Goal: Task Accomplishment & Management: Use online tool/utility

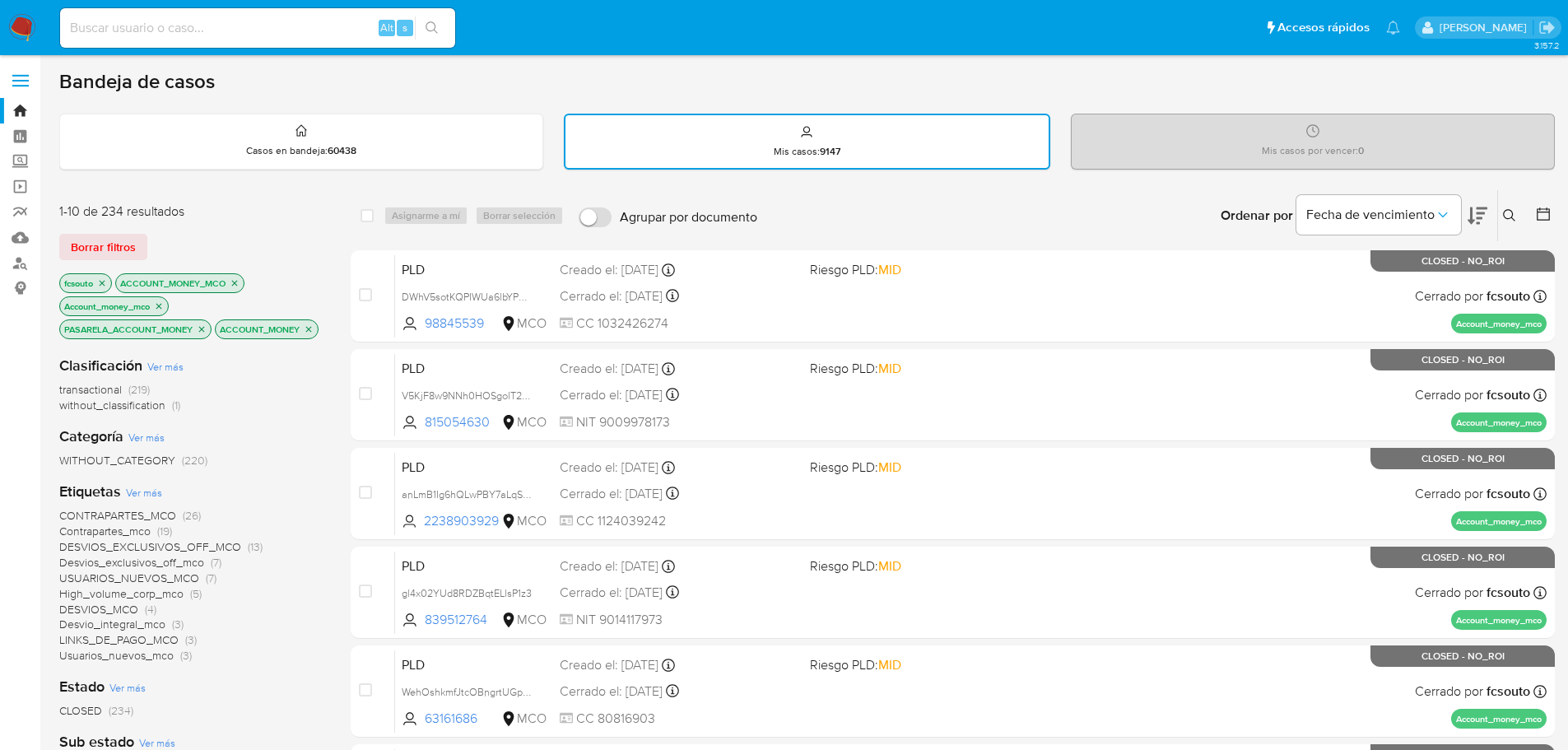
click at [19, 27] on img at bounding box center [22, 28] width 28 height 28
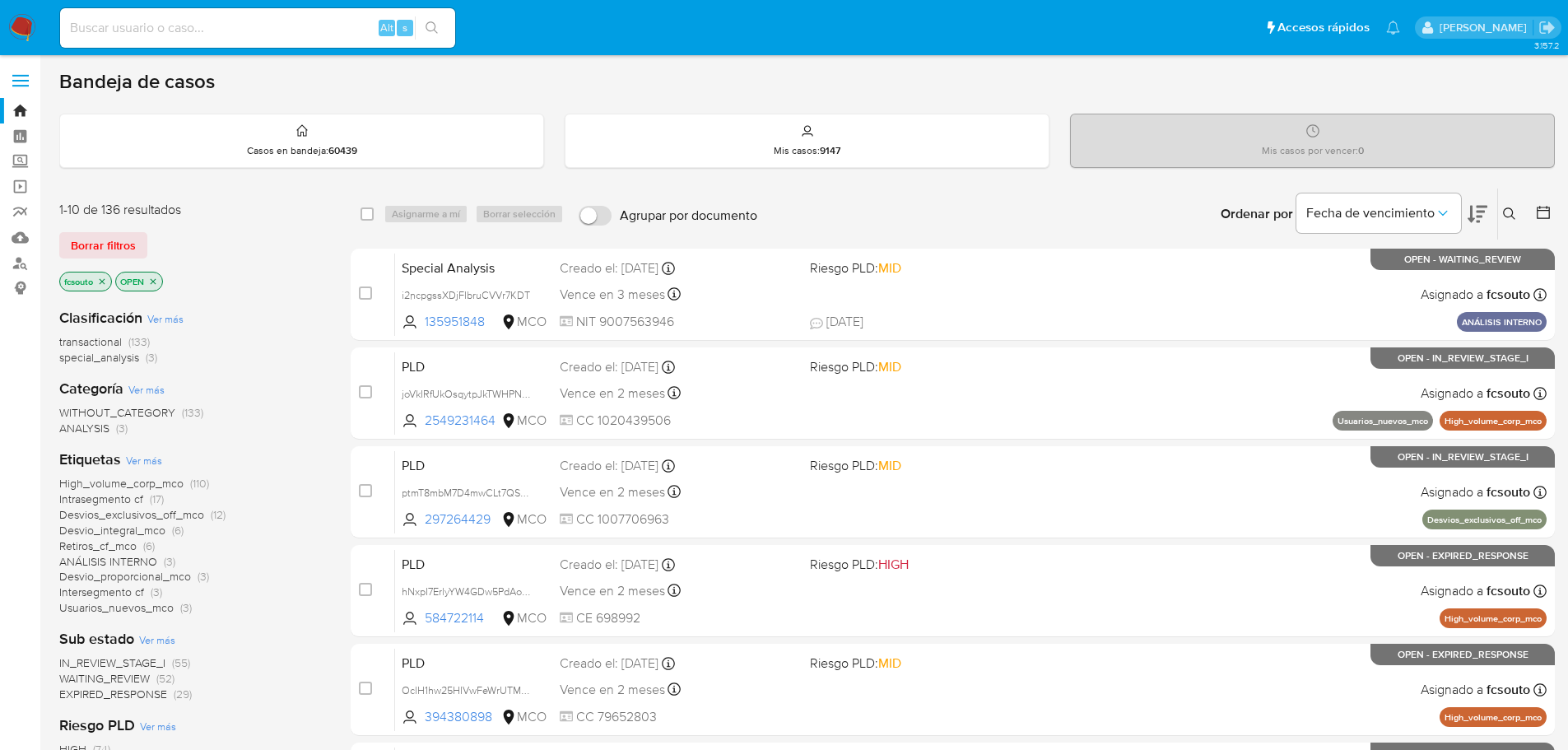
click at [1483, 227] on button at bounding box center [1477, 214] width 20 height 51
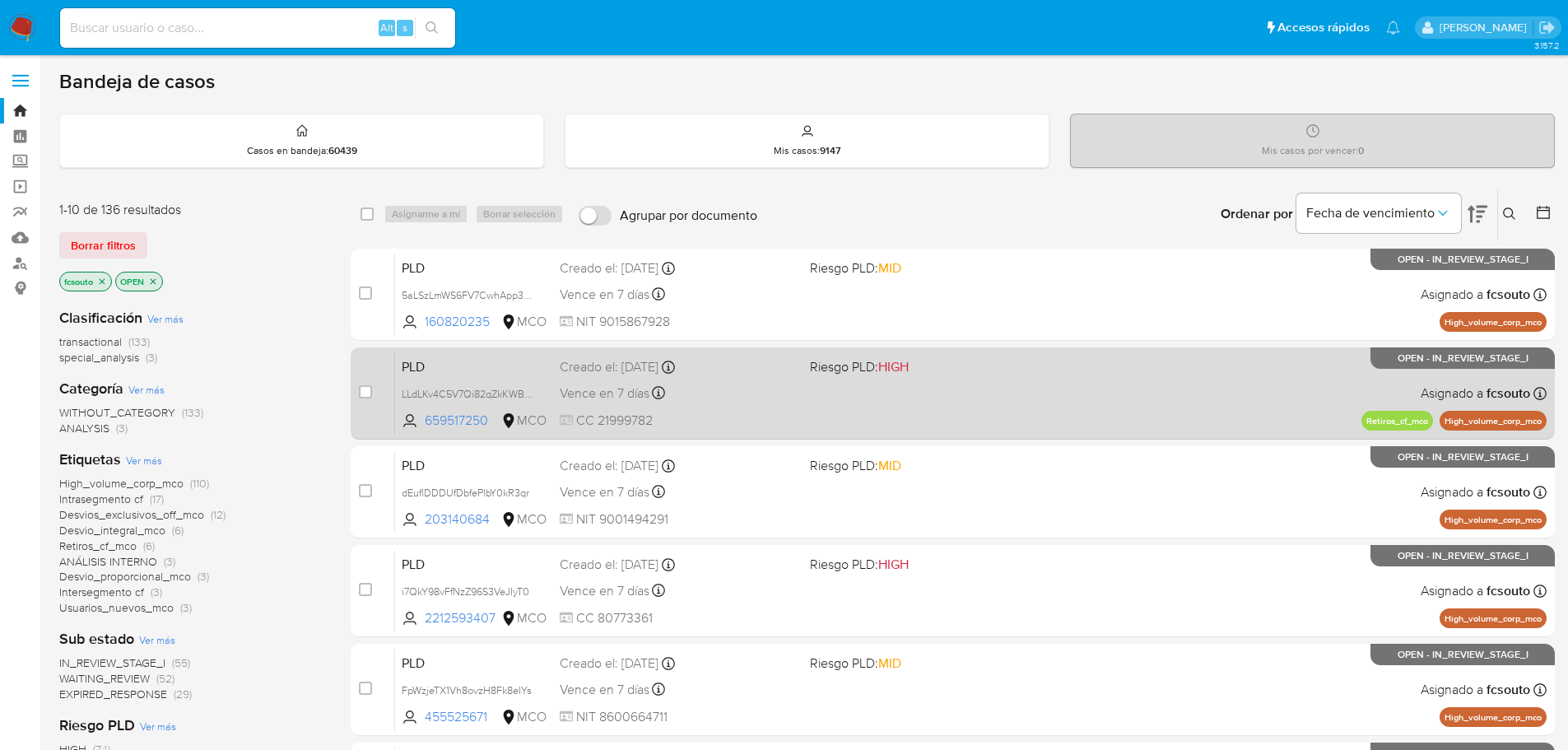
click at [751, 410] on div "PLD LLdLKv4C5V7Qi82qZkKWBrTa 659517250 MCO Riesgo PLD: HIGH Creado el: 12/06/20…" at bounding box center [970, 393] width 1151 height 83
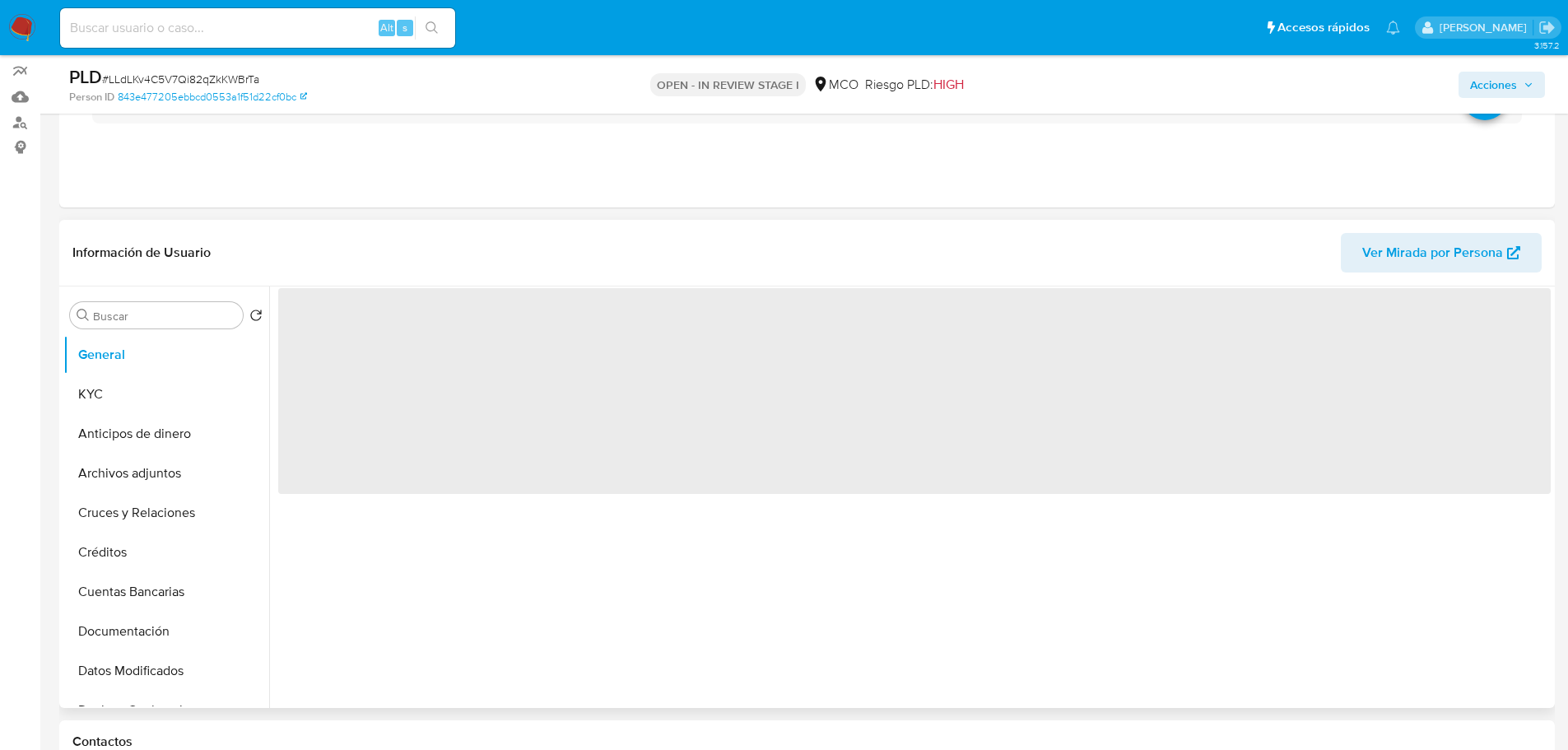
scroll to position [164, 0]
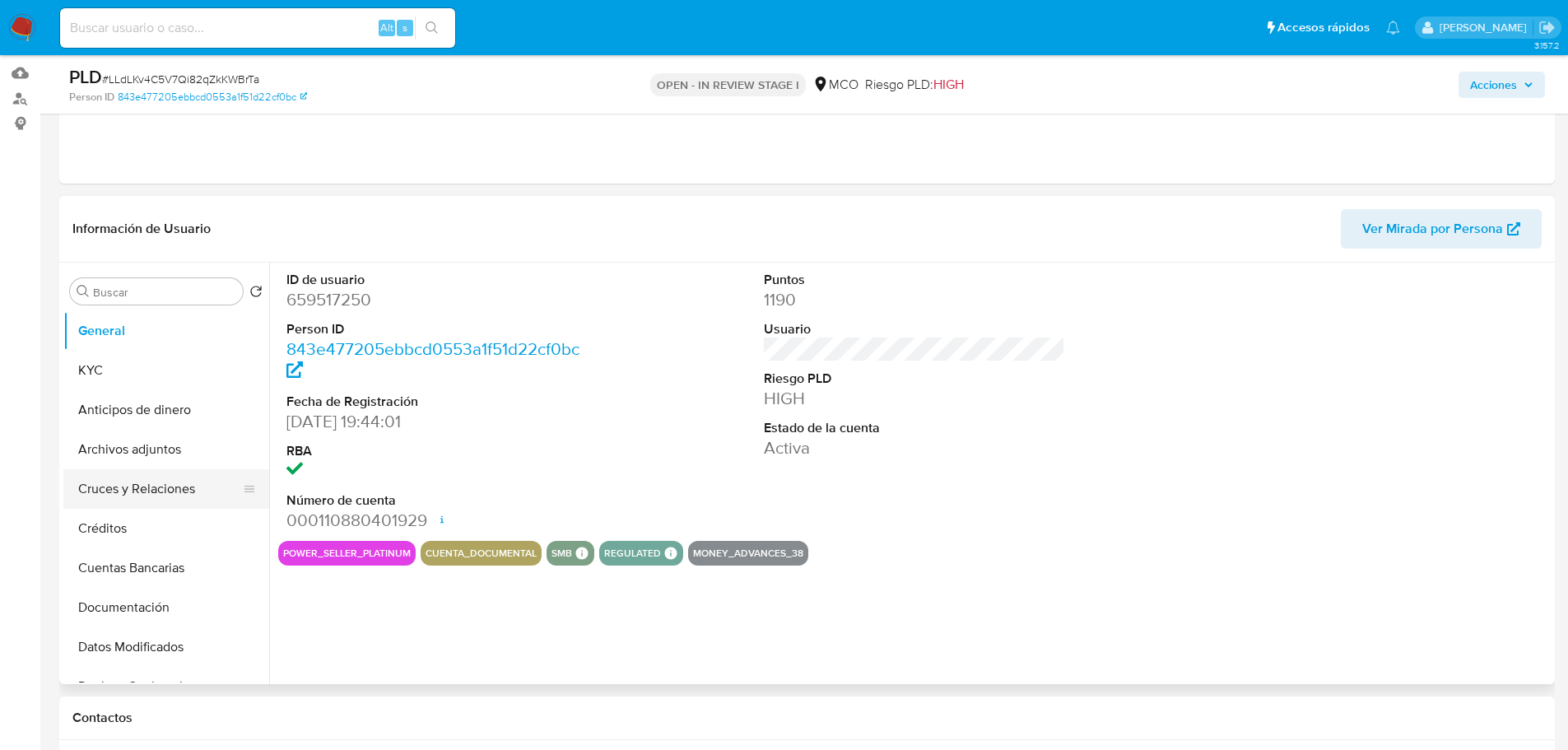
select select "10"
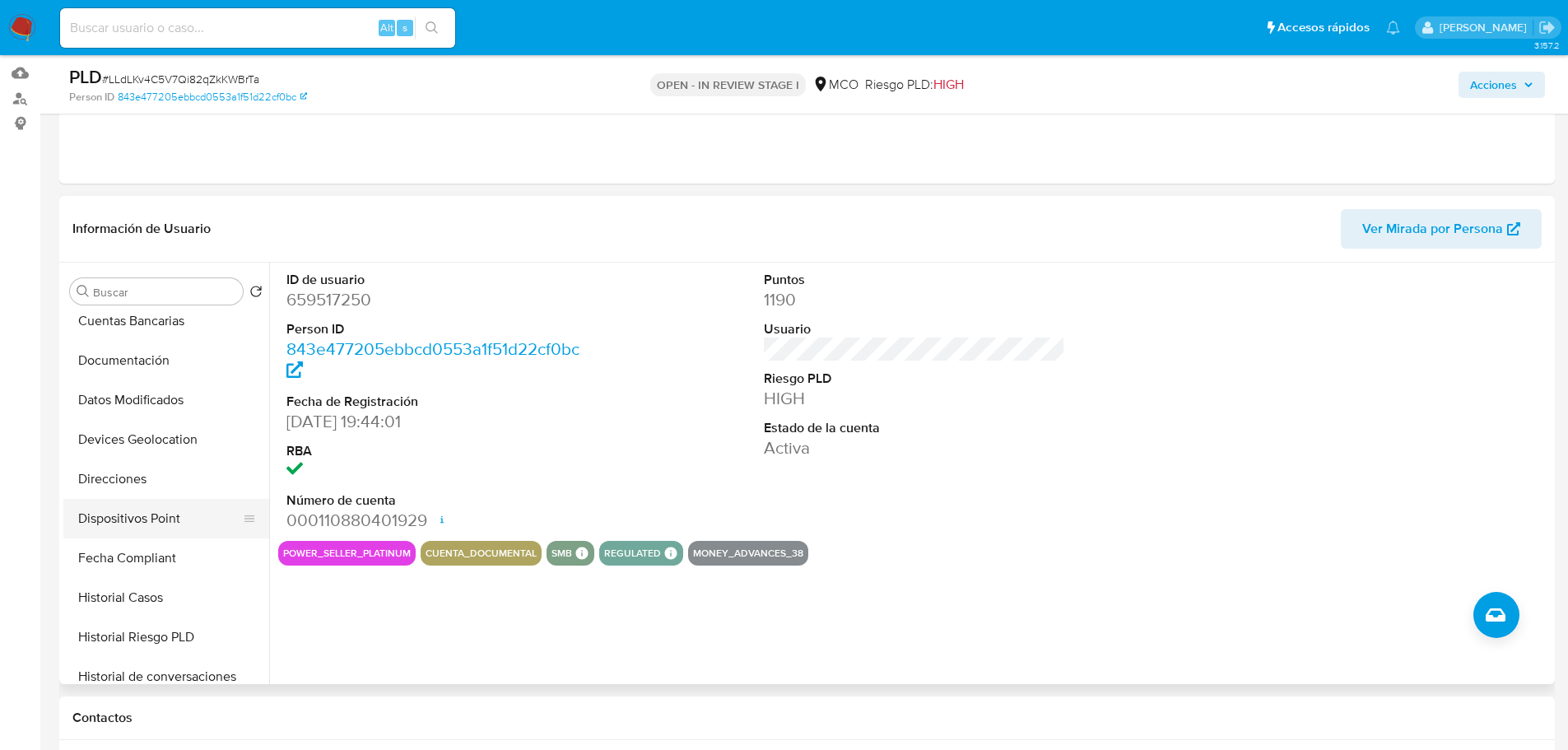
scroll to position [329, 0]
click at [133, 523] on button "Historial Casos" at bounding box center [160, 514] width 193 height 39
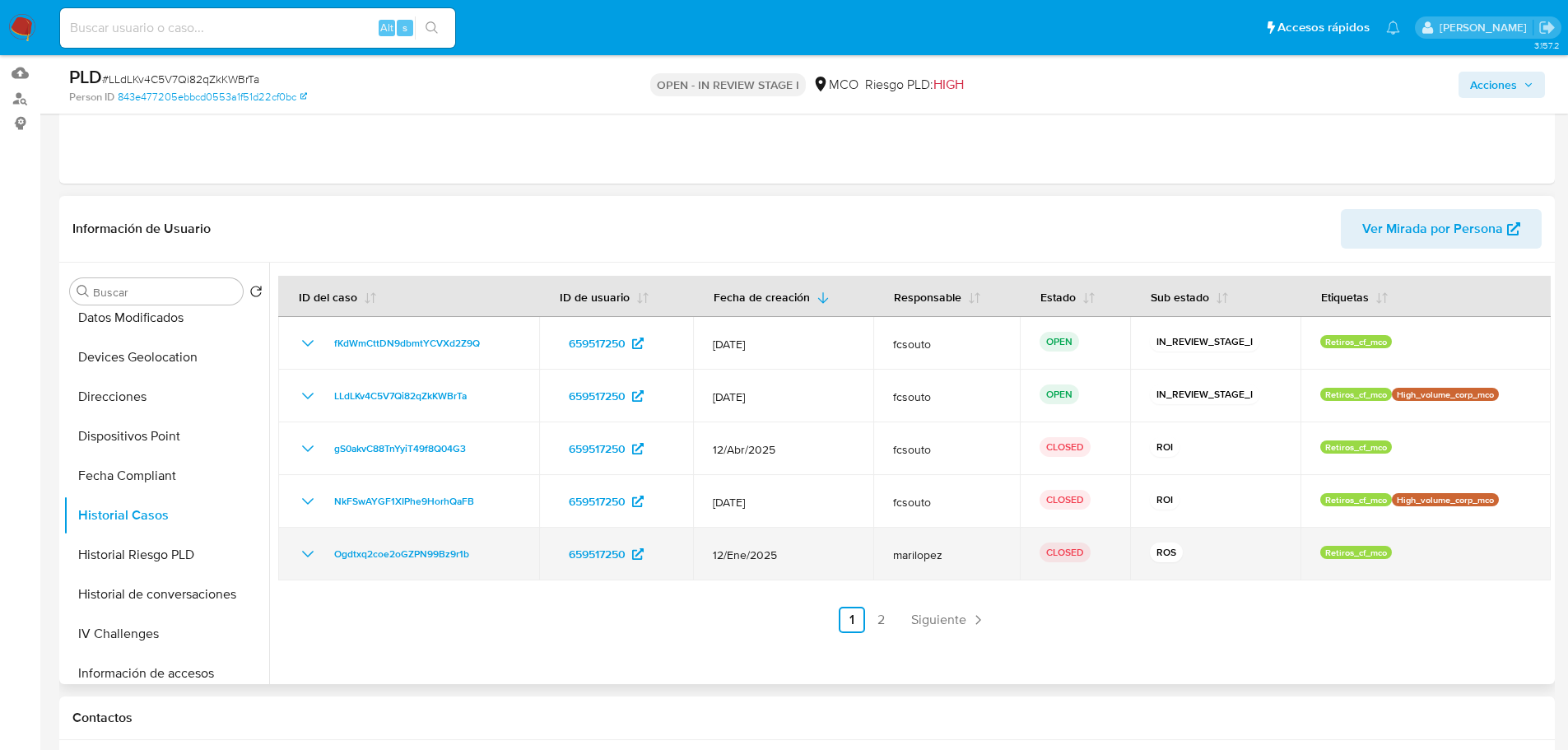
click at [304, 560] on icon "Mostrar/Ocultar" at bounding box center [308, 554] width 20 height 20
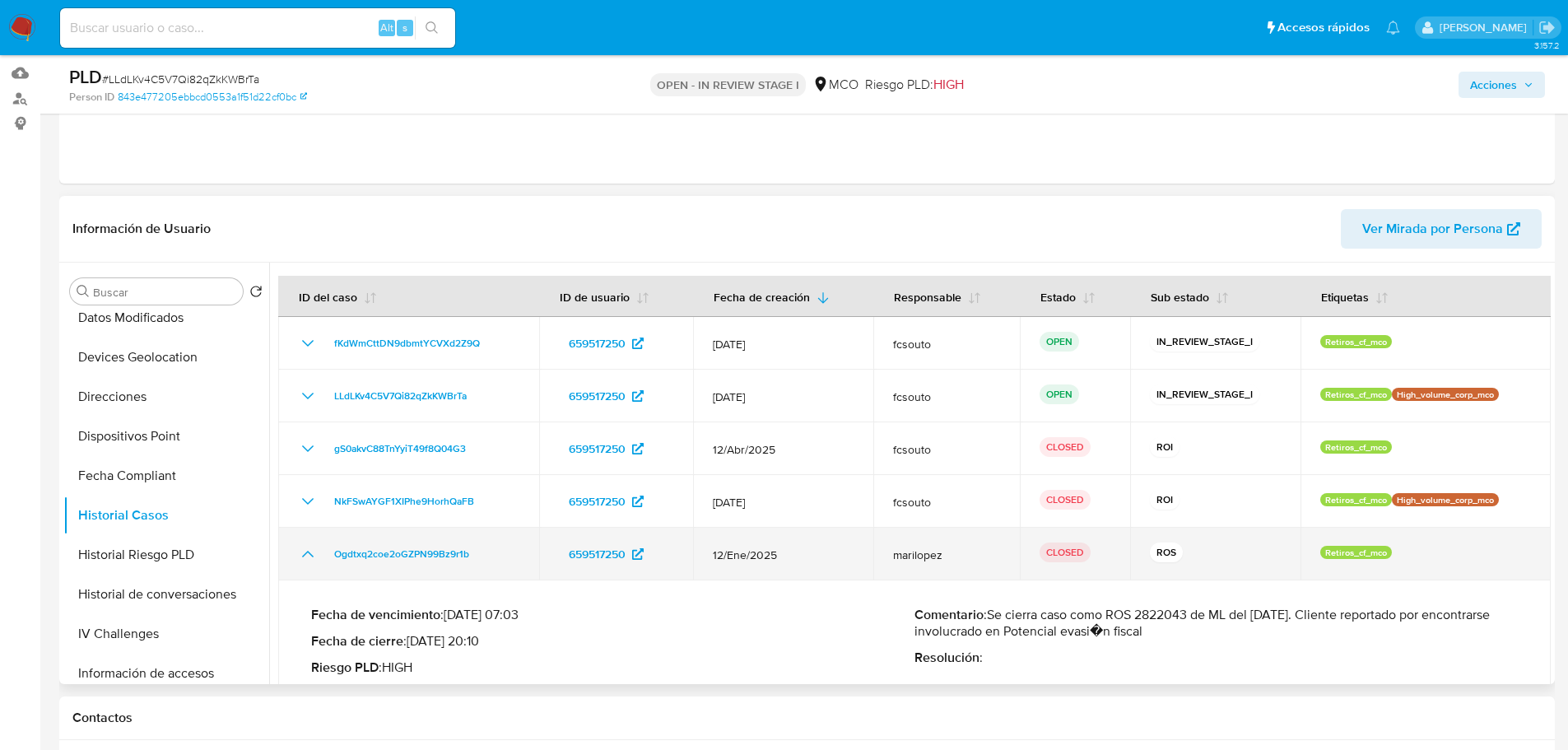
click at [304, 560] on icon "Mostrar/Ocultar" at bounding box center [308, 554] width 20 height 20
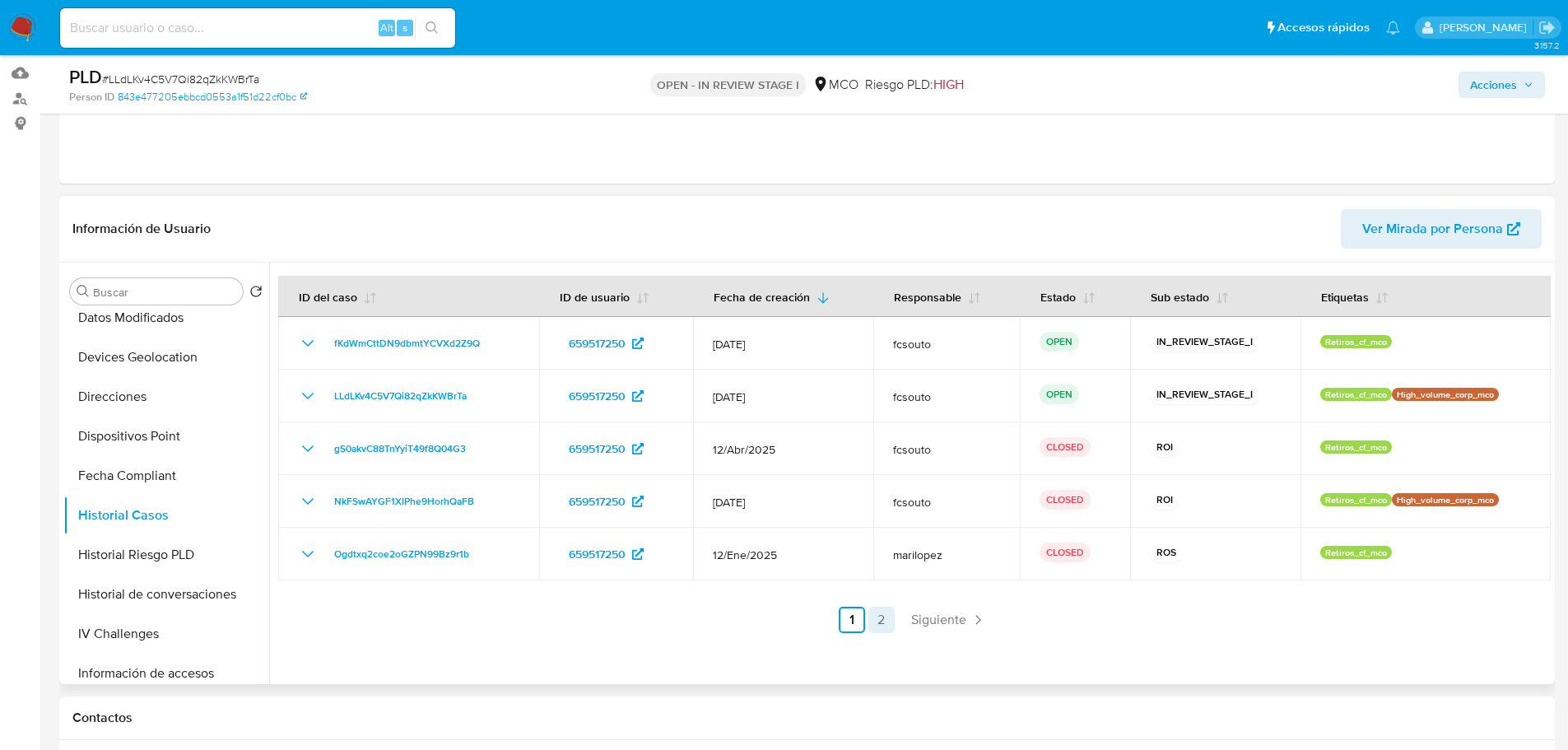
click at [870, 622] on link "2" at bounding box center [881, 620] width 26 height 26
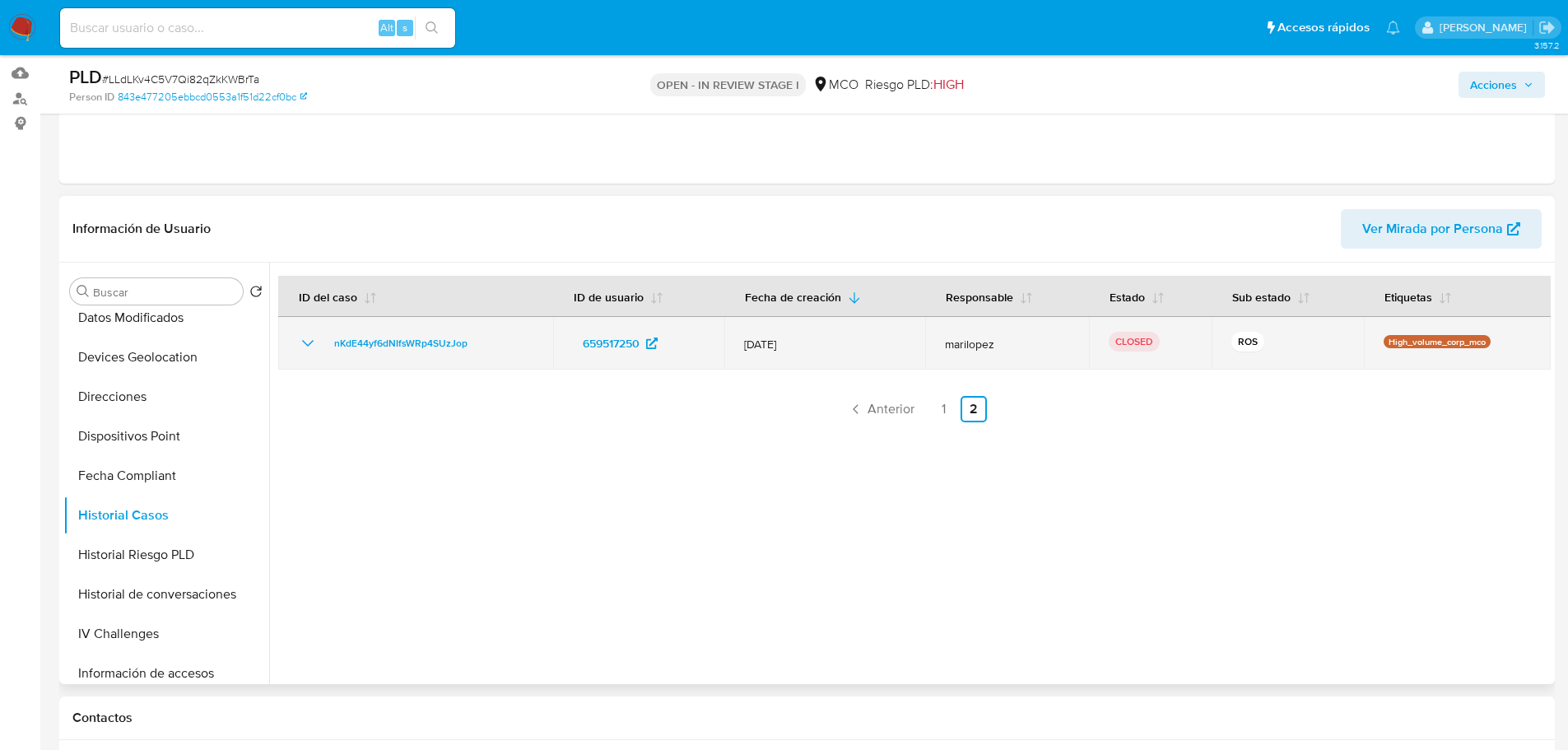
click at [298, 350] on icon "Mostrar/Ocultar" at bounding box center [308, 343] width 20 height 20
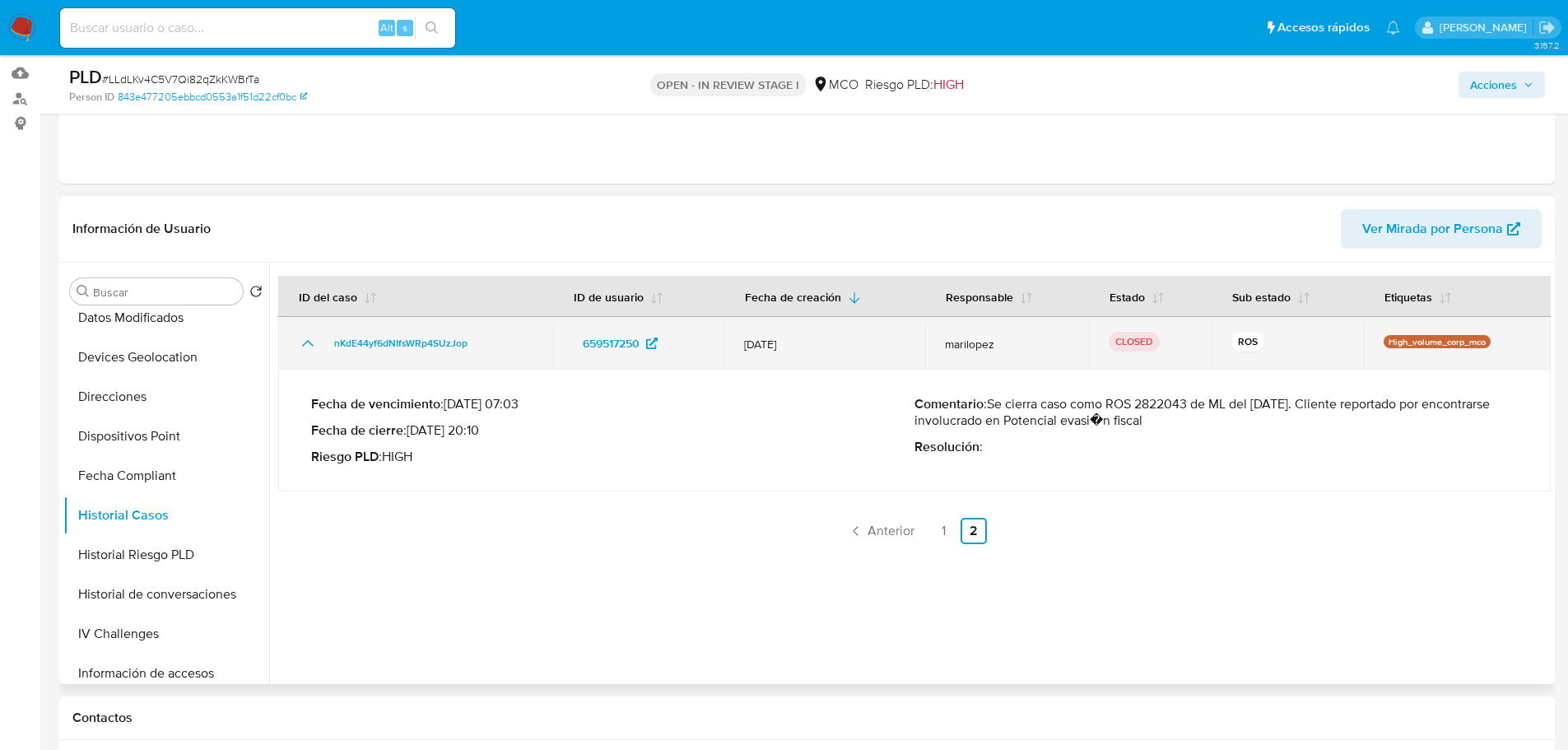
click at [298, 350] on icon "Mostrar/Ocultar" at bounding box center [308, 343] width 20 height 20
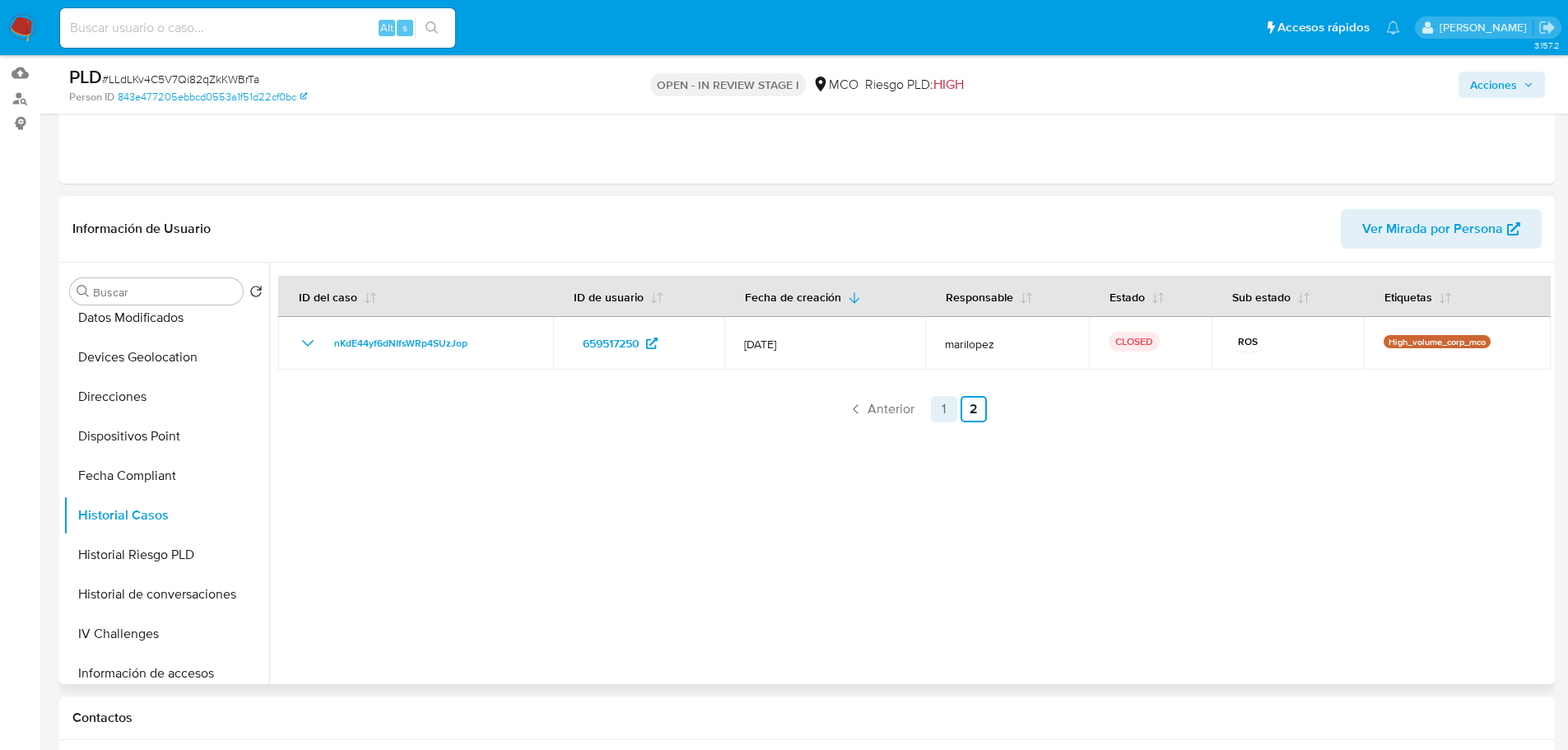
click at [941, 411] on link "1" at bounding box center [943, 409] width 26 height 26
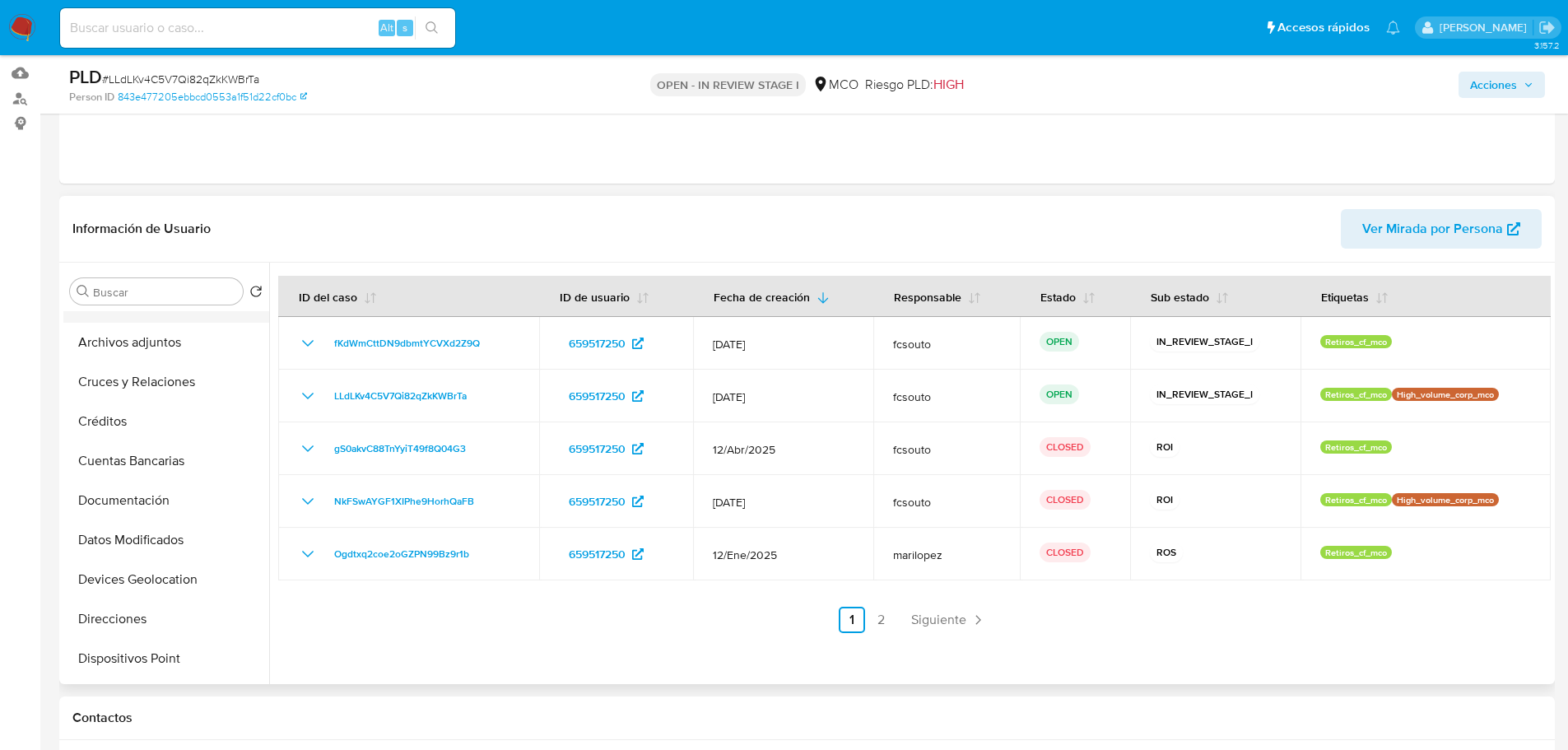
scroll to position [0, 0]
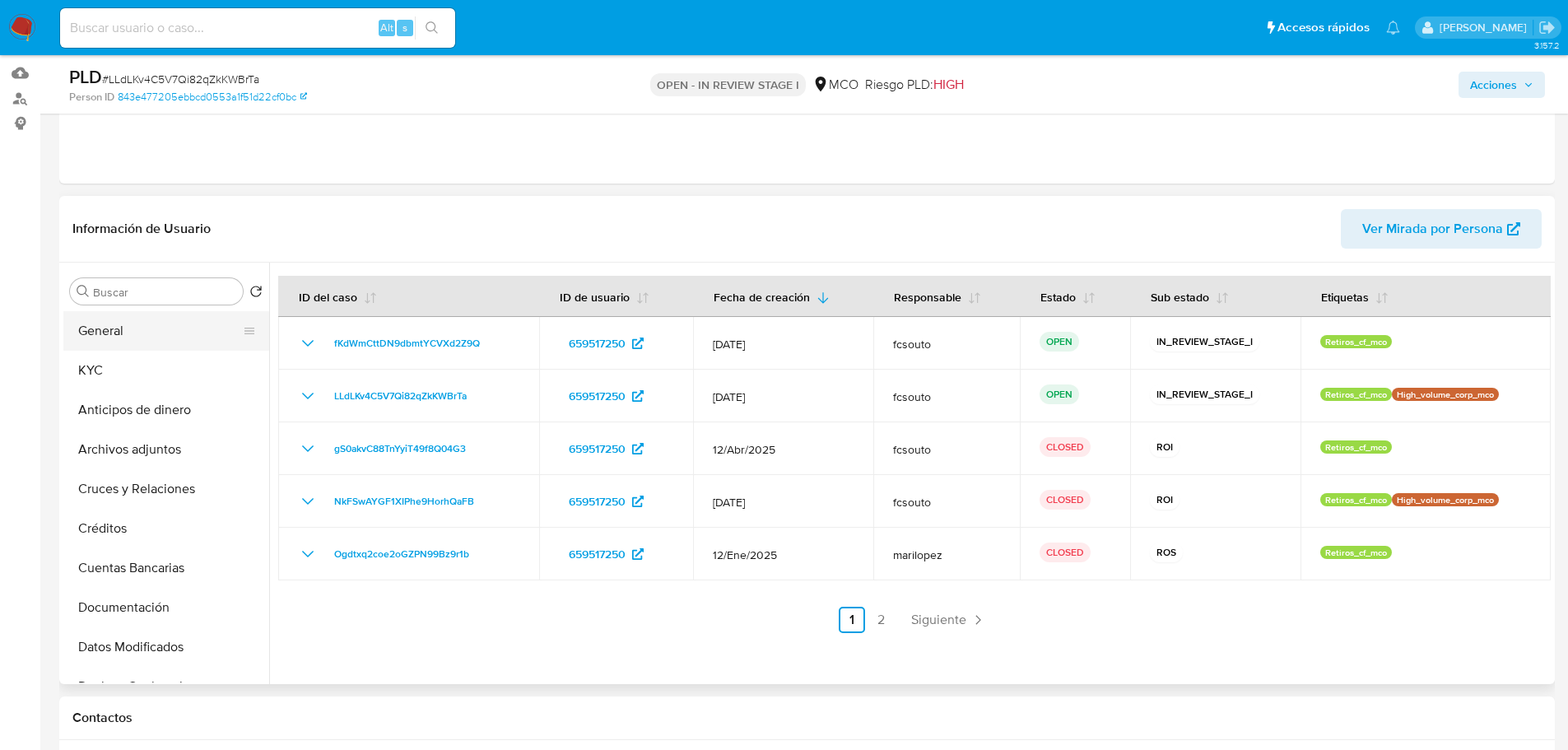
click at [103, 334] on button "General" at bounding box center [160, 330] width 193 height 39
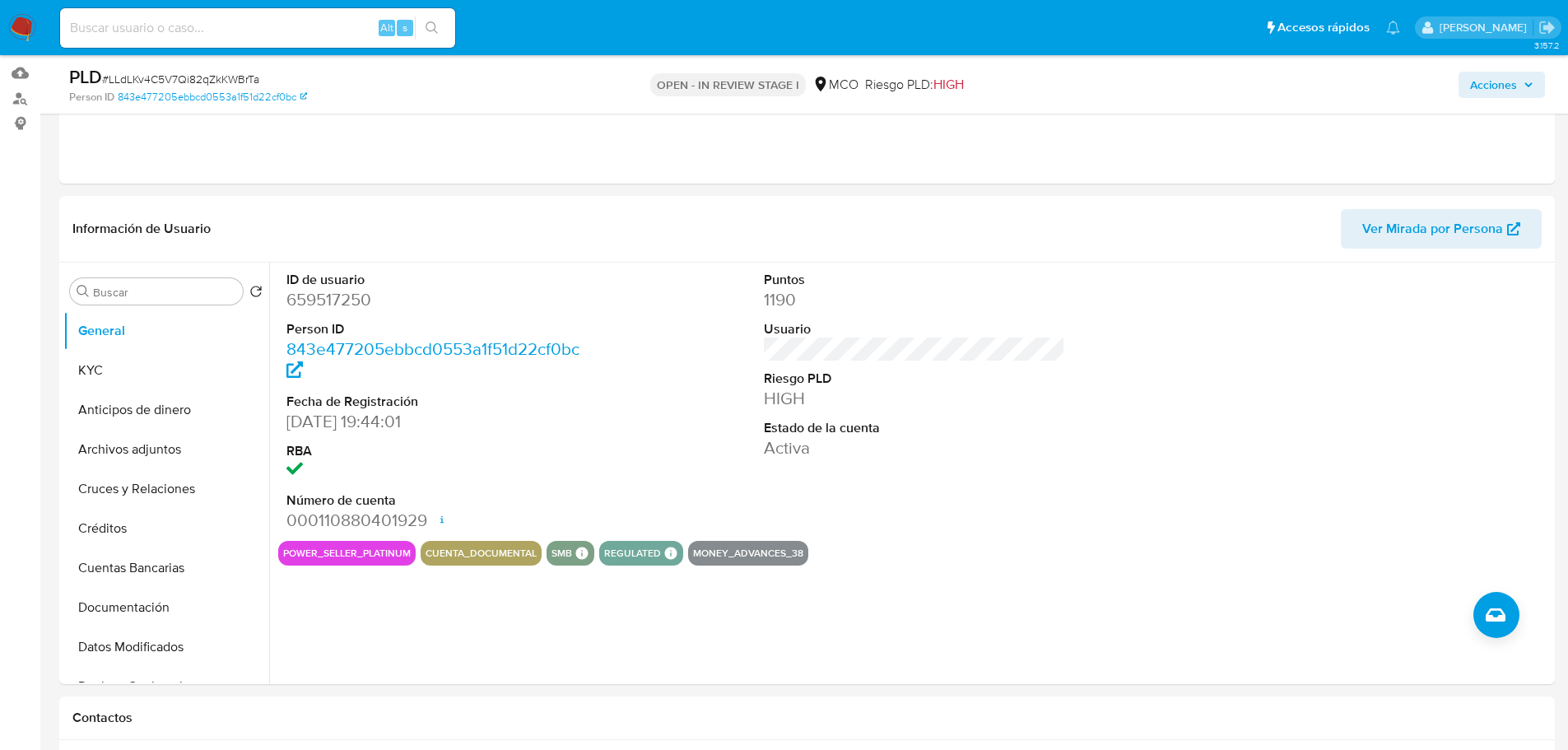
click at [350, 302] on dd "659517250" at bounding box center [438, 300] width 302 height 23
copy dd "659517250"
click at [320, 297] on dd "659517250" at bounding box center [438, 300] width 302 height 23
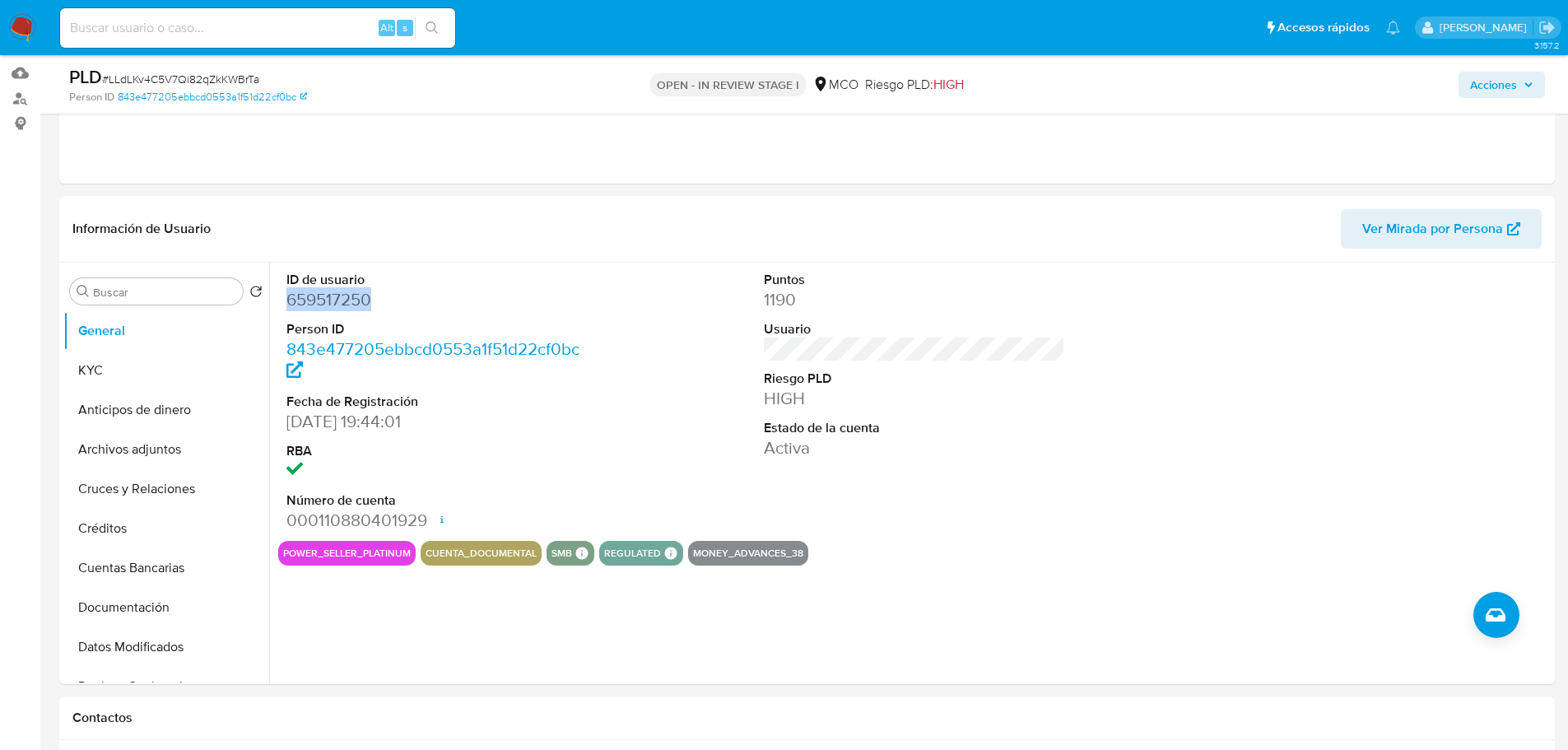
click at [320, 297] on dd "659517250" at bounding box center [438, 300] width 302 height 23
copy dd "659517250"
click at [343, 303] on dd "659517250" at bounding box center [438, 300] width 302 height 23
click at [354, 304] on dd "659517250" at bounding box center [438, 300] width 302 height 23
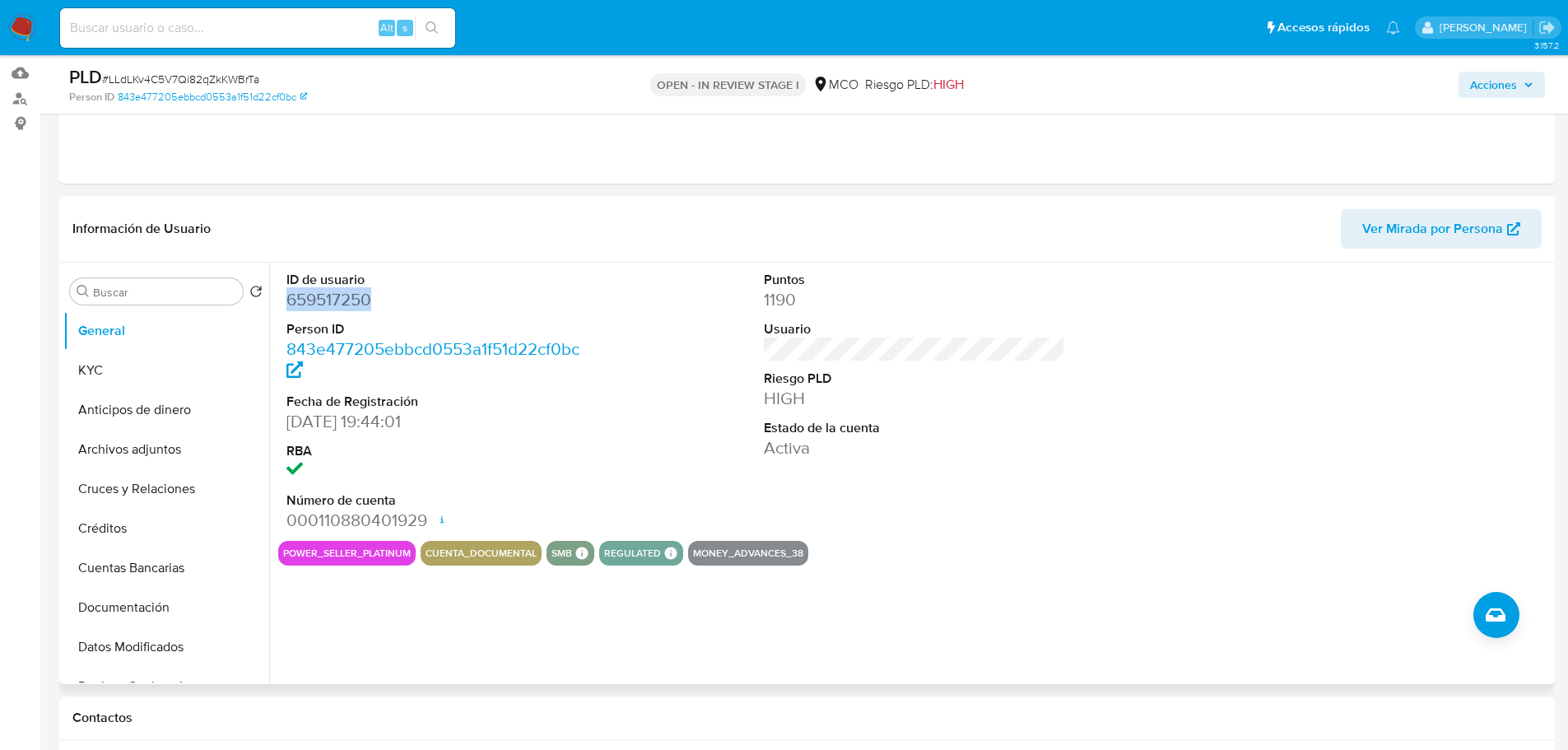
click at [354, 304] on dd "659517250" at bounding box center [438, 300] width 302 height 23
click at [341, 295] on dd "659517250" at bounding box center [438, 300] width 302 height 23
click at [321, 304] on dd "659517250" at bounding box center [438, 300] width 302 height 23
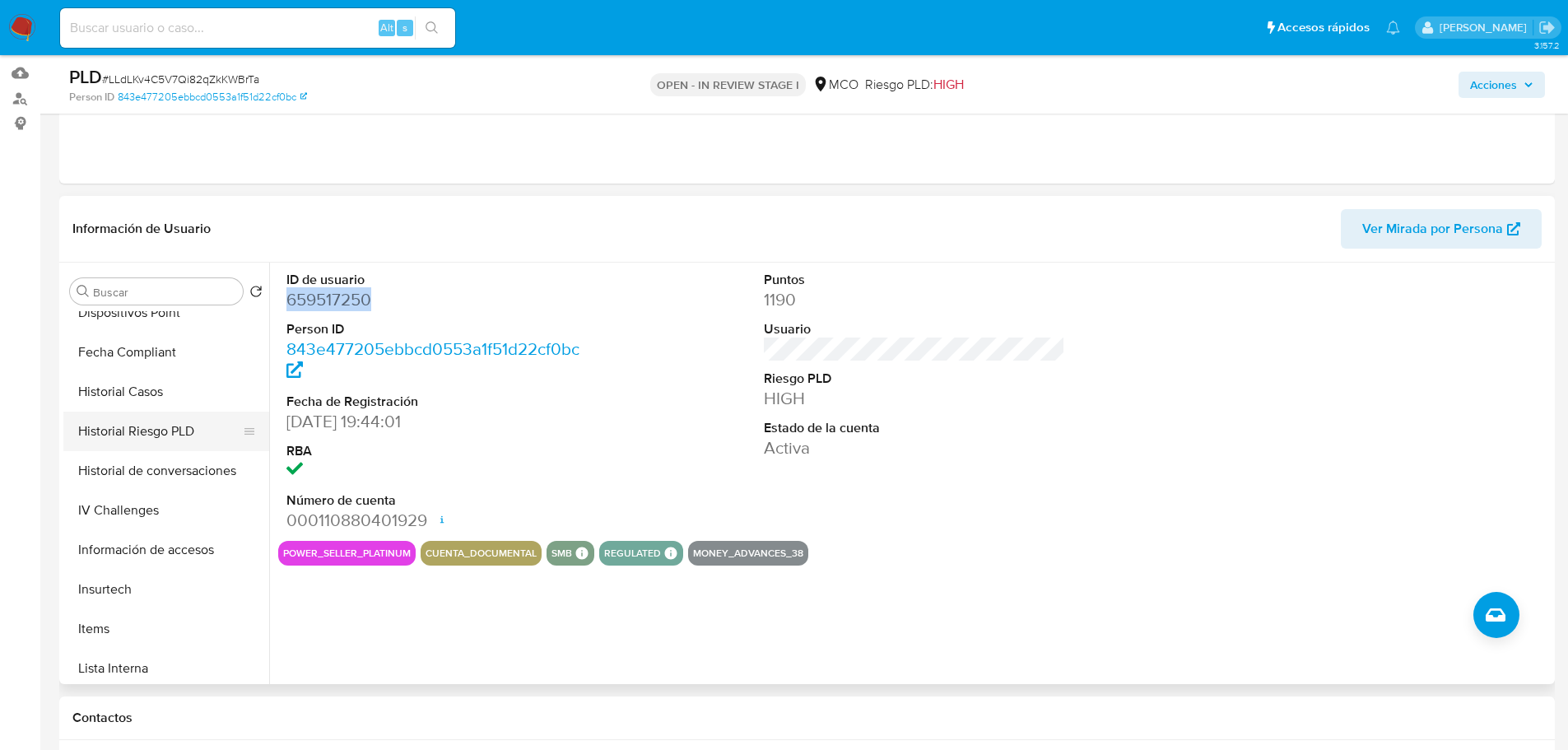
scroll to position [494, 0]
click at [139, 356] on button "Historial Casos" at bounding box center [160, 350] width 193 height 39
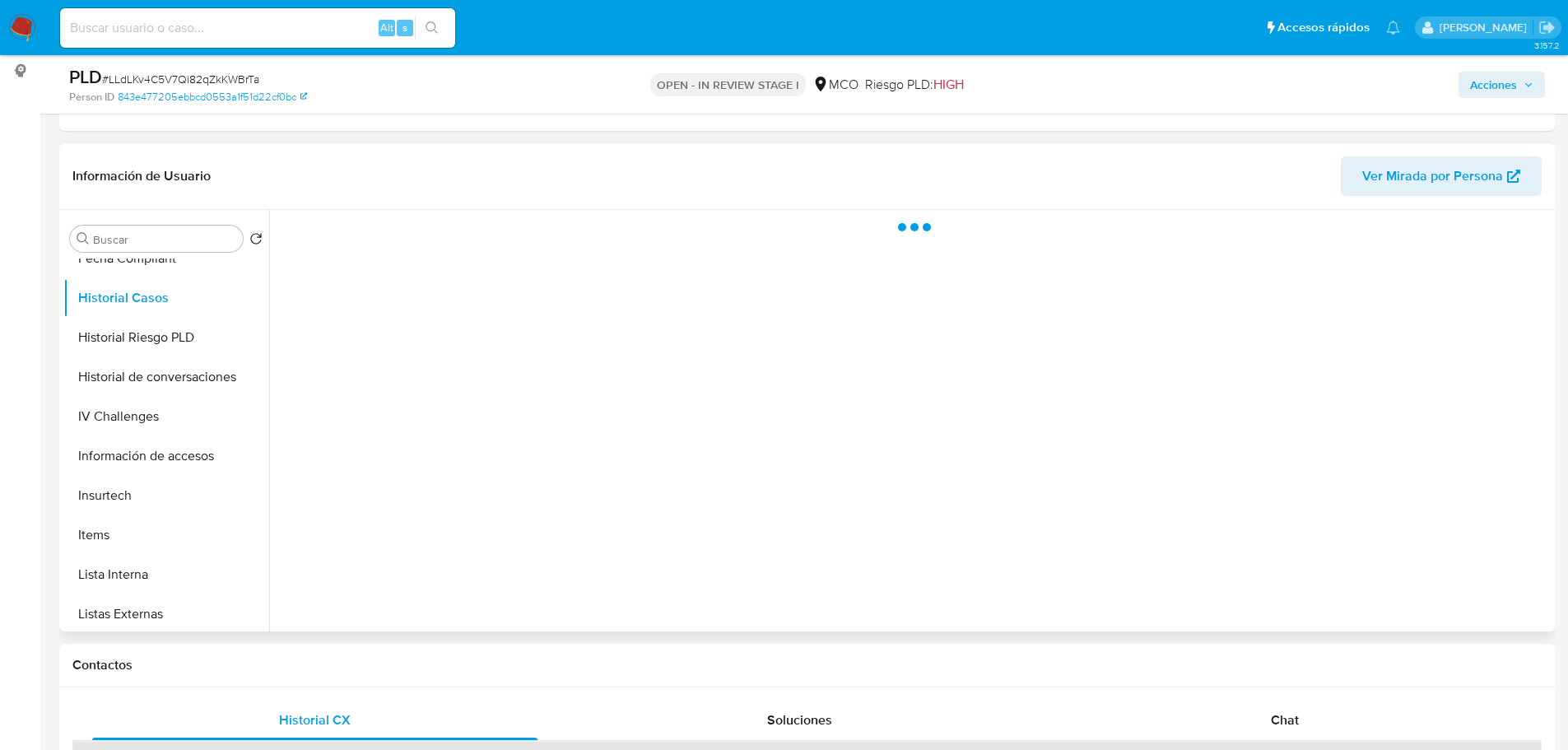
scroll to position [247, 0]
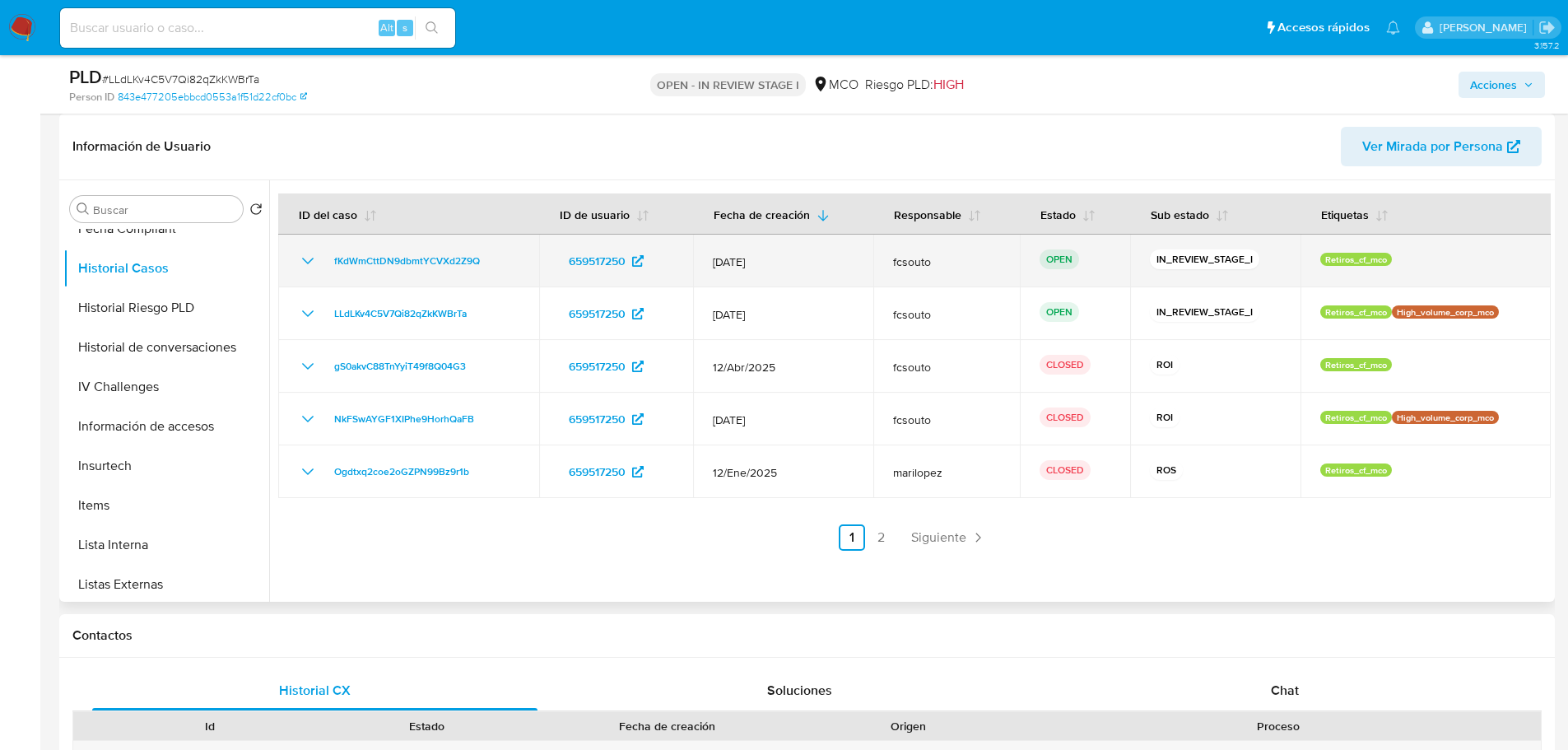
click at [500, 273] on td "fKdWmCttDN9dbmtYCVXd2Z9Q" at bounding box center [408, 261] width 261 height 53
click at [445, 267] on span "fKdWmCttDN9dbmtYCVXd2Z9Q" at bounding box center [407, 261] width 146 height 20
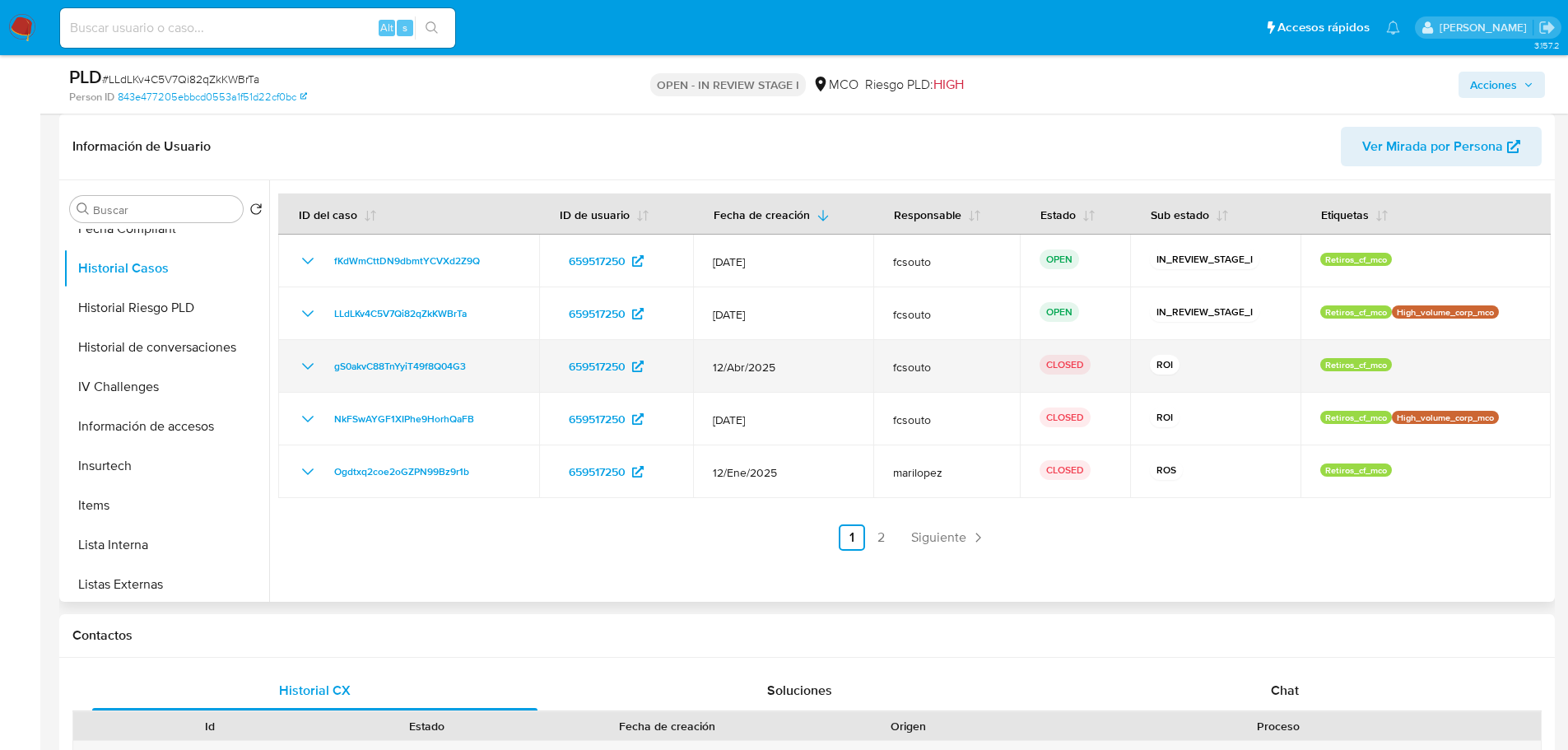
click at [305, 365] on icon "Mostrar/Ocultar" at bounding box center [308, 366] width 20 height 20
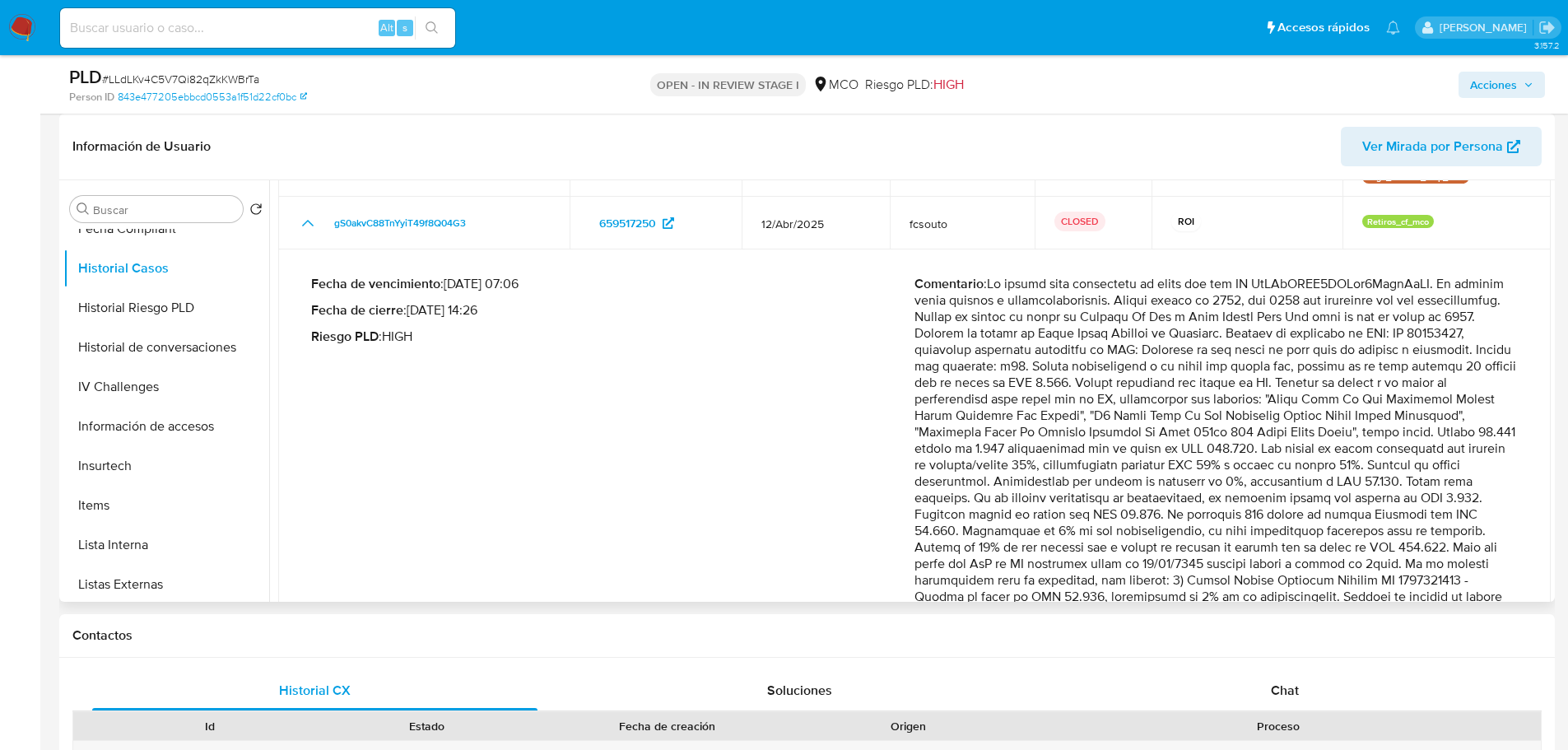
scroll to position [164, 0]
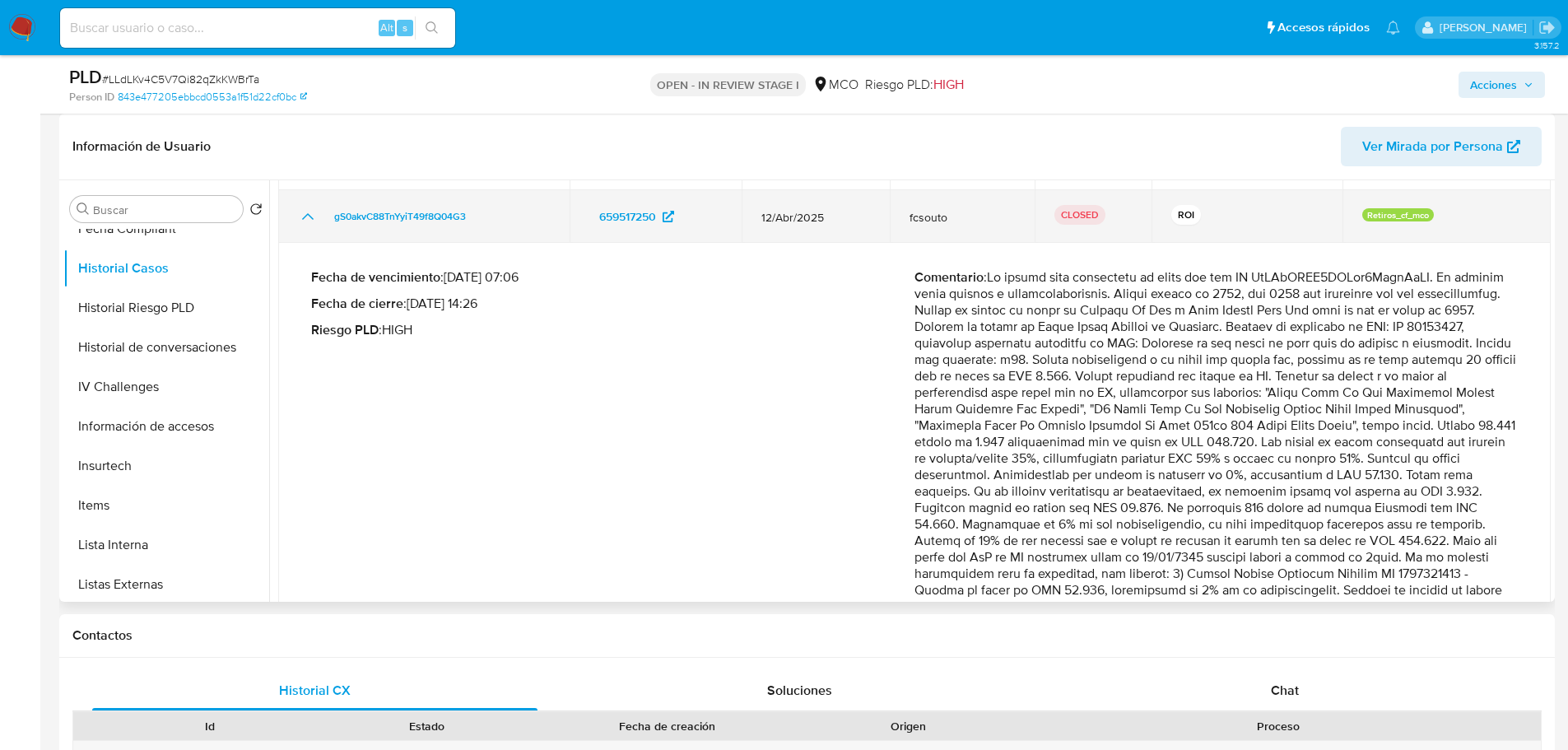
click at [308, 207] on button "Mostrar/Ocultar" at bounding box center [308, 216] width 20 height 20
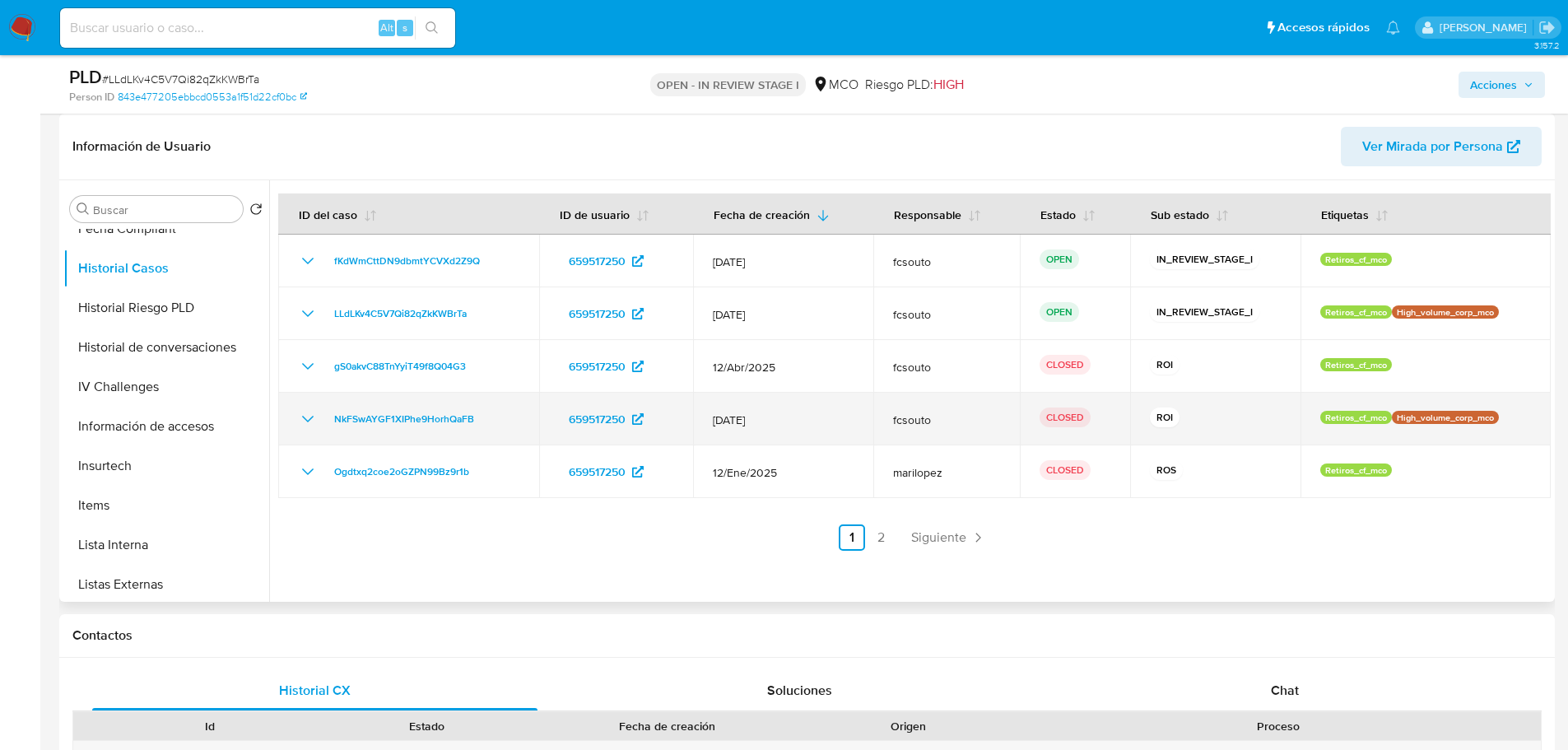
click at [308, 415] on icon "Mostrar/Ocultar" at bounding box center [308, 419] width 20 height 20
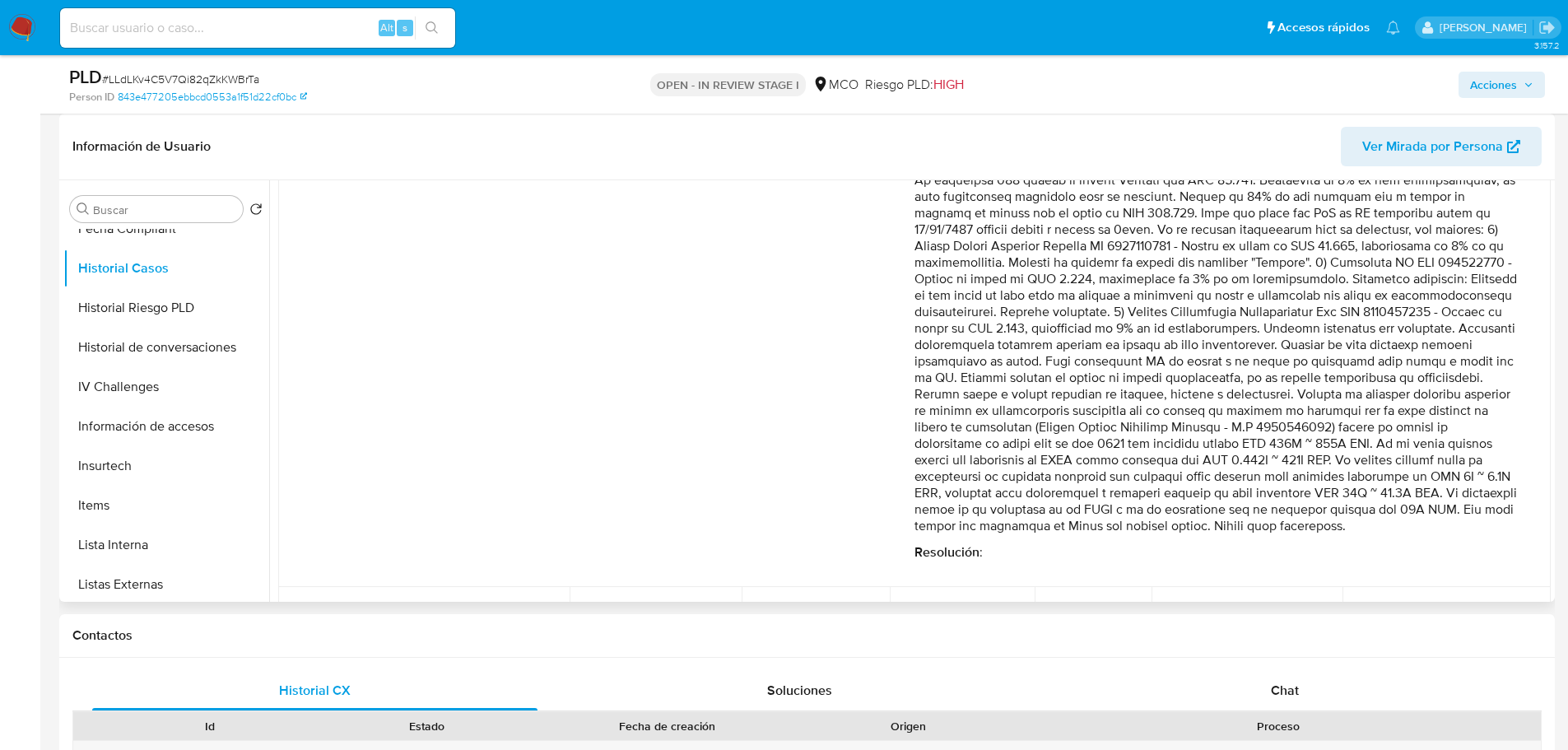
scroll to position [561, 0]
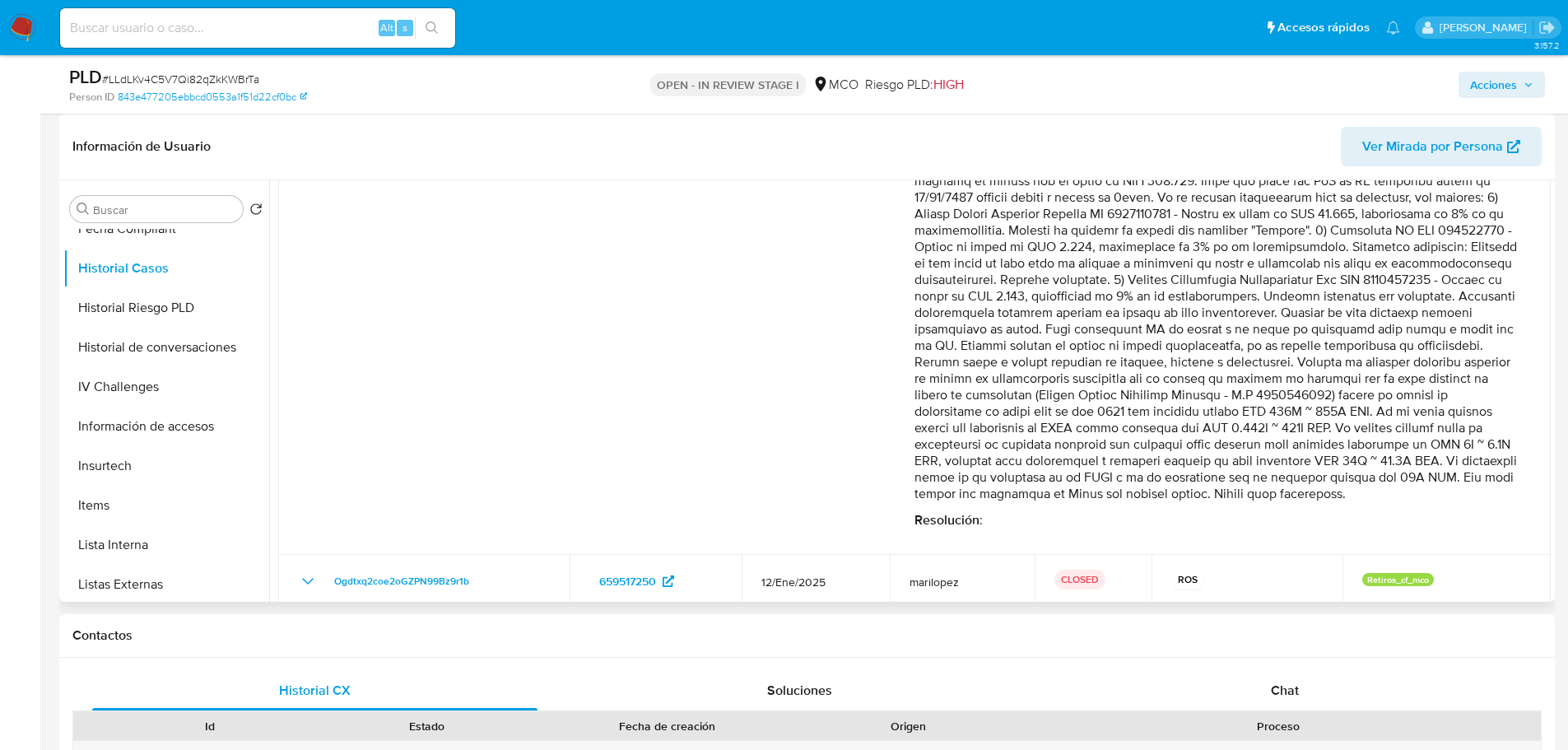
drag, startPoint x: 991, startPoint y: 244, endPoint x: 1229, endPoint y: 508, distance: 355.4
click at [1229, 502] on p "Comentario :" at bounding box center [1215, 214] width 603 height 576
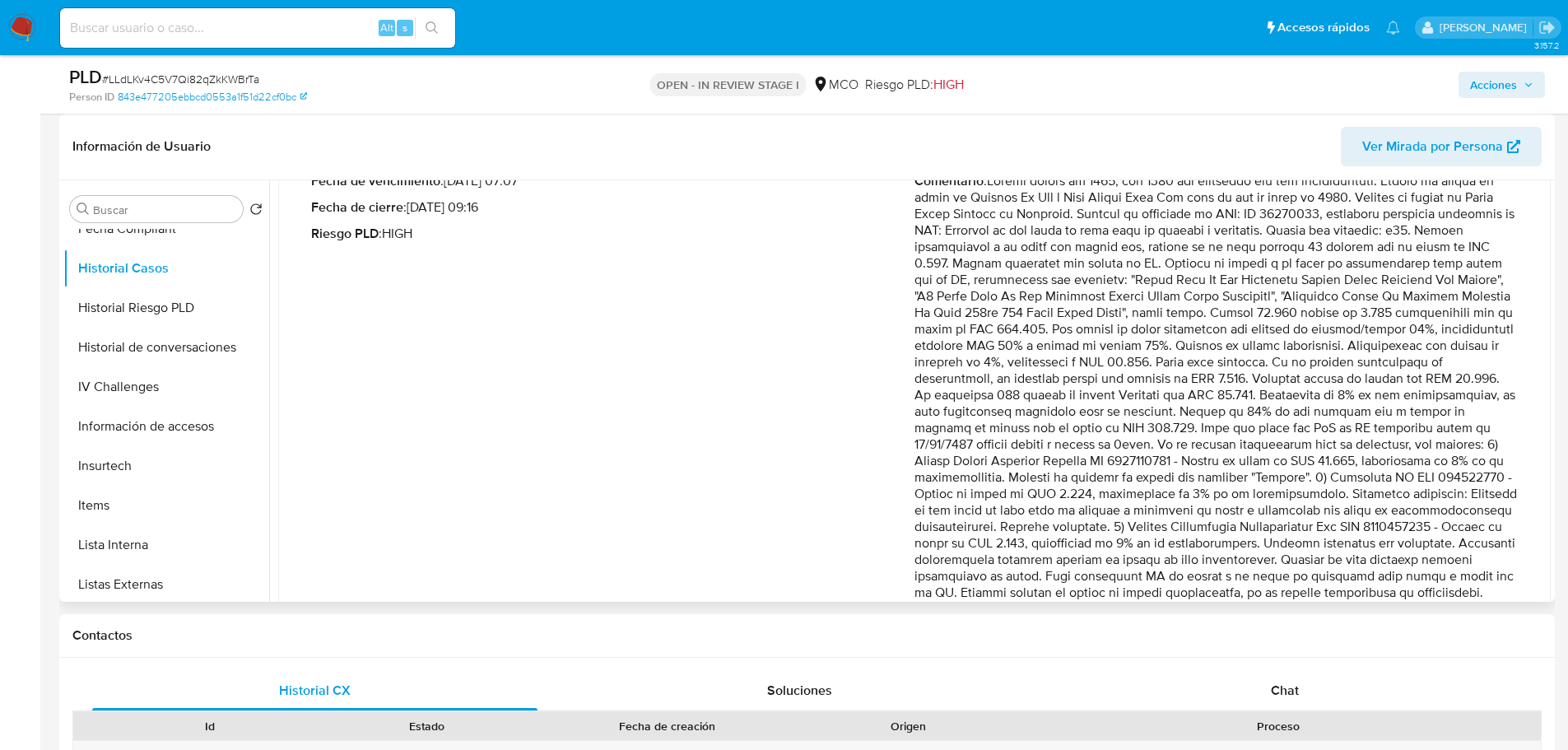
scroll to position [149, 0]
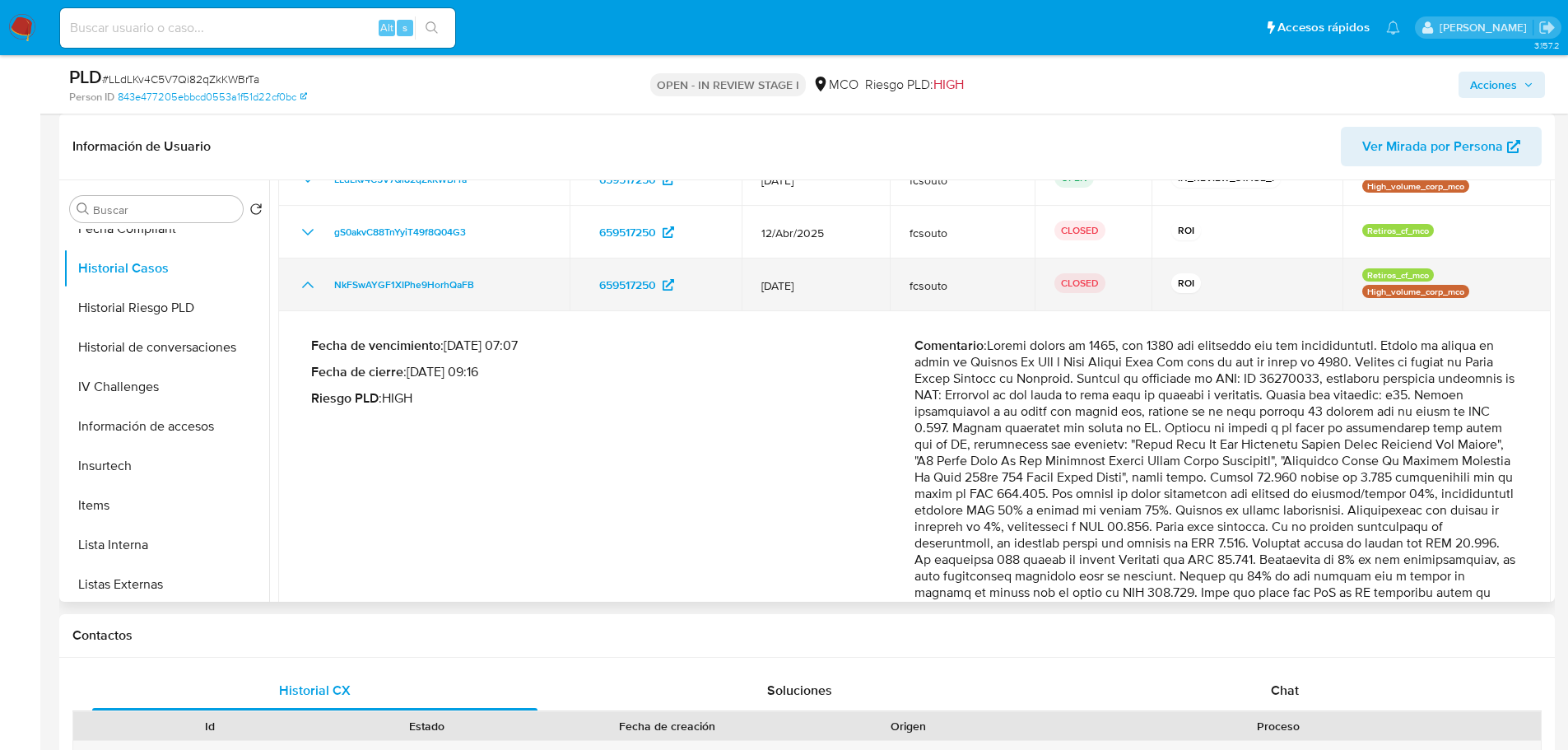
click at [291, 285] on td "NkFSwAYGF1XIPhe9HorhQaFB" at bounding box center [423, 284] width 291 height 53
click at [297, 285] on td "NkFSwAYGF1XIPhe9HorhQaFB" at bounding box center [423, 284] width 291 height 53
click at [301, 285] on icon "Mostrar/Ocultar" at bounding box center [308, 284] width 20 height 20
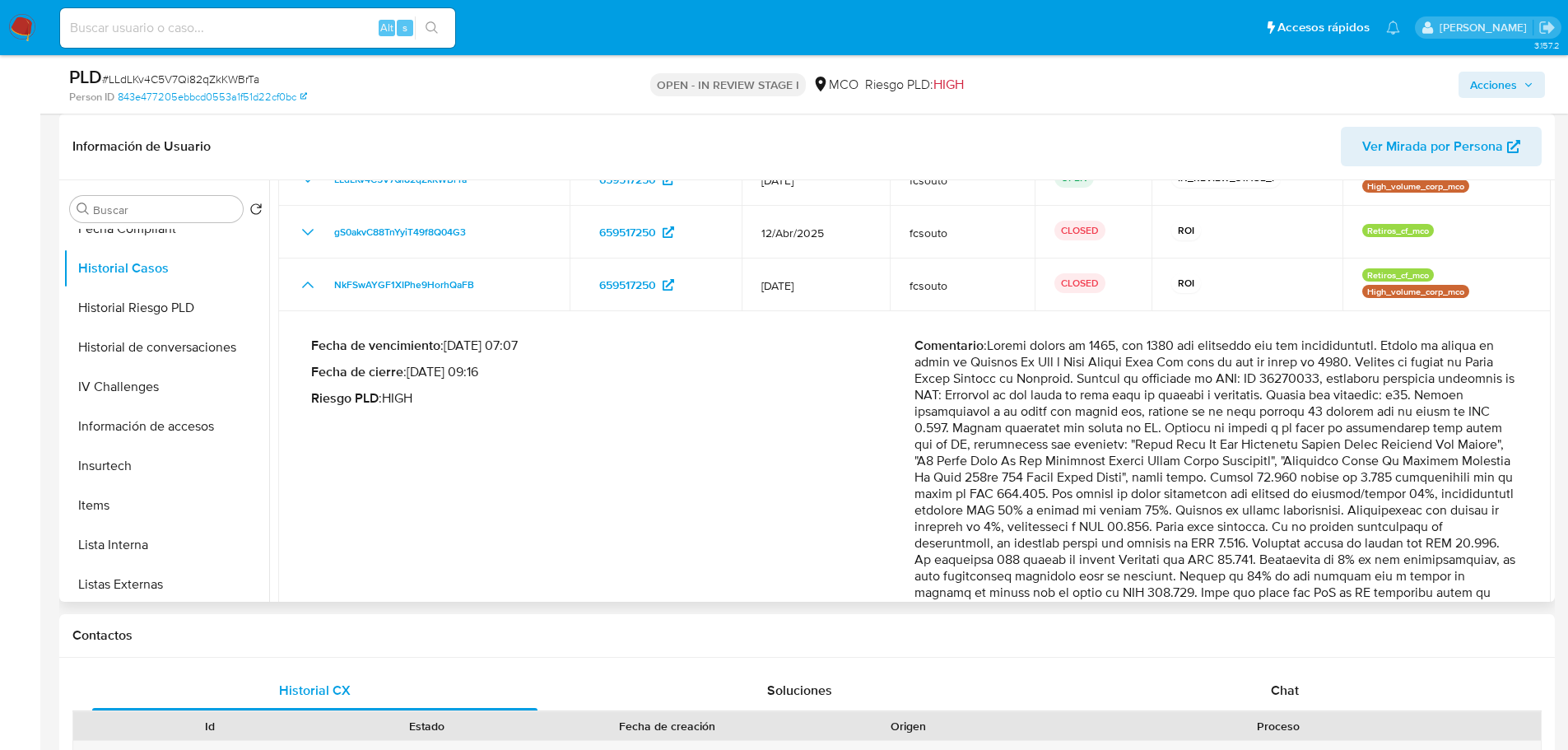
scroll to position [0, 0]
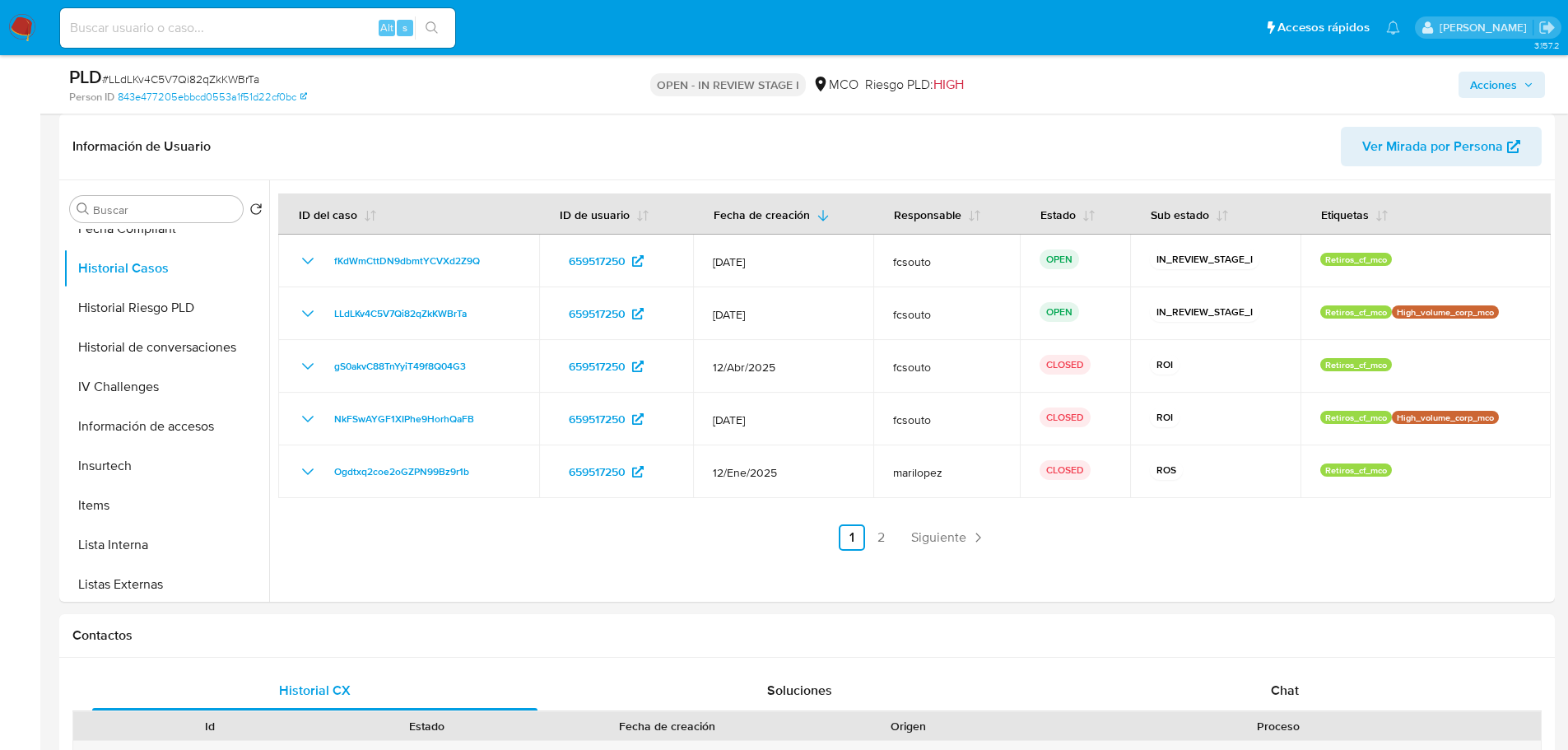
click at [1491, 84] on span "Acciones" at bounding box center [1493, 84] width 47 height 26
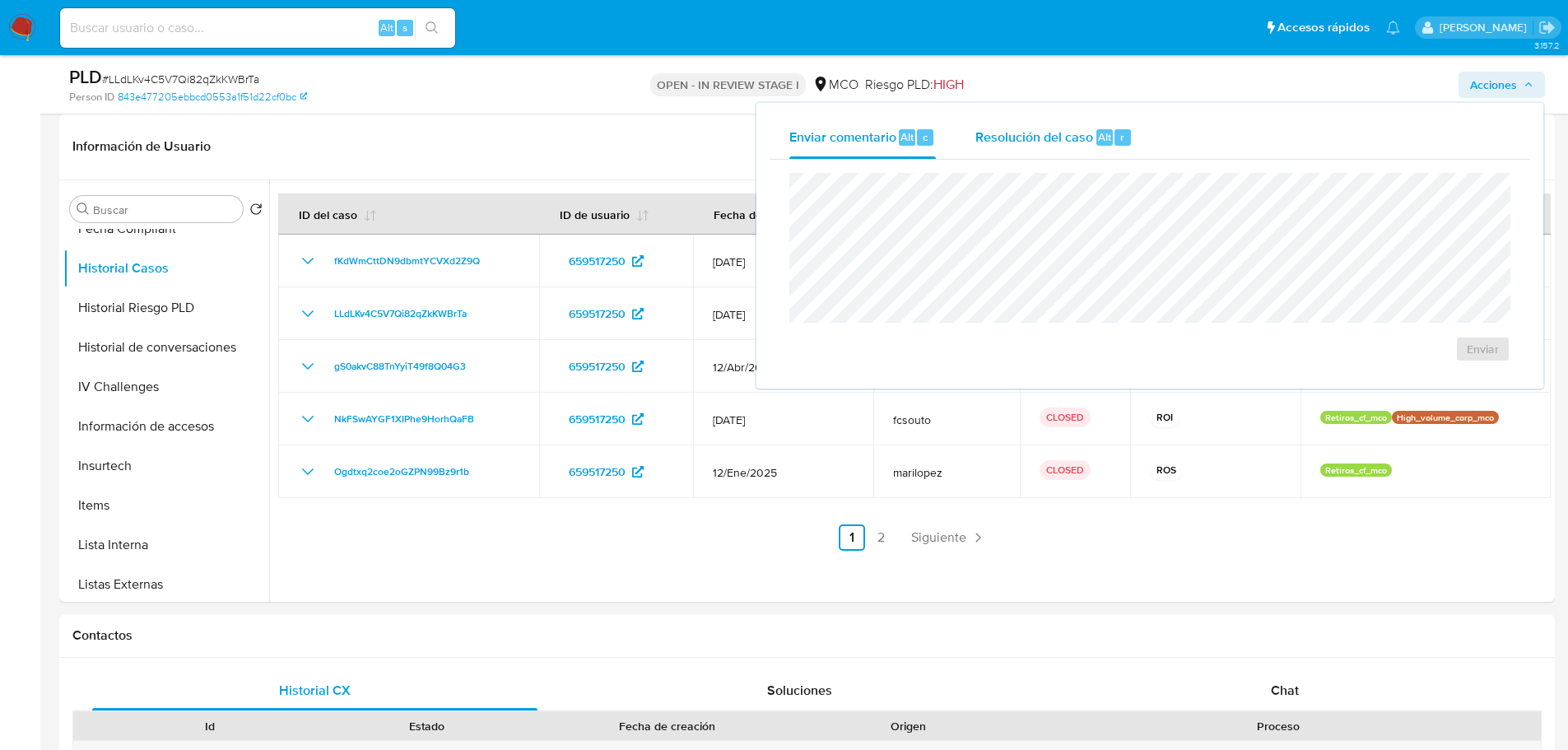
click at [1047, 136] on span "Resolución del caso" at bounding box center [1034, 136] width 117 height 19
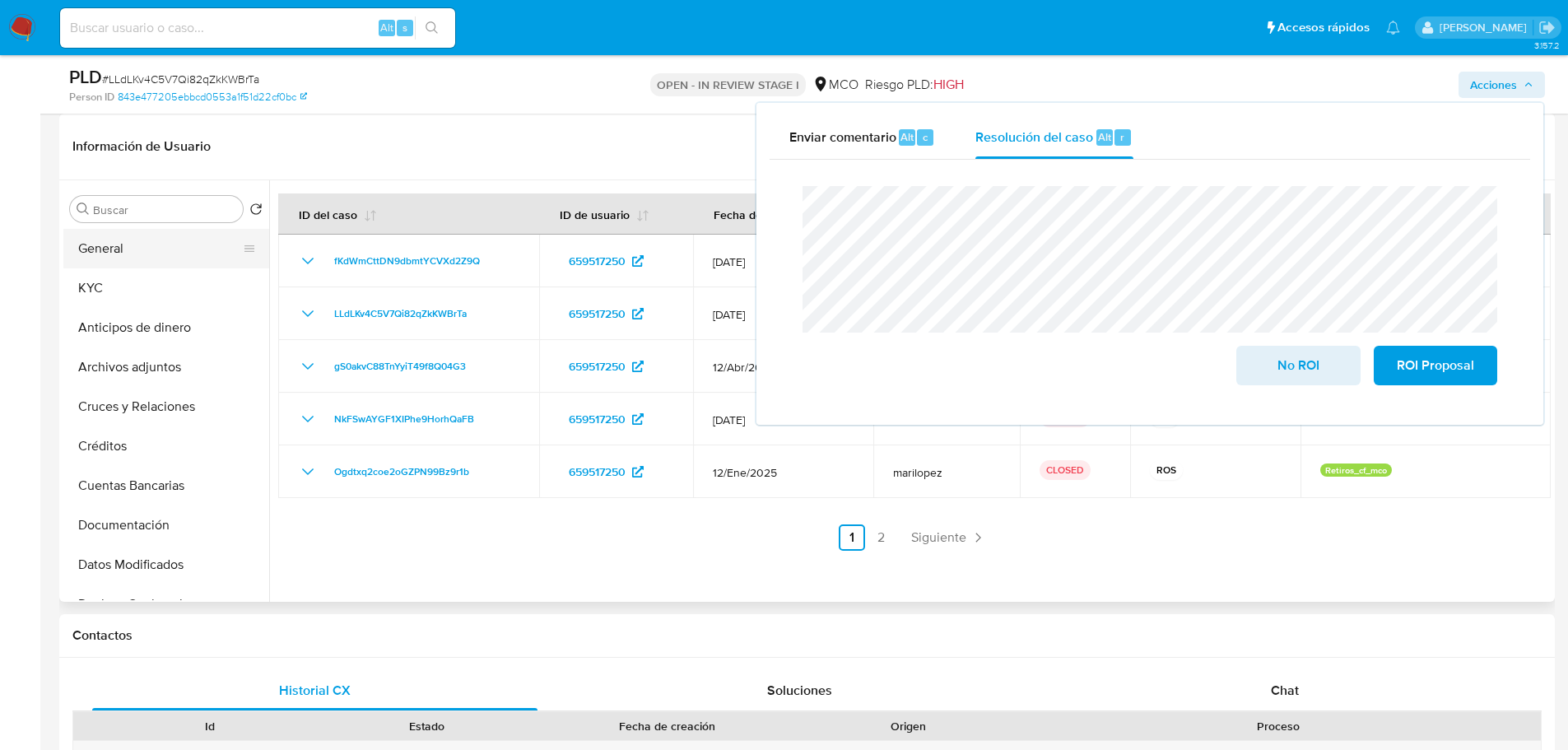
click at [117, 246] on button "General" at bounding box center [160, 248] width 193 height 39
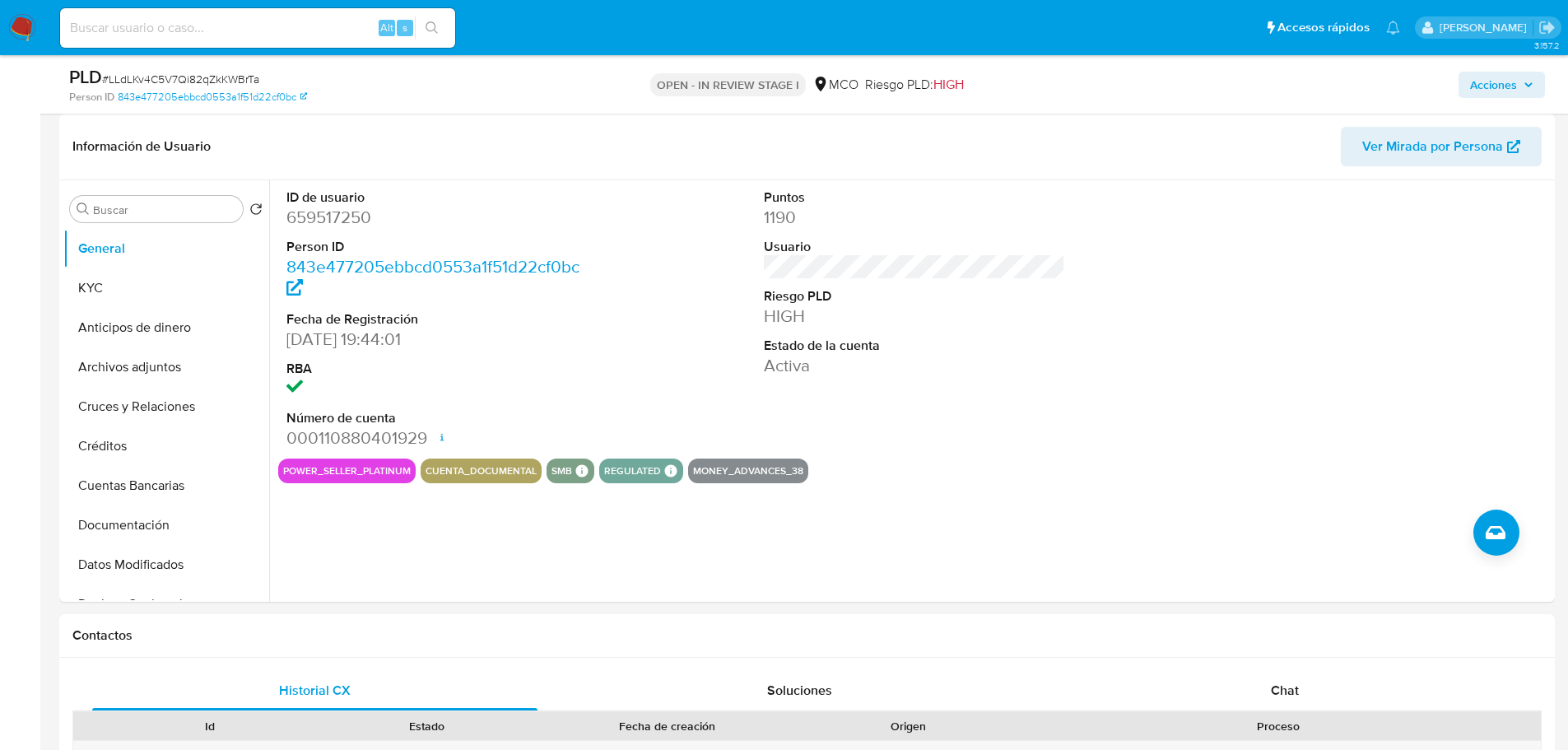
click at [1525, 86] on icon "button" at bounding box center [1527, 84] width 10 height 10
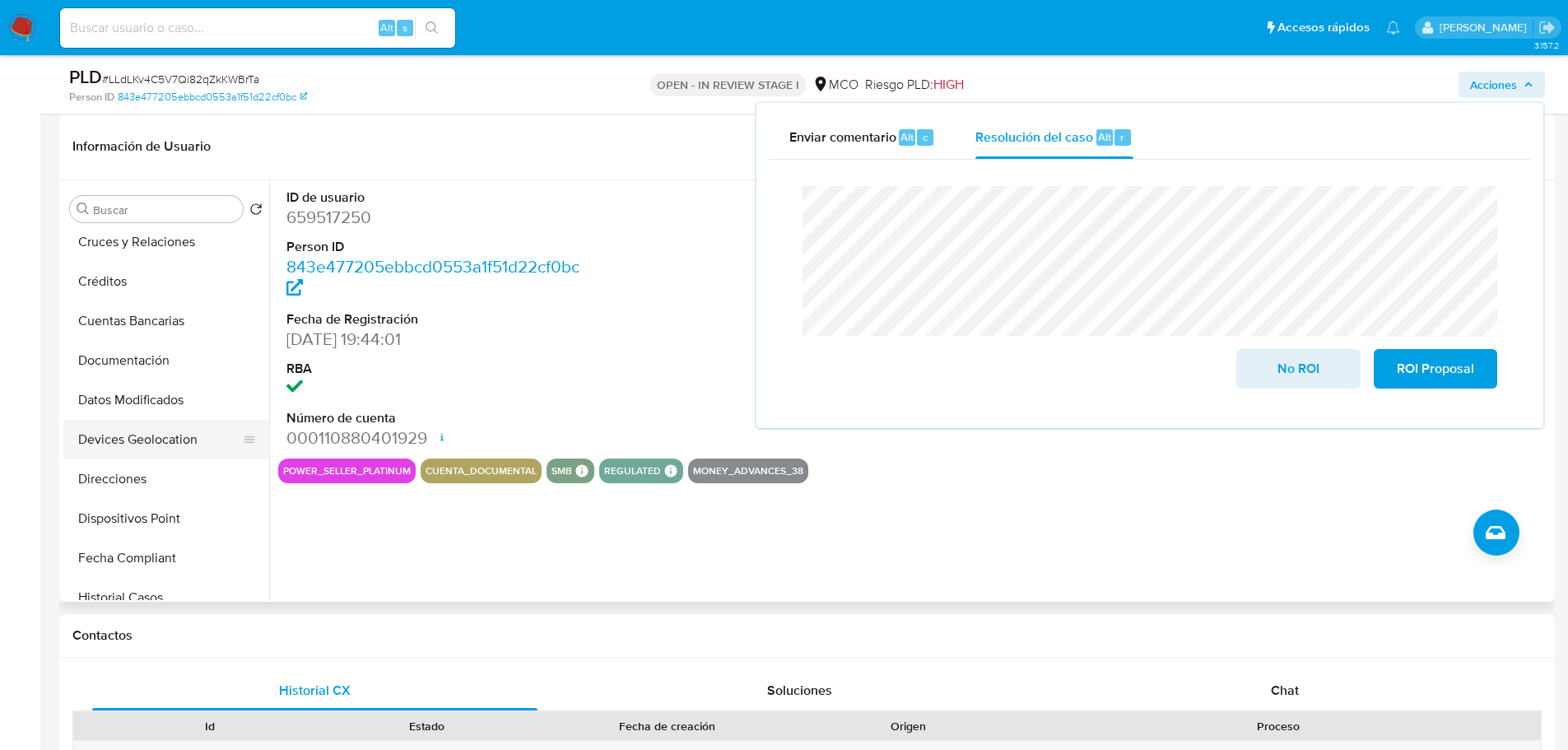
scroll to position [329, 0]
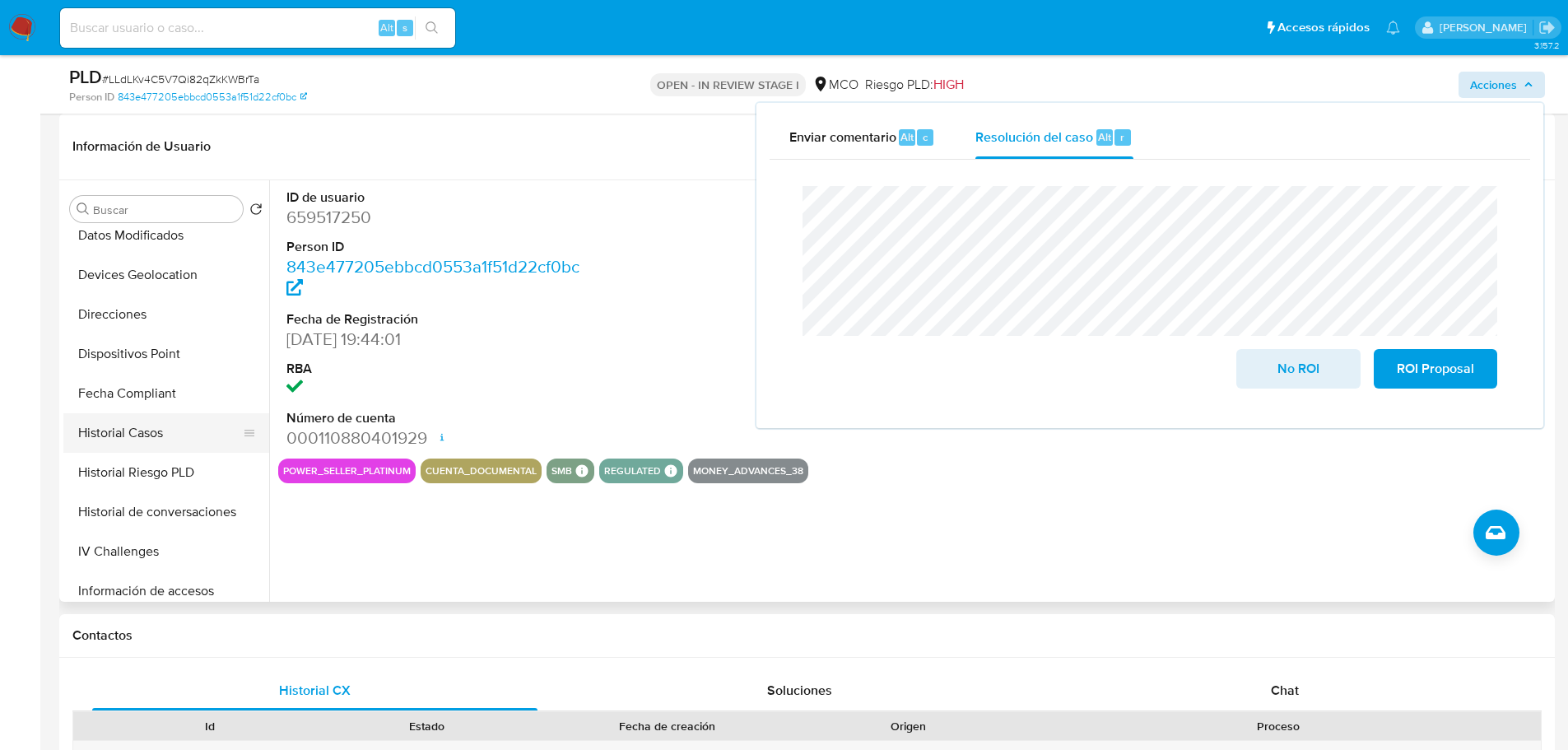
click at [140, 436] on button "Historial Casos" at bounding box center [160, 433] width 193 height 39
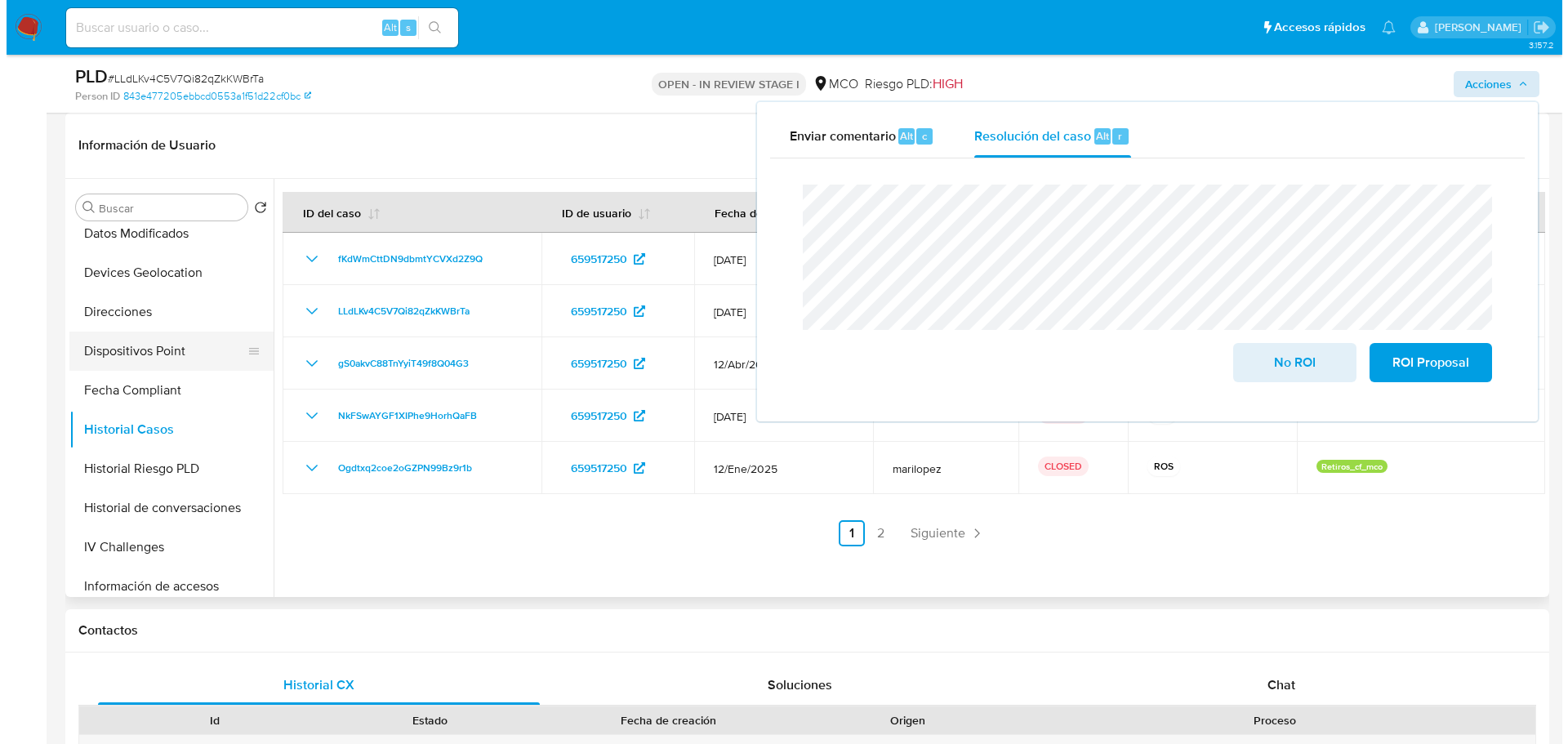
scroll to position [0, 0]
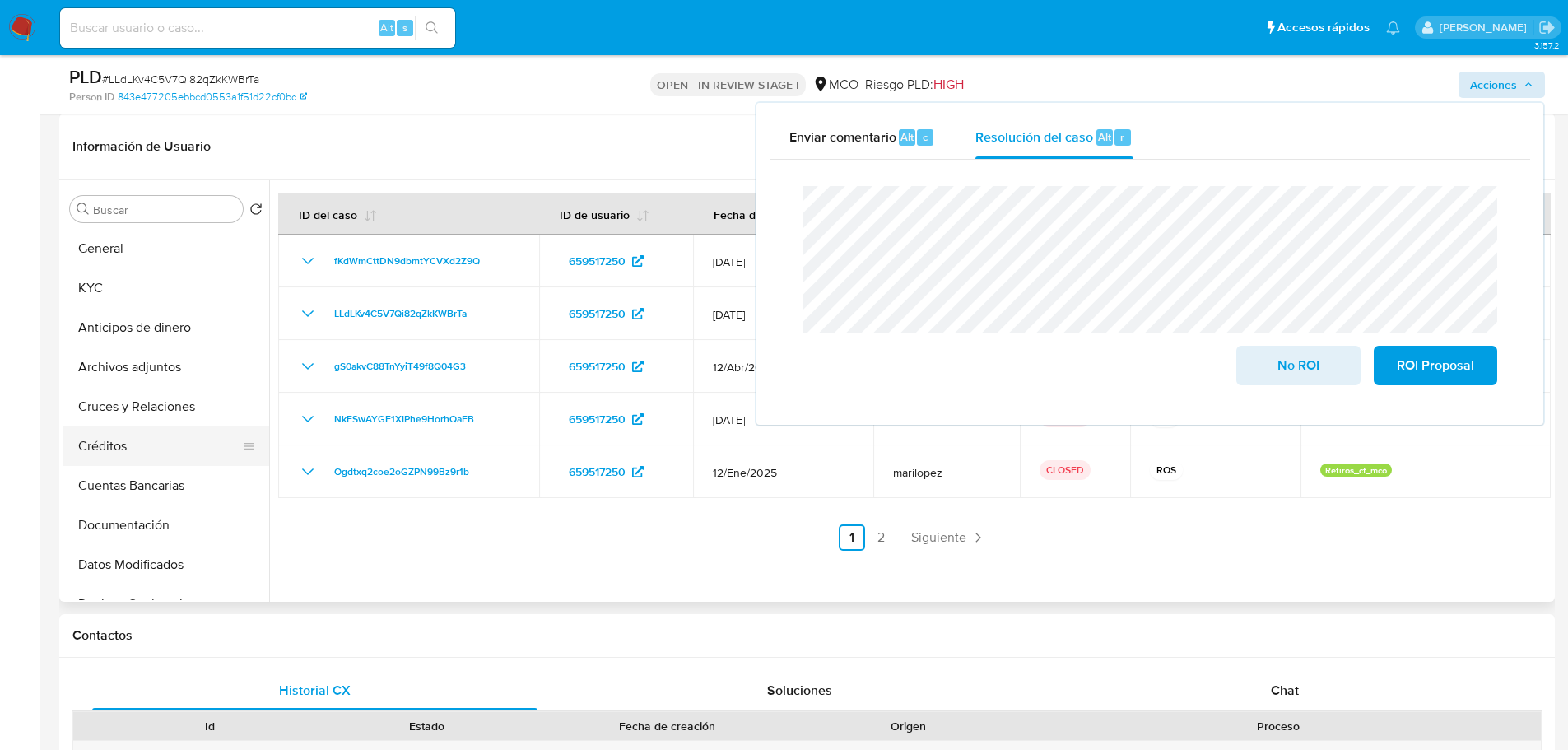
drag, startPoint x: 116, startPoint y: 293, endPoint x: 254, endPoint y: 442, distance: 203.1
click at [117, 293] on button "KYC" at bounding box center [166, 288] width 206 height 39
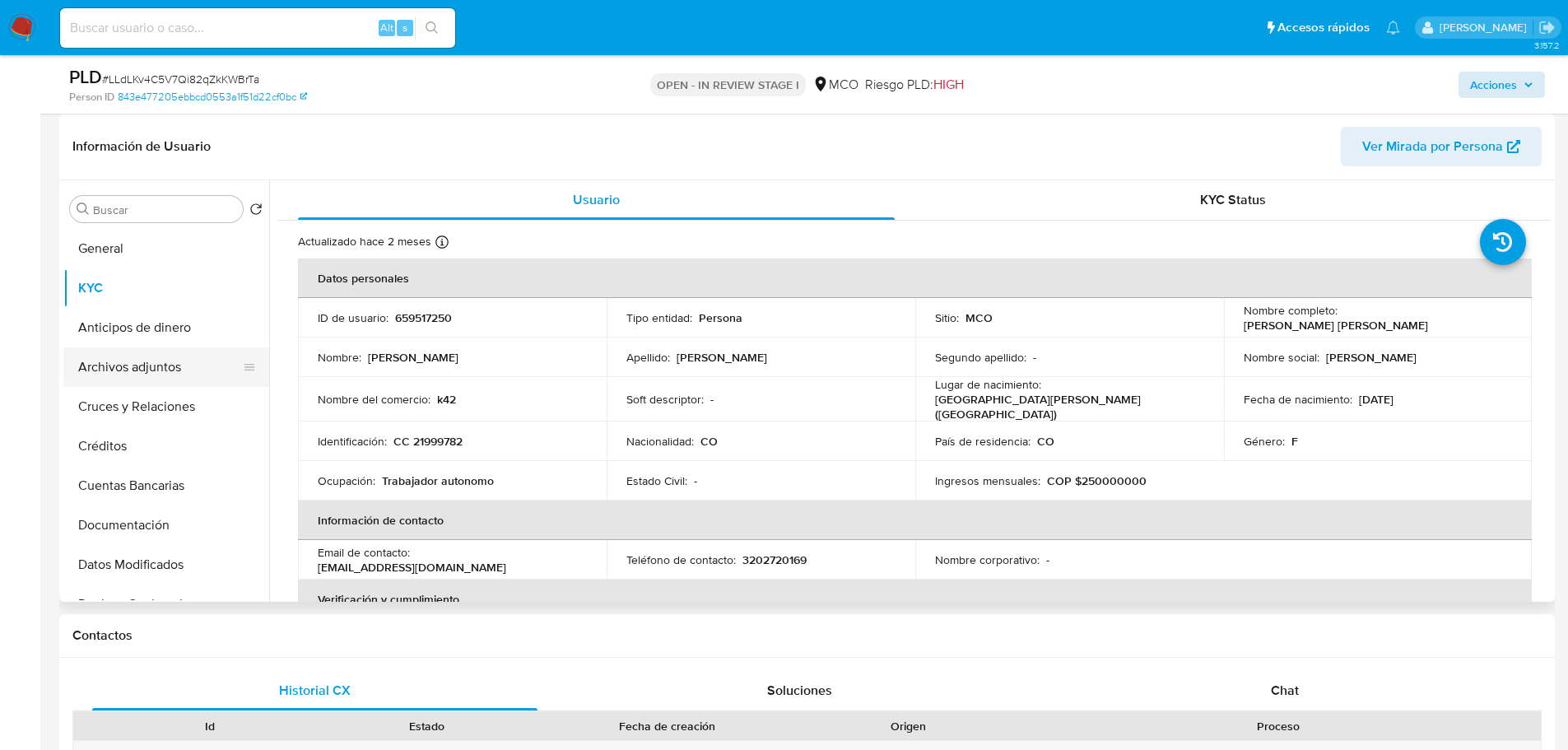
drag, startPoint x: 162, startPoint y: 370, endPoint x: 136, endPoint y: 368, distance: 26.1
click at [161, 370] on button "Archivos adjuntos" at bounding box center [160, 367] width 193 height 39
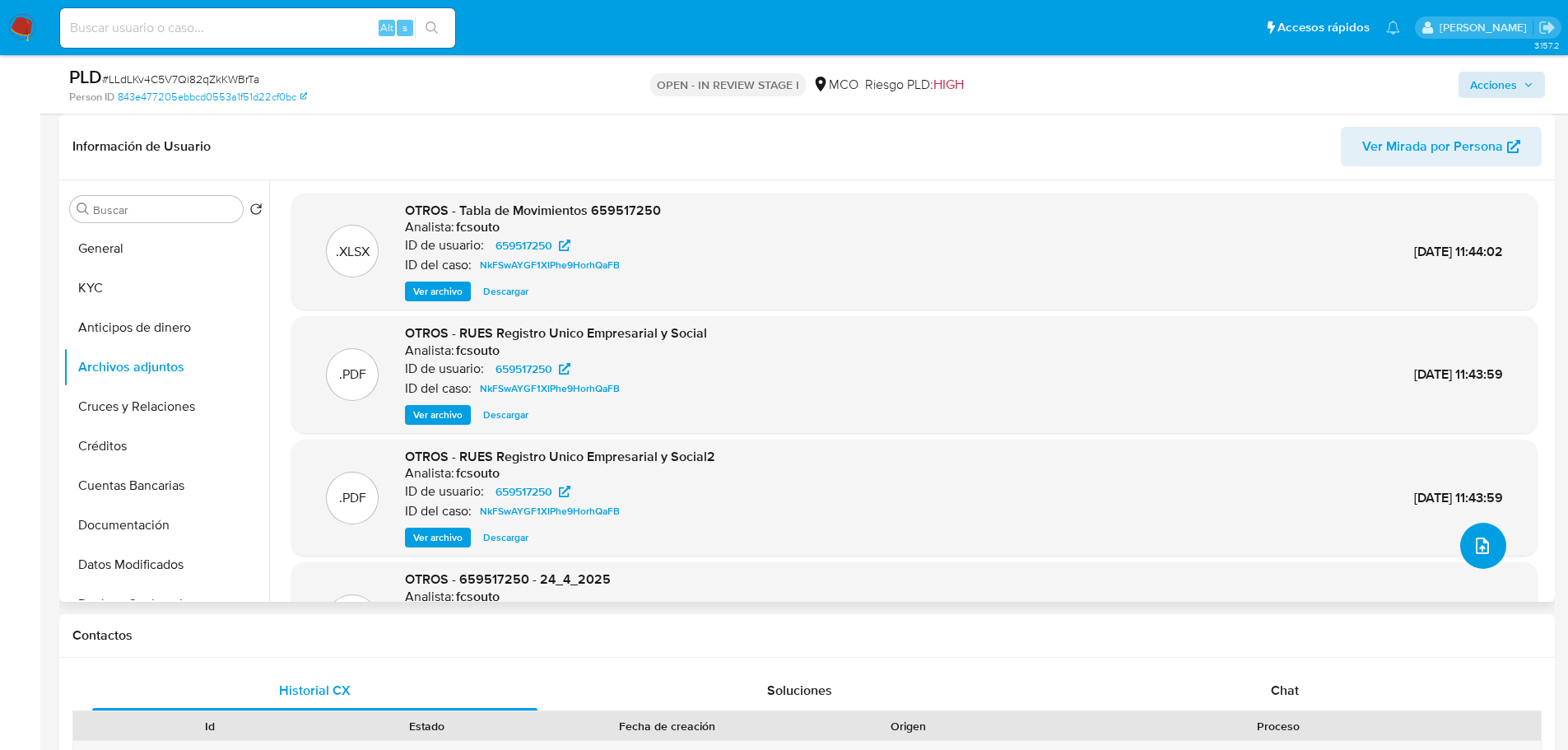
click at [1492, 544] on button "upload-file" at bounding box center [1482, 546] width 46 height 46
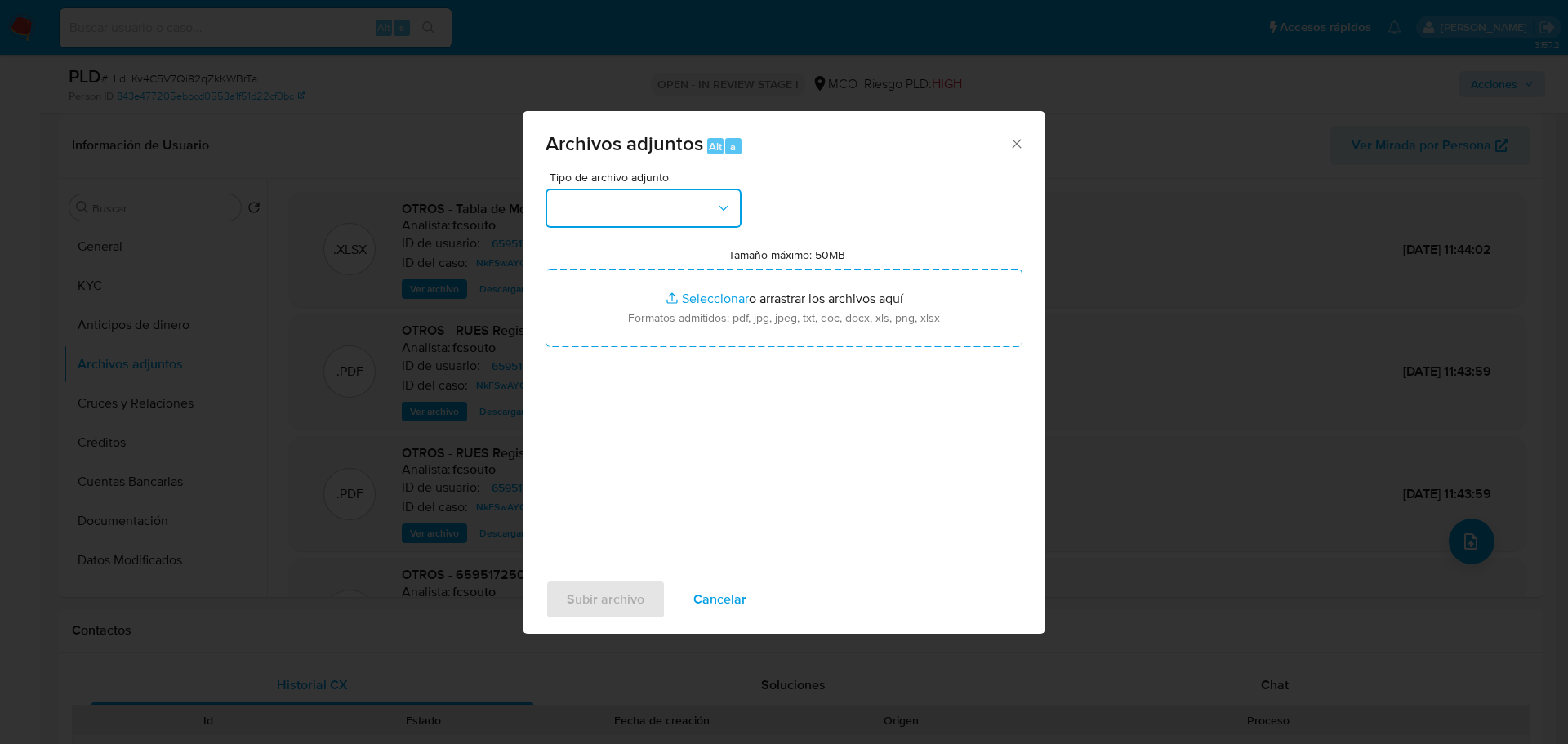
click at [645, 213] on button "button" at bounding box center [643, 208] width 196 height 39
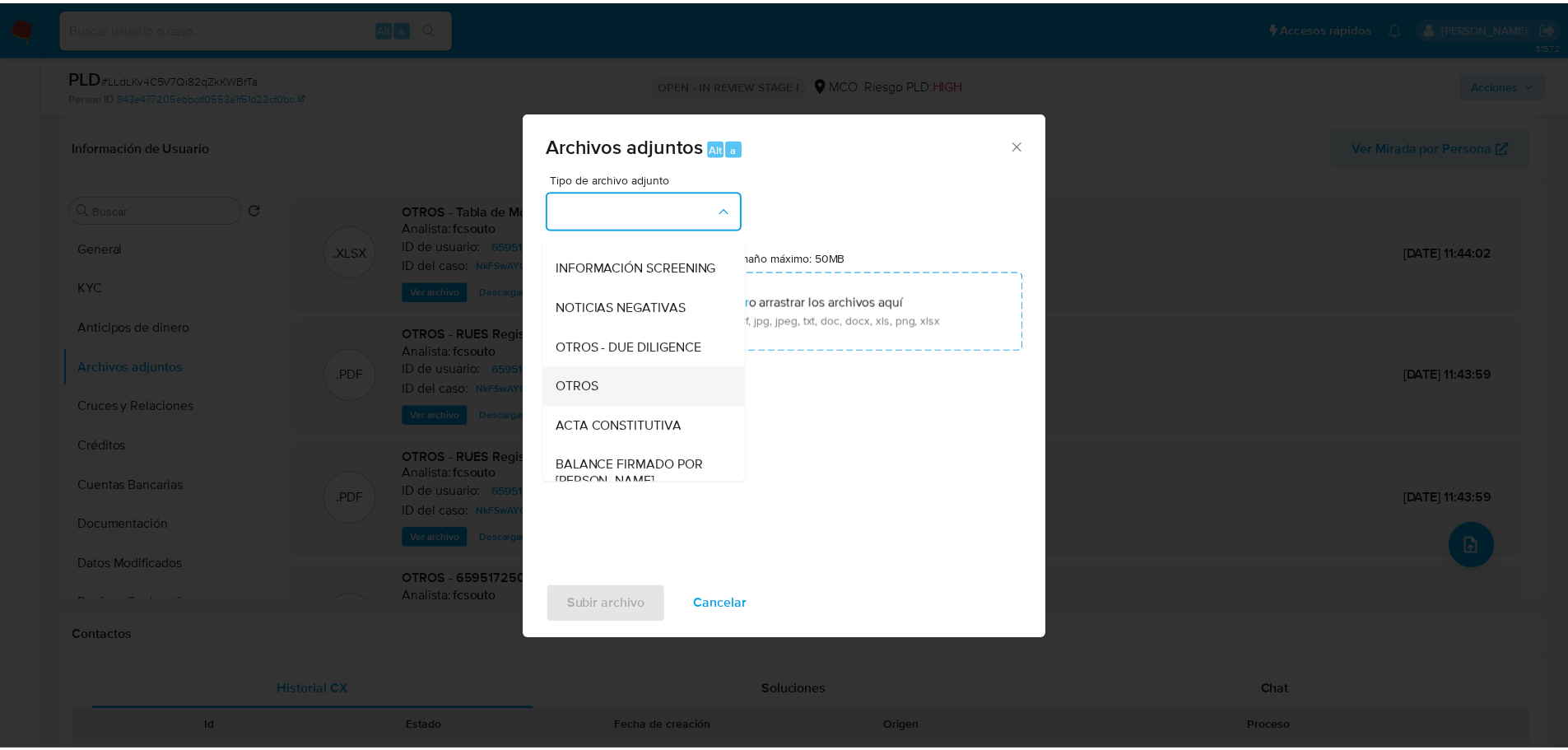
scroll to position [164, 0]
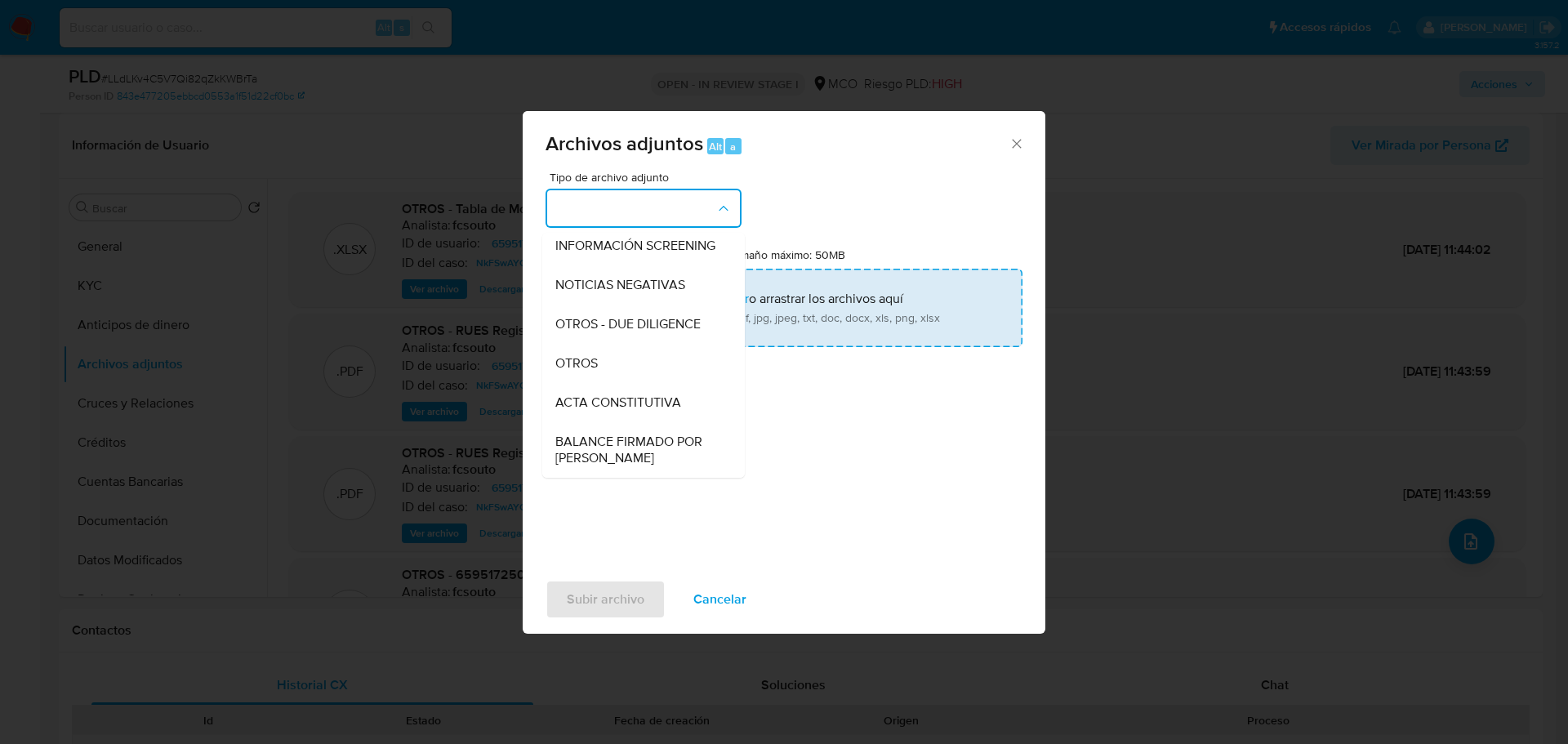
drag, startPoint x: 619, startPoint y: 392, endPoint x: 665, endPoint y: 345, distance: 65.8
click at [618, 383] on div "OTROS" at bounding box center [638, 363] width 166 height 39
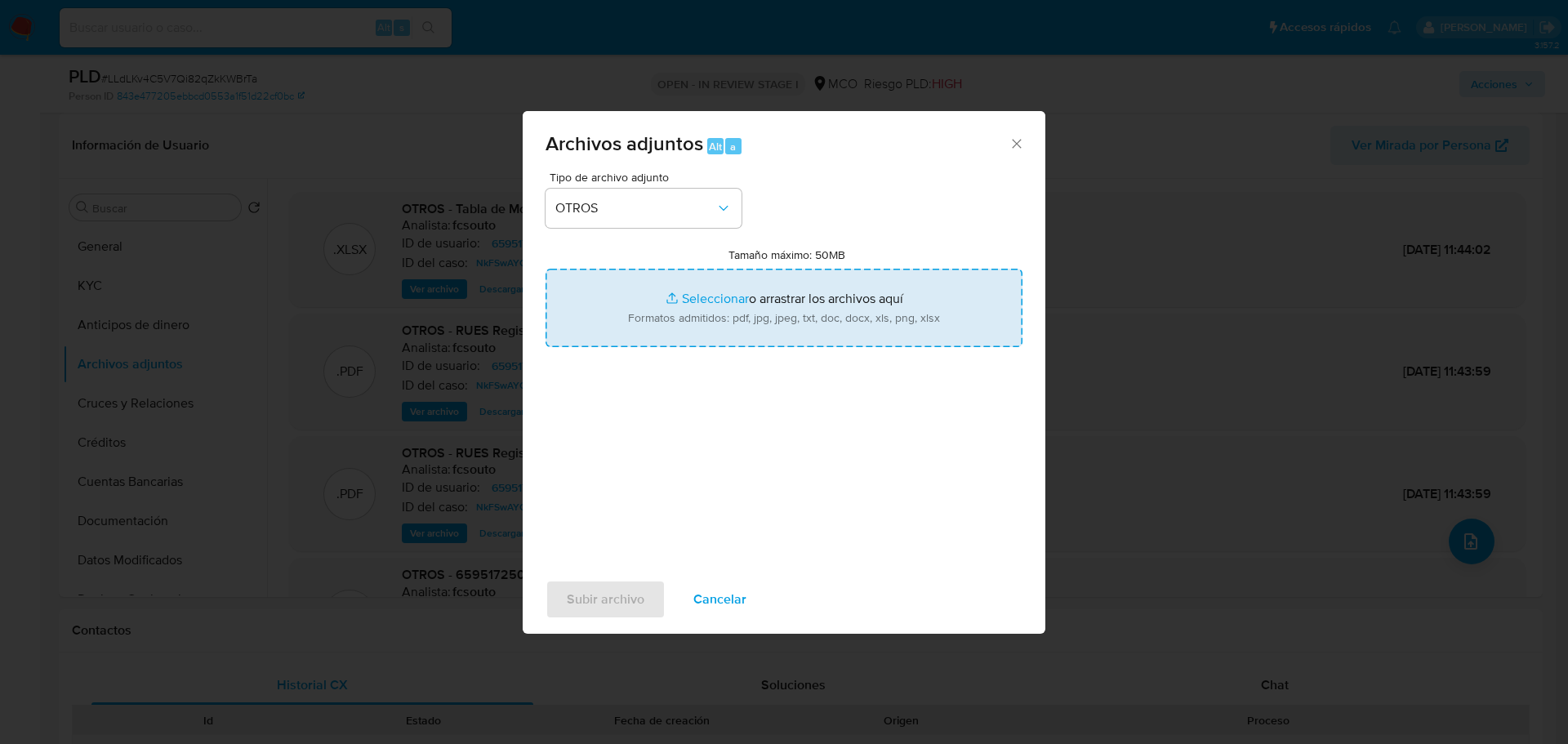
click at [735, 296] on input "Tamaño máximo: 50MB Seleccionar archivos" at bounding box center [784, 308] width 477 height 78
type input "C:\fakepath\659517250 - 3_9_2025.pdf"
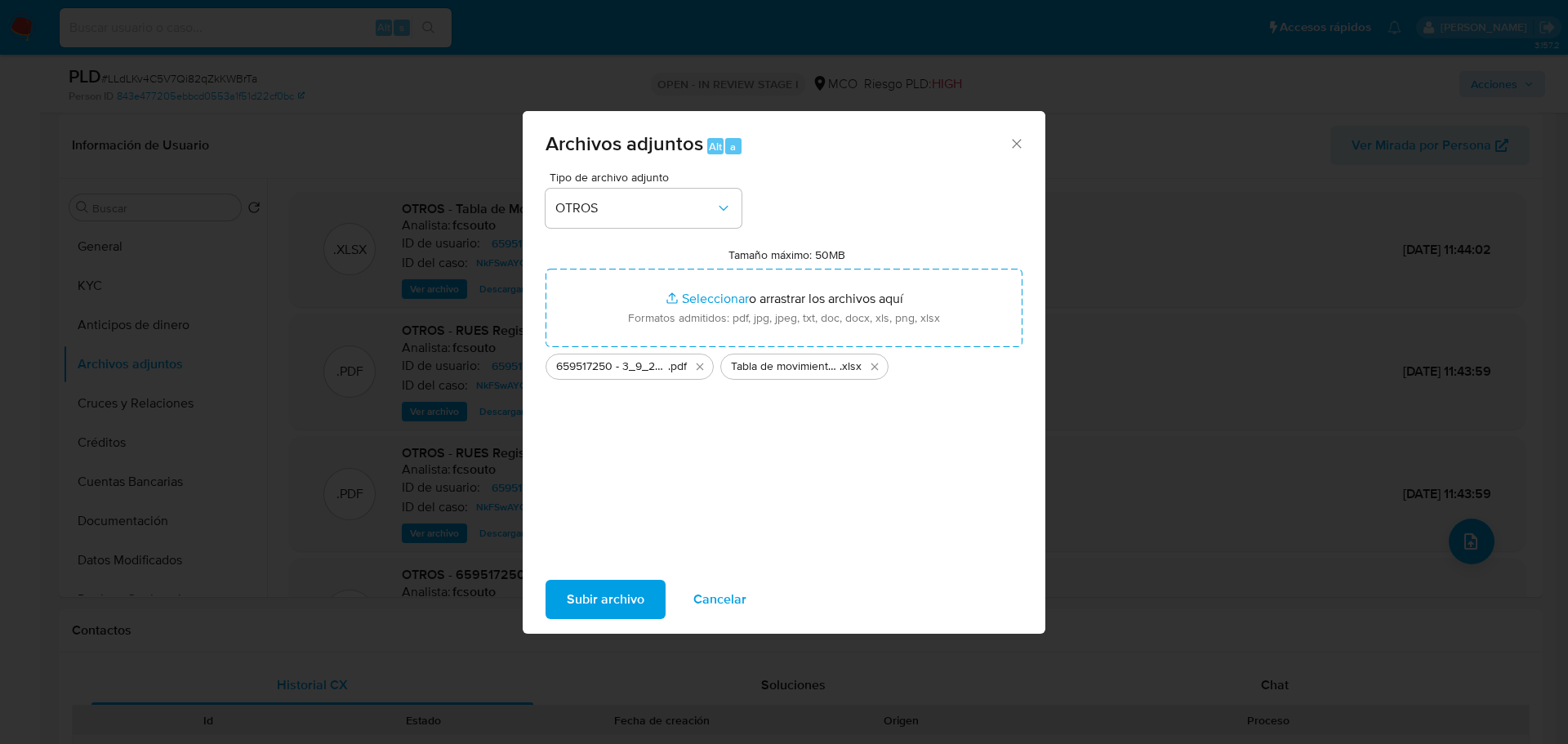
click at [597, 586] on span "Subir archivo" at bounding box center [605, 599] width 78 height 36
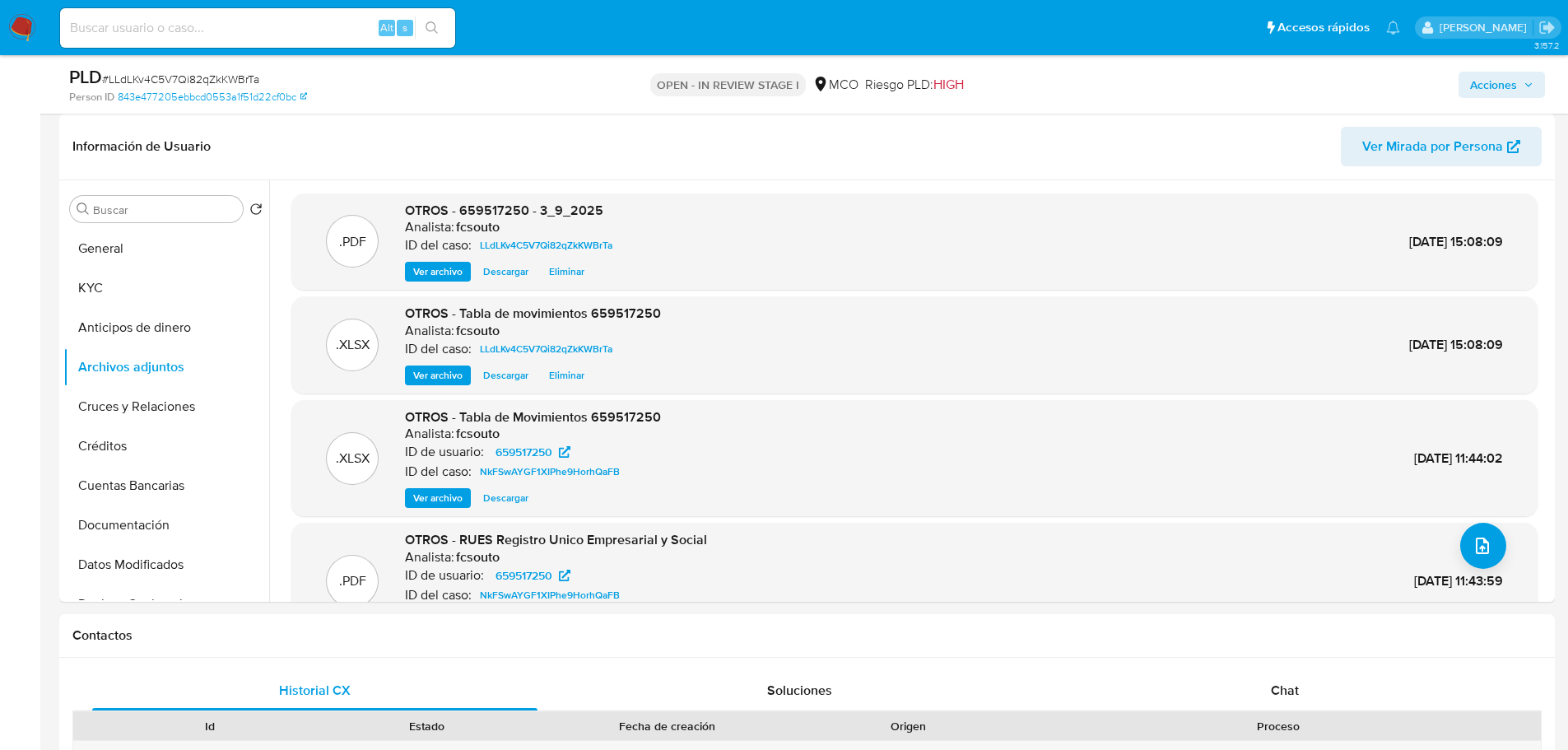
drag, startPoint x: 1502, startPoint y: 77, endPoint x: 1439, endPoint y: 95, distance: 65.5
click at [1501, 79] on span "Acciones" at bounding box center [1493, 84] width 47 height 26
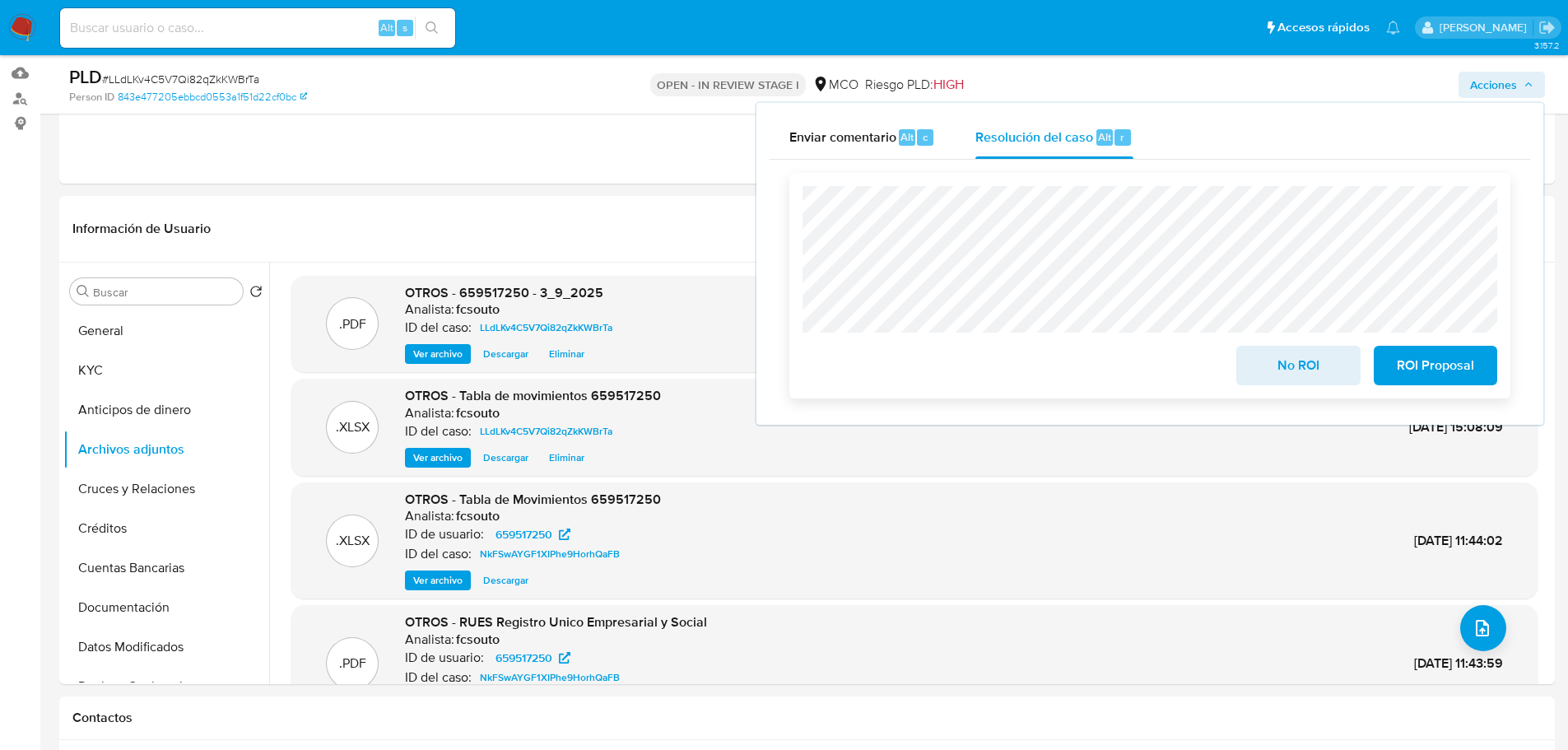
click at [1475, 367] on span "ROI Proposal" at bounding box center [1435, 366] width 81 height 37
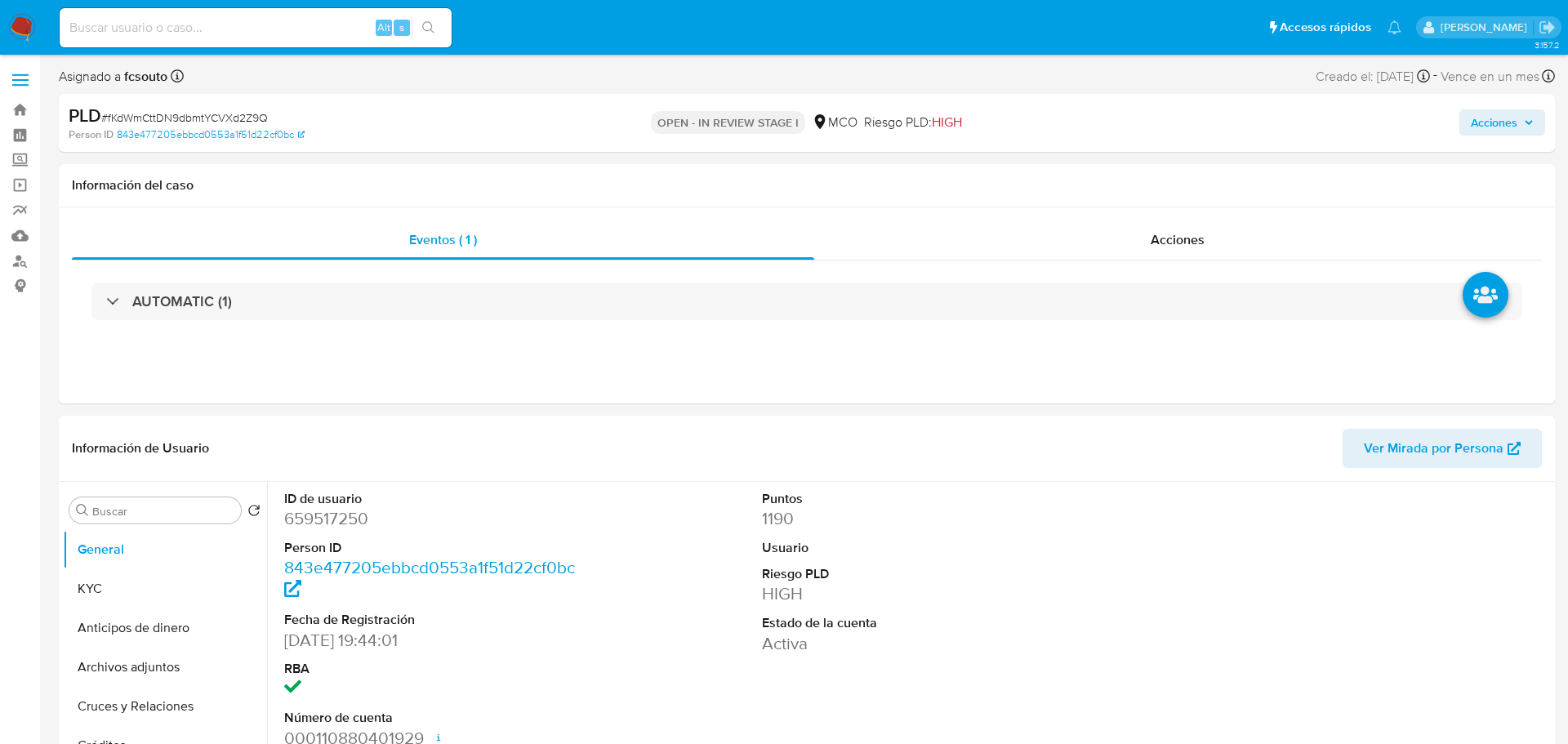
select select "10"
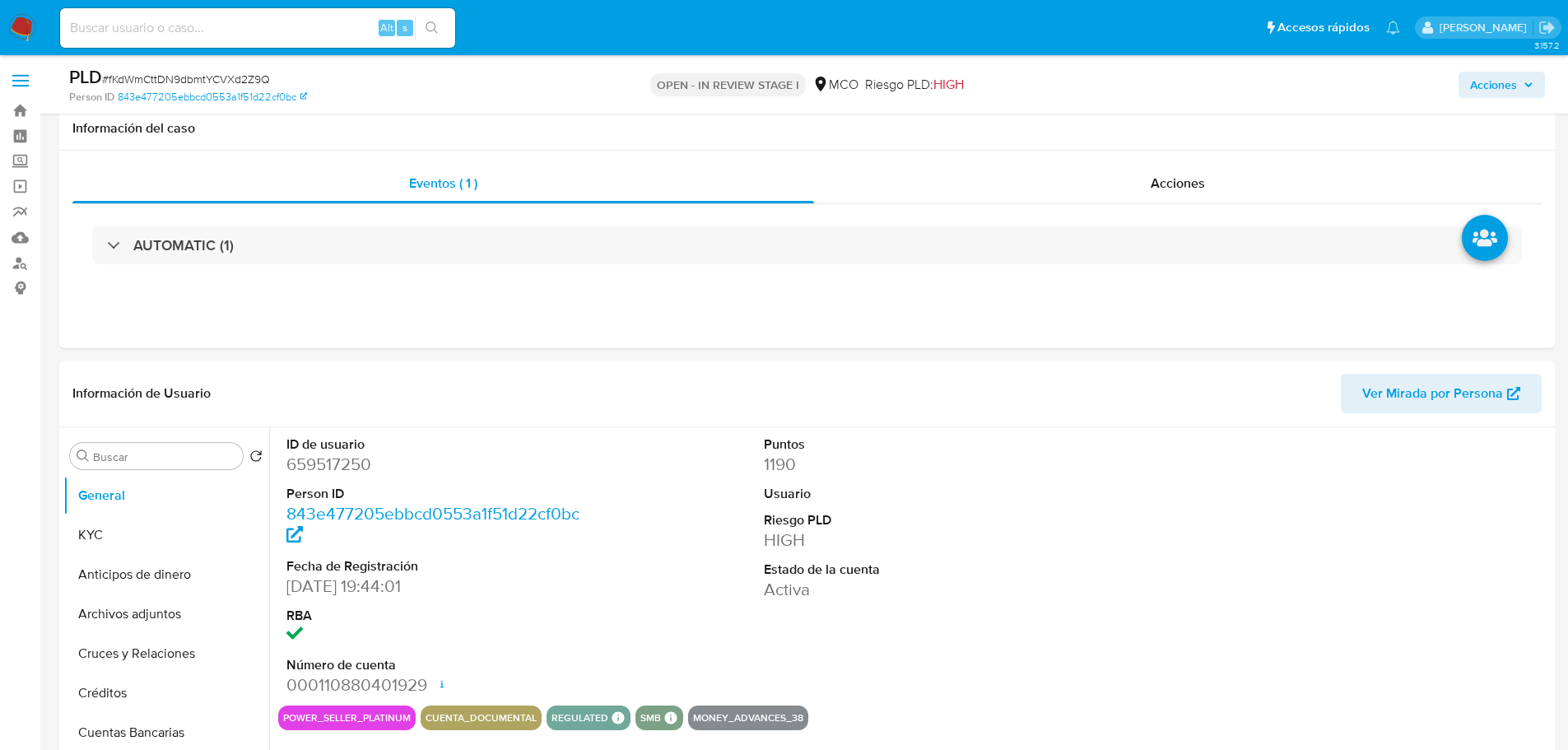
select select "10"
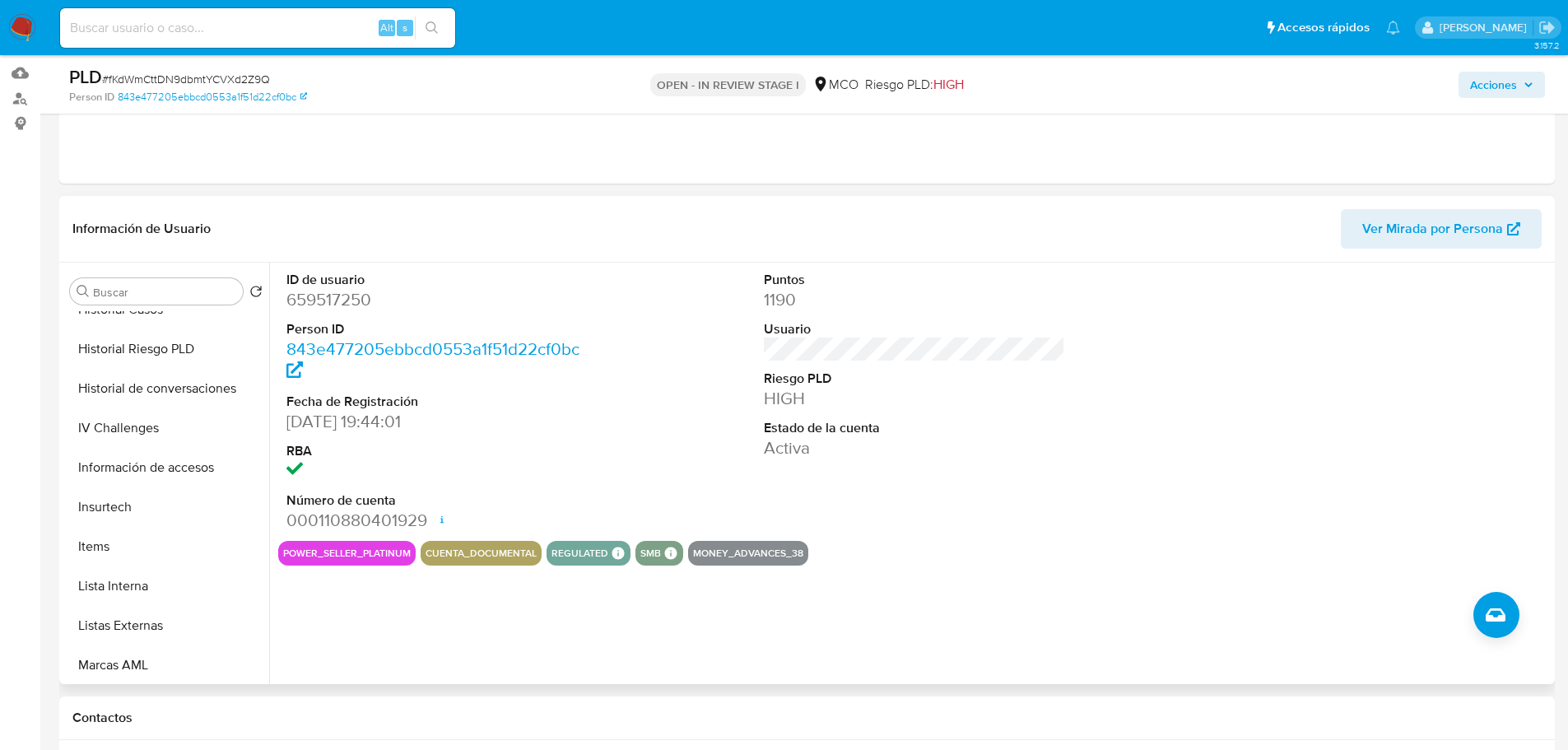
scroll to position [695, 0]
click at [158, 581] on button "Restricciones Nuevo Mundo" at bounding box center [160, 583] width 193 height 39
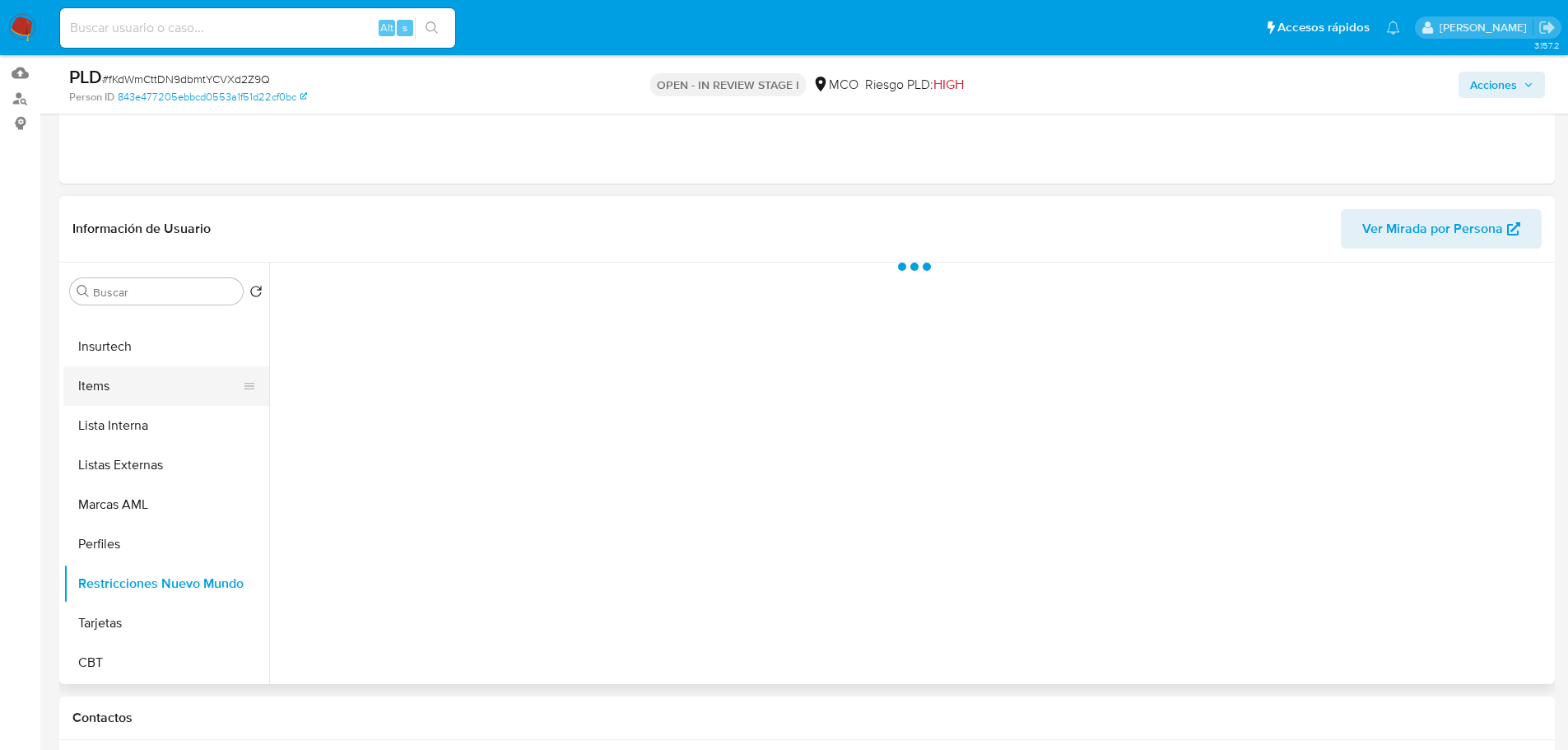
scroll to position [0, 0]
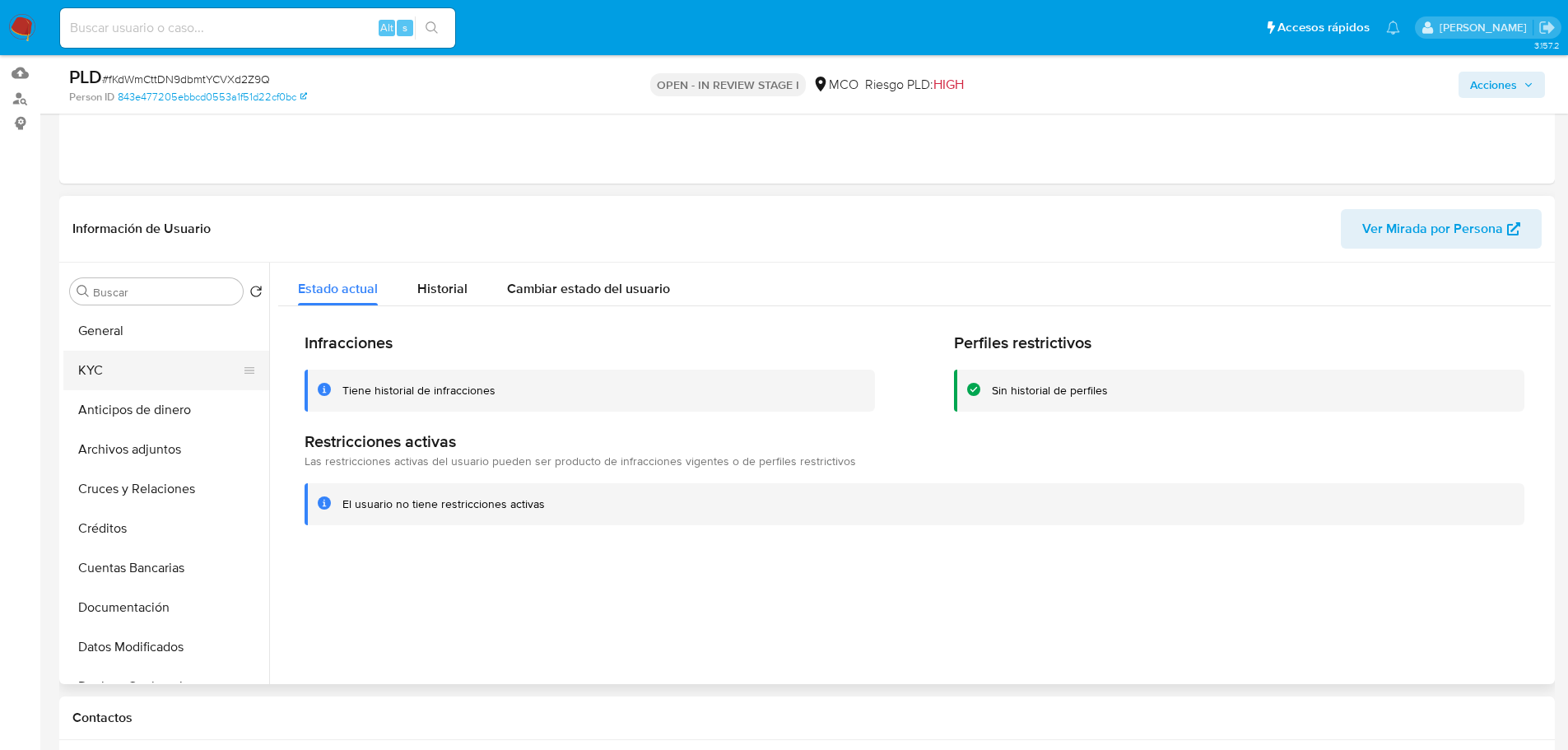
click at [137, 364] on button "KYC" at bounding box center [160, 370] width 193 height 39
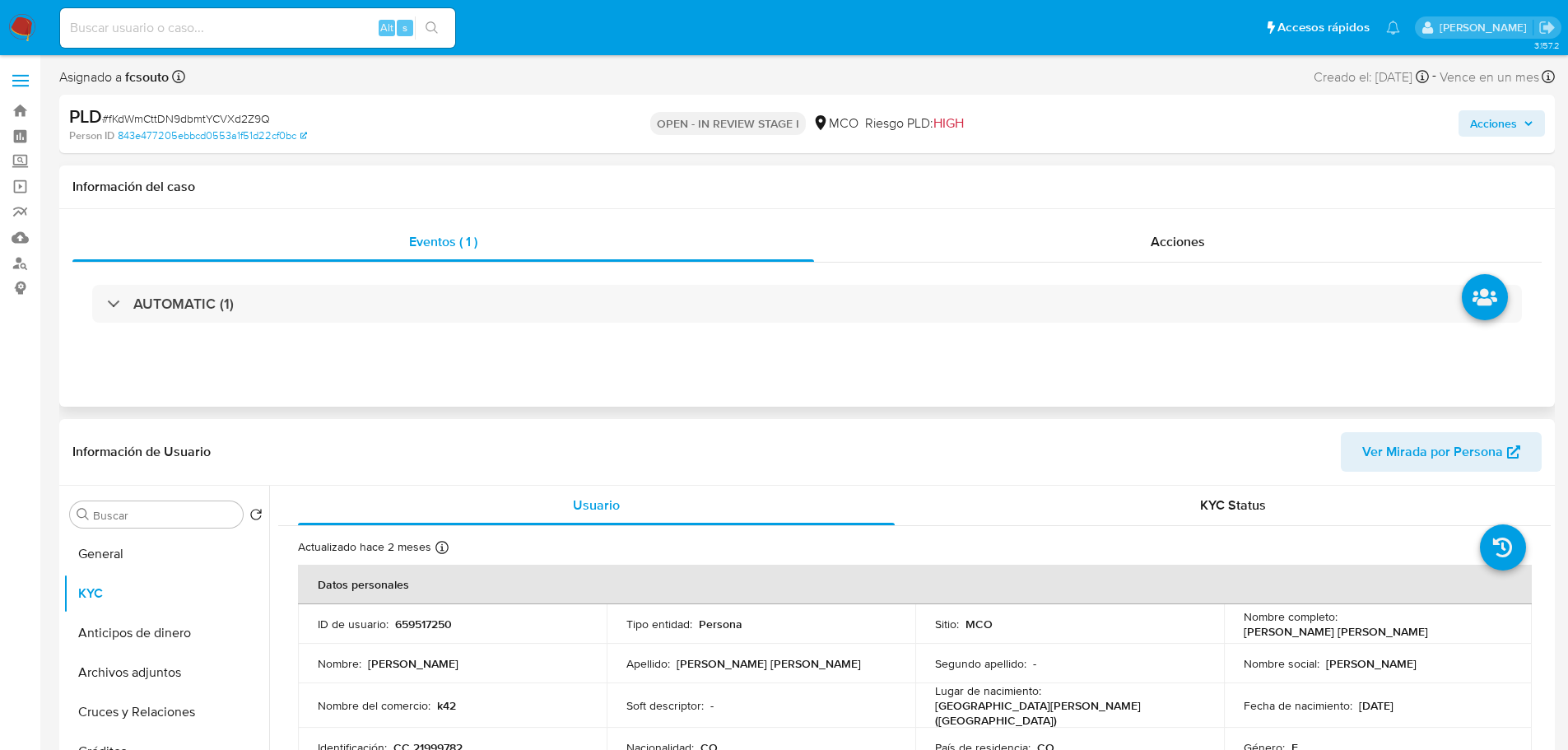
click at [266, 333] on div "AUTOMATIC (1)" at bounding box center [806, 303] width 1469 height 83
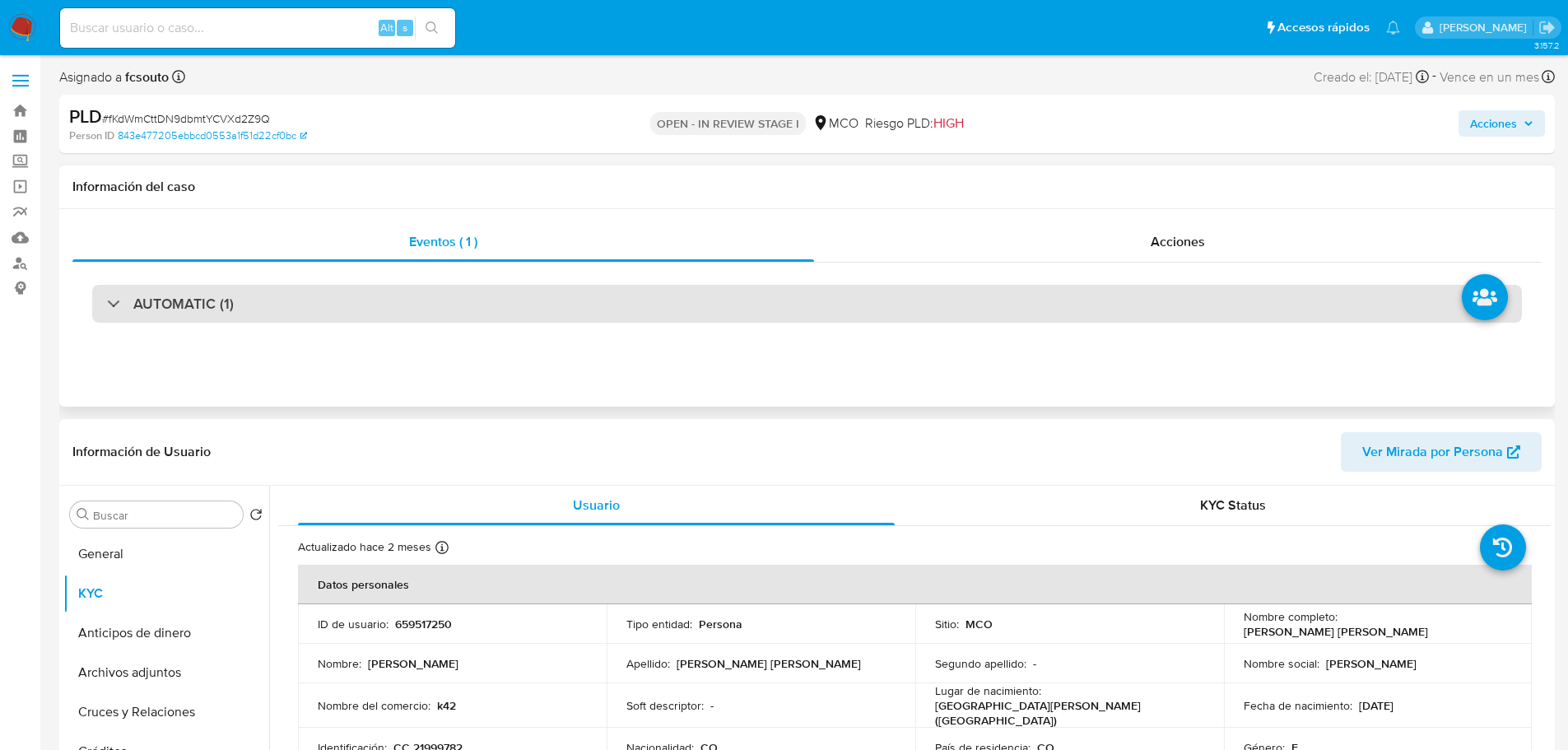
click at [279, 300] on div "AUTOMATIC (1)" at bounding box center [806, 304] width 1429 height 38
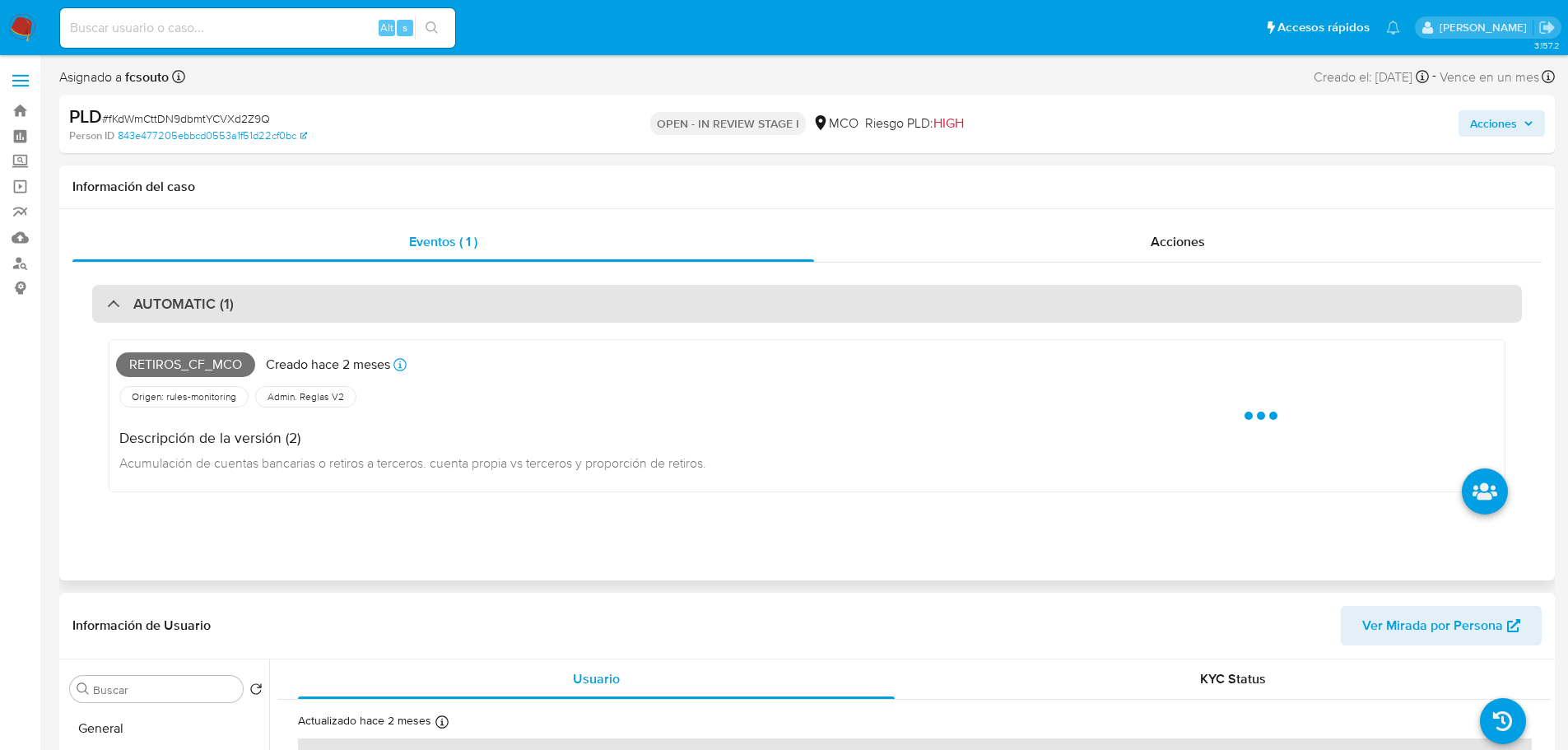
click at [280, 300] on div "AUTOMATIC (1)" at bounding box center [806, 304] width 1429 height 38
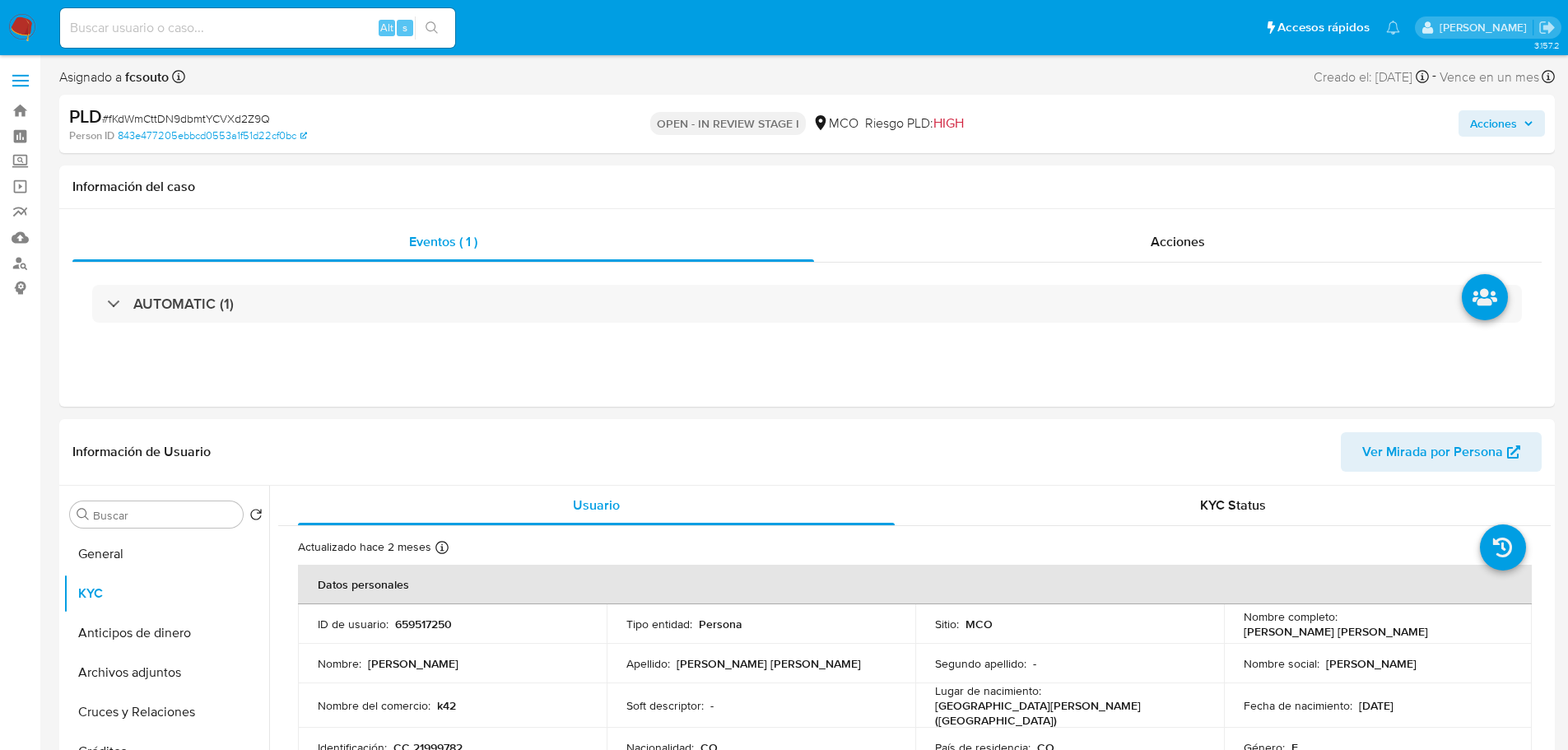
click at [1529, 115] on span "Acciones" at bounding box center [1501, 123] width 63 height 23
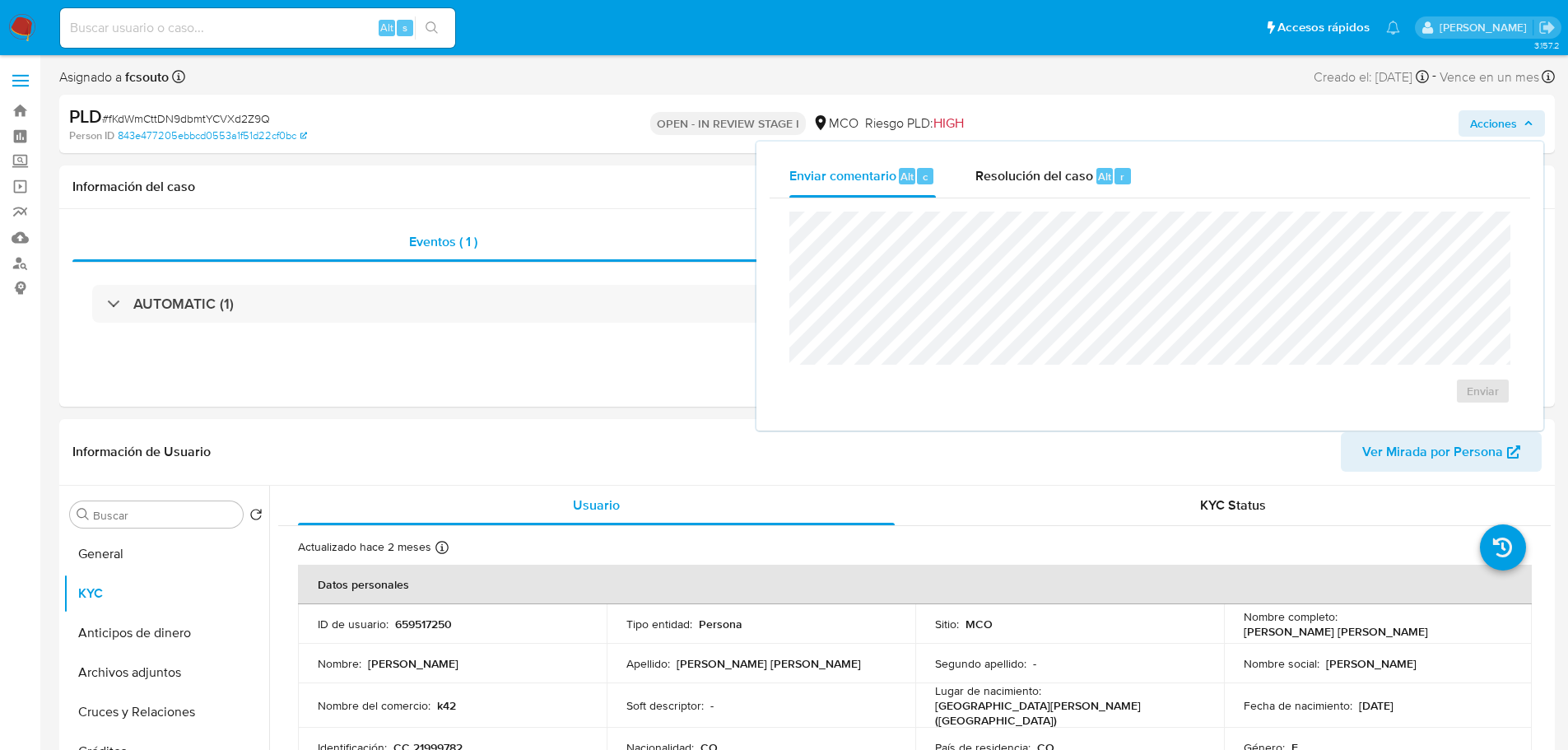
drag, startPoint x: 1051, startPoint y: 189, endPoint x: 1038, endPoint y: 198, distance: 15.8
click at [1051, 189] on div "Resolución del caso Alt r" at bounding box center [1054, 176] width 157 height 43
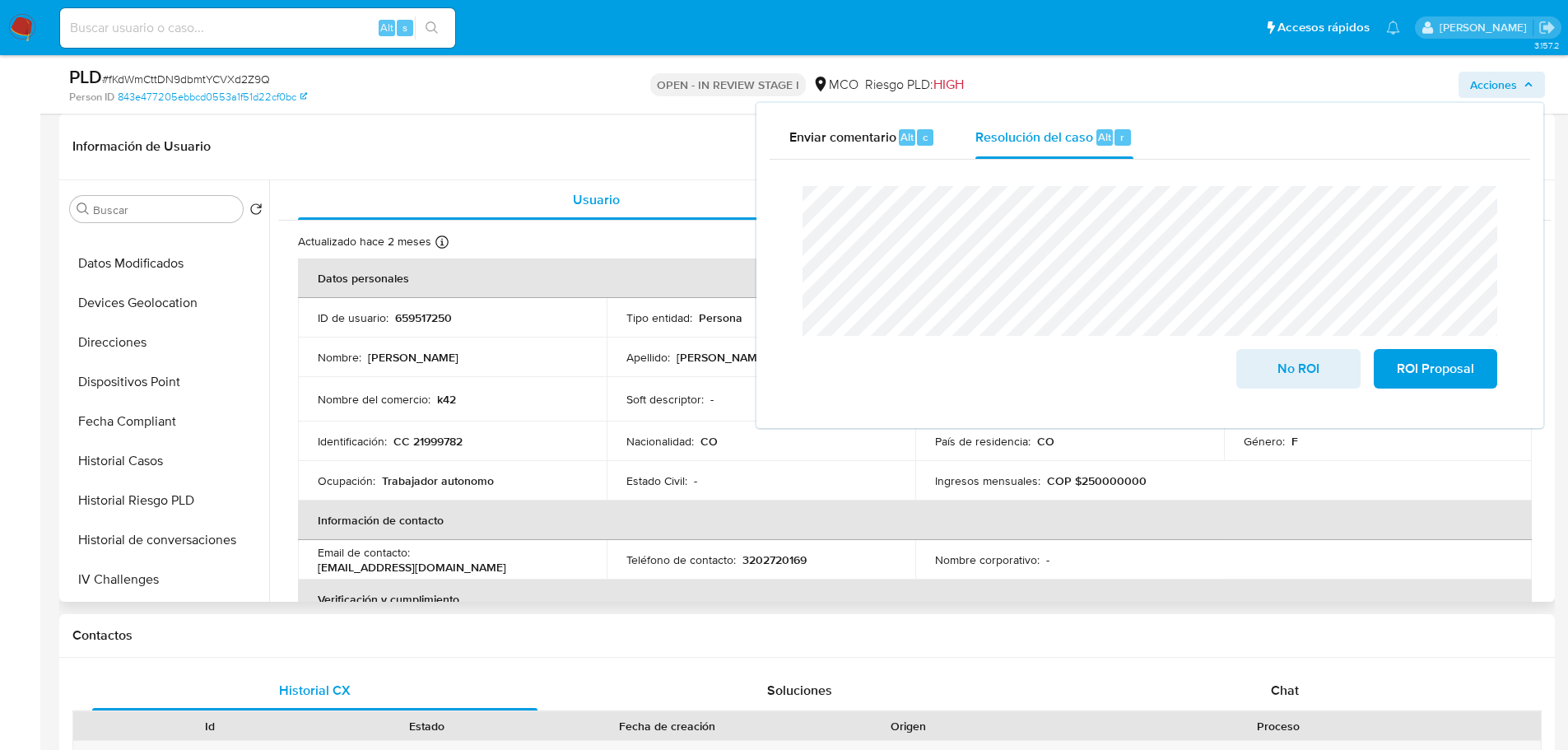
scroll to position [329, 0]
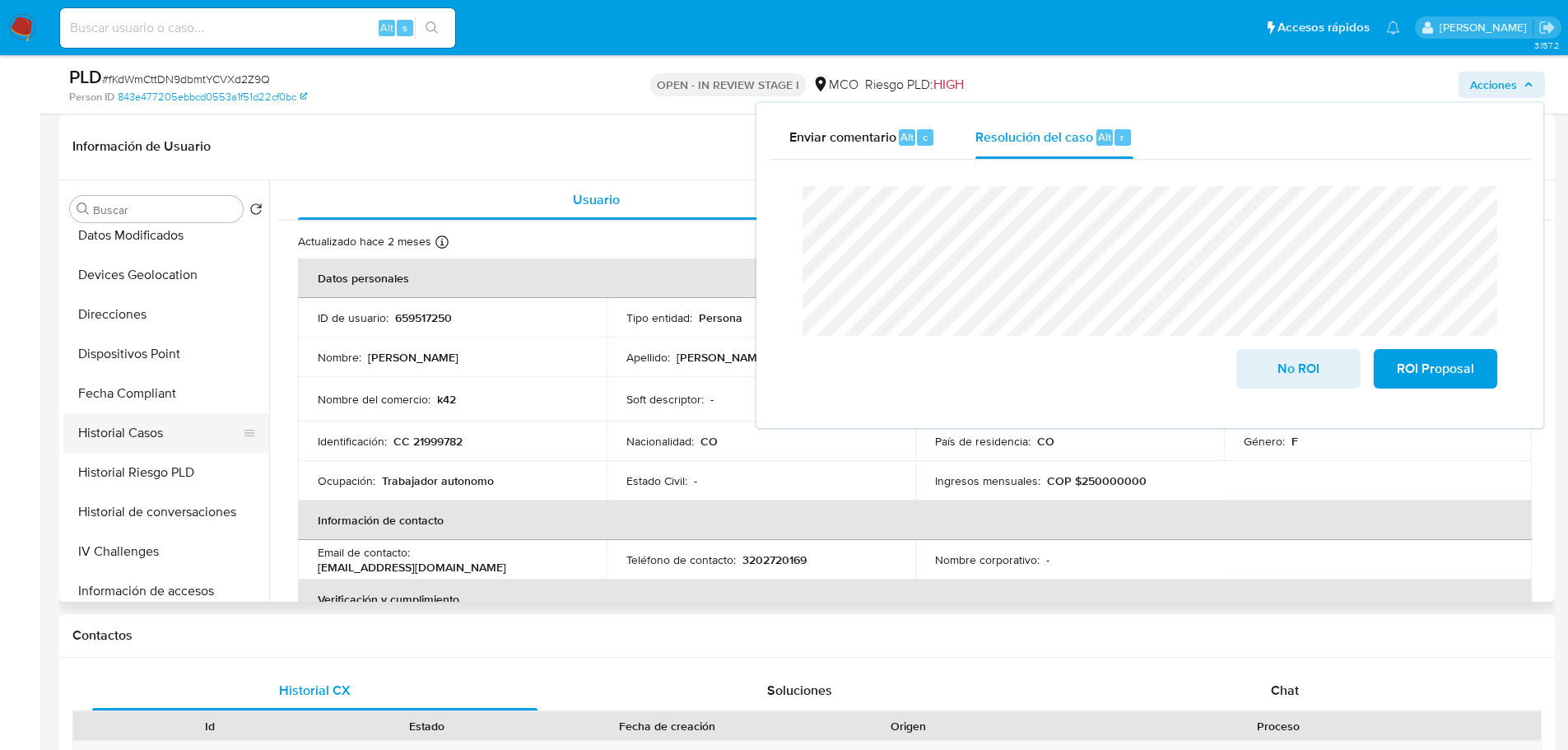
click at [144, 445] on button "Historial Casos" at bounding box center [160, 433] width 193 height 39
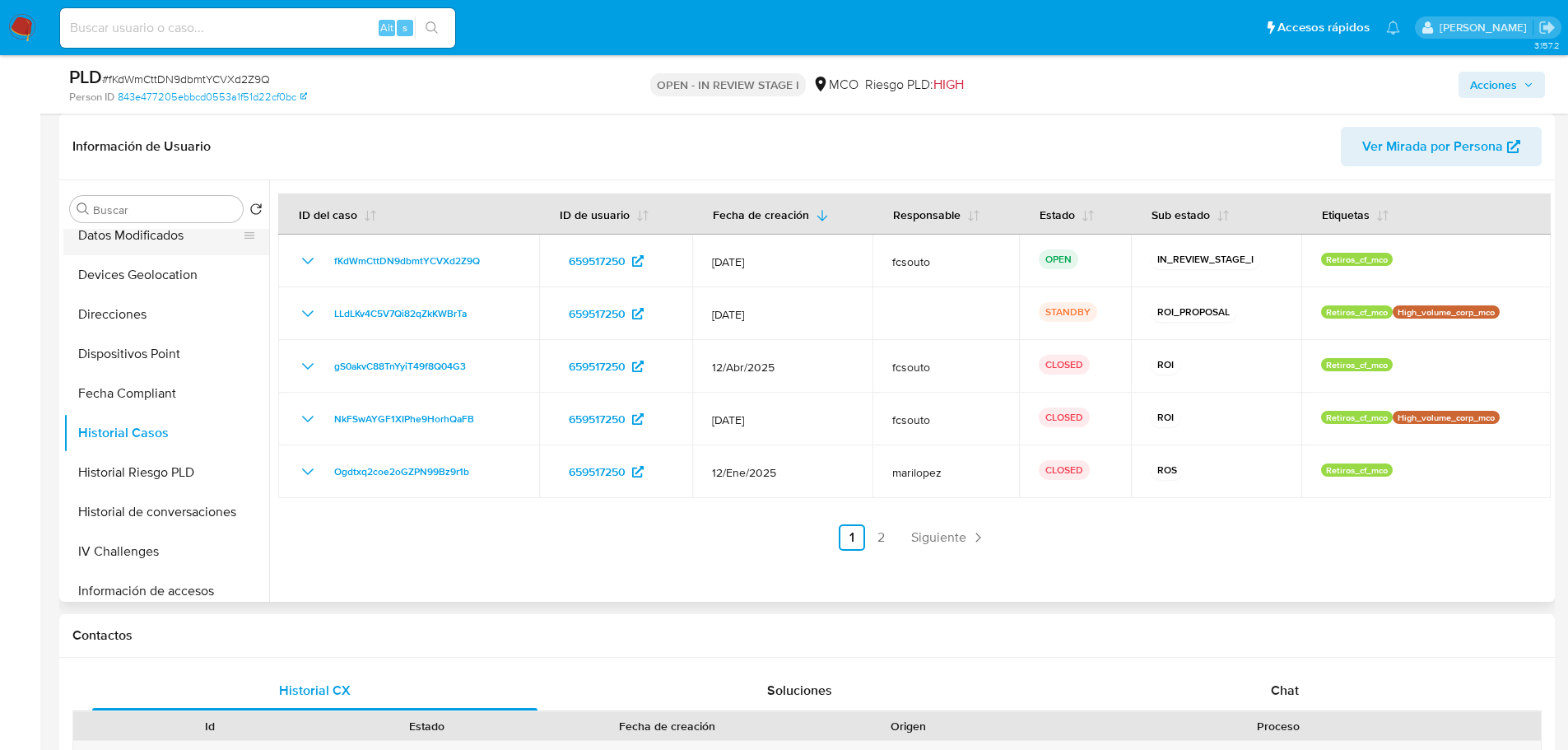
scroll to position [0, 0]
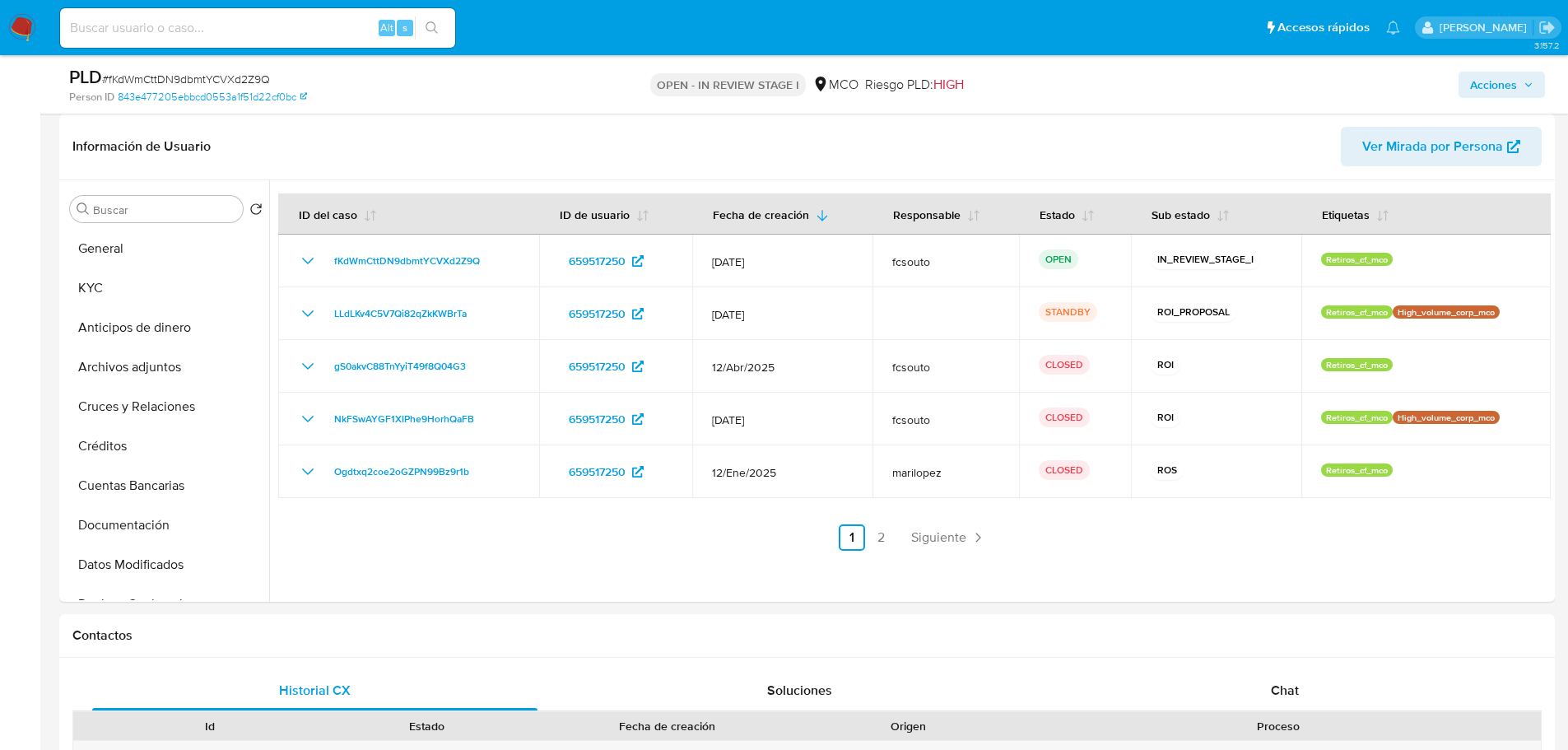
click at [1499, 76] on span "Acciones" at bounding box center [1493, 84] width 47 height 26
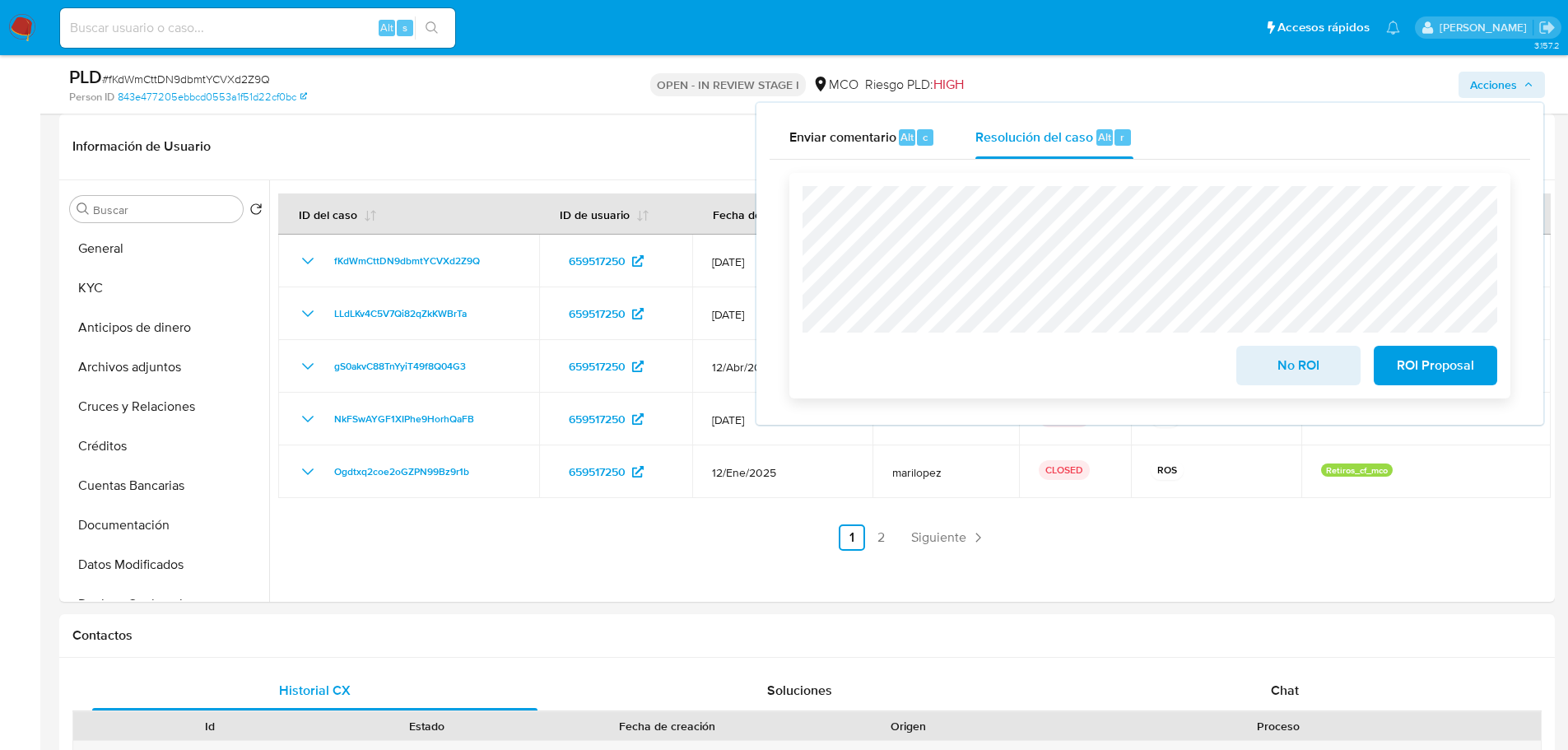
click at [1470, 367] on span "ROI Proposal" at bounding box center [1435, 366] width 81 height 37
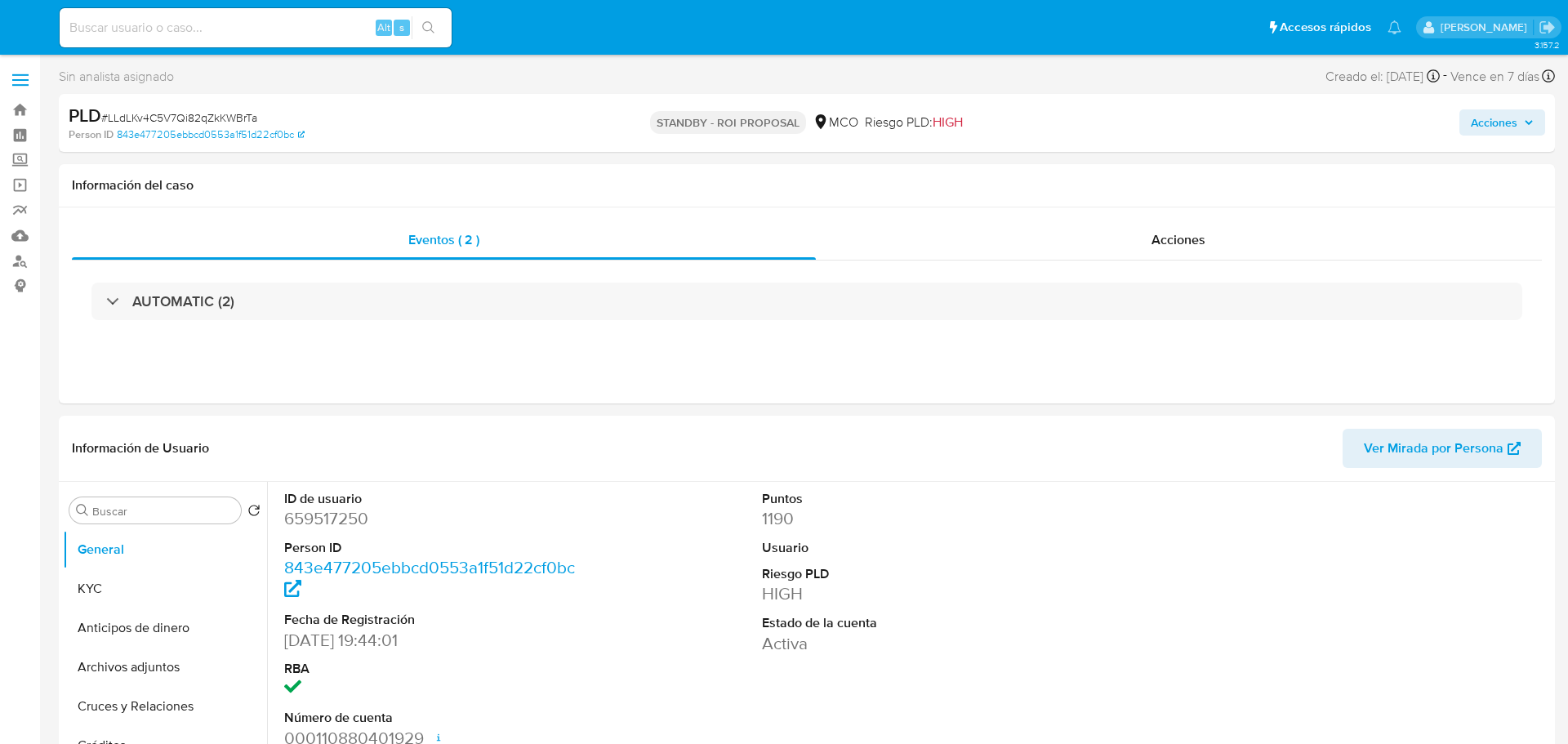
select select "10"
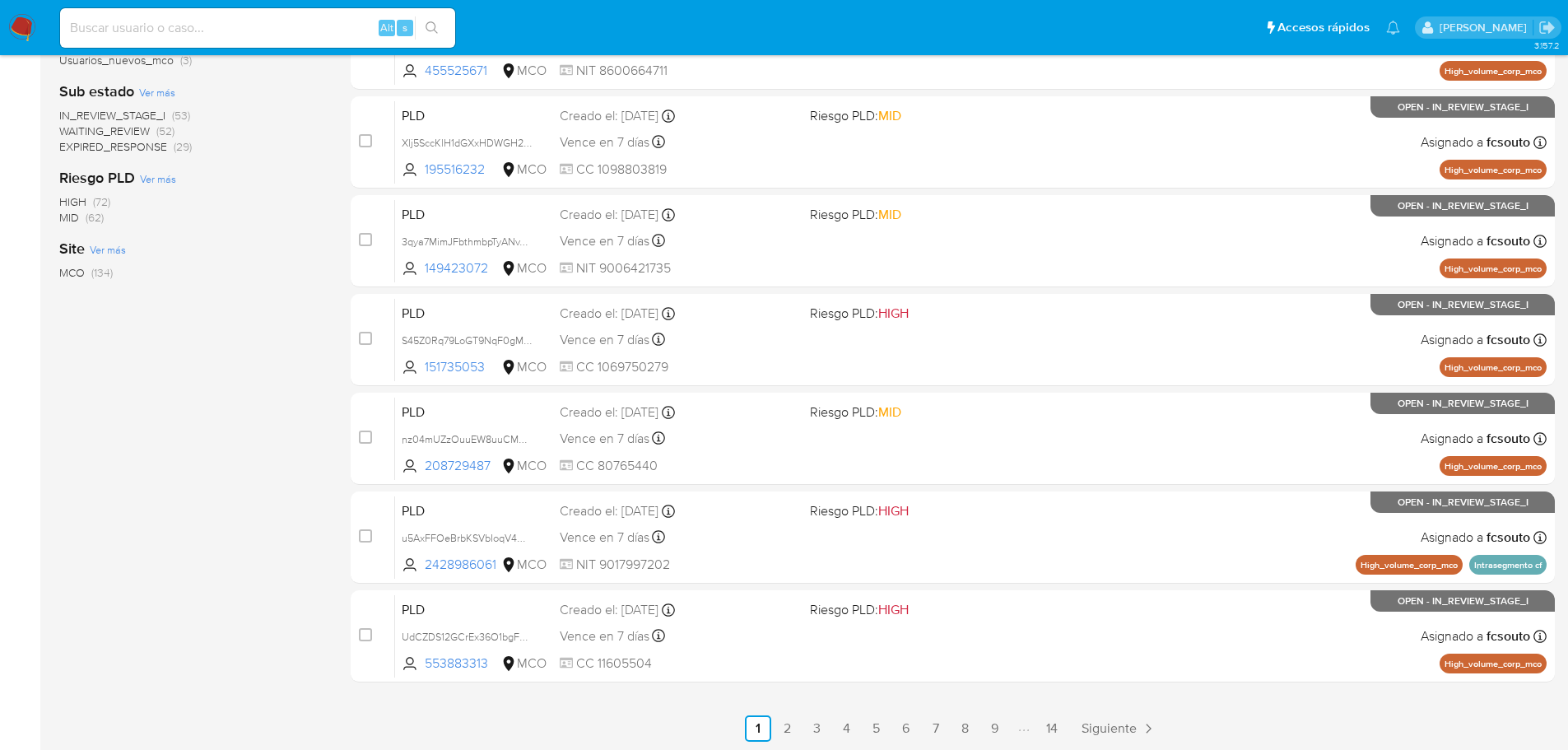
scroll to position [550, 0]
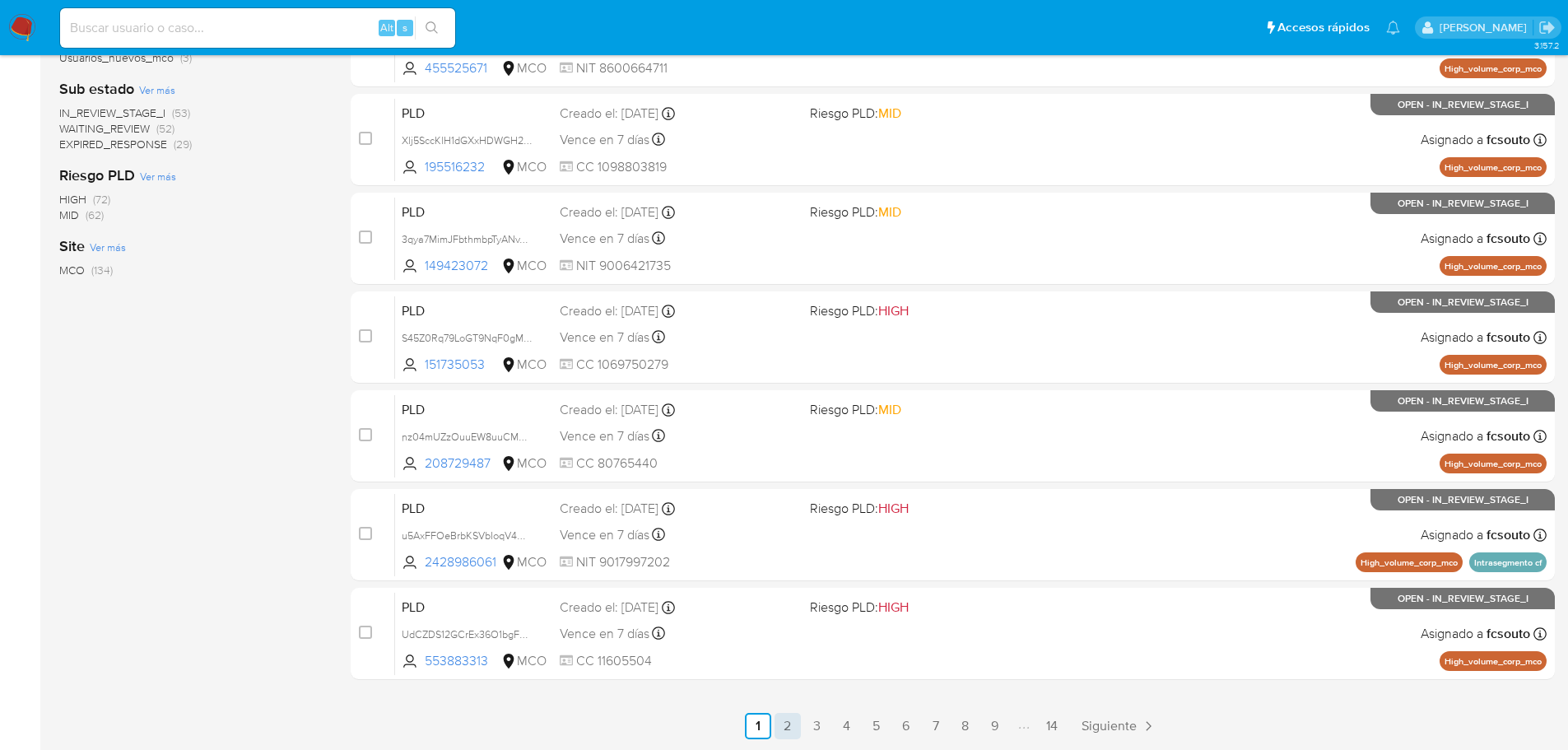
click at [791, 724] on link "2" at bounding box center [787, 726] width 26 height 26
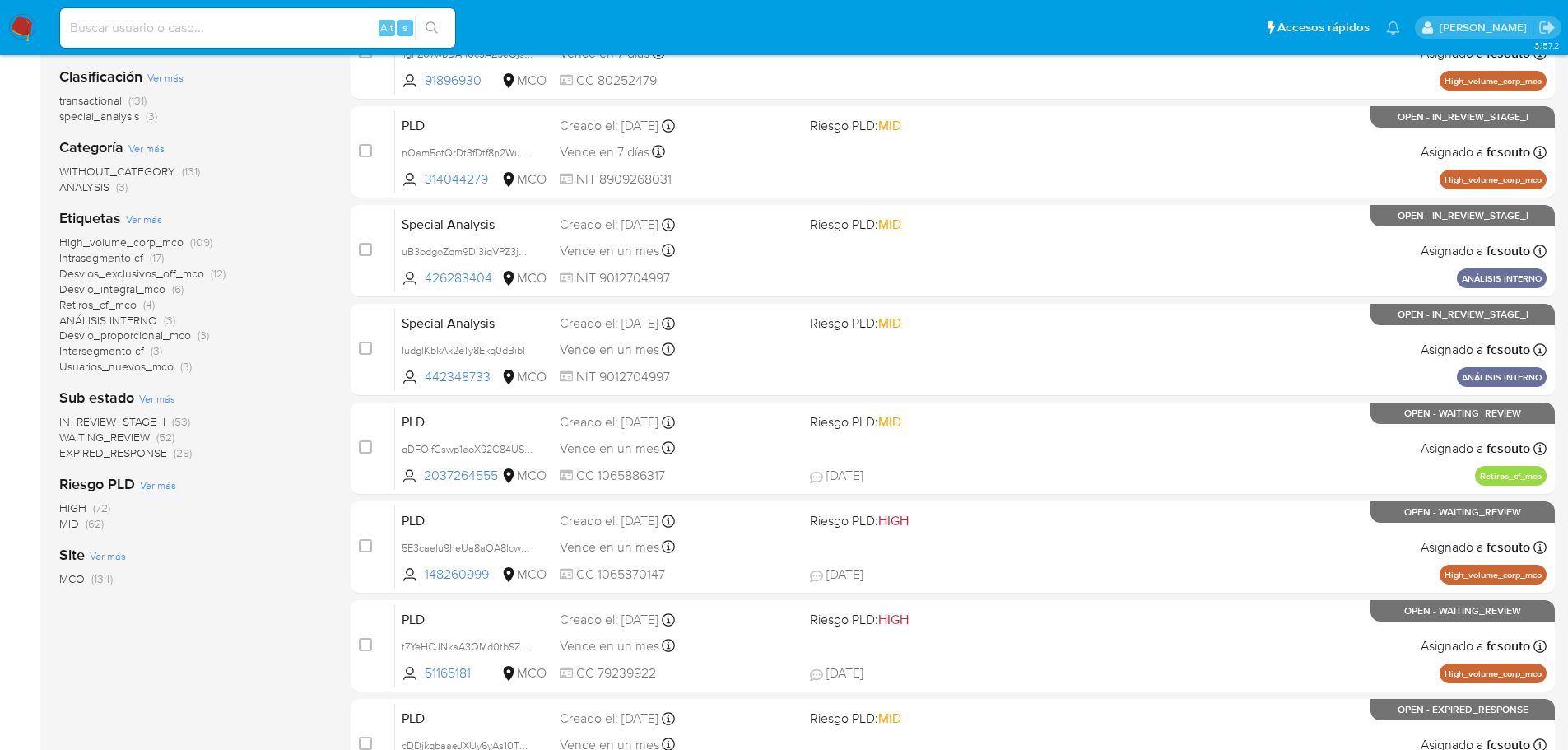
scroll to position [550, 0]
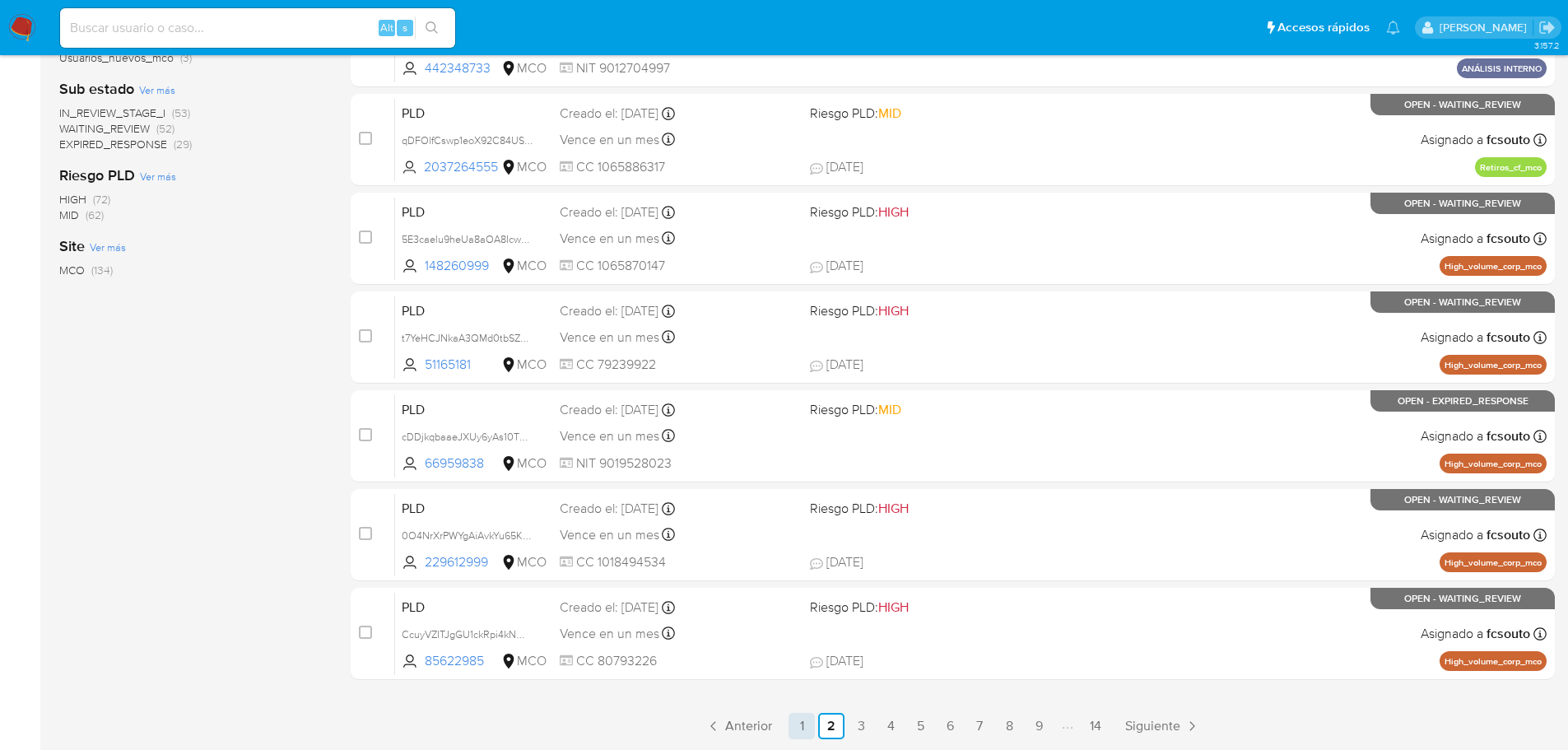
click at [802, 730] on link "1" at bounding box center [801, 726] width 26 height 26
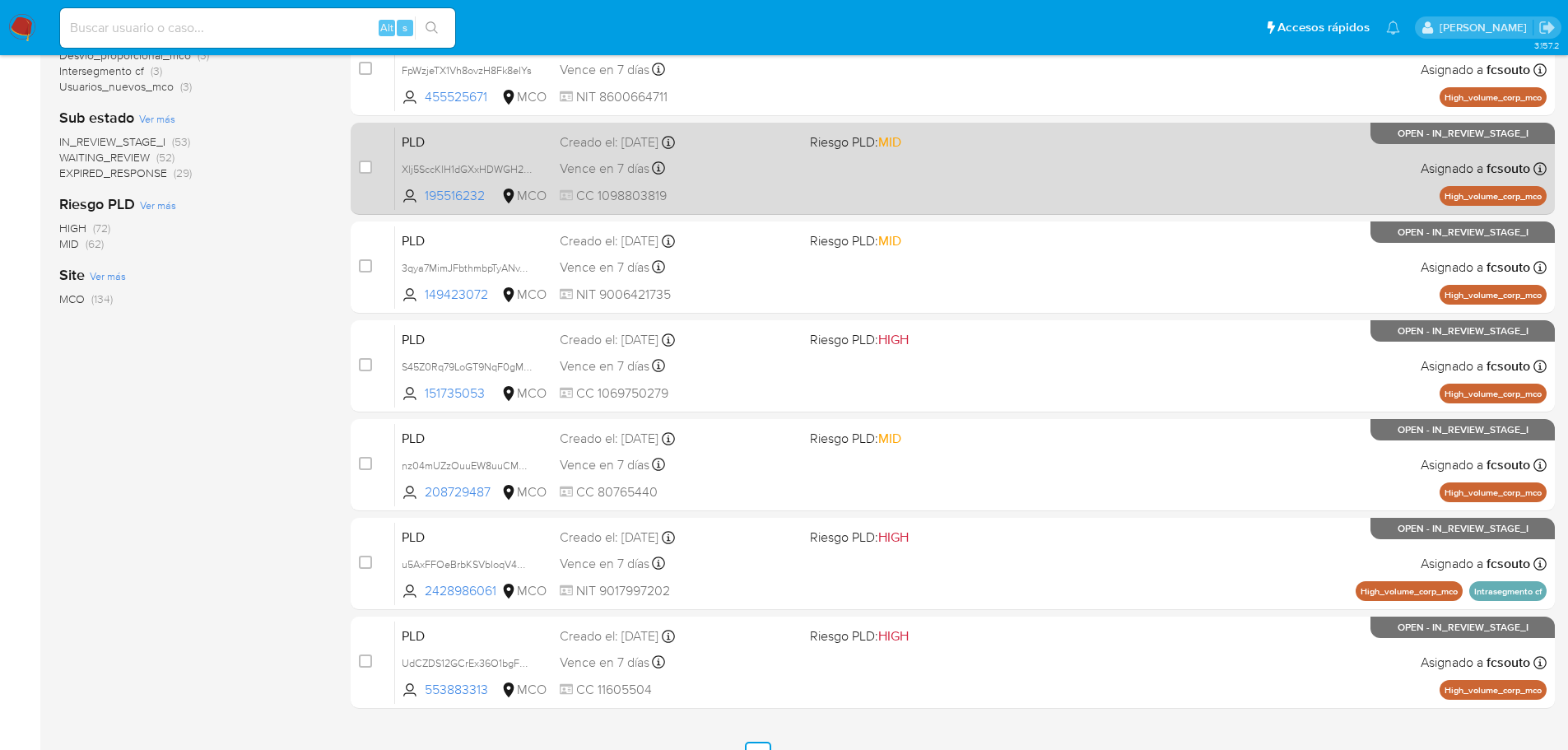
scroll to position [550, 0]
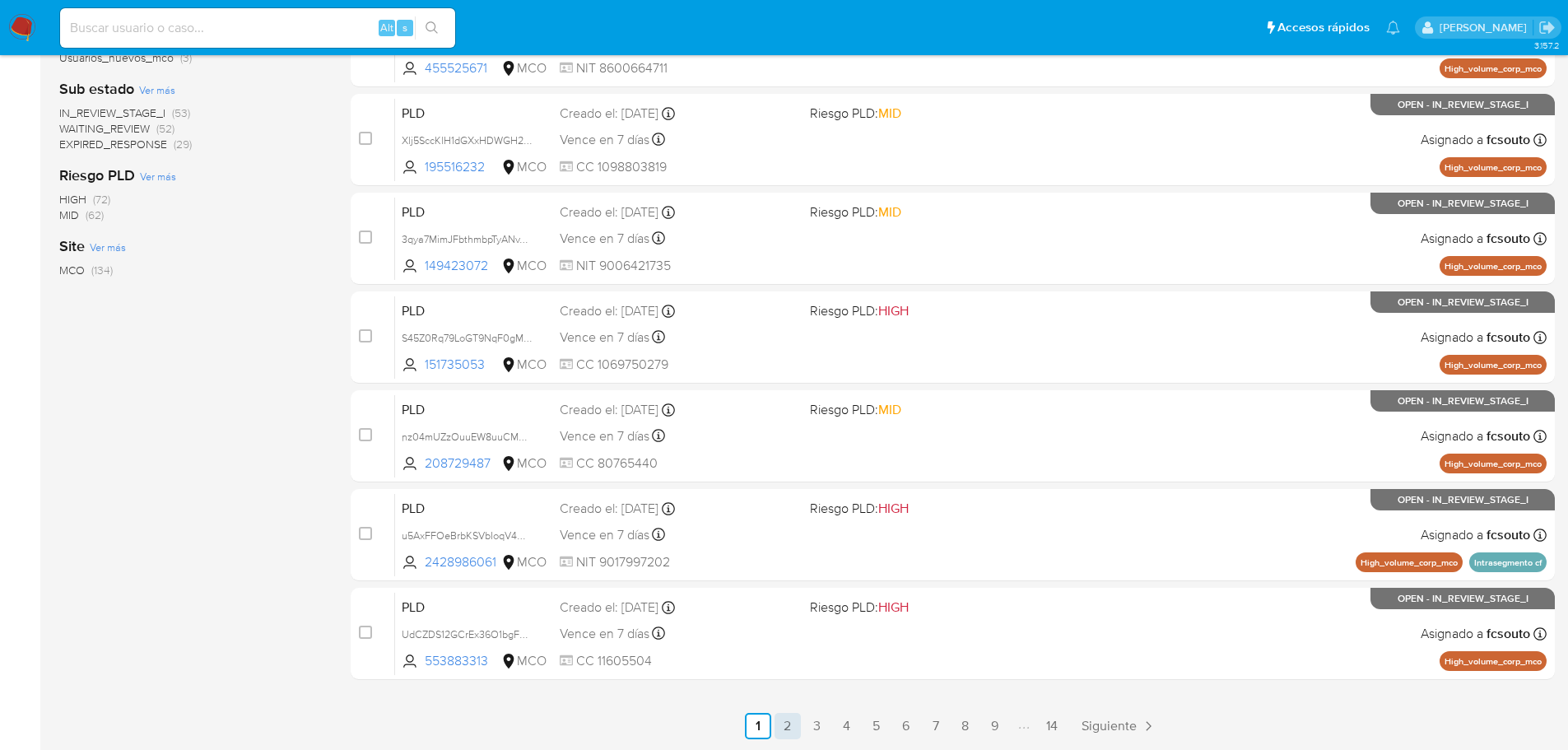
click at [779, 722] on link "2" at bounding box center [787, 726] width 26 height 26
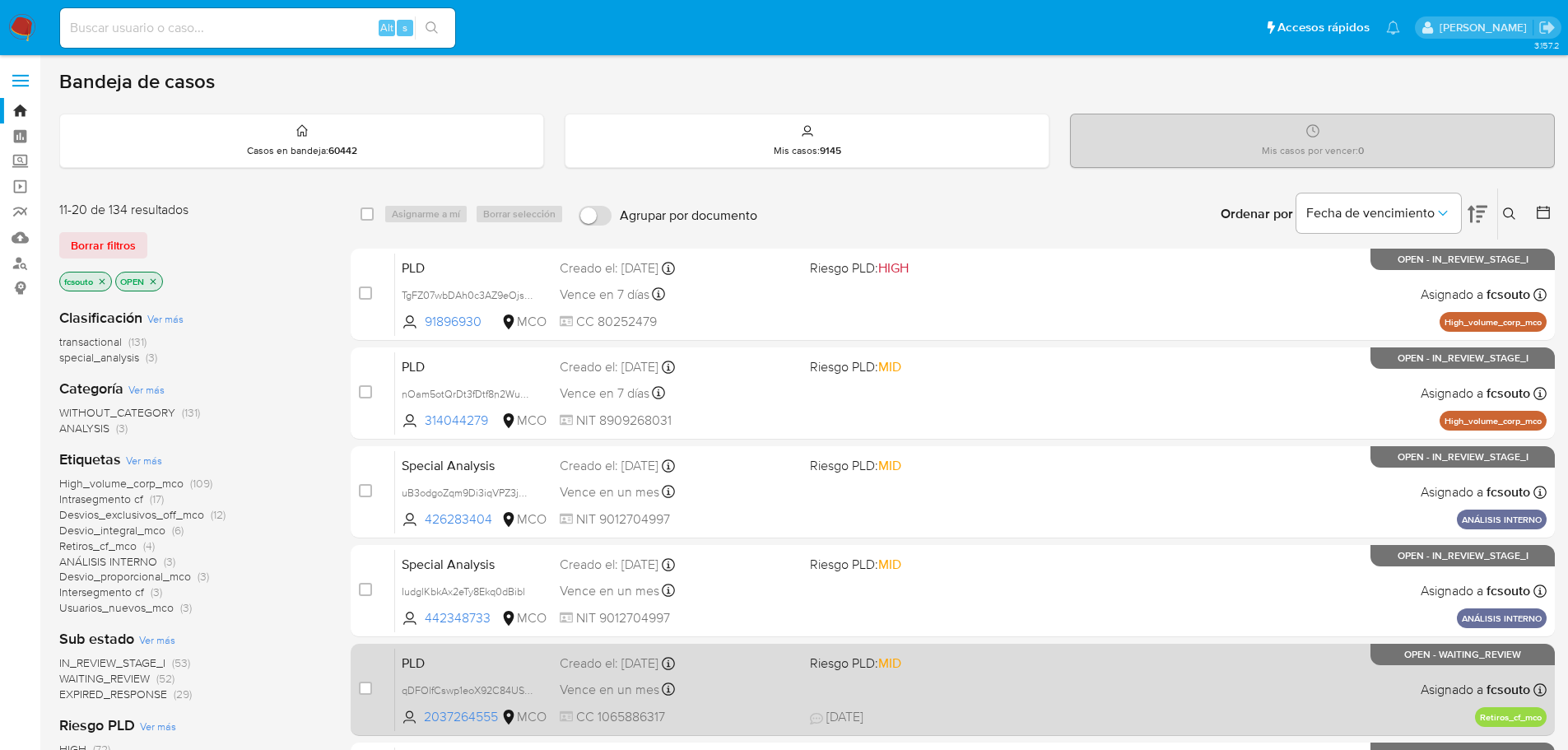
scroll to position [550, 0]
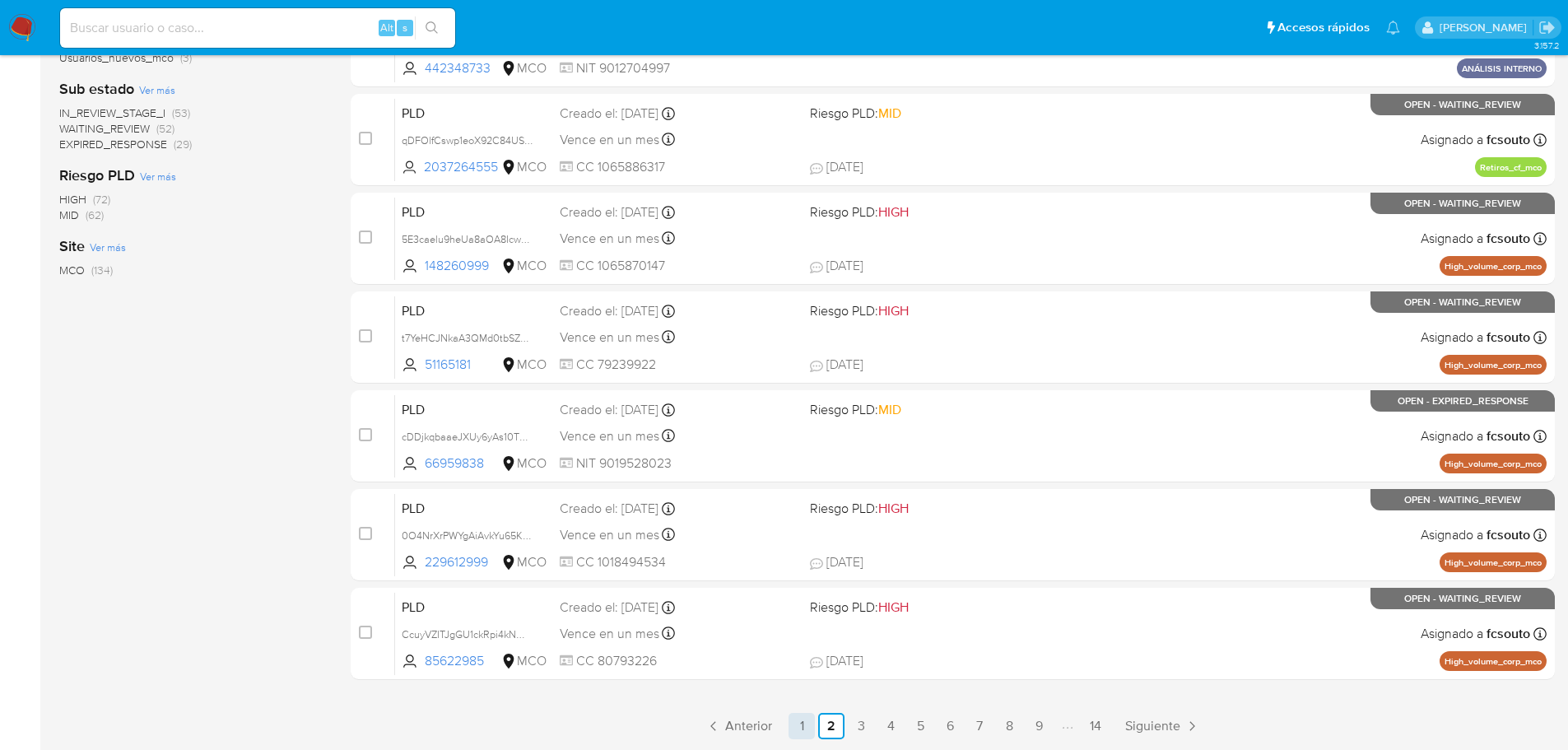
click at [803, 727] on link "1" at bounding box center [801, 726] width 26 height 26
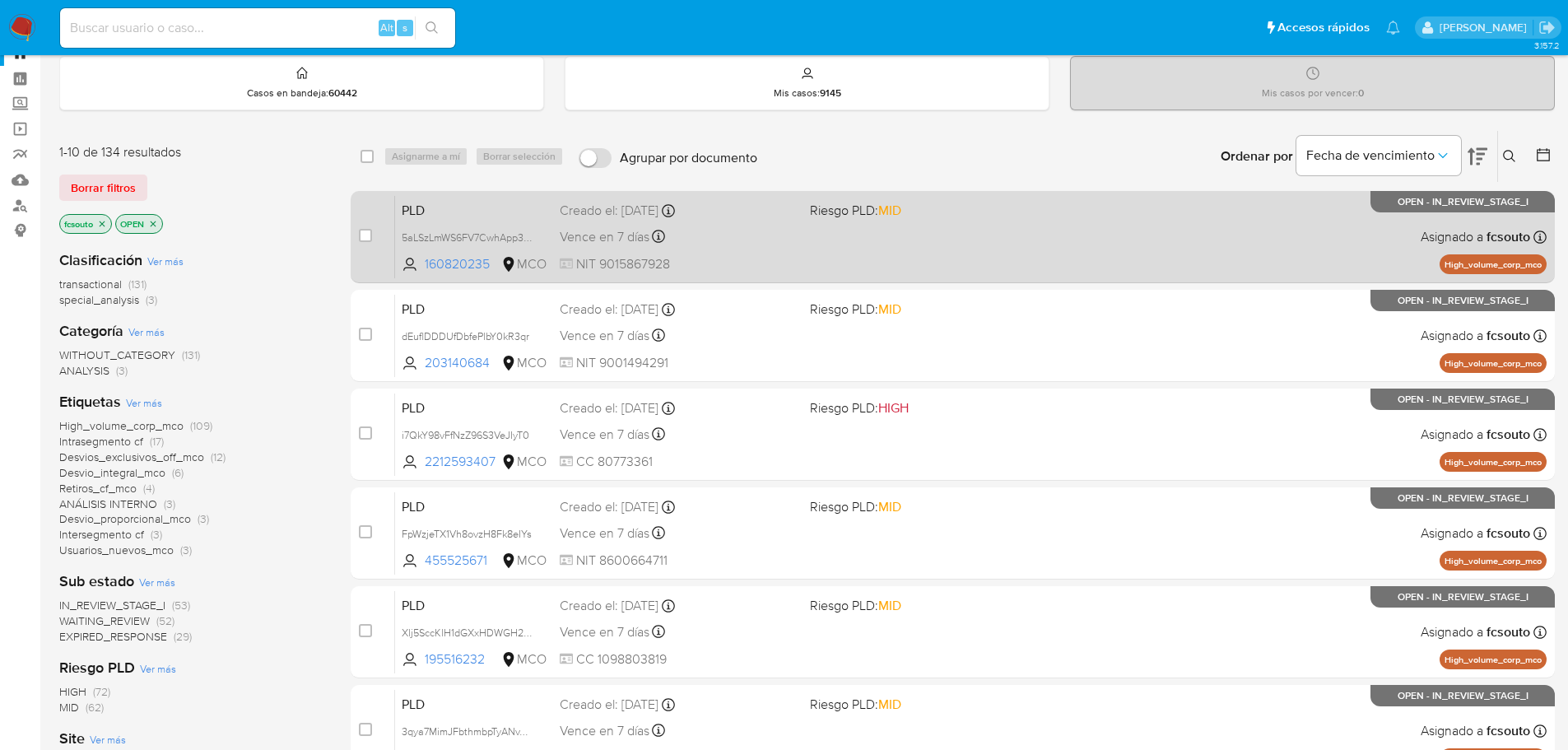
scroll to position [83, 0]
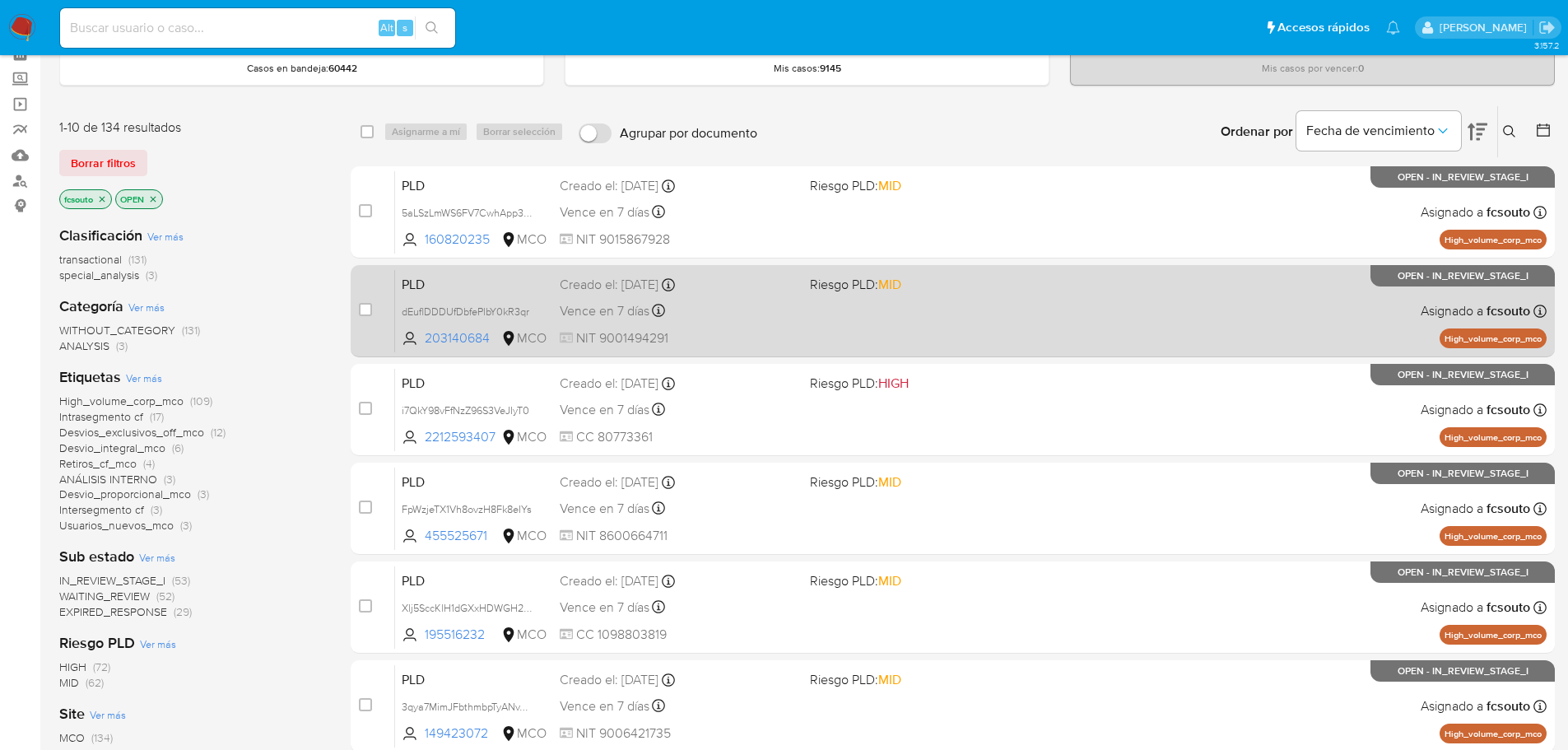
click at [737, 322] on div "PLD dEuflDDDUfDbfePlbY0kR3qr 203140684 MCO Riesgo PLD: MID Creado el: 12/06/202…" at bounding box center [970, 311] width 1151 height 83
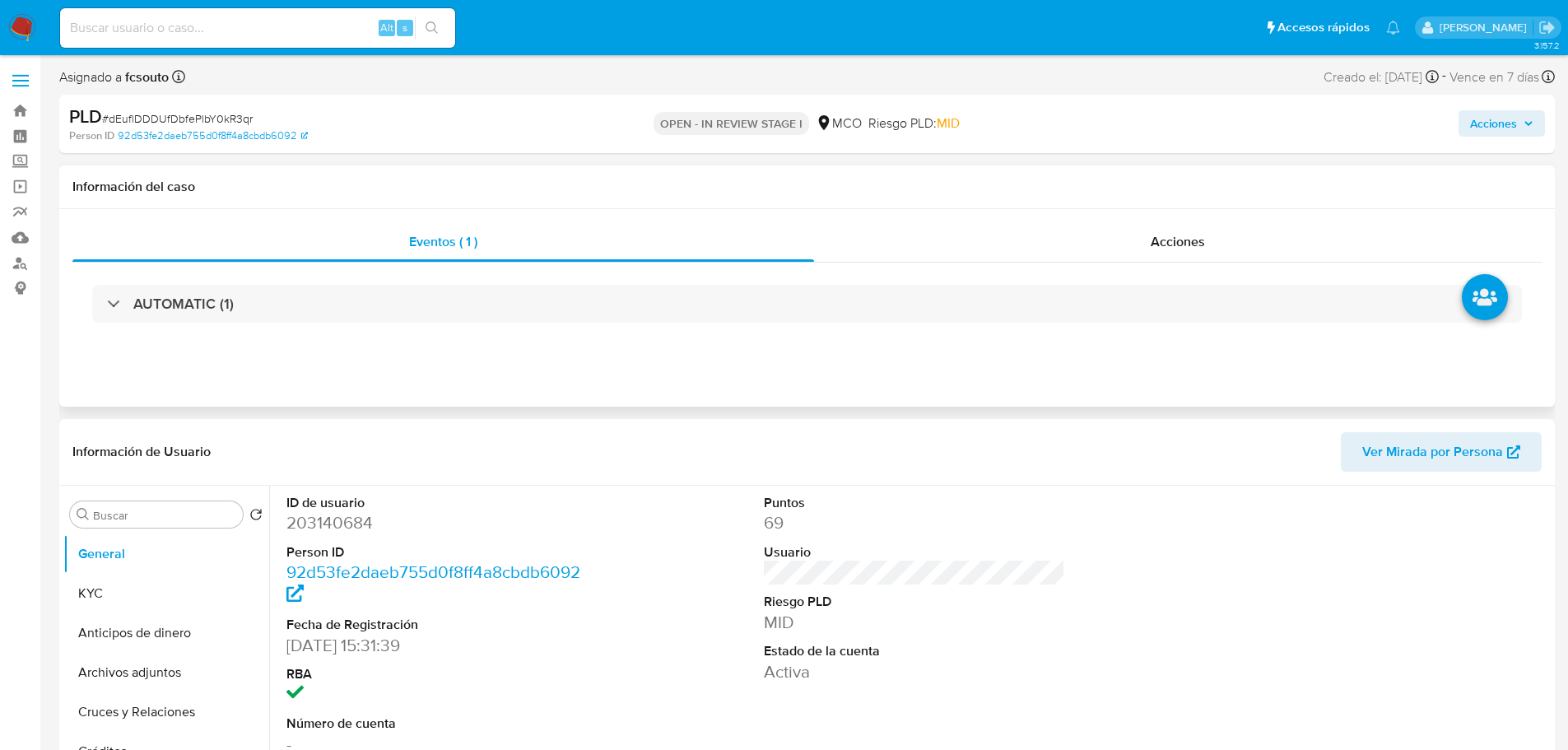
select select "10"
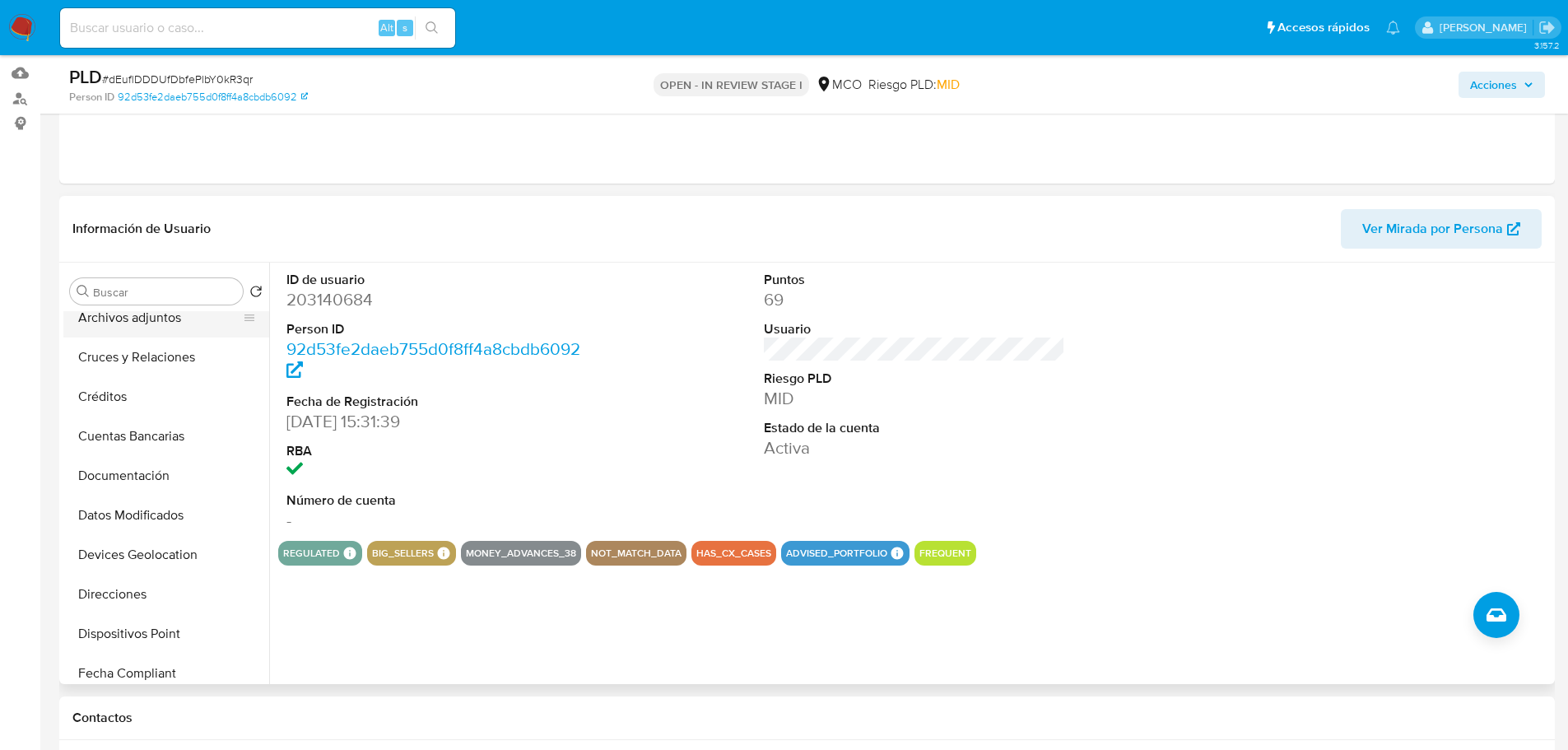
scroll to position [247, 0]
click at [188, 604] on button "Historial Casos" at bounding box center [160, 597] width 193 height 39
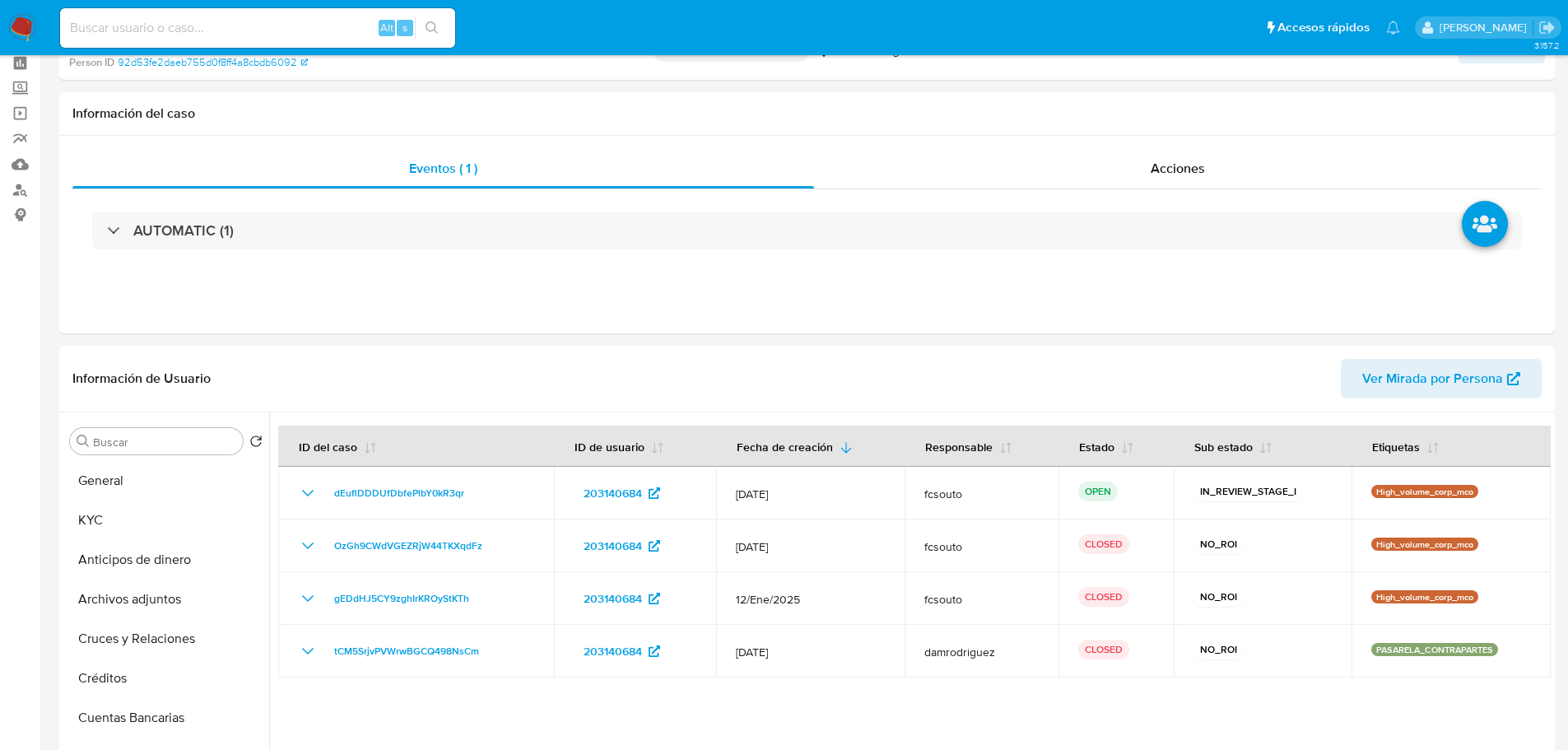
scroll to position [0, 0]
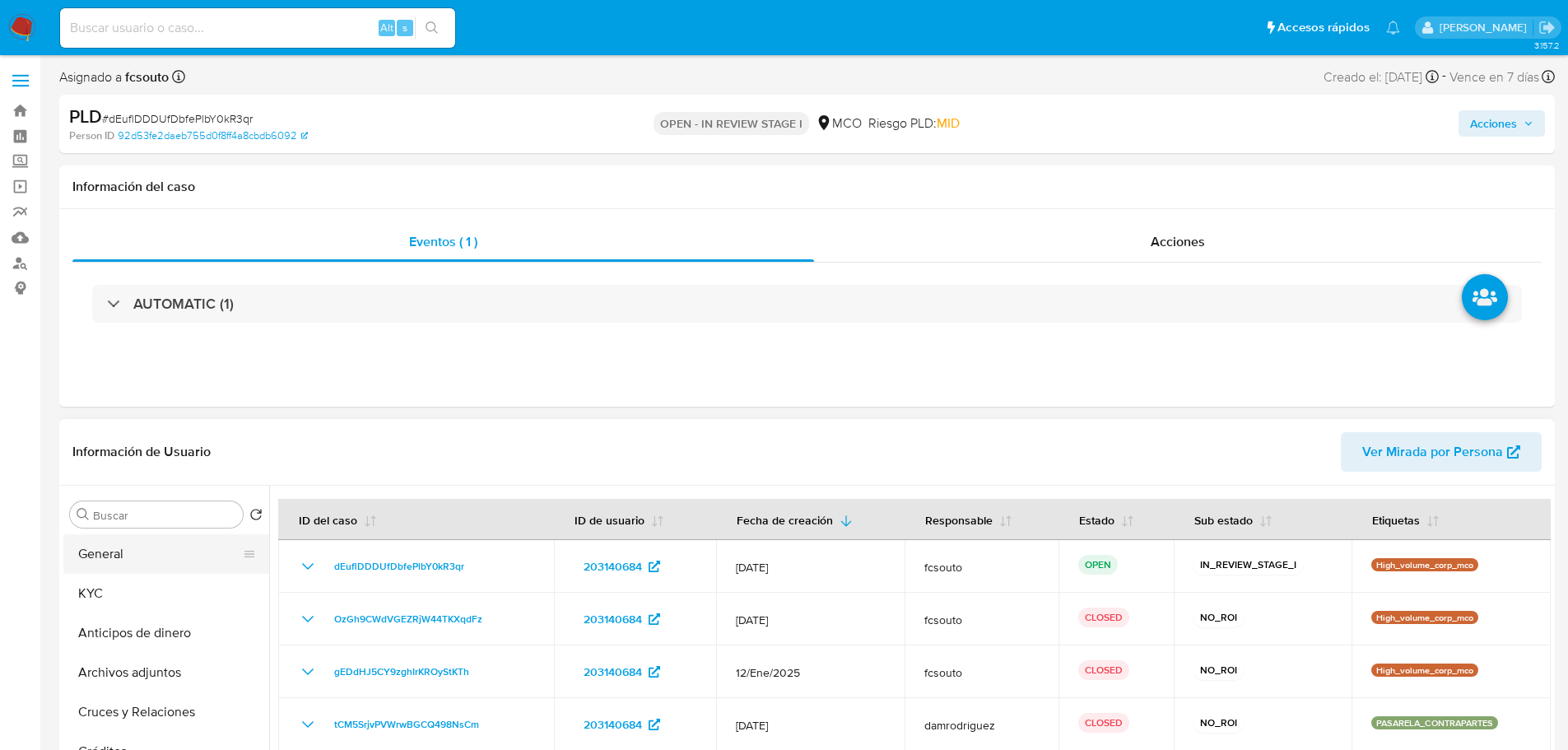
click at [133, 551] on button "General" at bounding box center [160, 554] width 193 height 39
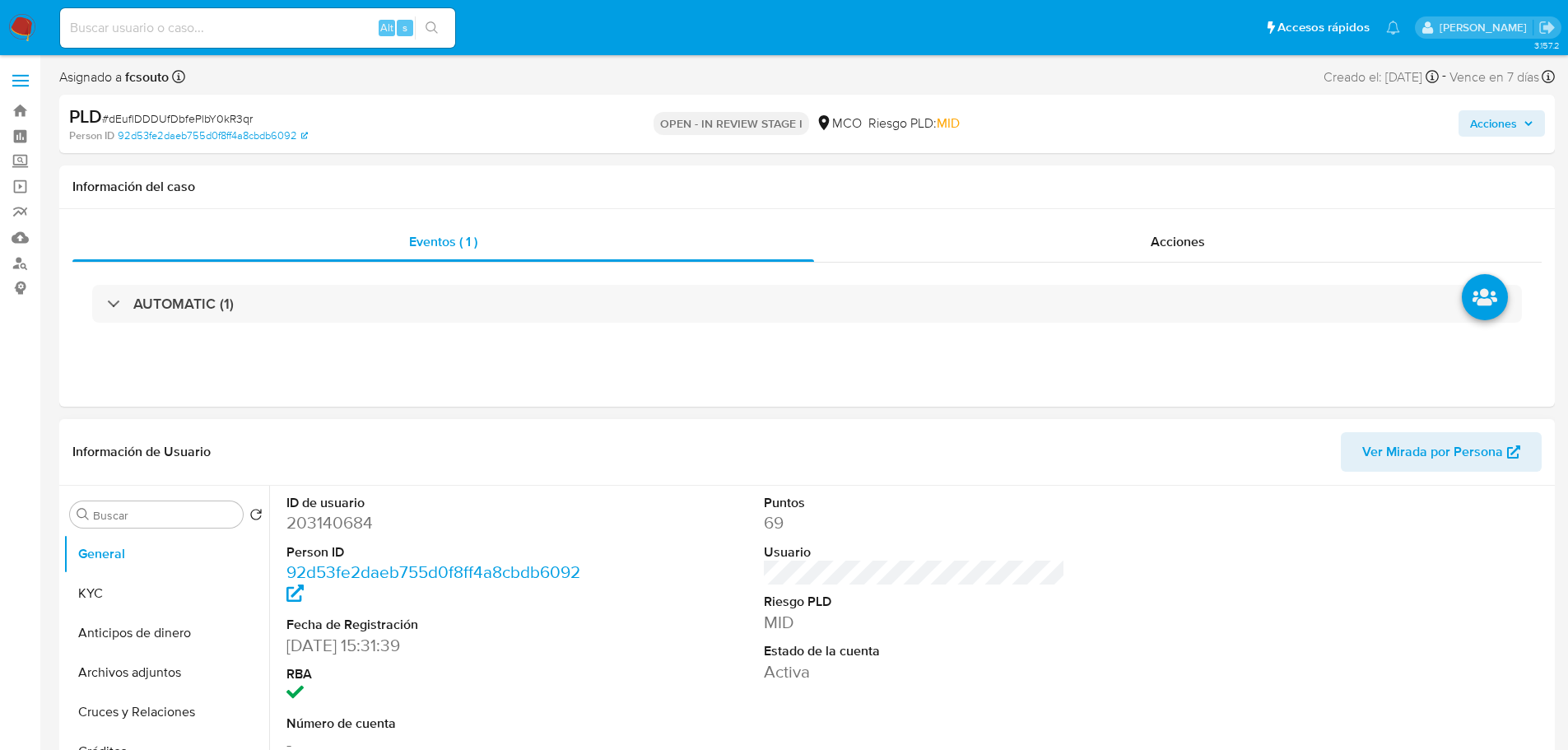
click at [344, 520] on dd "203140684" at bounding box center [438, 522] width 302 height 23
copy dd "203140684"
click at [337, 528] on dd "203140684" at bounding box center [438, 522] width 302 height 23
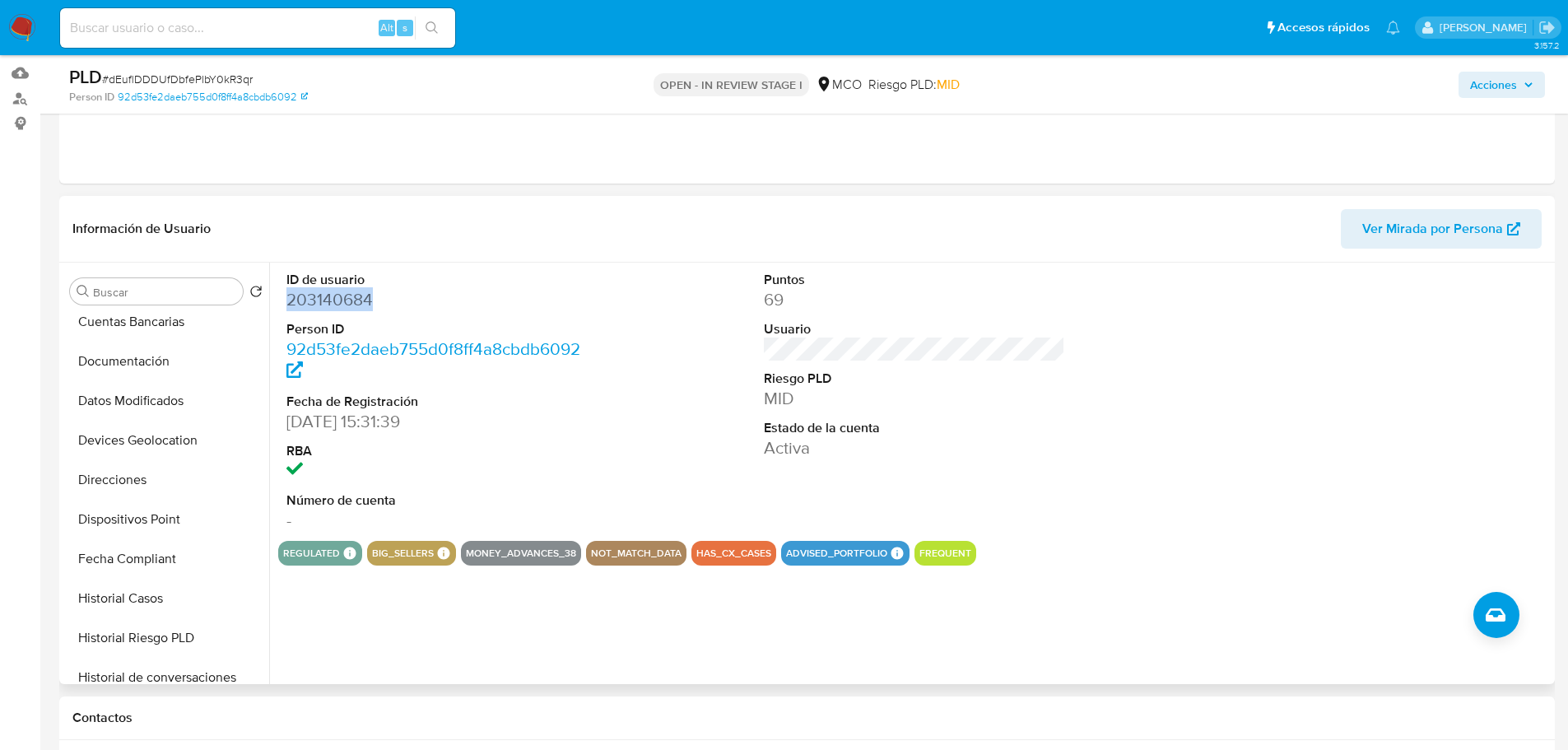
scroll to position [247, 0]
click at [159, 595] on button "Historial Casos" at bounding box center [160, 597] width 193 height 39
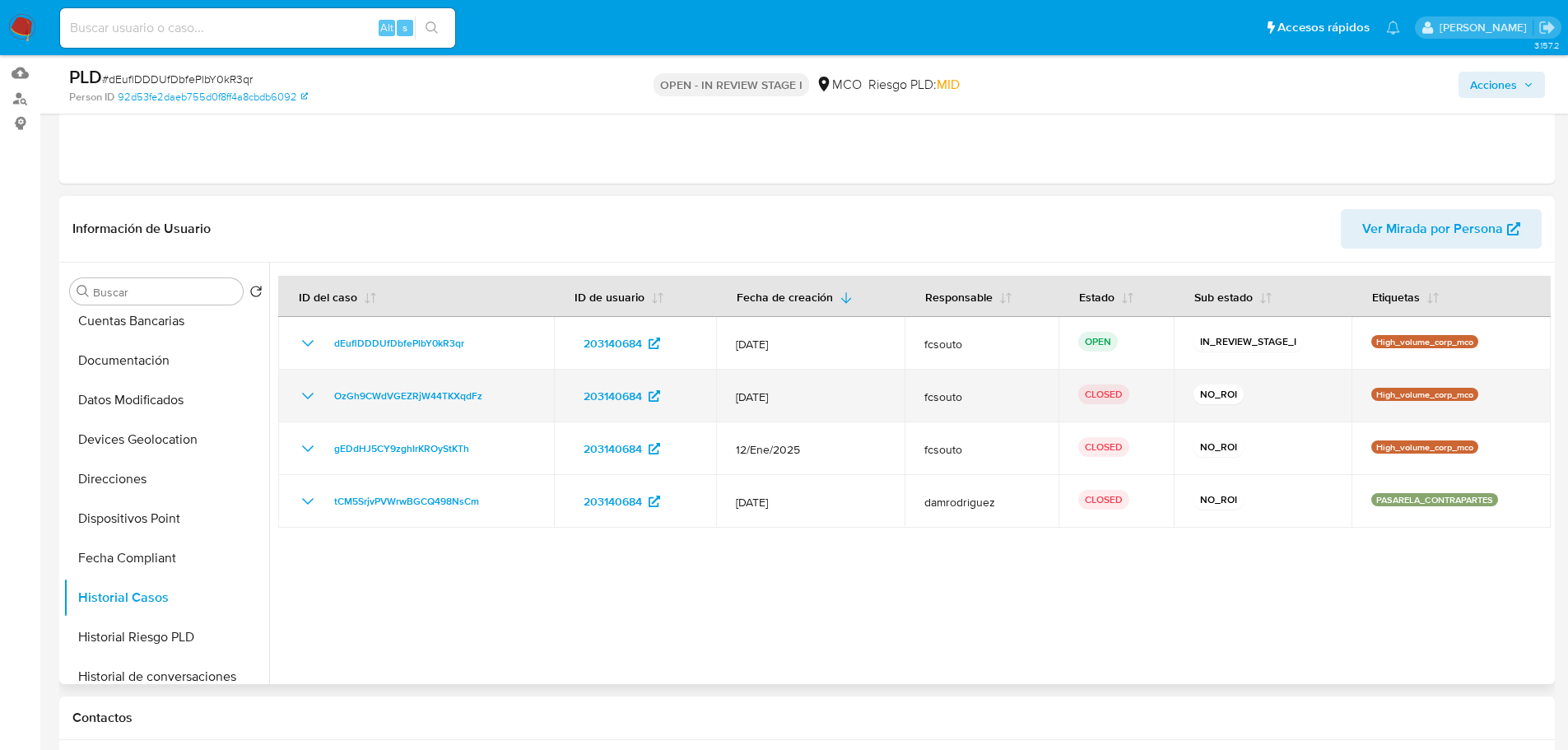
click at [314, 398] on icon "Mostrar/Ocultar" at bounding box center [308, 395] width 20 height 20
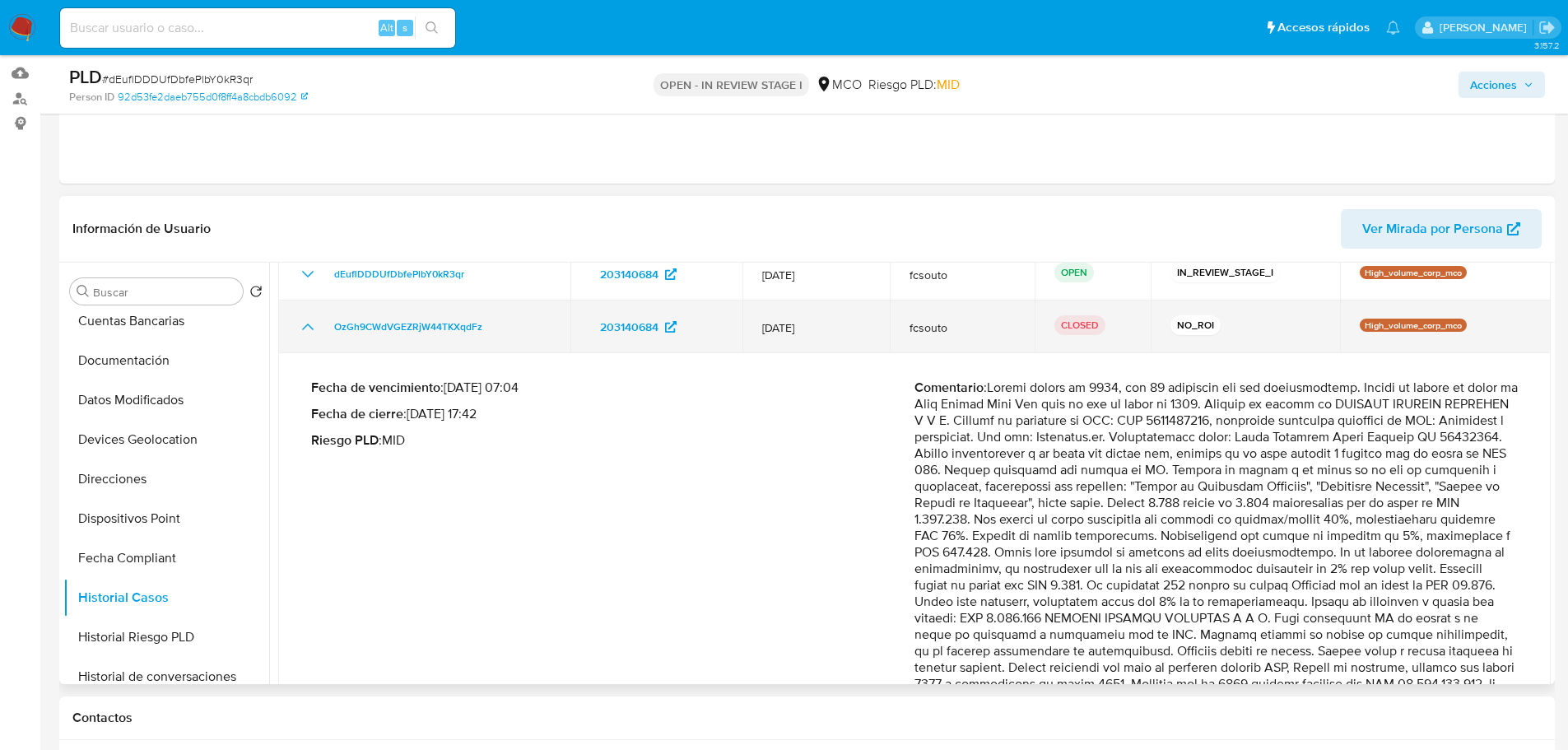
scroll to position [164, 0]
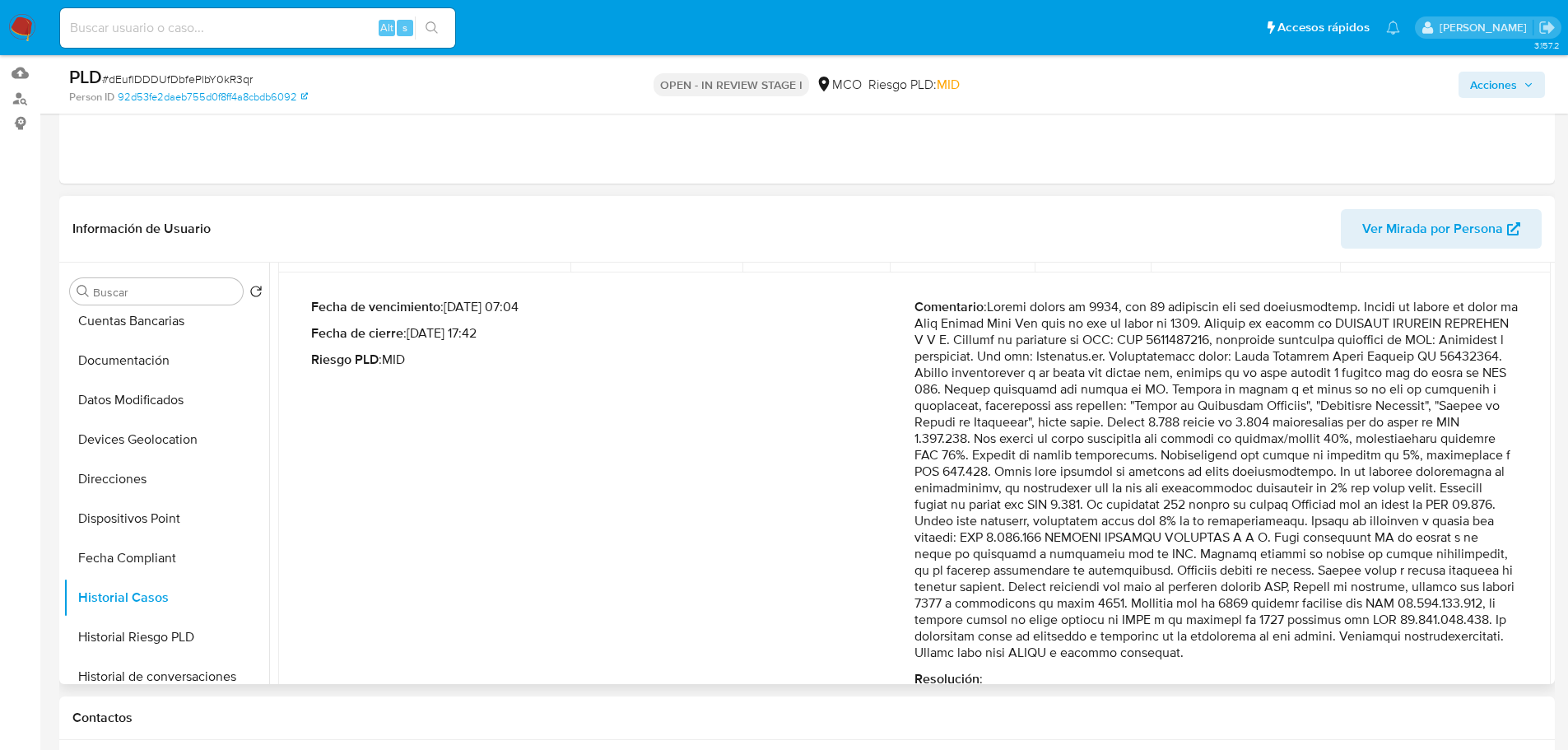
drag, startPoint x: 1337, startPoint y: 652, endPoint x: 994, endPoint y: 305, distance: 487.9
click at [994, 305] on p "Comentario :" at bounding box center [1215, 480] width 603 height 362
click at [1192, 461] on p "Comentario :" at bounding box center [1215, 480] width 603 height 362
click at [1485, 86] on span "Acciones" at bounding box center [1493, 84] width 47 height 26
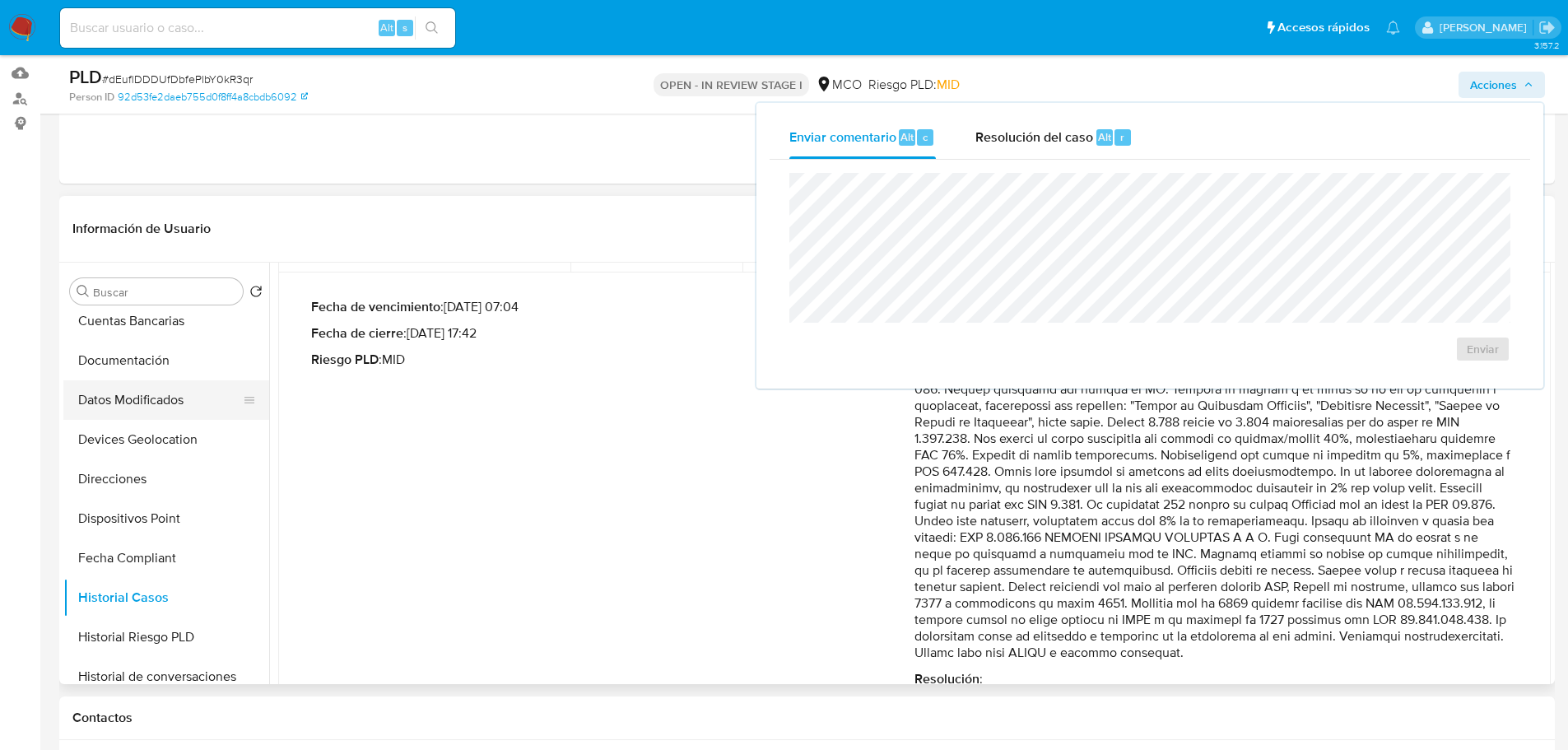
scroll to position [0, 0]
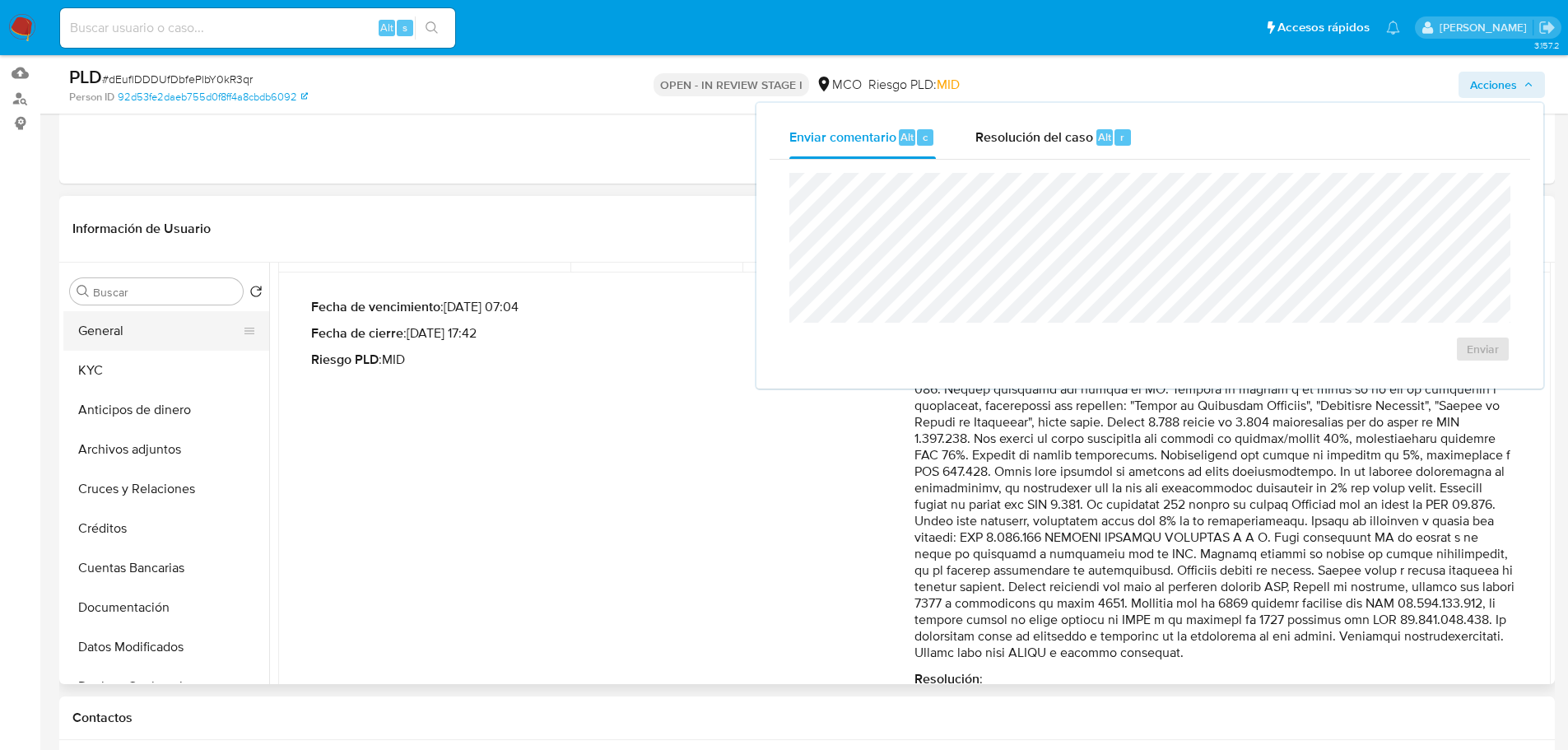
click at [169, 333] on button "General" at bounding box center [160, 330] width 193 height 39
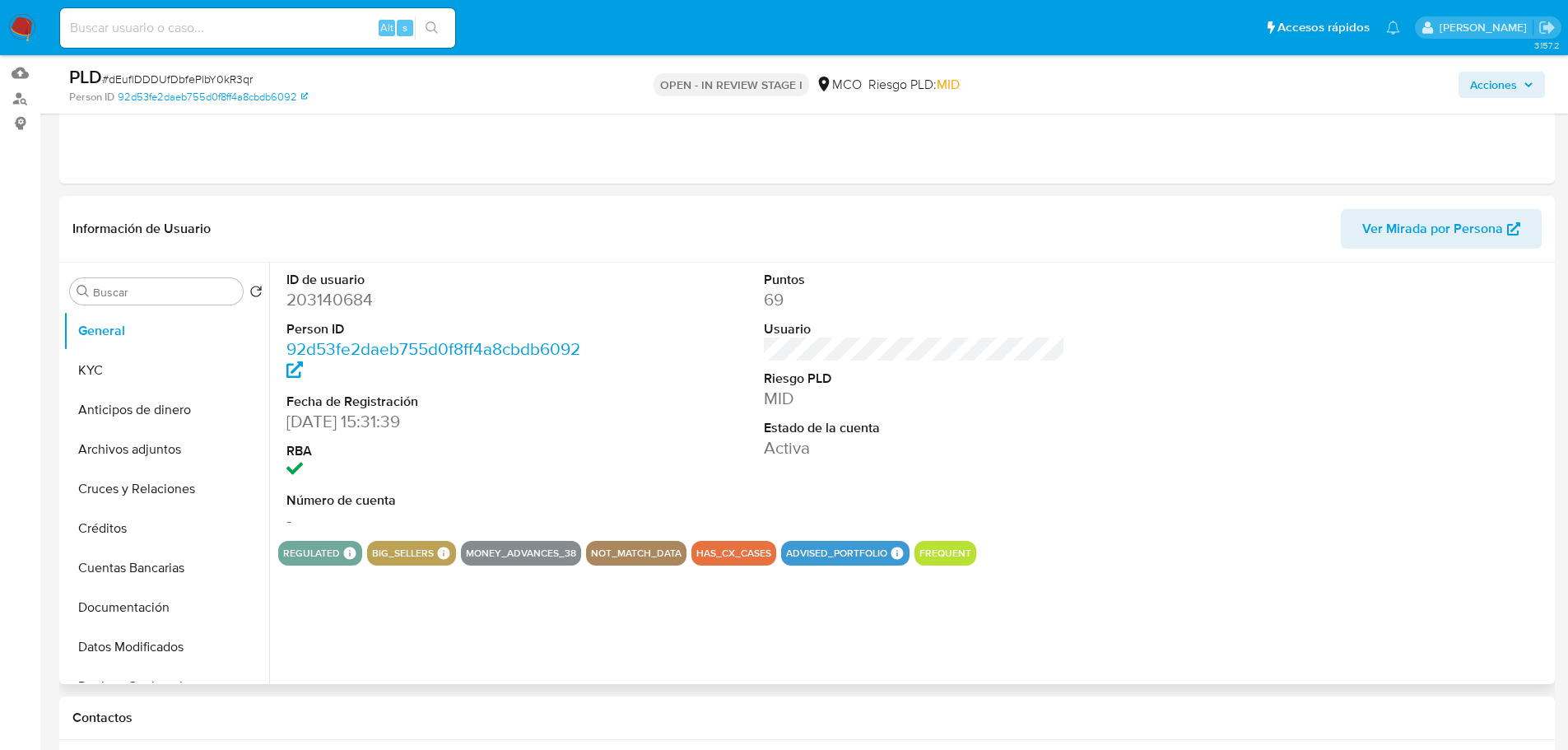
click at [332, 302] on dd "203140684" at bounding box center [438, 300] width 302 height 23
copy dd "203140684"
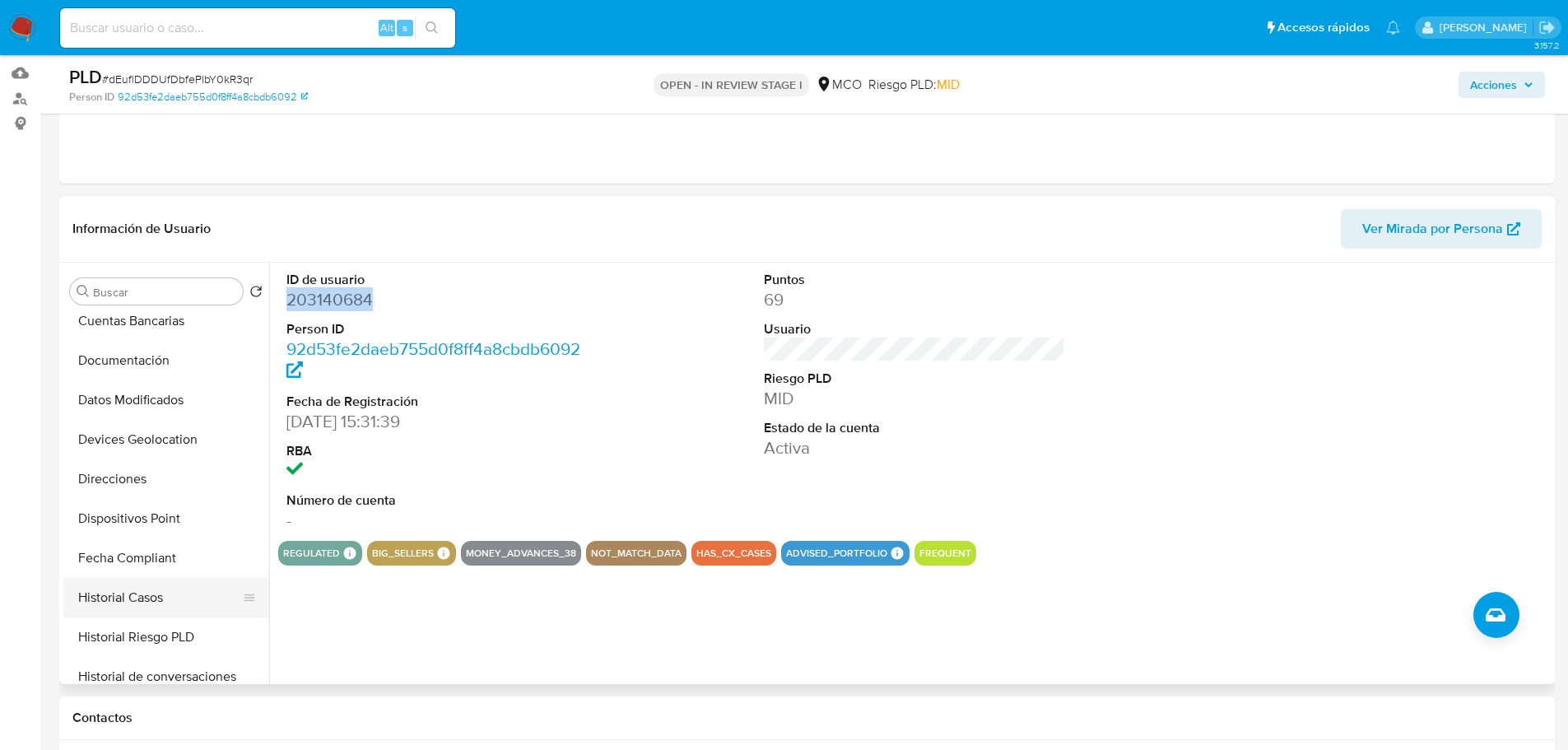
click at [158, 591] on button "Historial Casos" at bounding box center [160, 597] width 193 height 39
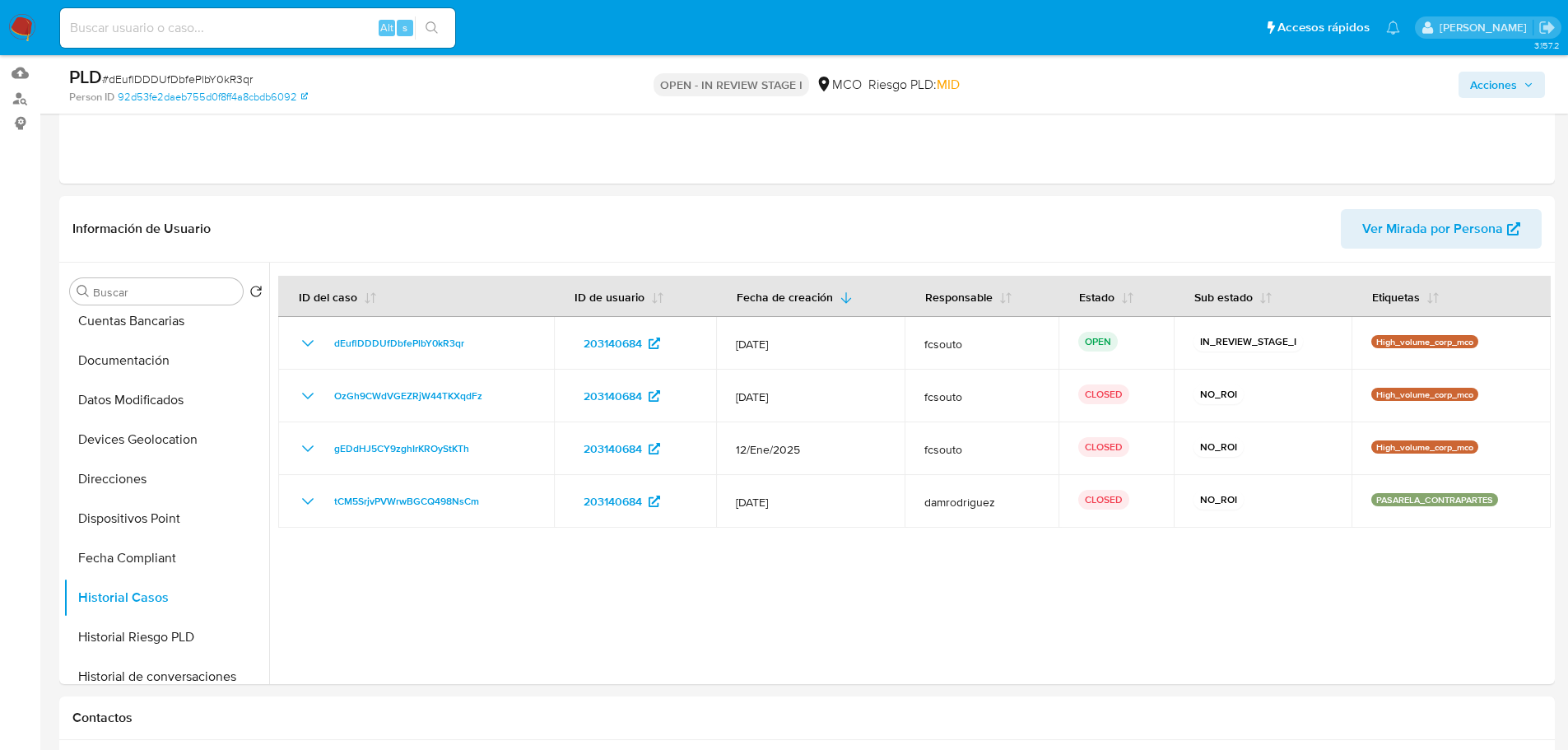
click at [1523, 92] on span "Acciones" at bounding box center [1501, 84] width 63 height 23
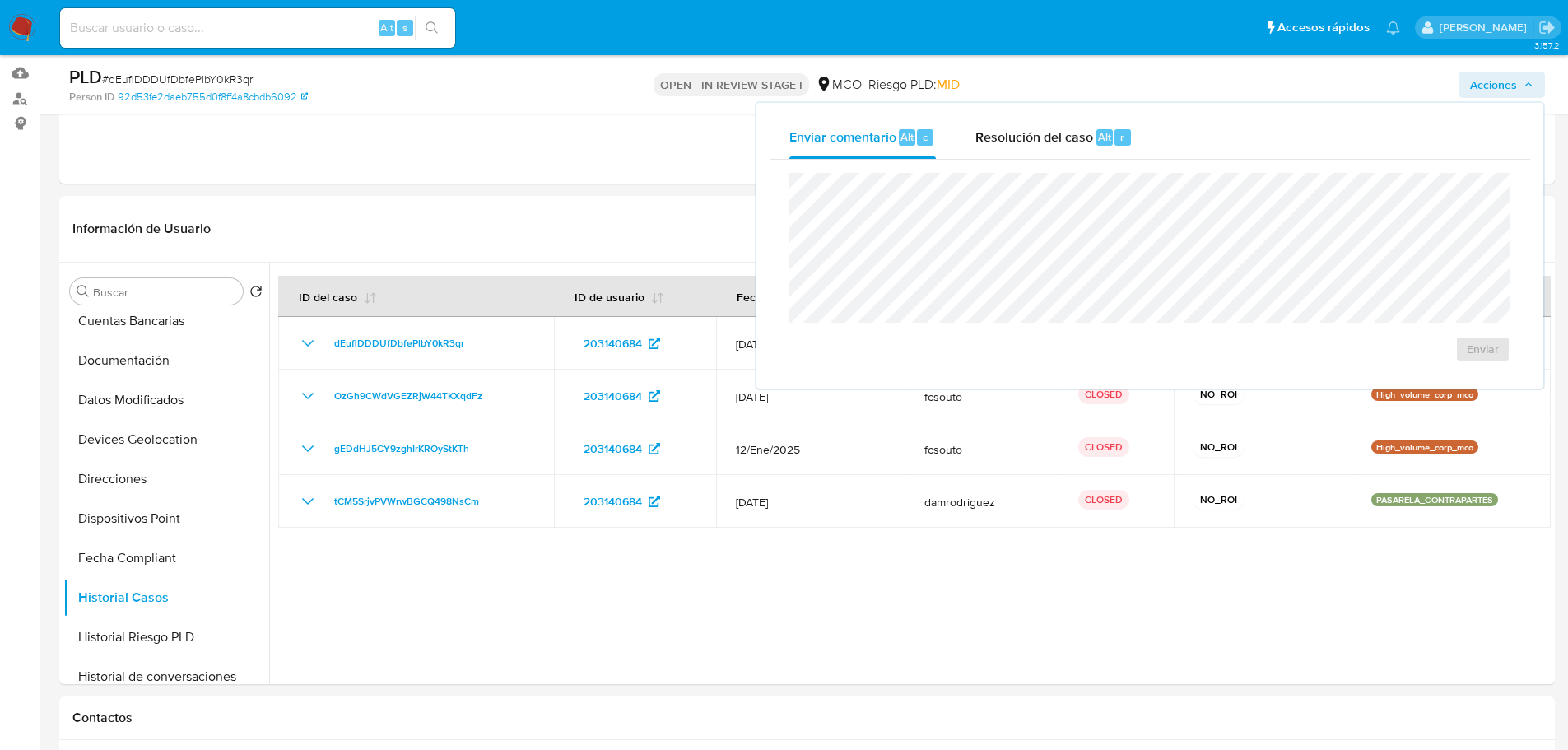
drag, startPoint x: 1058, startPoint y: 139, endPoint x: 1038, endPoint y: 164, distance: 32.0
click at [1057, 139] on span "Resolución del caso" at bounding box center [1034, 136] width 117 height 19
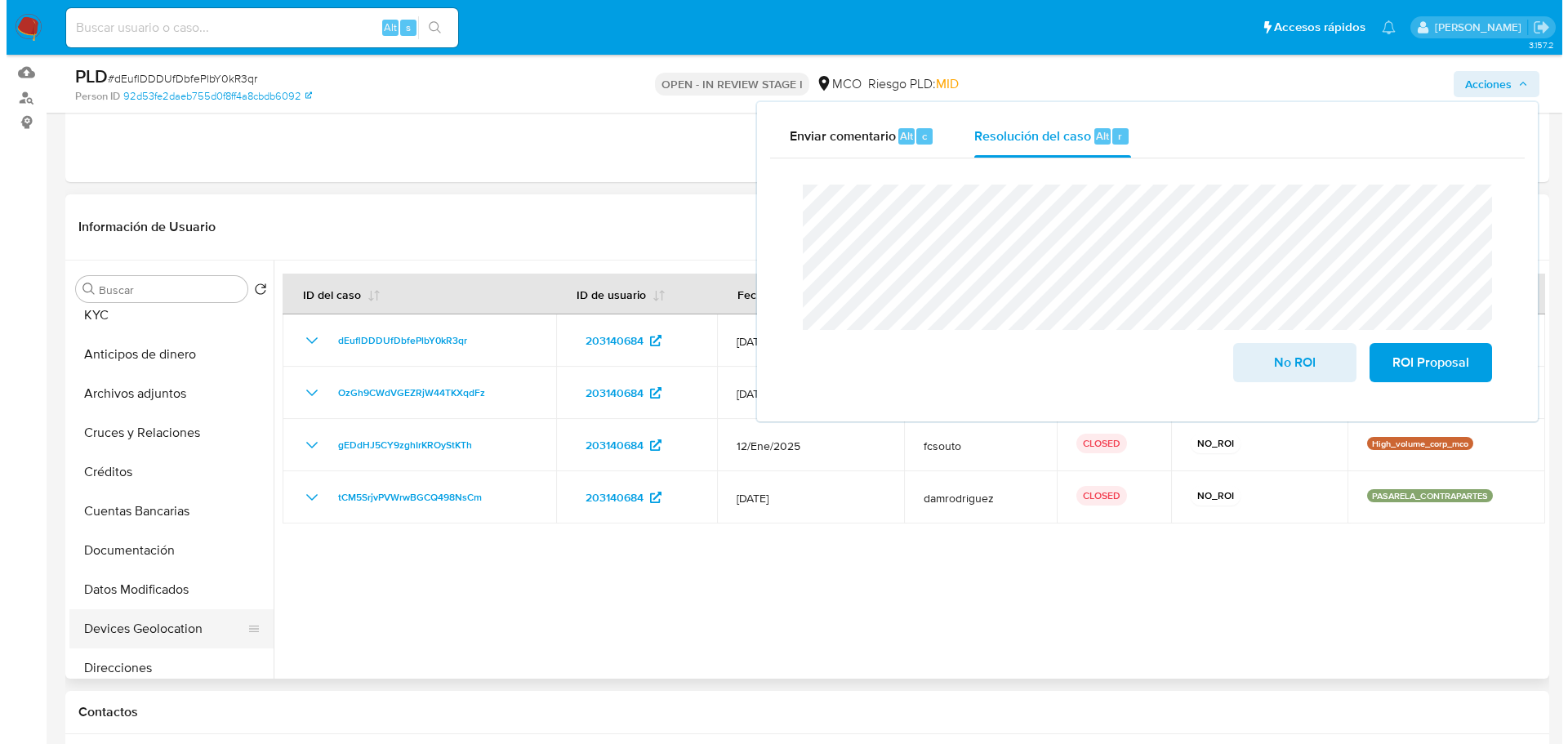
scroll to position [0, 0]
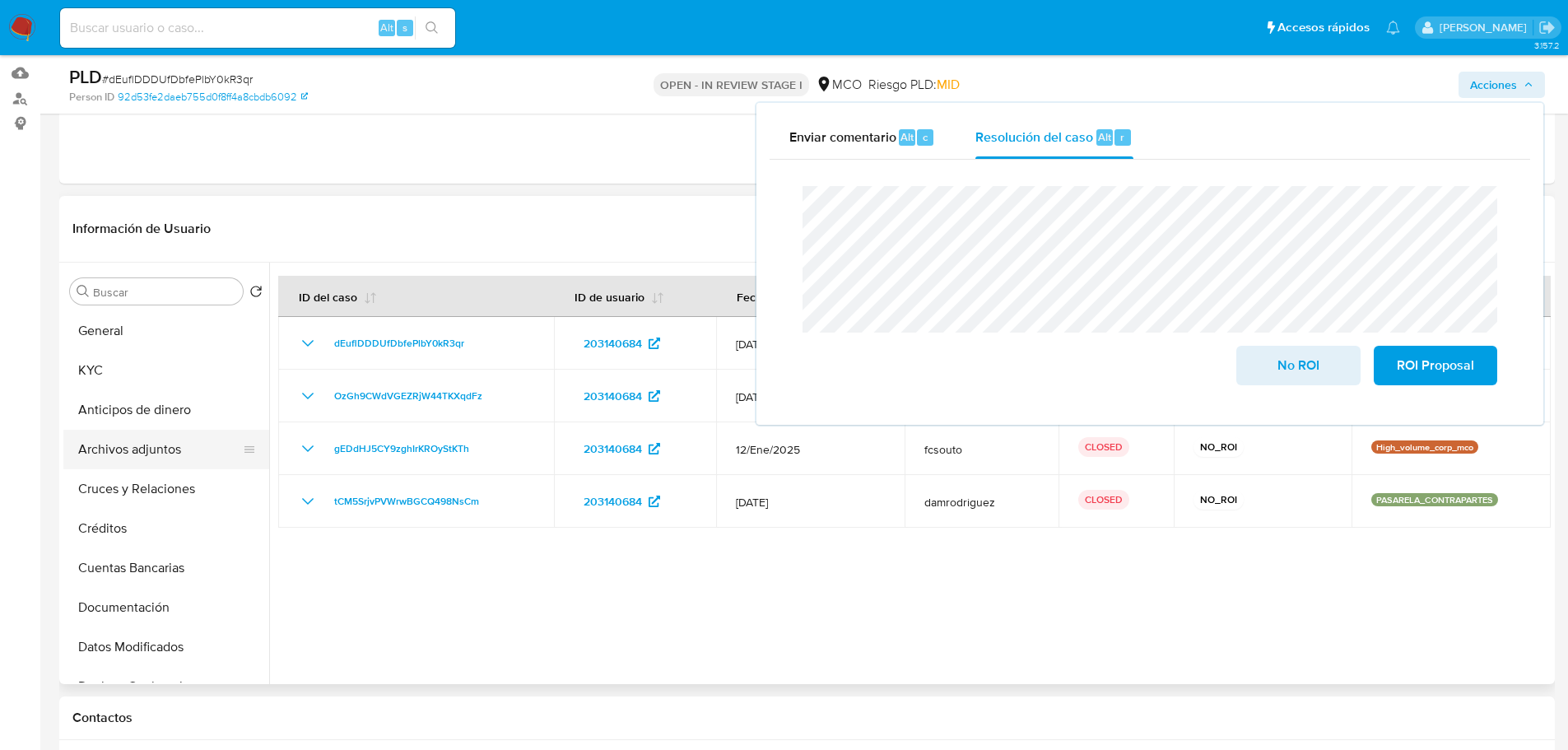
click at [128, 444] on button "Archivos adjuntos" at bounding box center [160, 448] width 193 height 39
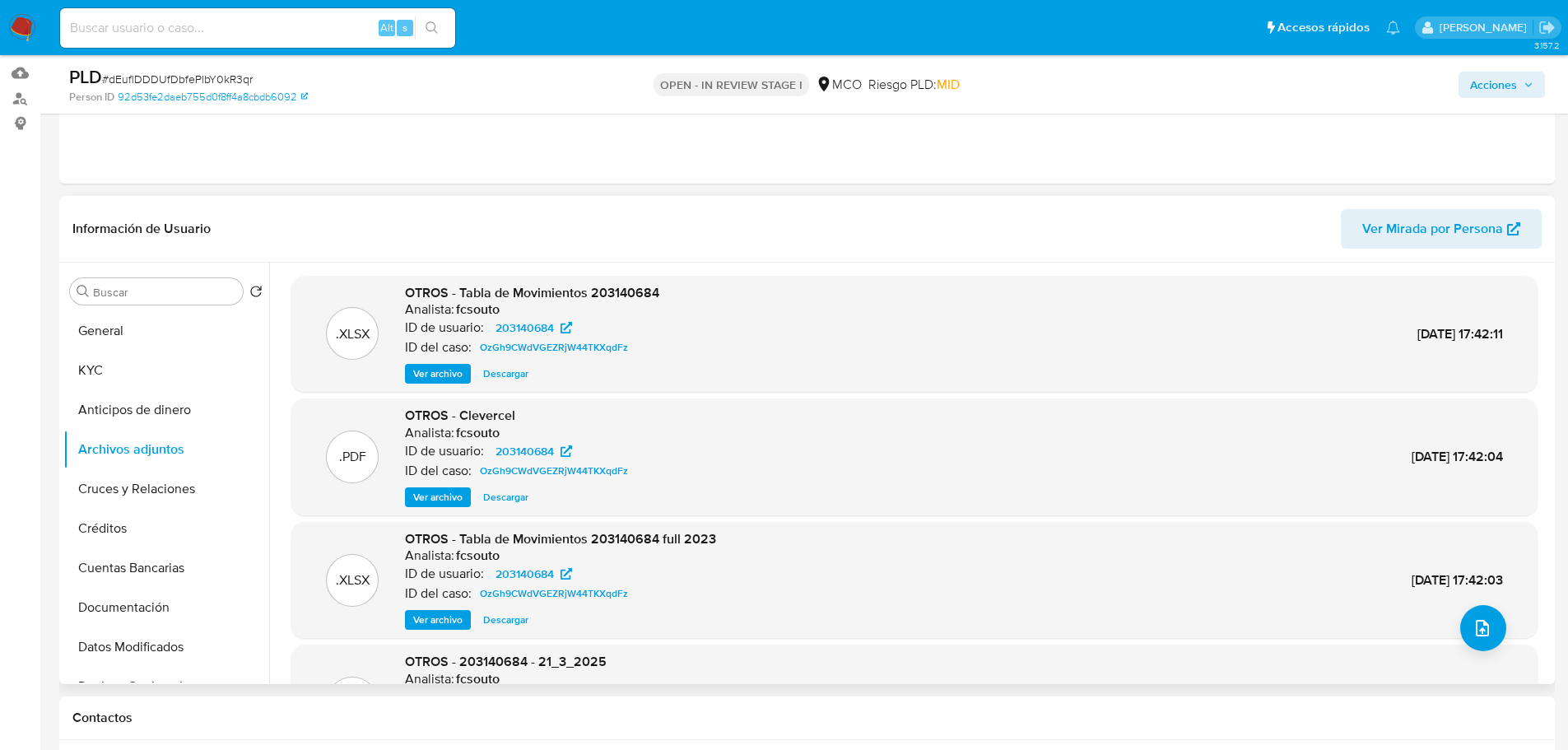
click at [171, 309] on div "Buscar Volver al orden por defecto General KYC Anticipos de dinero Archivos adj…" at bounding box center [166, 475] width 206 height 419
drag, startPoint x: 169, startPoint y: 323, endPoint x: 179, endPoint y: 324, distance: 10.0
click at [168, 322] on button "General" at bounding box center [160, 330] width 193 height 39
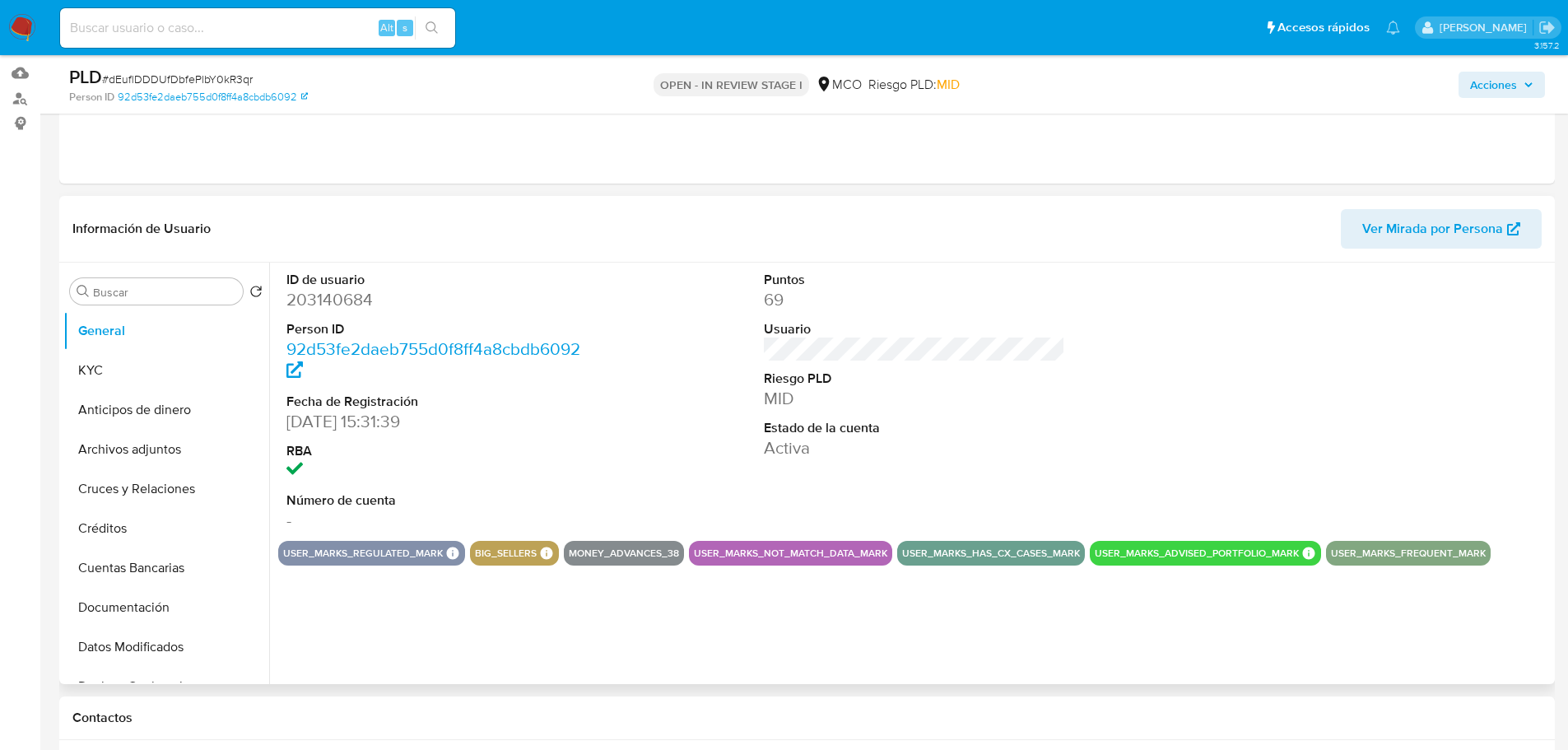
click at [331, 302] on dd "203140684" at bounding box center [438, 300] width 302 height 23
copy dd "203140684"
click at [344, 310] on dd "203140684" at bounding box center [438, 300] width 302 height 23
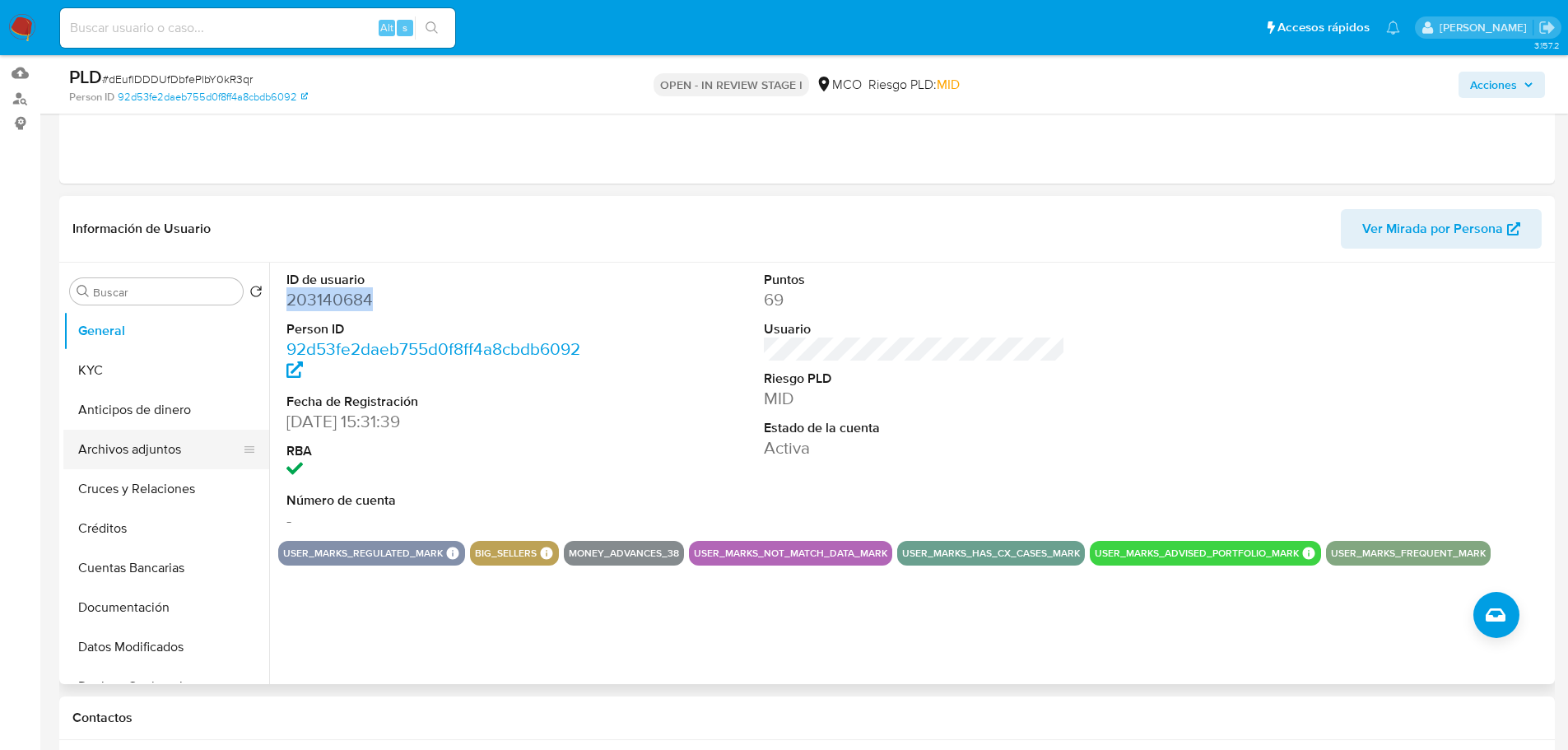
click at [149, 456] on button "Archivos adjuntos" at bounding box center [160, 448] width 193 height 39
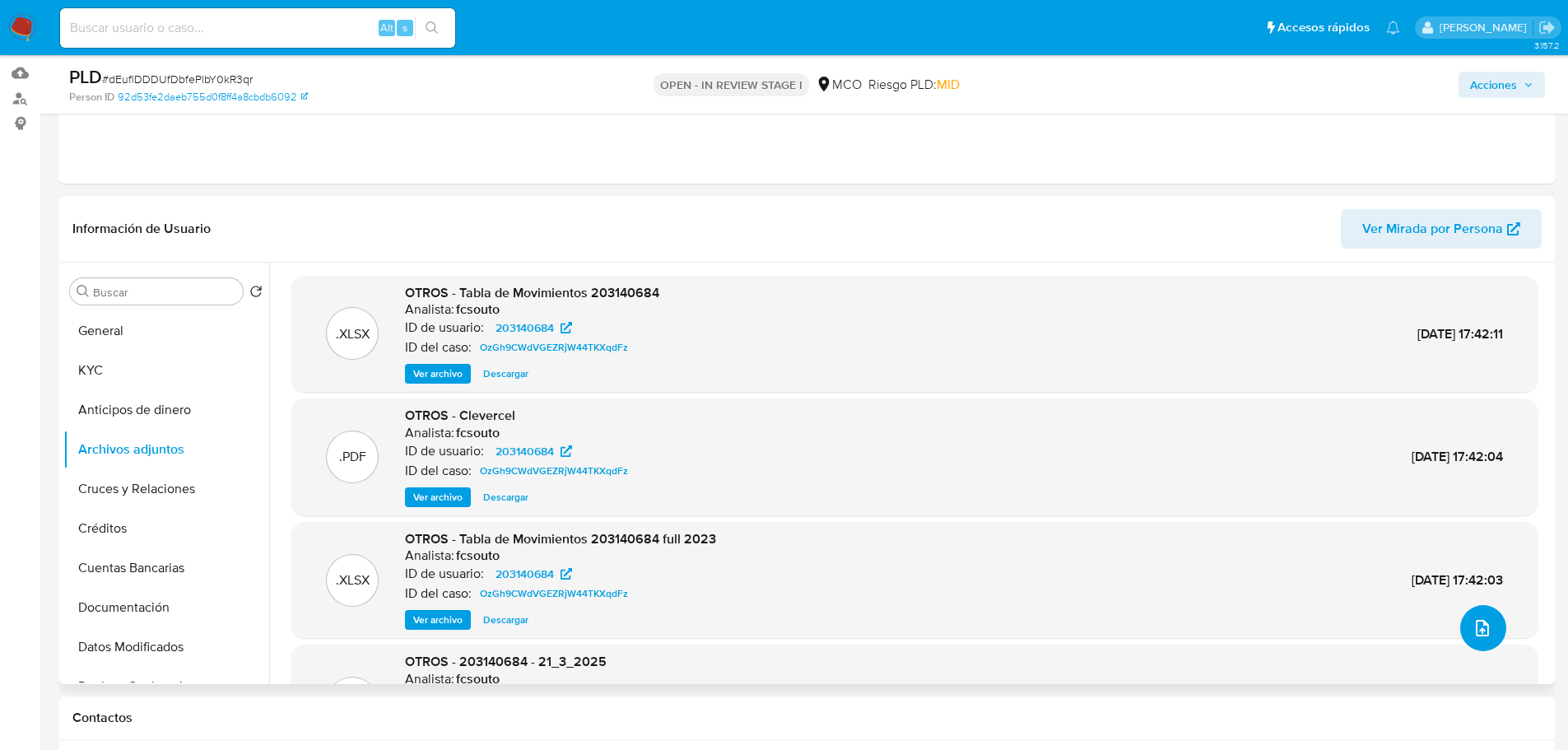
click at [1479, 632] on icon "upload-file" at bounding box center [1482, 627] width 20 height 20
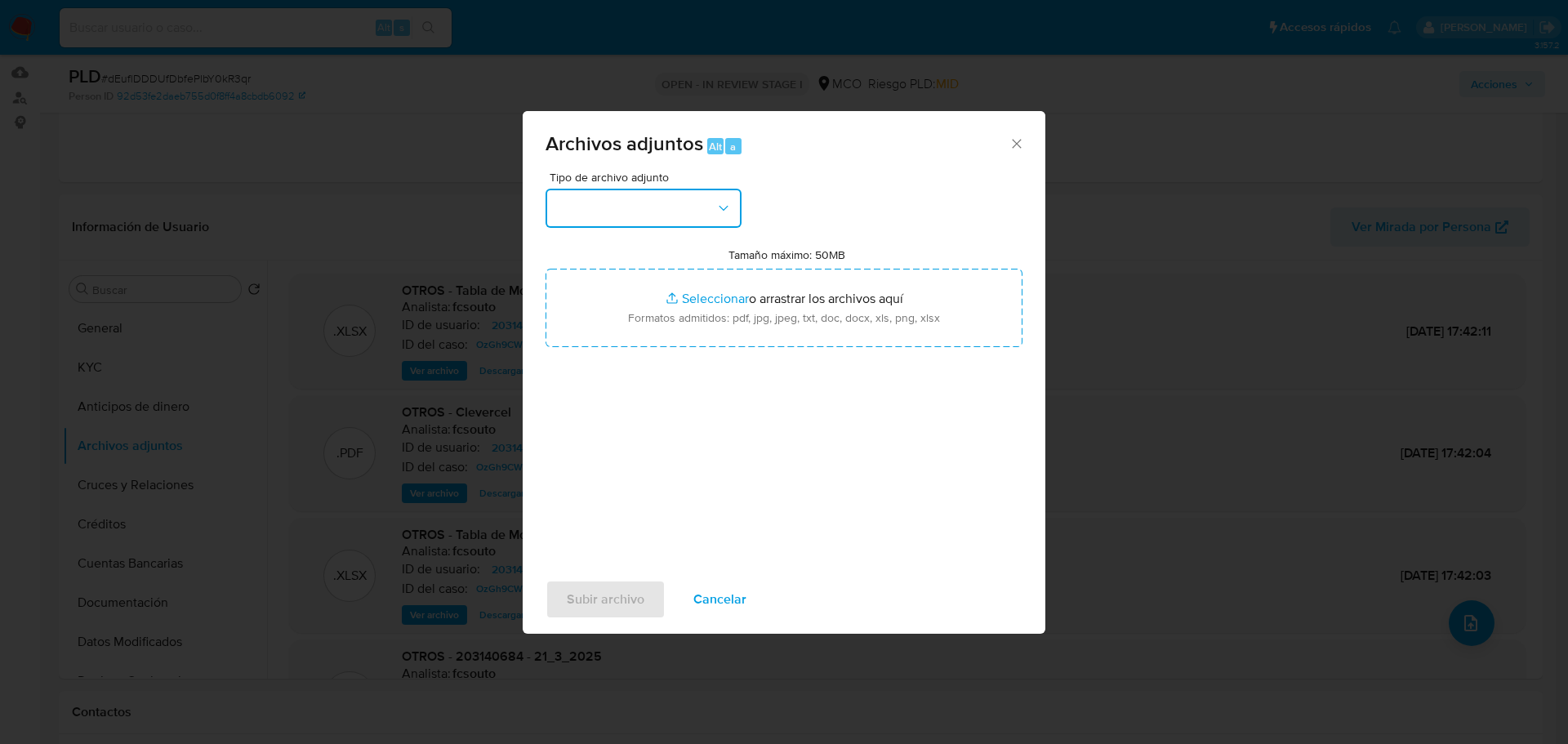
click at [648, 216] on button "button" at bounding box center [643, 208] width 196 height 39
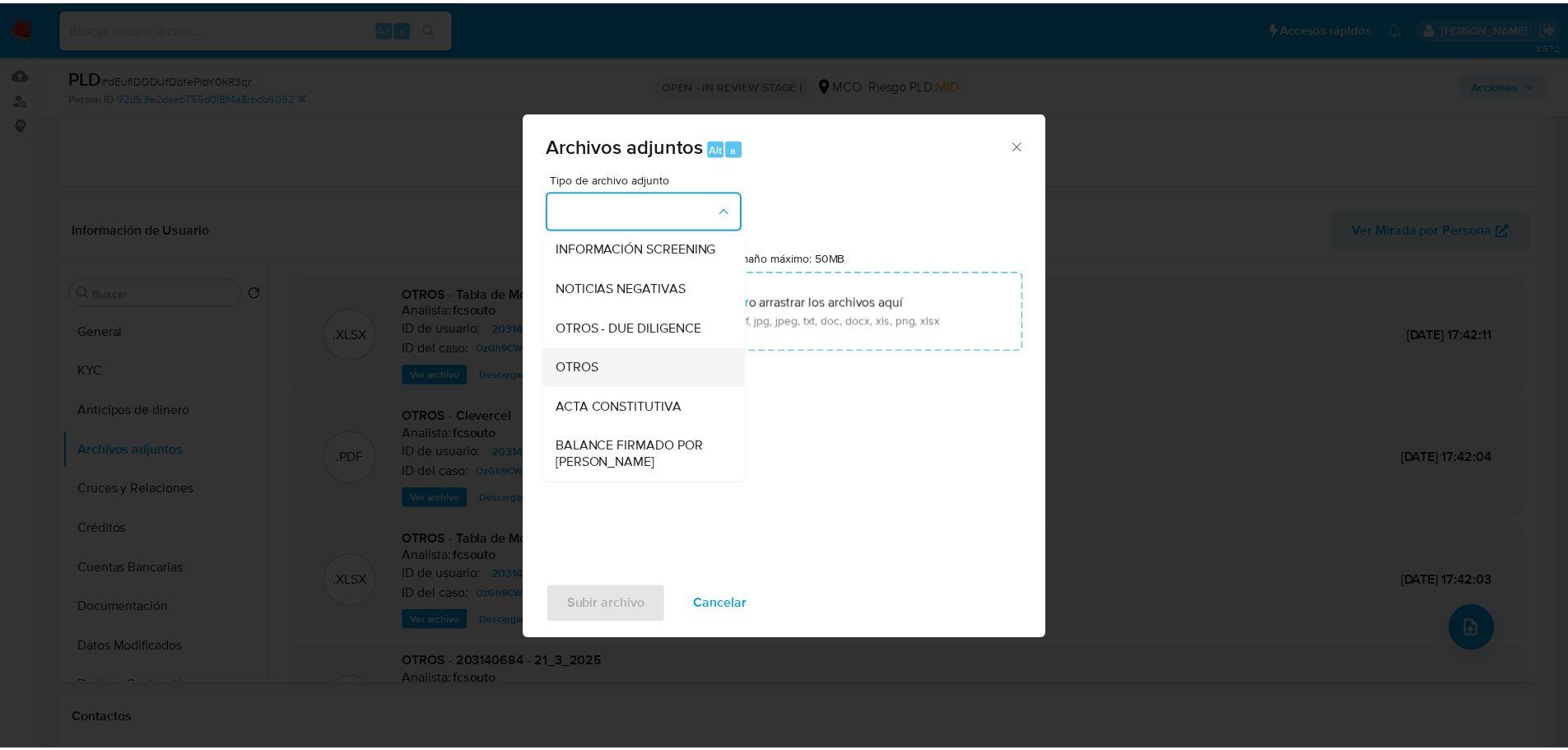
scroll to position [164, 0]
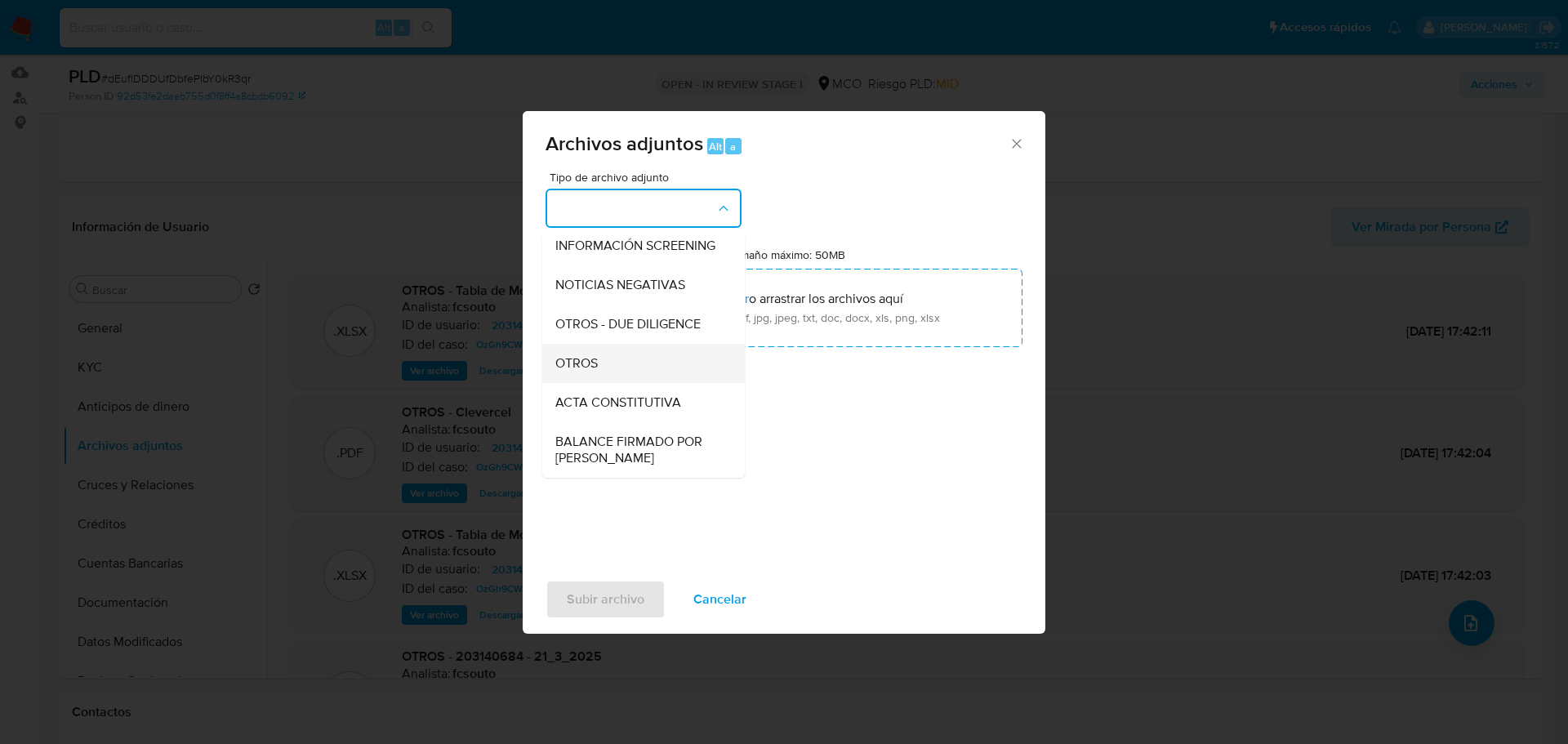
click at [603, 383] on div "OTROS" at bounding box center [638, 363] width 166 height 39
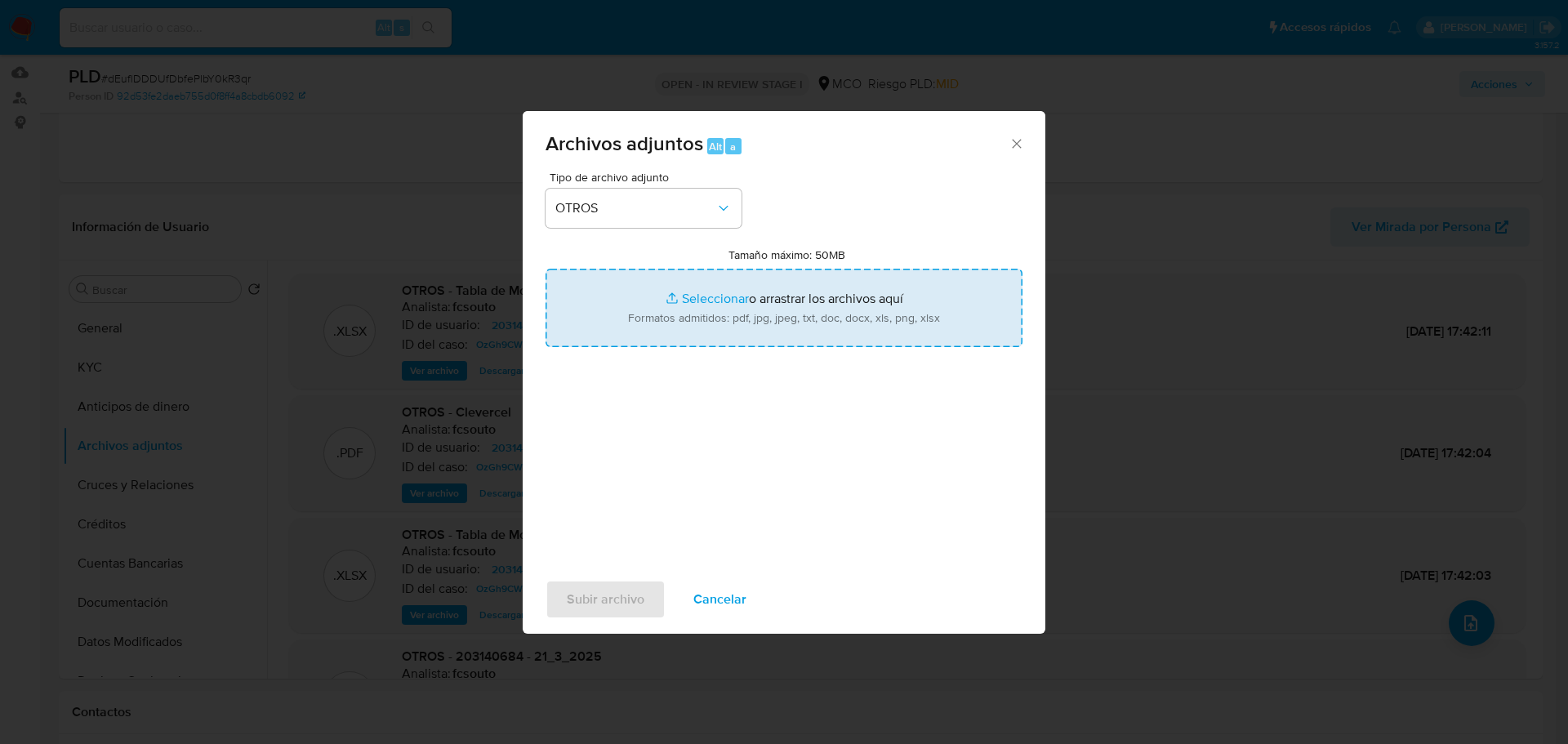
click at [810, 288] on input "Tamaño máximo: 50MB Seleccionar archivos" at bounding box center [784, 308] width 477 height 78
type input "C:\fakepath\Tabla de movimientos 203140684.xlsx"
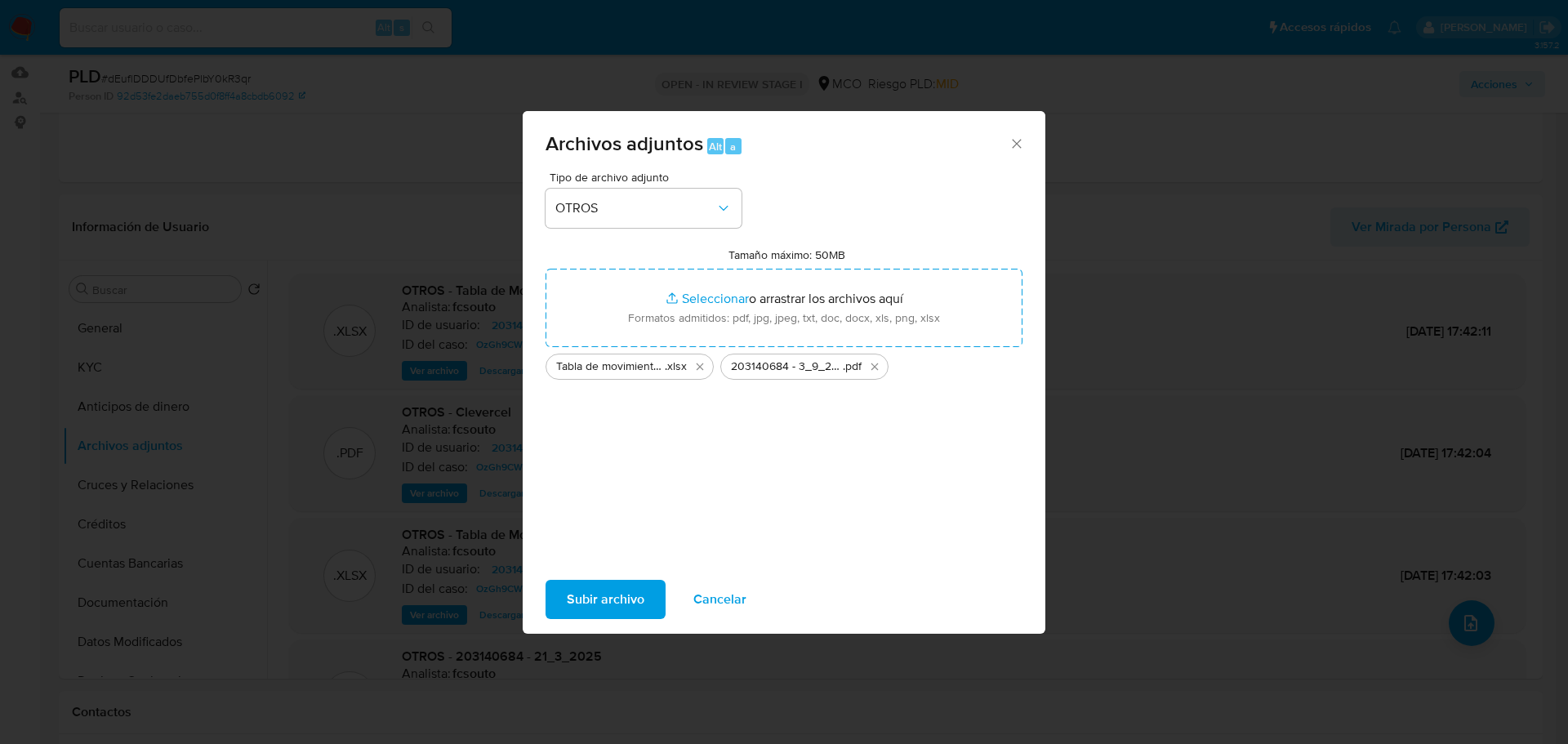
click at [601, 599] on span "Subir archivo" at bounding box center [605, 599] width 78 height 36
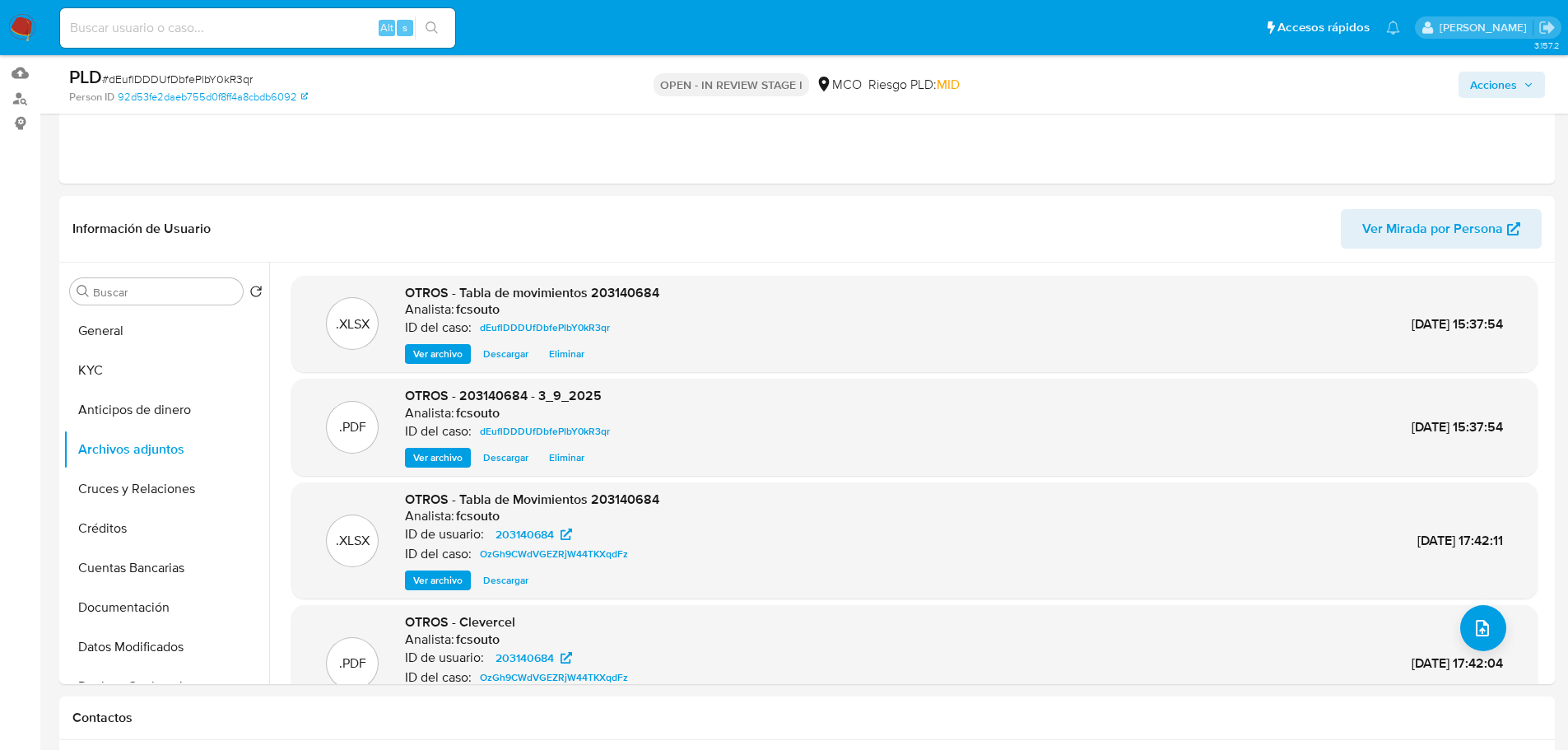
click at [1523, 84] on icon "button" at bounding box center [1527, 84] width 10 height 10
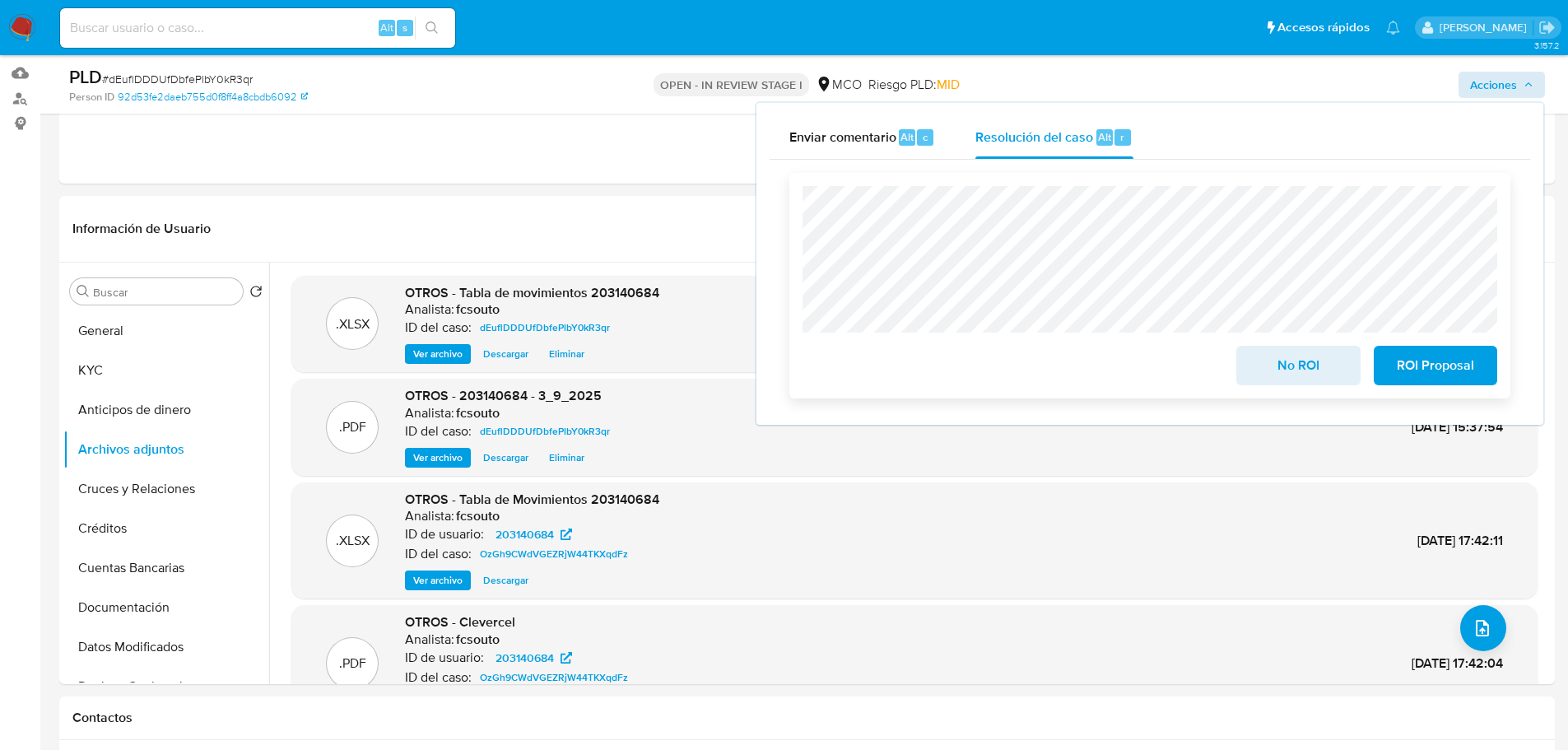
click at [1328, 365] on span "No ROI" at bounding box center [1297, 366] width 81 height 37
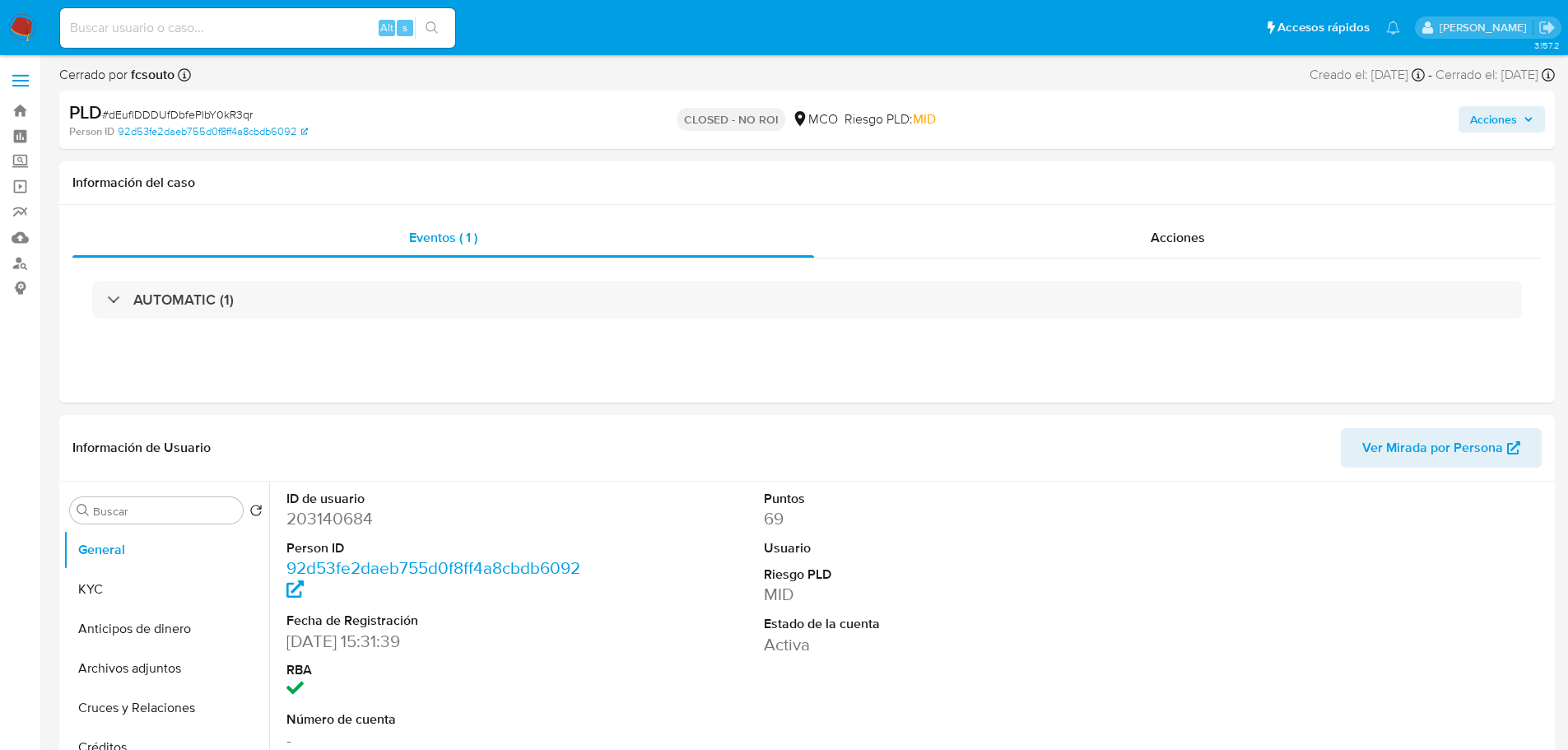
select select "10"
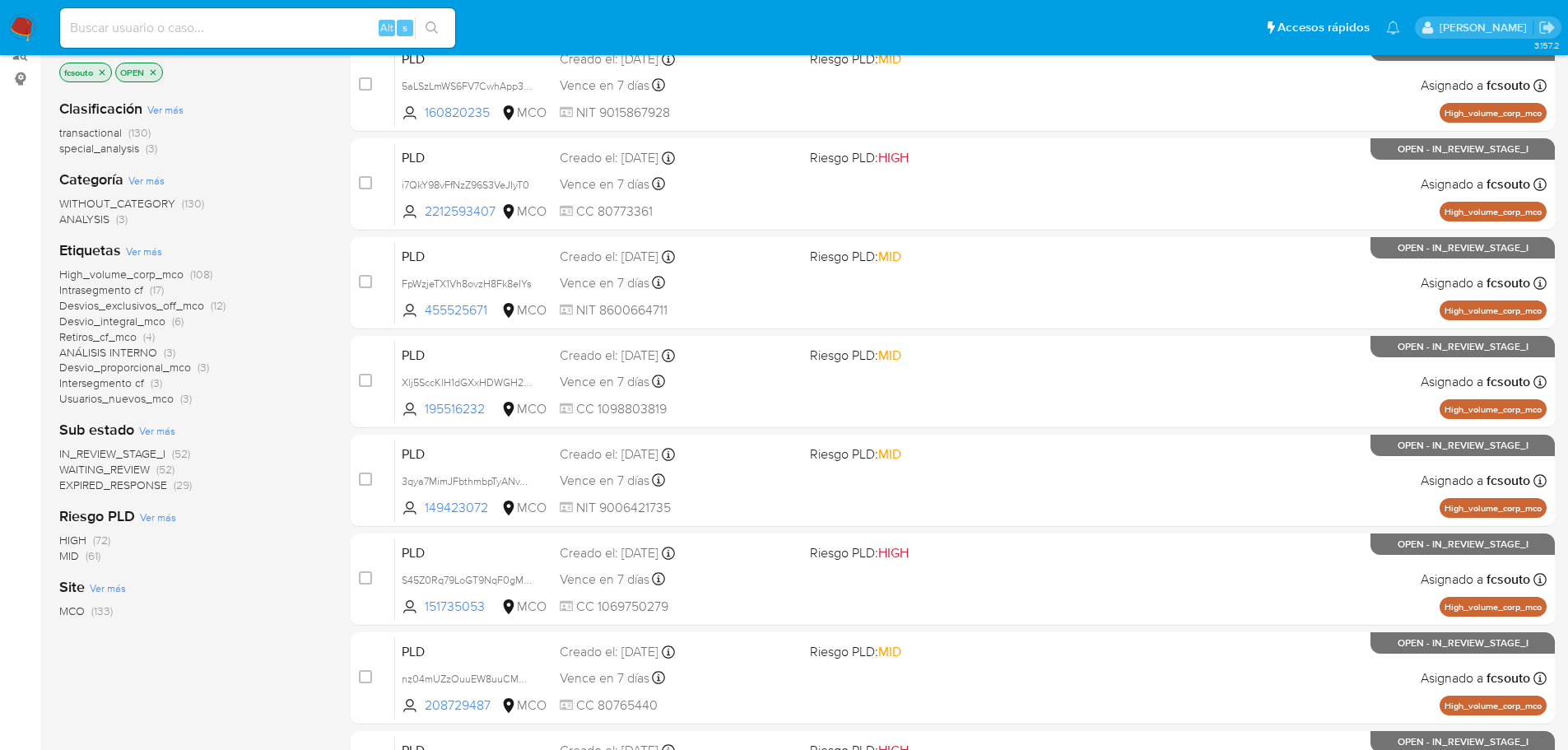
scroll to position [550, 0]
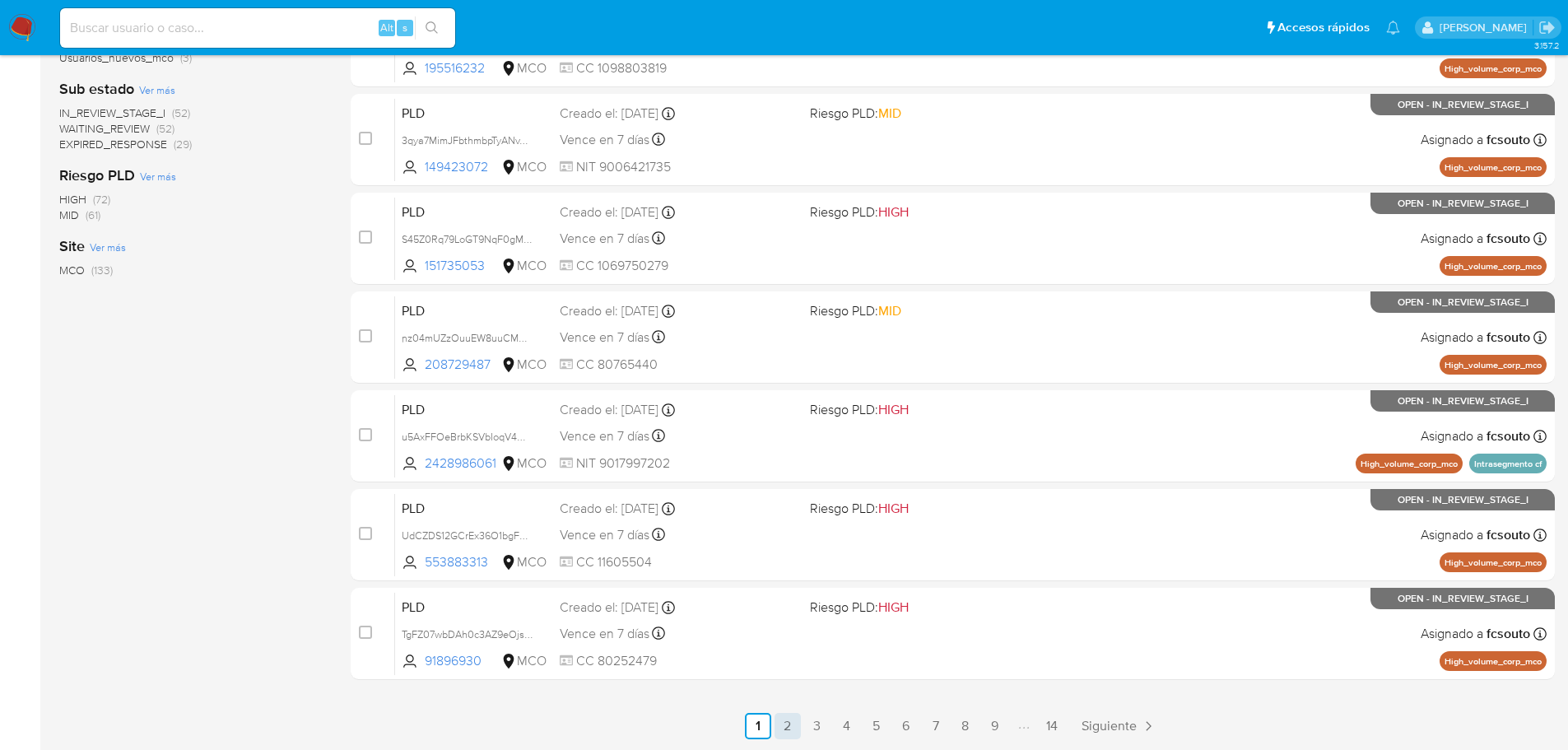
click at [786, 727] on link "2" at bounding box center [787, 726] width 26 height 26
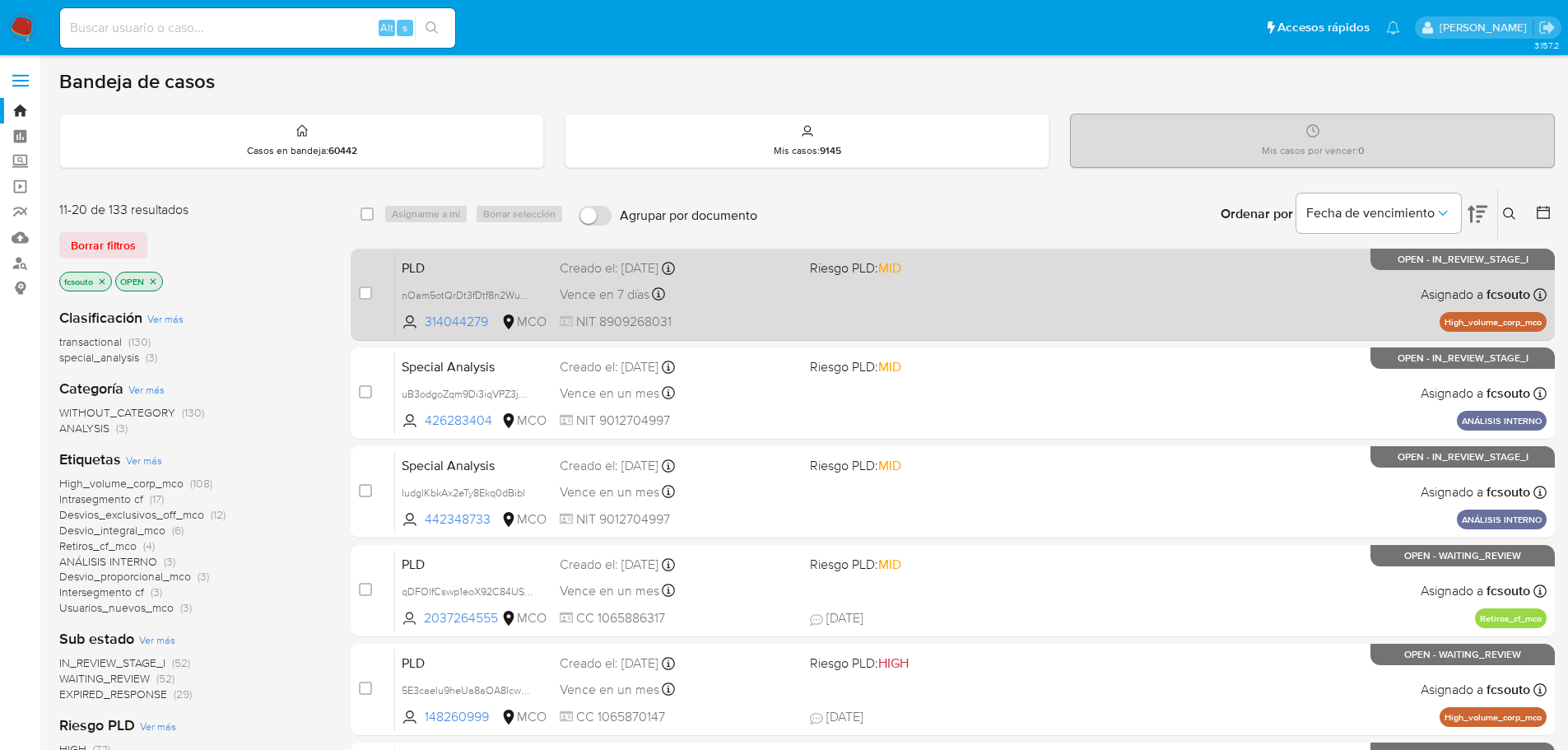
click at [758, 293] on div "Vence en 7 días Vence el 10/09/2025 07:07:17" at bounding box center [678, 295] width 237 height 23
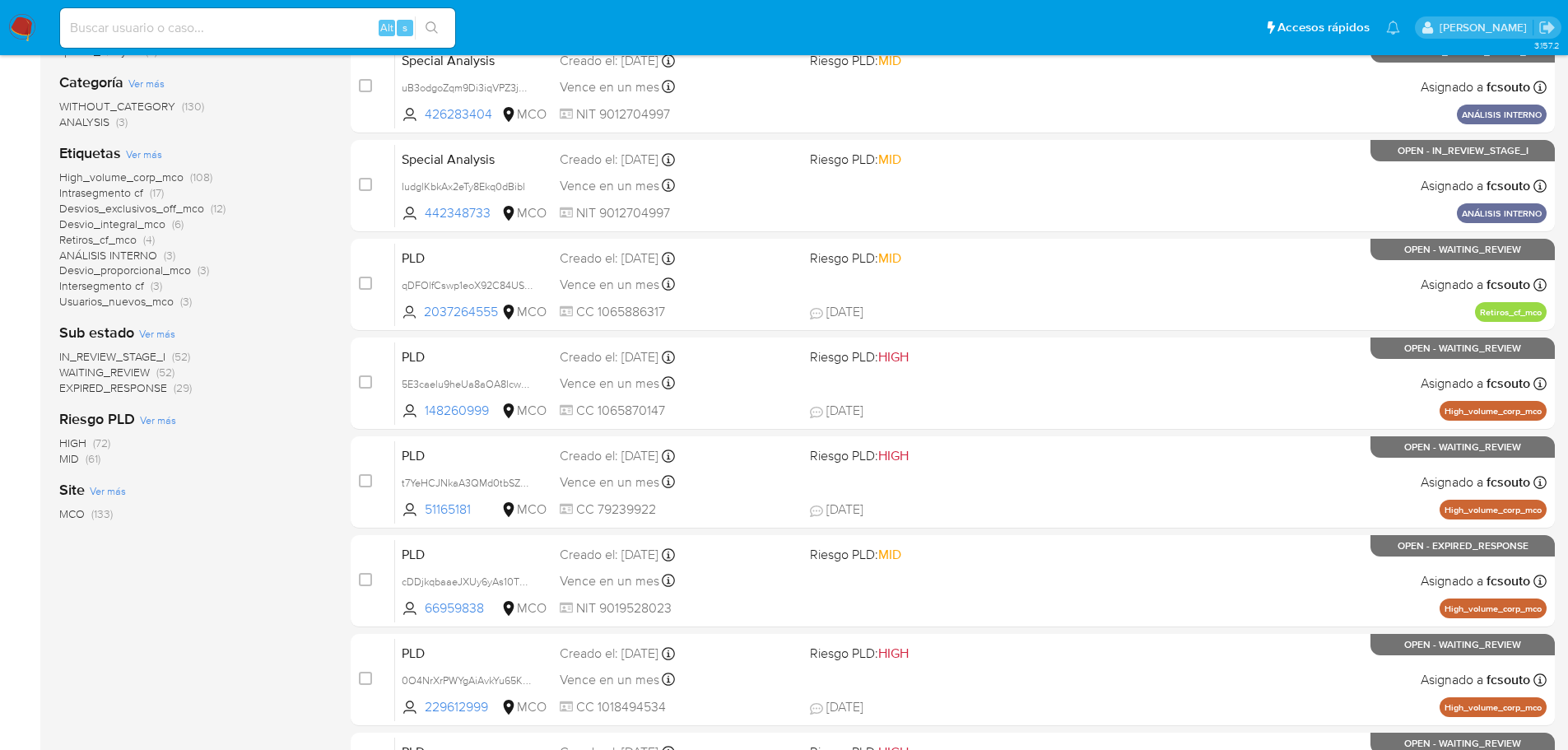
scroll to position [550, 0]
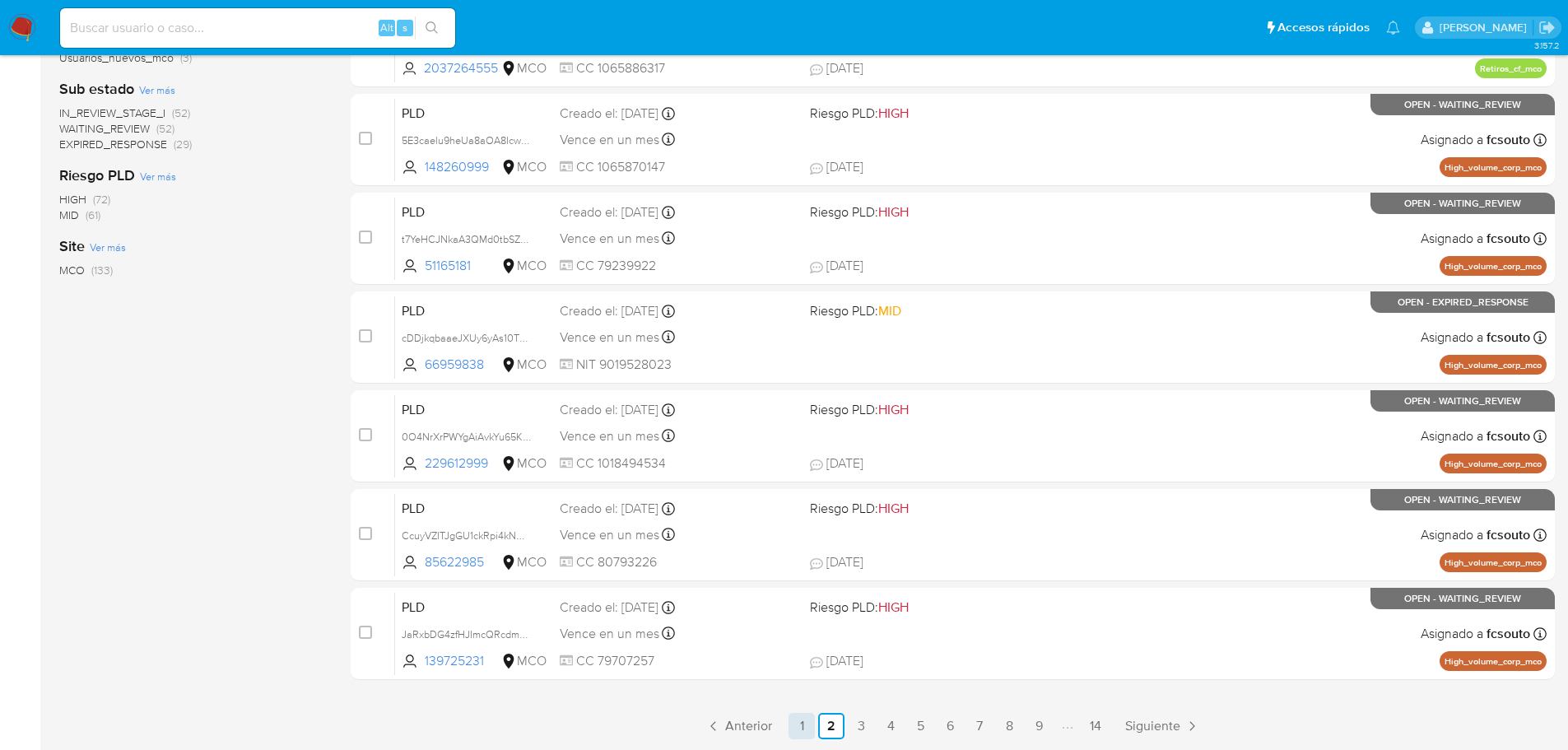
click at [795, 725] on link "1" at bounding box center [801, 726] width 26 height 26
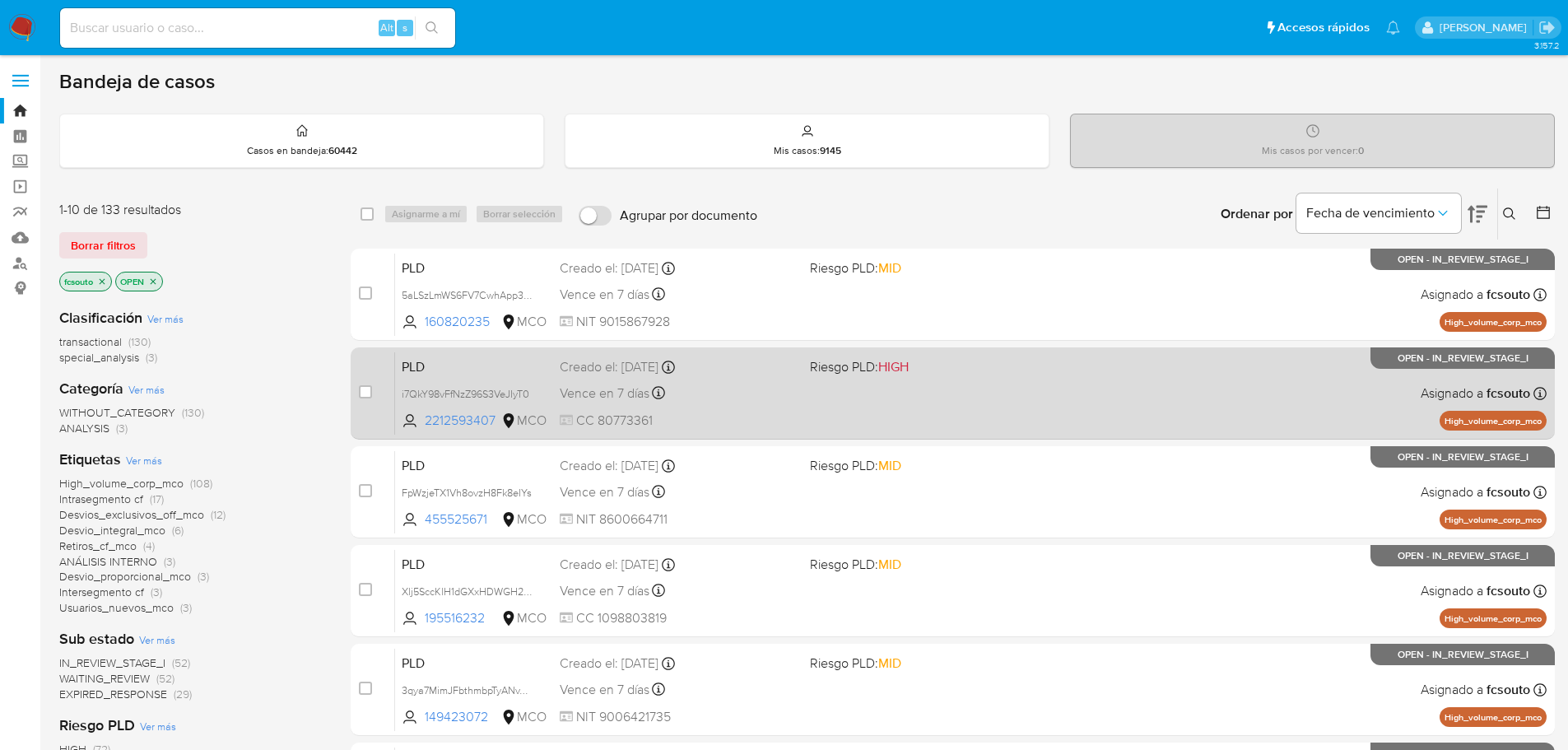
click at [771, 414] on span "CC 80773361" at bounding box center [678, 421] width 237 height 18
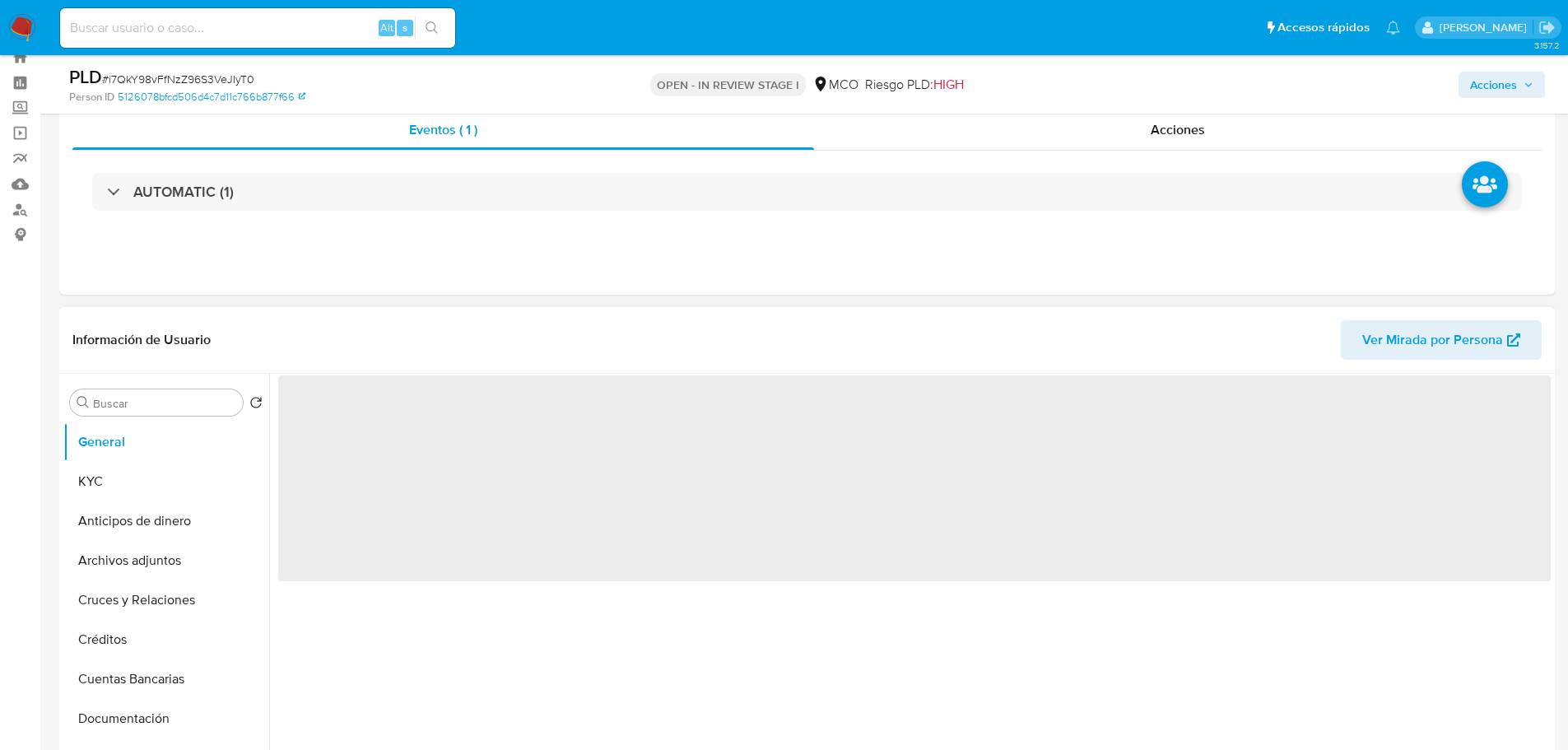
scroll to position [83, 0]
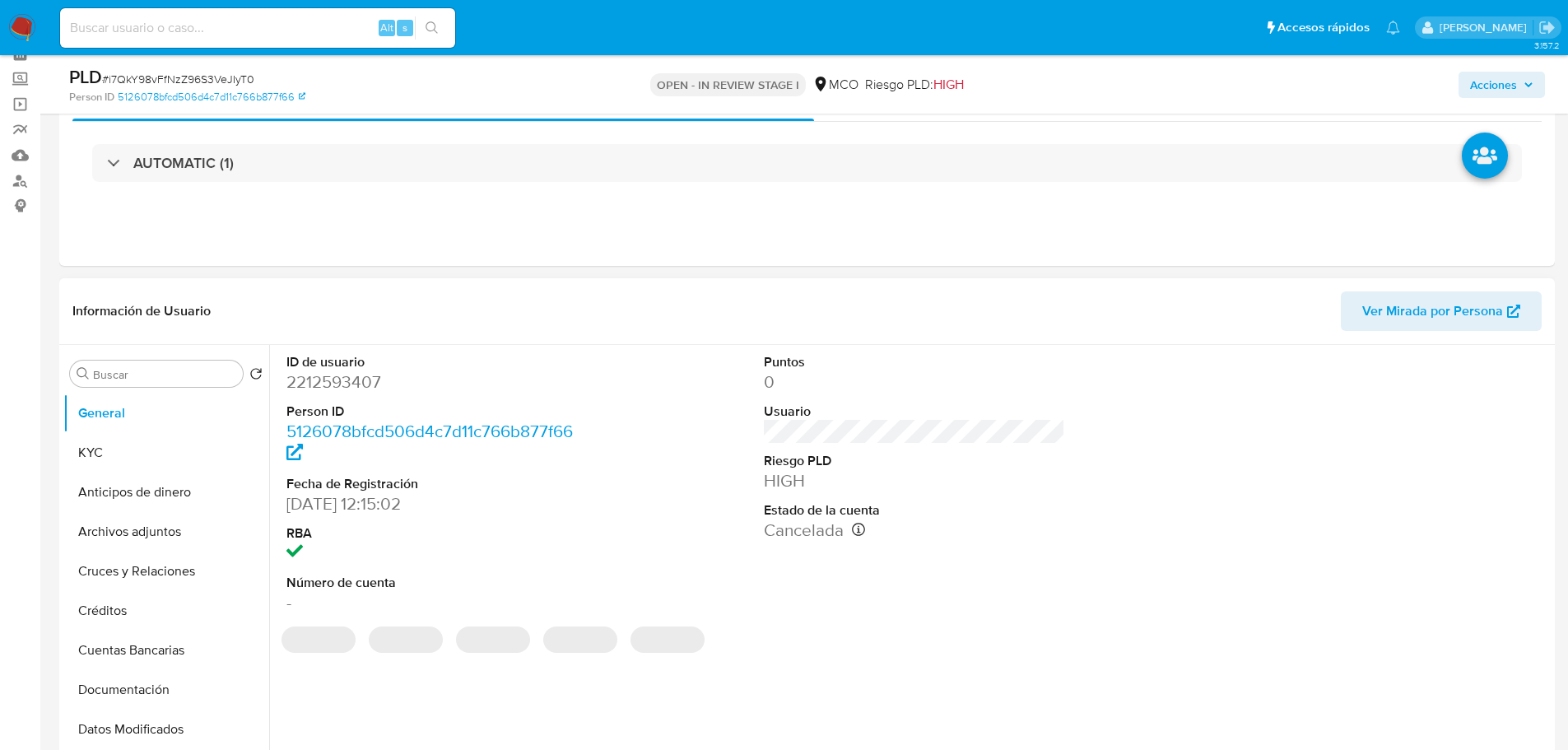
select select "10"
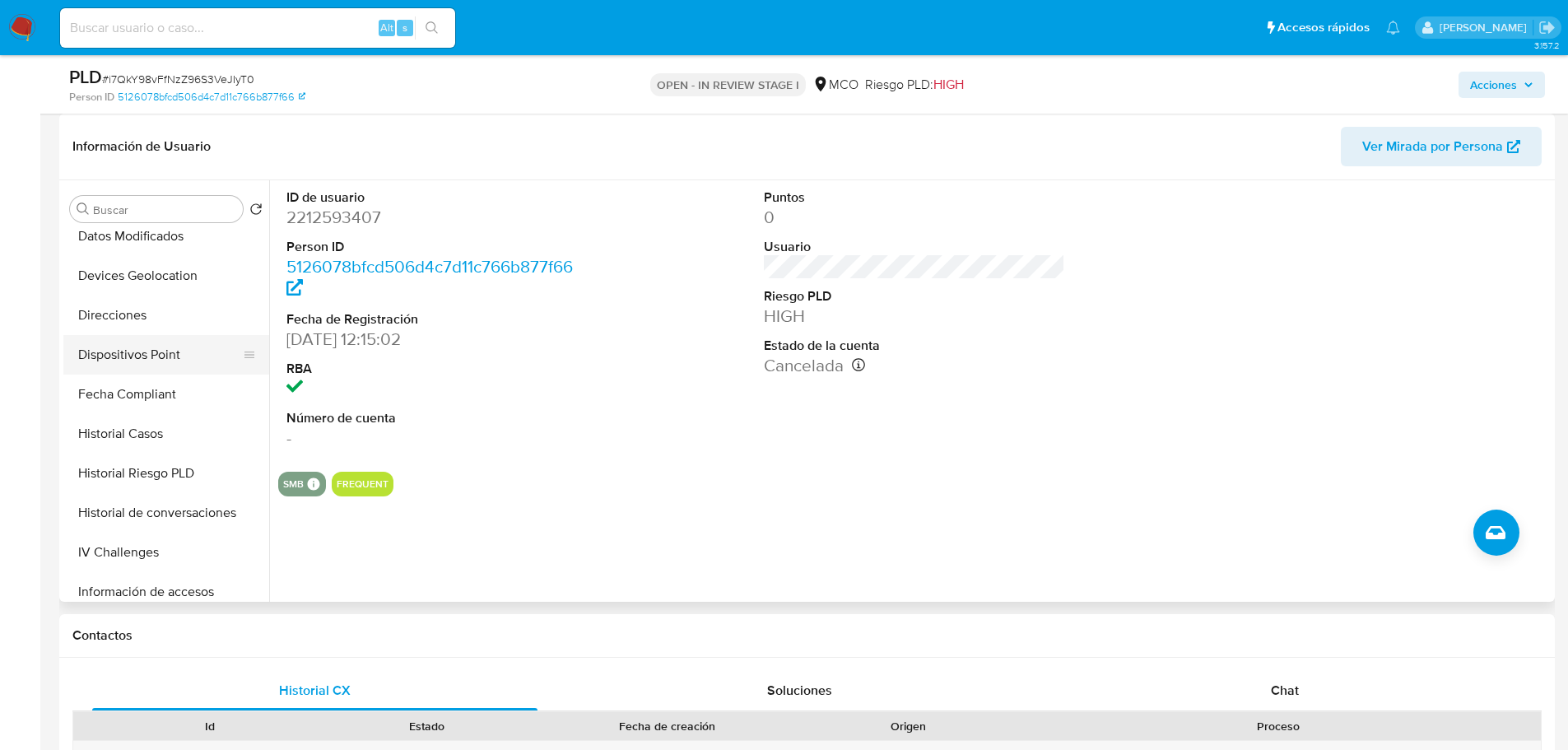
scroll to position [329, 0]
click at [180, 446] on button "Historial Casos" at bounding box center [160, 433] width 193 height 39
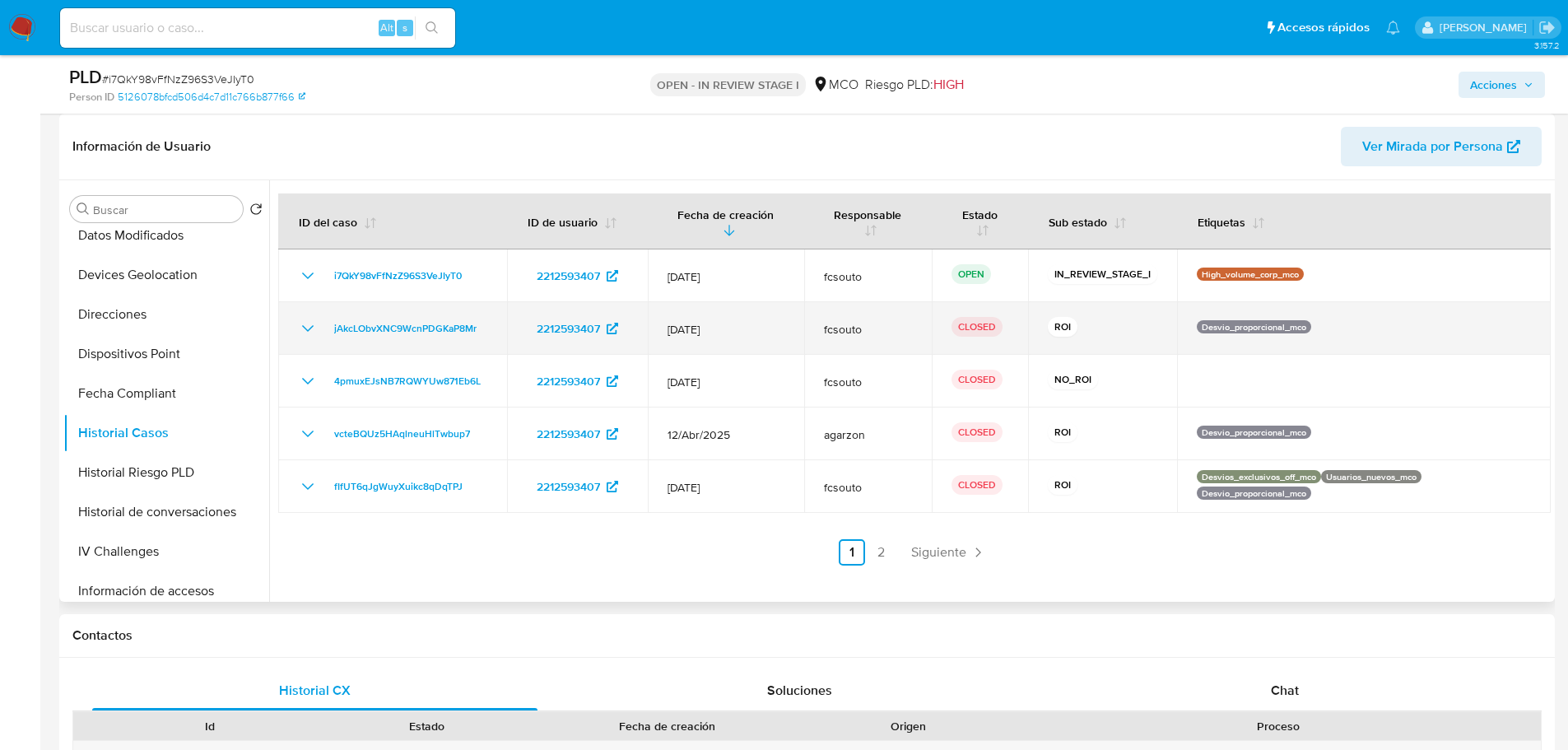
click at [300, 332] on icon "Mostrar/Ocultar" at bounding box center [308, 329] width 20 height 20
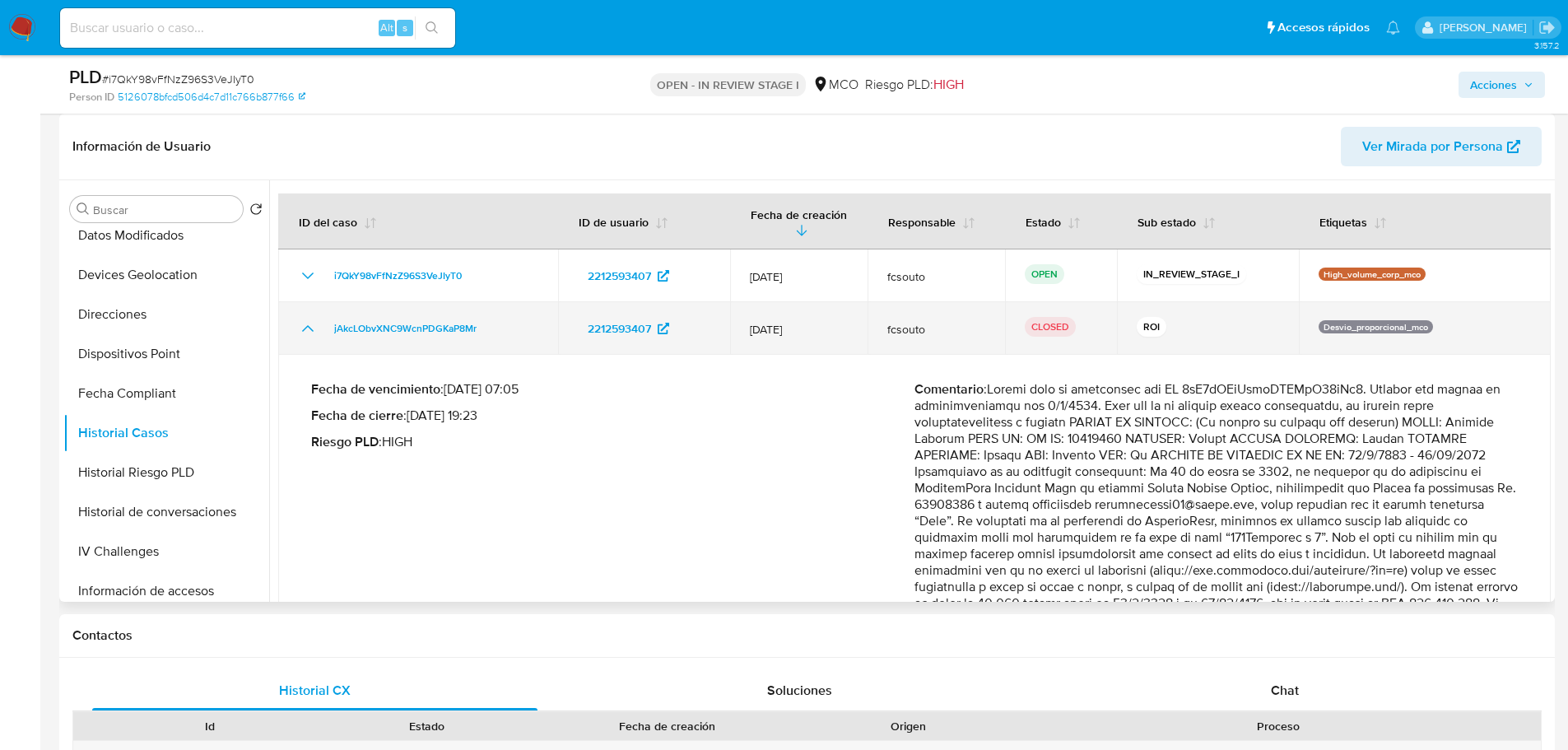
click at [300, 332] on icon "Mostrar/Ocultar" at bounding box center [308, 329] width 20 height 20
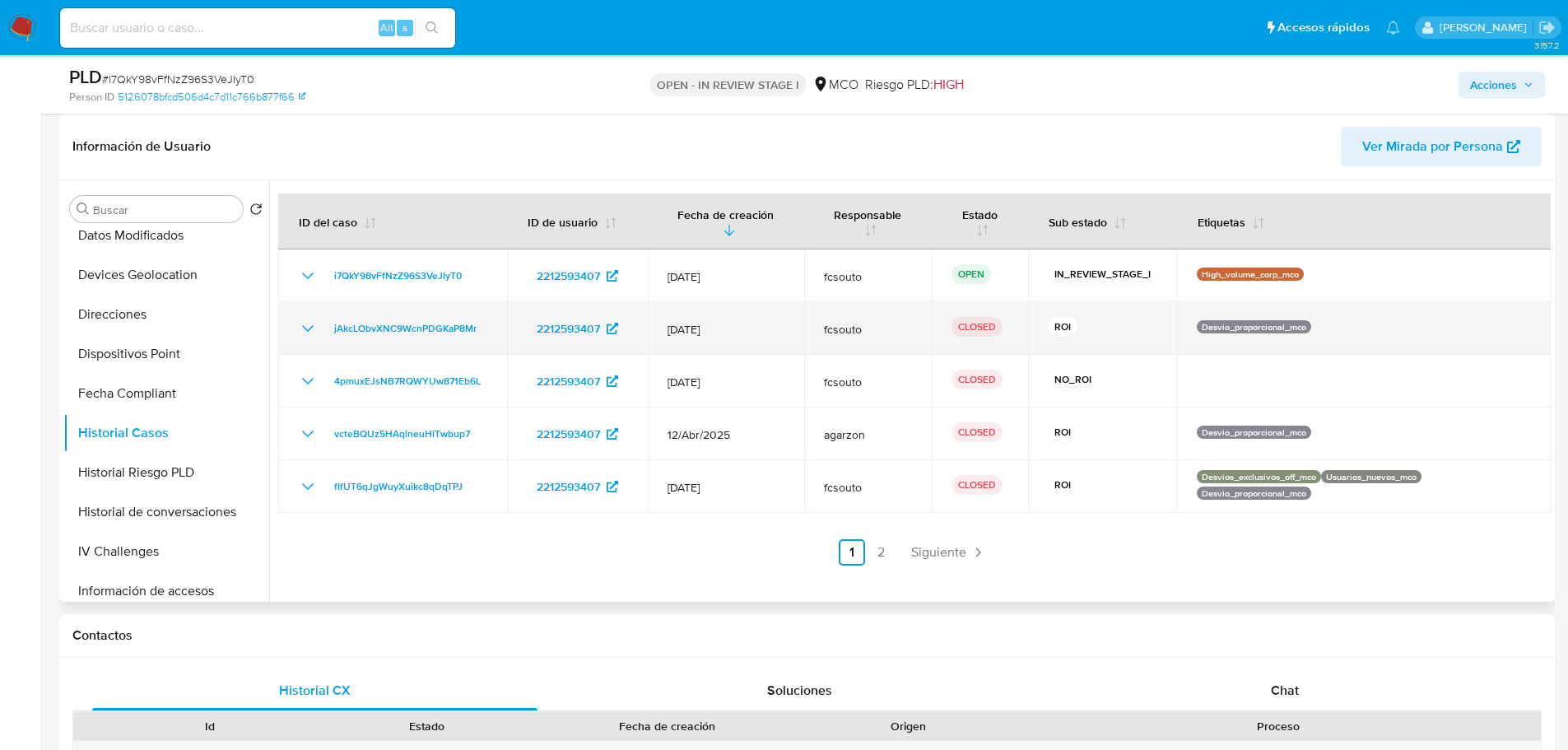
click at [300, 332] on icon "Mostrar/Ocultar" at bounding box center [308, 329] width 20 height 20
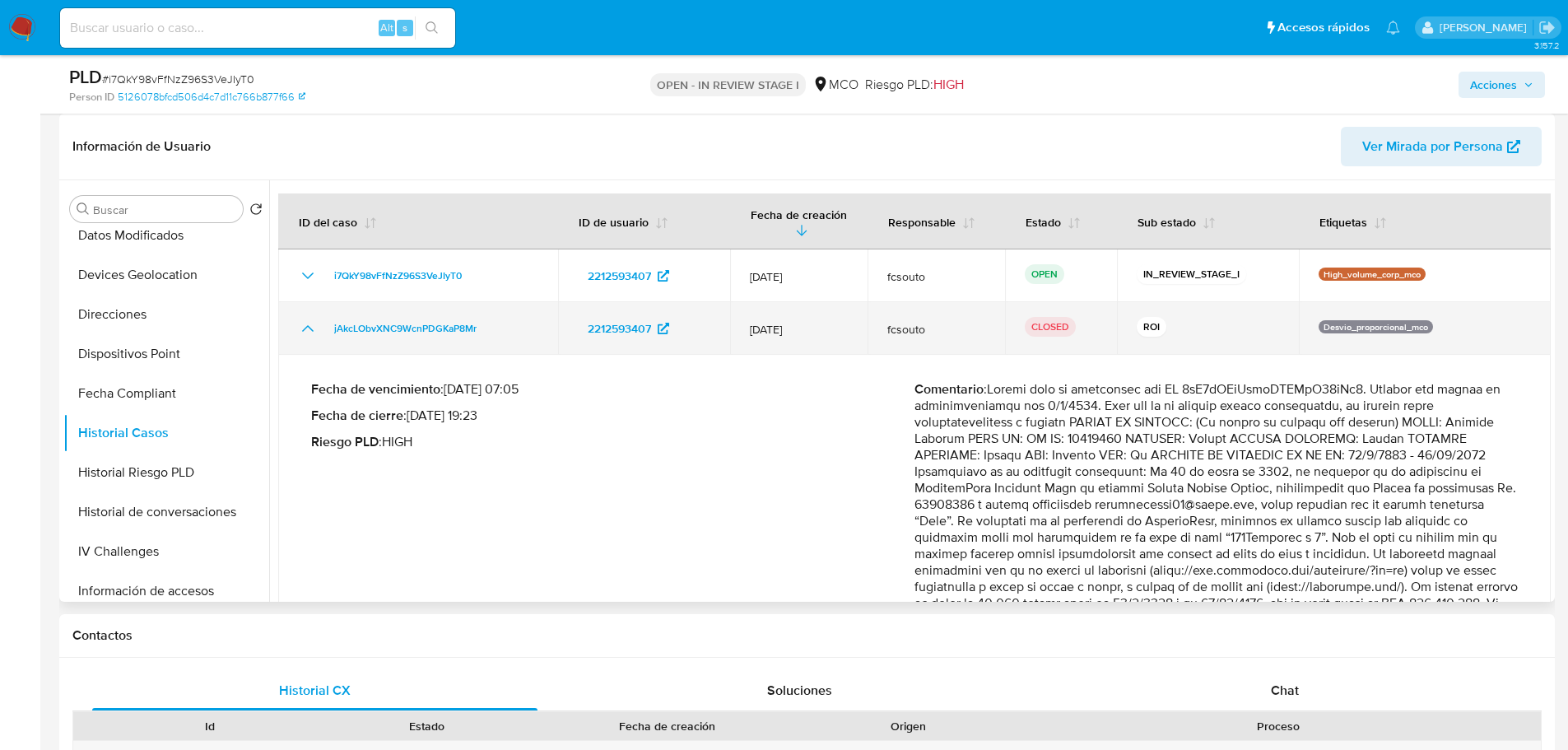
click at [300, 332] on icon "Mostrar/Ocultar" at bounding box center [308, 329] width 20 height 20
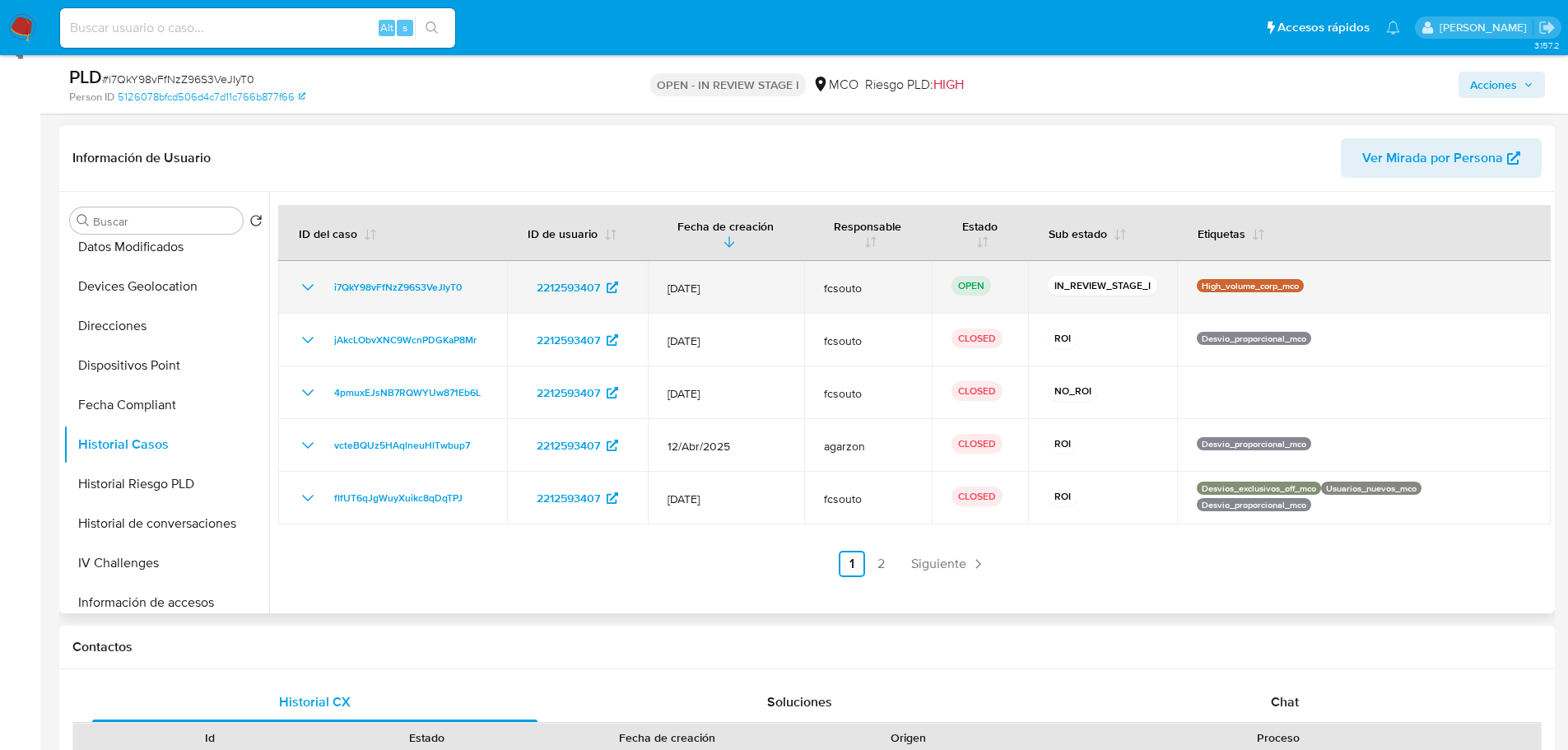
scroll to position [0, 0]
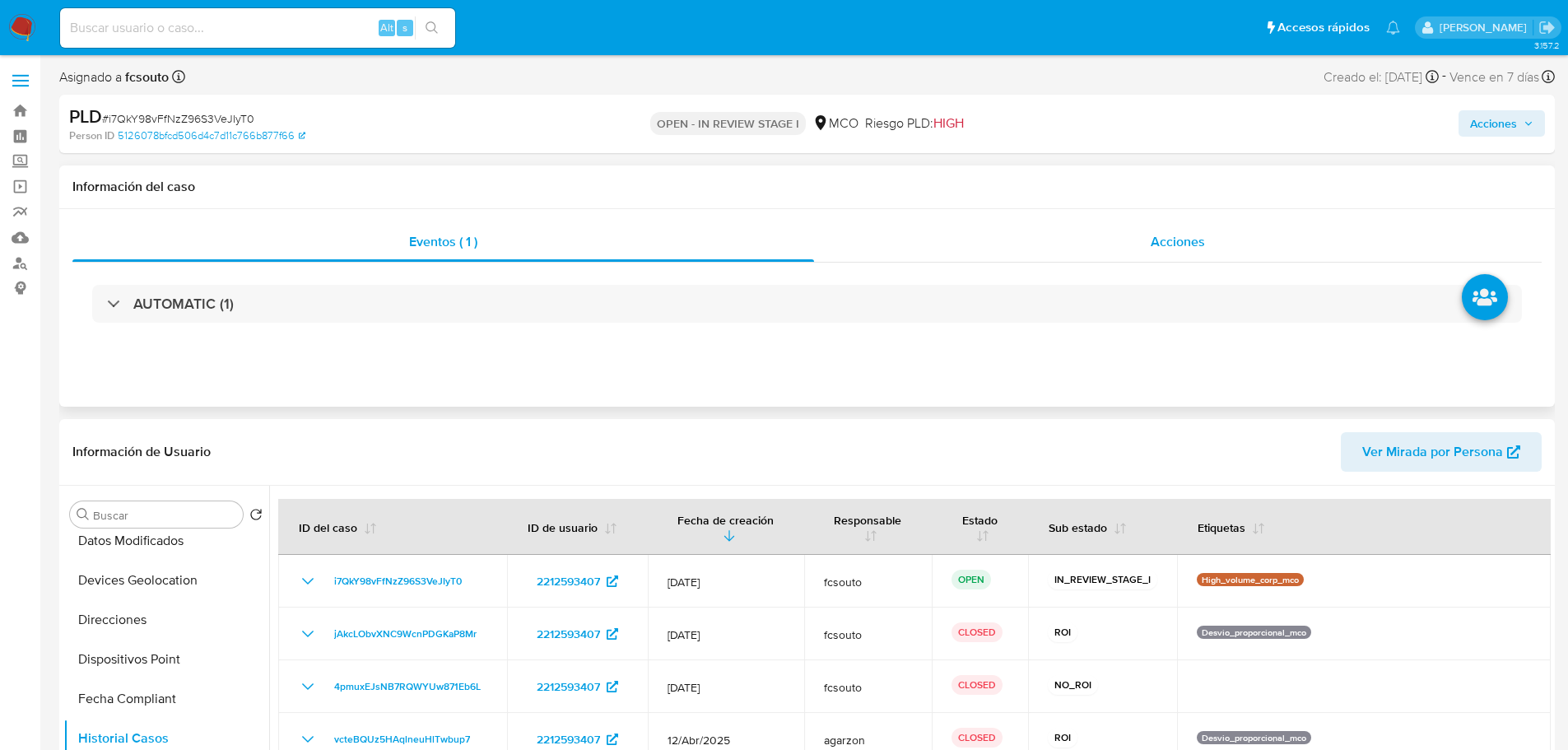
click at [1194, 256] on div "Acciones" at bounding box center [1177, 242] width 727 height 39
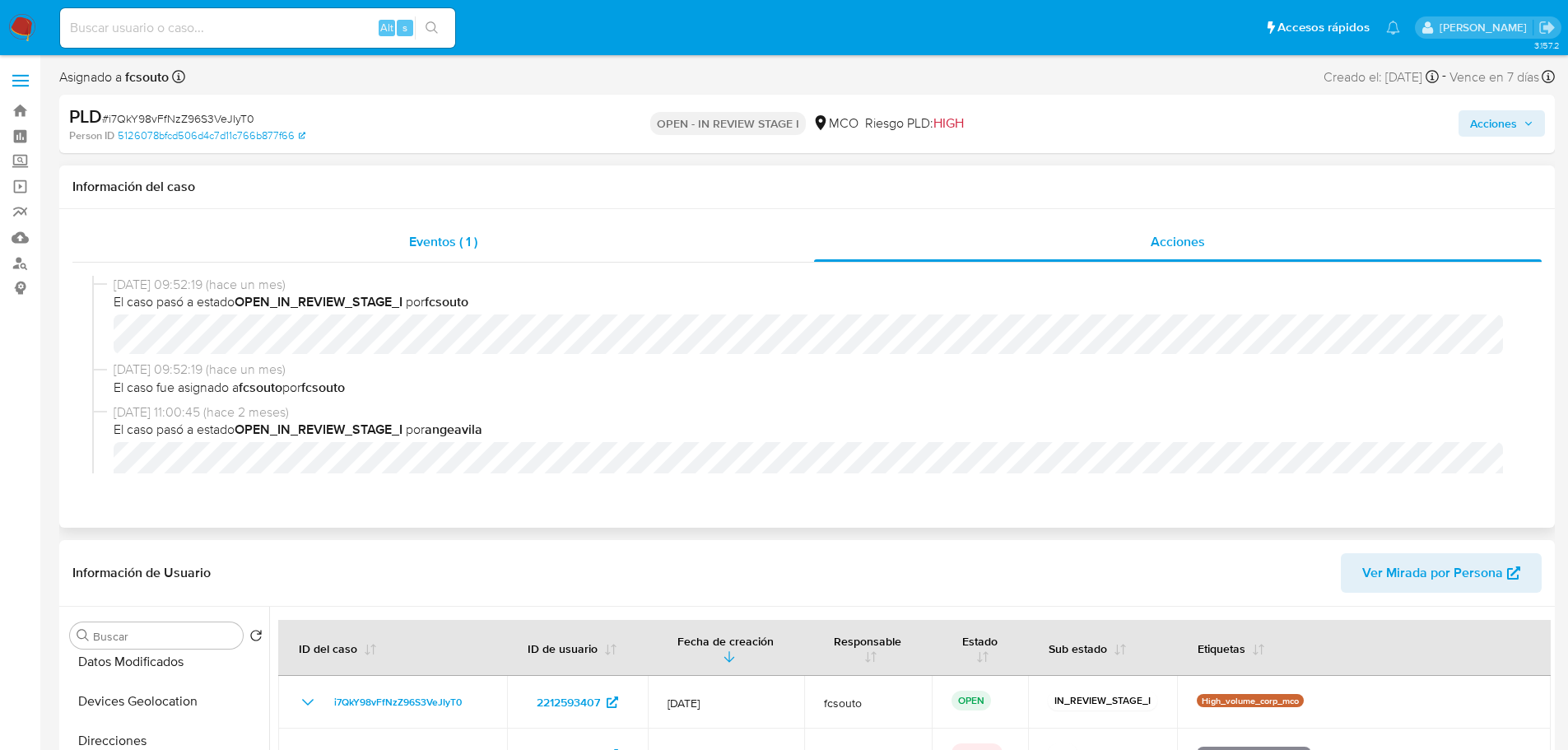
drag, startPoint x: 355, startPoint y: 237, endPoint x: 362, endPoint y: 253, distance: 17.5
click at [356, 237] on div "Eventos ( 1 )" at bounding box center [443, 242] width 742 height 39
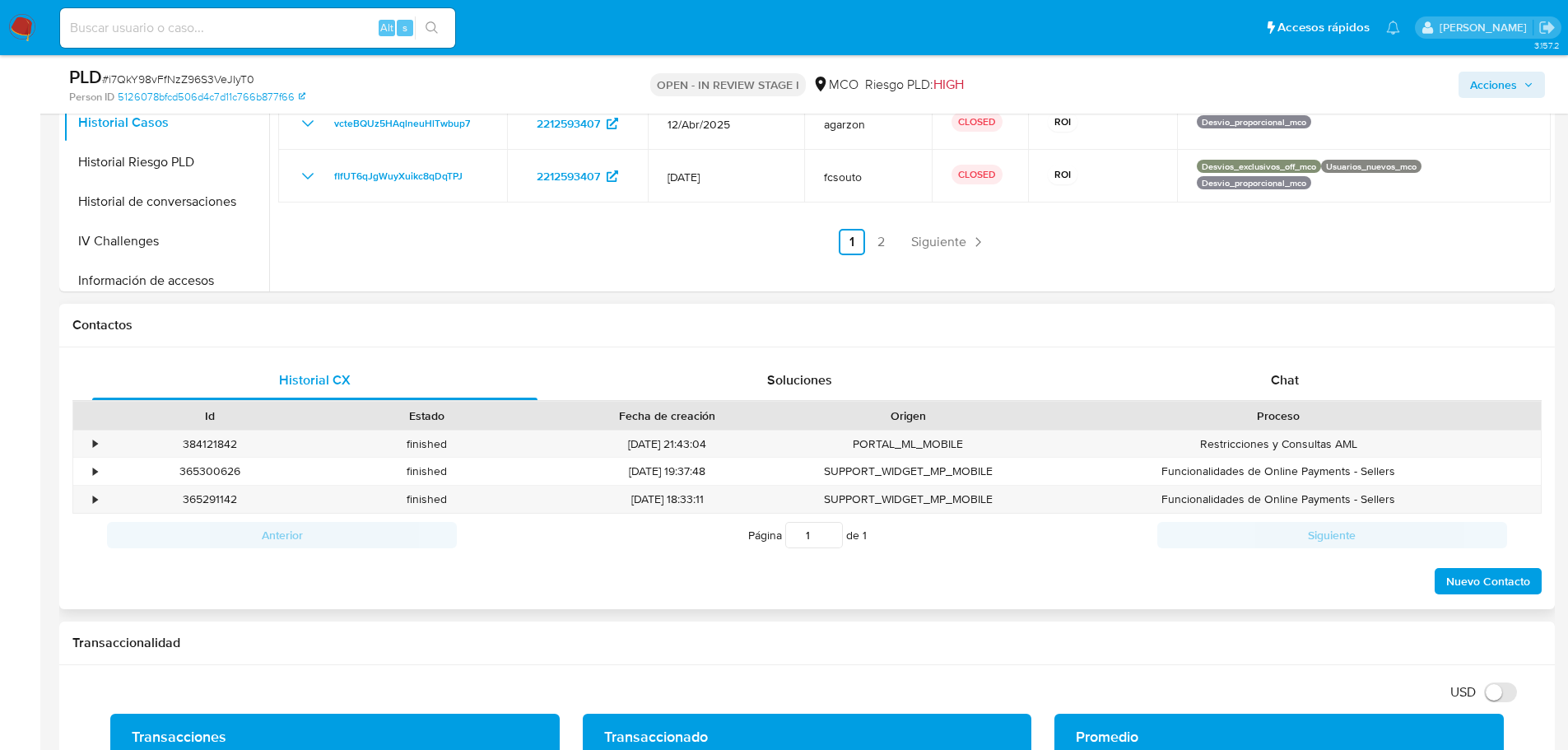
scroll to position [576, 0]
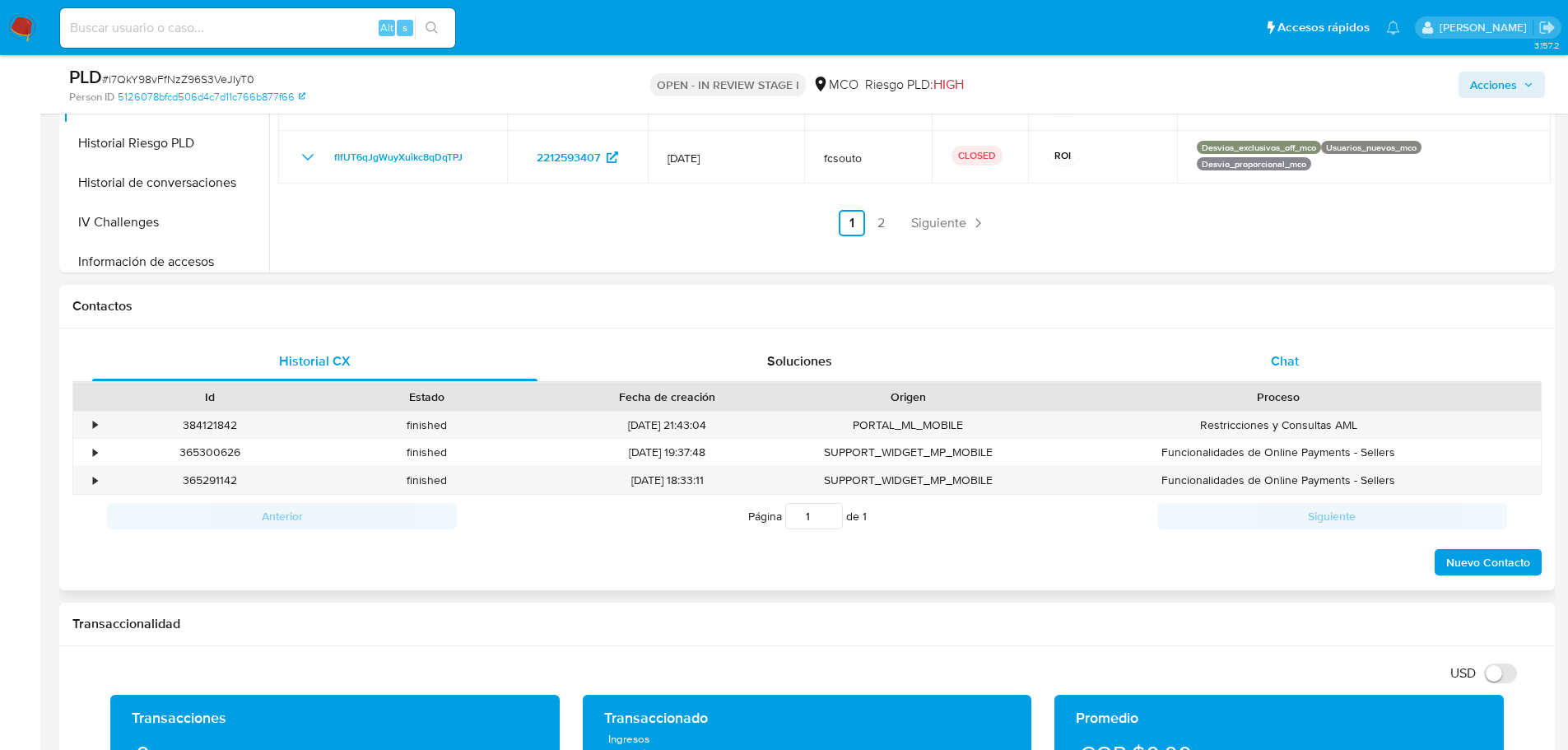
click at [1276, 372] on div "Chat" at bounding box center [1284, 361] width 445 height 39
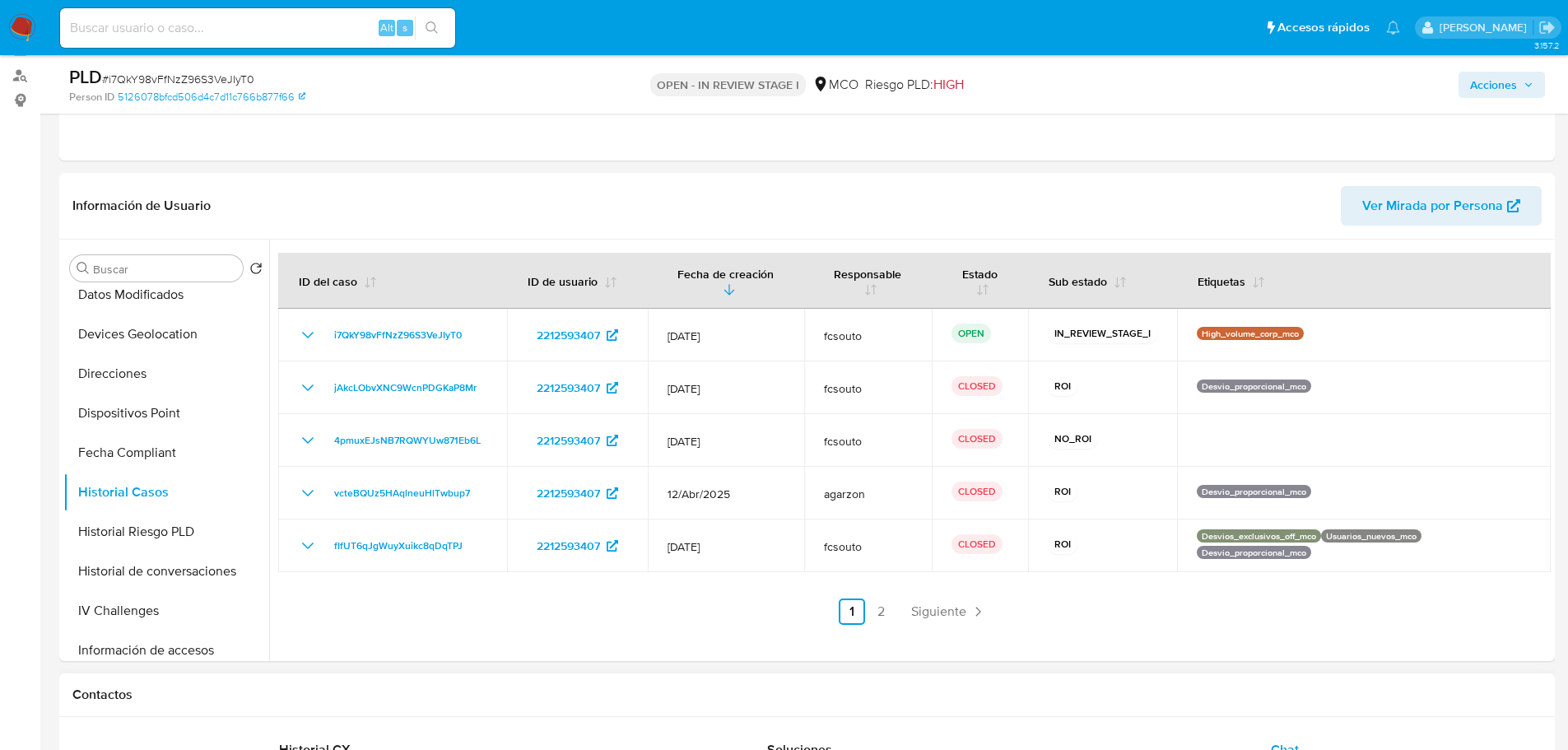
scroll to position [164, 0]
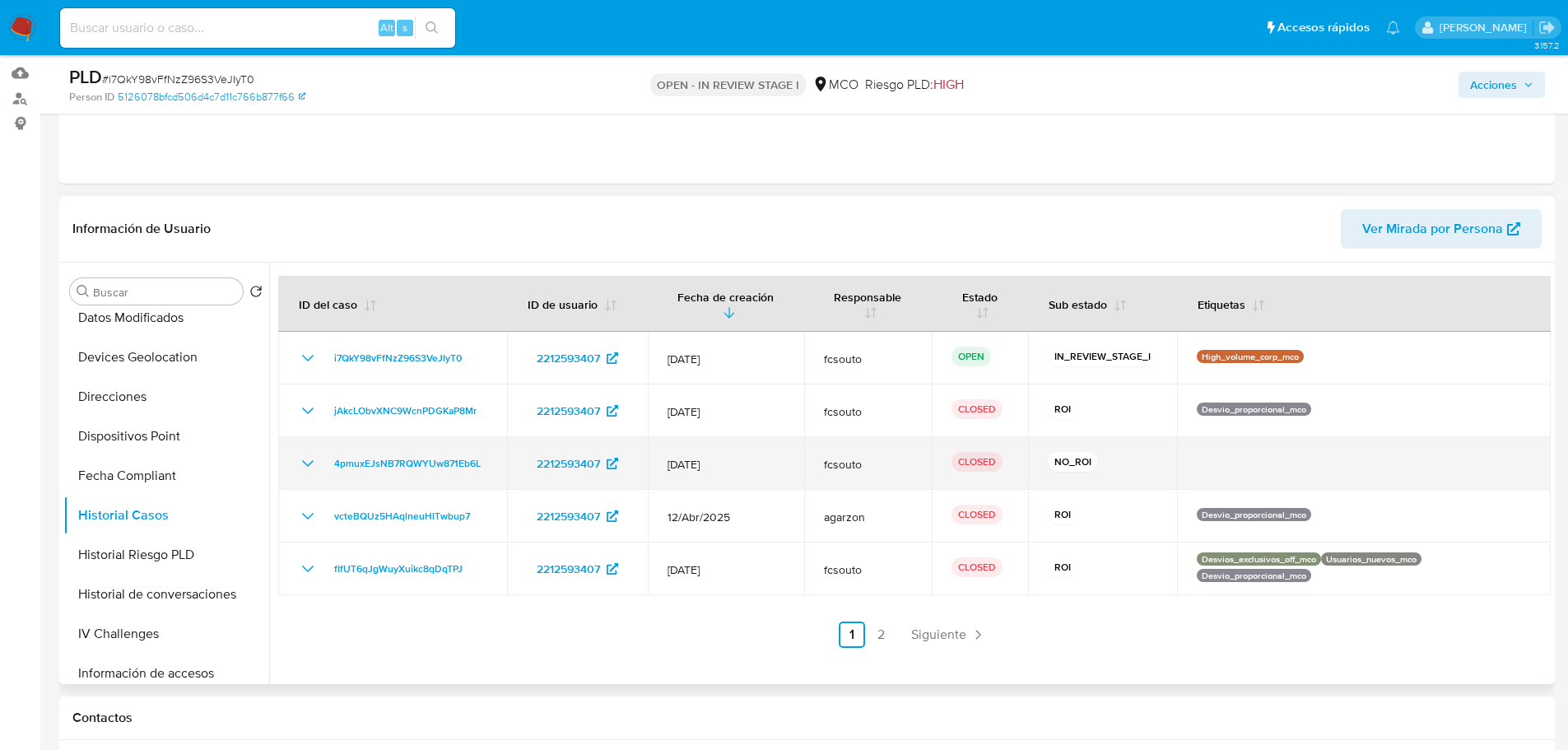
click at [317, 454] on icon "Mostrar/Ocultar" at bounding box center [308, 463] width 20 height 20
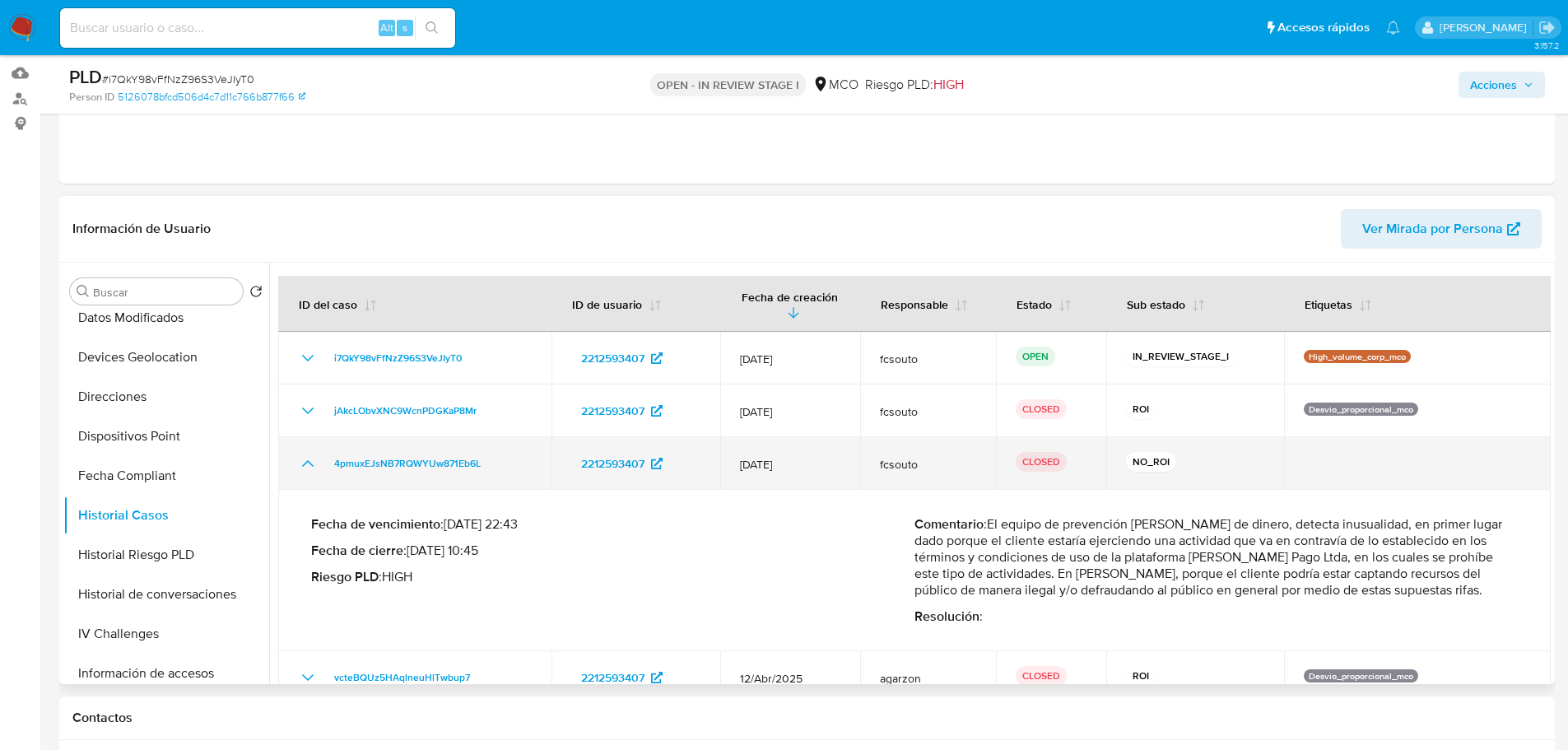
click at [317, 454] on div "4pmuxEJsNB7RQWYUw871Eb6L" at bounding box center [414, 463] width 234 height 20
click at [312, 460] on icon "Mostrar/Ocultar" at bounding box center [308, 463] width 20 height 20
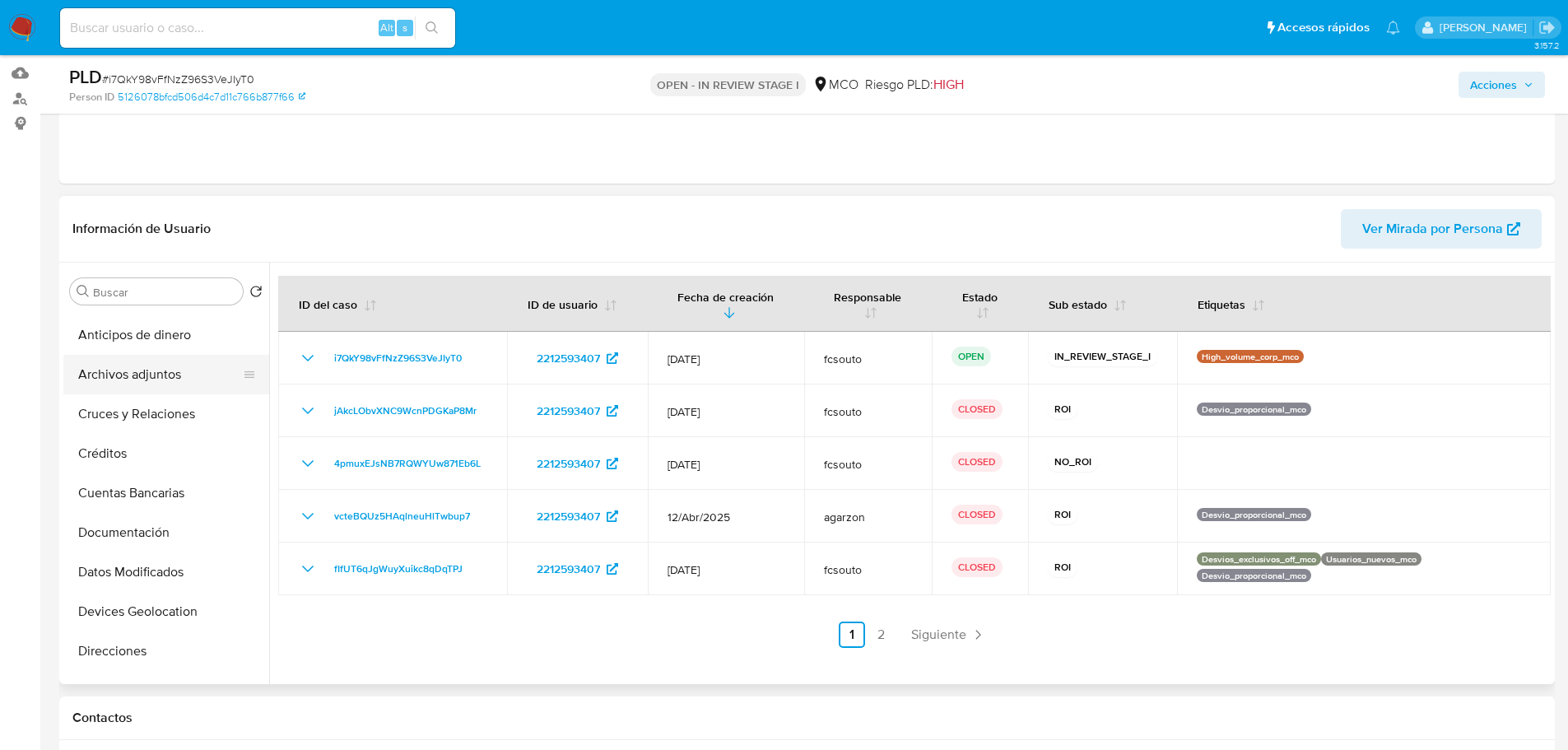
scroll to position [0, 0]
click at [105, 368] on button "KYC" at bounding box center [160, 370] width 193 height 39
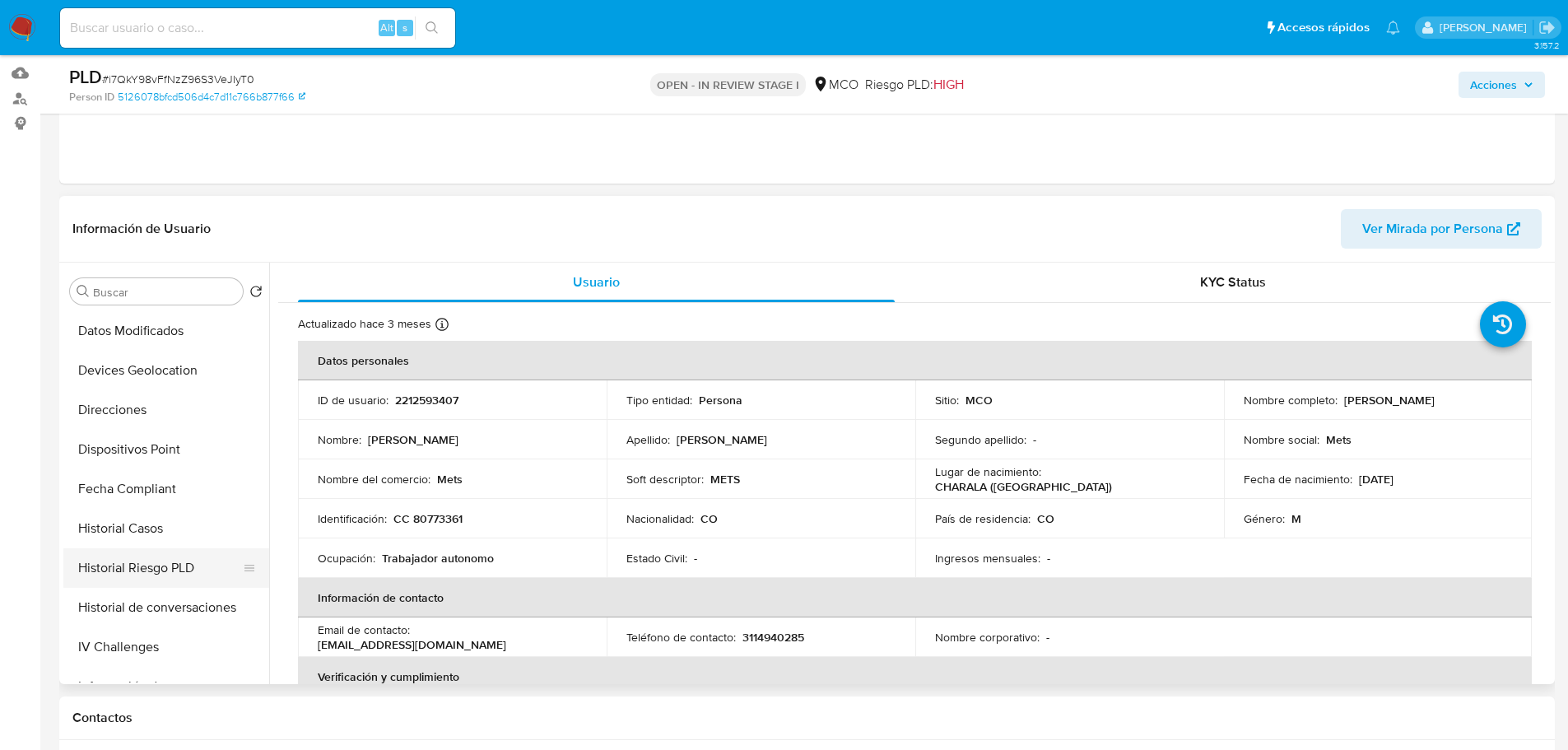
scroll to position [695, 0]
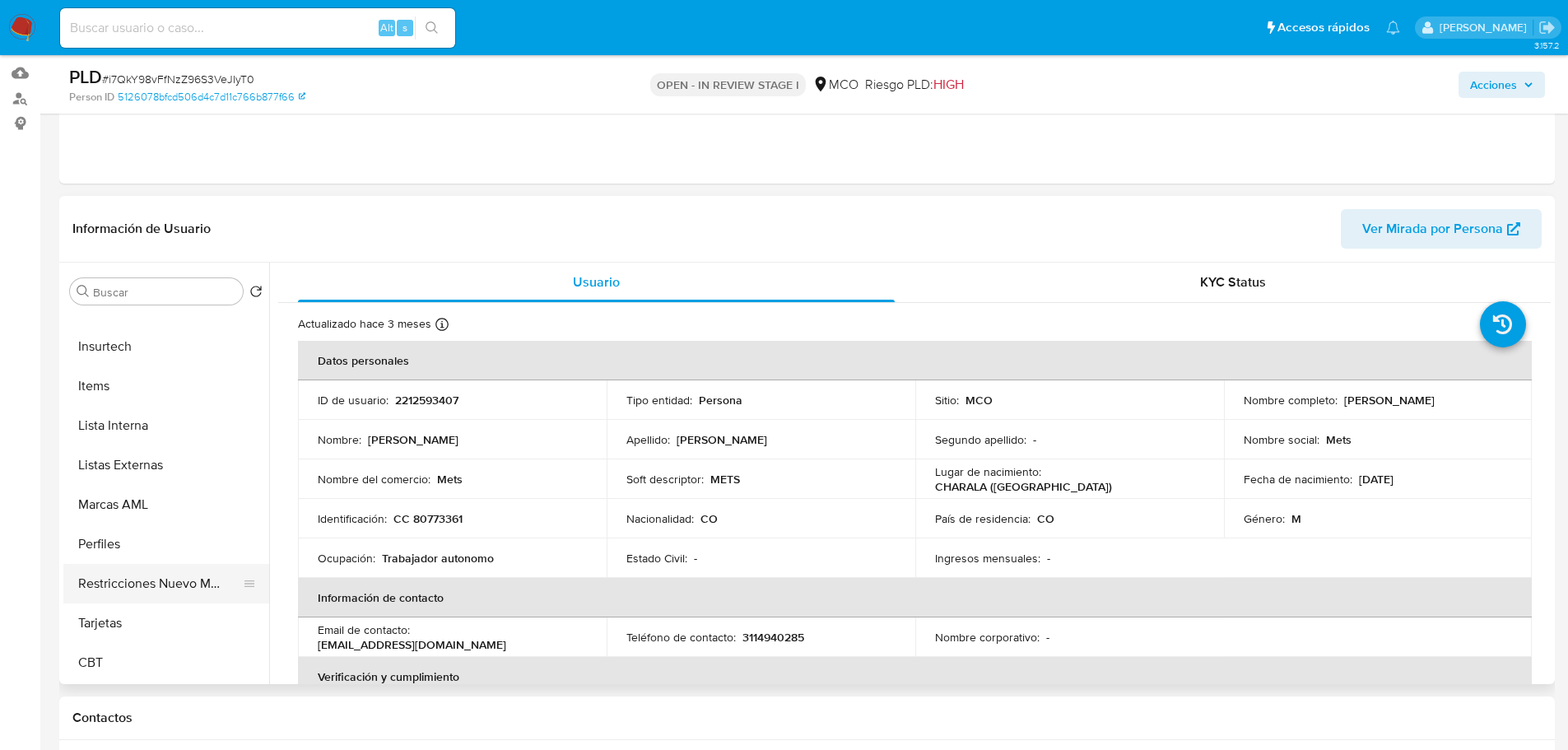
click at [122, 586] on button "Restricciones Nuevo Mundo" at bounding box center [160, 583] width 193 height 39
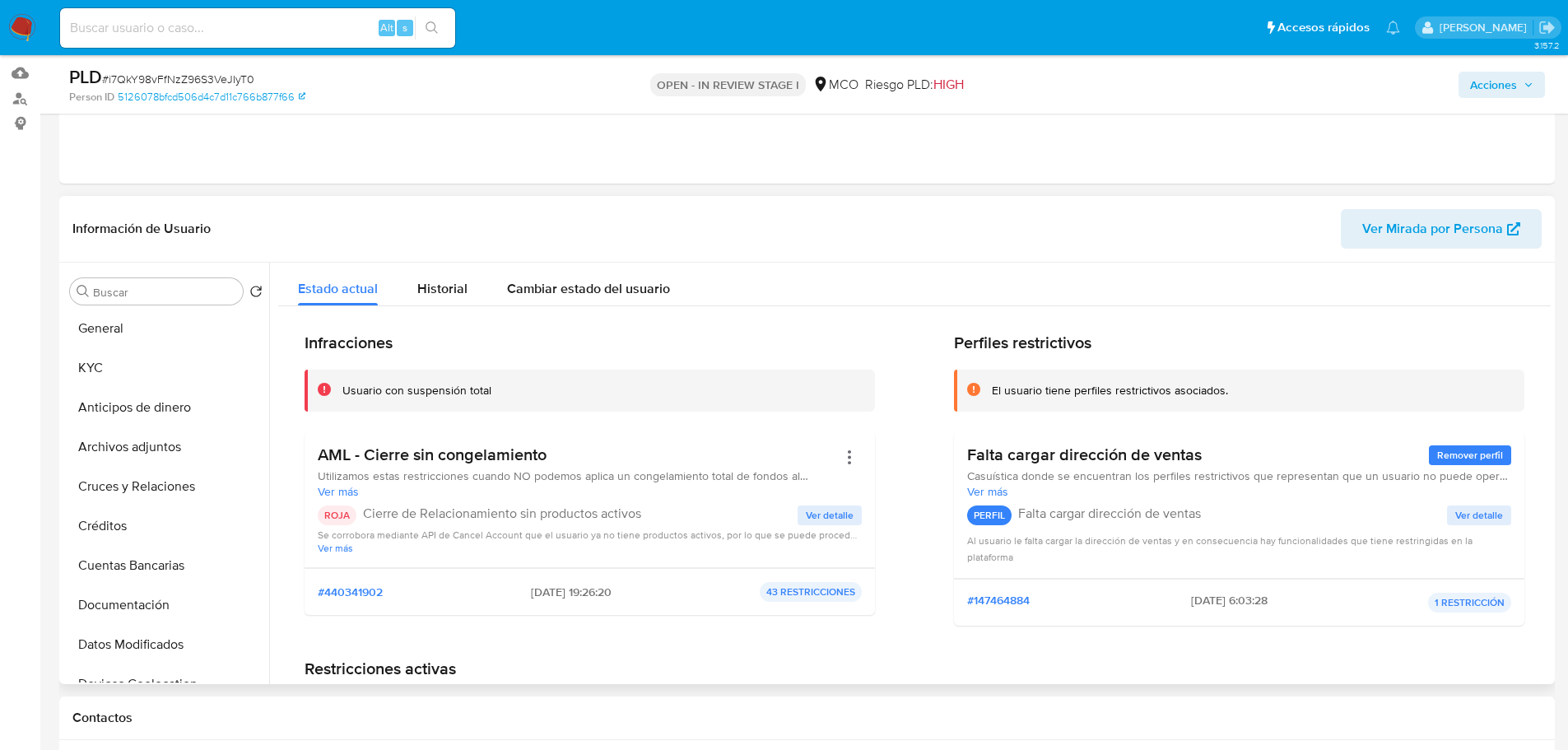
scroll to position [0, 0]
click at [151, 336] on button "General" at bounding box center [160, 330] width 193 height 39
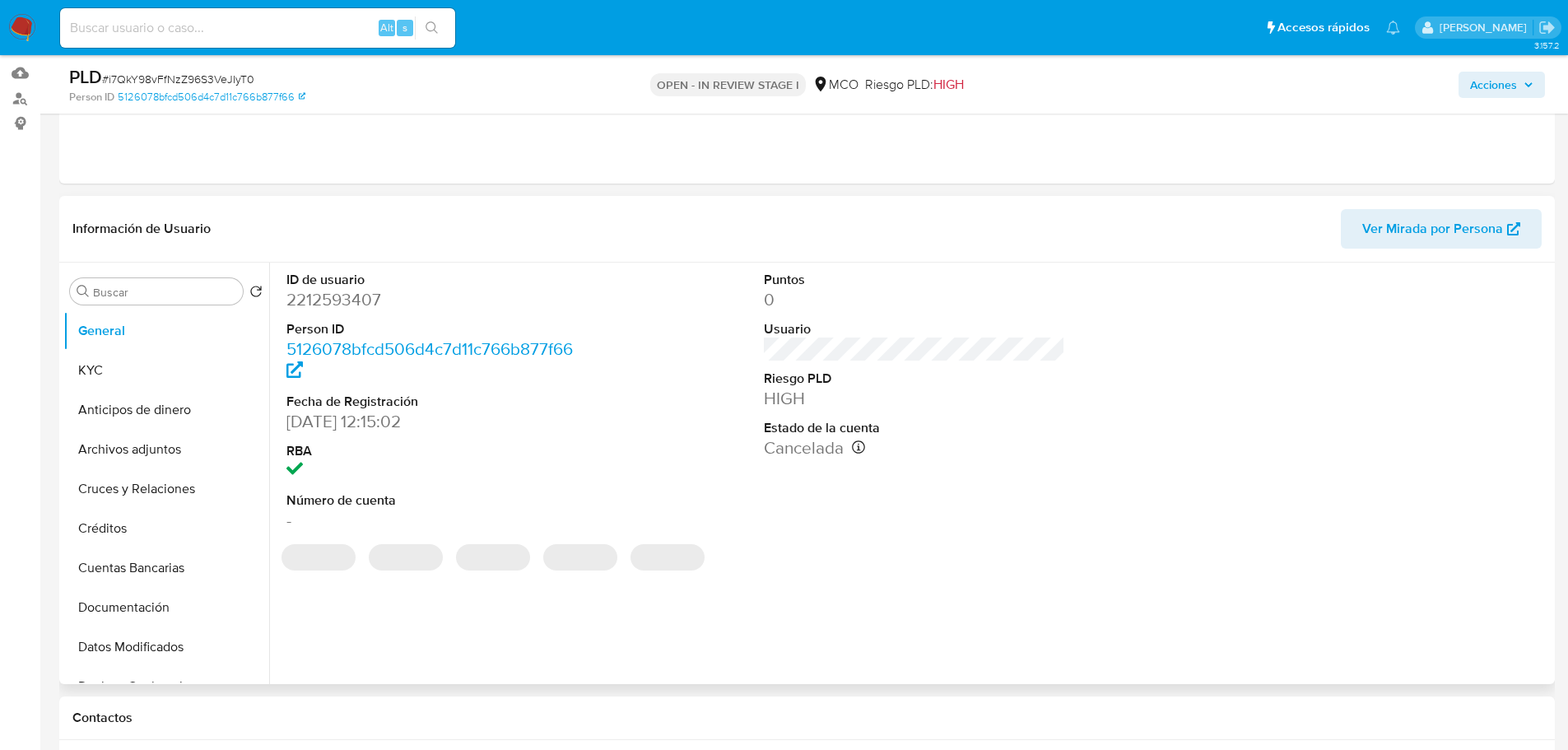
click at [343, 300] on dd "2212593407" at bounding box center [438, 300] width 302 height 23
click at [342, 300] on dd "2212593407" at bounding box center [438, 300] width 302 height 23
copy dd "2212593407"
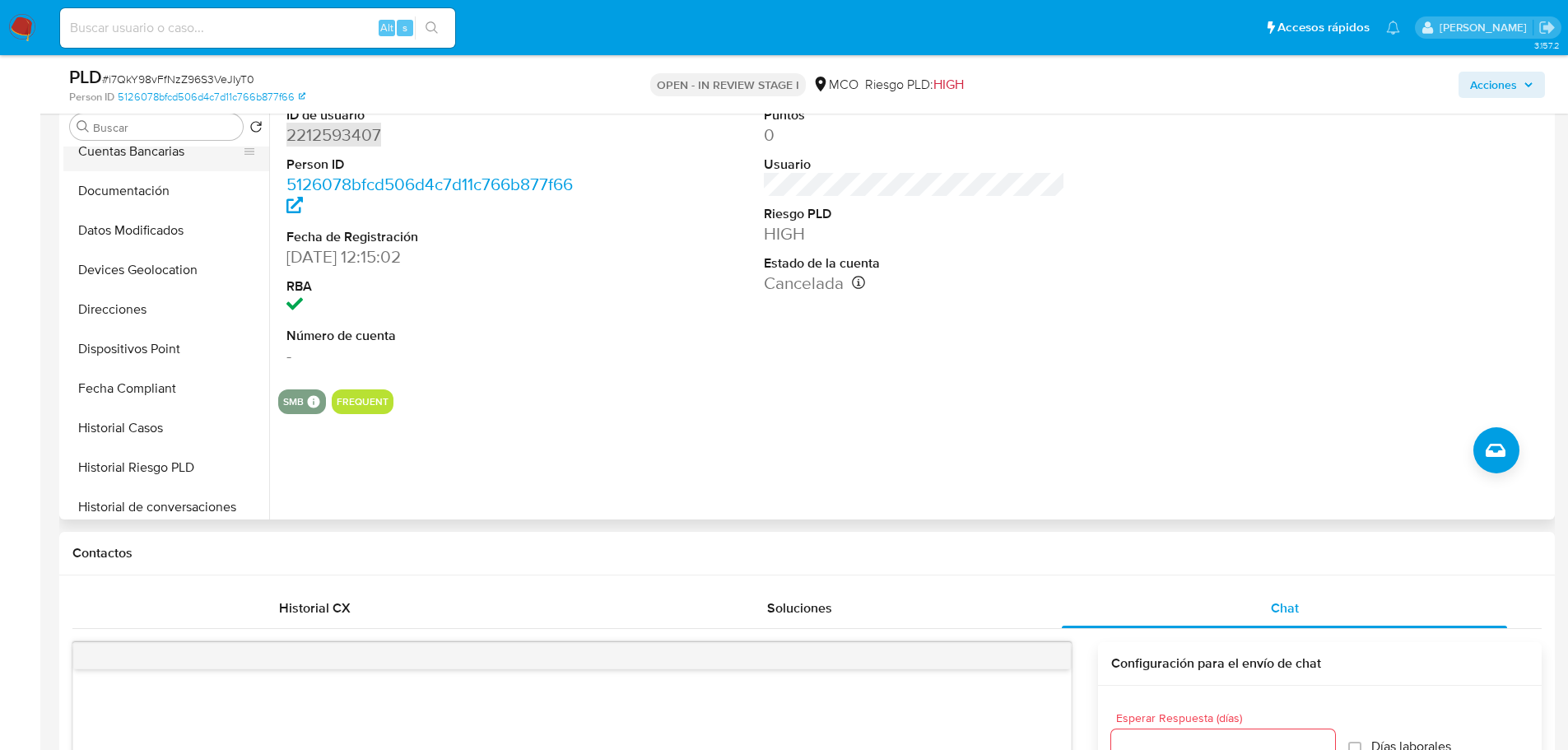
scroll to position [329, 0]
click at [161, 358] on button "Historial Casos" at bounding box center [160, 350] width 193 height 39
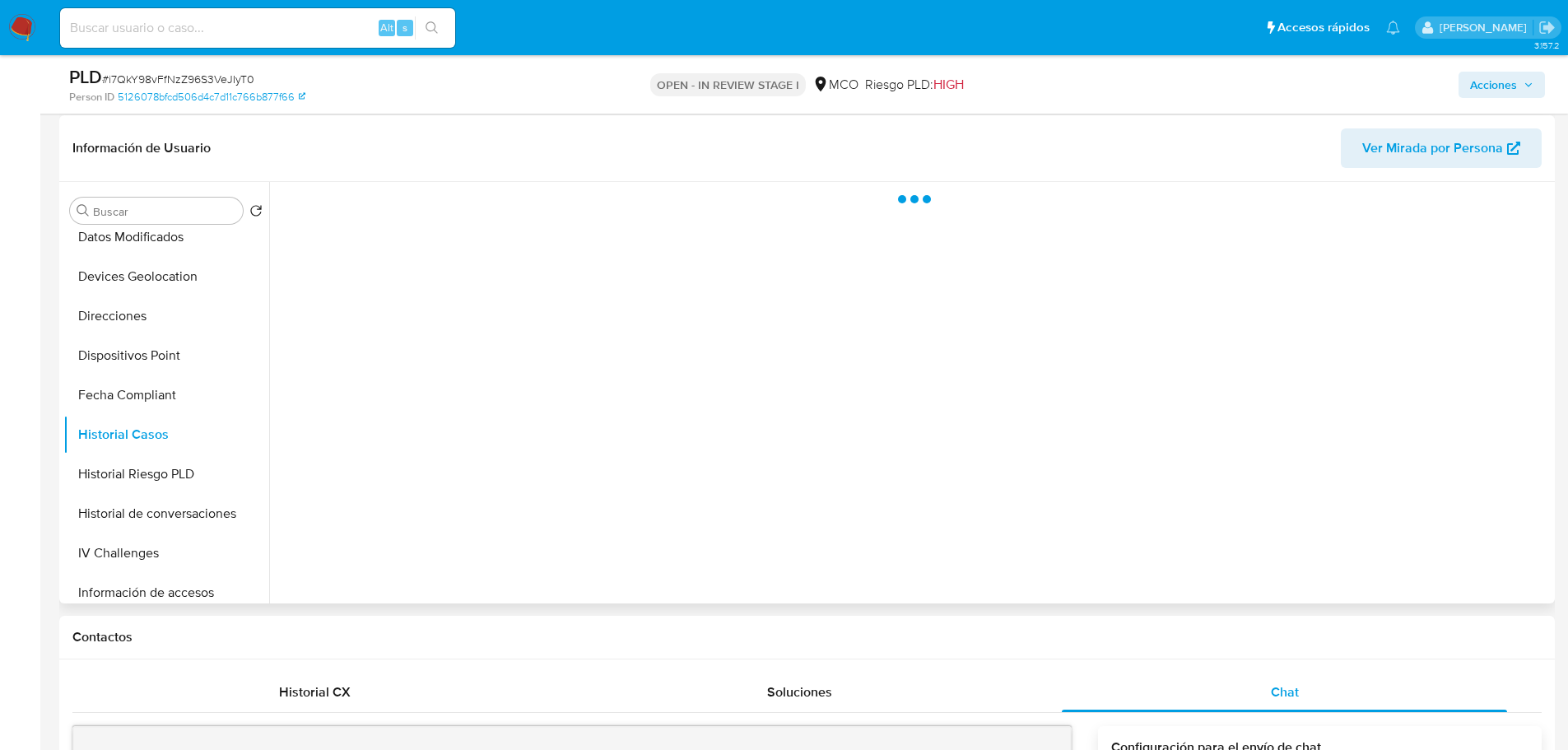
scroll to position [164, 0]
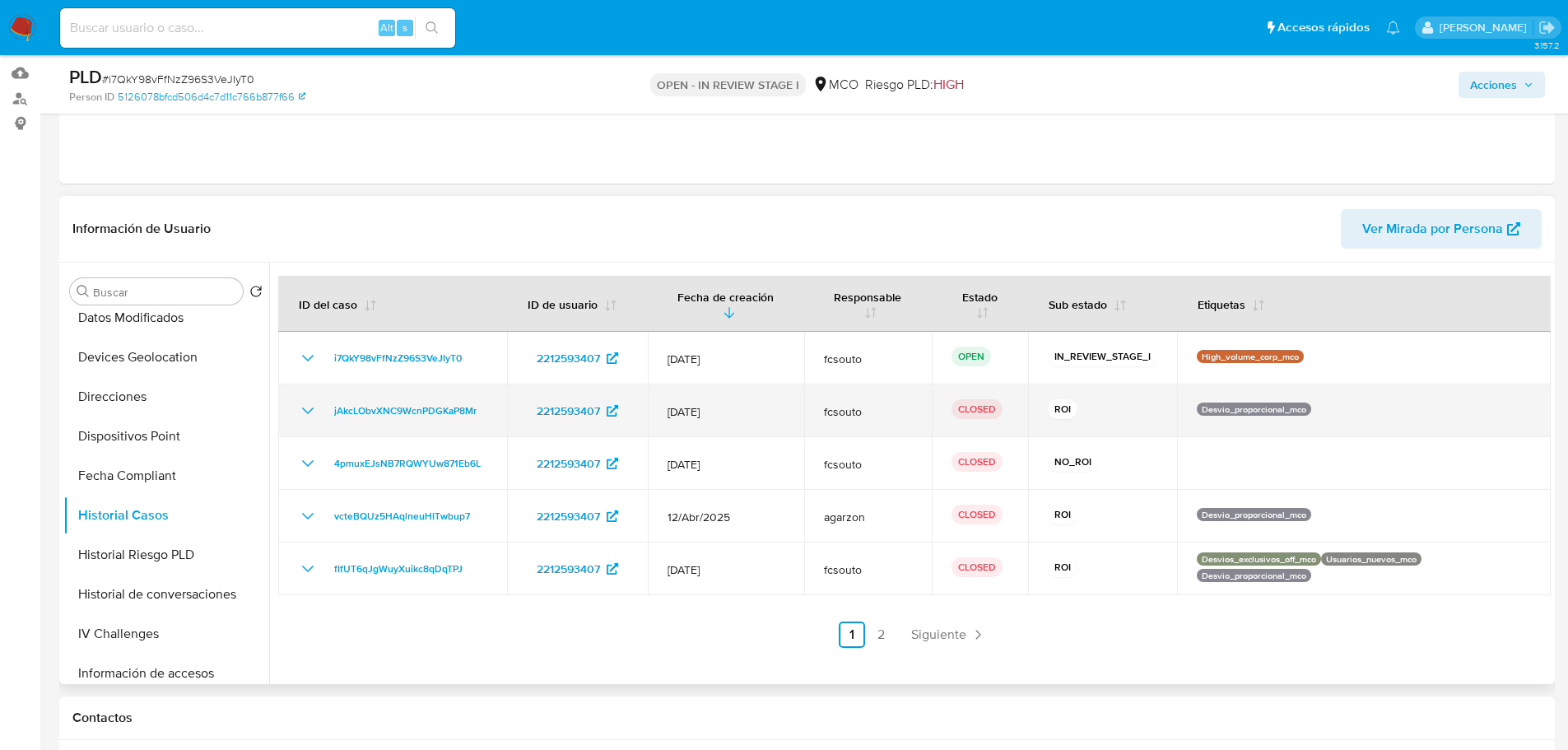
click at [305, 415] on icon "Mostrar/Ocultar" at bounding box center [308, 410] width 20 height 20
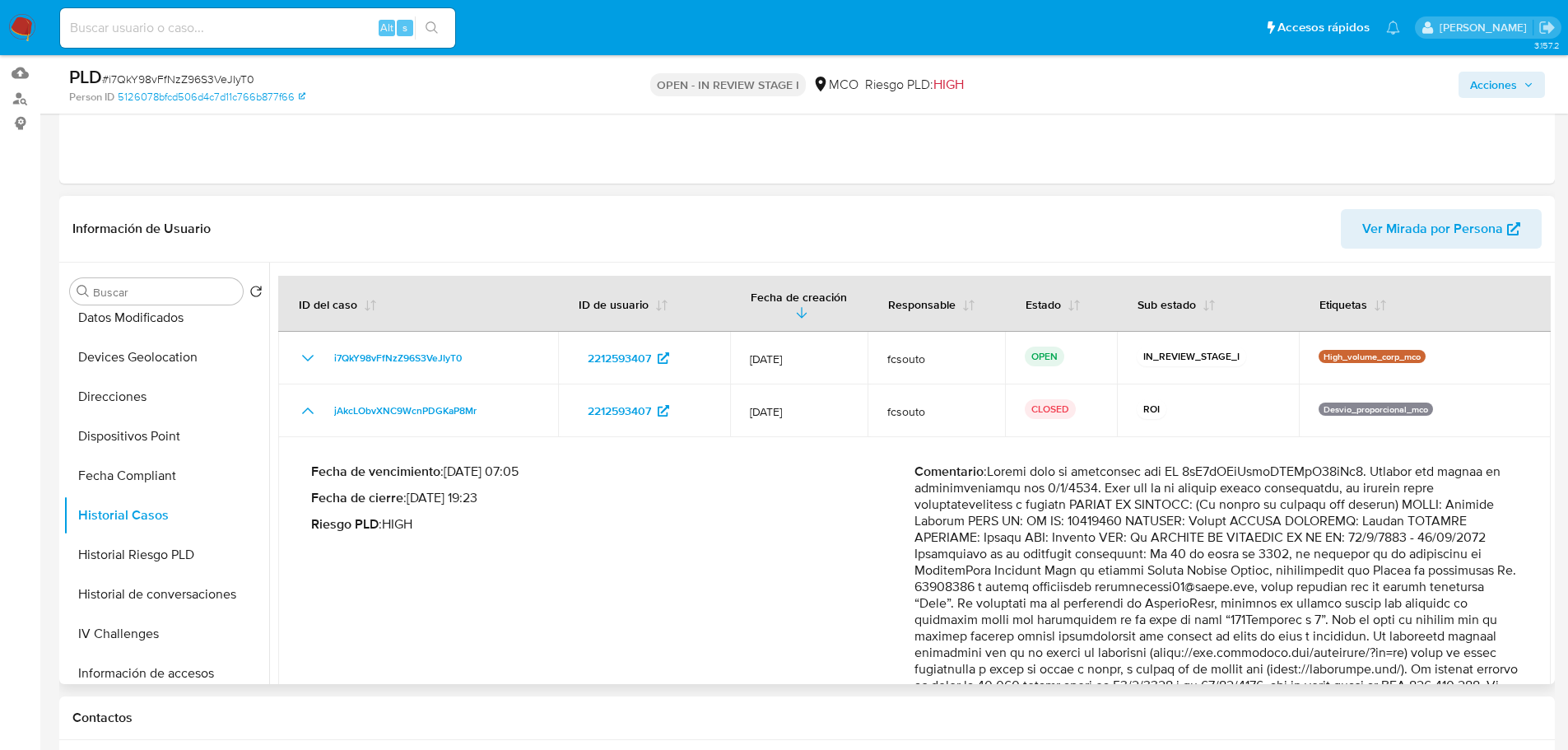
drag, startPoint x: 992, startPoint y: 474, endPoint x: 1023, endPoint y: 494, distance: 36.9
click at [1023, 494] on p "Comentario :" at bounding box center [1215, 710] width 603 height 494
click at [1105, 521] on p "Comentario :" at bounding box center [1215, 710] width 603 height 494
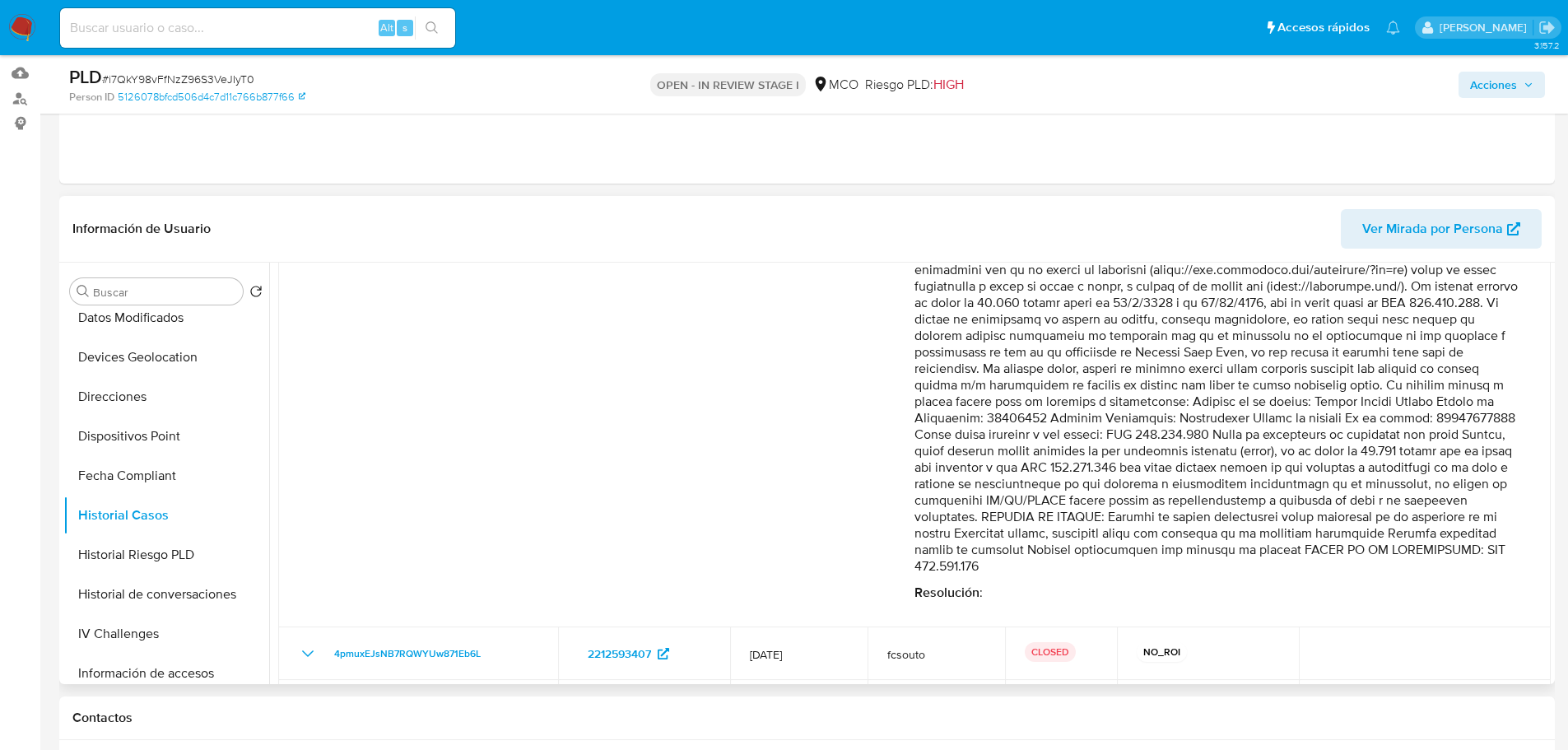
scroll to position [397, 0]
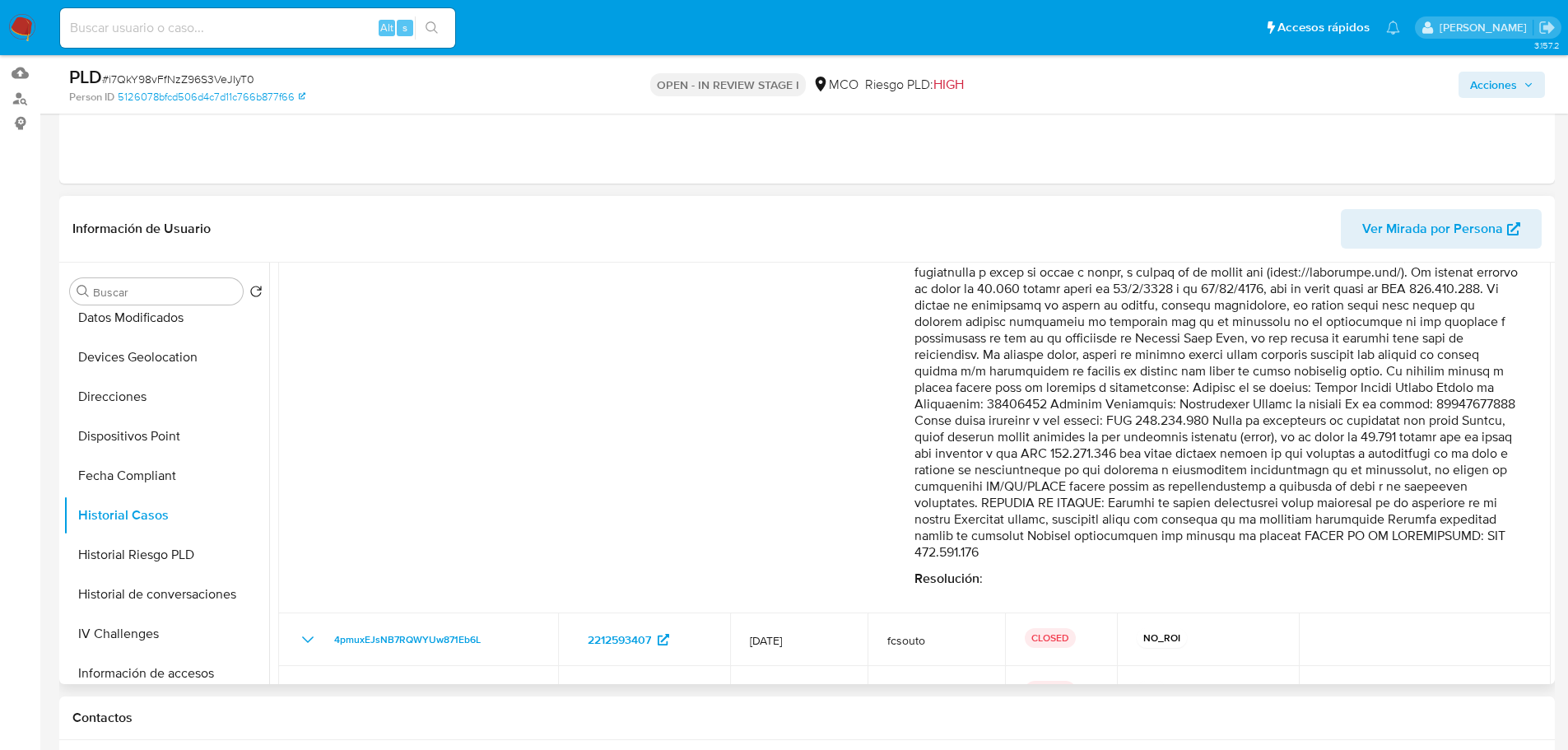
drag, startPoint x: 1092, startPoint y: 490, endPoint x: 1218, endPoint y: 551, distance: 140.0
click at [1218, 551] on p "Comentario :" at bounding box center [1215, 314] width 603 height 494
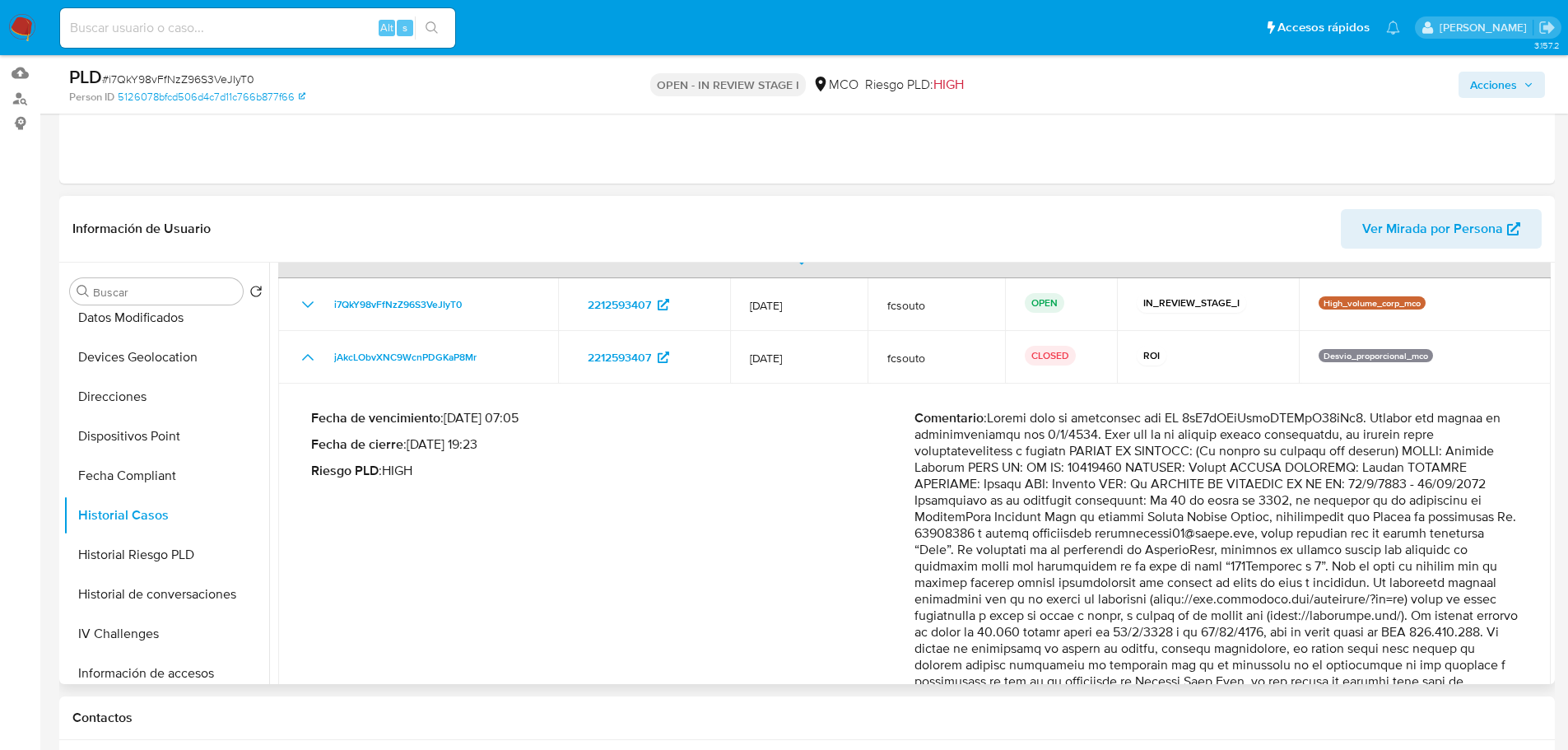
scroll to position [83, 0]
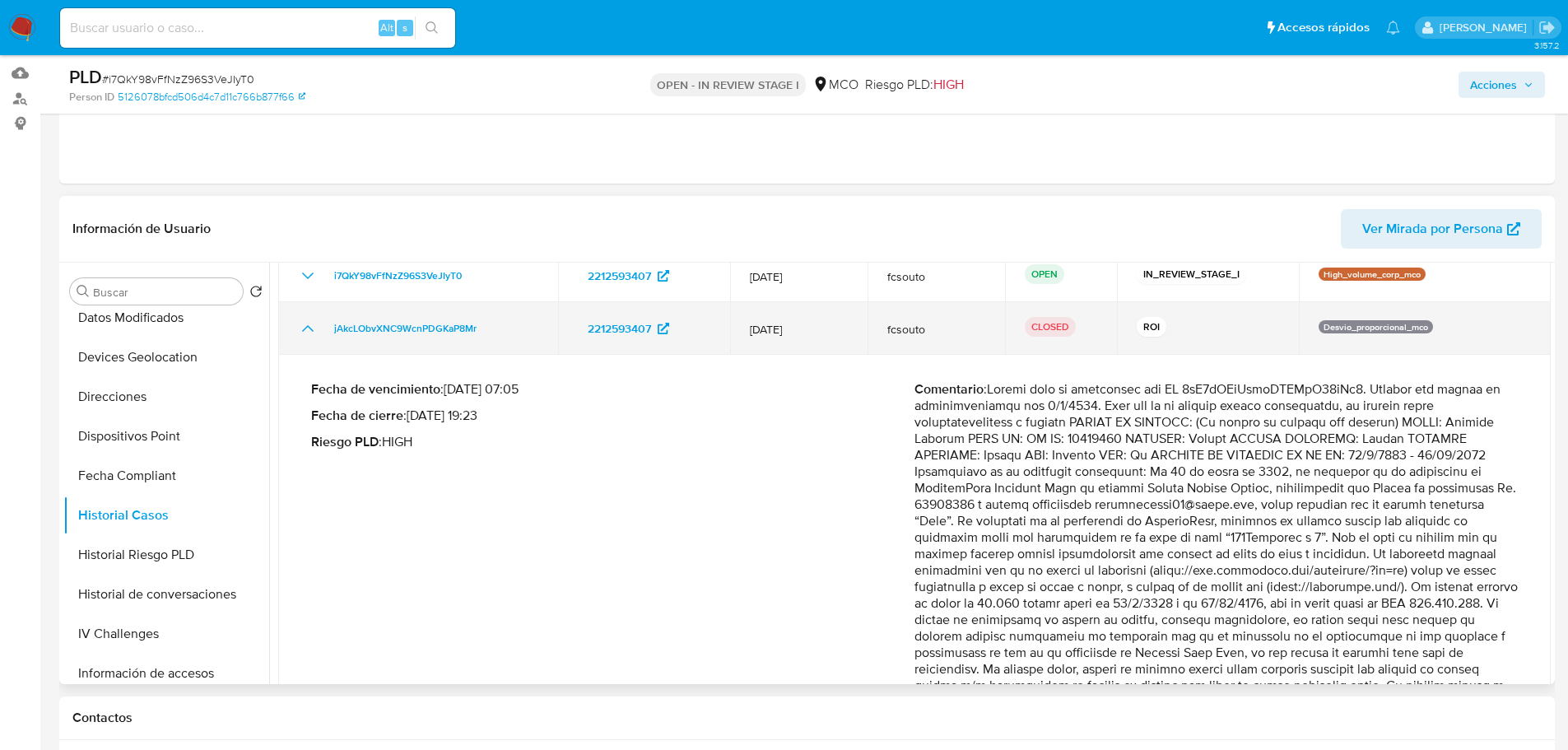
click at [301, 331] on icon "Mostrar/Ocultar" at bounding box center [308, 329] width 20 height 20
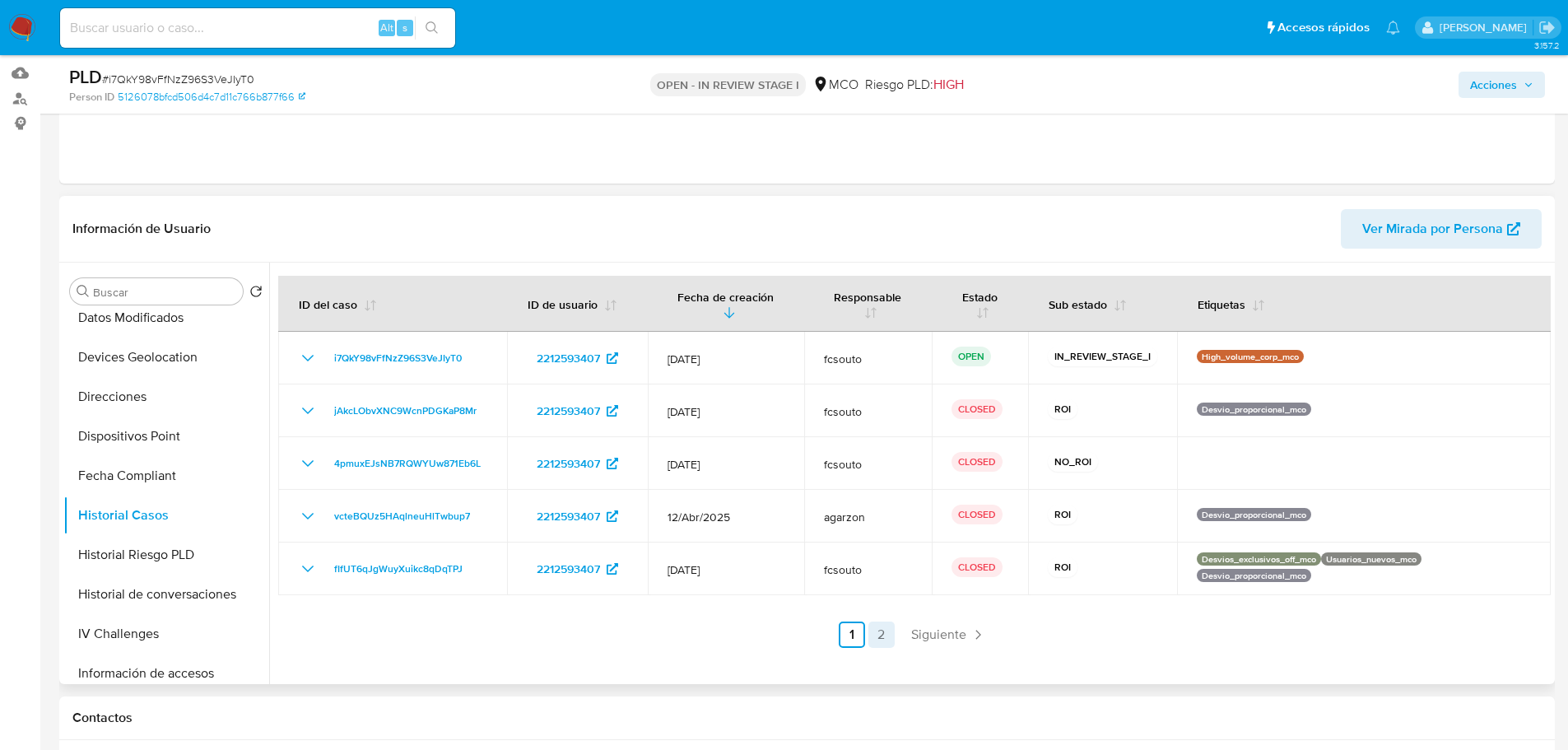
click at [882, 640] on link "2" at bounding box center [881, 634] width 26 height 26
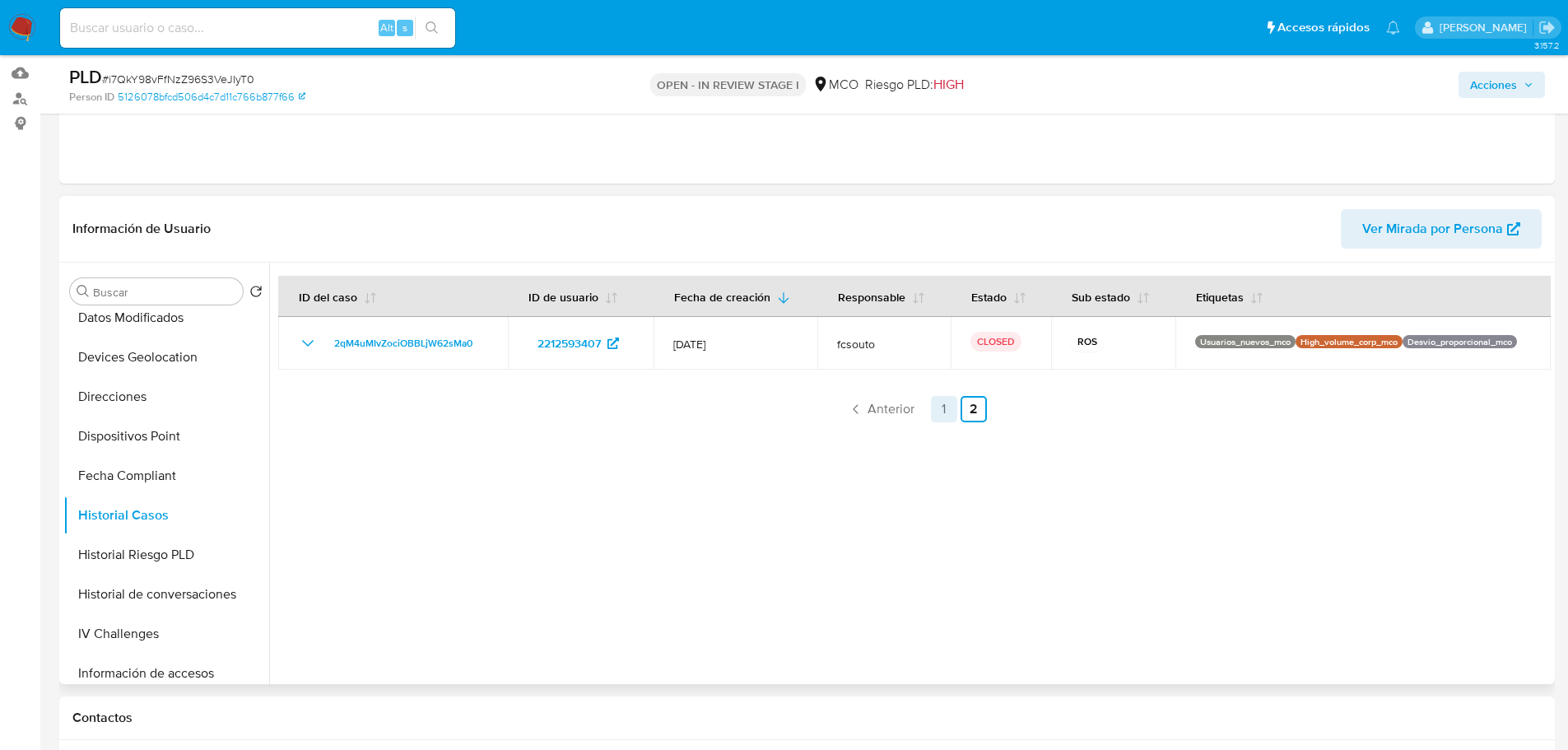
click at [944, 420] on link "1" at bounding box center [943, 409] width 26 height 26
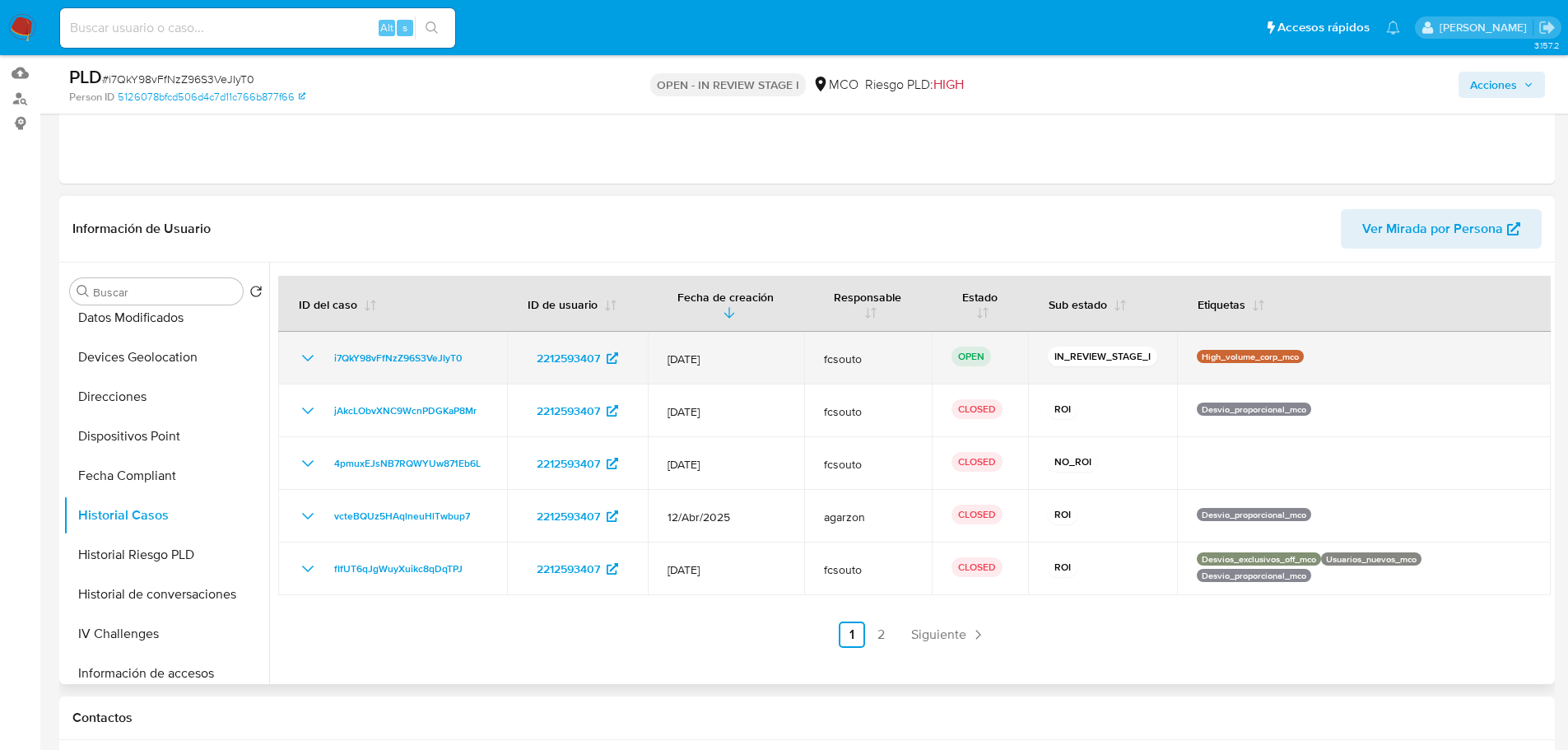
click at [298, 358] on icon "Mostrar/Ocultar" at bounding box center [308, 358] width 20 height 20
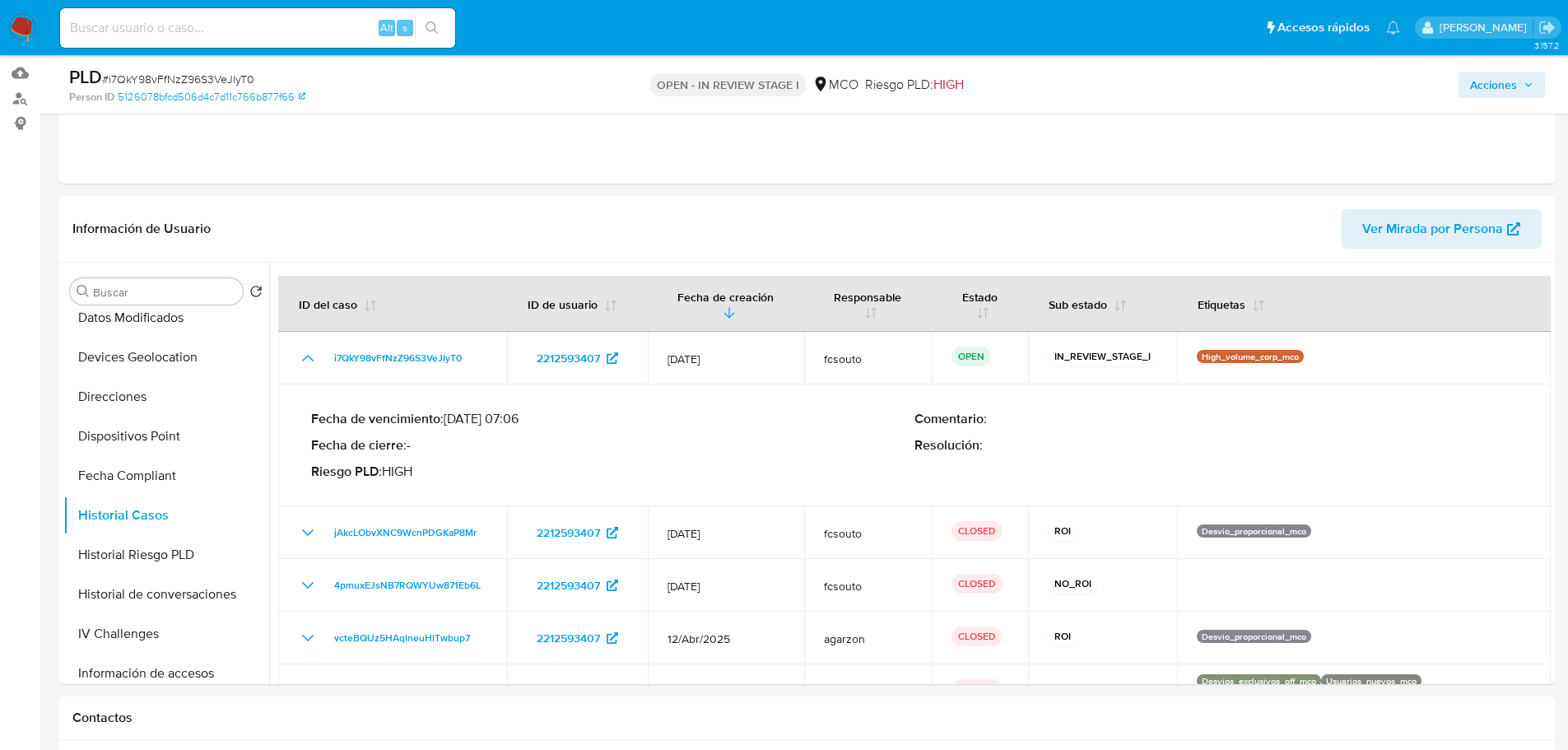
click at [1483, 90] on span "Acciones" at bounding box center [1493, 84] width 47 height 26
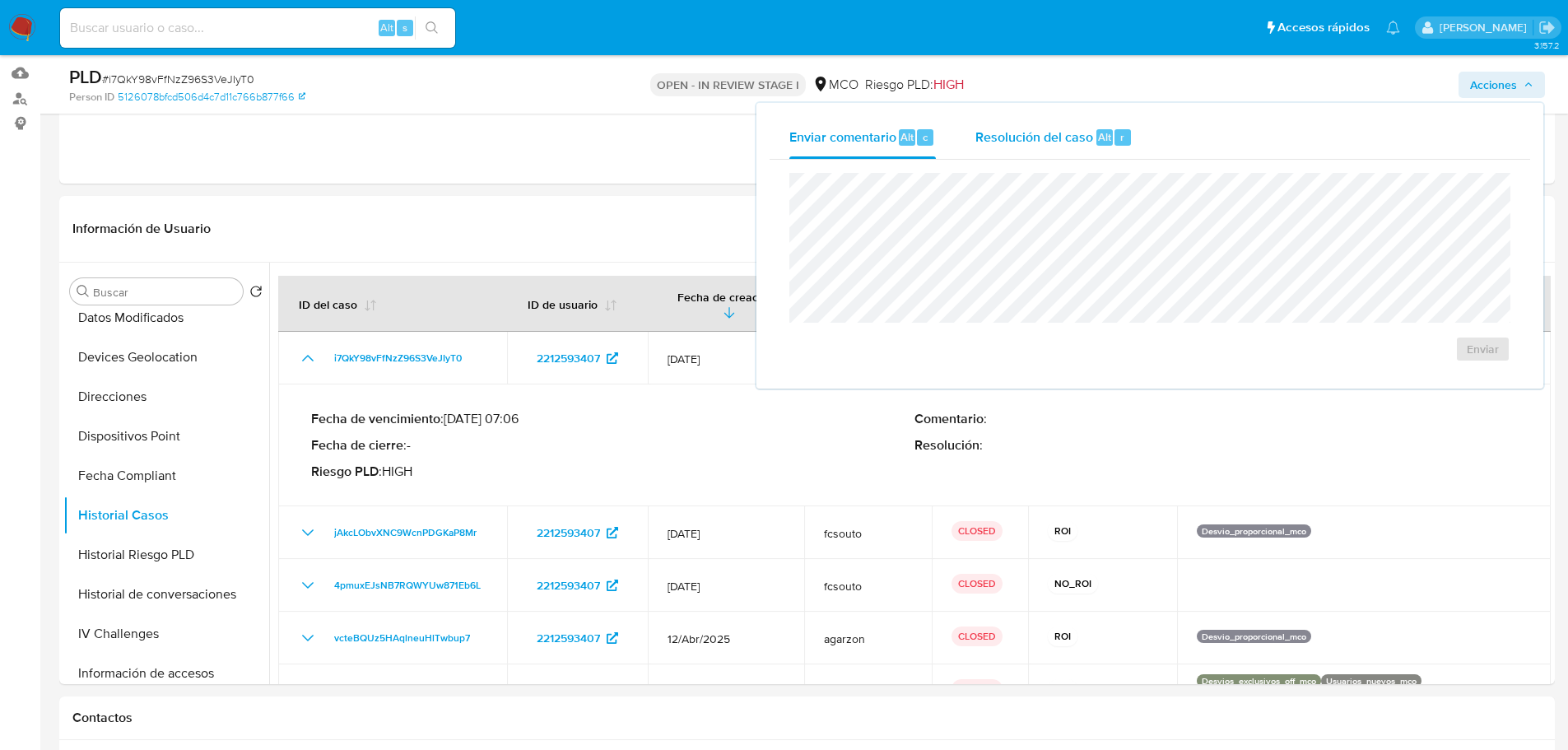
click at [1045, 147] on div "Resolución del caso Alt r" at bounding box center [1054, 137] width 157 height 43
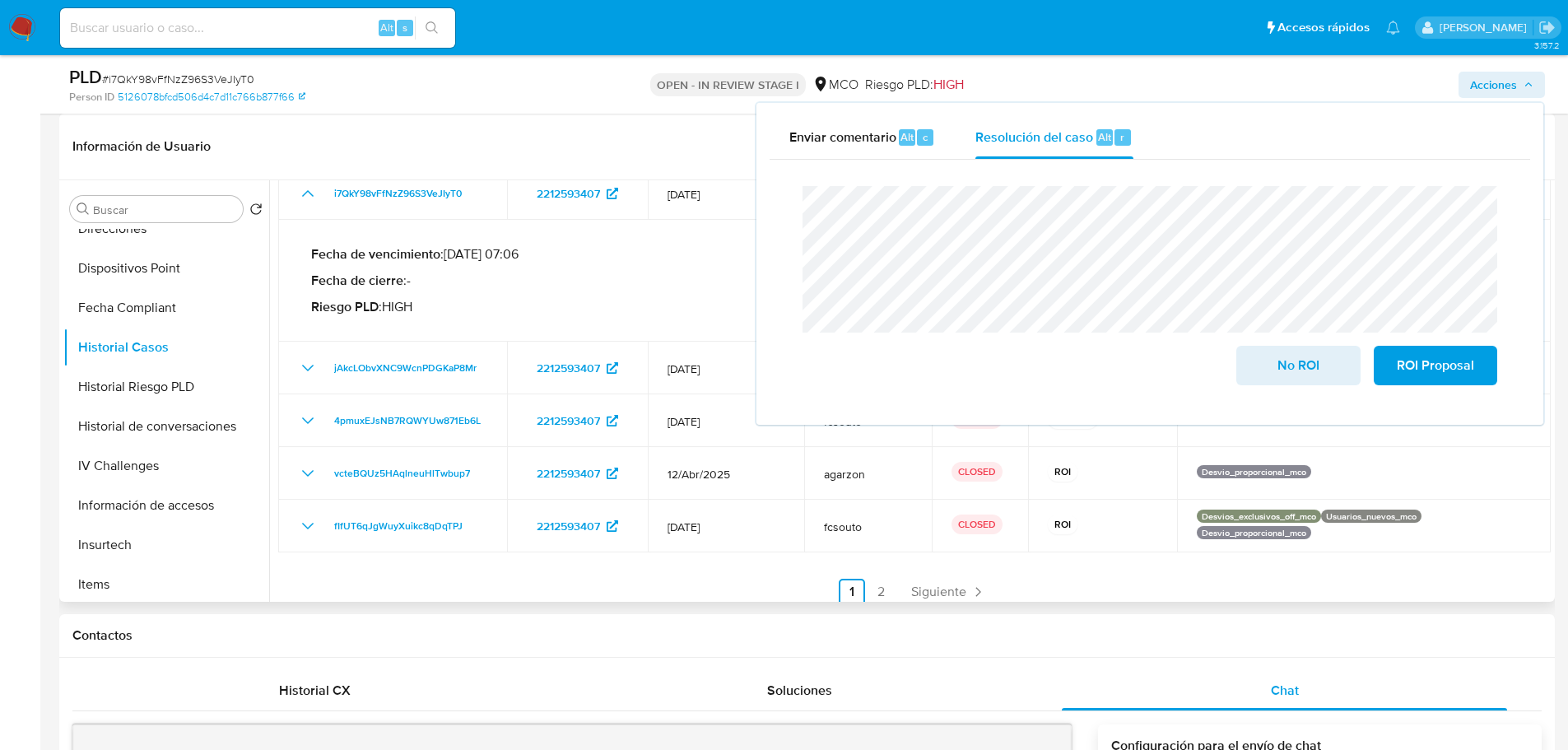
scroll to position [695, 0]
click at [139, 507] on button "Restricciones Nuevo Mundo" at bounding box center [160, 501] width 193 height 39
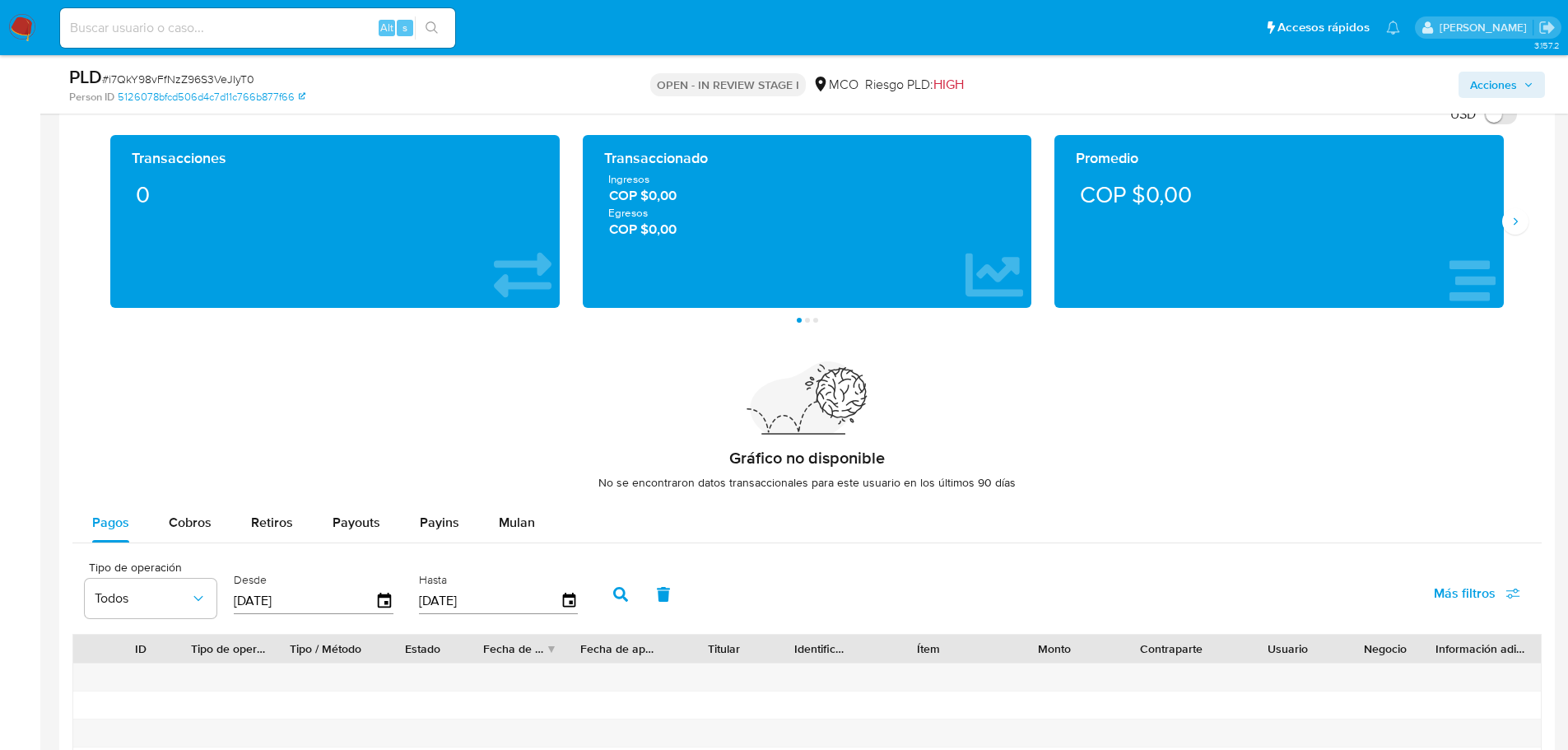
scroll to position [1811, 0]
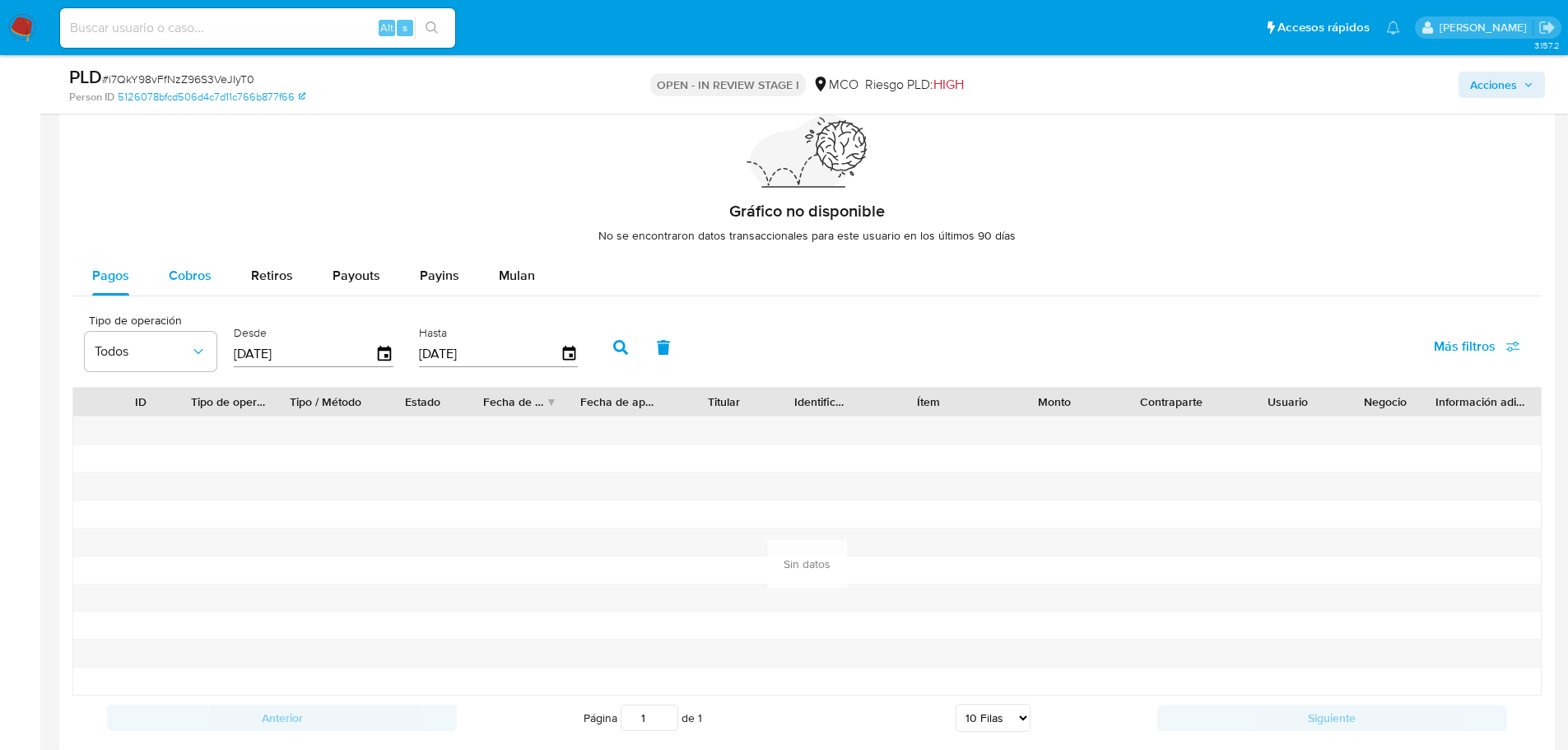
click at [202, 258] on div "Gráfico no disponible No se encontraron datos transaccionales para este usuario…" at bounding box center [806, 428] width 1469 height 625
click at [181, 281] on span "Cobros" at bounding box center [189, 275] width 43 height 19
select select "10"
click at [387, 352] on icon "button" at bounding box center [384, 354] width 29 height 29
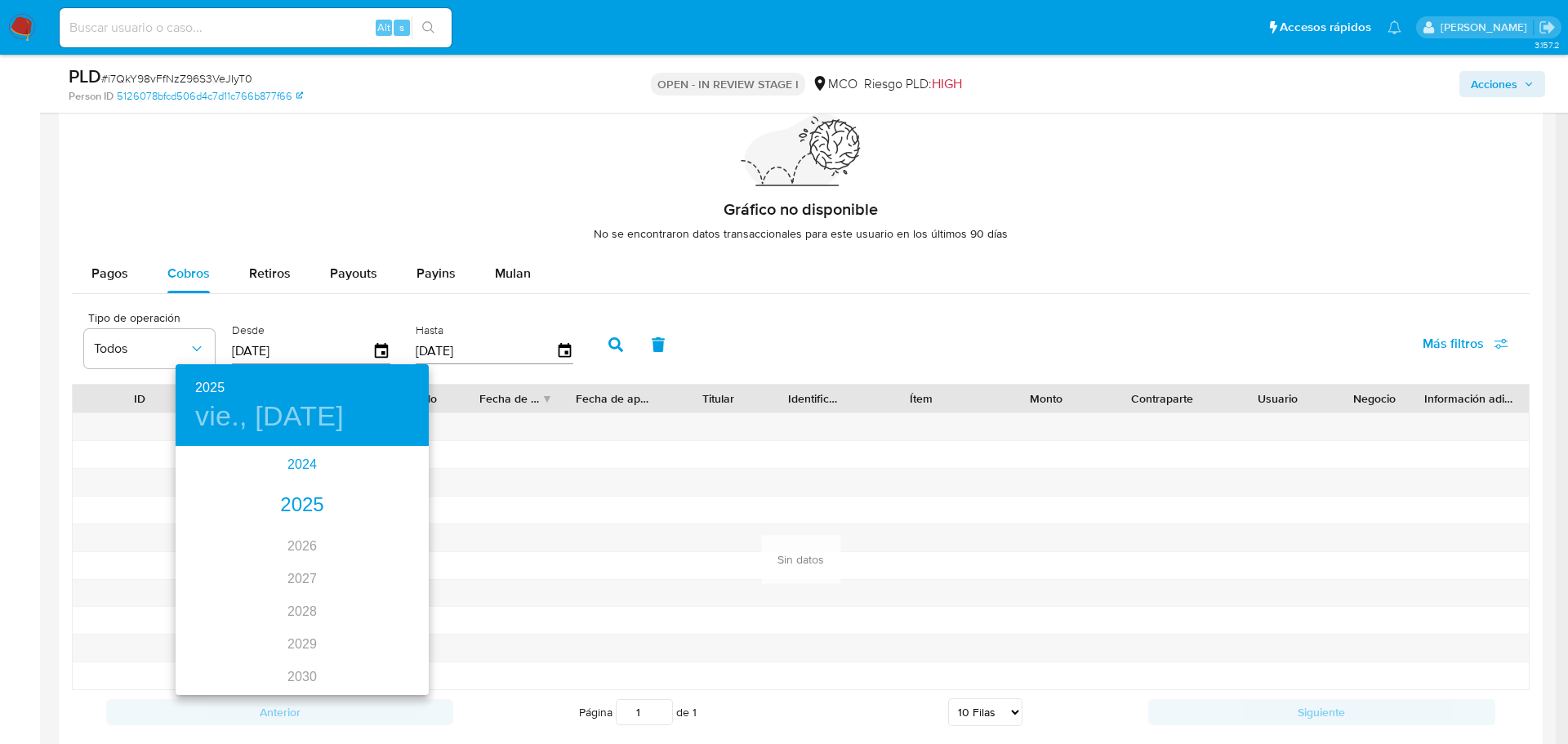
click at [298, 460] on div "2024" at bounding box center [303, 465] width 253 height 33
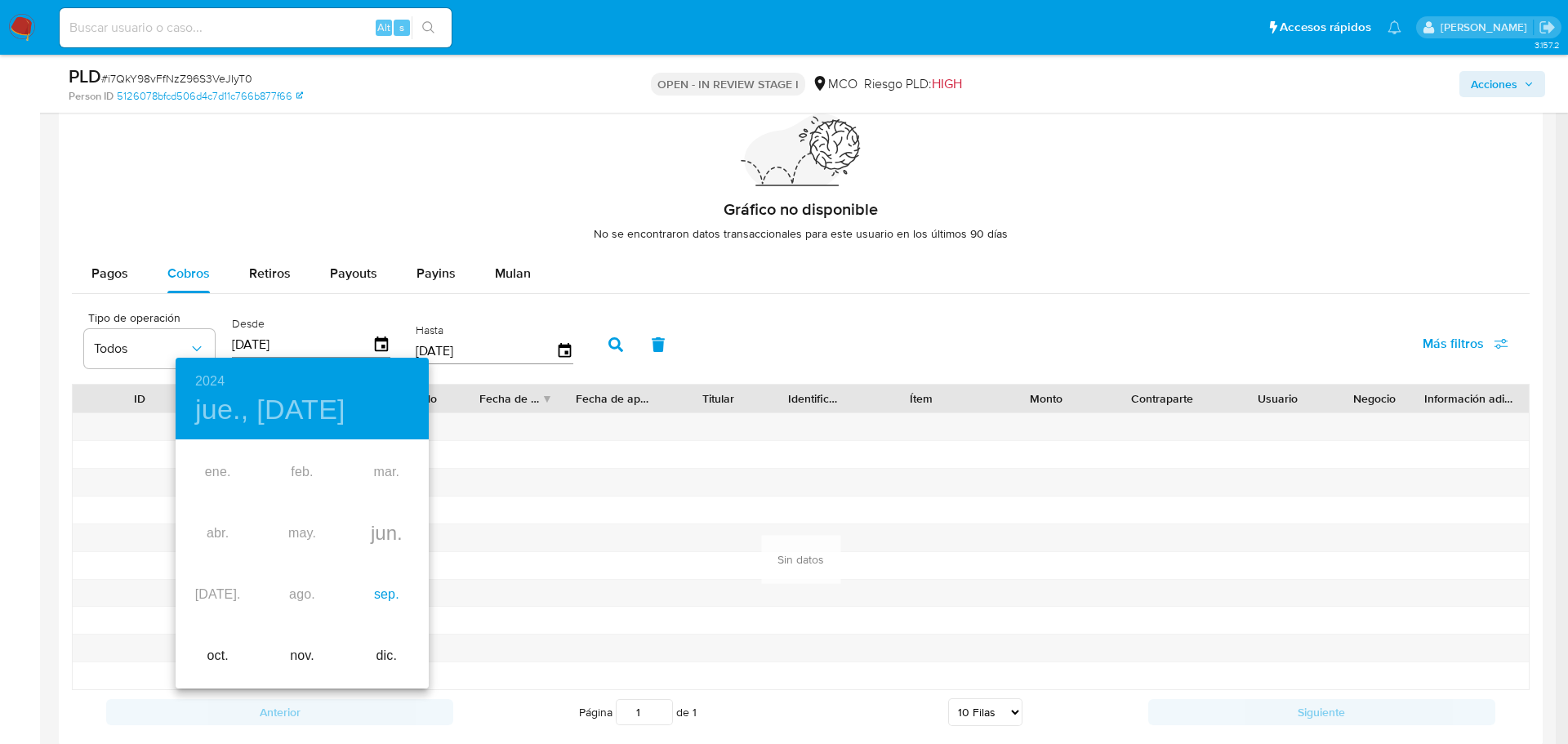
click at [384, 602] on div "sep." at bounding box center [387, 595] width 84 height 61
type input "06/09/2024"
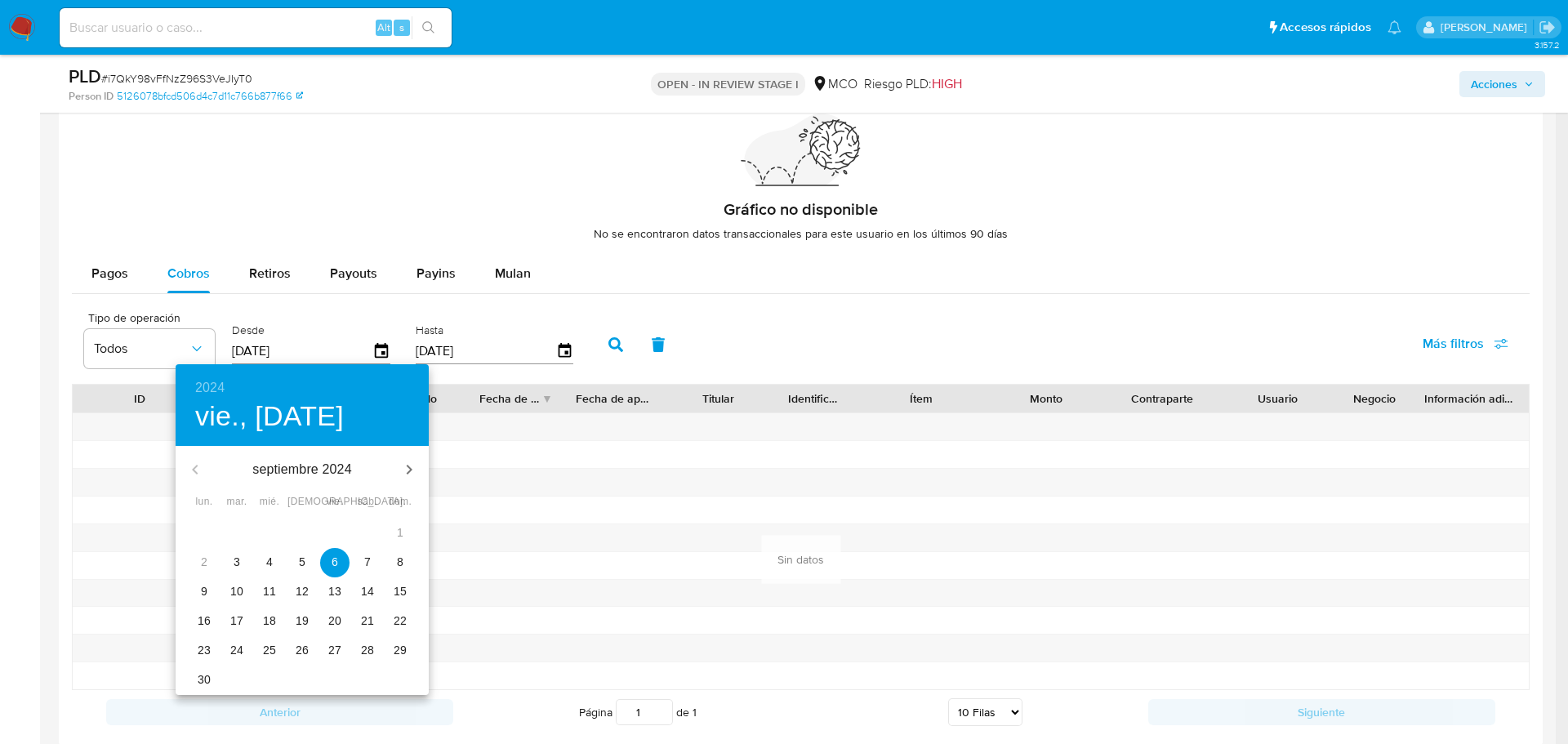
click at [324, 567] on span "6" at bounding box center [334, 561] width 29 height 16
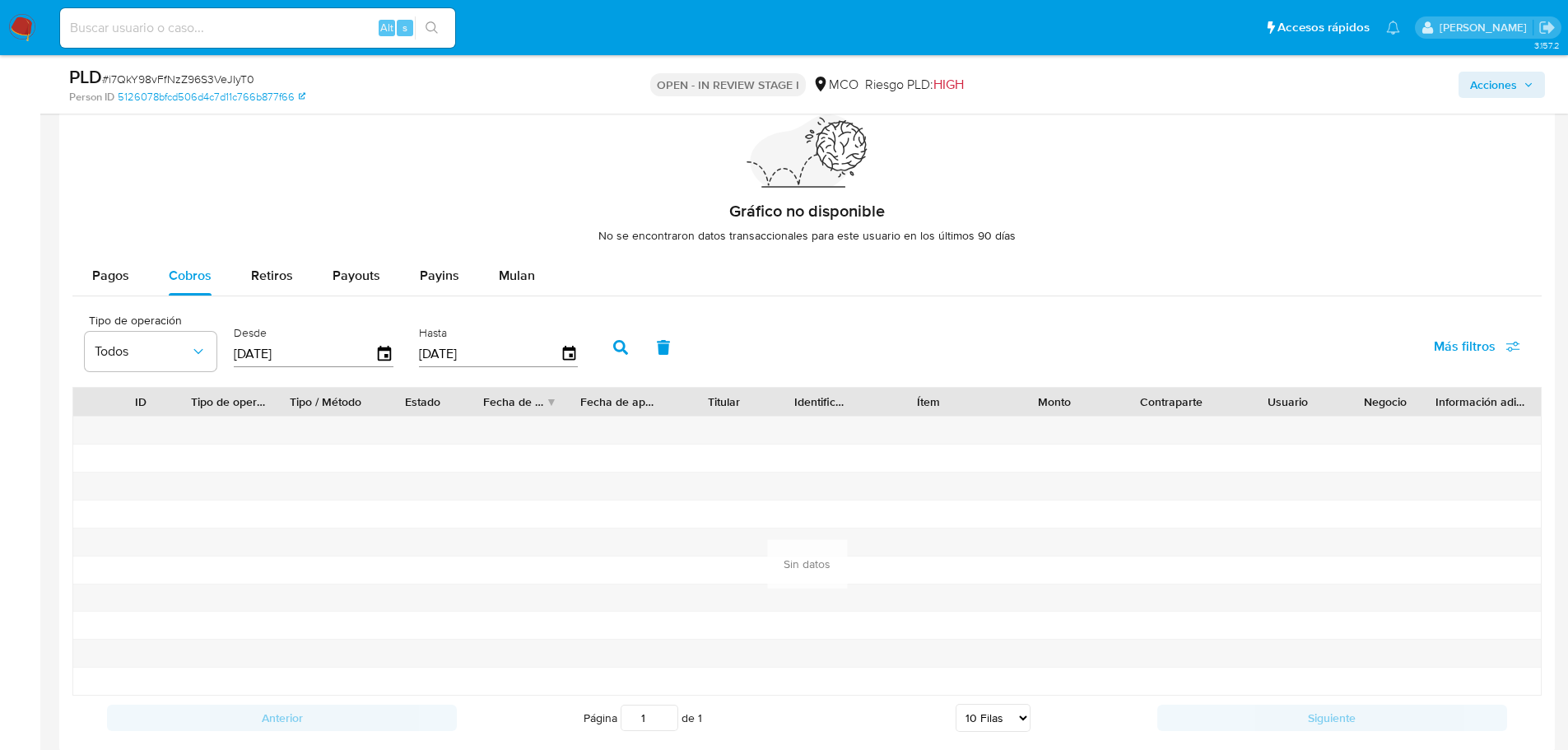
click at [624, 341] on icon "button" at bounding box center [620, 347] width 15 height 15
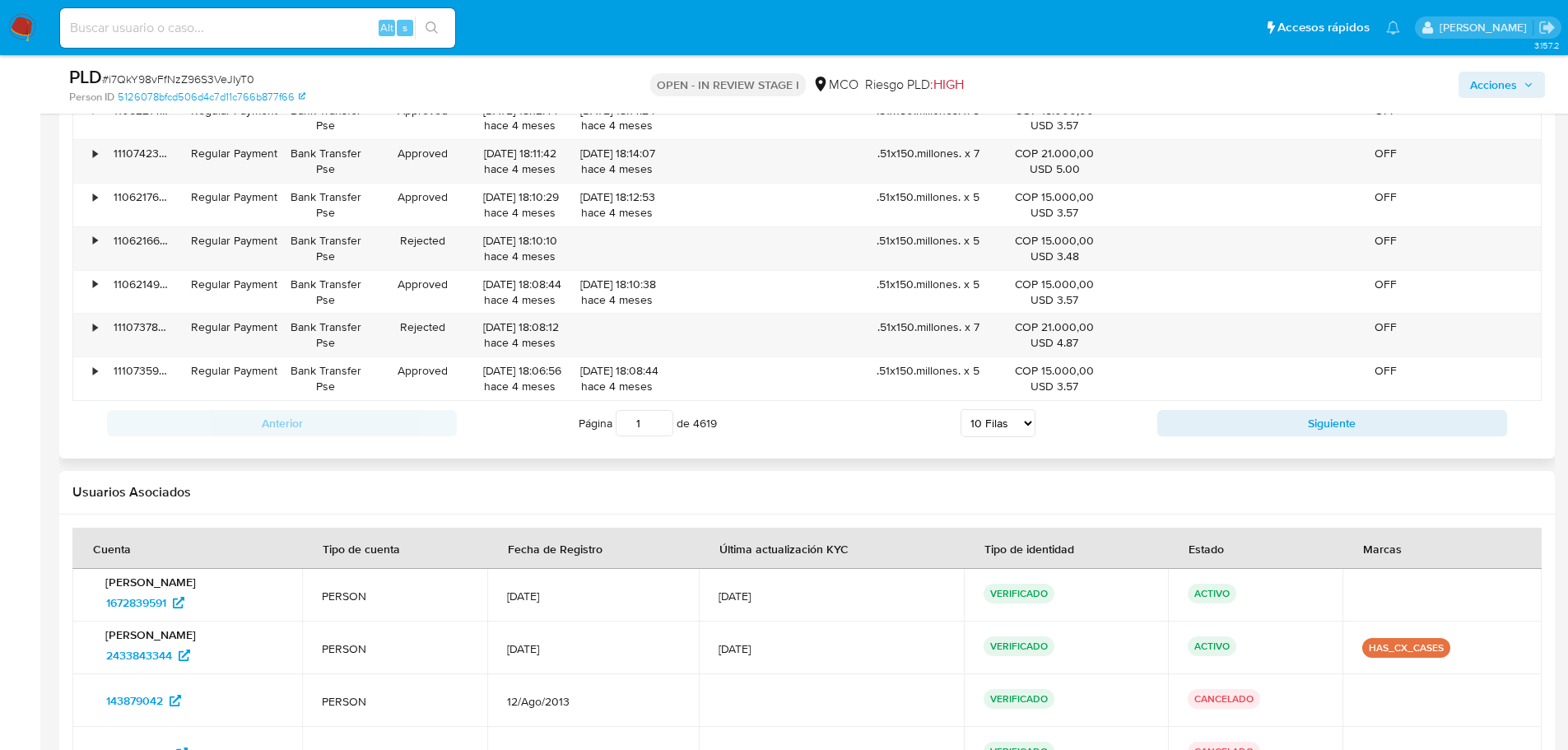
scroll to position [2306, 0]
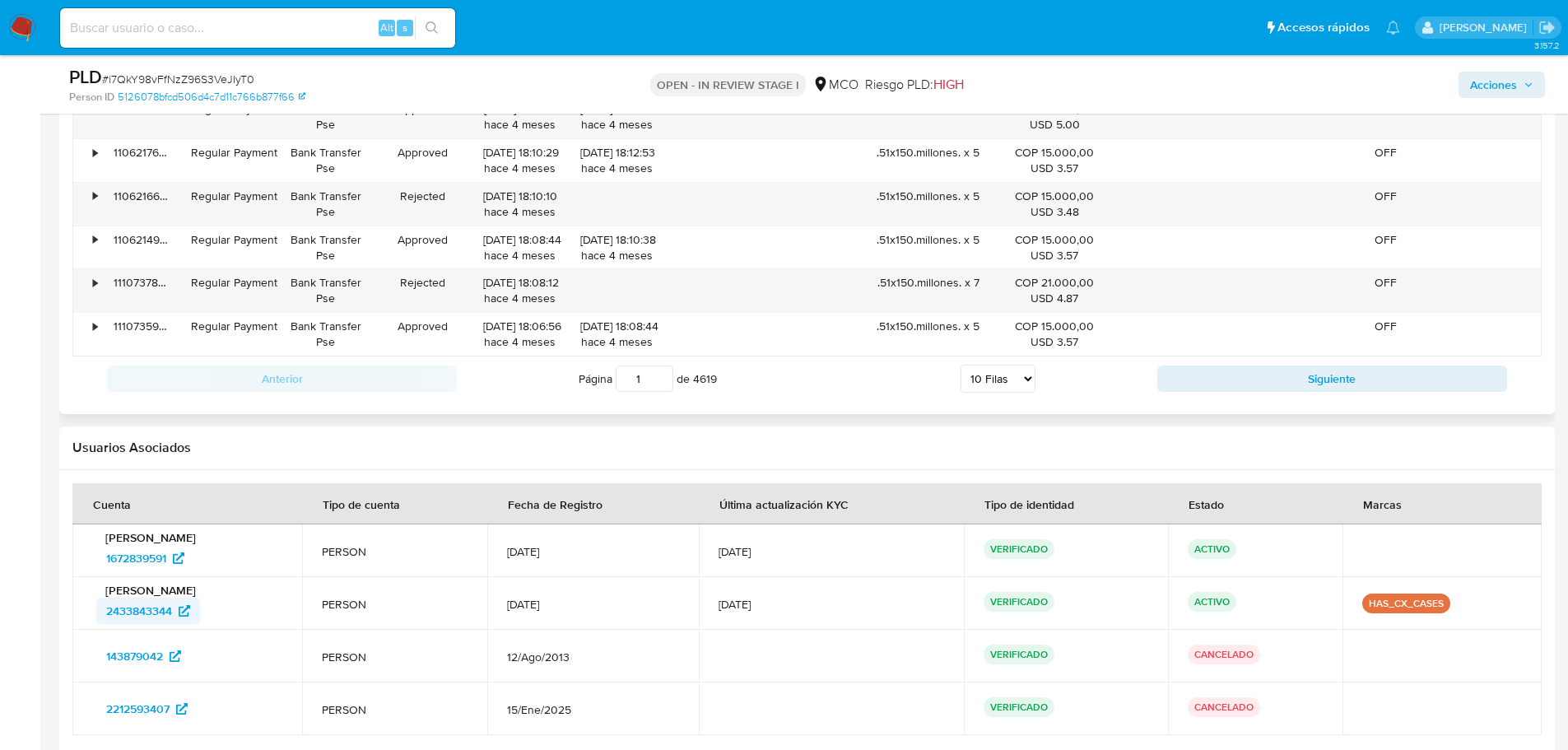
click at [188, 607] on icon at bounding box center [184, 610] width 11 height 11
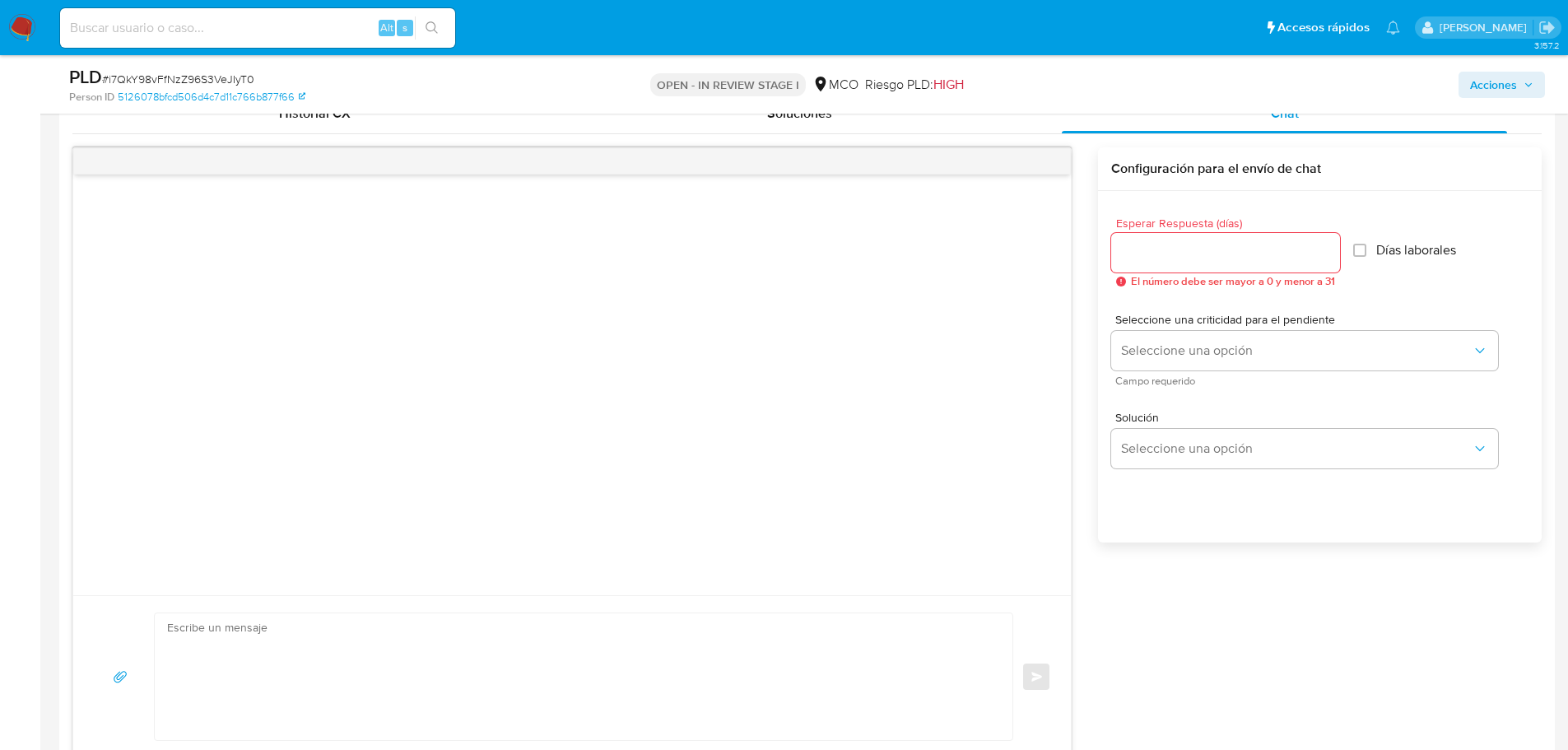
scroll to position [330, 0]
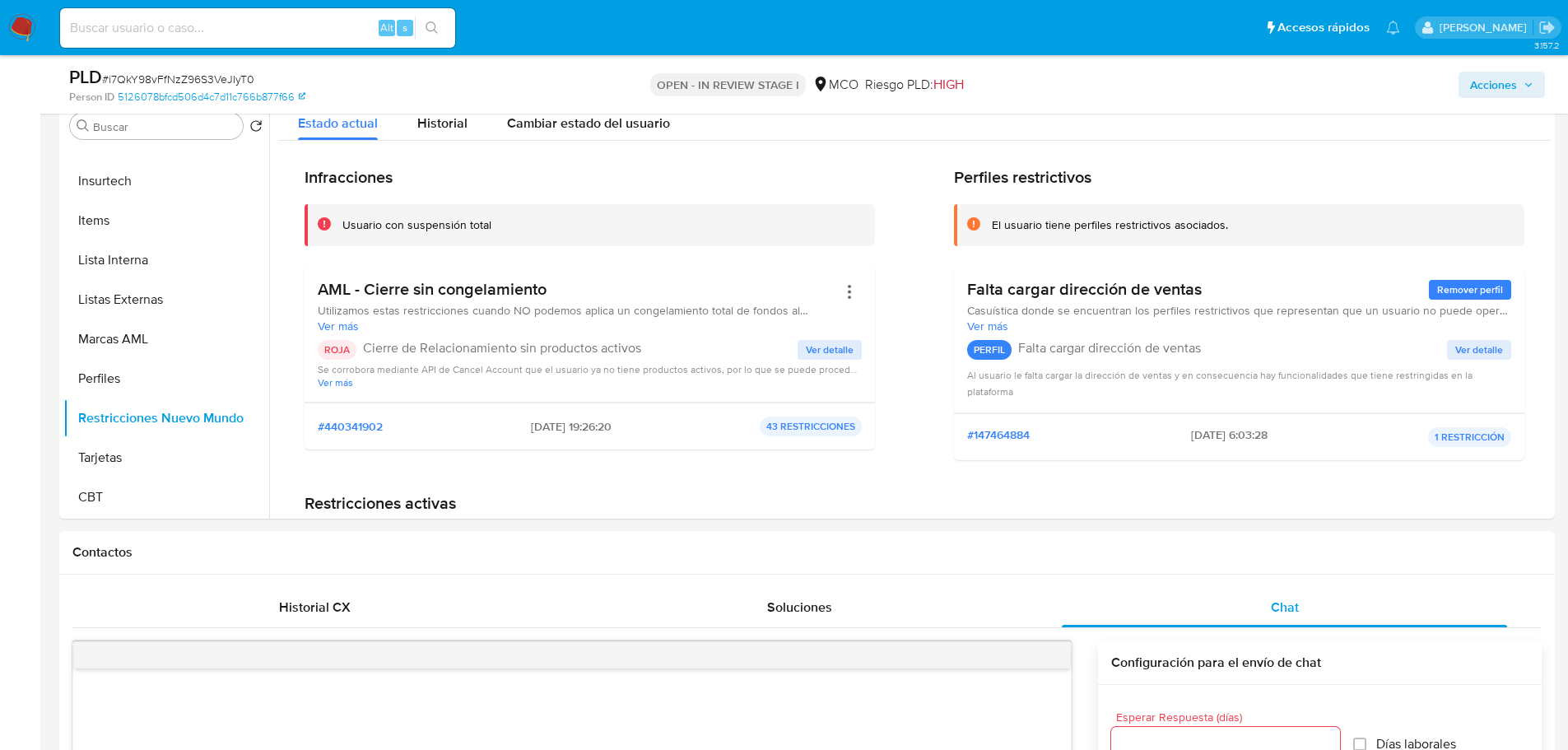
click at [1504, 78] on span "Acciones" at bounding box center [1493, 84] width 47 height 26
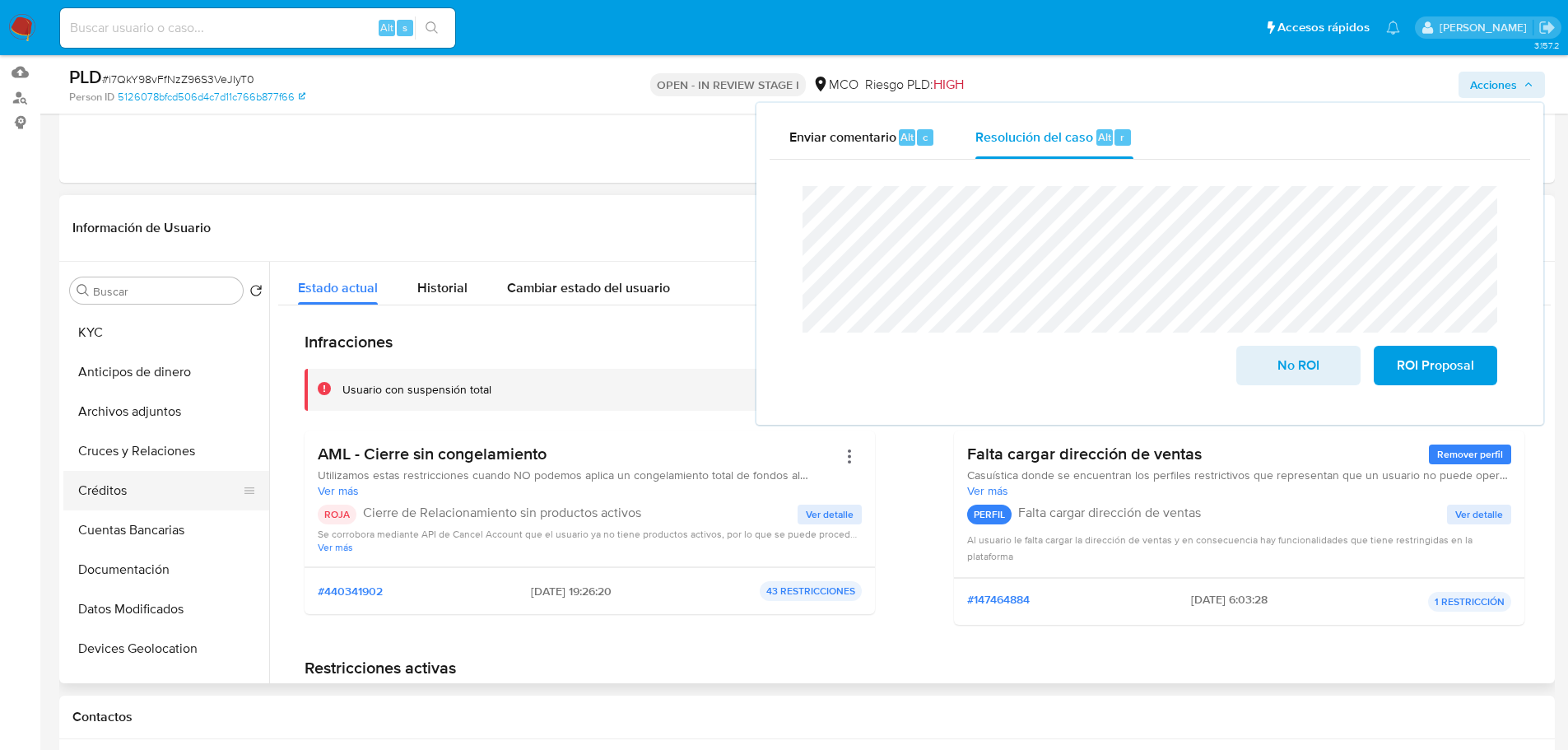
scroll to position [0, 0]
click at [122, 335] on button "General" at bounding box center [160, 329] width 193 height 39
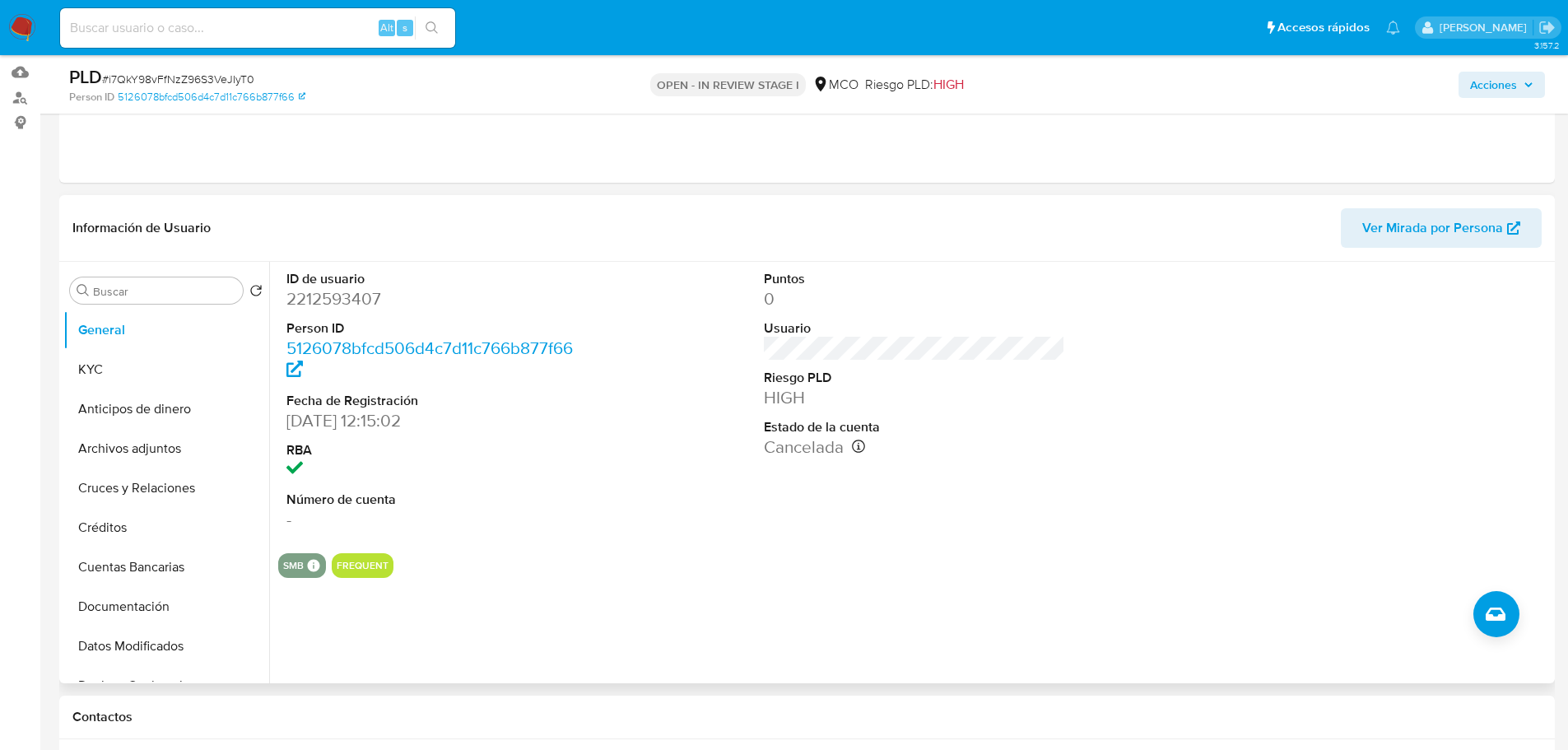
click at [350, 309] on dd "2212593407" at bounding box center [438, 299] width 302 height 23
copy dd "2212593407"
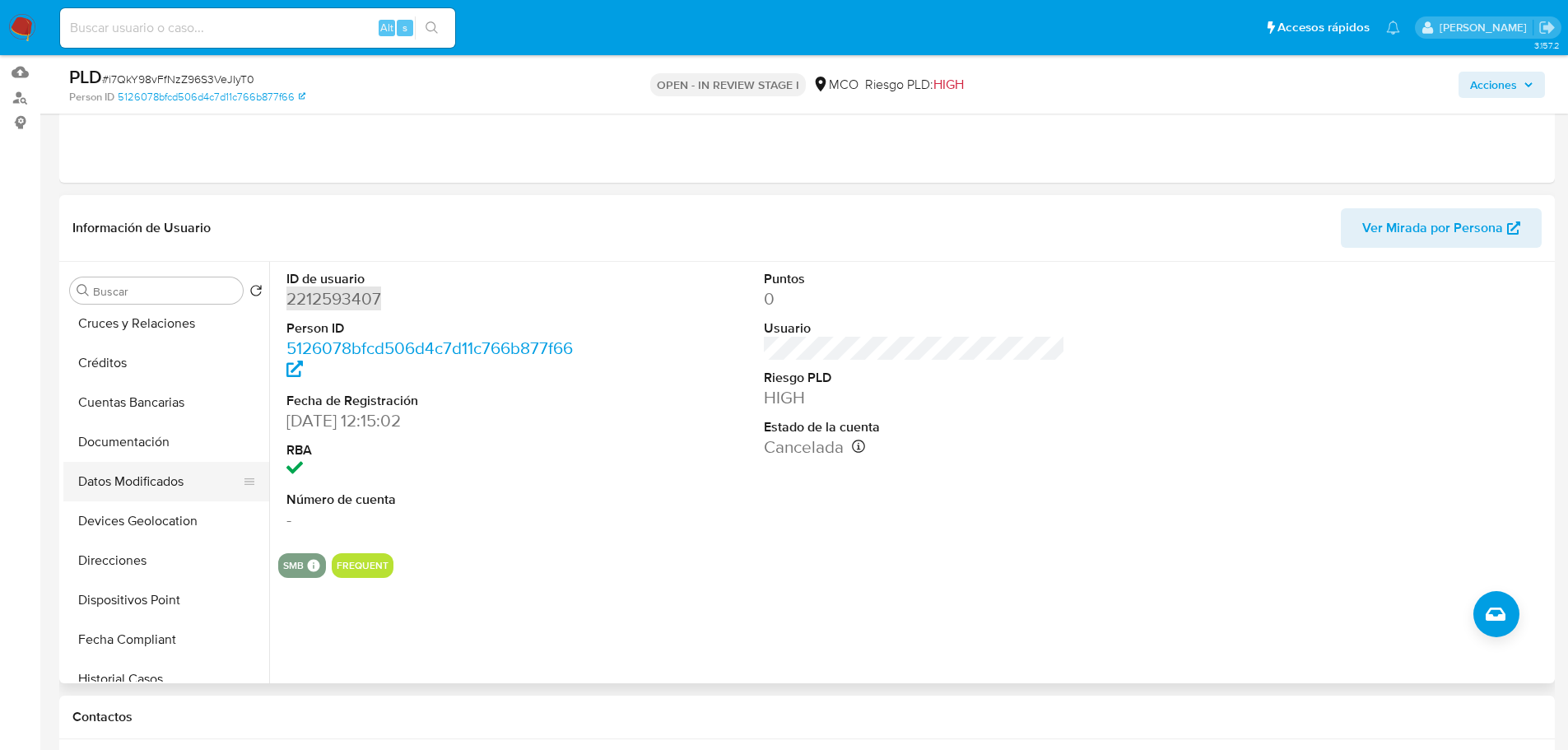
scroll to position [247, 0]
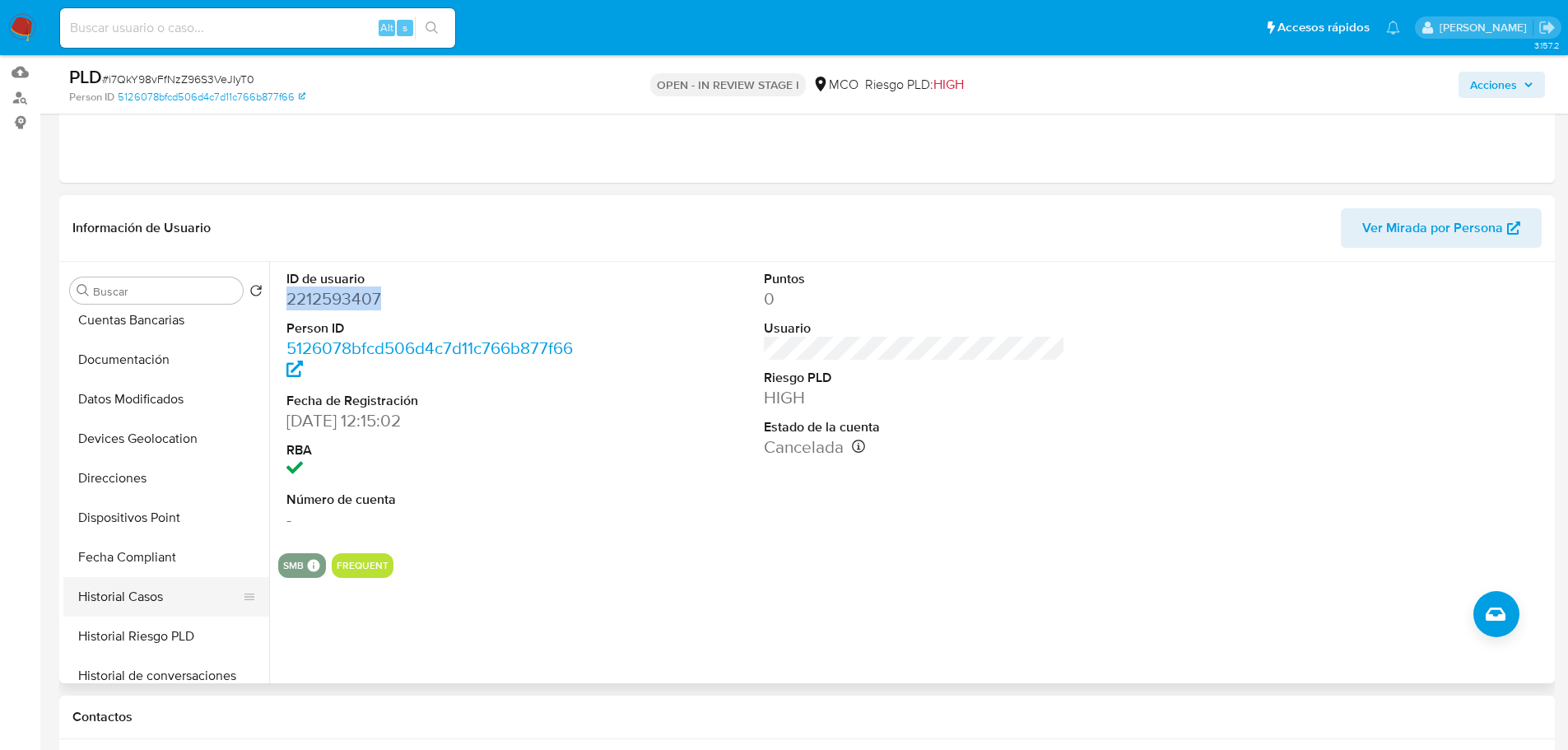
click at [175, 583] on button "Historial Casos" at bounding box center [160, 596] width 193 height 39
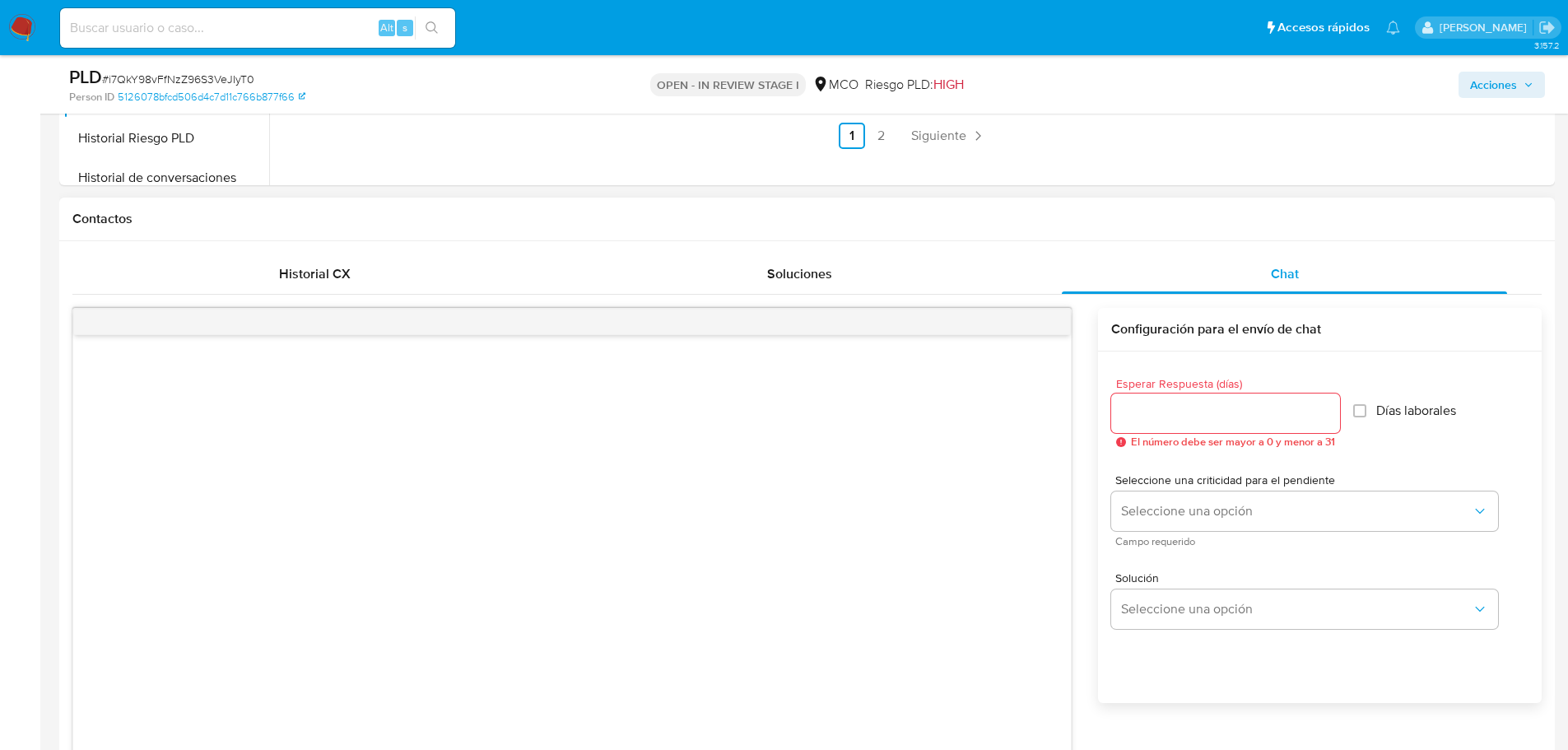
scroll to position [330, 0]
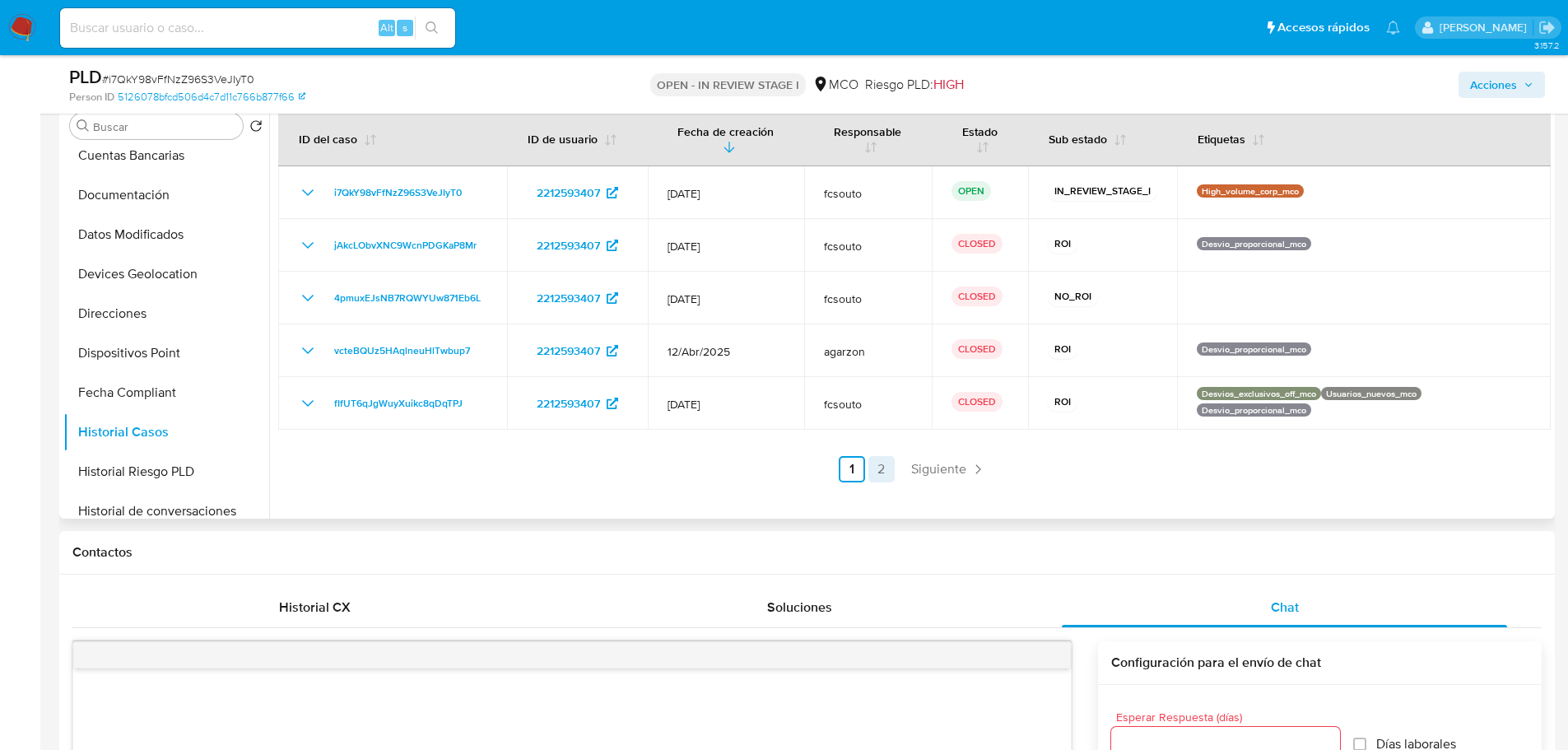
click at [880, 470] on link "2" at bounding box center [881, 469] width 26 height 26
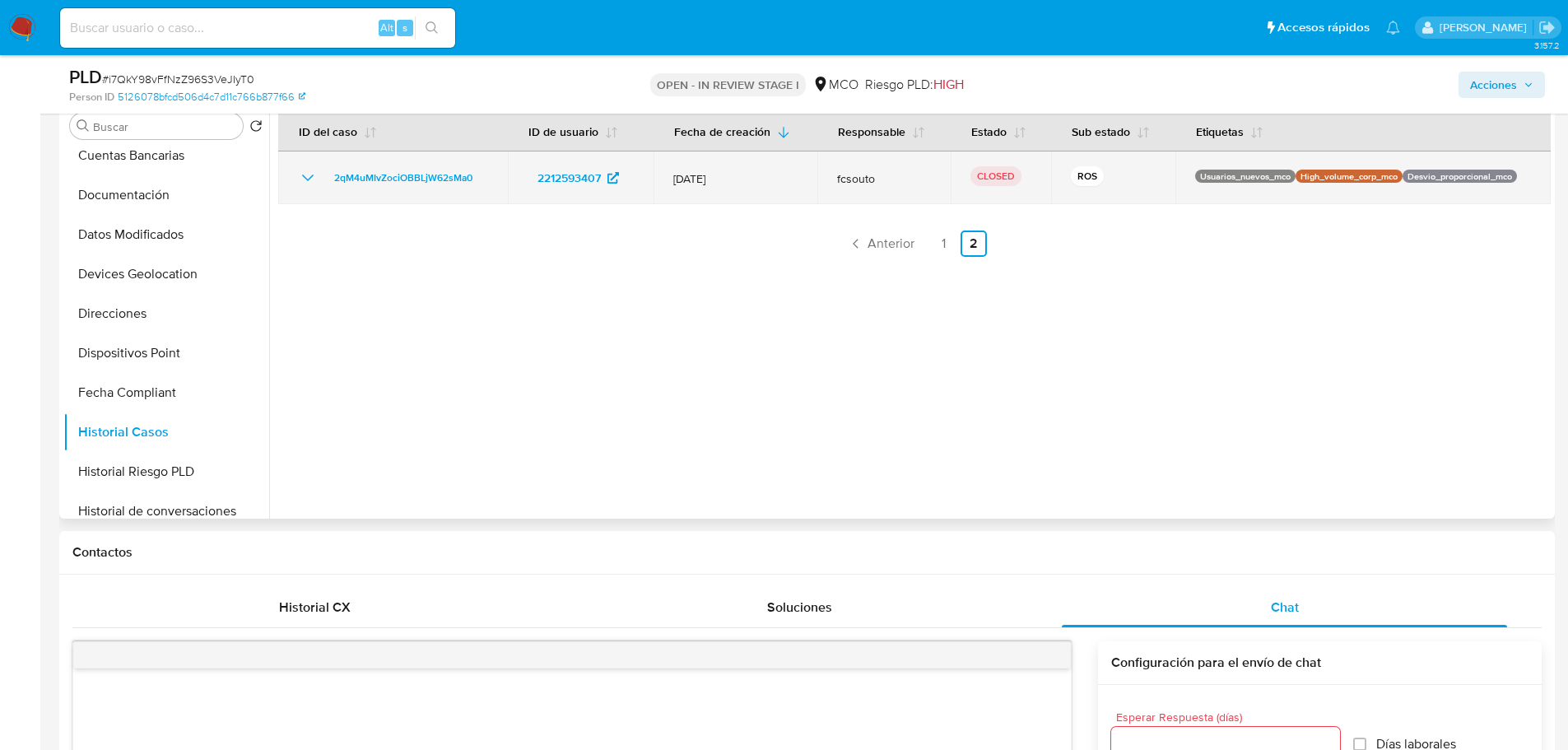
click at [311, 180] on icon "Mostrar/Ocultar" at bounding box center [308, 177] width 20 height 20
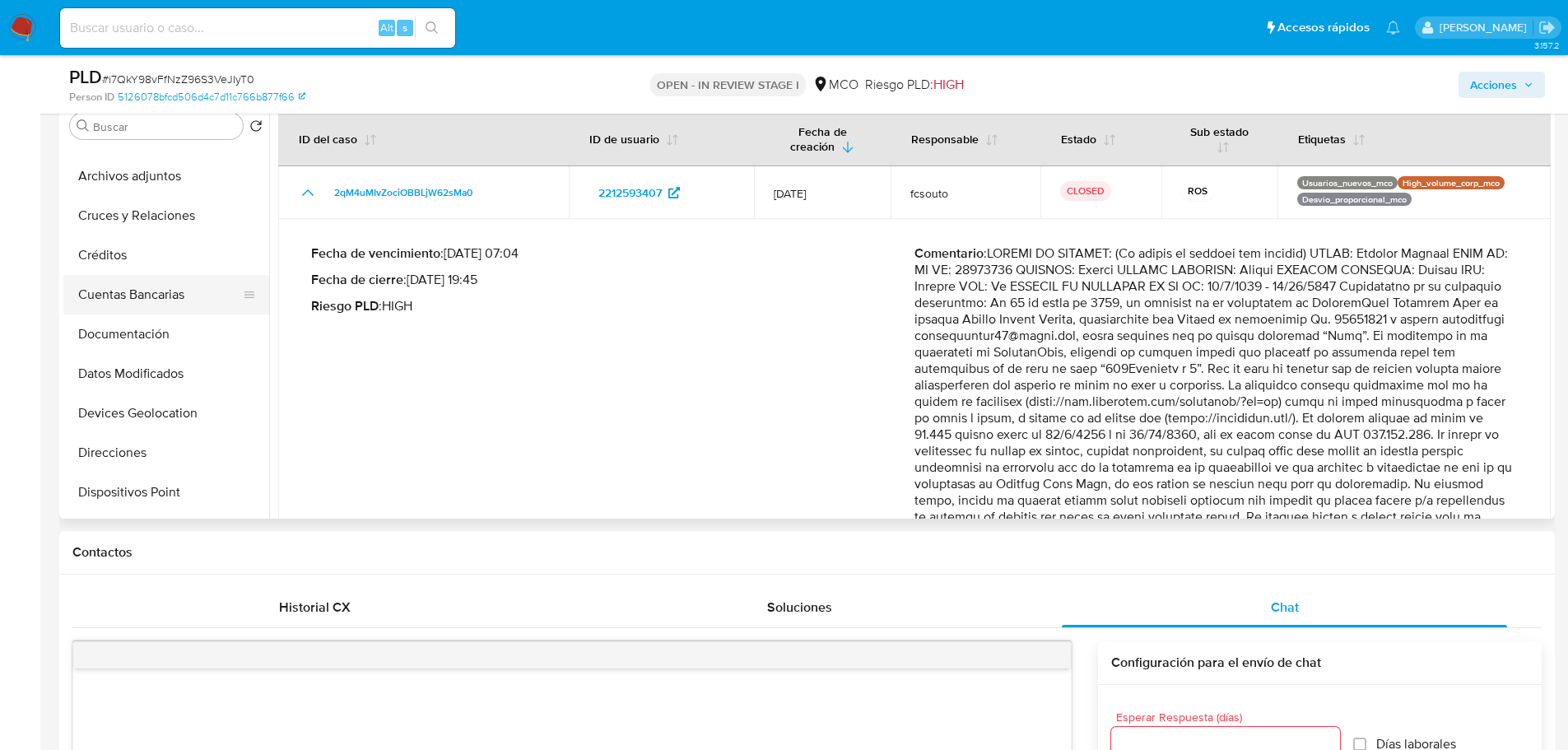
scroll to position [0, 0]
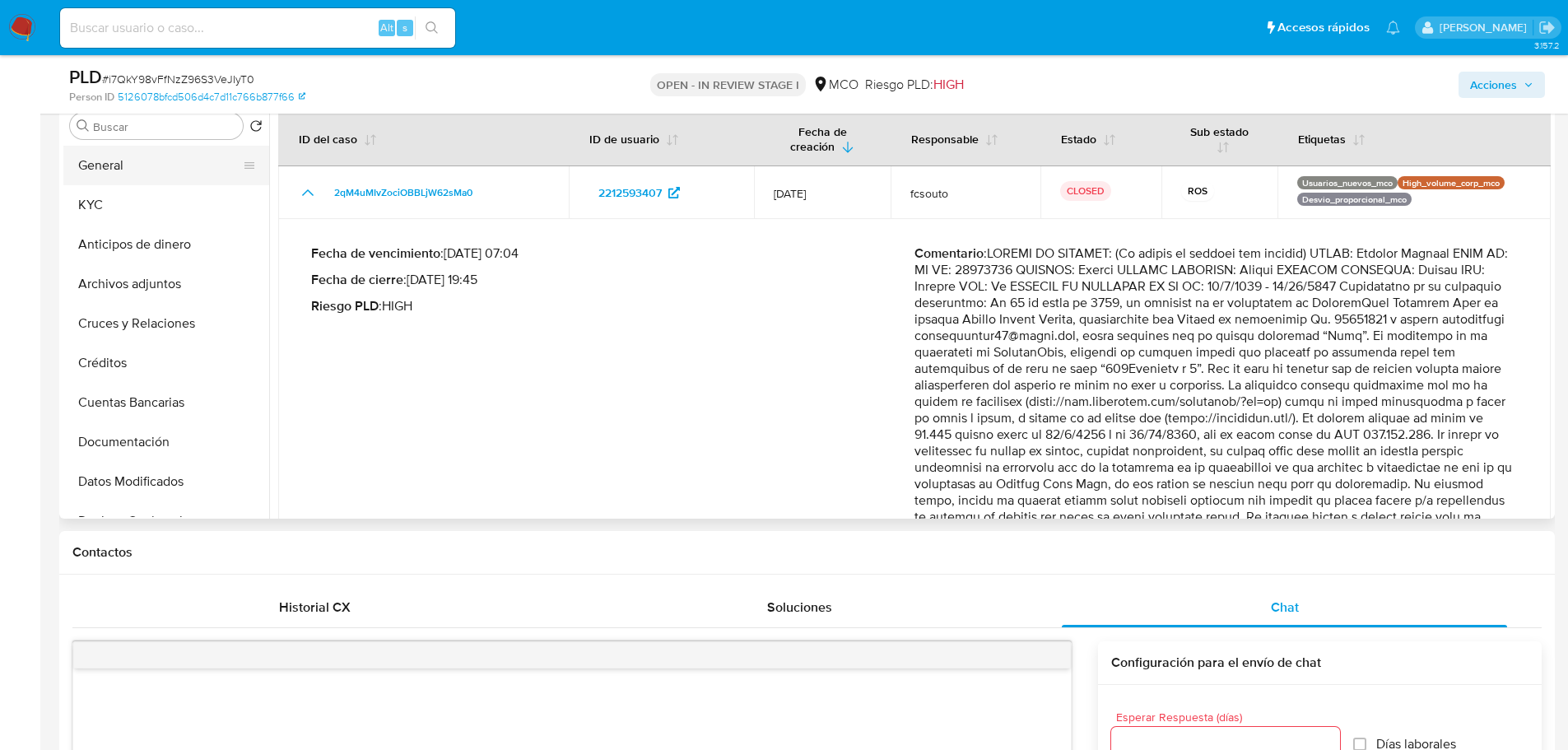
click at [109, 154] on button "General" at bounding box center [160, 165] width 193 height 39
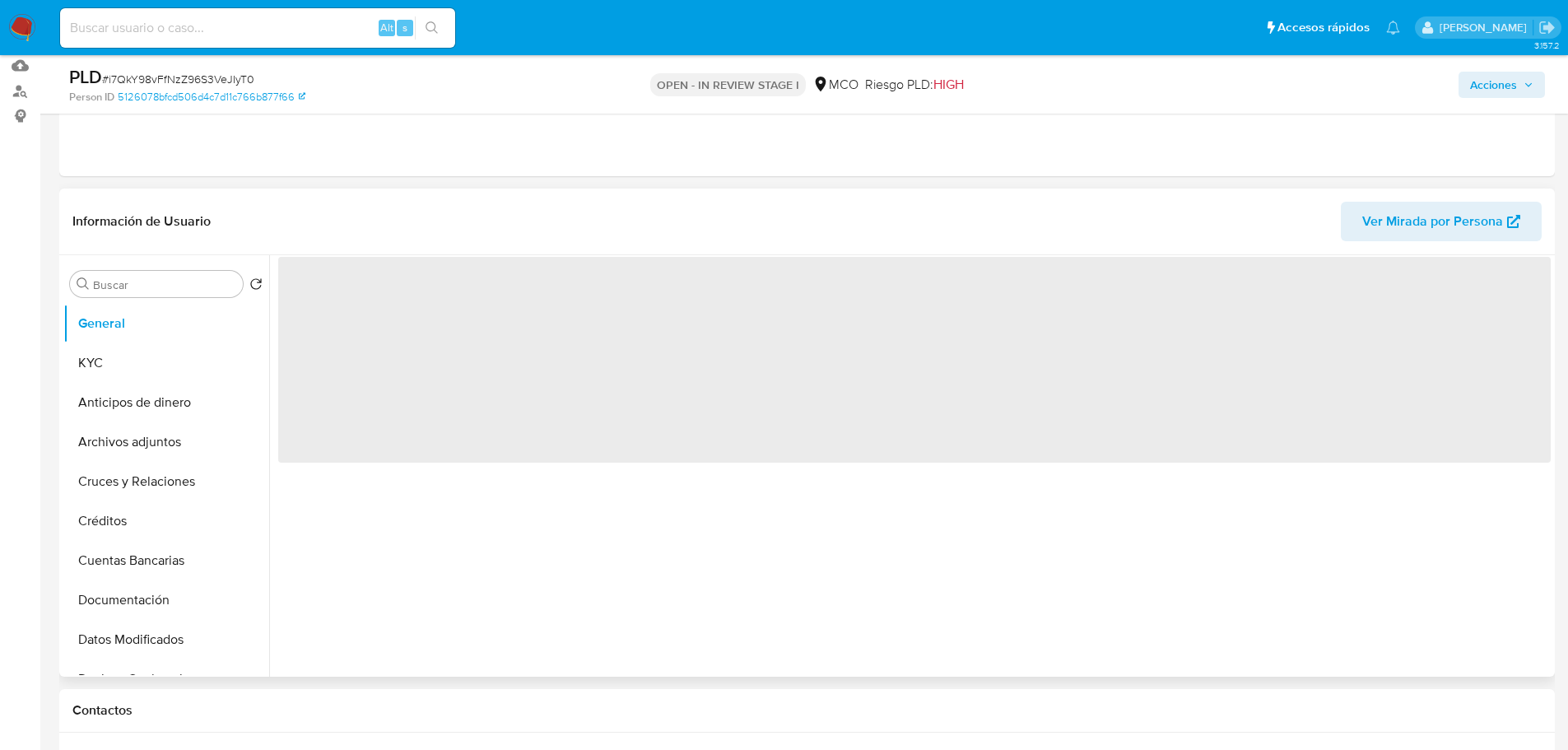
scroll to position [165, 0]
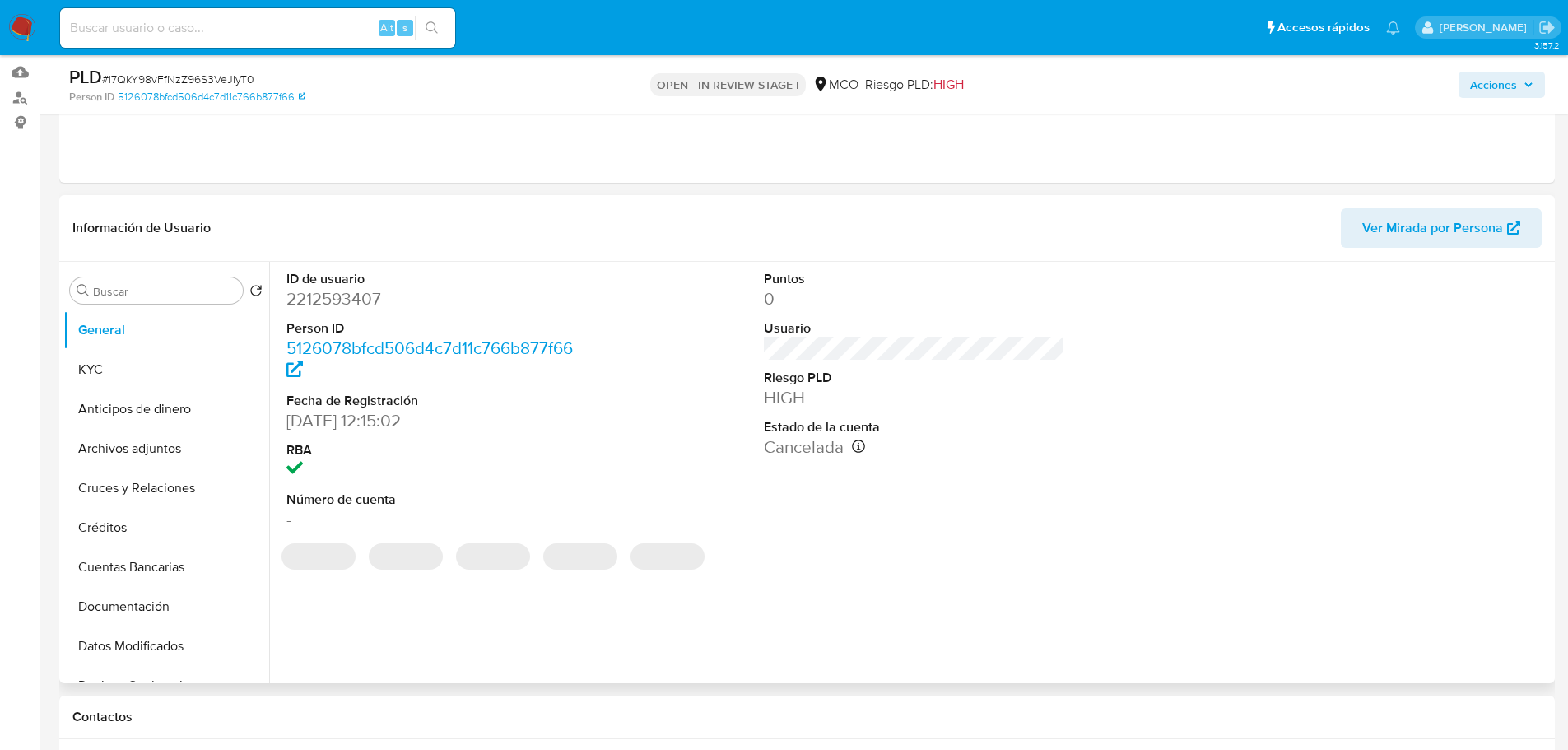
click at [335, 299] on dd "2212593407" at bounding box center [438, 299] width 302 height 23
copy dd "2212593407"
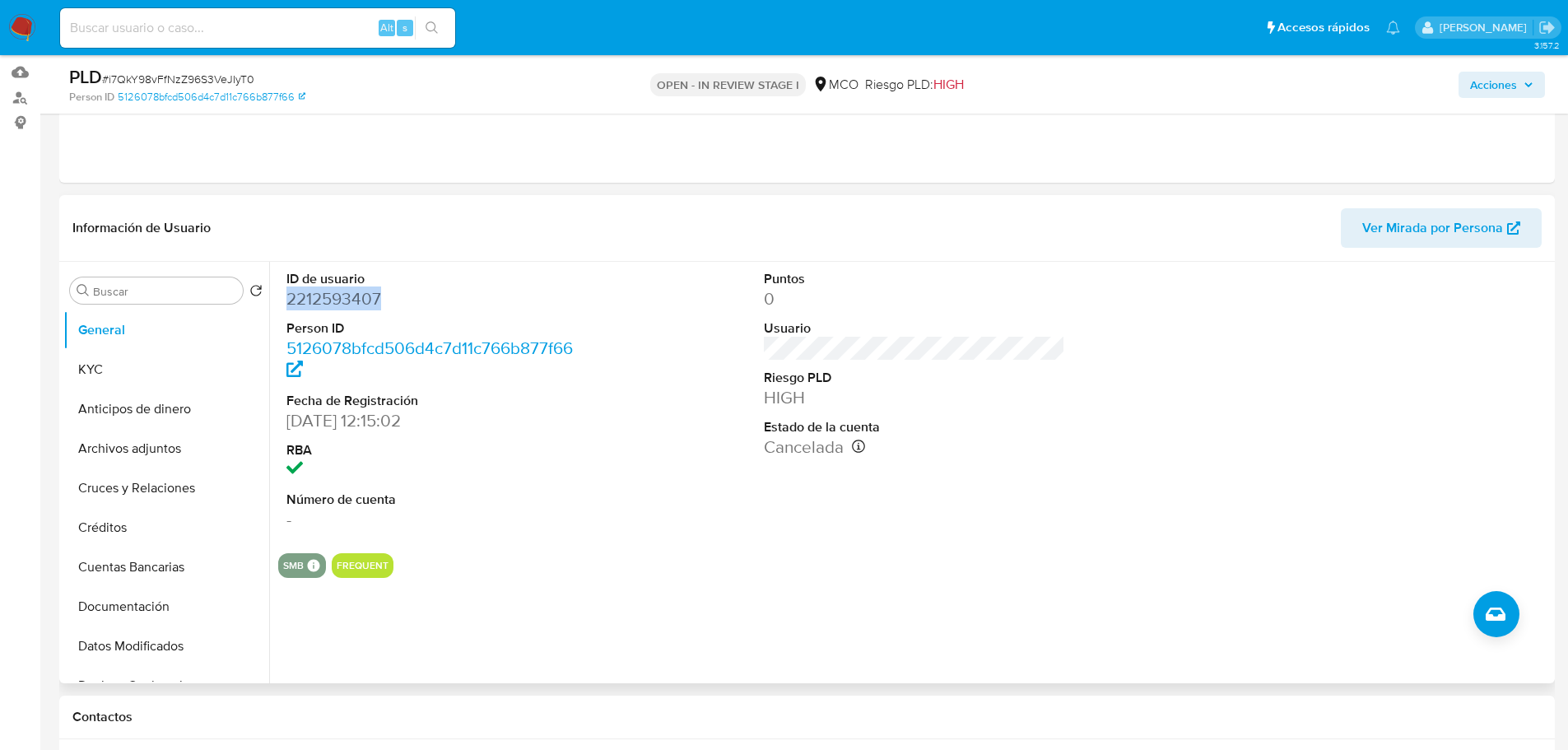
click at [334, 296] on dd "2212593407" at bounding box center [438, 299] width 302 height 23
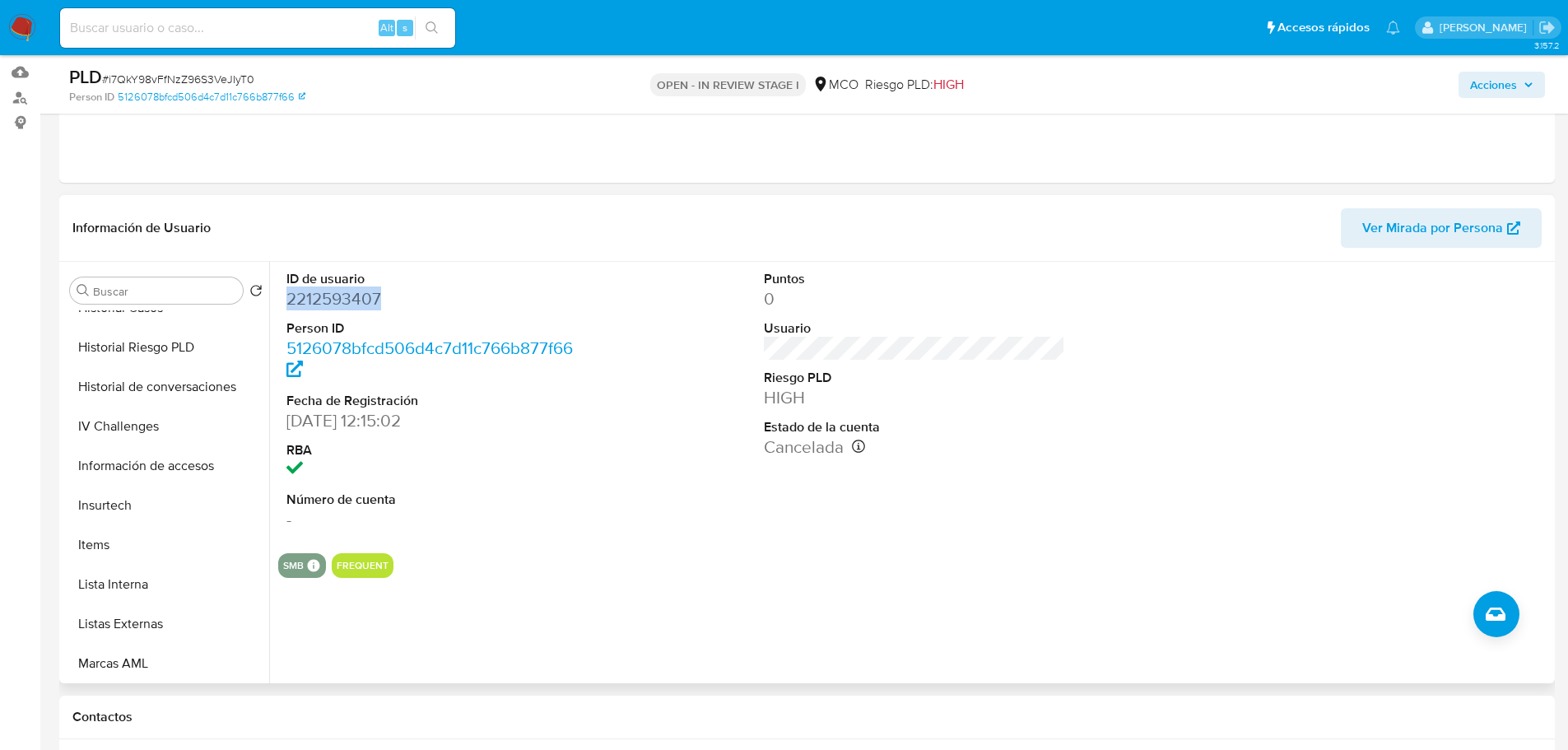
scroll to position [659, 0]
click at [163, 611] on button "Restricciones Nuevo Mundo" at bounding box center [160, 620] width 193 height 39
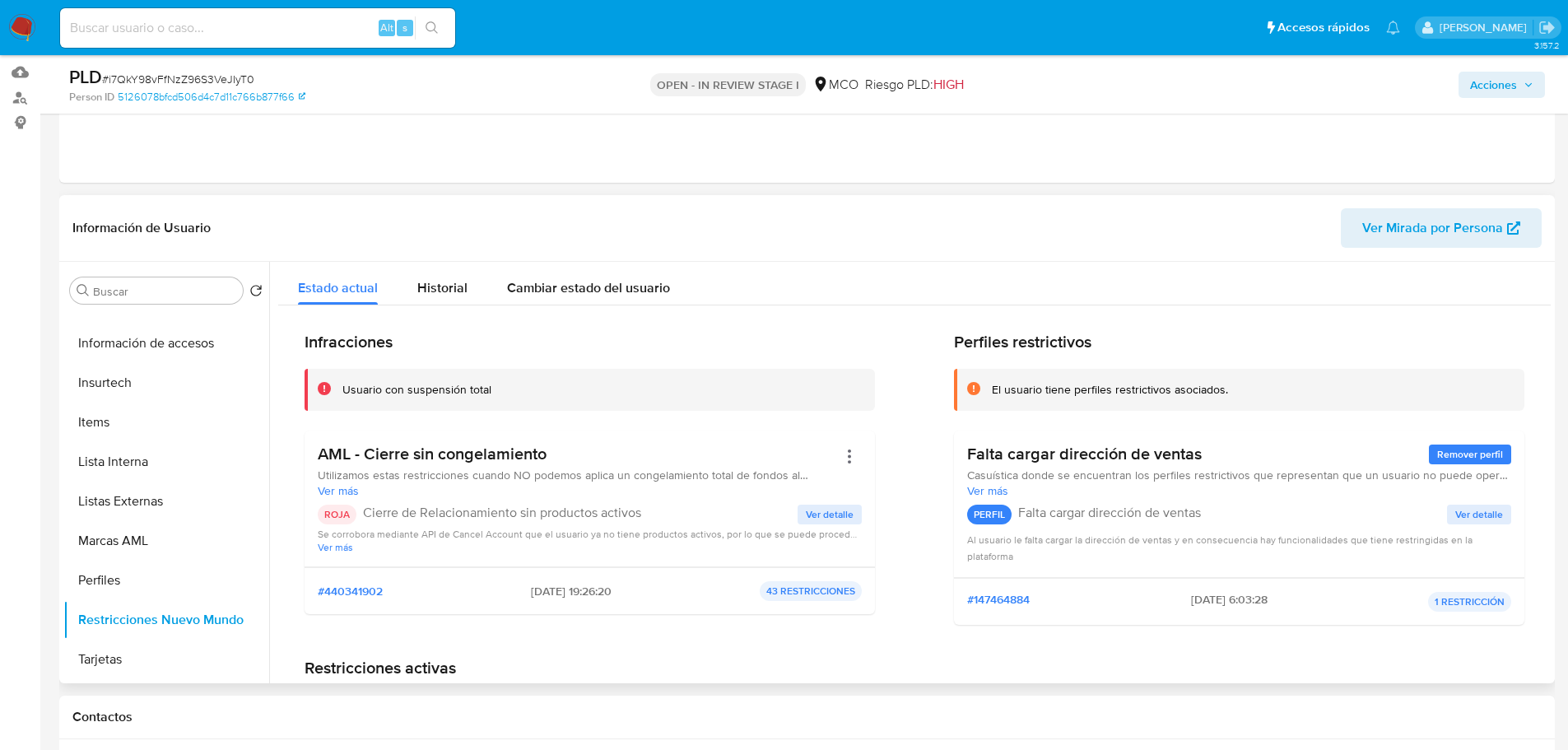
drag, startPoint x: 562, startPoint y: 450, endPoint x: 295, endPoint y: 452, distance: 267.0
drag, startPoint x: 1498, startPoint y: 83, endPoint x: 1405, endPoint y: 97, distance: 94.0
click at [1495, 82] on span "Acciones" at bounding box center [1493, 84] width 47 height 26
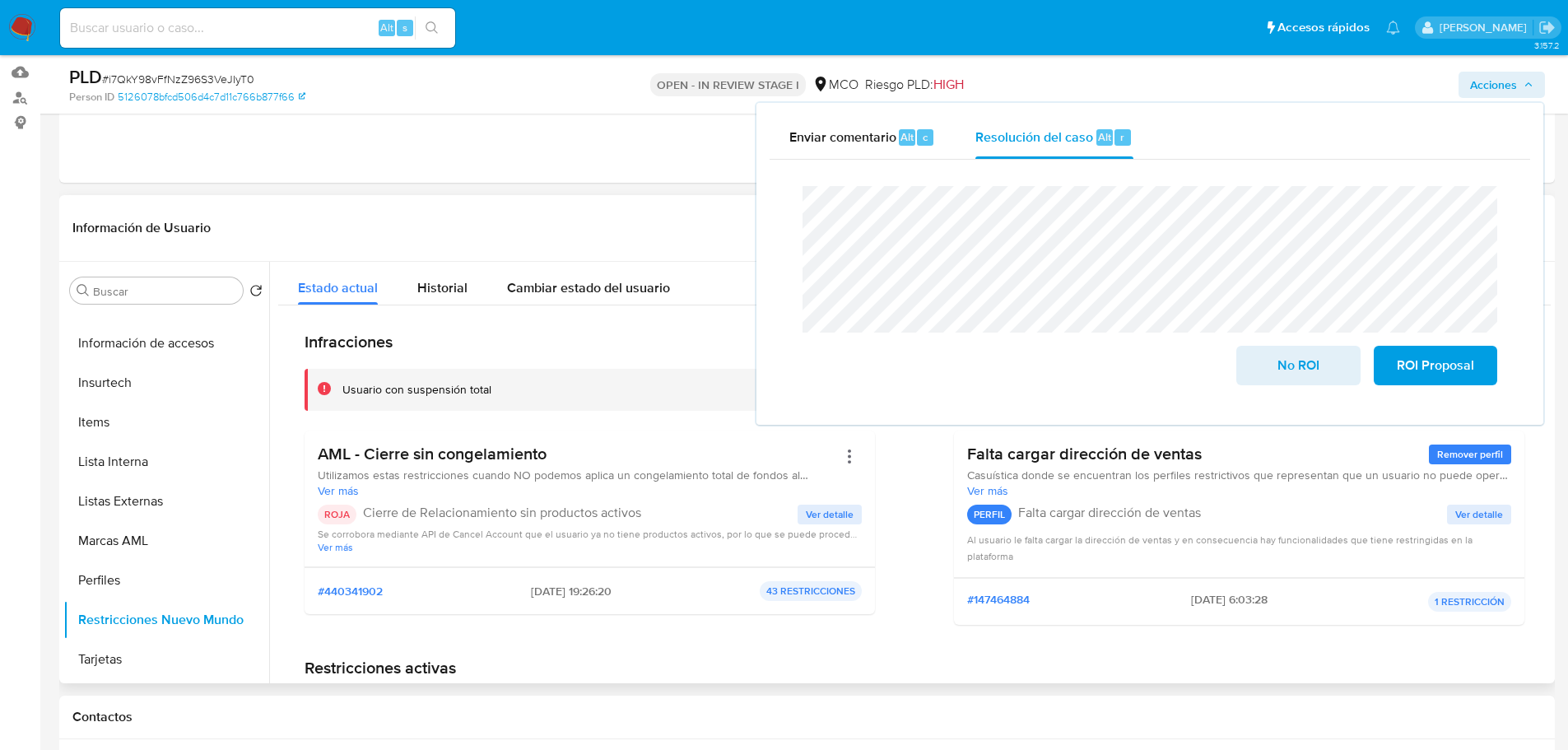
click at [822, 512] on span "Ver detalle" at bounding box center [829, 514] width 48 height 17
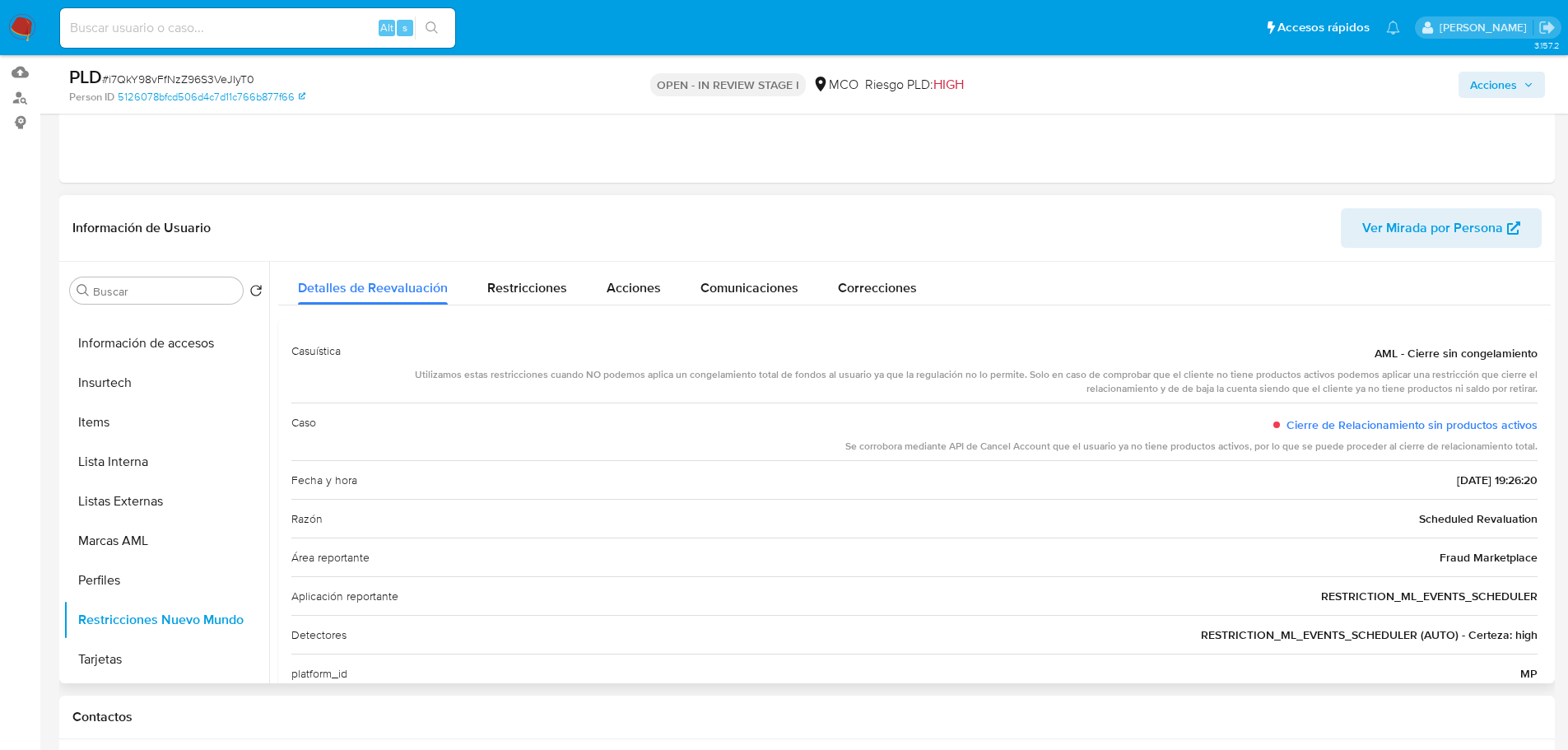
scroll to position [0, 0]
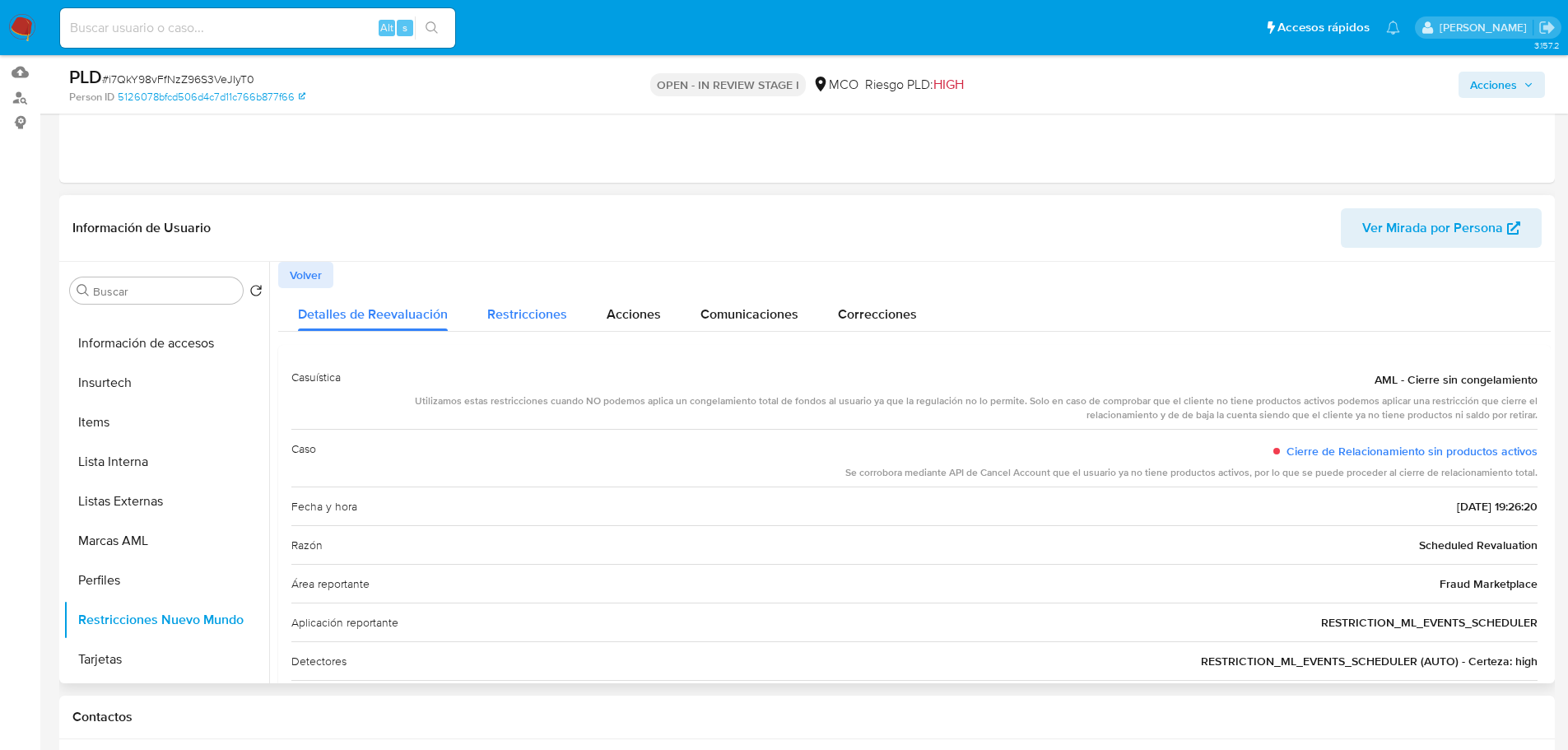
click at [544, 313] on span "Restricciones" at bounding box center [527, 314] width 80 height 19
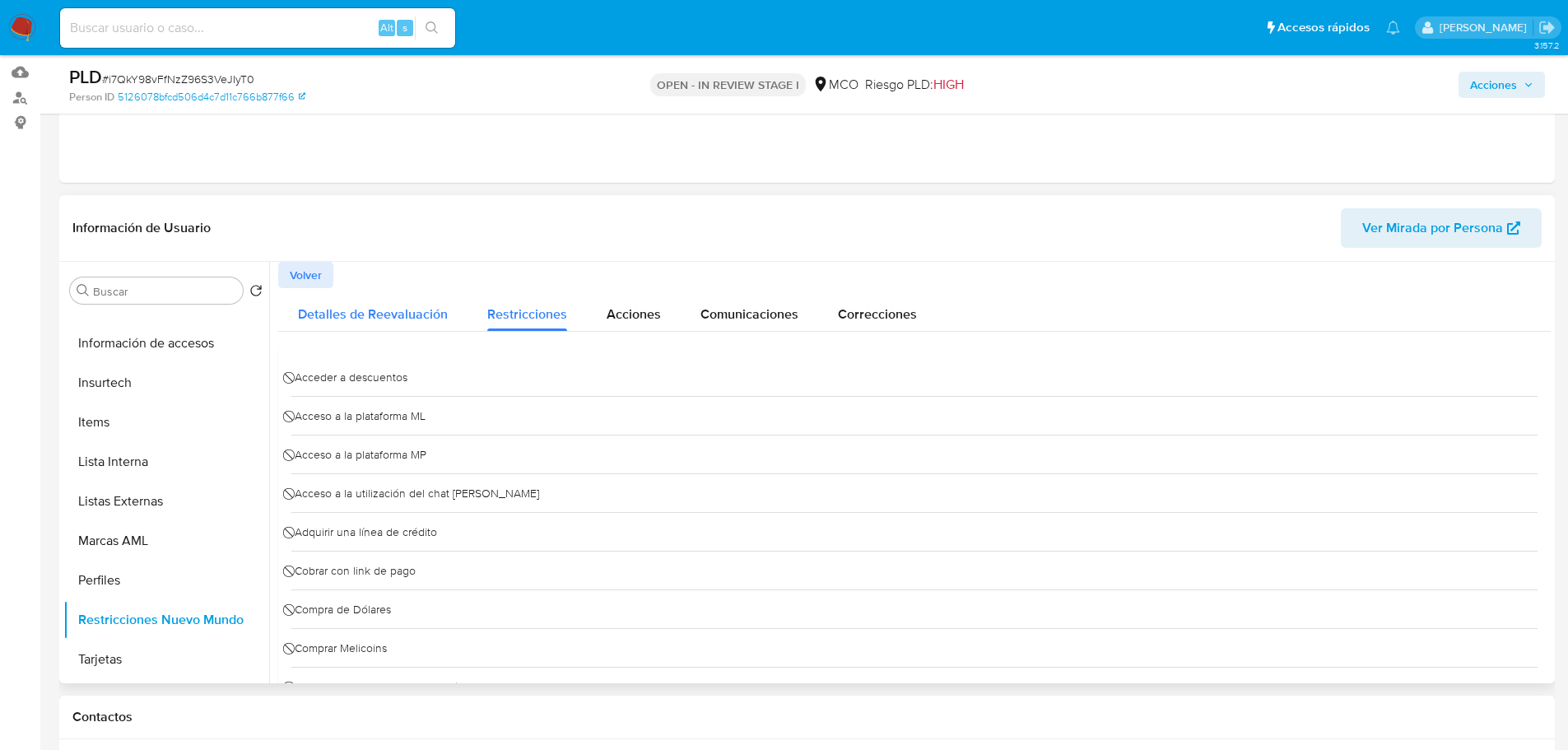
click at [367, 314] on span "Detalles de Reevaluación" at bounding box center [373, 314] width 149 height 19
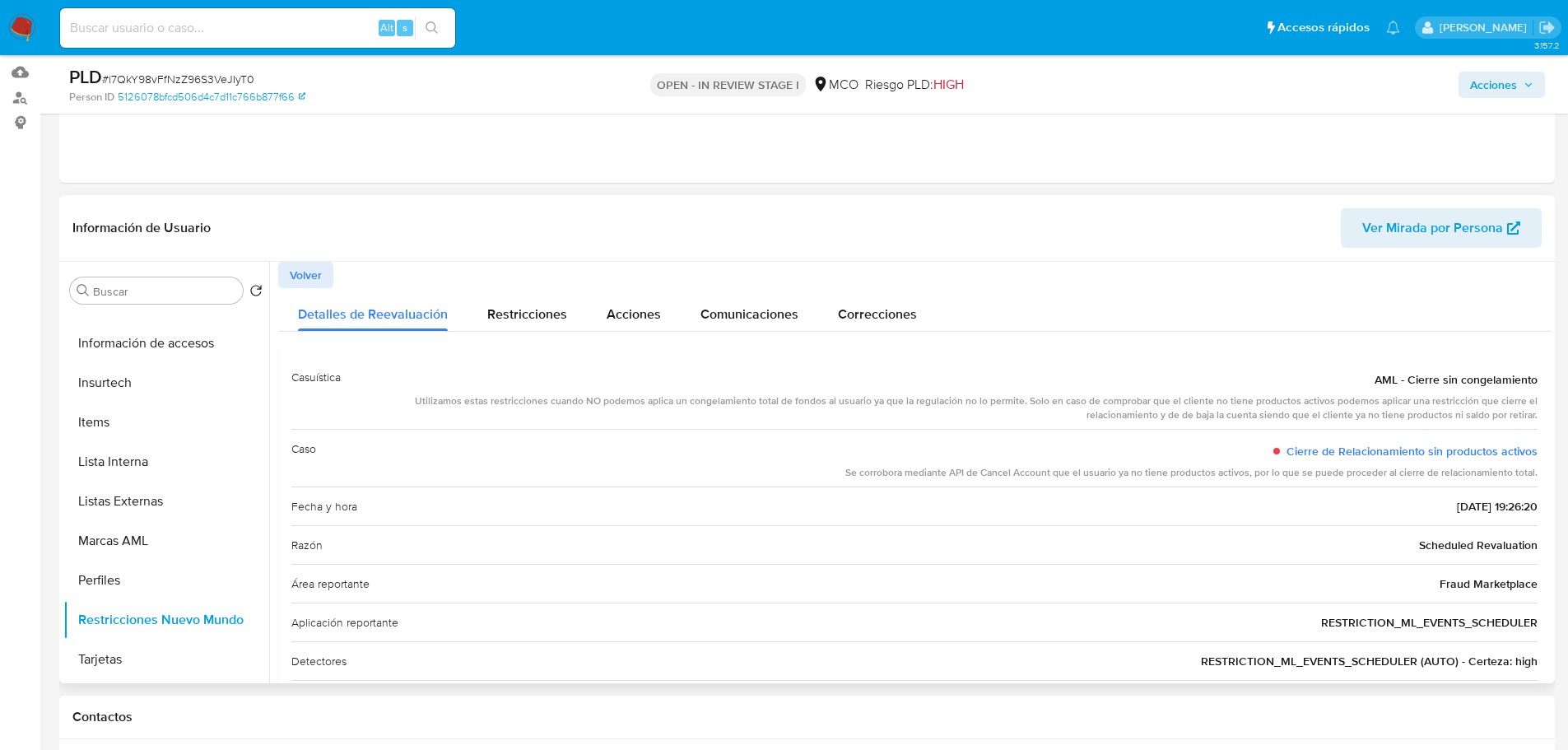
drag, startPoint x: 870, startPoint y: 463, endPoint x: 996, endPoint y: 478, distance: 126.9
click at [996, 478] on div "Cierre de Relacionamiento sin productos activos Se corrobora mediante API de Ca…" at bounding box center [1191, 458] width 692 height 43
click at [996, 478] on div "Se corrobora mediante API de Cancel Account que el usuario ya no tiene producto…" at bounding box center [1191, 473] width 692 height 14
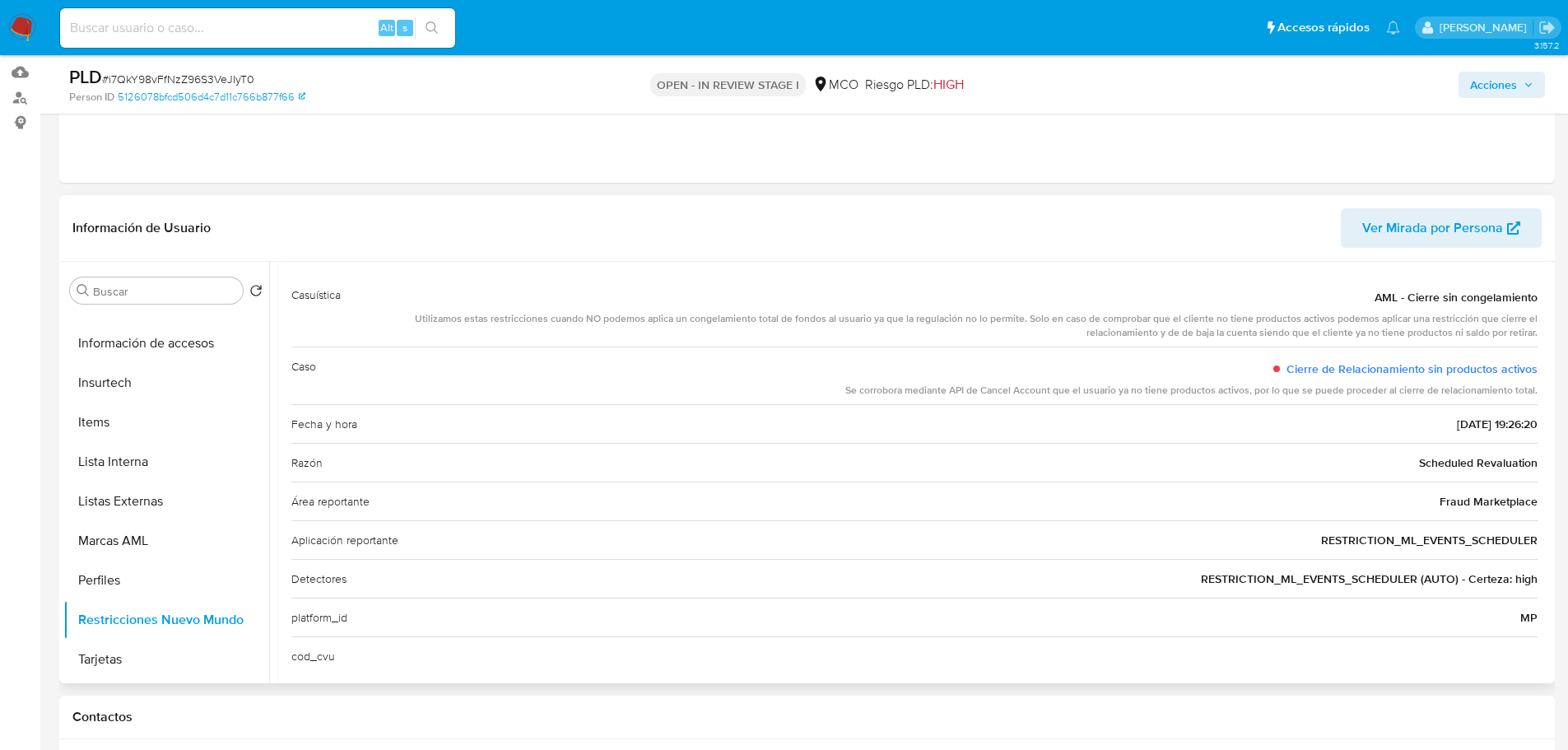
drag, startPoint x: 1207, startPoint y: 580, endPoint x: 1406, endPoint y: 567, distance: 199.4
click at [1406, 567] on div "Detectores RESTRICTION_ML_EVENTS_SCHEDULER (AUTO) - Certeza: high" at bounding box center [914, 578] width 1246 height 39
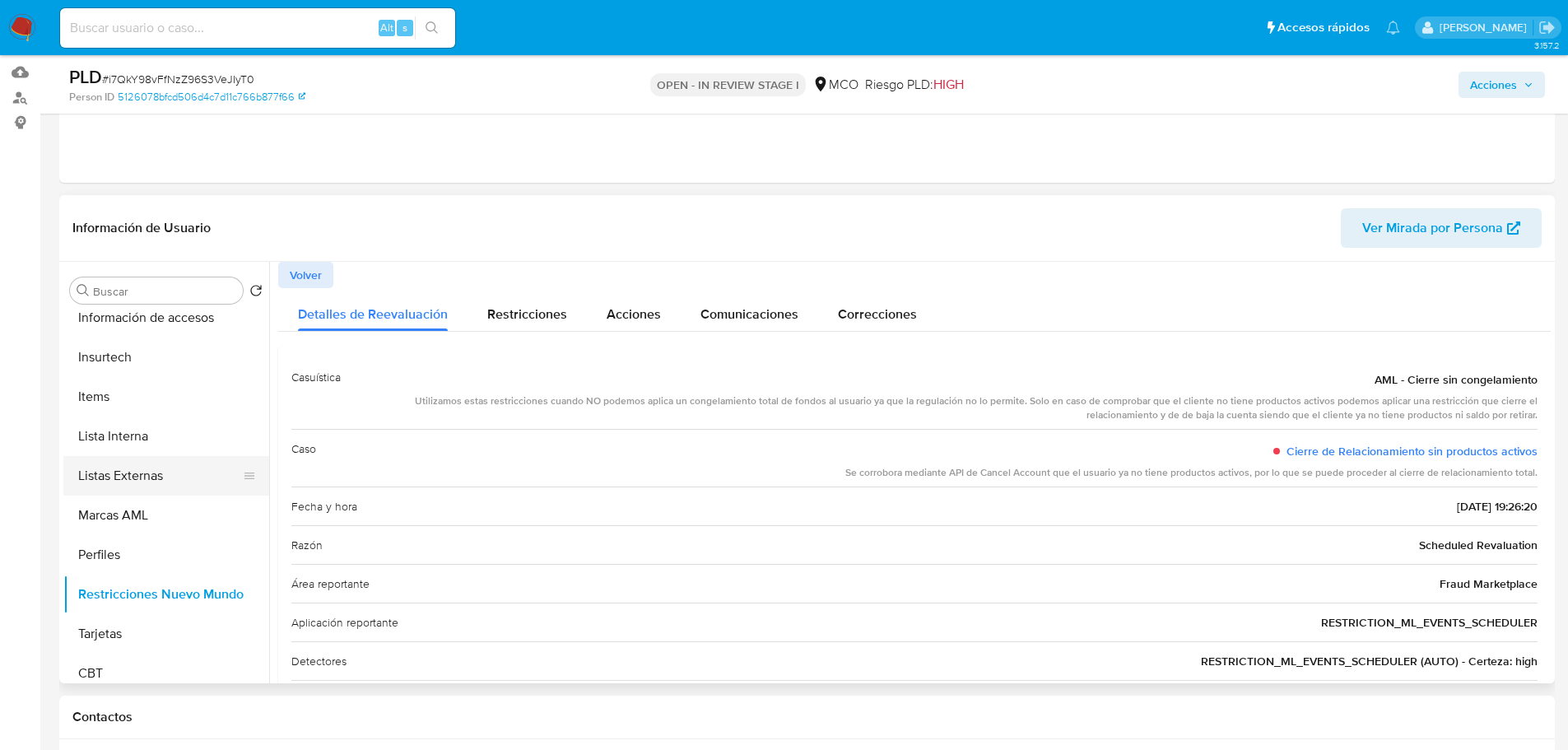
scroll to position [695, 0]
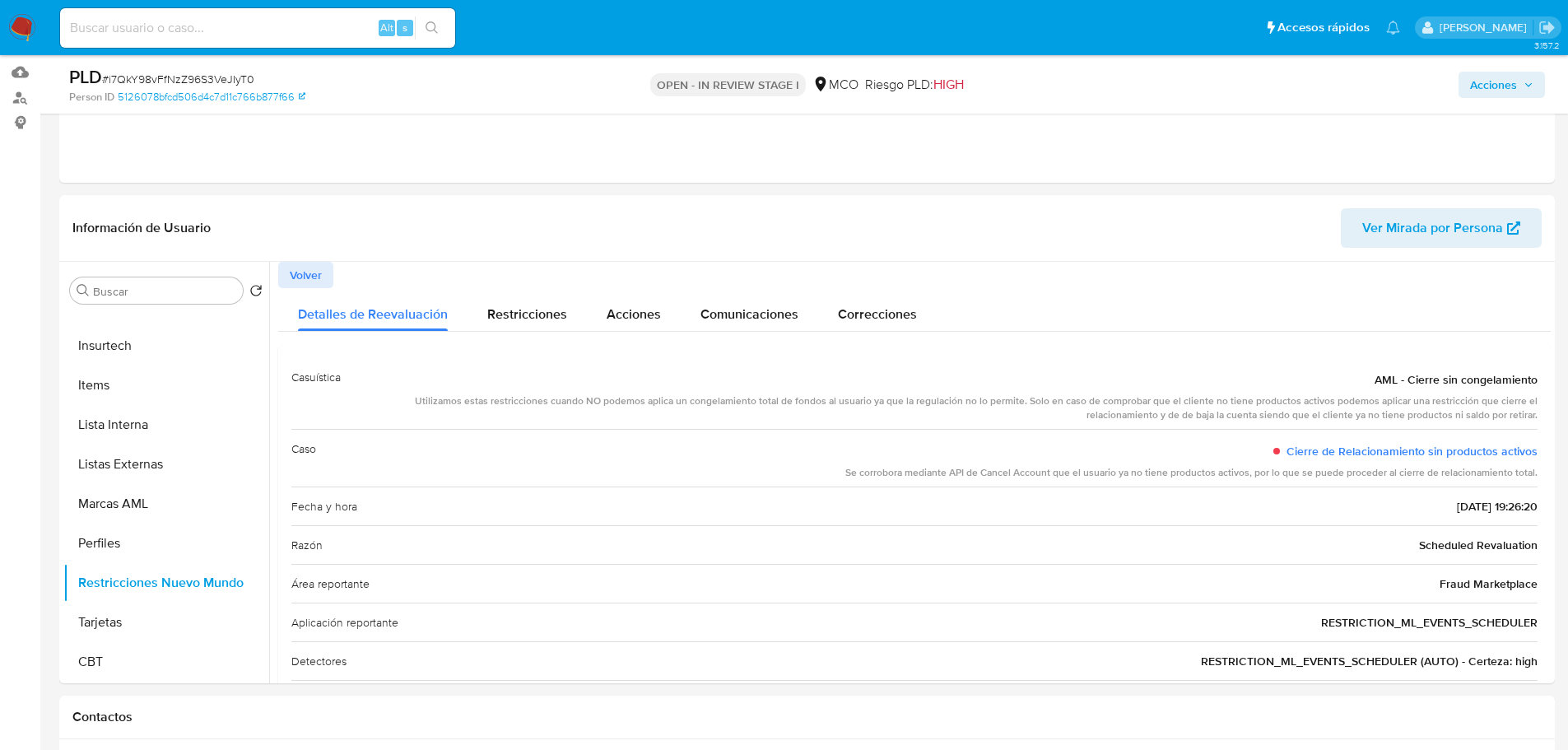
click at [1518, 62] on div "PLD # i7QkY98vFfNzZ96S3VeJIyT0 Person ID 5126078bfcd506d4c7d11c766b877f66 OPEN …" at bounding box center [806, 83] width 1495 height 58
click at [1491, 92] on span "Acciones" at bounding box center [1493, 84] width 47 height 26
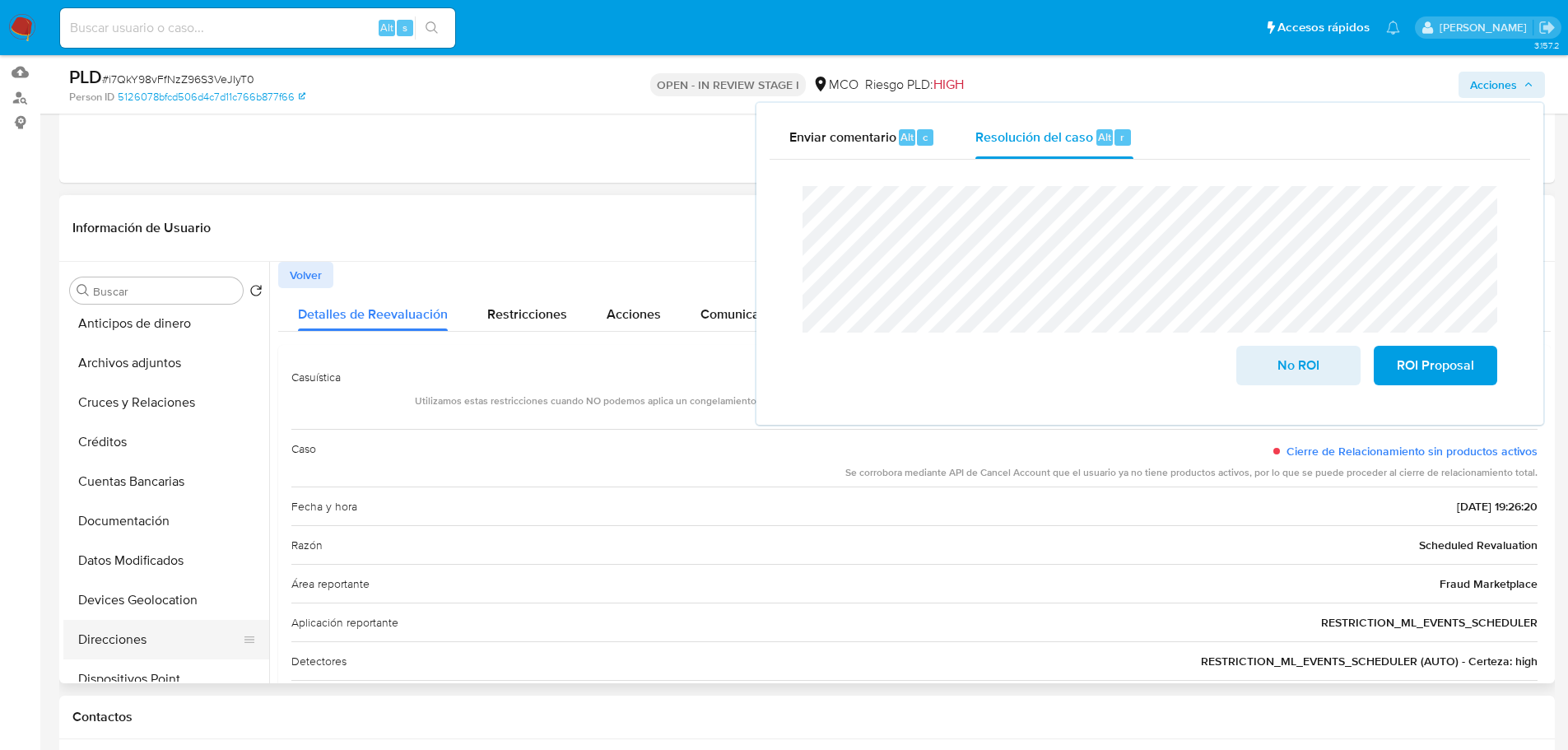
scroll to position [37, 0]
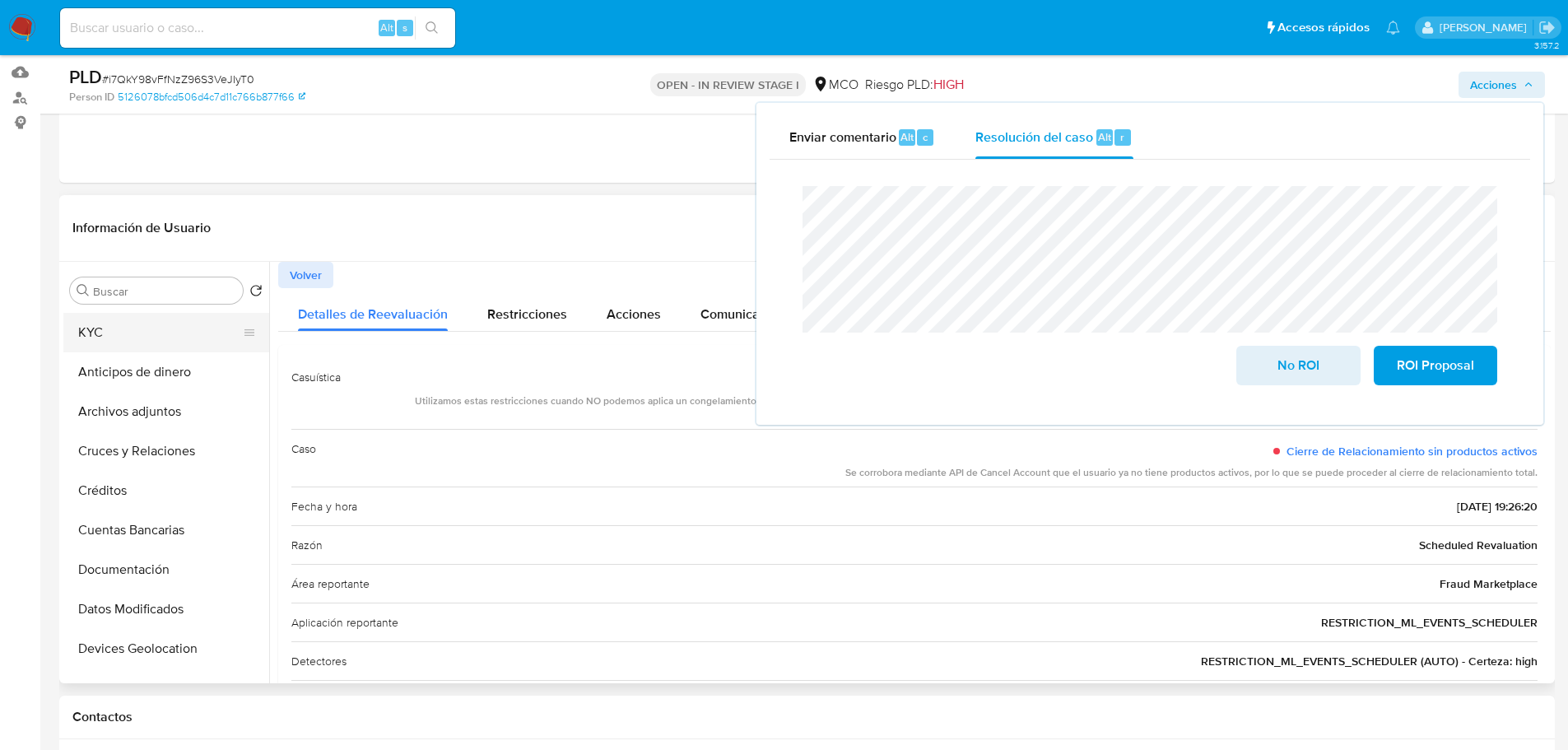
click at [105, 318] on button "KYC" at bounding box center [160, 332] width 193 height 39
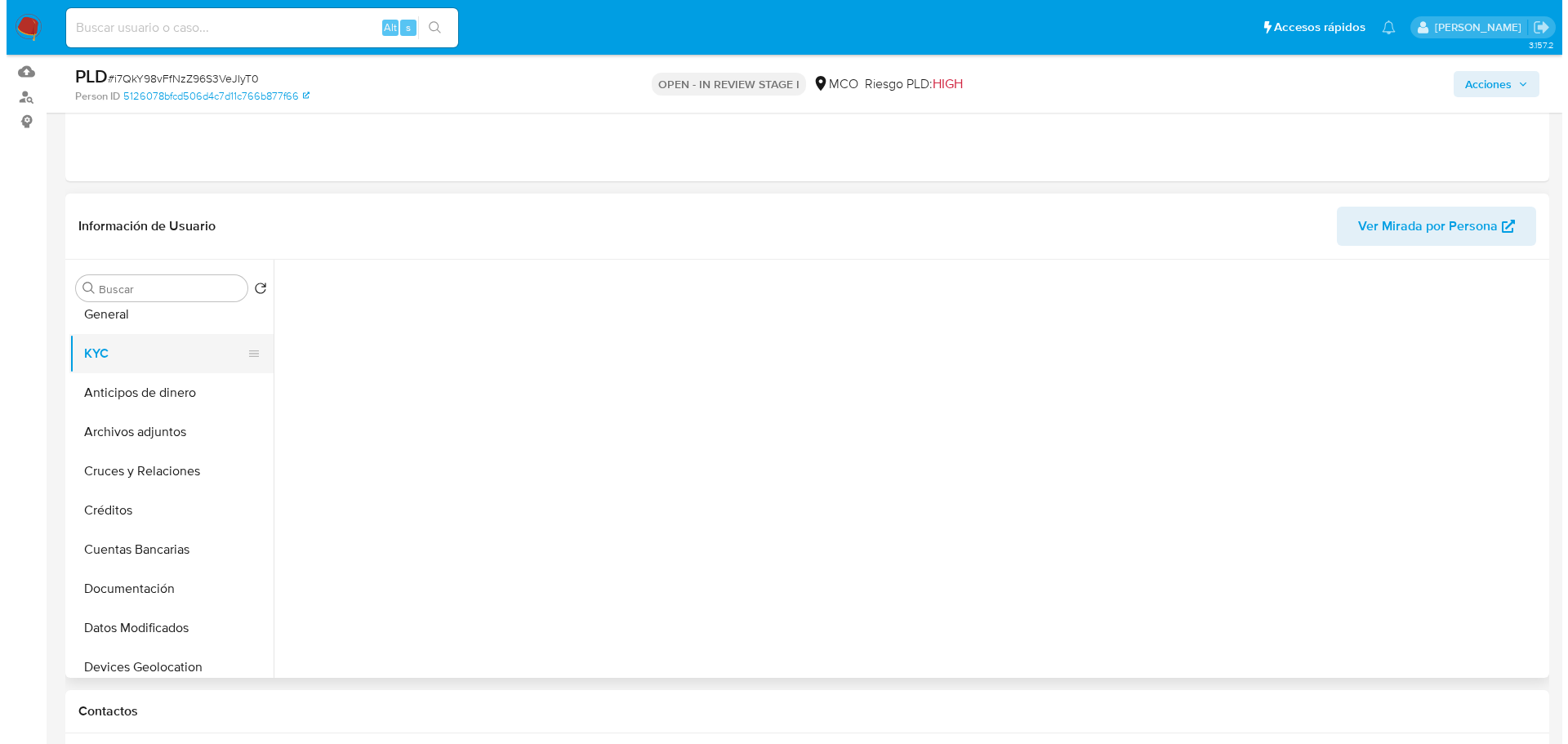
scroll to position [0, 0]
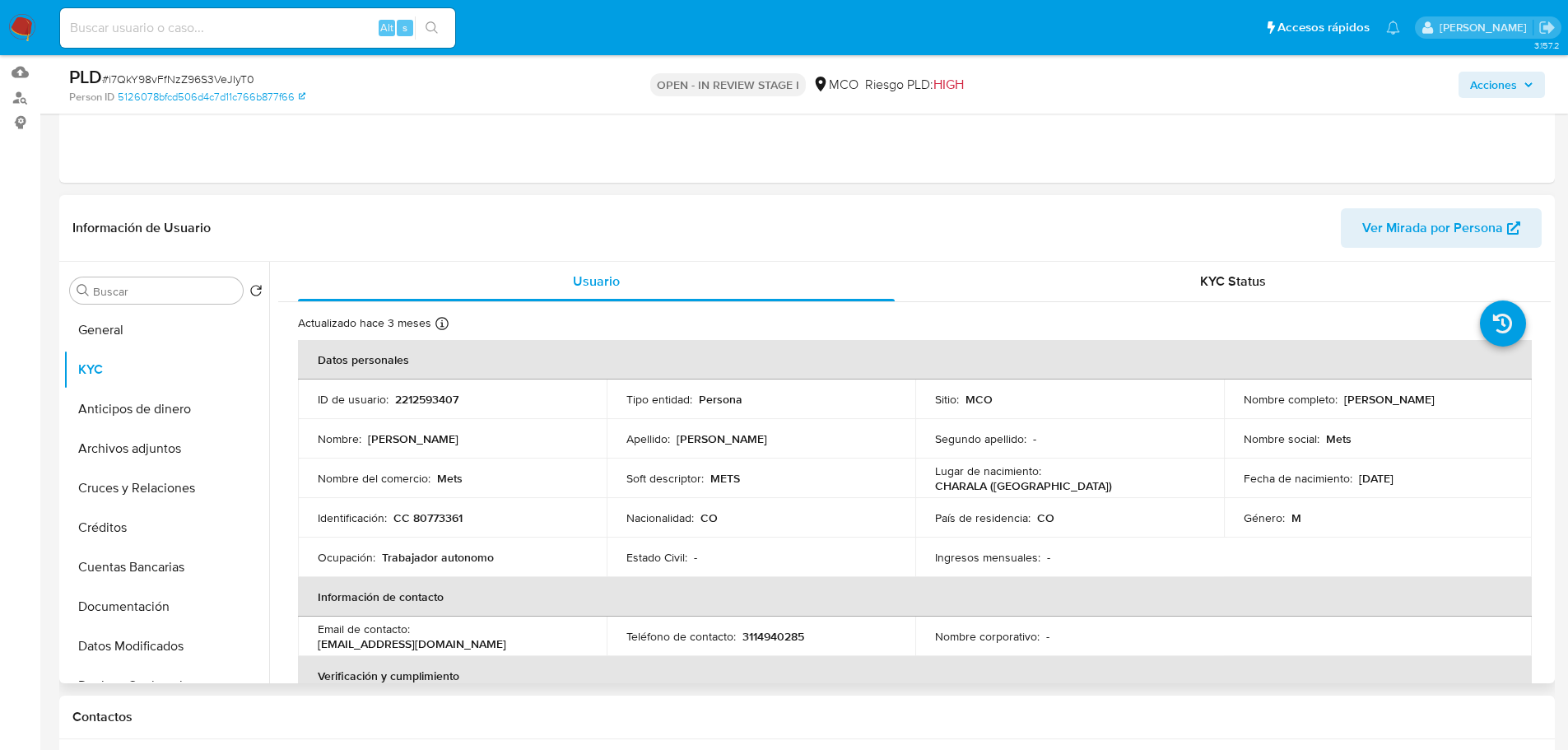
click at [417, 398] on p "2212593407" at bounding box center [427, 399] width 63 height 15
copy p "2212593407"
drag, startPoint x: 1465, startPoint y: 76, endPoint x: 1450, endPoint y: 83, distance: 16.6
click at [1467, 77] on button "Acciones" at bounding box center [1501, 84] width 86 height 26
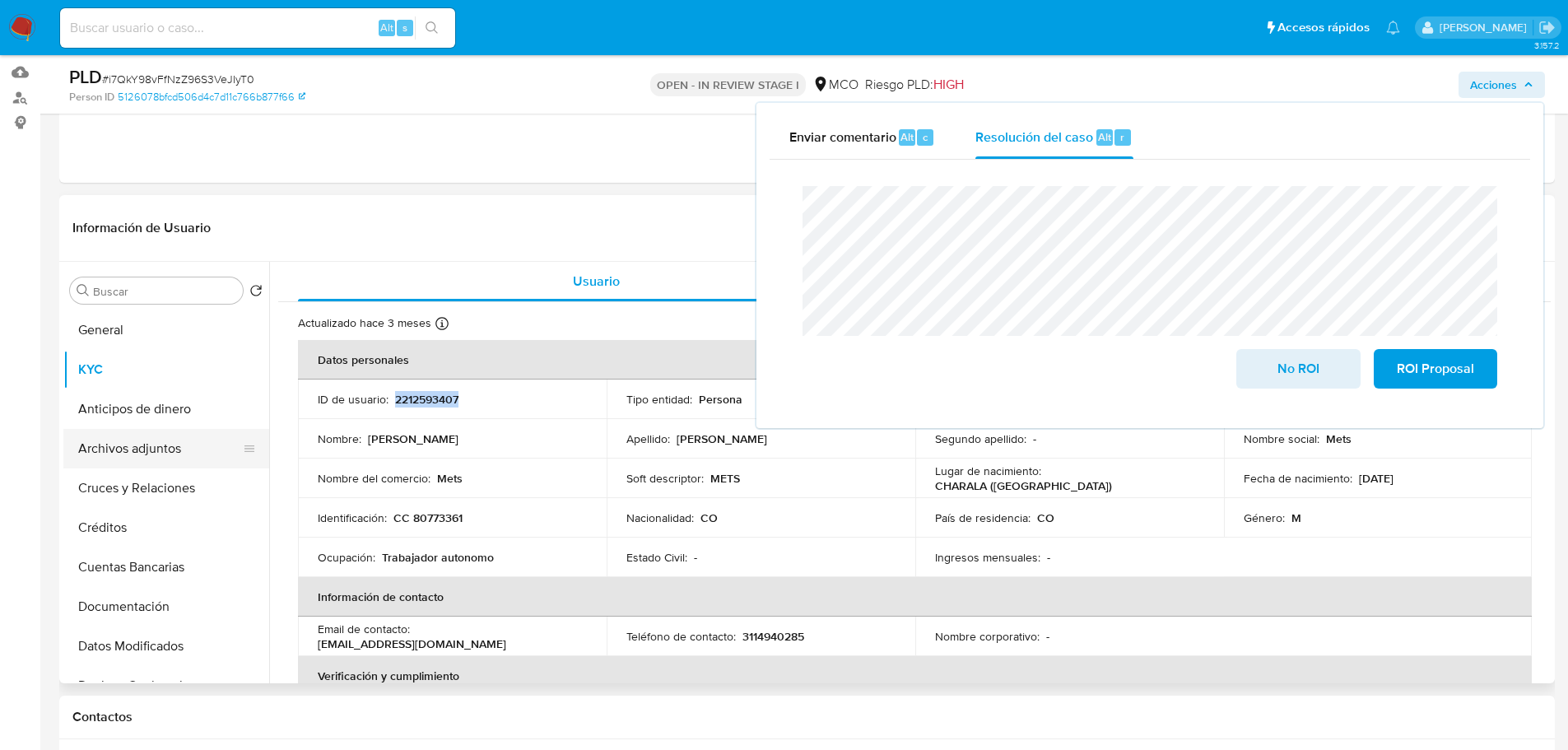
click at [129, 451] on button "Archivos adjuntos" at bounding box center [160, 448] width 193 height 39
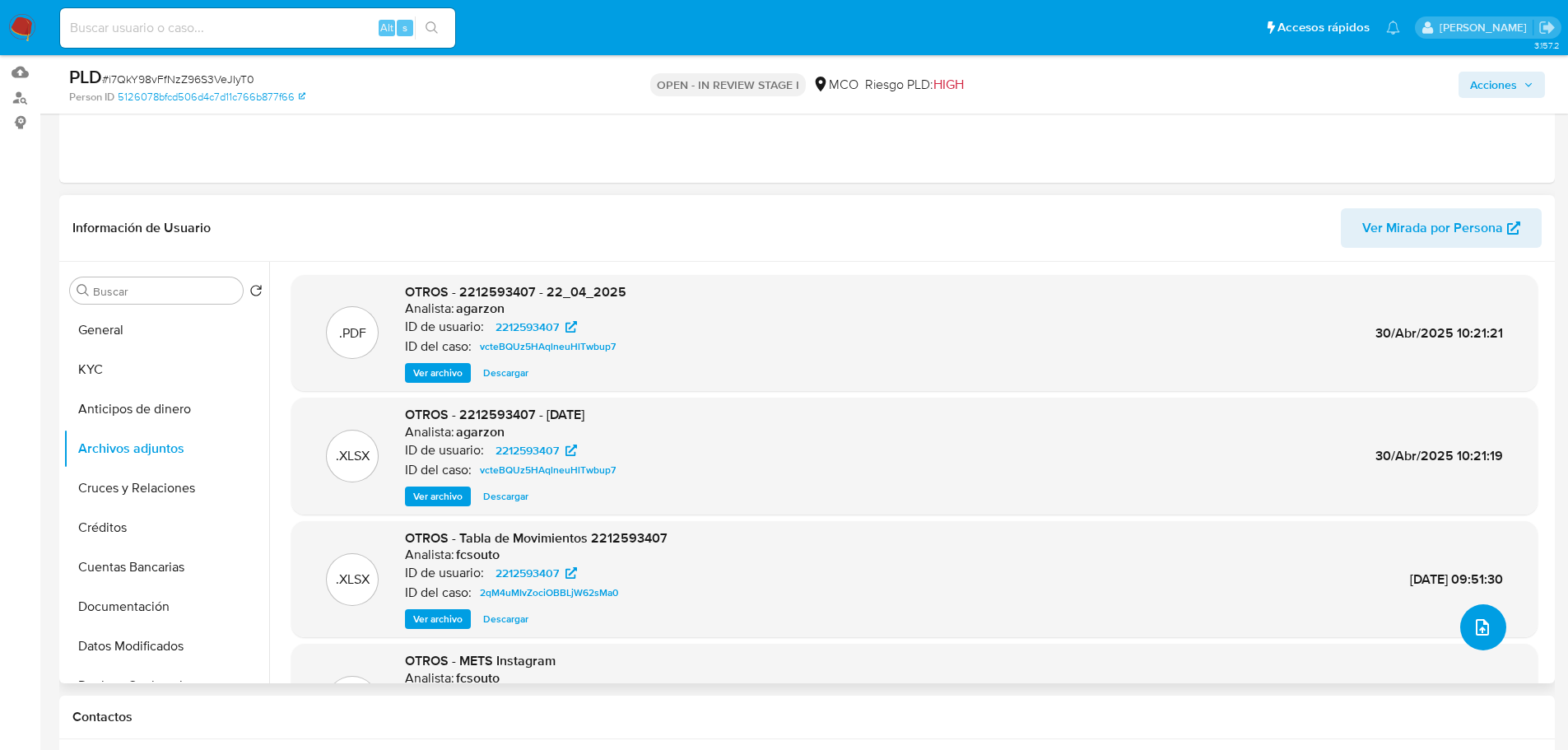
click at [1472, 621] on span "upload-file" at bounding box center [1482, 627] width 20 height 20
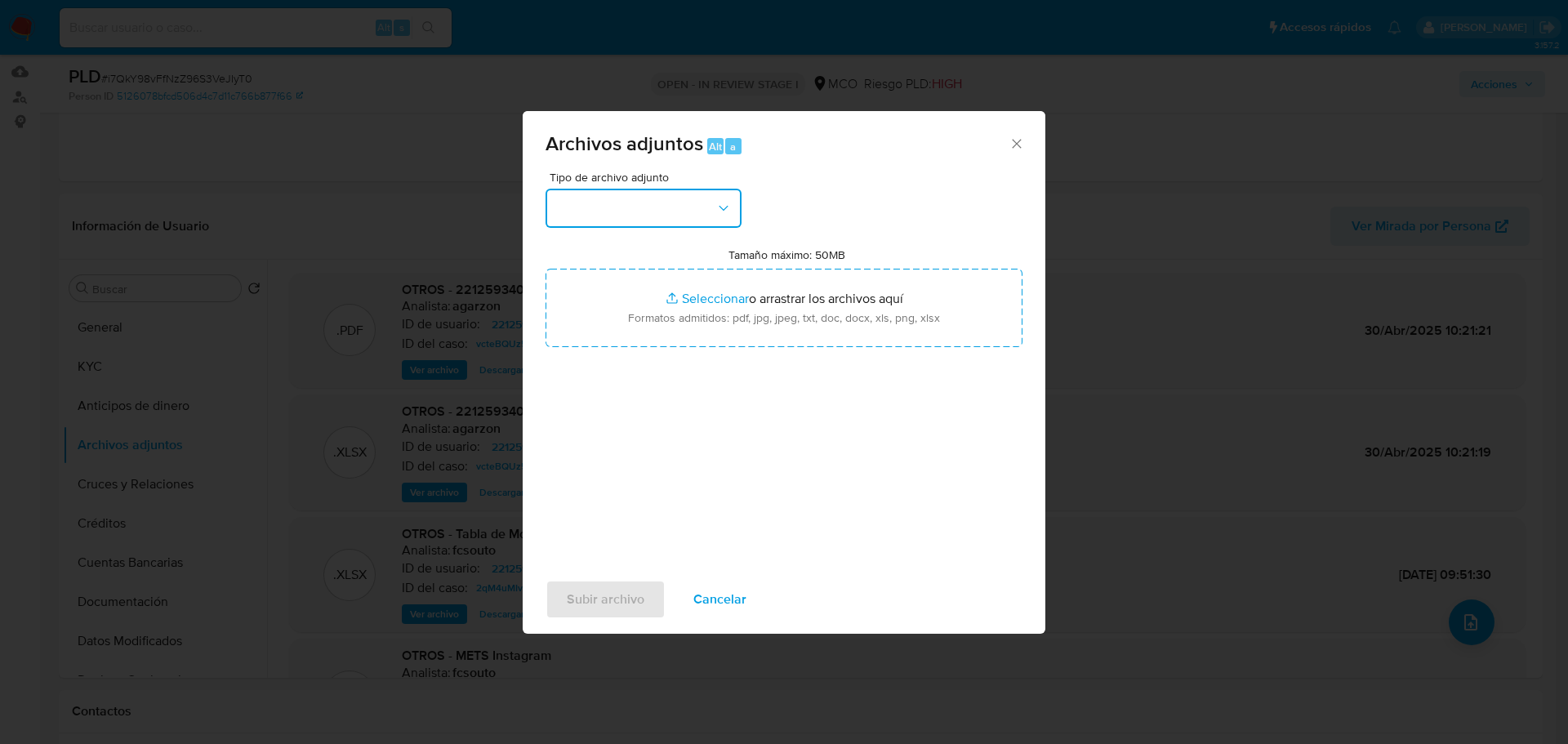
click at [686, 221] on button "button" at bounding box center [643, 208] width 196 height 39
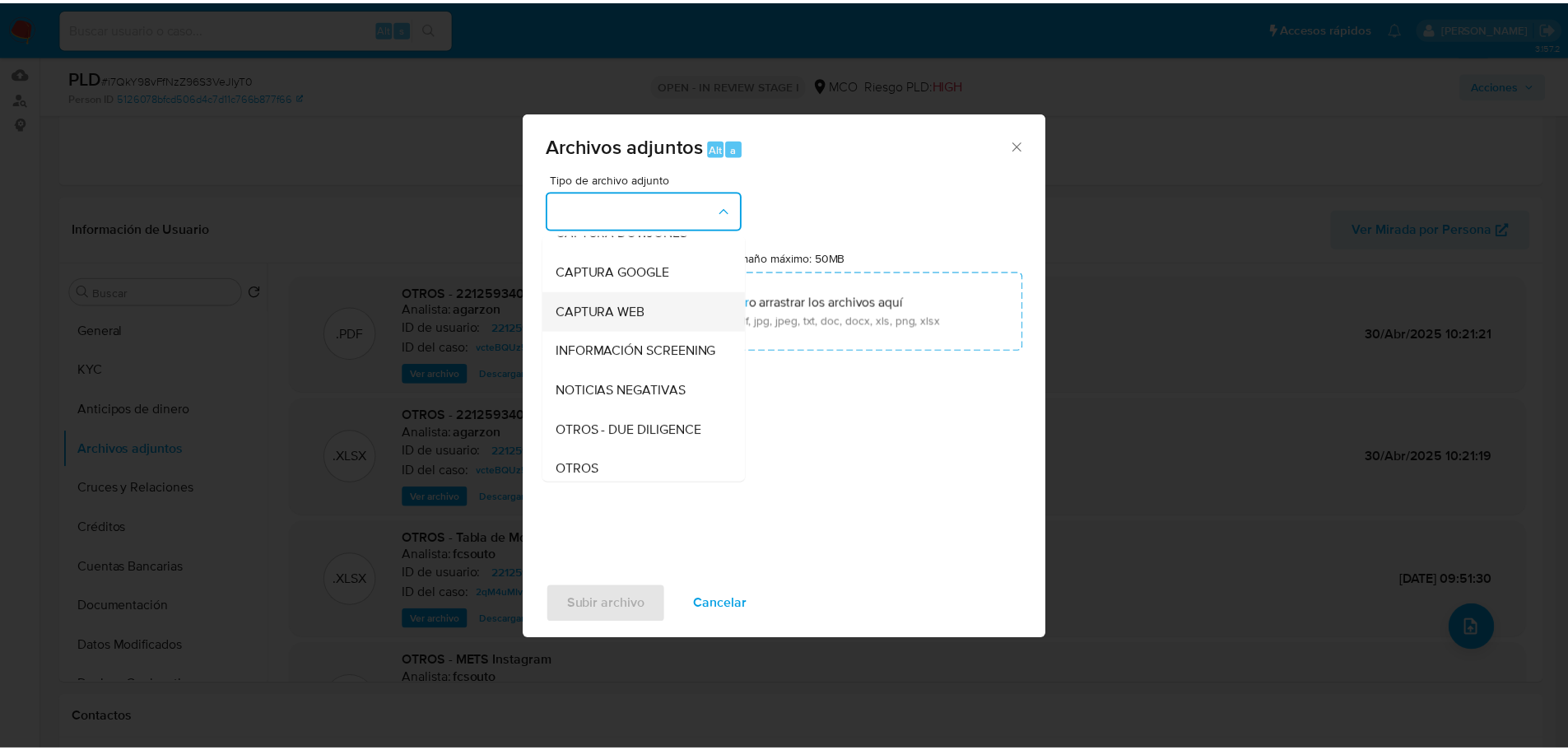
scroll to position [164, 0]
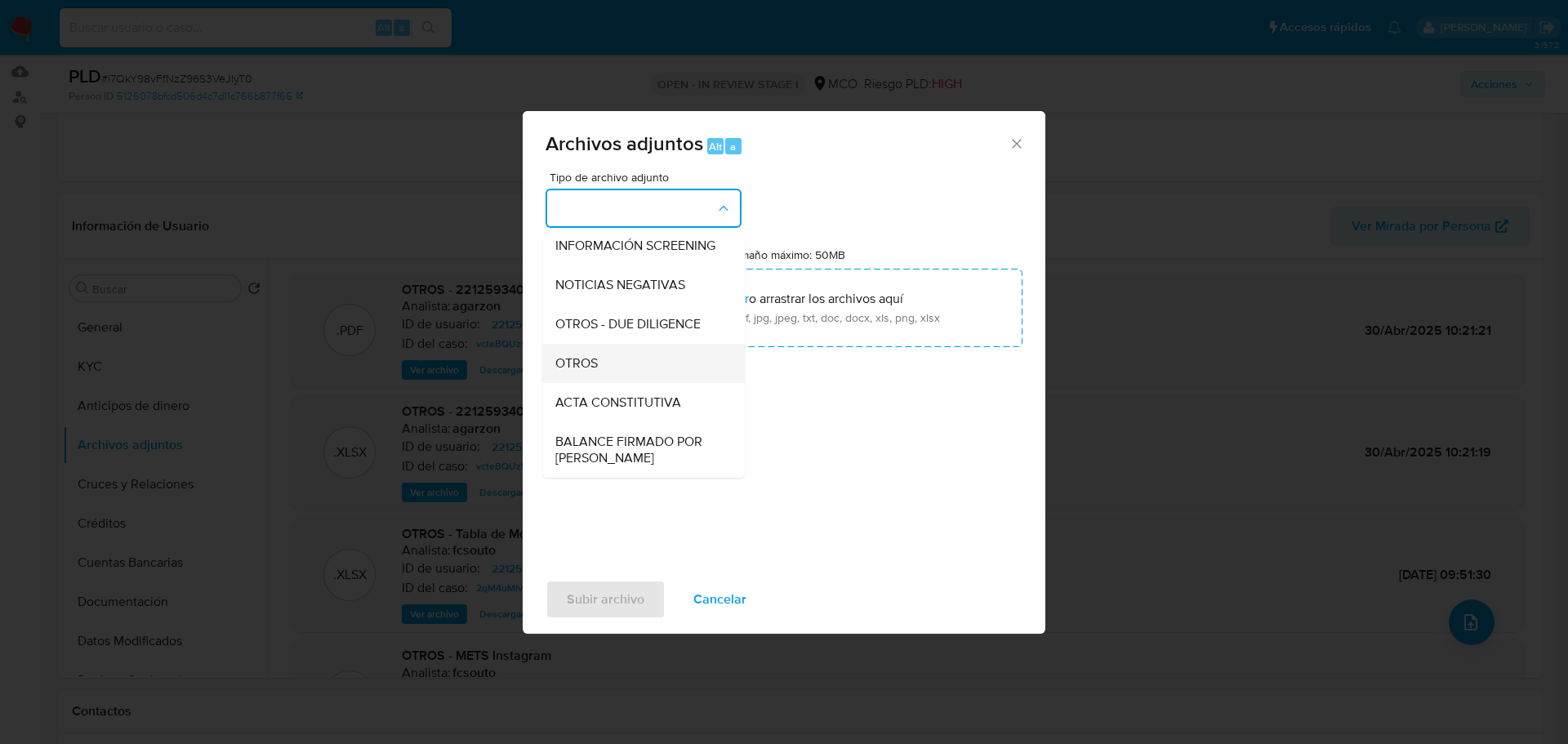
click at [614, 379] on div "OTROS" at bounding box center [638, 363] width 166 height 39
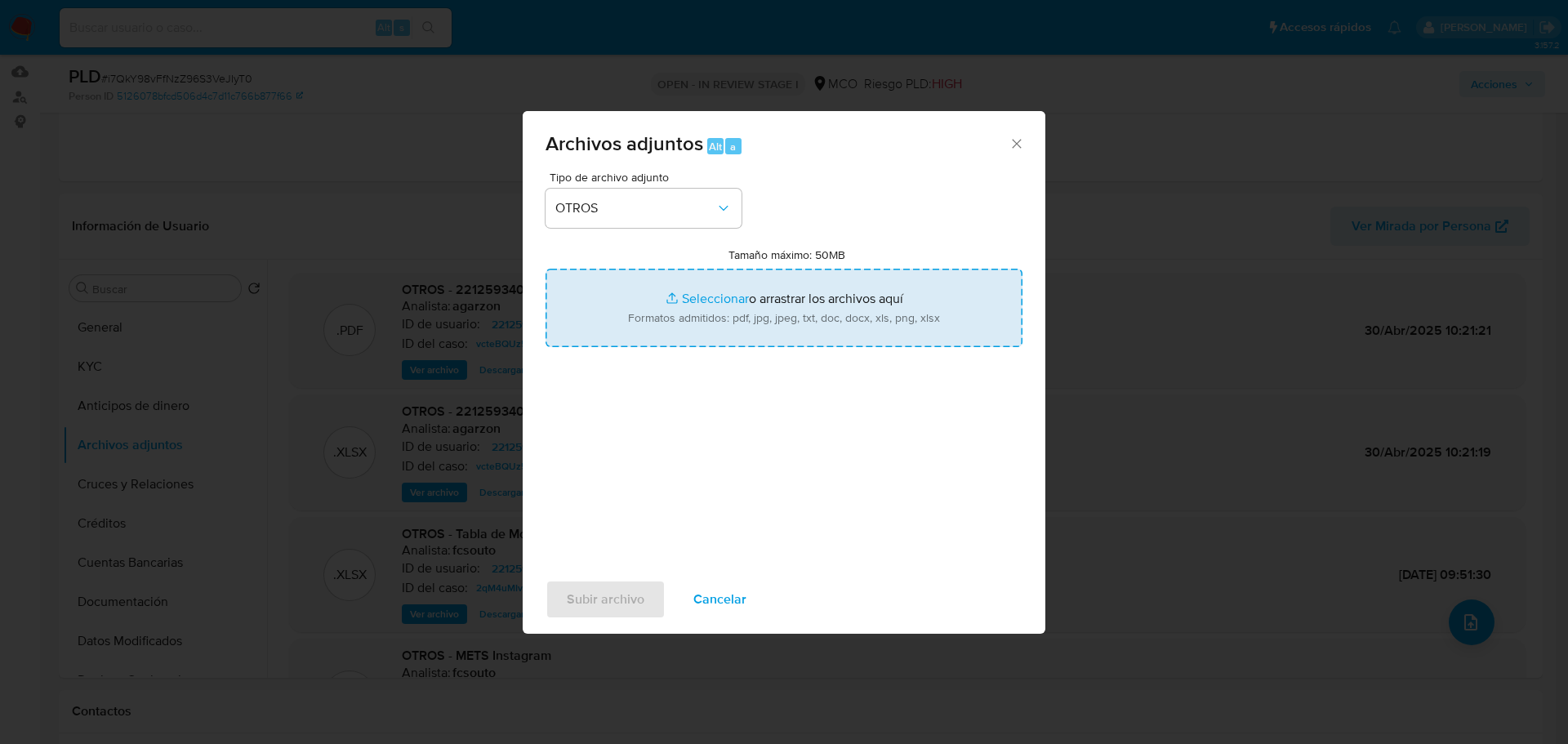
click at [722, 294] on input "Tamaño máximo: 50MB Seleccionar archivos" at bounding box center [784, 308] width 477 height 78
type input "C:\fakepath\2212593407 - 3_9_2025.pdf"
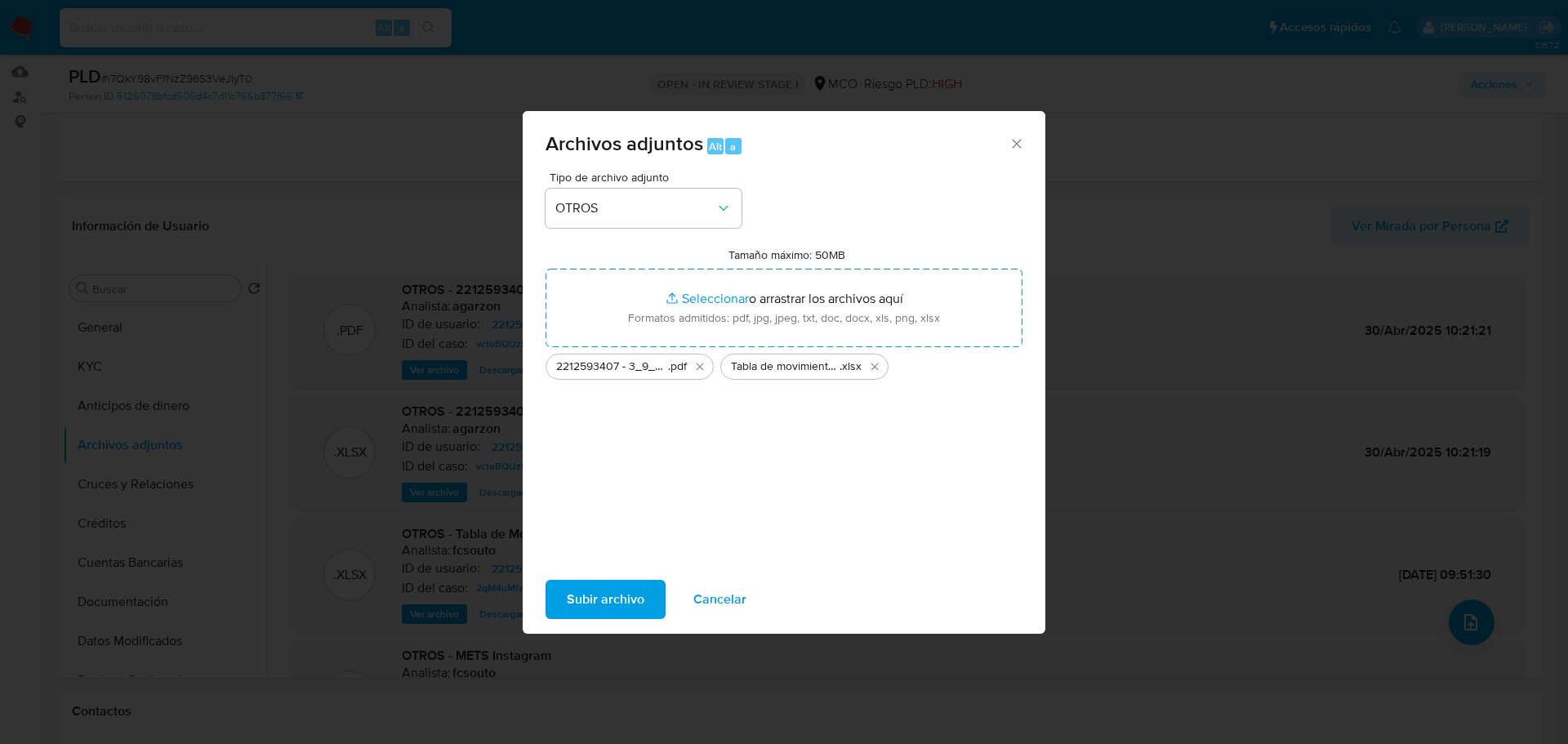
click at [574, 600] on span "Subir archivo" at bounding box center [605, 599] width 78 height 36
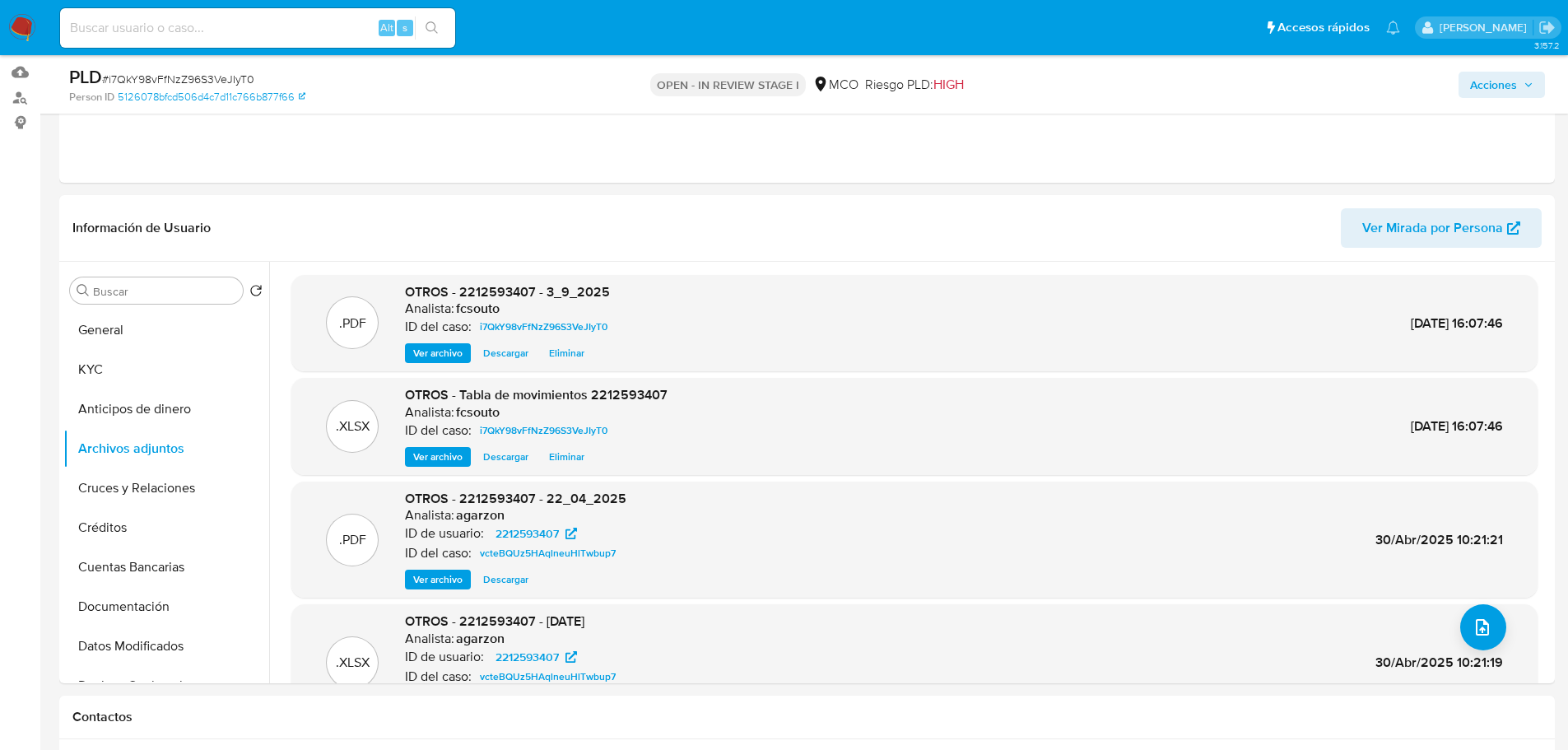
click at [1525, 89] on icon "button" at bounding box center [1527, 84] width 10 height 10
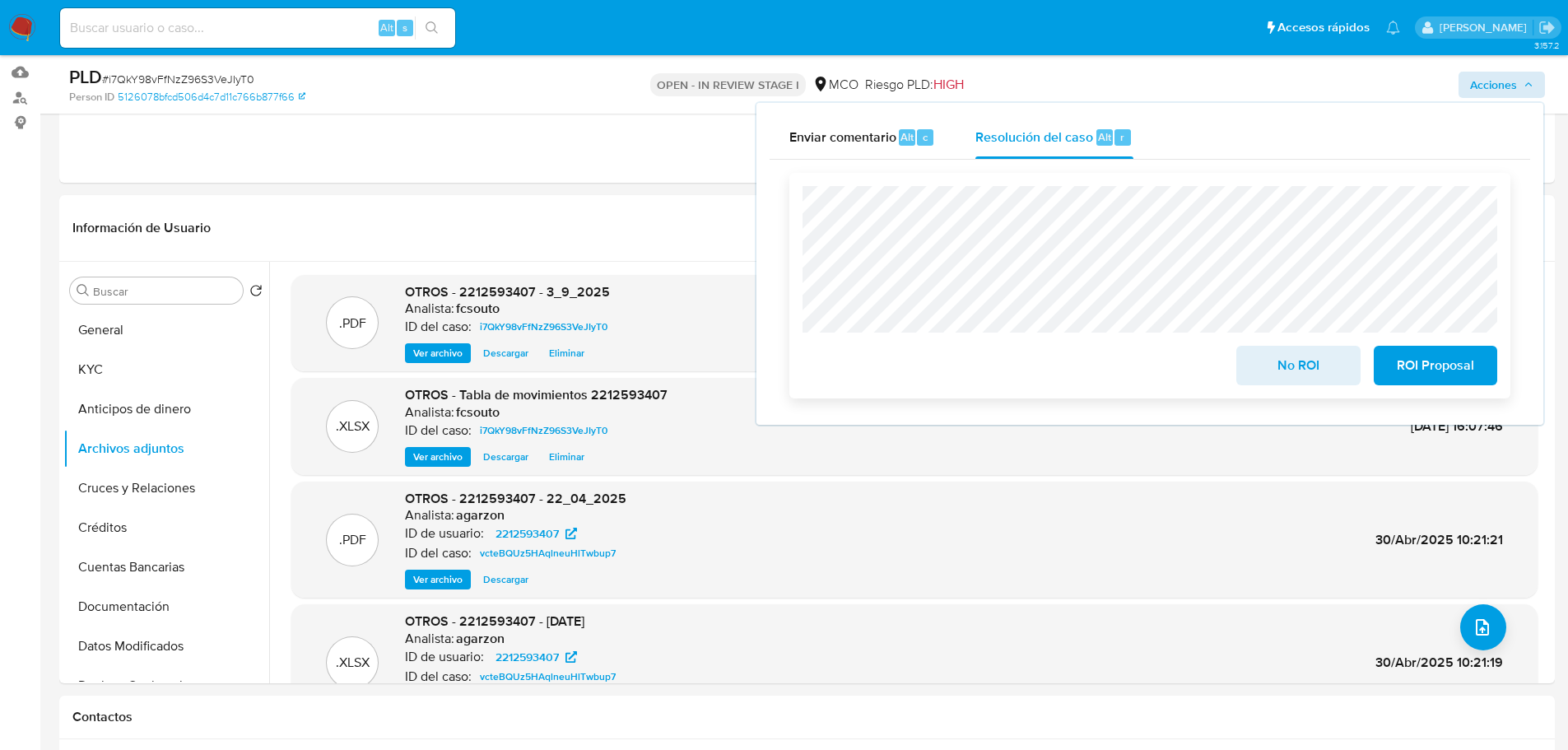
click at [1430, 368] on span "ROI Proposal" at bounding box center [1435, 366] width 81 height 37
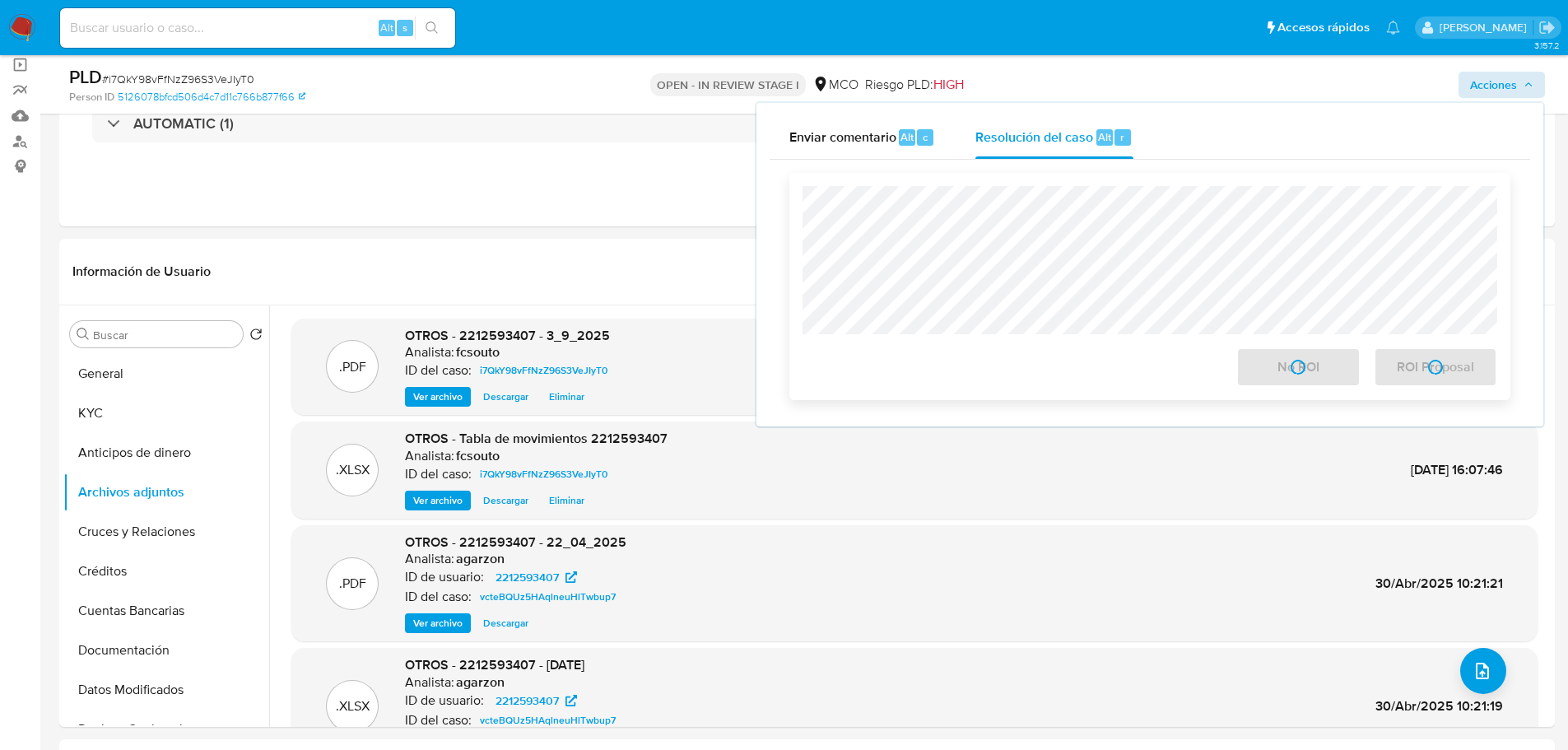
scroll to position [83, 0]
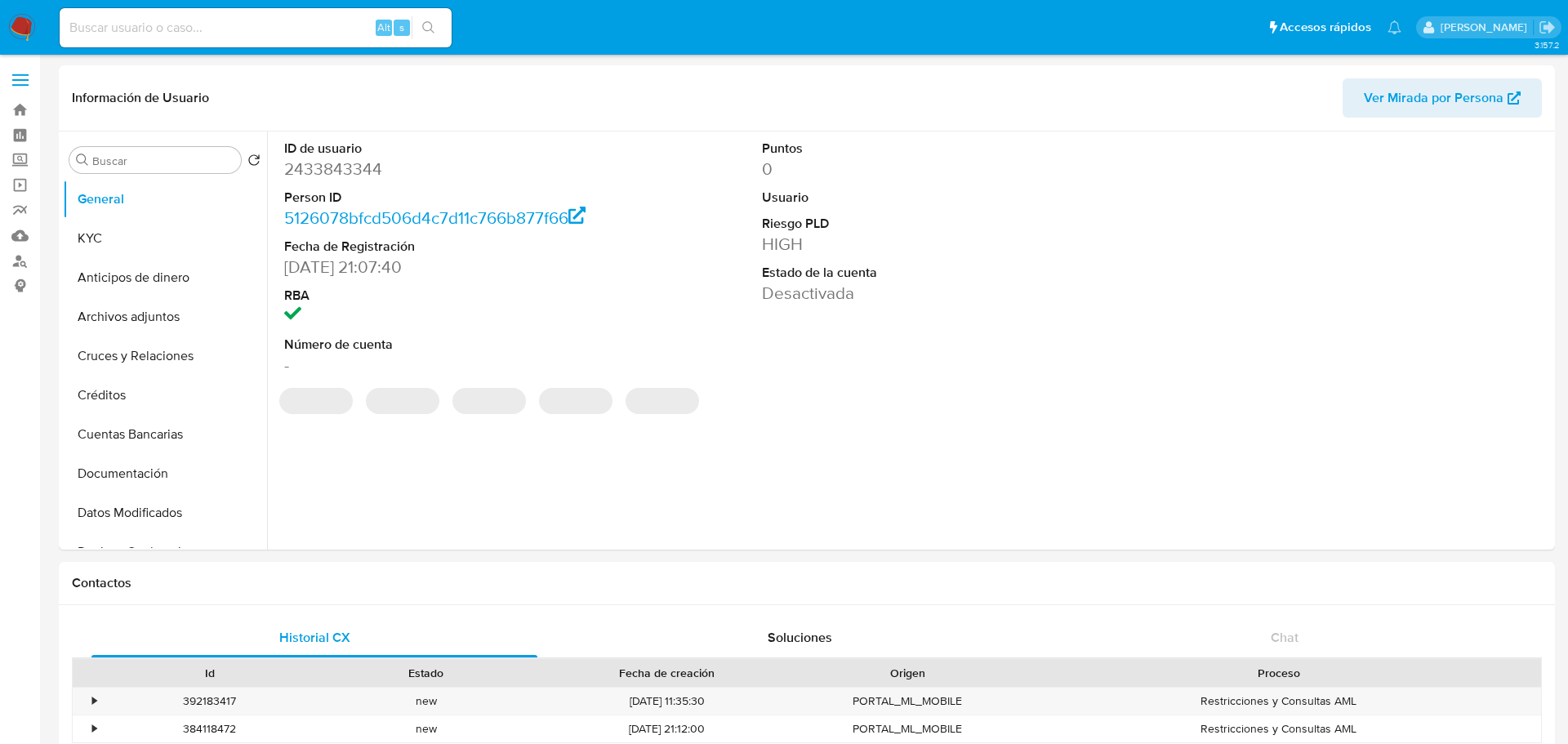
select select "10"
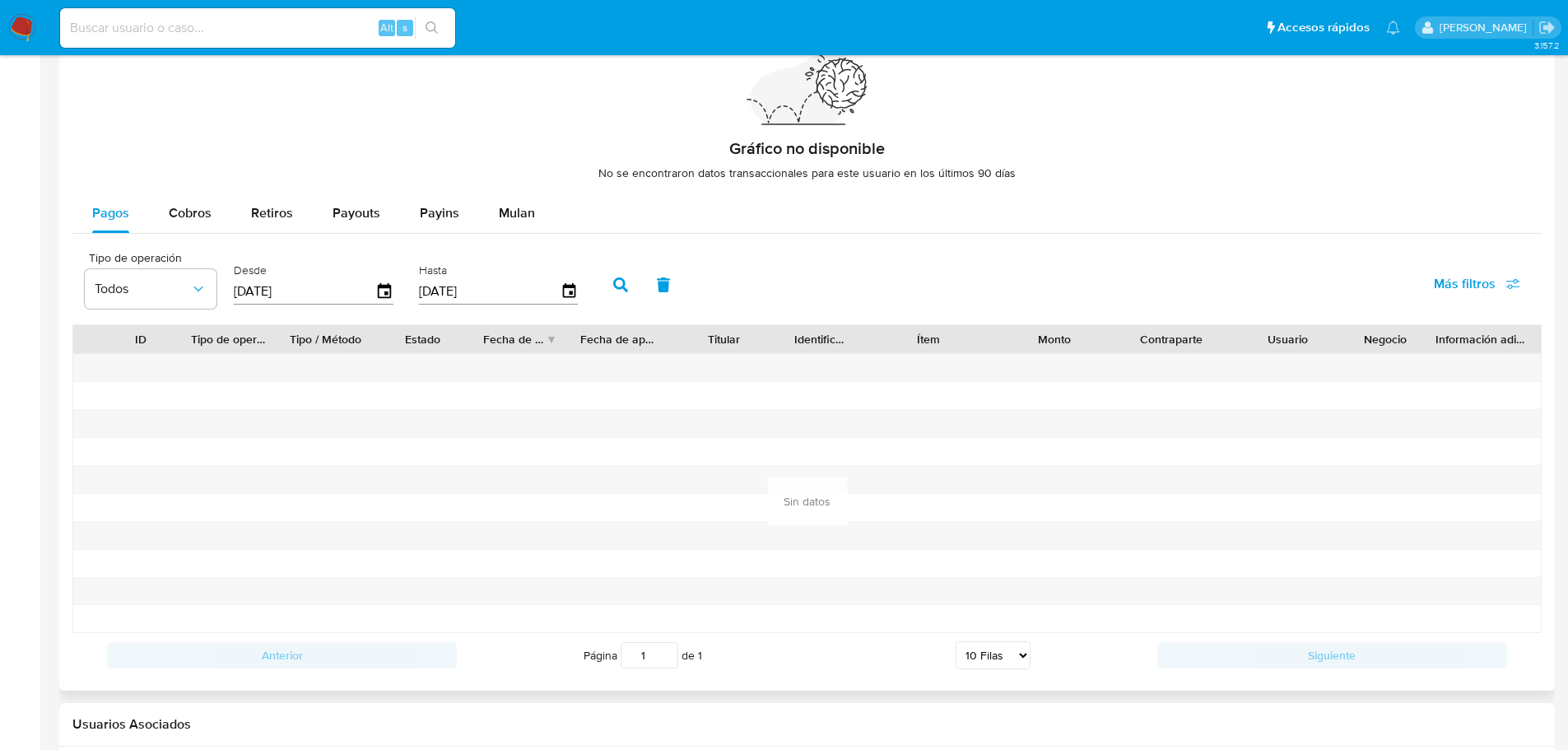
scroll to position [988, 0]
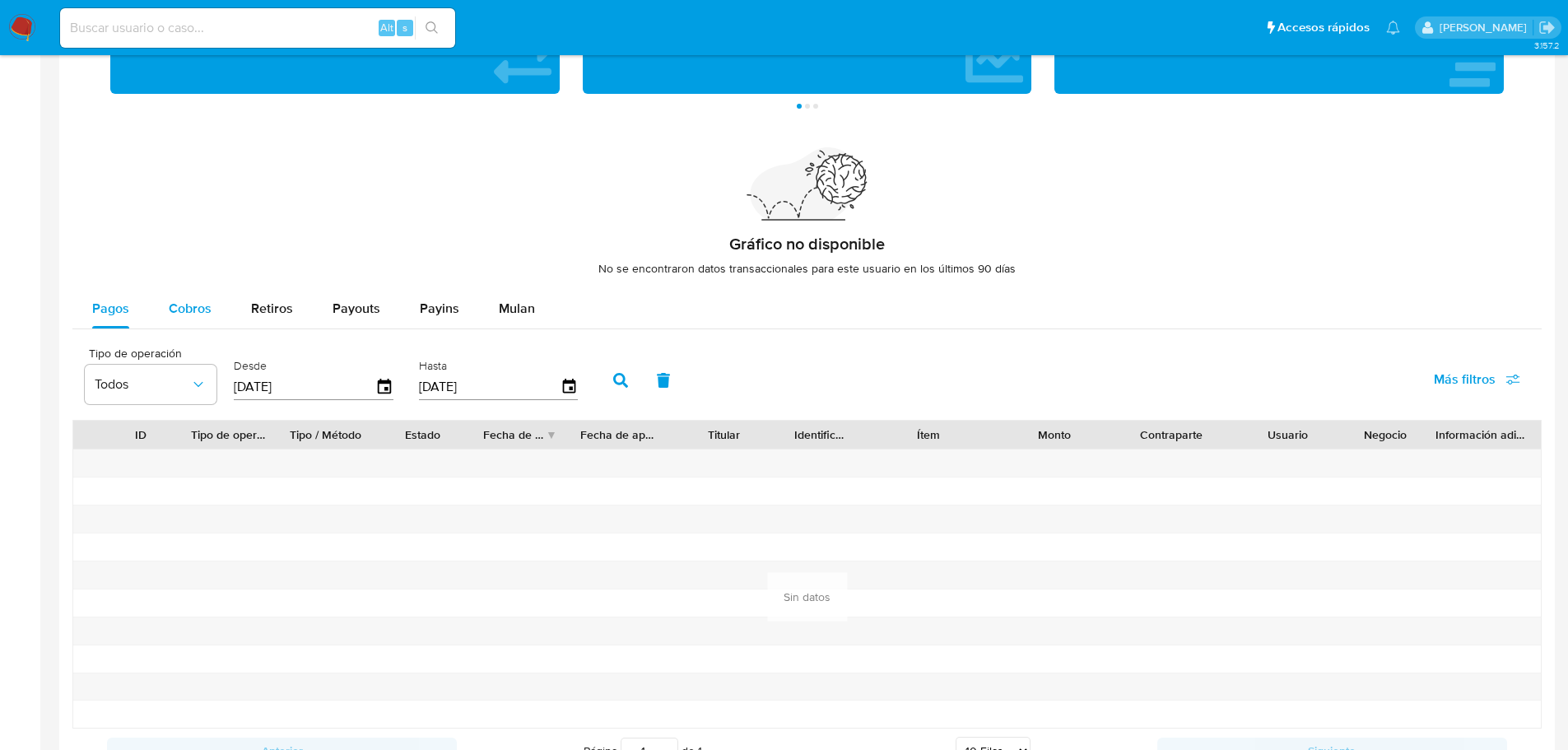
click at [190, 321] on div "Cobros" at bounding box center [189, 308] width 43 height 39
select select "10"
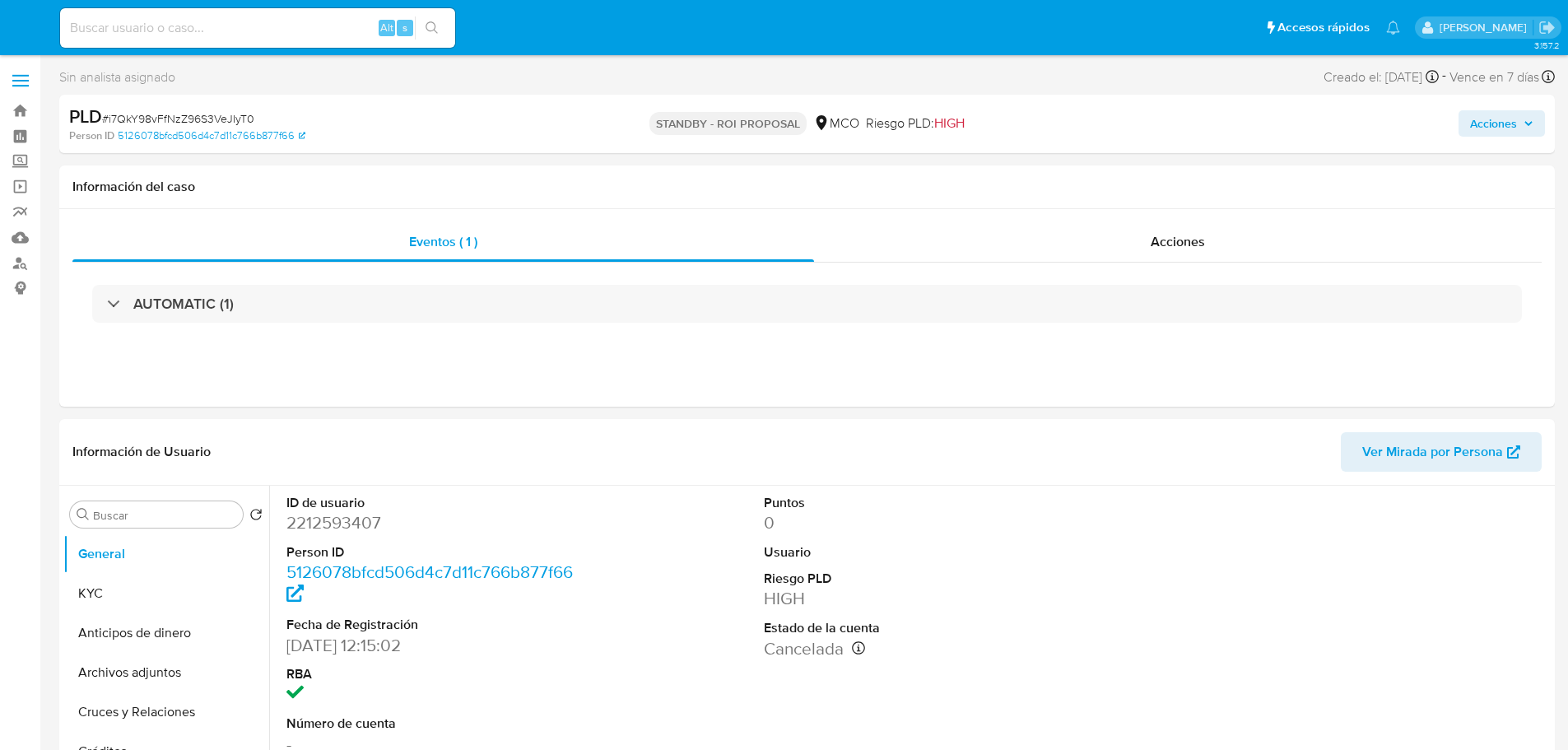
select select "10"
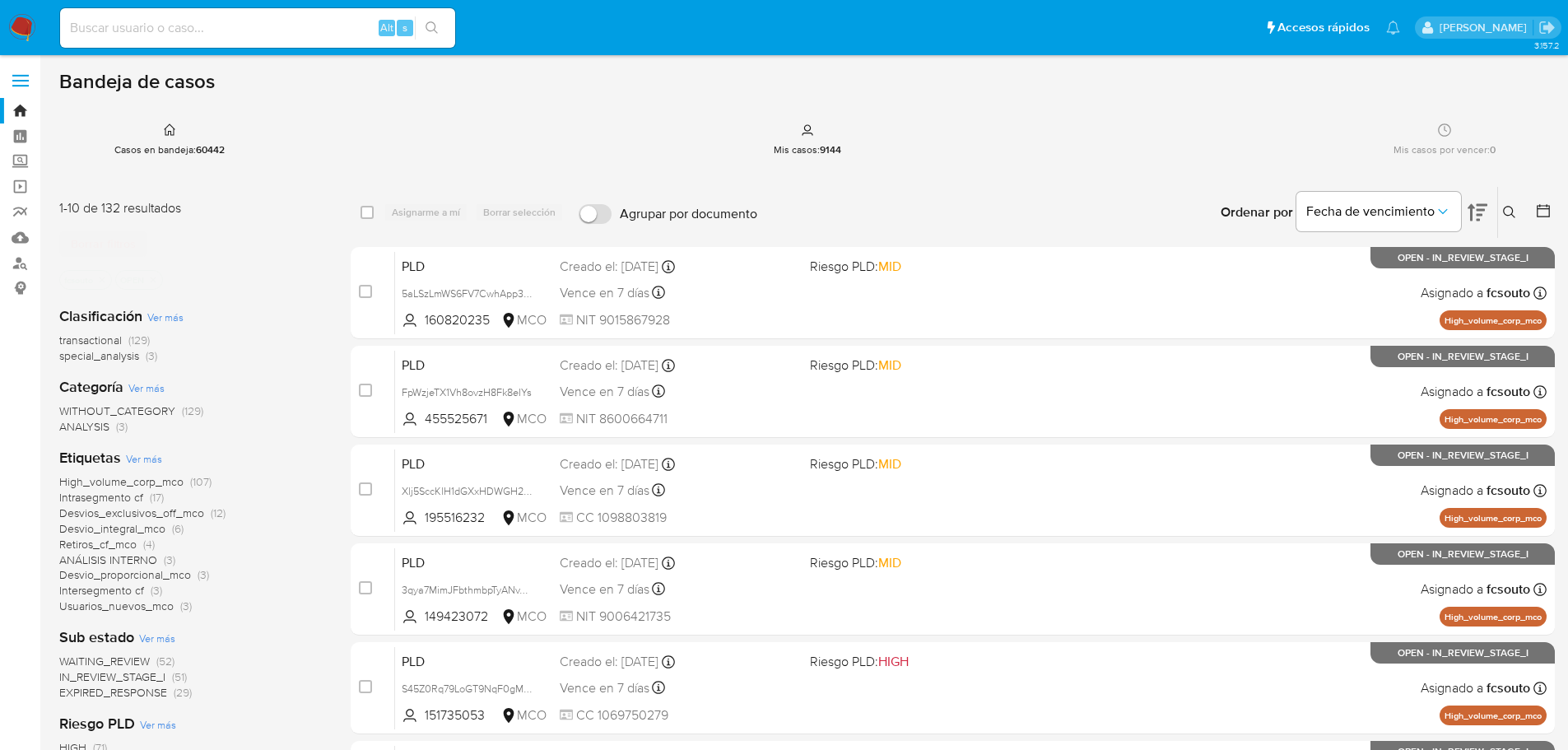
scroll to position [550, 0]
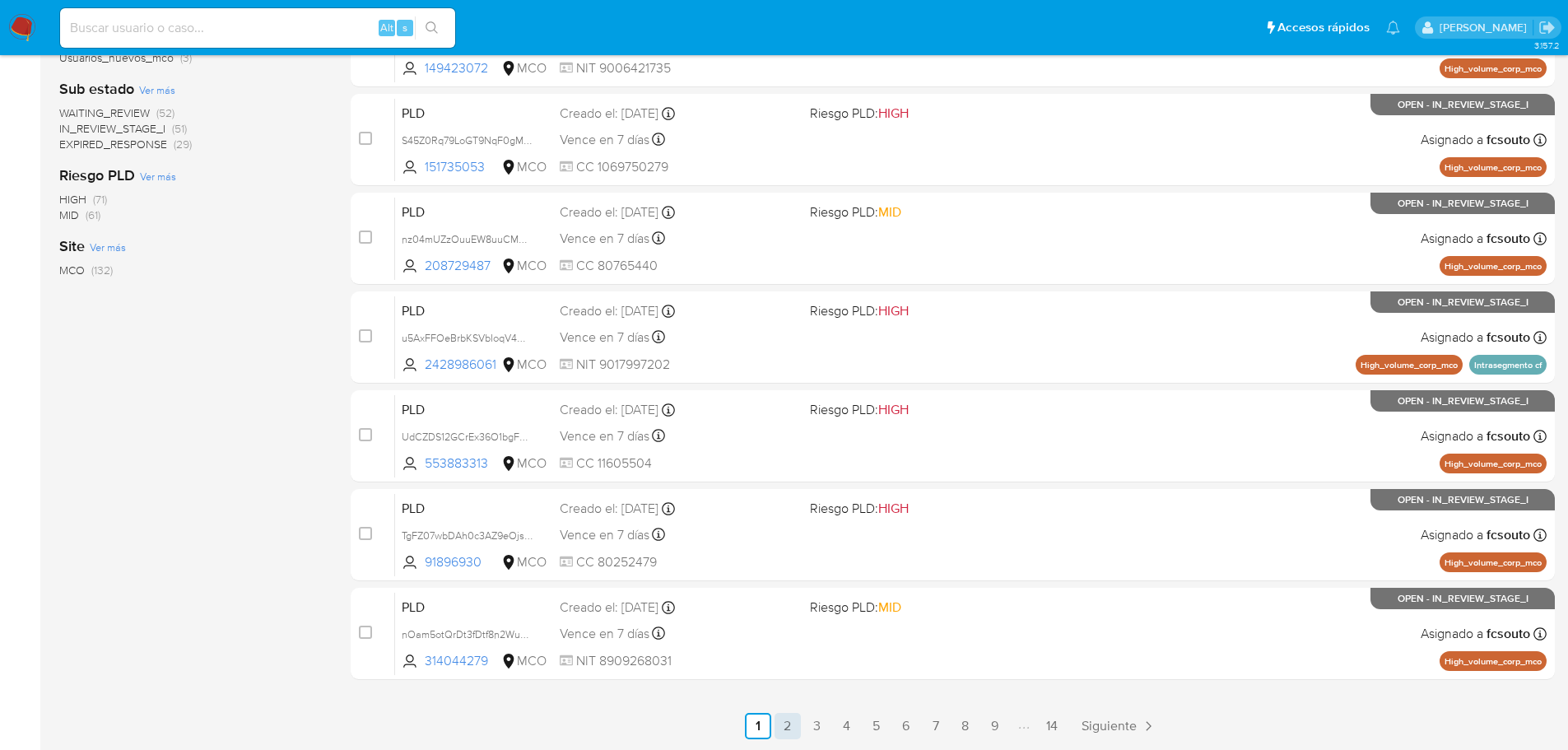
click at [787, 726] on link "2" at bounding box center [787, 726] width 26 height 26
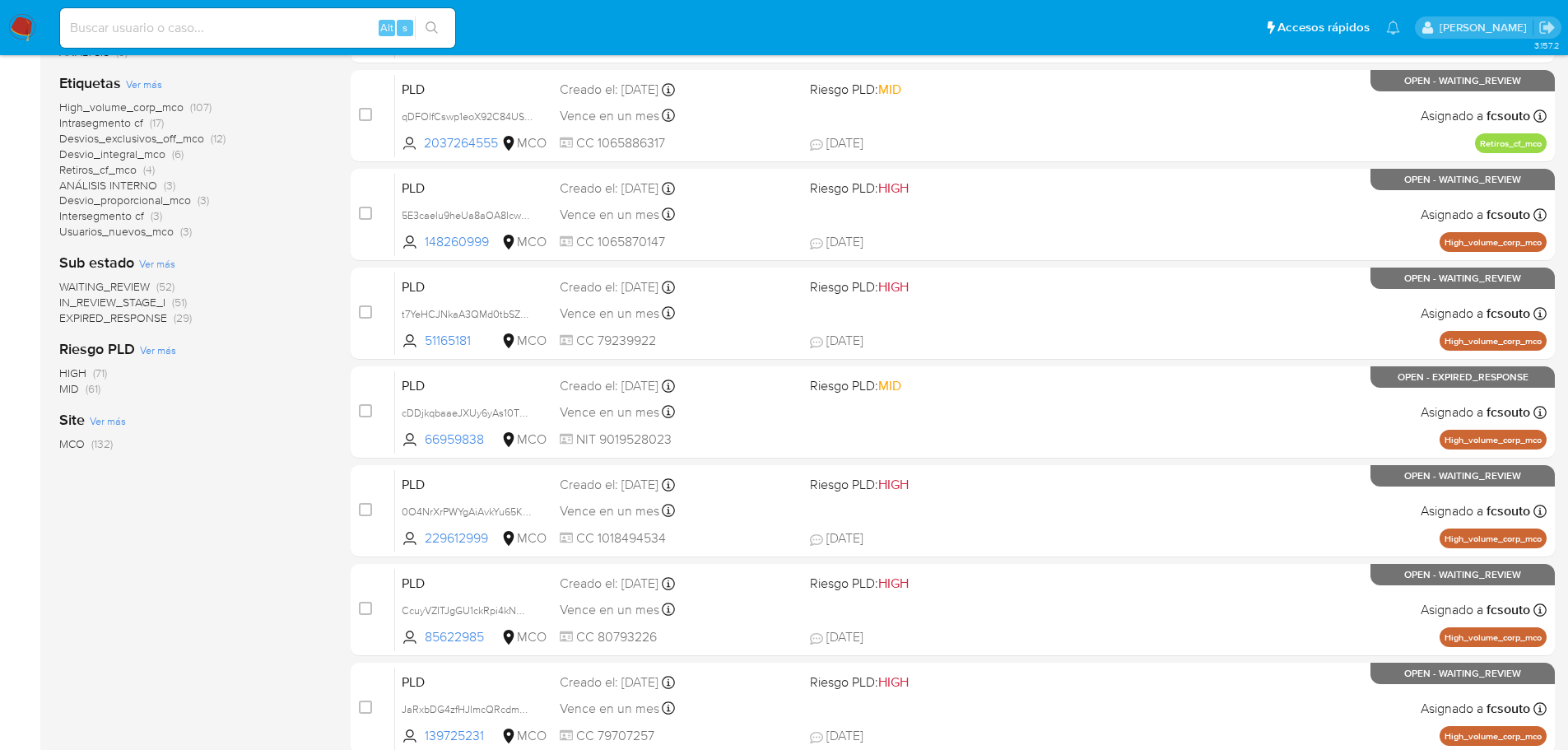
scroll to position [550, 0]
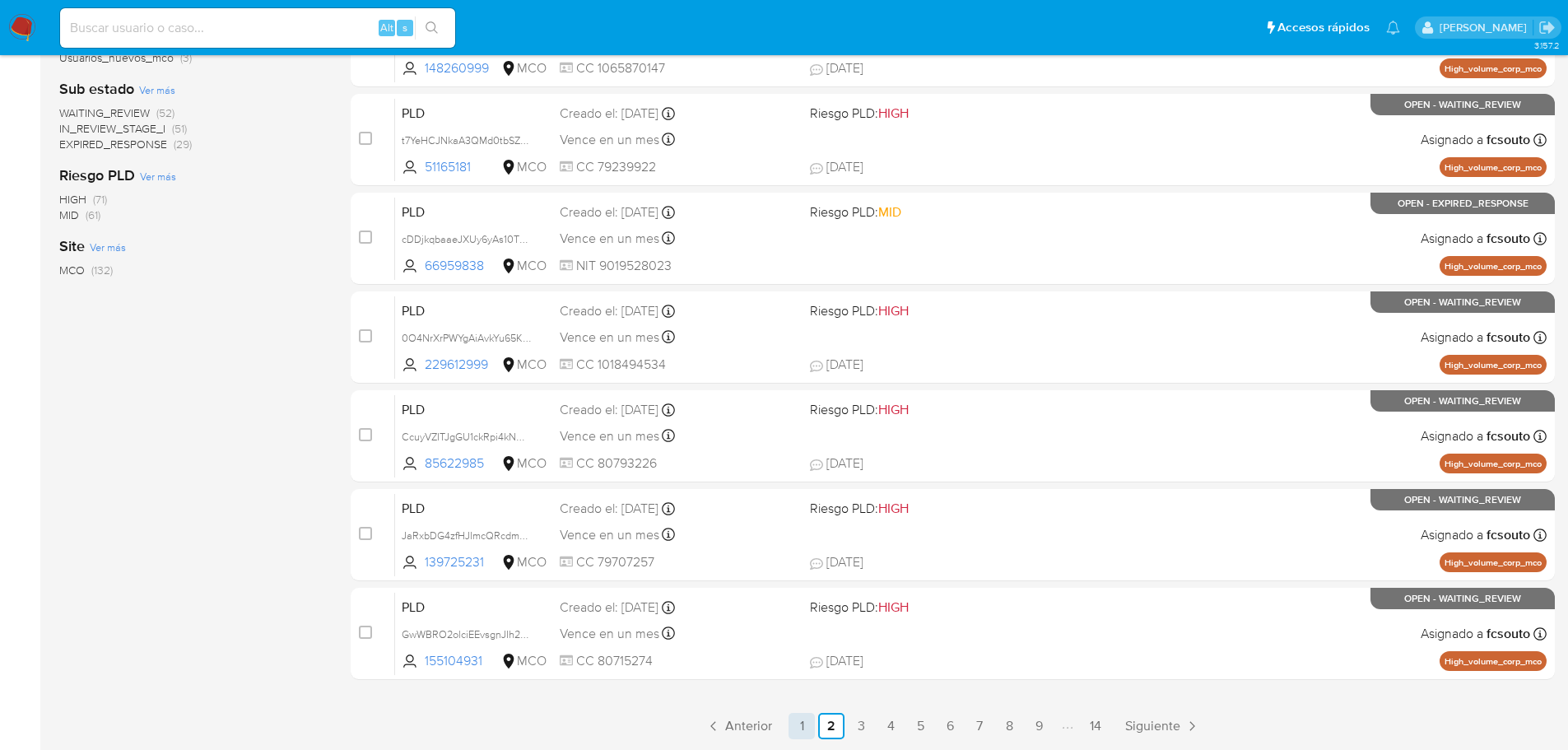
click at [799, 727] on link "1" at bounding box center [801, 726] width 26 height 26
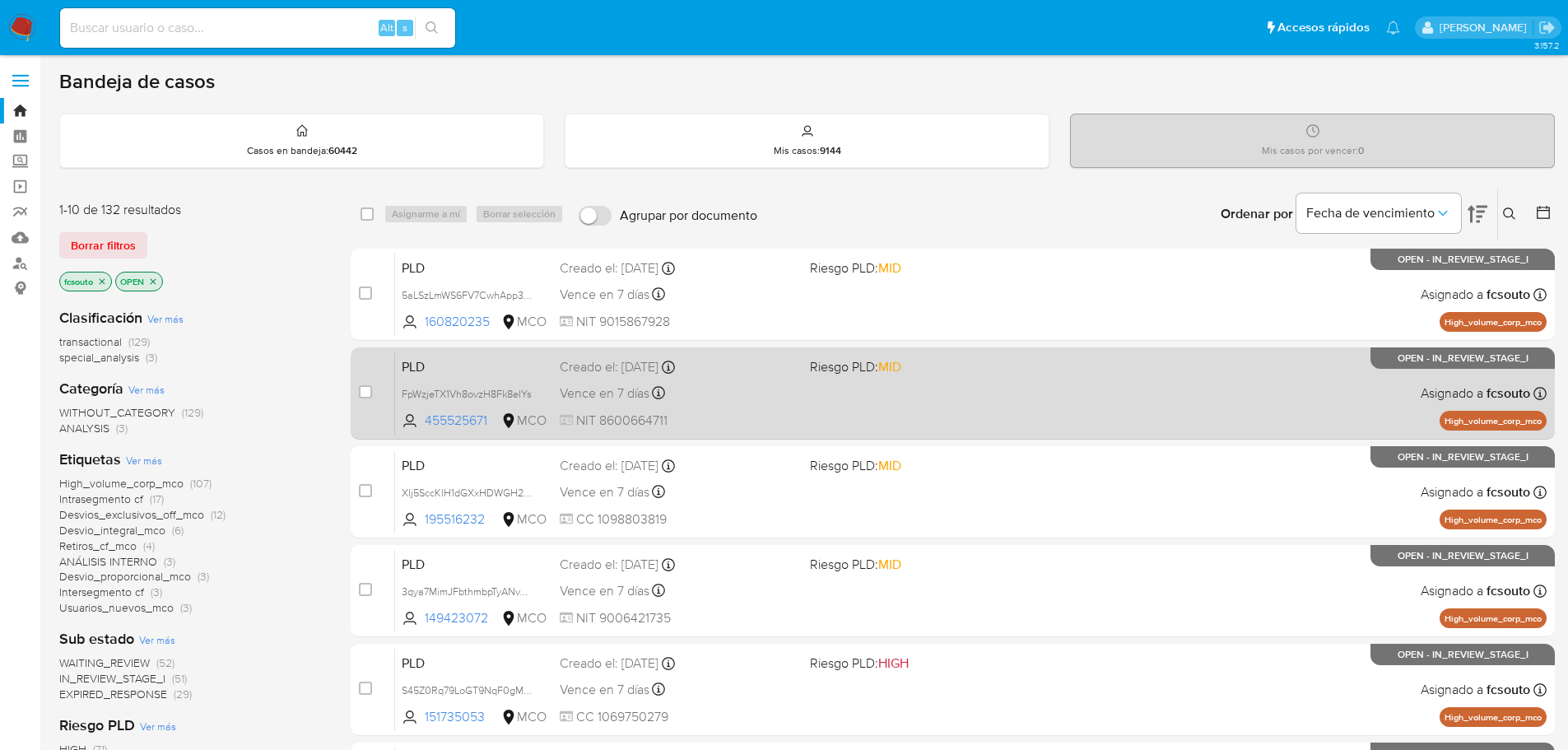
click at [792, 419] on span "NIT 8600664711" at bounding box center [678, 421] width 237 height 18
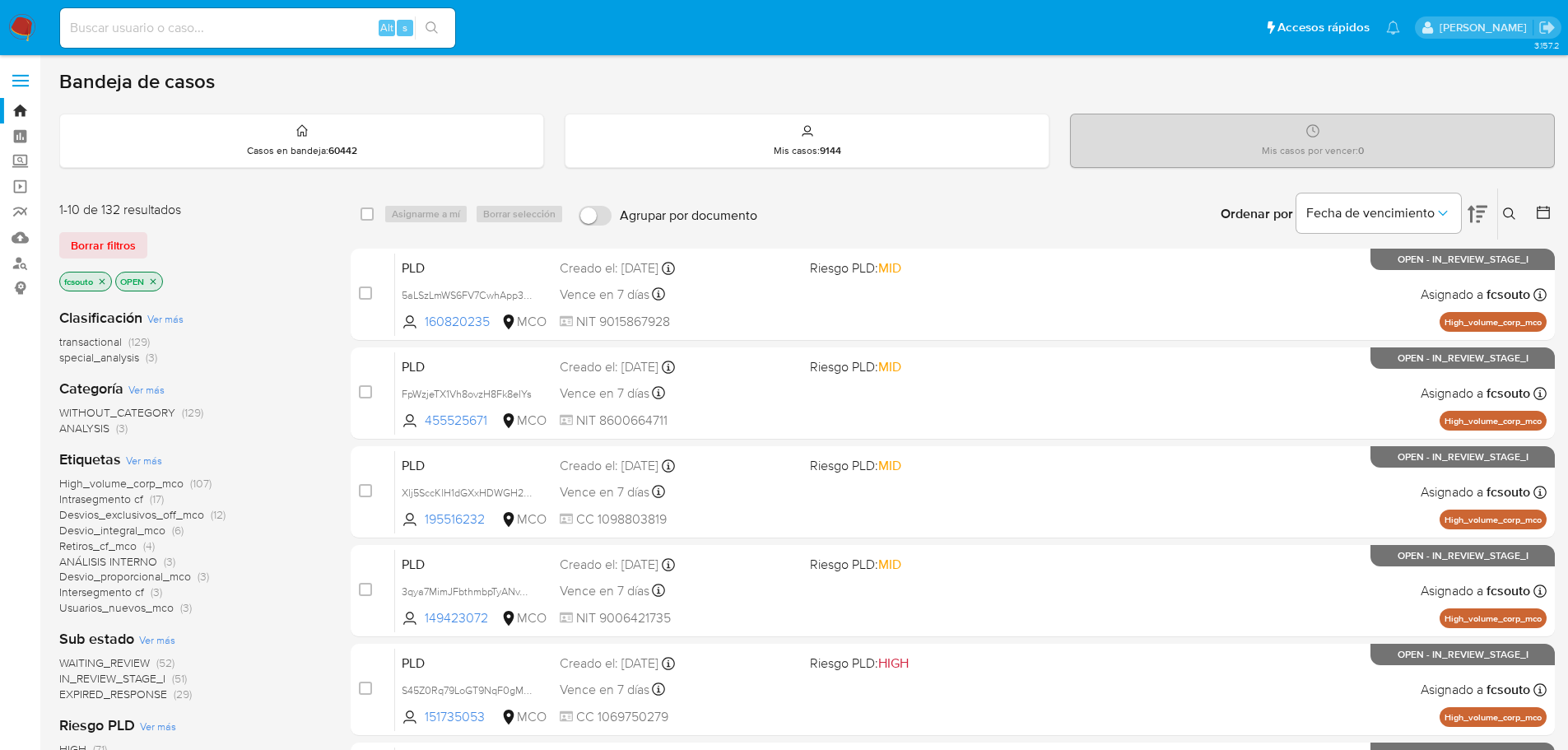
click at [175, 30] on input at bounding box center [257, 28] width 395 height 22
paste input "dgMLuzMVEw8zBOxpJkhS6Xu9"
type input "dgMLuzMVEw8zBOxpJkhS6Xu9"
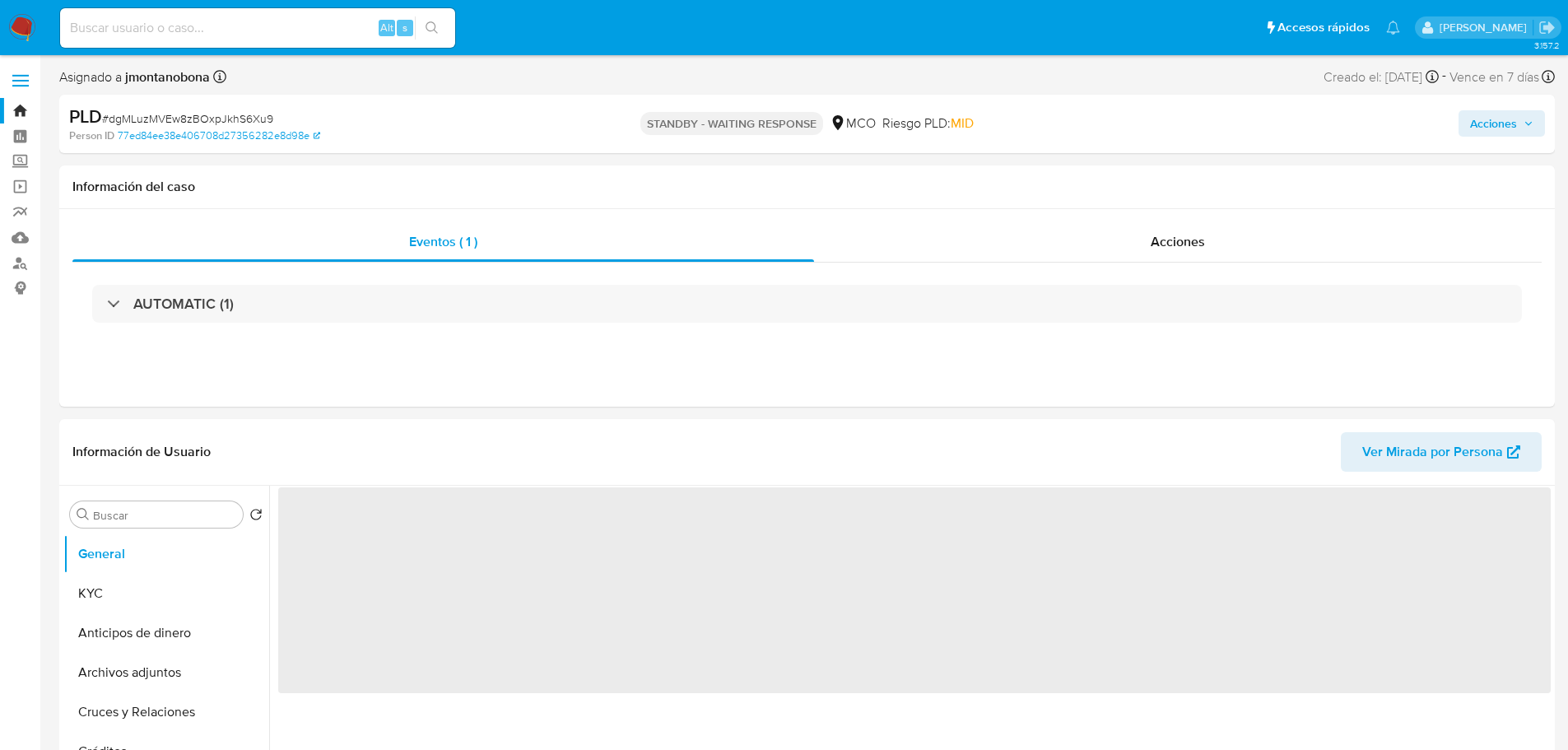
select select "10"
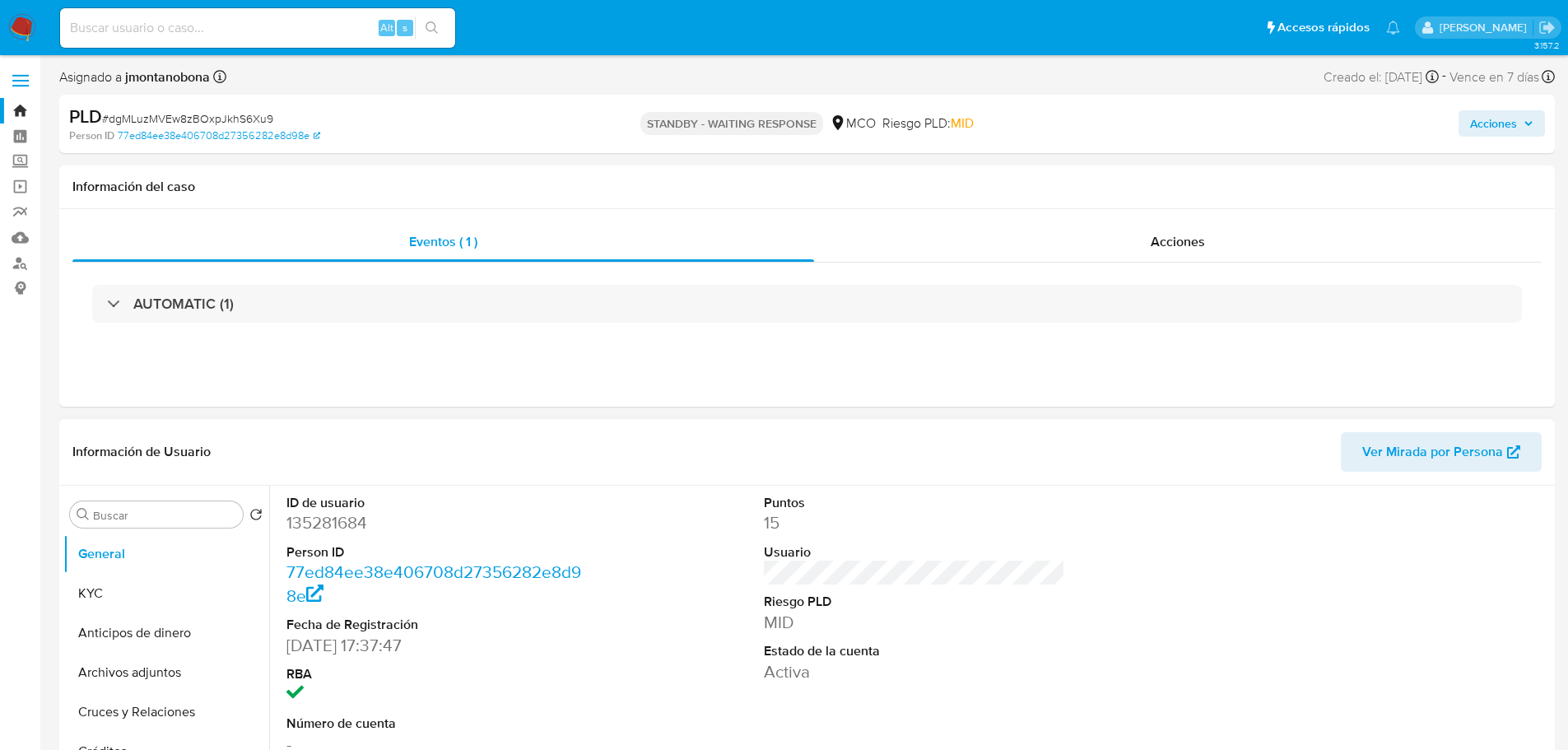
click at [350, 521] on dd "135281684" at bounding box center [438, 522] width 302 height 23
copy dd "135281684"
click at [94, 595] on button "KYC" at bounding box center [160, 593] width 193 height 39
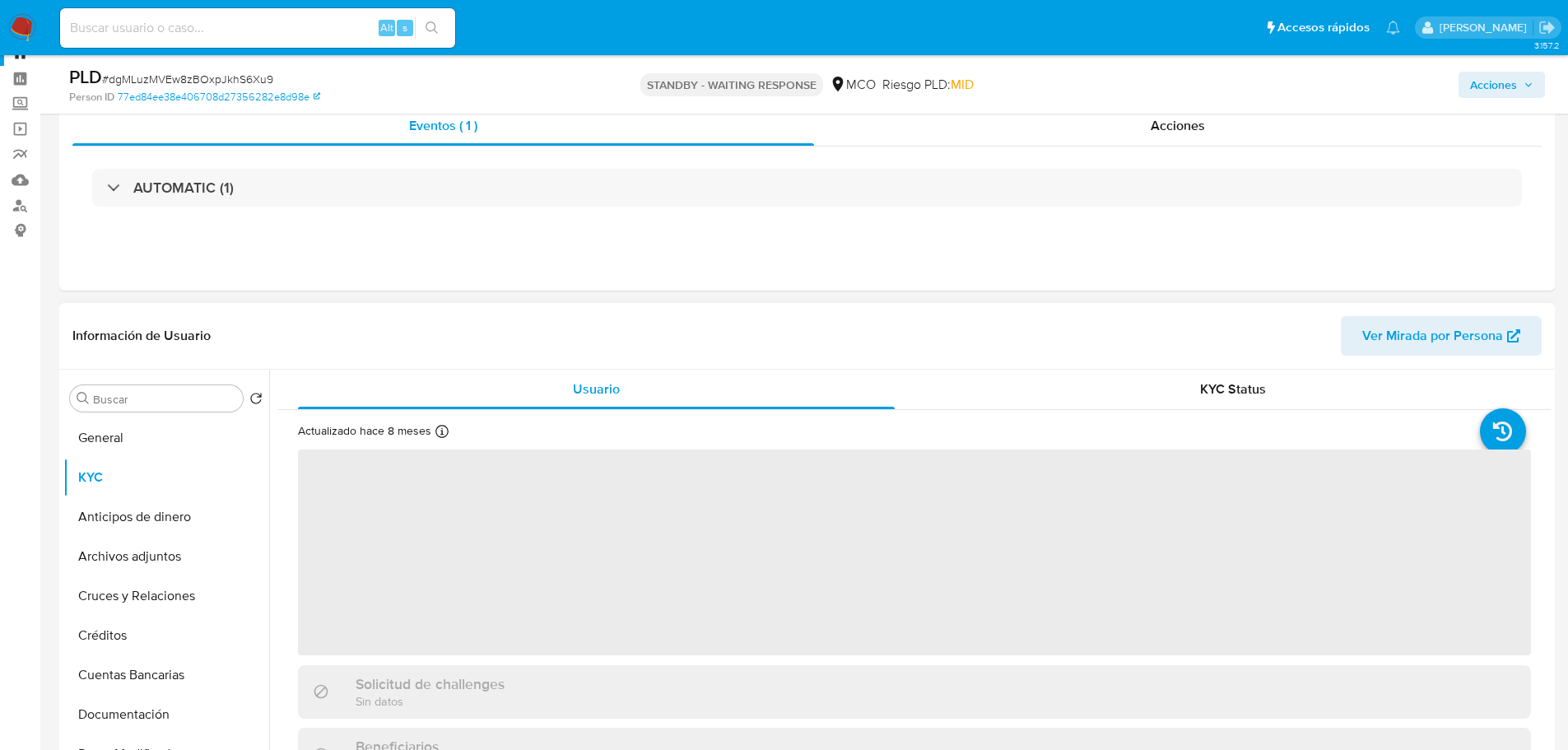
scroll to position [164, 0]
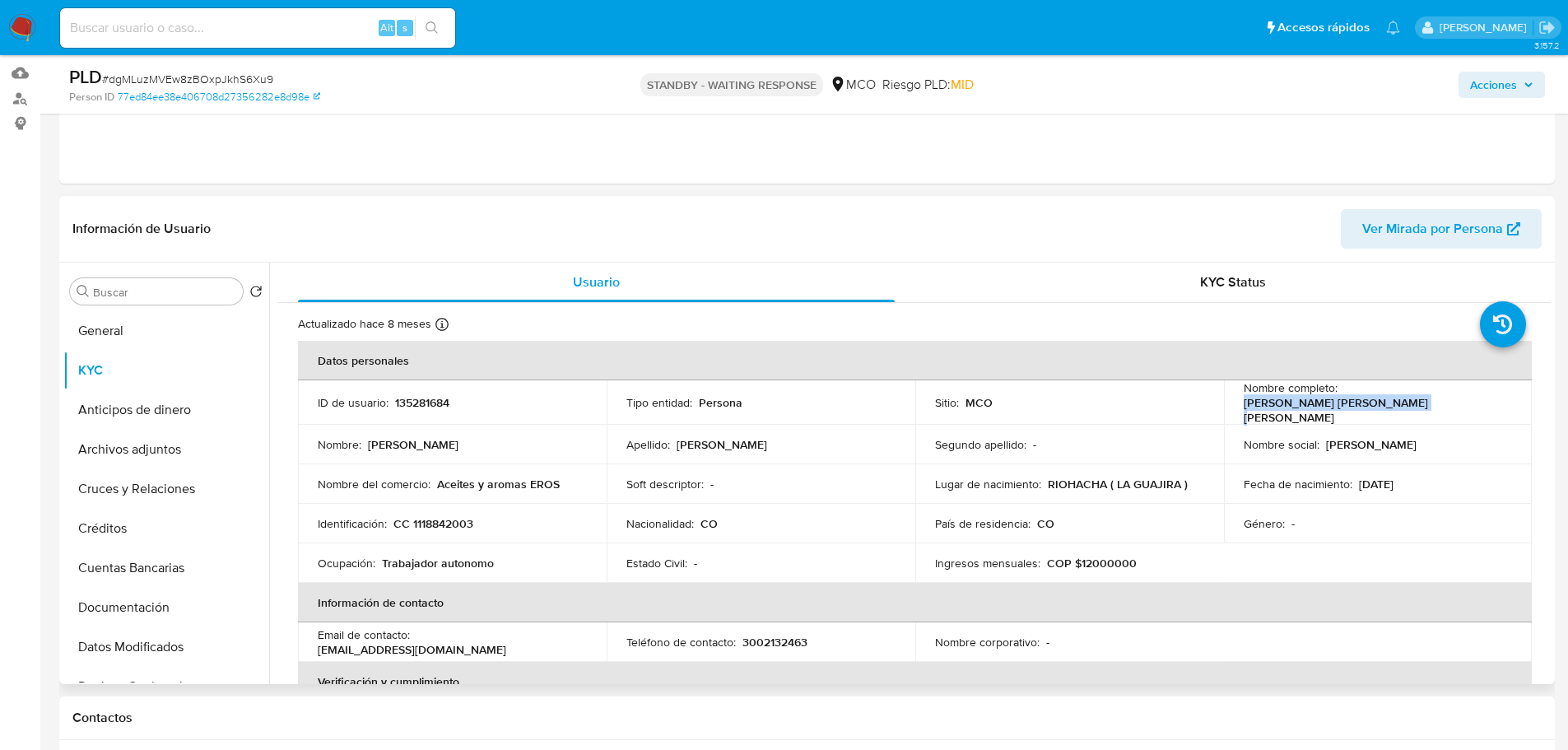
drag, startPoint x: 1340, startPoint y: 402, endPoint x: 1481, endPoint y: 396, distance: 141.1
click at [1481, 396] on p "[PERSON_NAME] [PERSON_NAME] [PERSON_NAME]" at bounding box center [1374, 410] width 262 height 30
copy p "[PERSON_NAME] [PERSON_NAME] [PERSON_NAME]"
click at [447, 522] on p "CC 1118842003" at bounding box center [433, 523] width 80 height 15
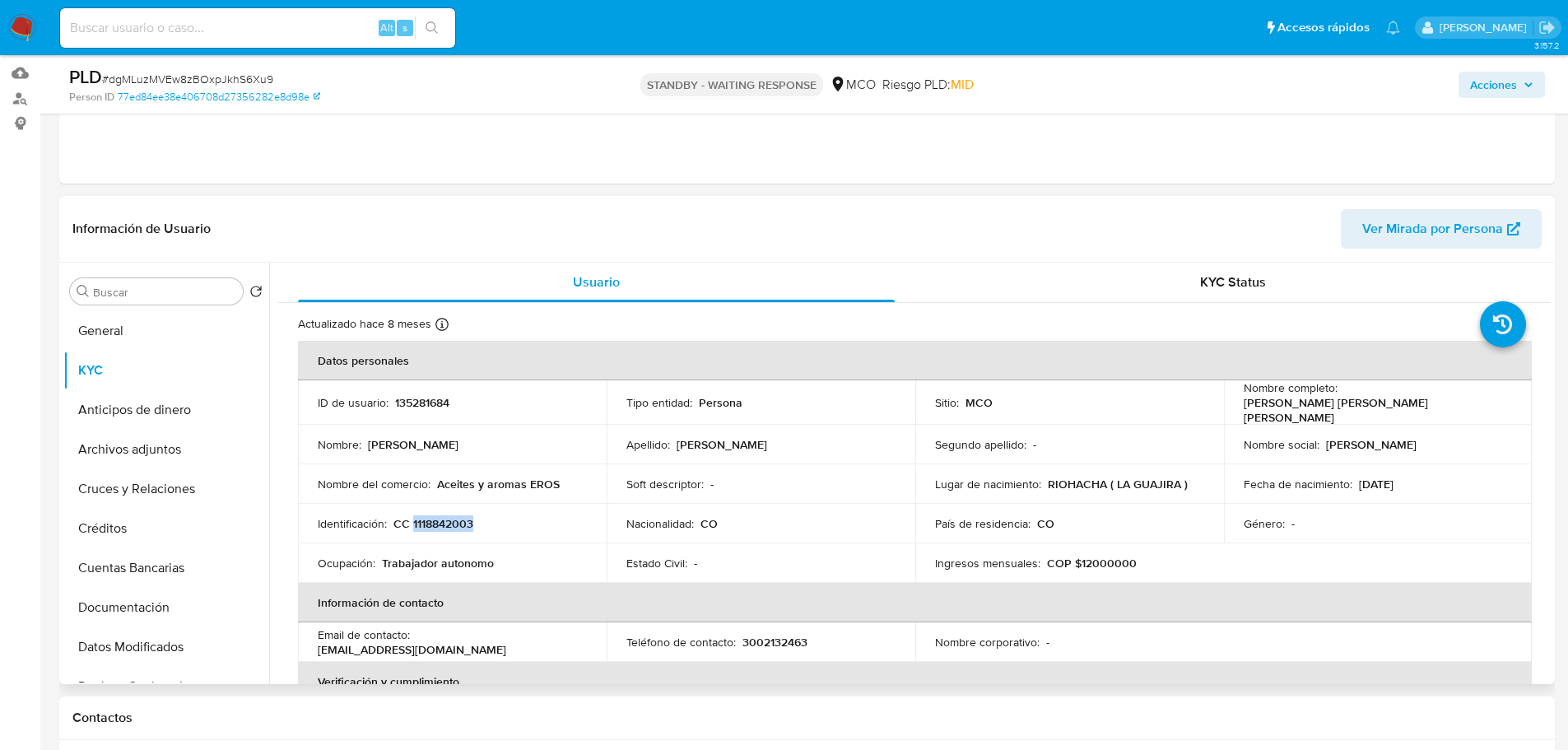
copy p "1118842003"
click at [413, 397] on p "135281684" at bounding box center [422, 402] width 55 height 15
copy p "135281684"
click at [152, 335] on button "General" at bounding box center [160, 330] width 193 height 39
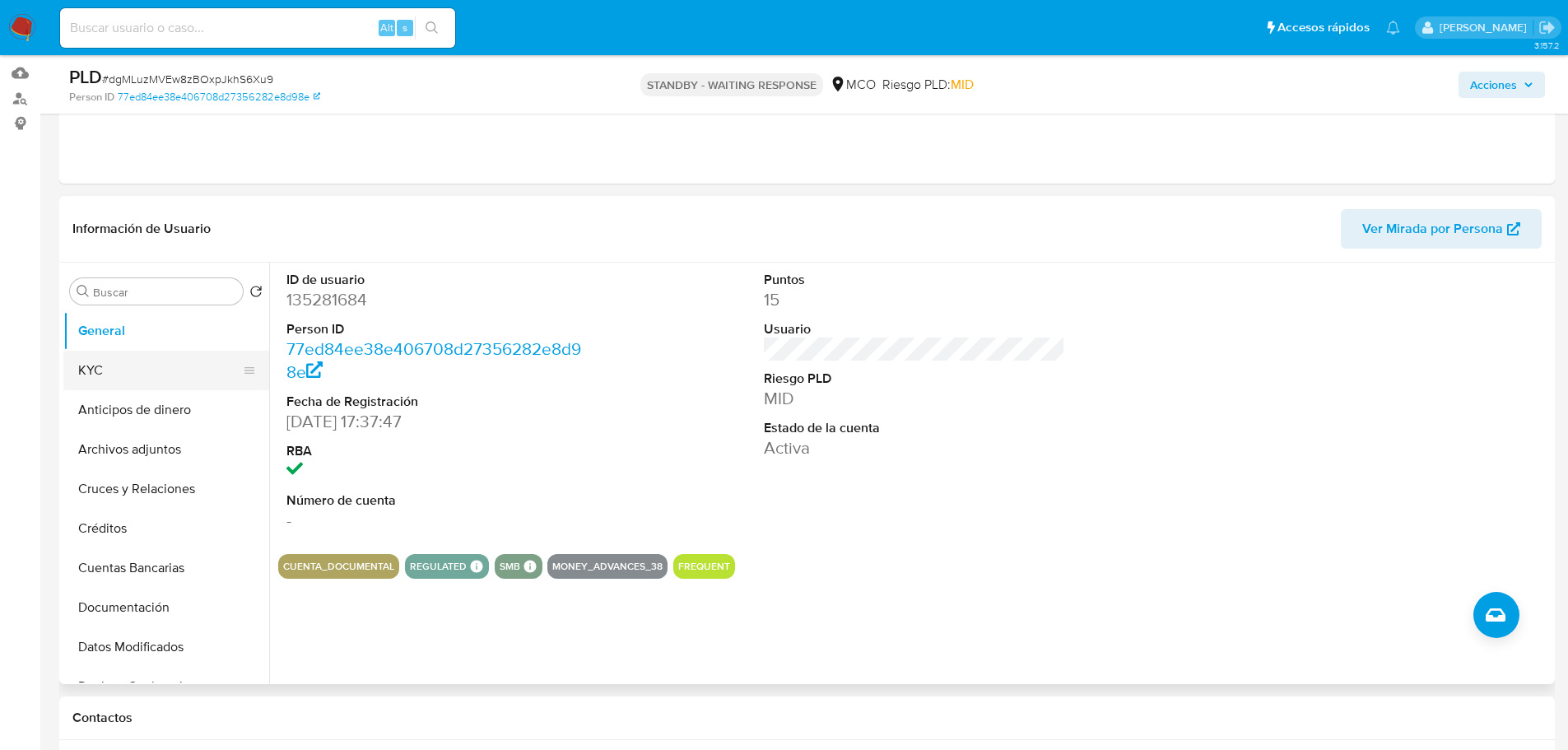
click at [136, 359] on button "KYC" at bounding box center [160, 370] width 193 height 39
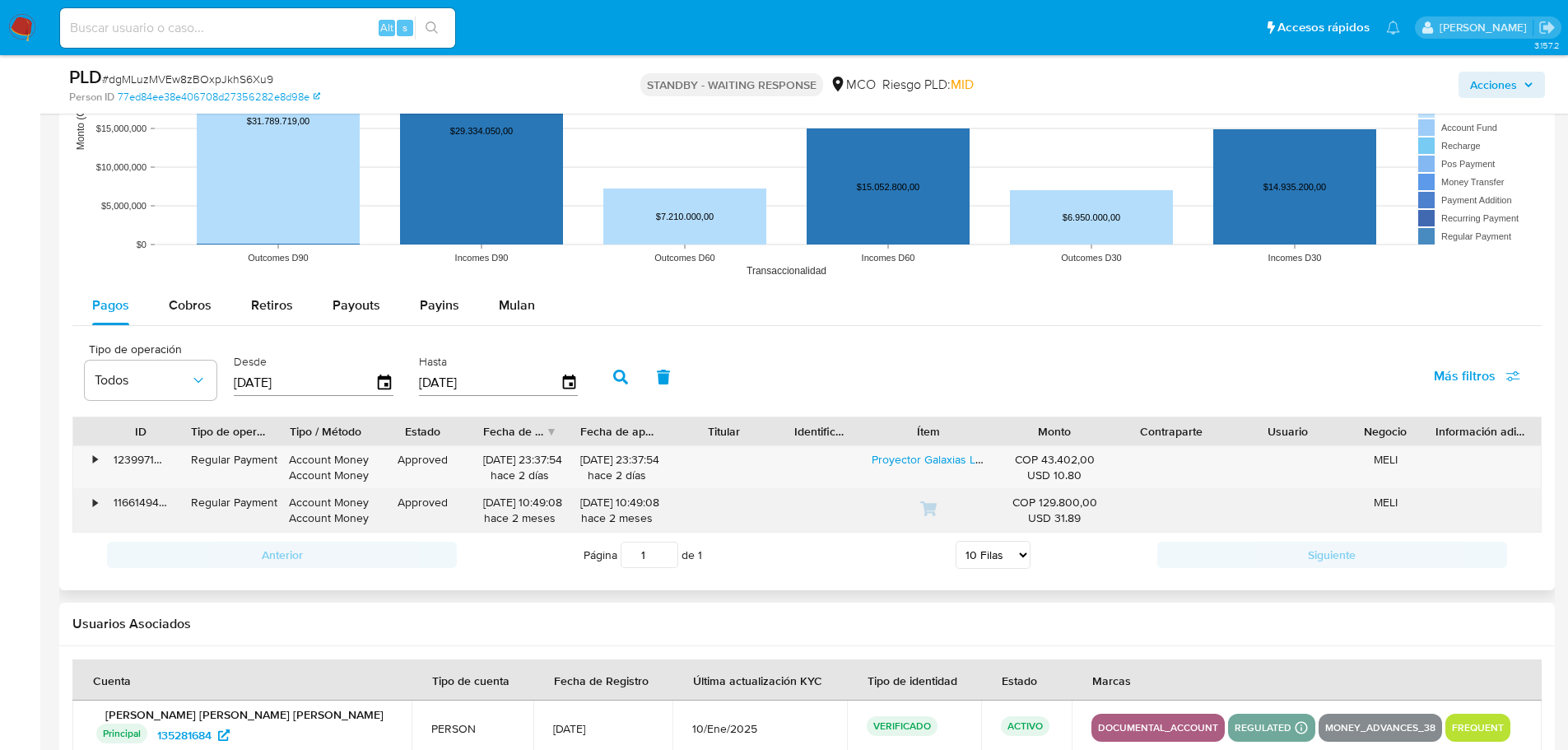
scroll to position [1716, 0]
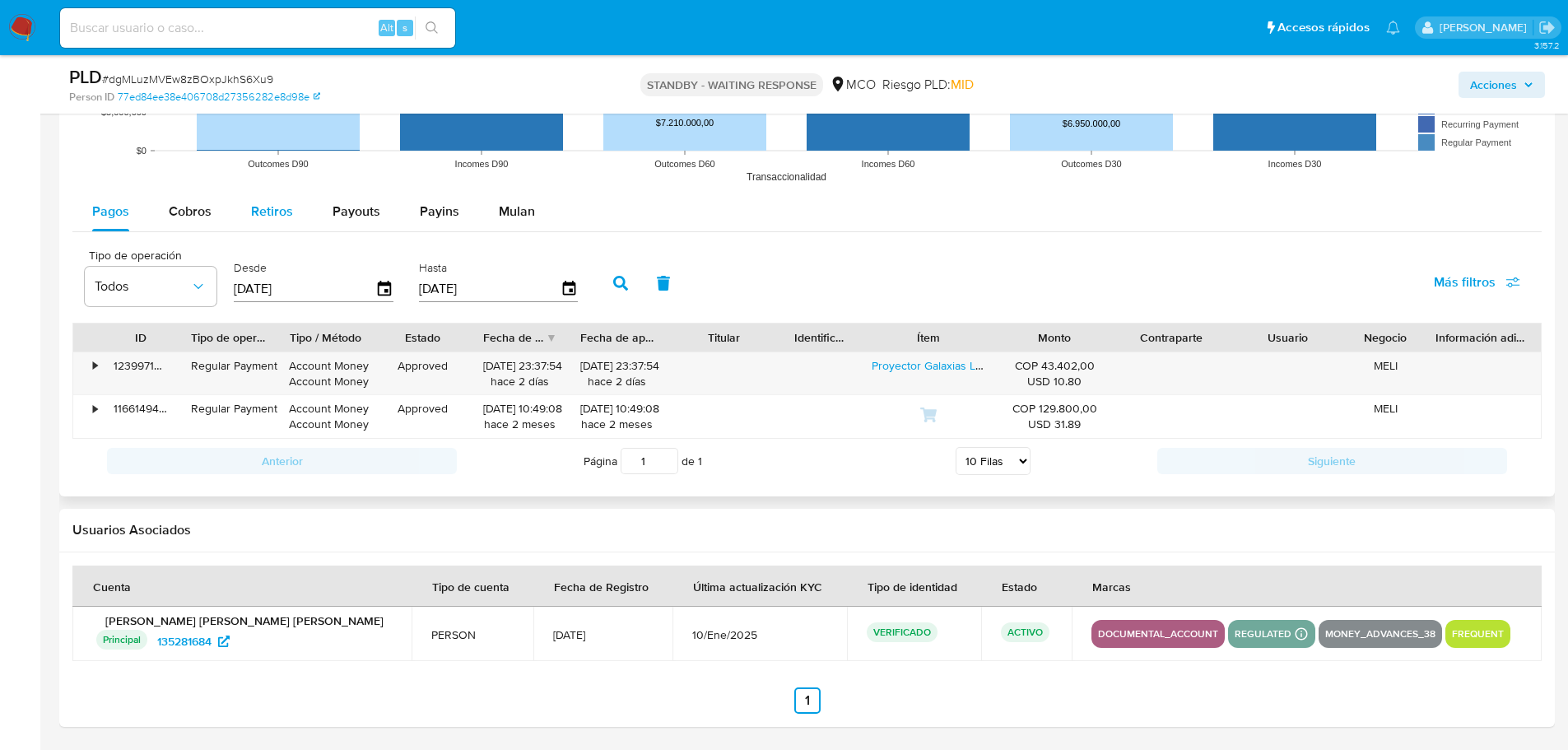
click at [264, 213] on span "Retiros" at bounding box center [272, 211] width 42 height 19
select select "10"
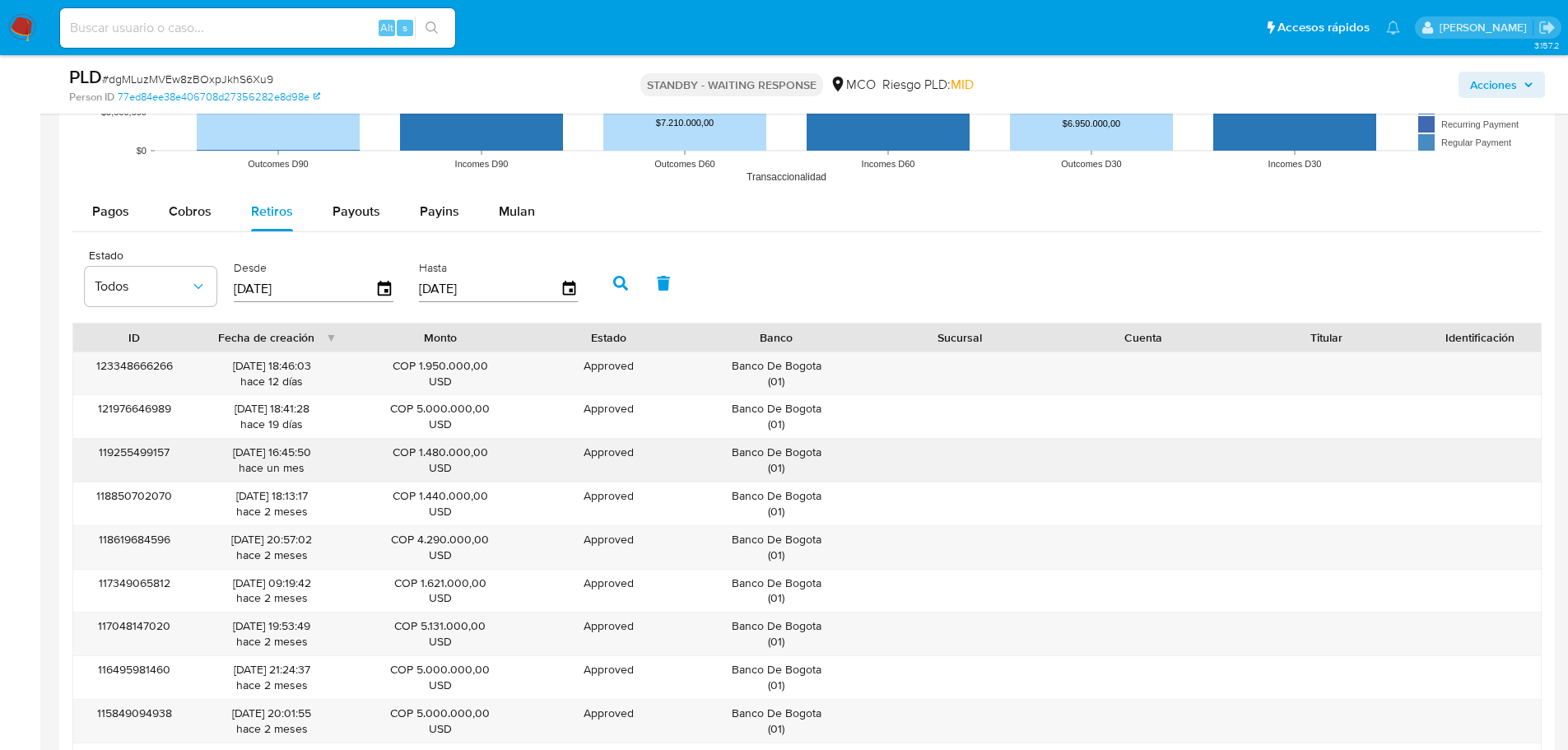
drag, startPoint x: 832, startPoint y: 461, endPoint x: 716, endPoint y: 451, distance: 116.4
click at [716, 451] on div "Banco De Bogota ( 01 )" at bounding box center [776, 461] width 161 height 31
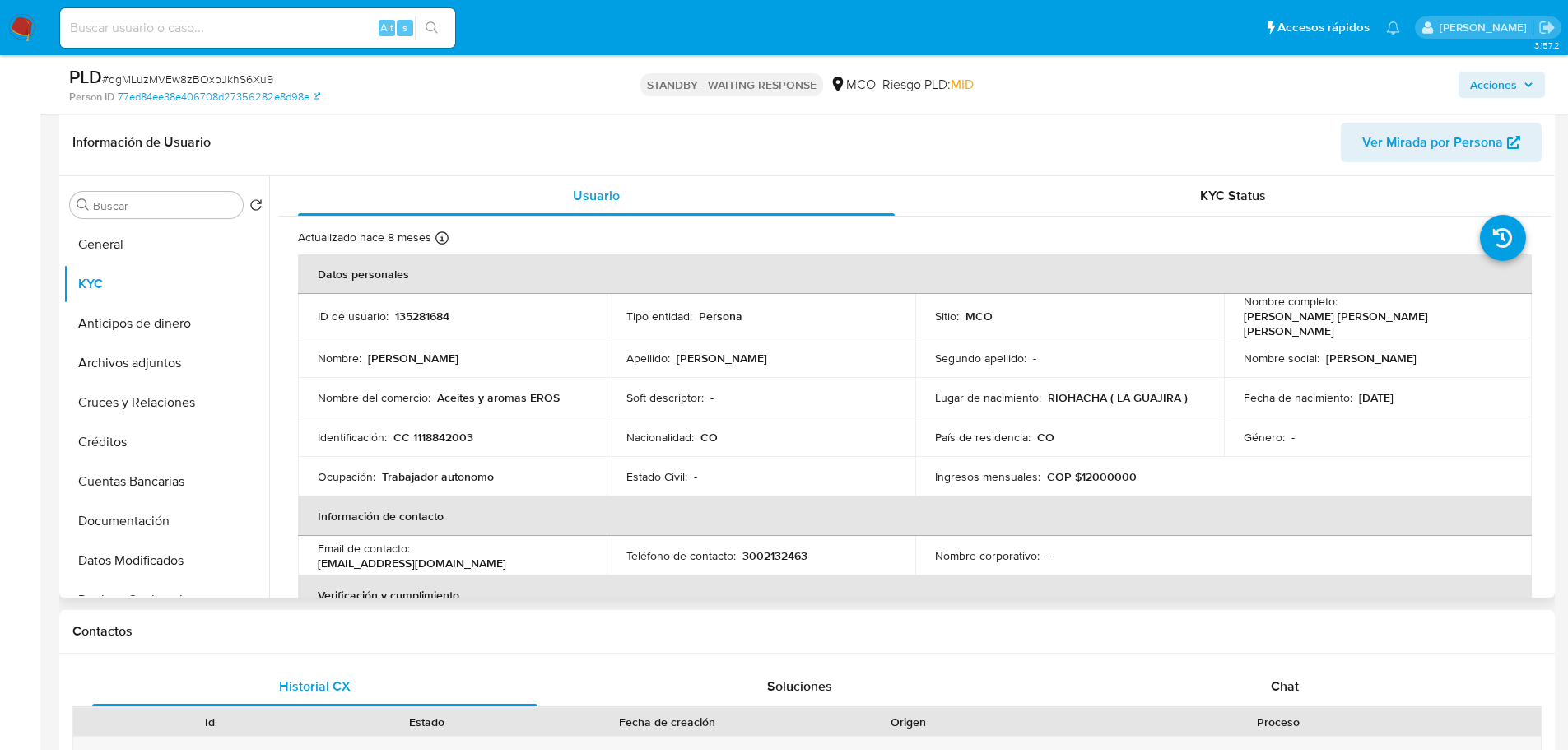
scroll to position [234, 0]
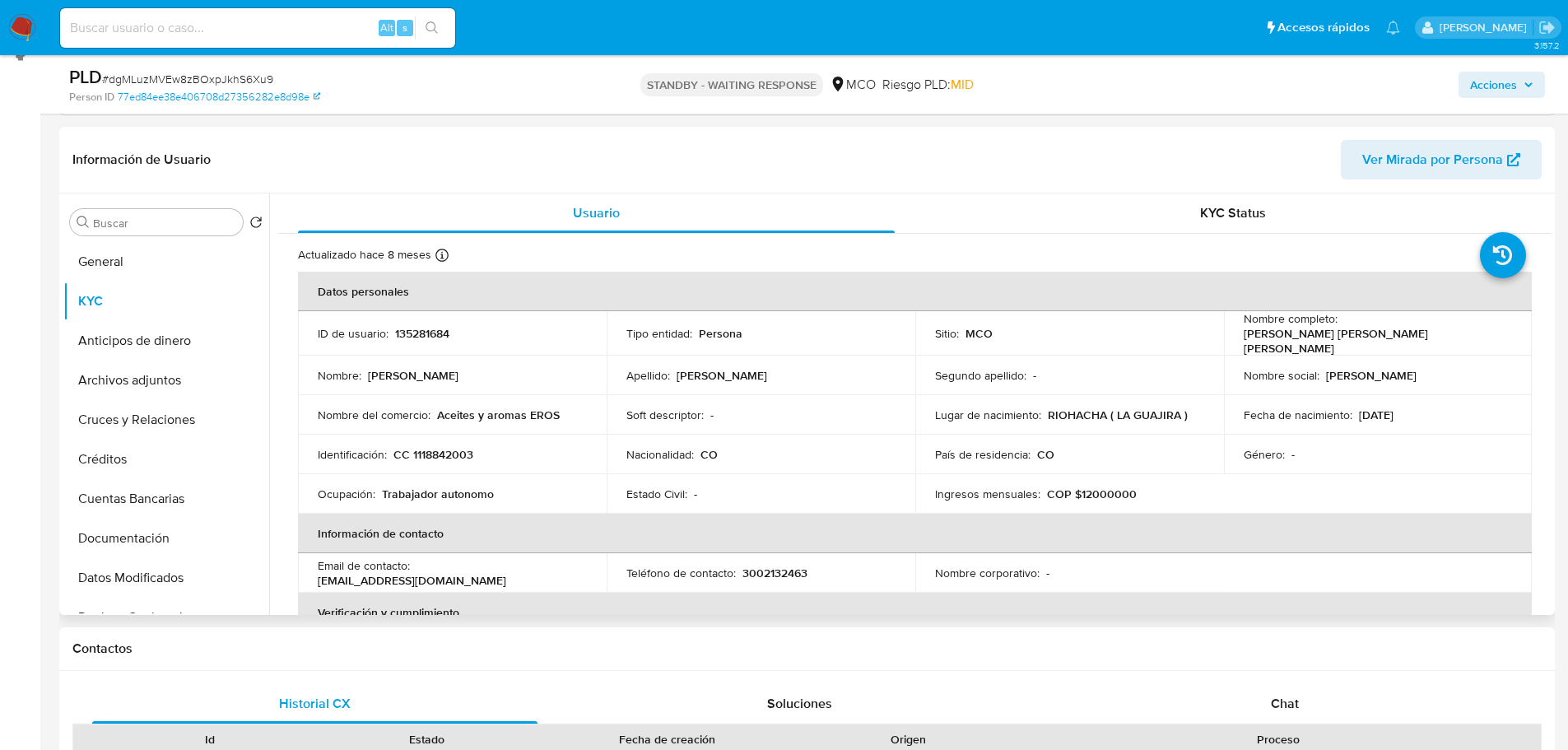
click at [413, 332] on p "135281684" at bounding box center [422, 333] width 55 height 15
copy p "135281684"
drag, startPoint x: 164, startPoint y: 410, endPoint x: 189, endPoint y: 419, distance: 26.6
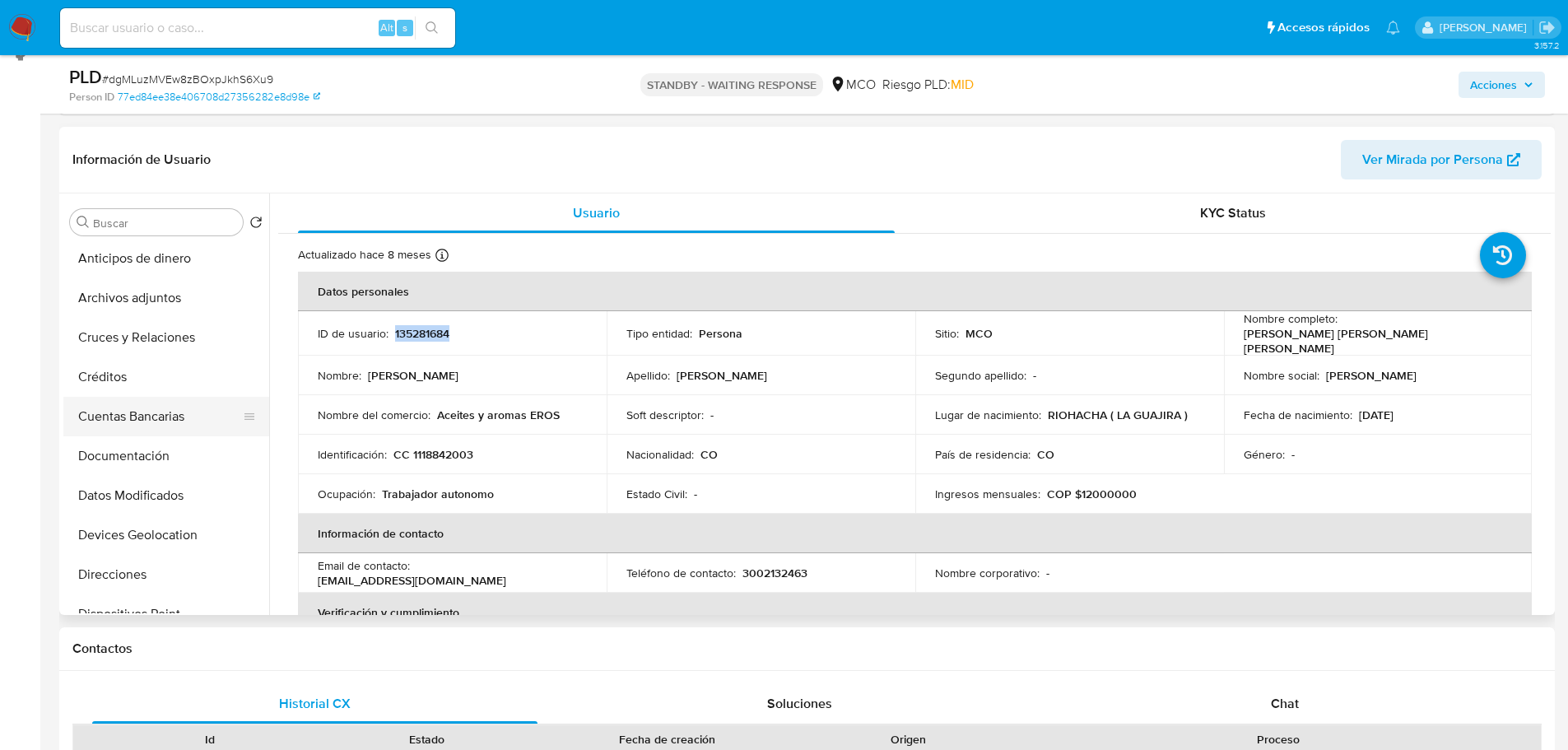
click at [164, 409] on button "Cuentas Bancarias" at bounding box center [160, 416] width 193 height 39
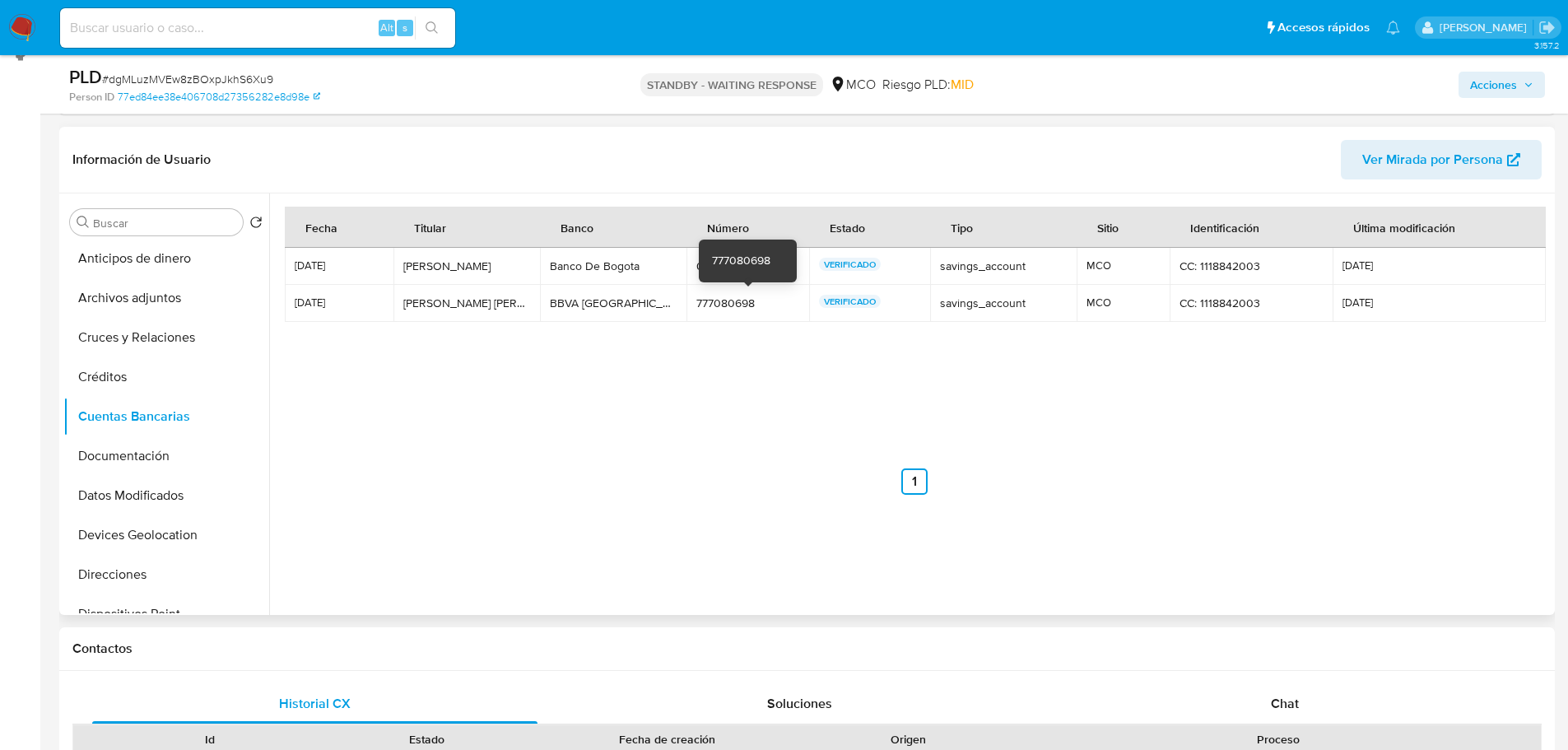
click at [741, 309] on div "777080698" at bounding box center [747, 302] width 103 height 15
click at [597, 302] on div "BBVA Colombia" at bounding box center [613, 302] width 127 height 15
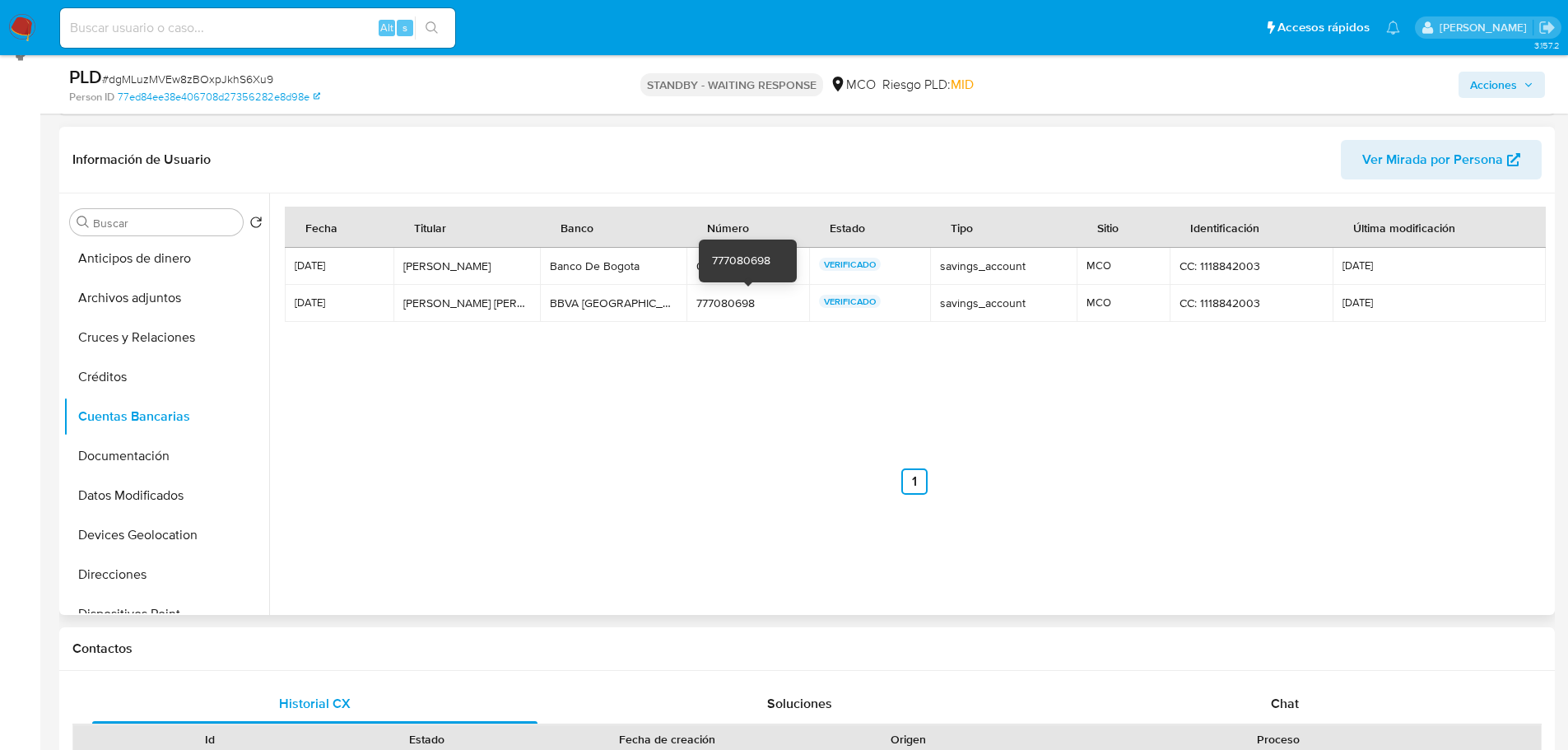
click at [719, 295] on div "777080698" at bounding box center [747, 302] width 103 height 15
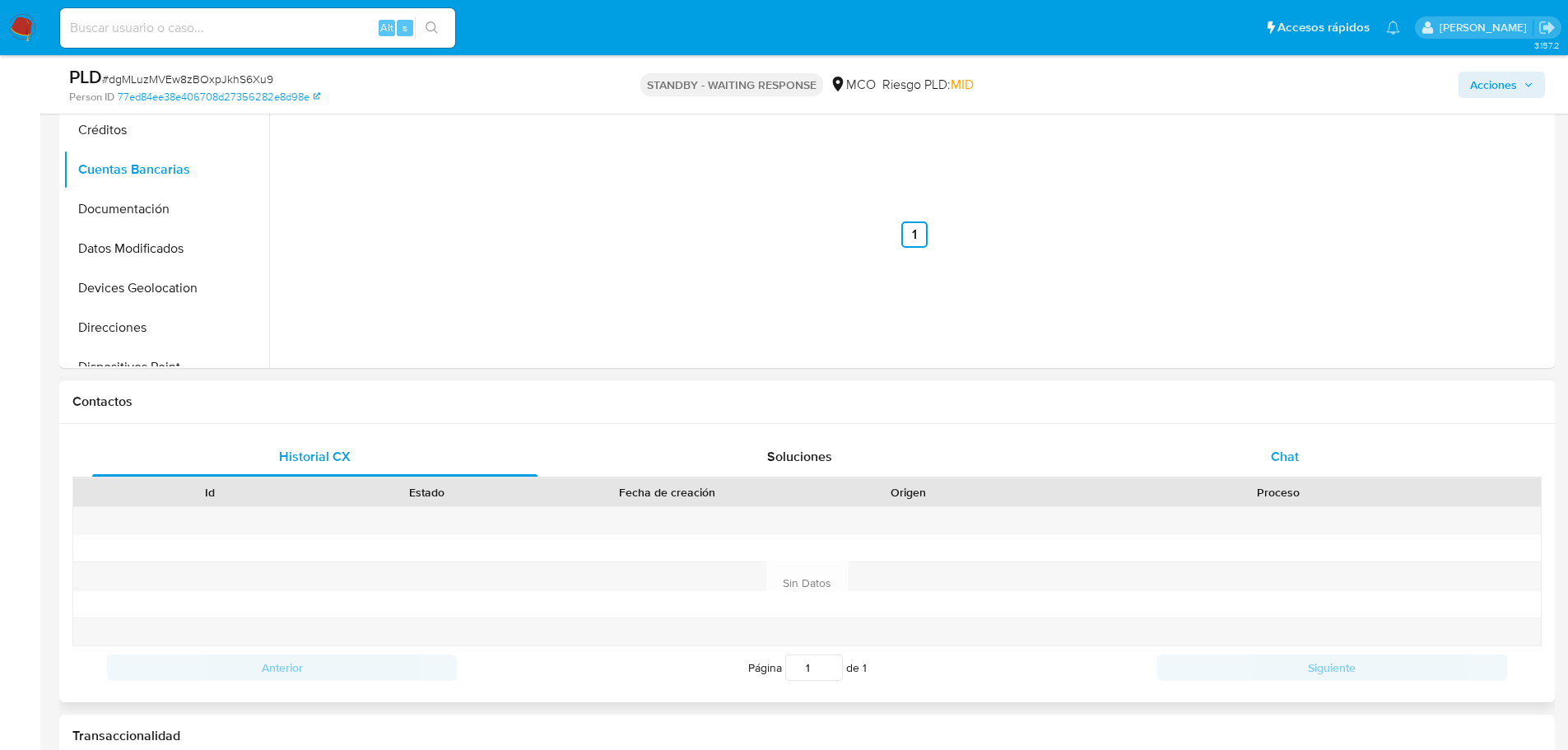
click at [1296, 448] on span "Chat" at bounding box center [1285, 456] width 28 height 19
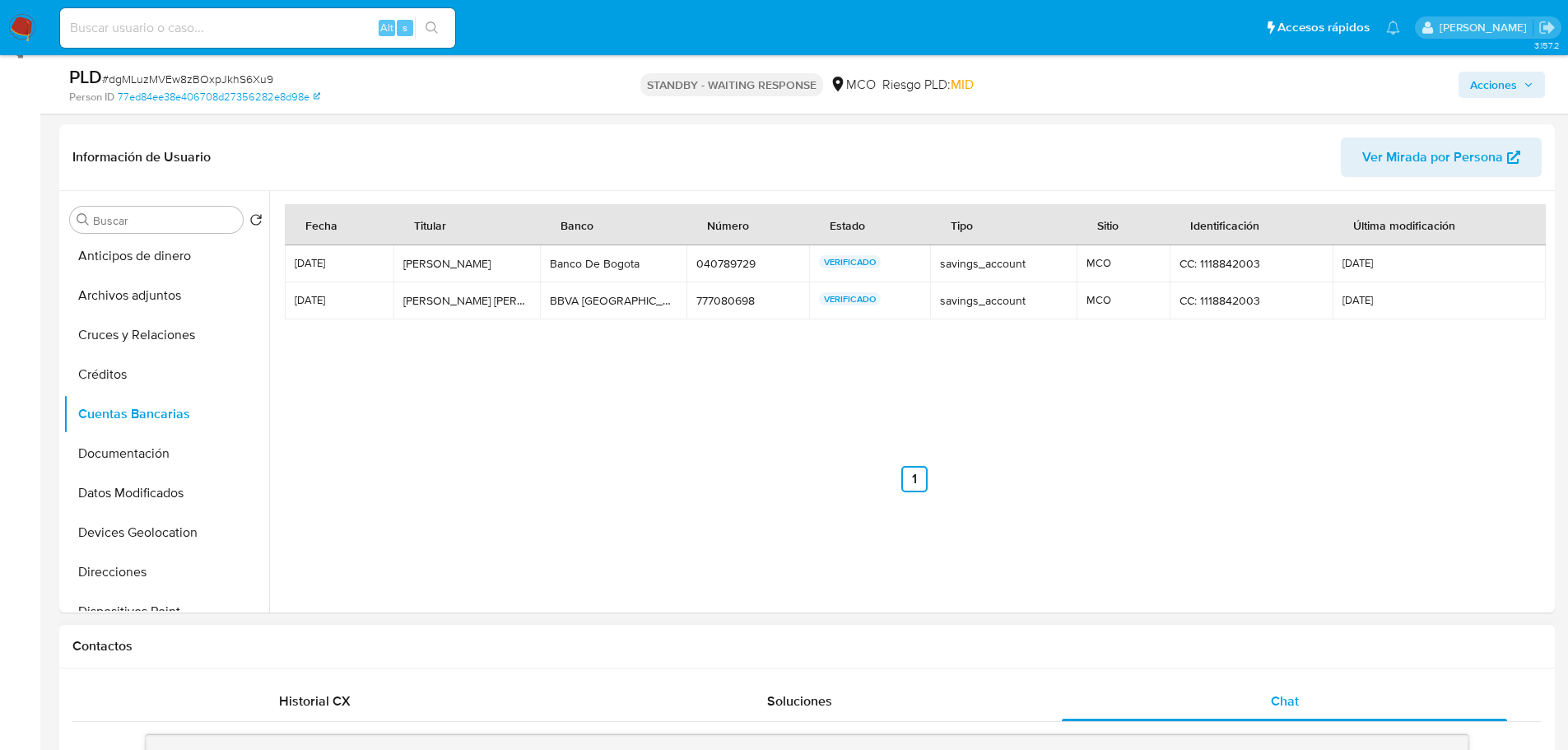
scroll to position [234, 0]
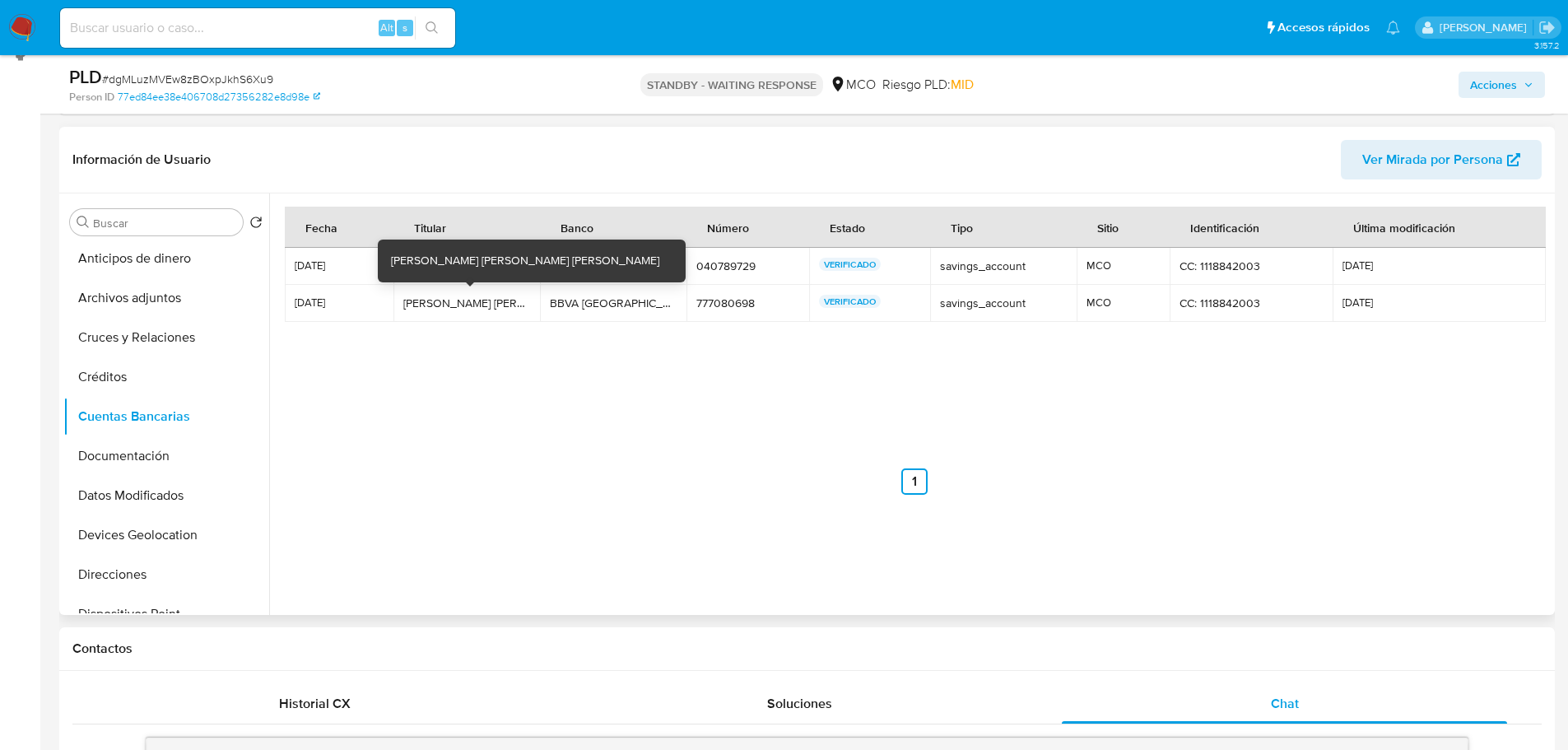
click at [500, 303] on div "Evaristo Jose Solano Carrillo" at bounding box center [466, 302] width 127 height 15
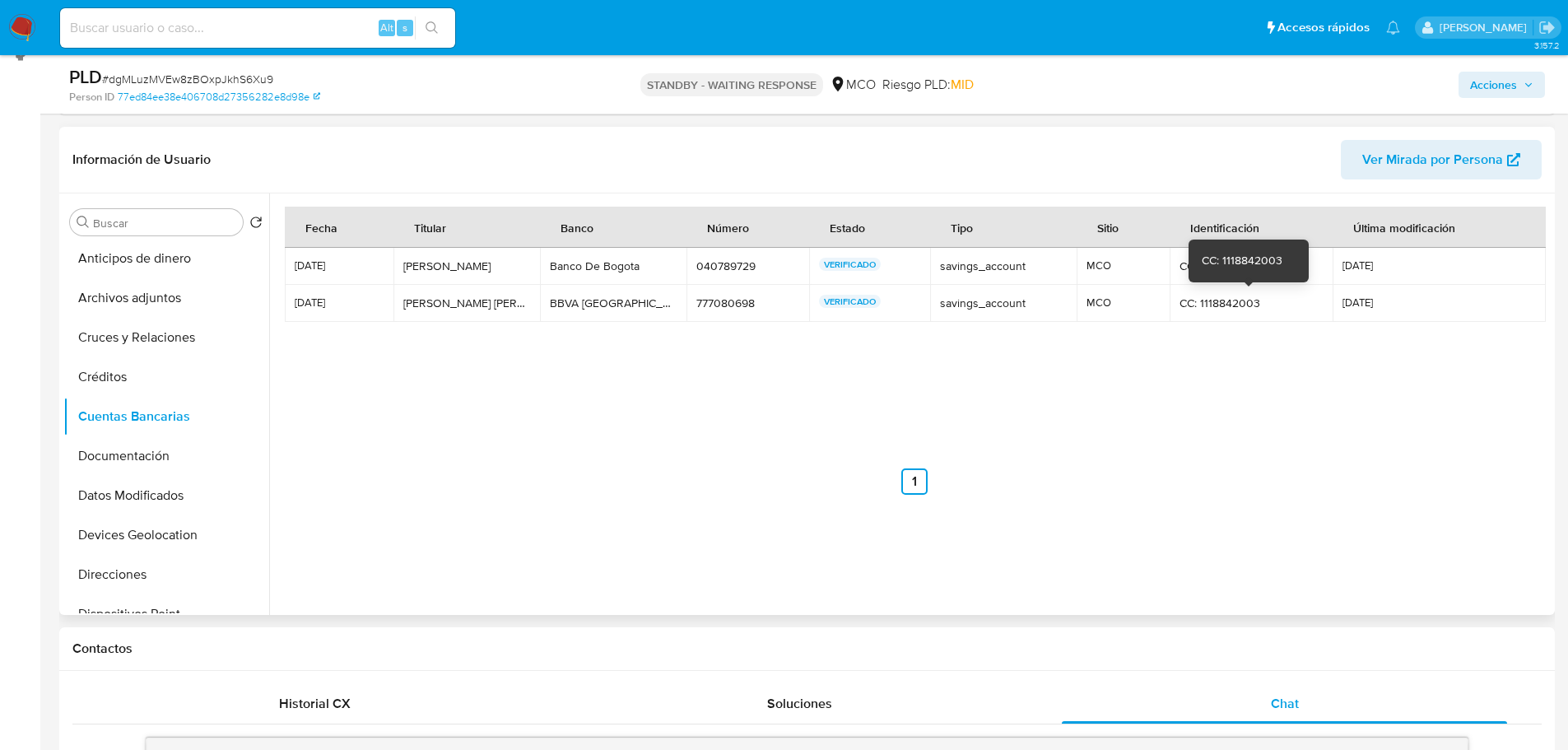
click at [1242, 302] on div "CC: 1118842003" at bounding box center [1251, 302] width 144 height 15
drag, startPoint x: 129, startPoint y: 433, endPoint x: 137, endPoint y: 446, distance: 15.3
click at [133, 441] on ul "General KYC Anticipos de dinero Archivos adjuntos Cruces y Relaciones Créditos …" at bounding box center [166, 428] width 206 height 371
drag, startPoint x: 137, startPoint y: 446, endPoint x: 108, endPoint y: 455, distance: 30.4
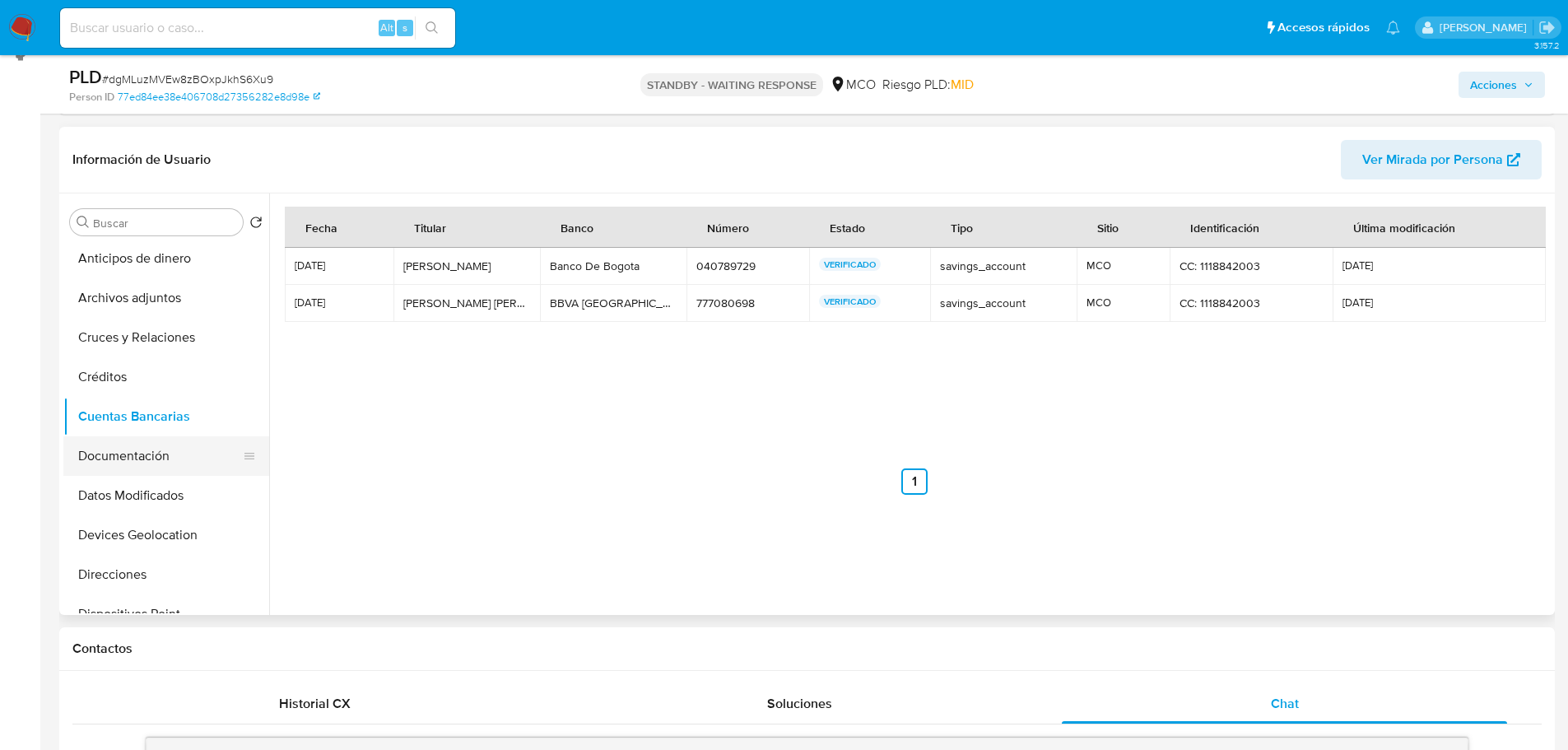
click at [138, 447] on button "Documentación" at bounding box center [160, 455] width 193 height 39
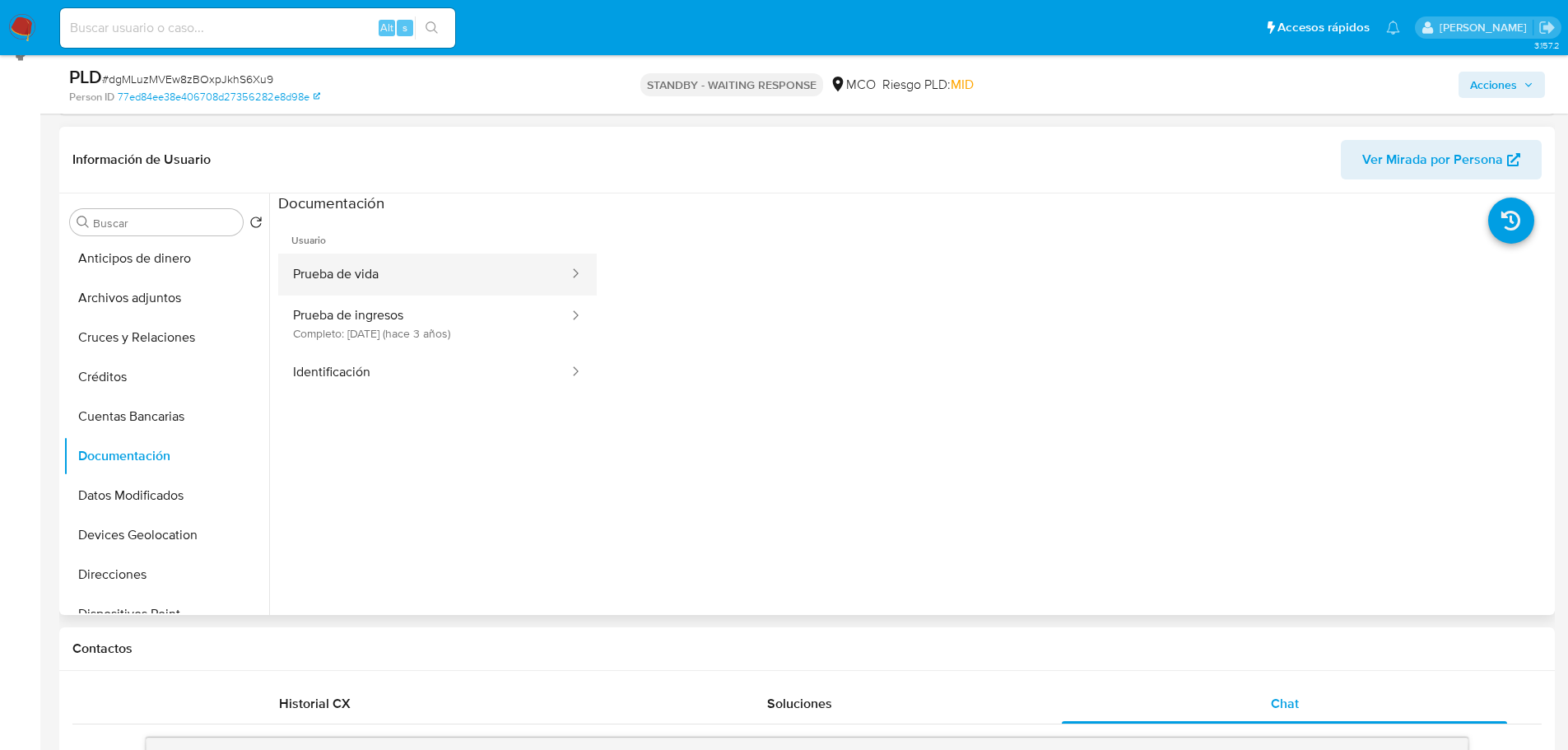
click at [470, 269] on button "Prueba de vida" at bounding box center [424, 275] width 292 height 42
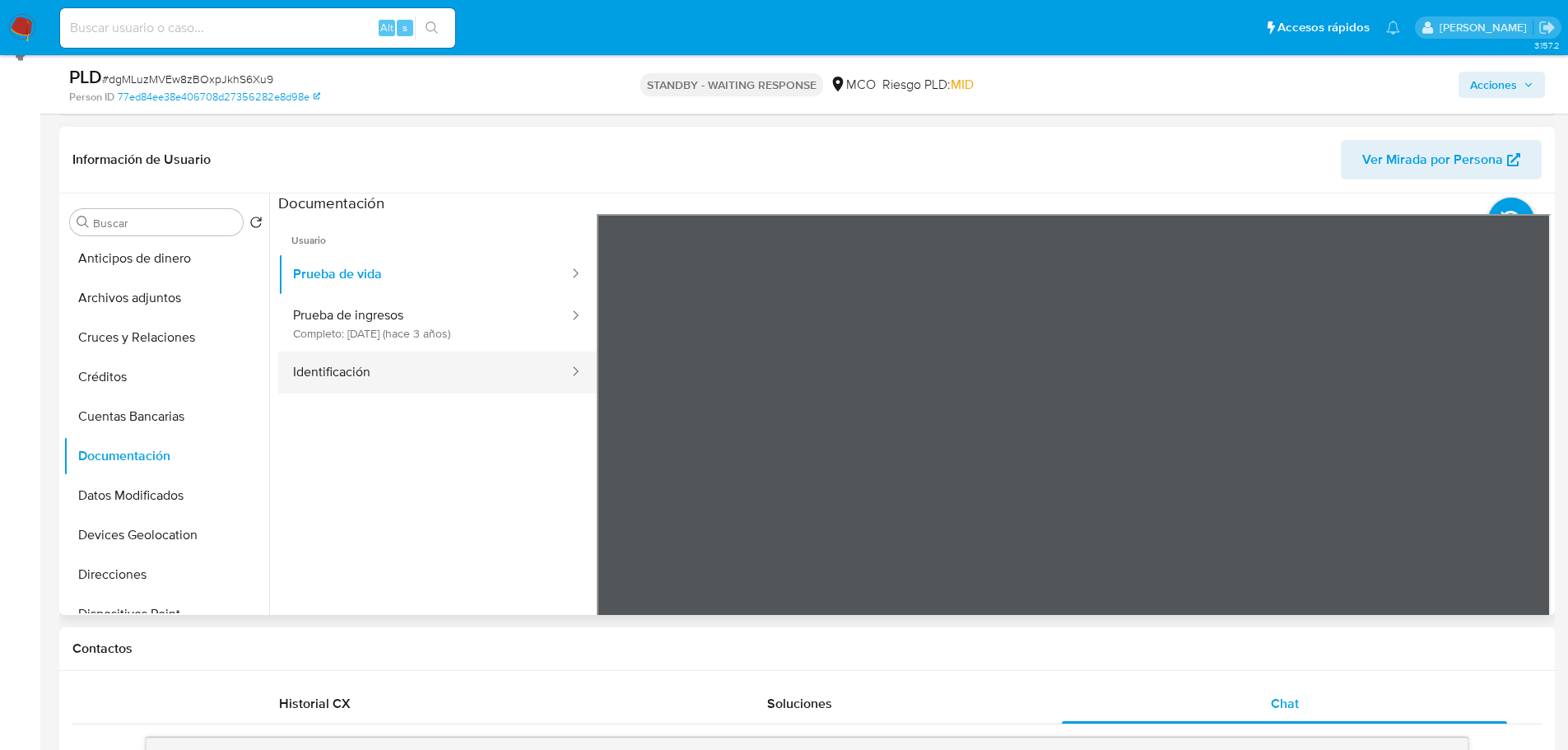
click at [398, 375] on button "Identificación" at bounding box center [424, 372] width 292 height 42
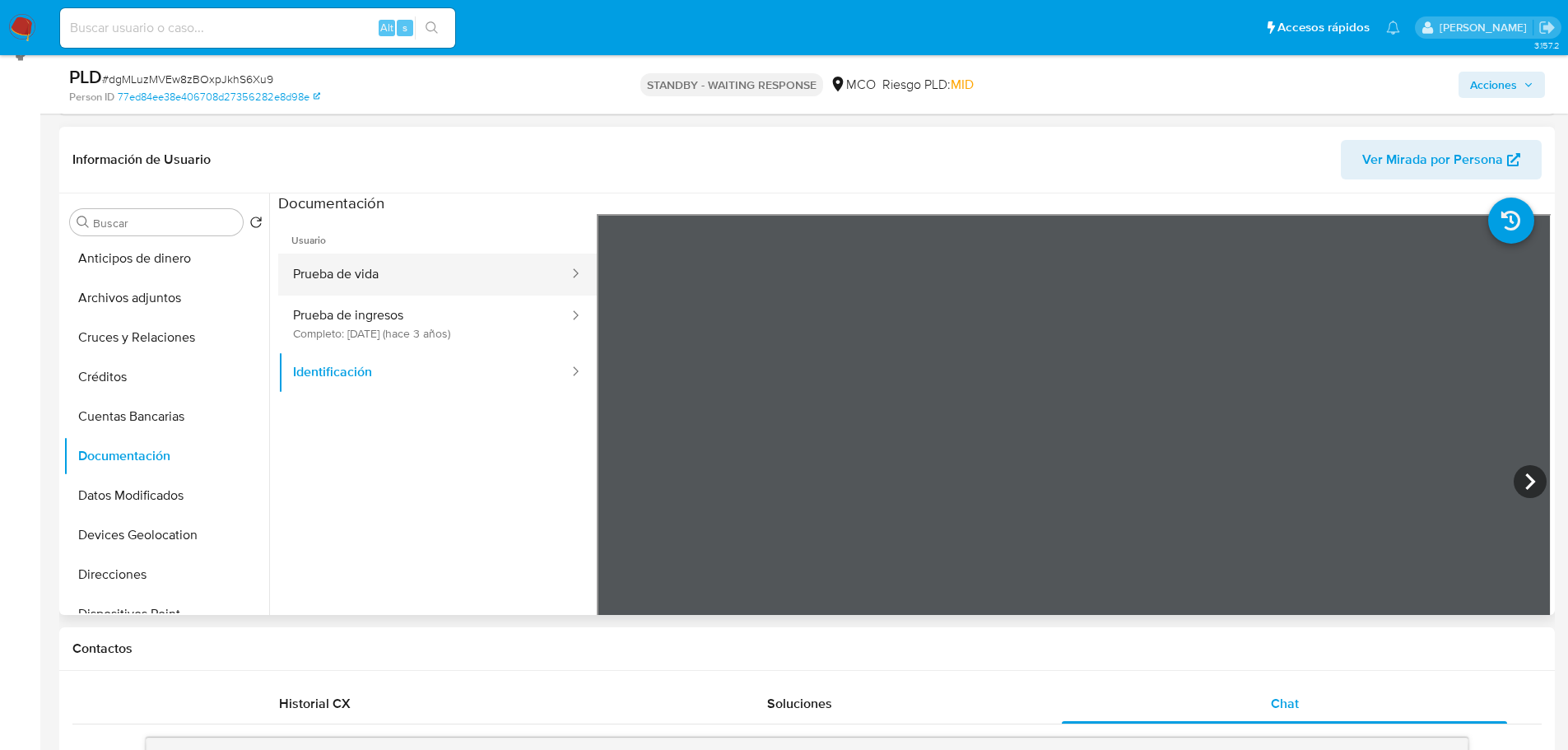
click at [420, 285] on button "Prueba de vida" at bounding box center [424, 275] width 292 height 42
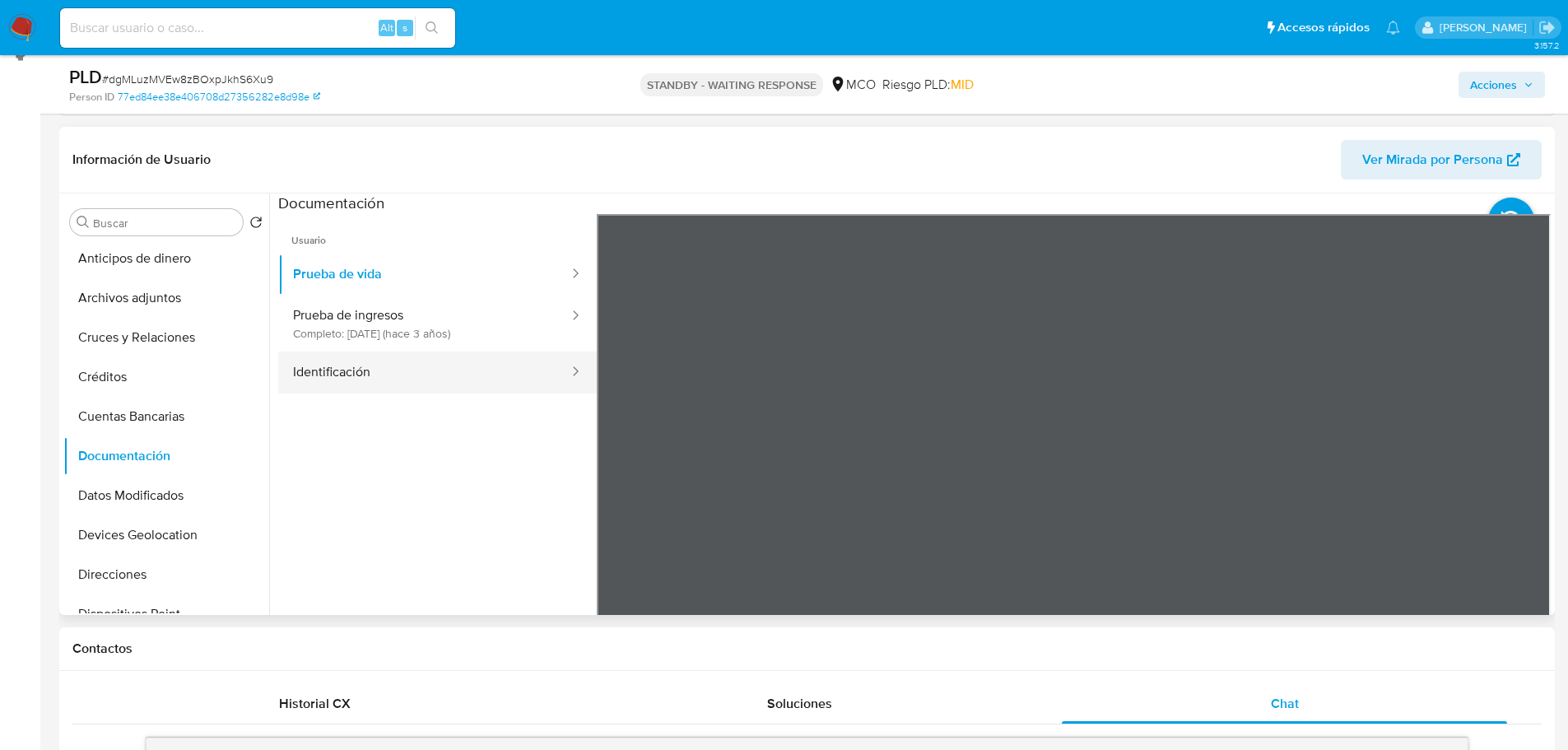
click at [304, 368] on button "Identificación" at bounding box center [424, 372] width 292 height 42
click at [1523, 474] on icon at bounding box center [1530, 481] width 33 height 33
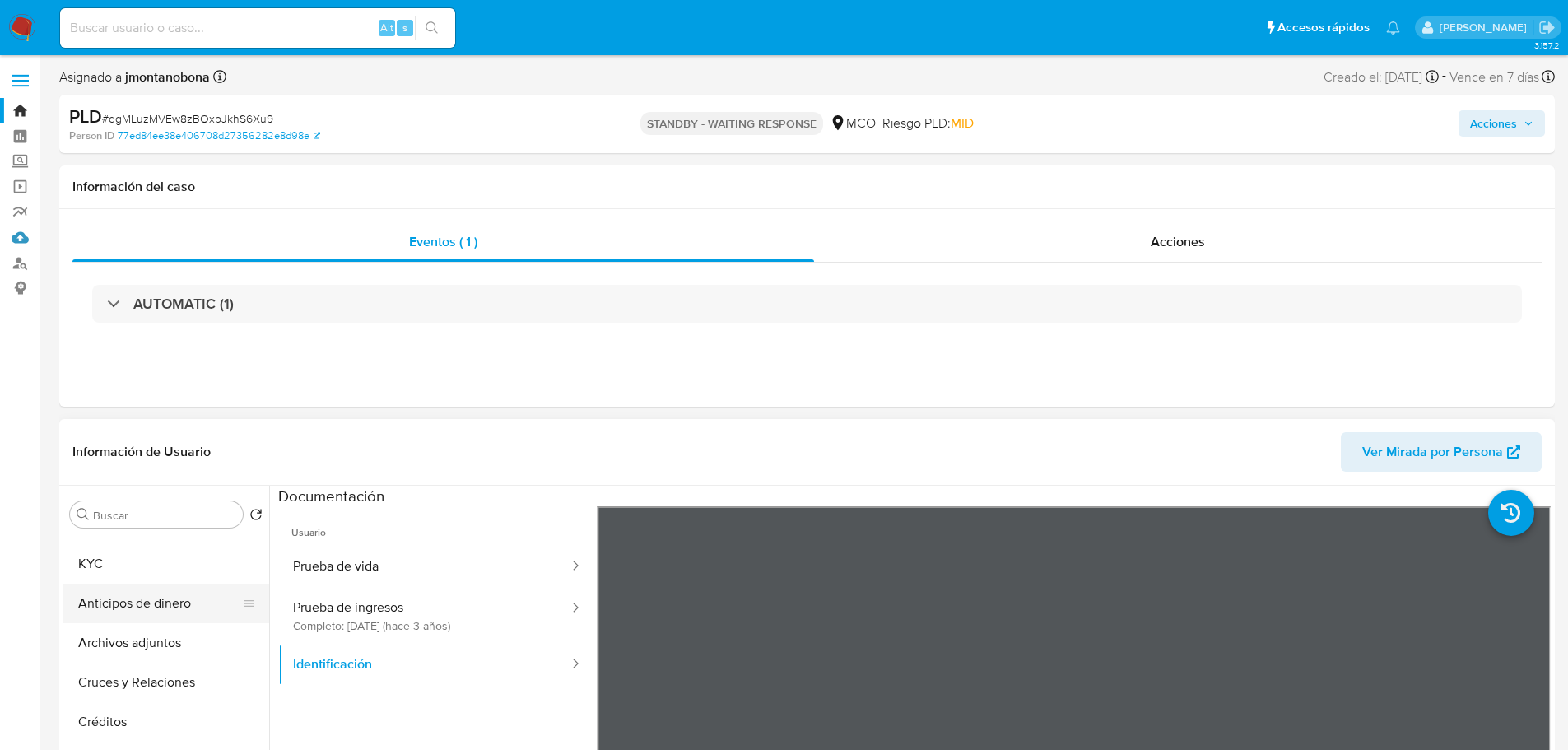
scroll to position [0, 0]
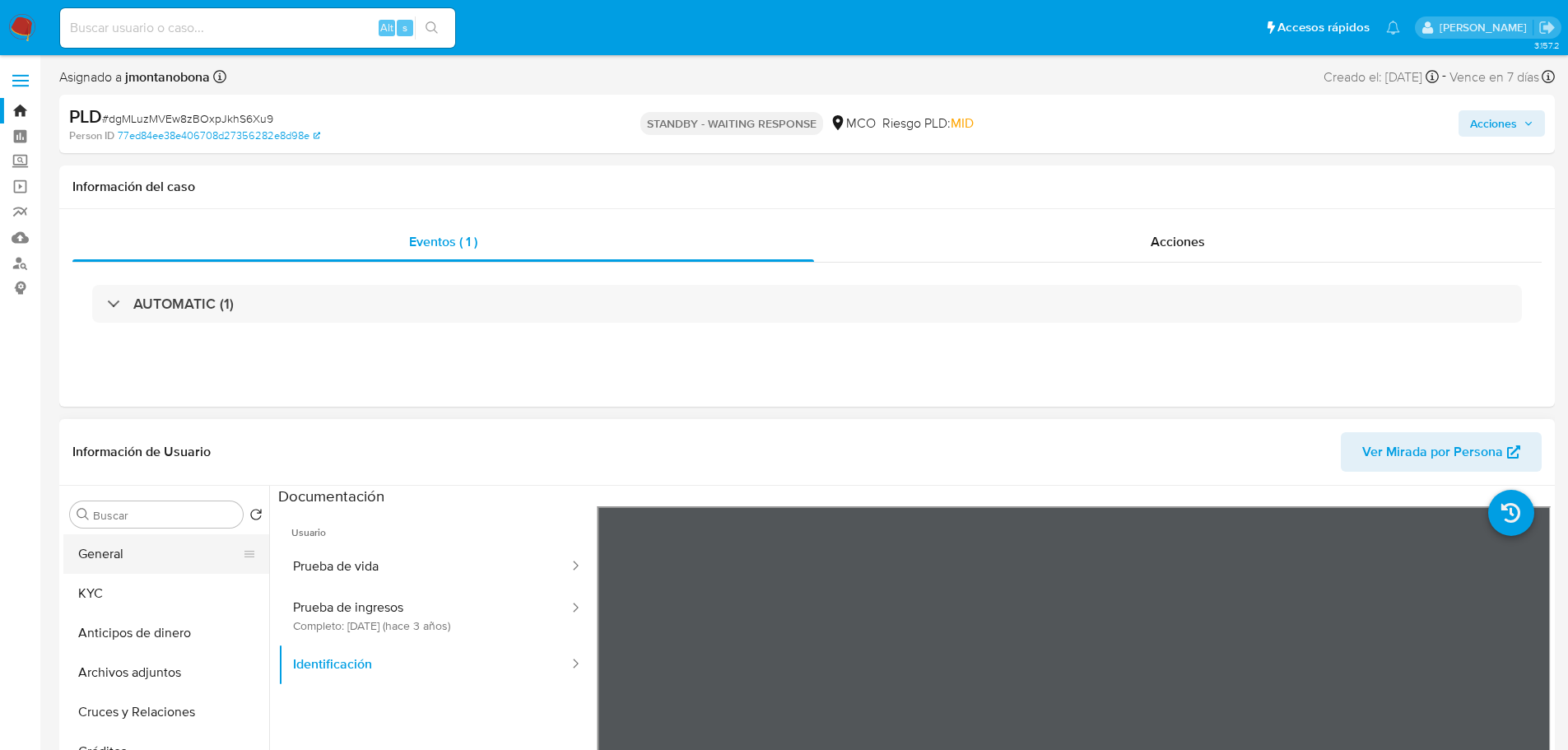
click at [133, 539] on button "General" at bounding box center [160, 554] width 193 height 39
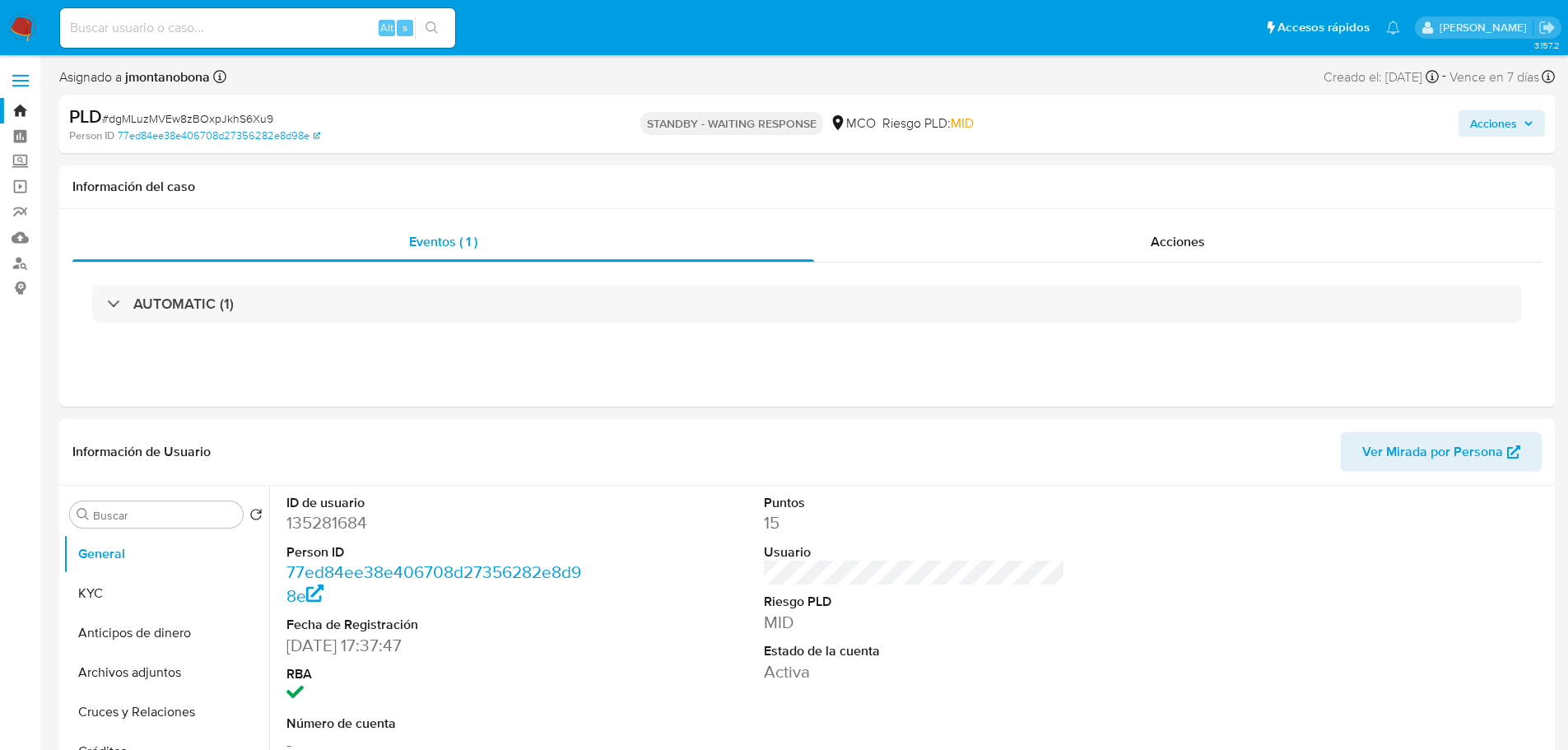
click at [349, 532] on dd "135281684" at bounding box center [438, 522] width 302 height 23
copy dd "135281684"
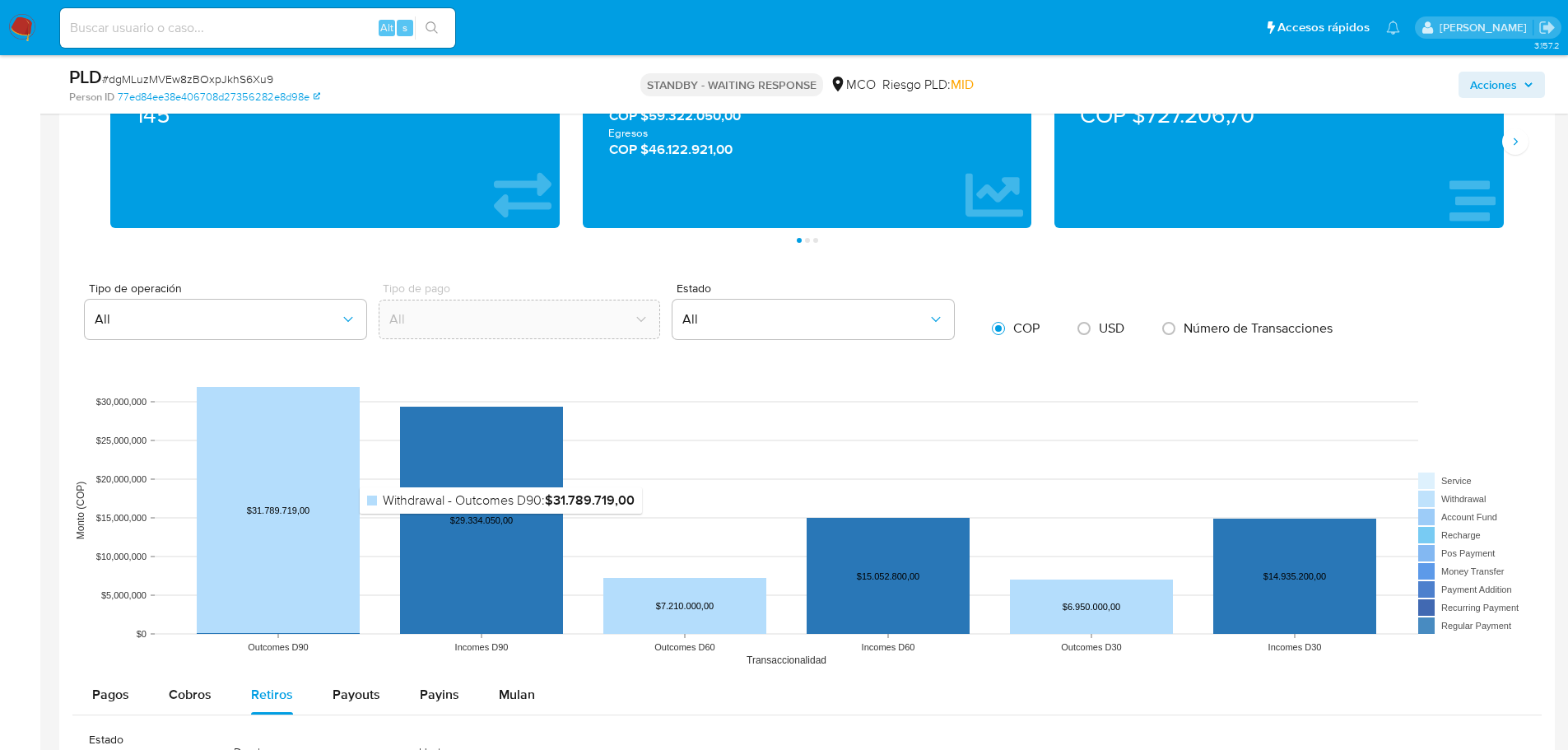
scroll to position [1894, 0]
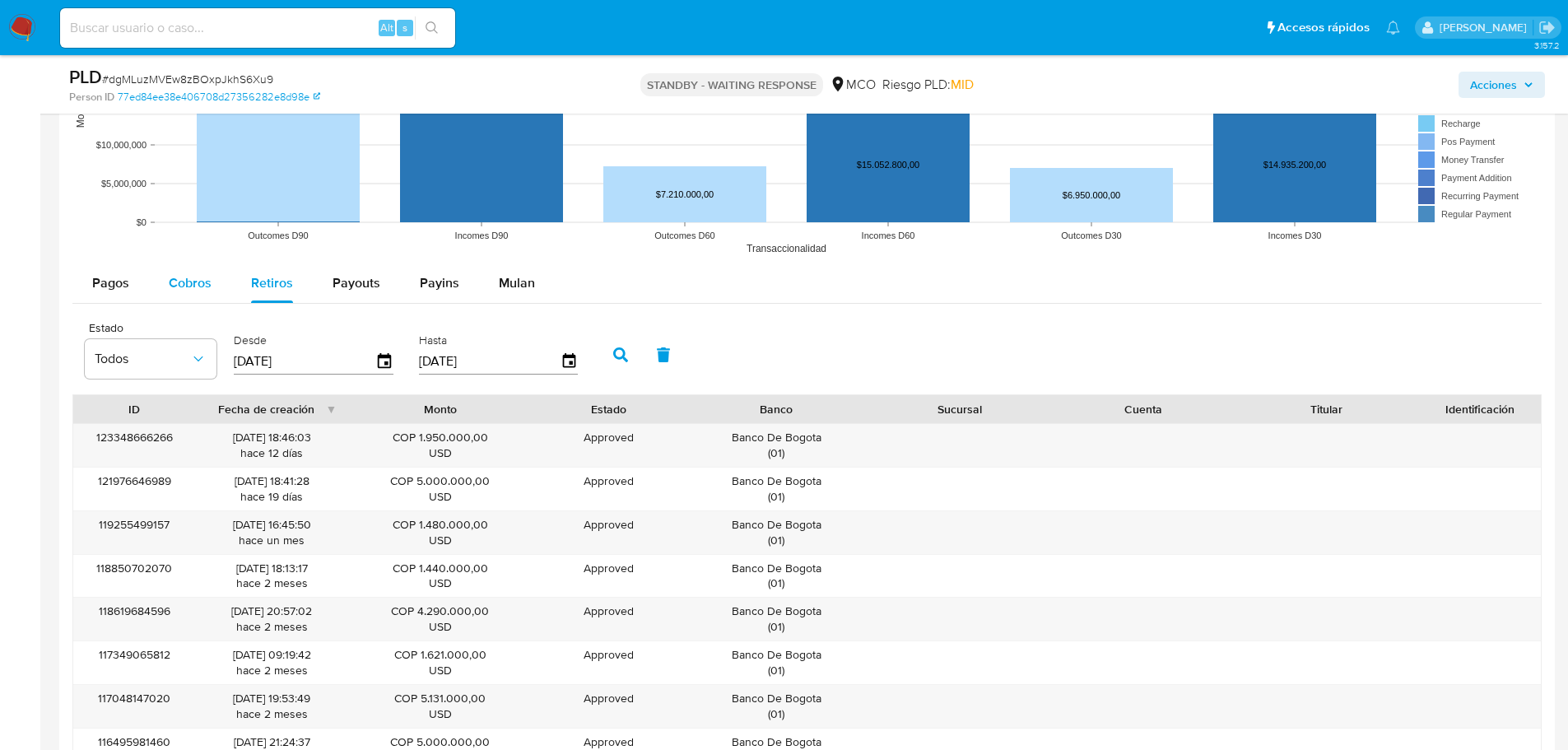
click at [185, 293] on div "Cobros" at bounding box center [189, 282] width 43 height 39
select select "10"
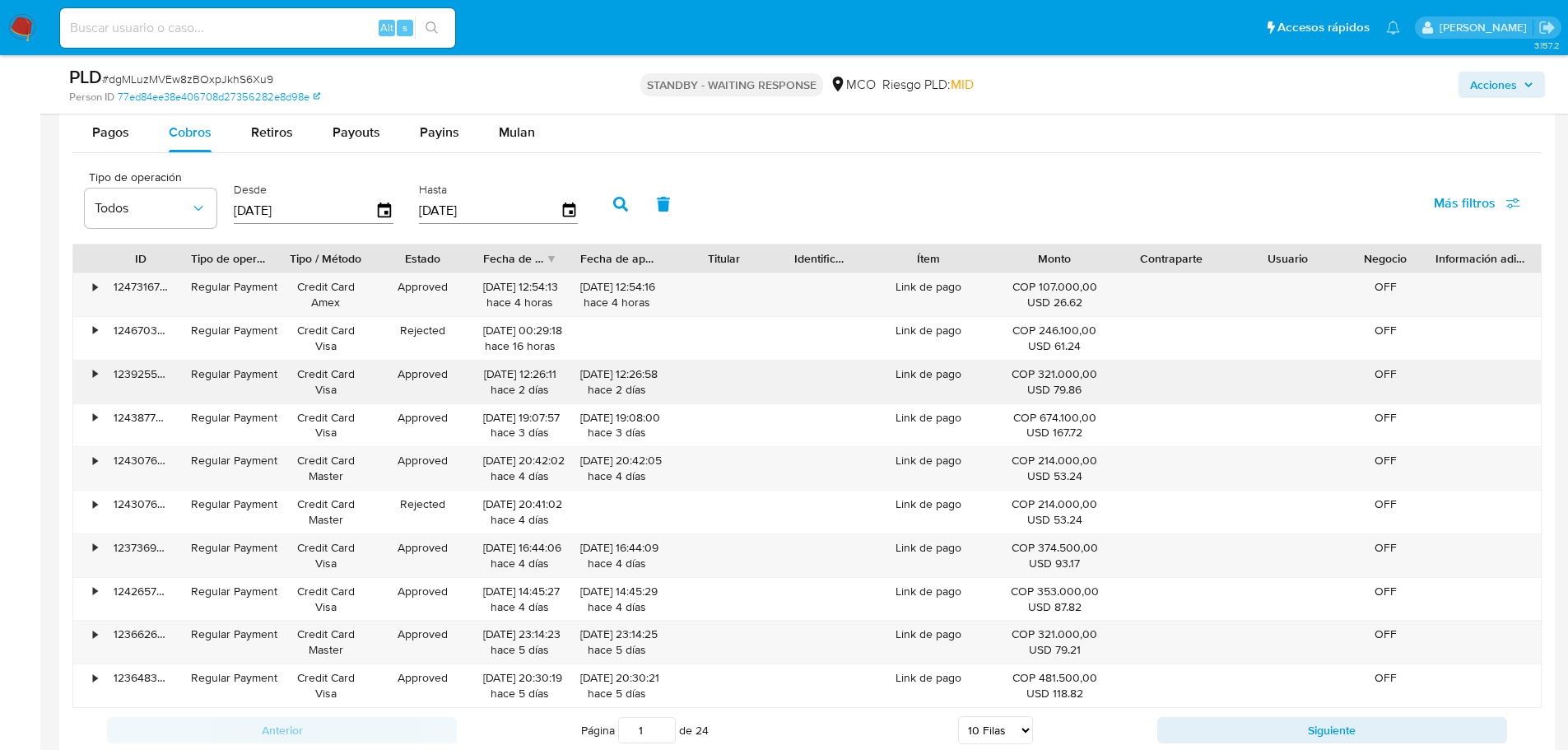
scroll to position [2058, 0]
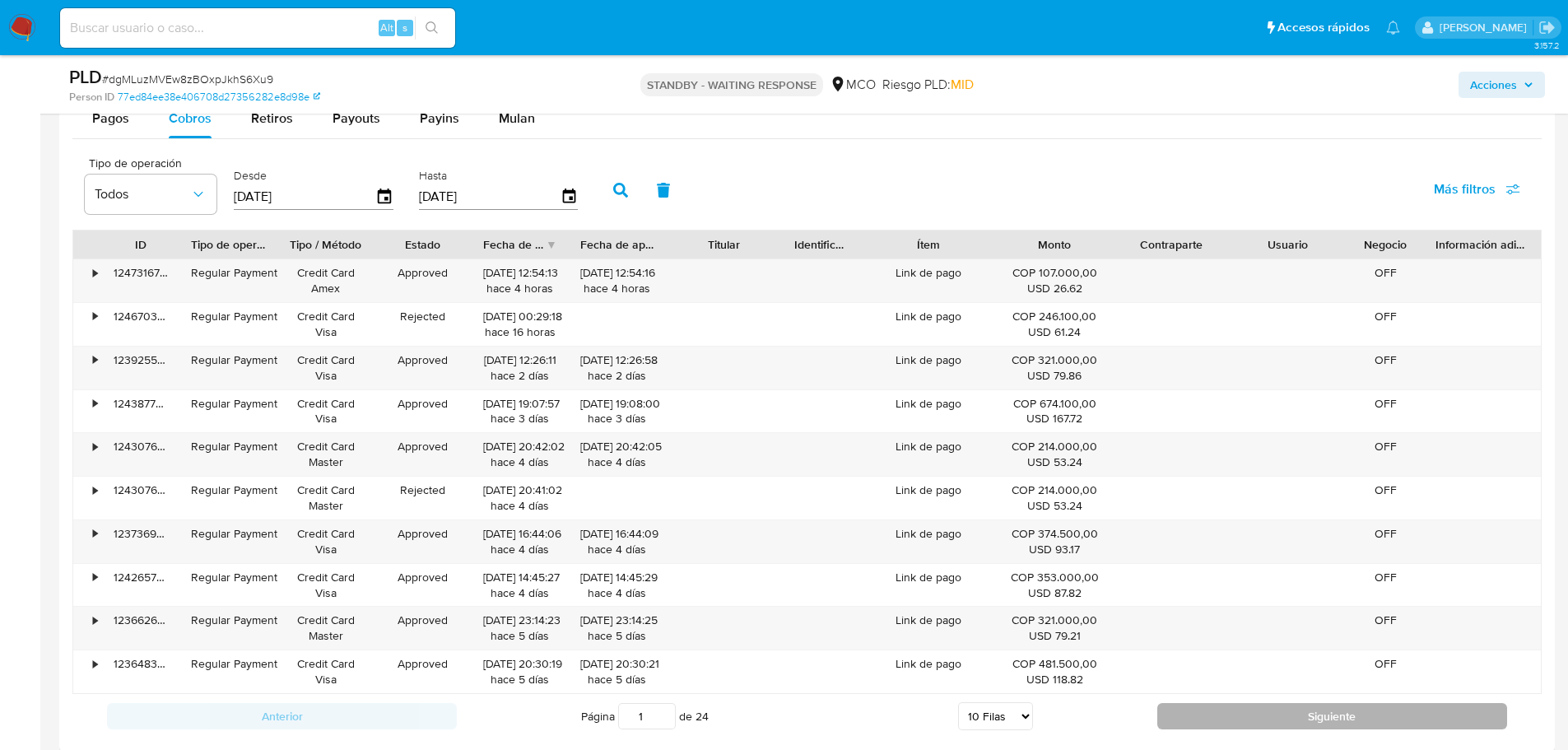
click at [1235, 710] on button "Siguiente" at bounding box center [1332, 716] width 350 height 26
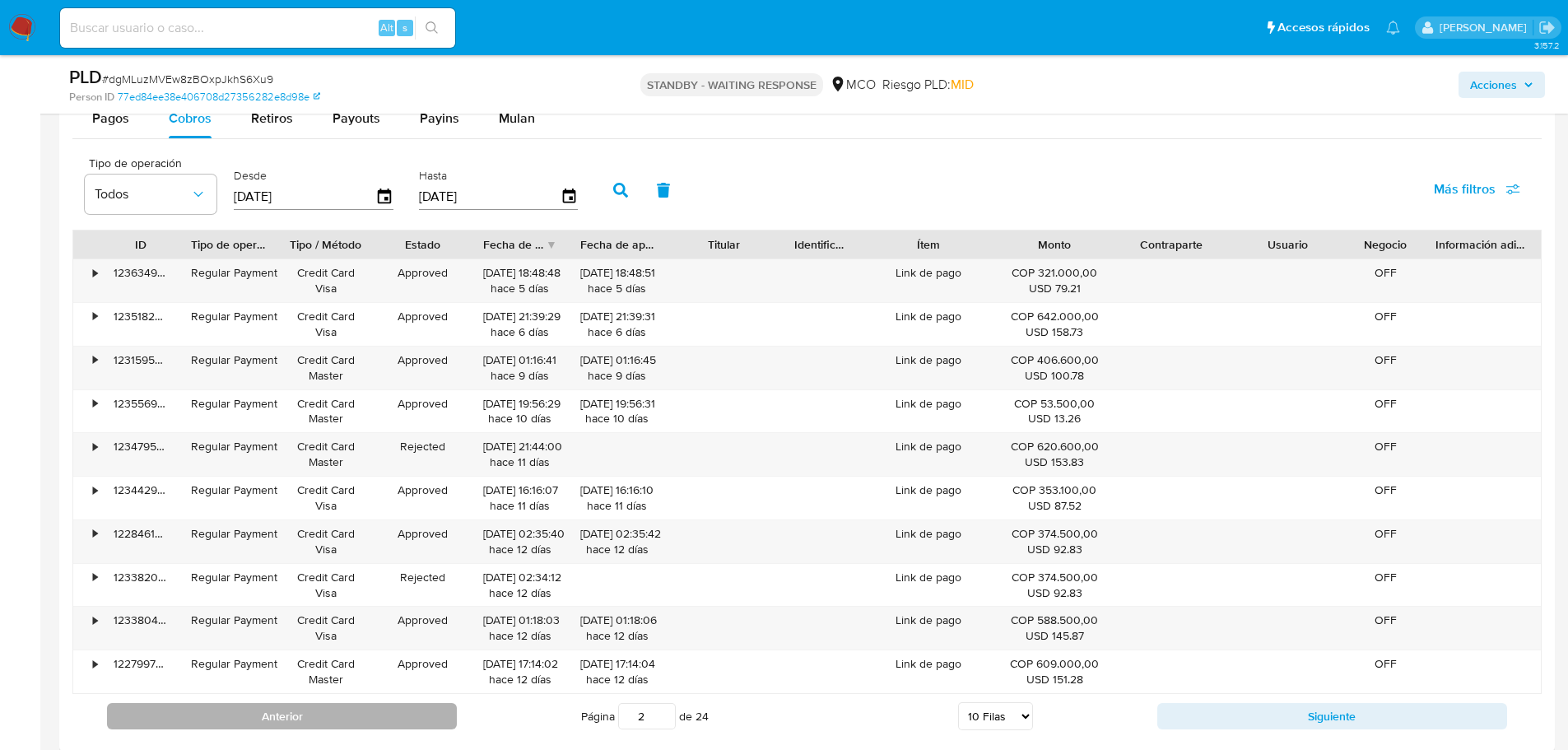
click at [394, 714] on button "Anterior" at bounding box center [281, 716] width 350 height 26
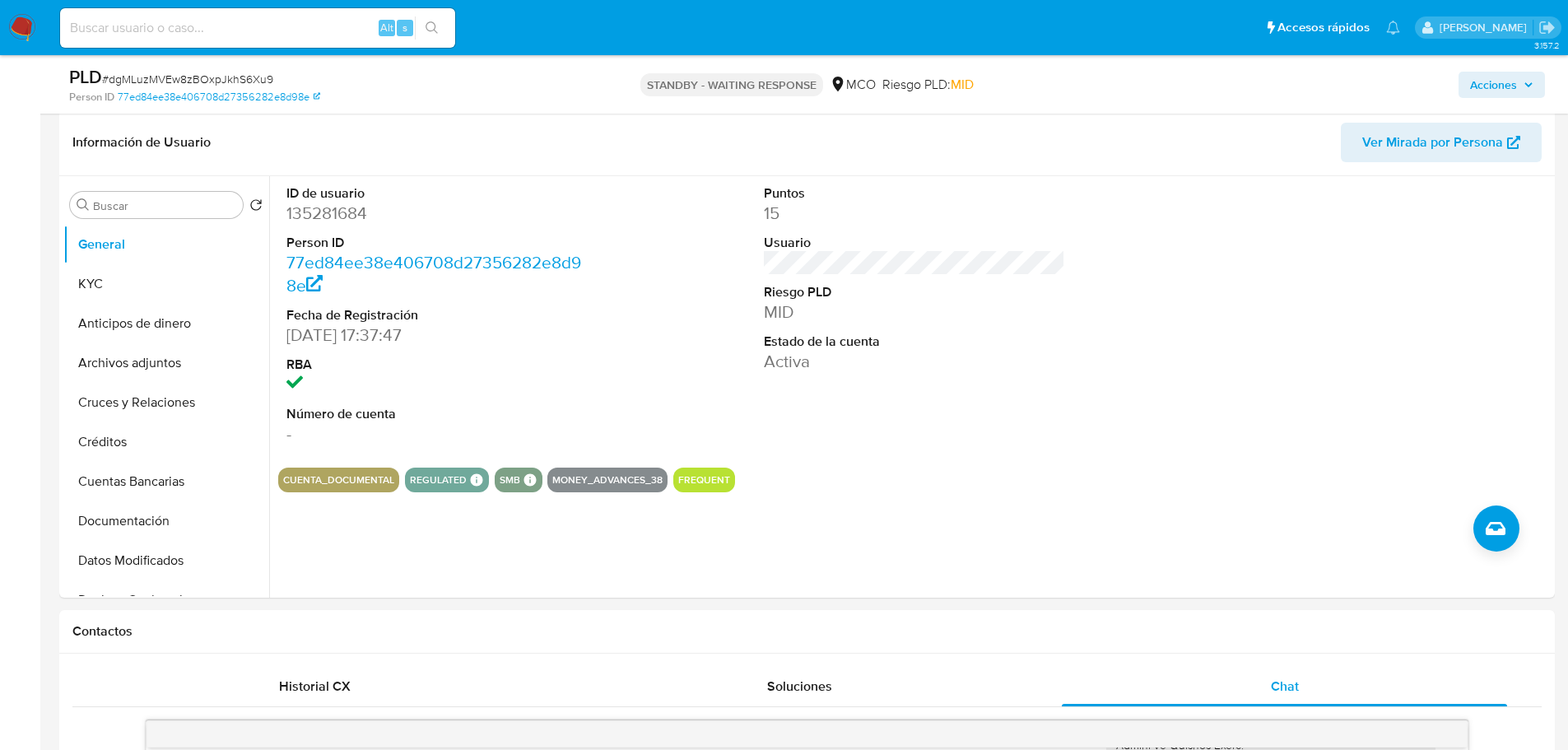
scroll to position [247, 0]
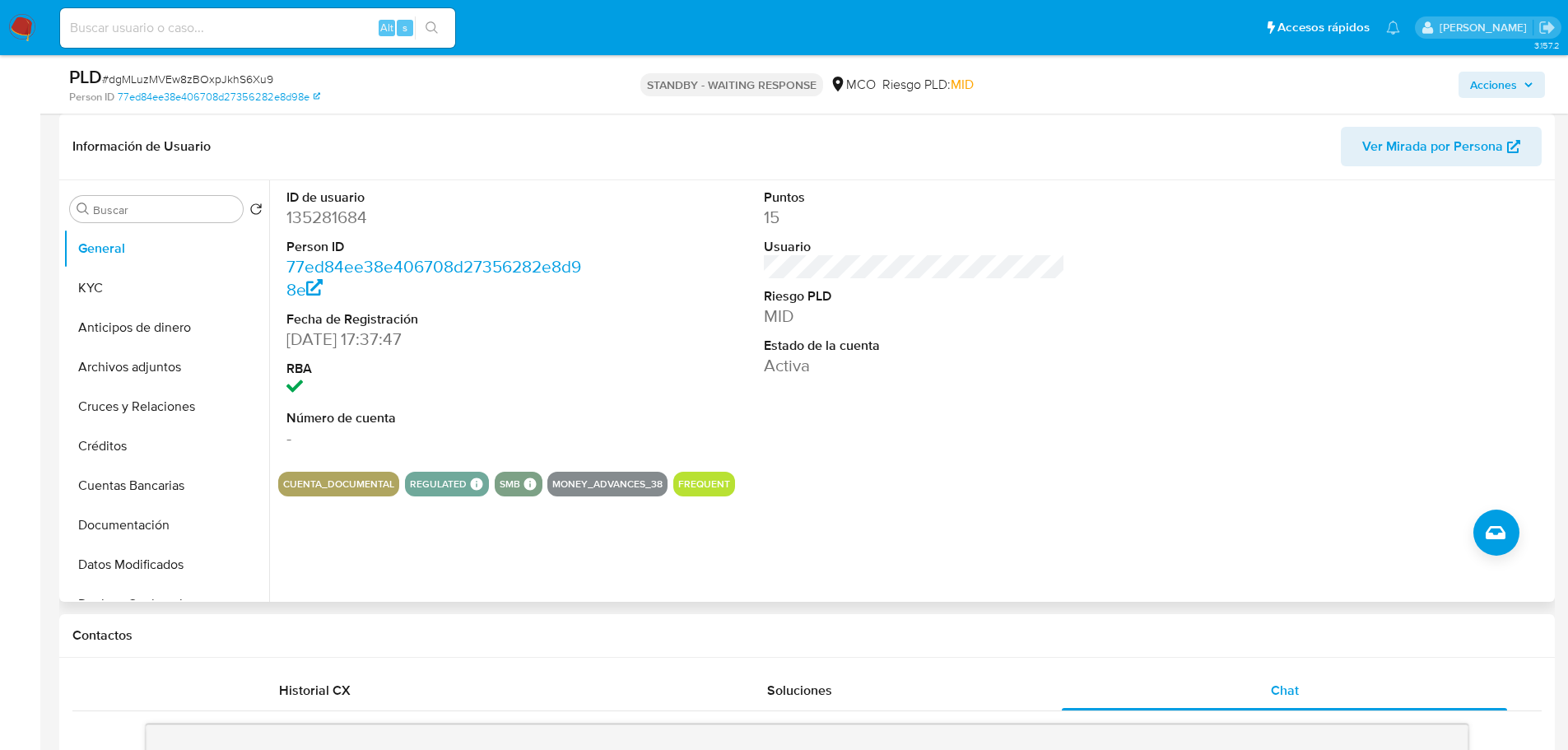
click at [341, 209] on dd "135281684" at bounding box center [438, 217] width 302 height 23
copy dd "135281684"
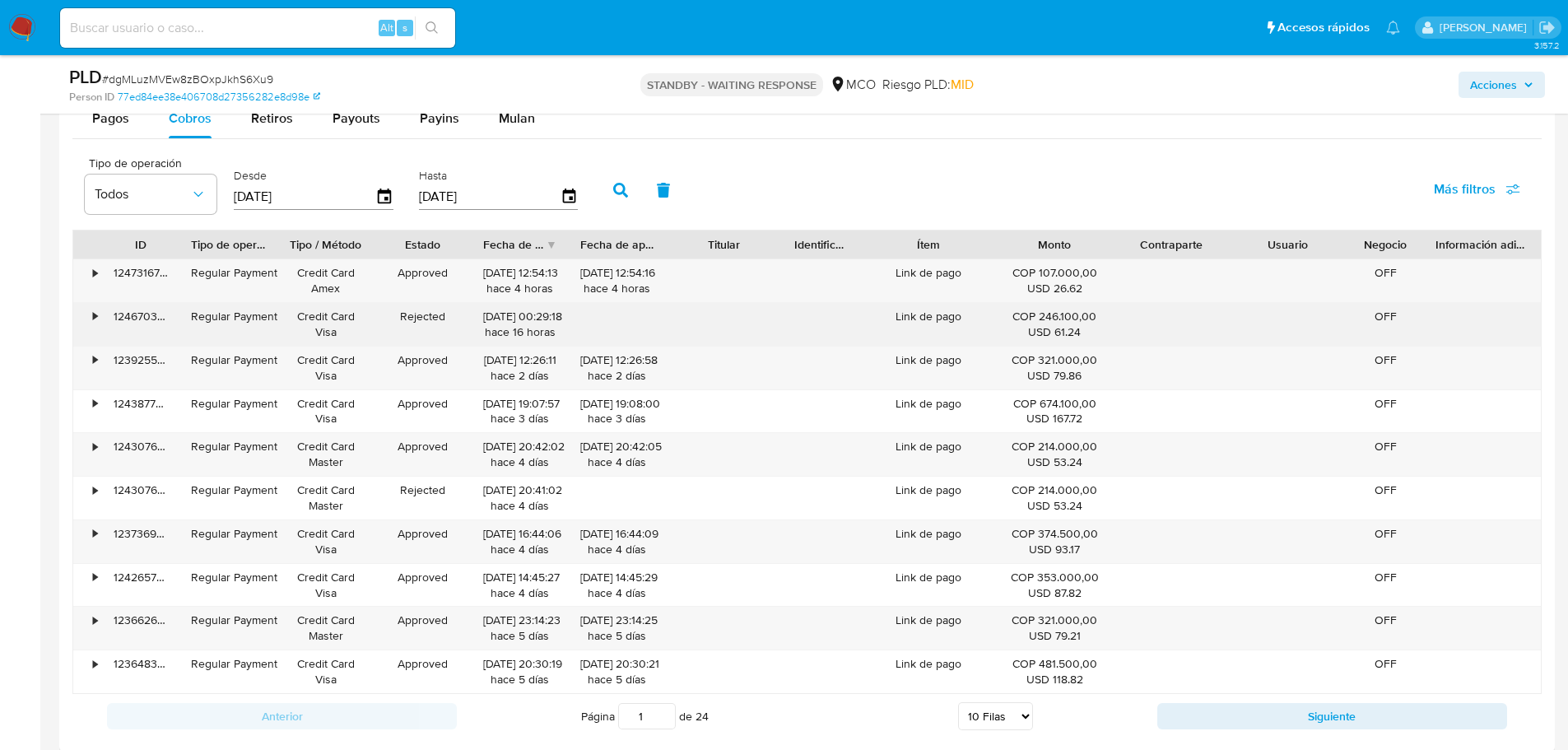
scroll to position [1975, 0]
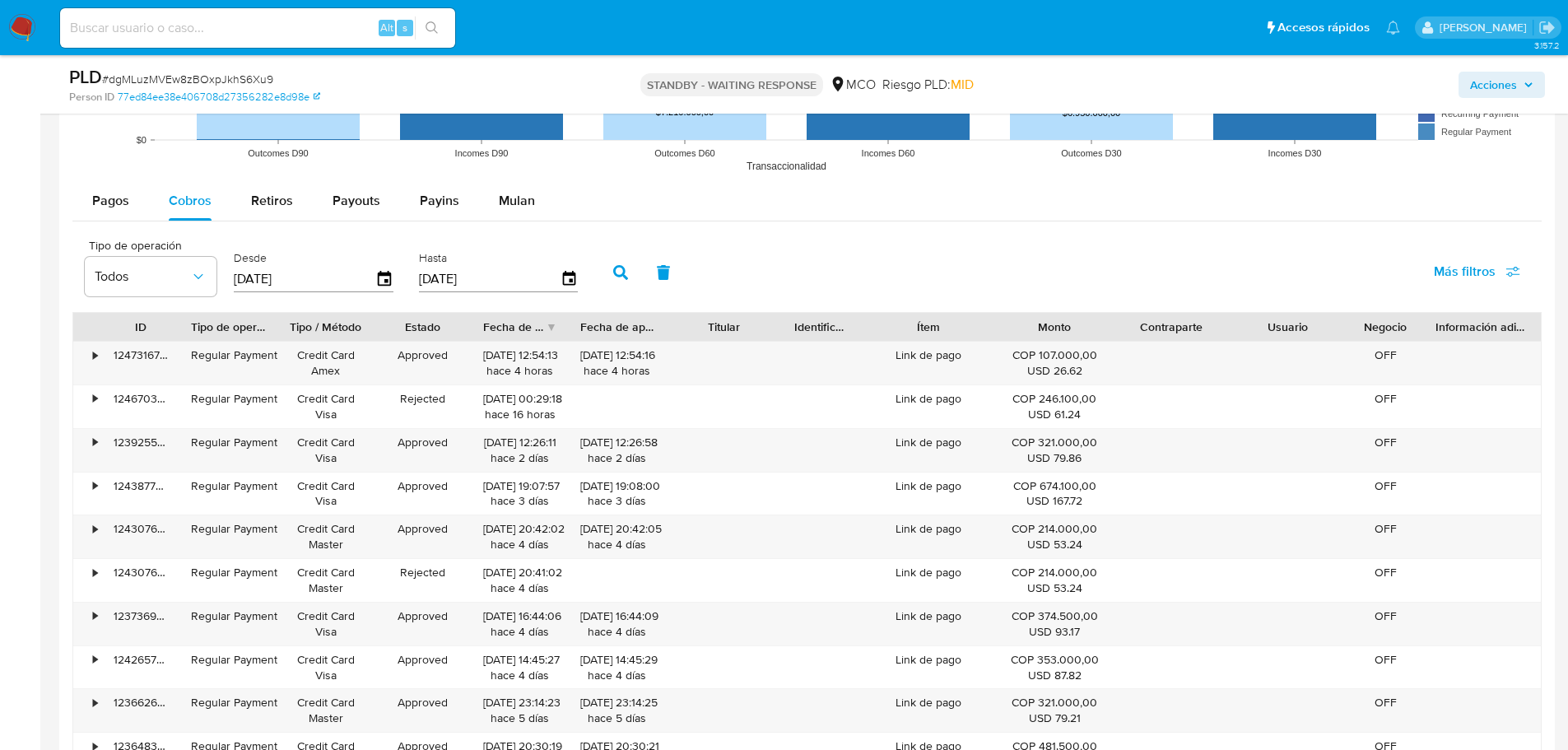
click at [1490, 266] on span "Más filtros" at bounding box center [1464, 271] width 62 height 39
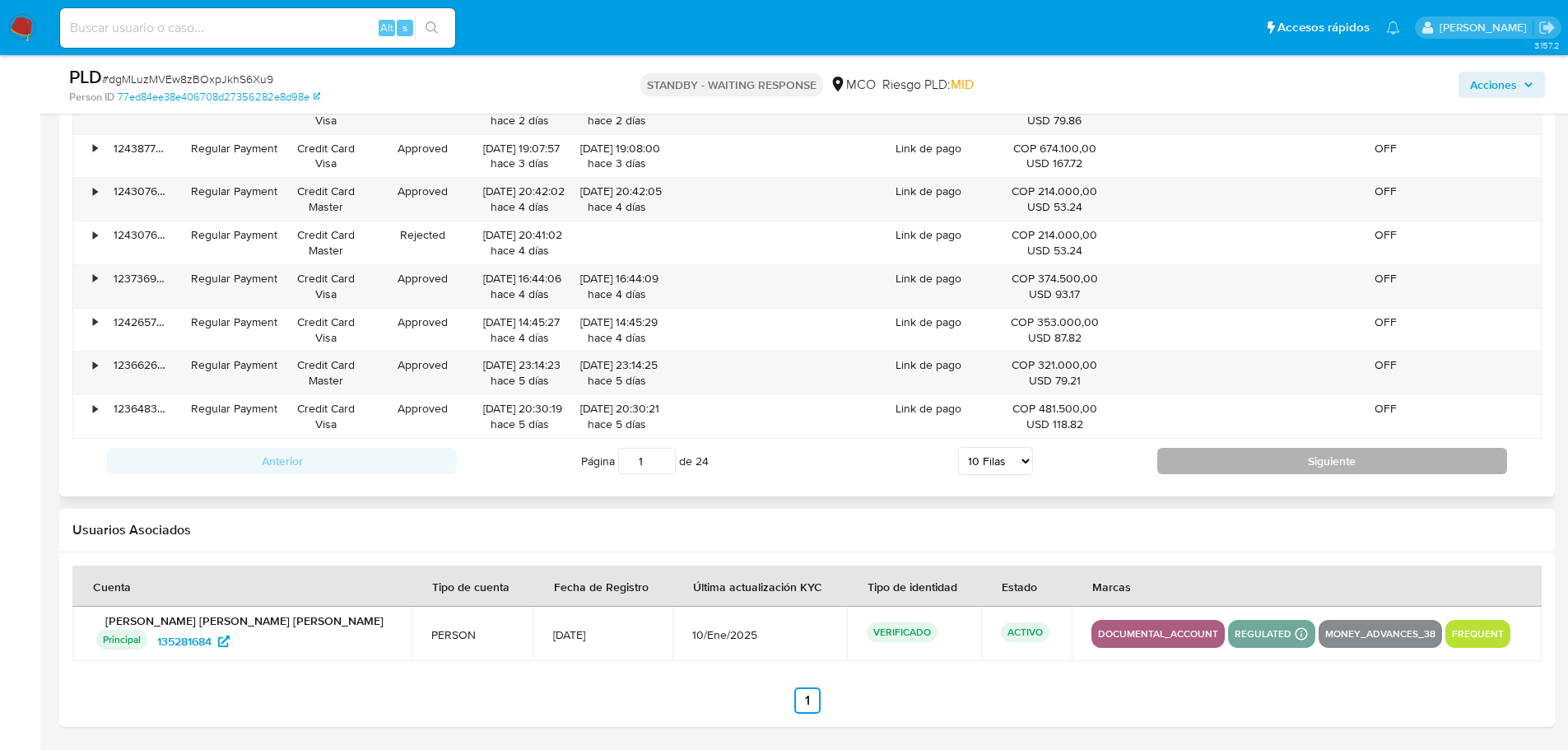
click at [1237, 474] on button "Siguiente" at bounding box center [1332, 461] width 350 height 26
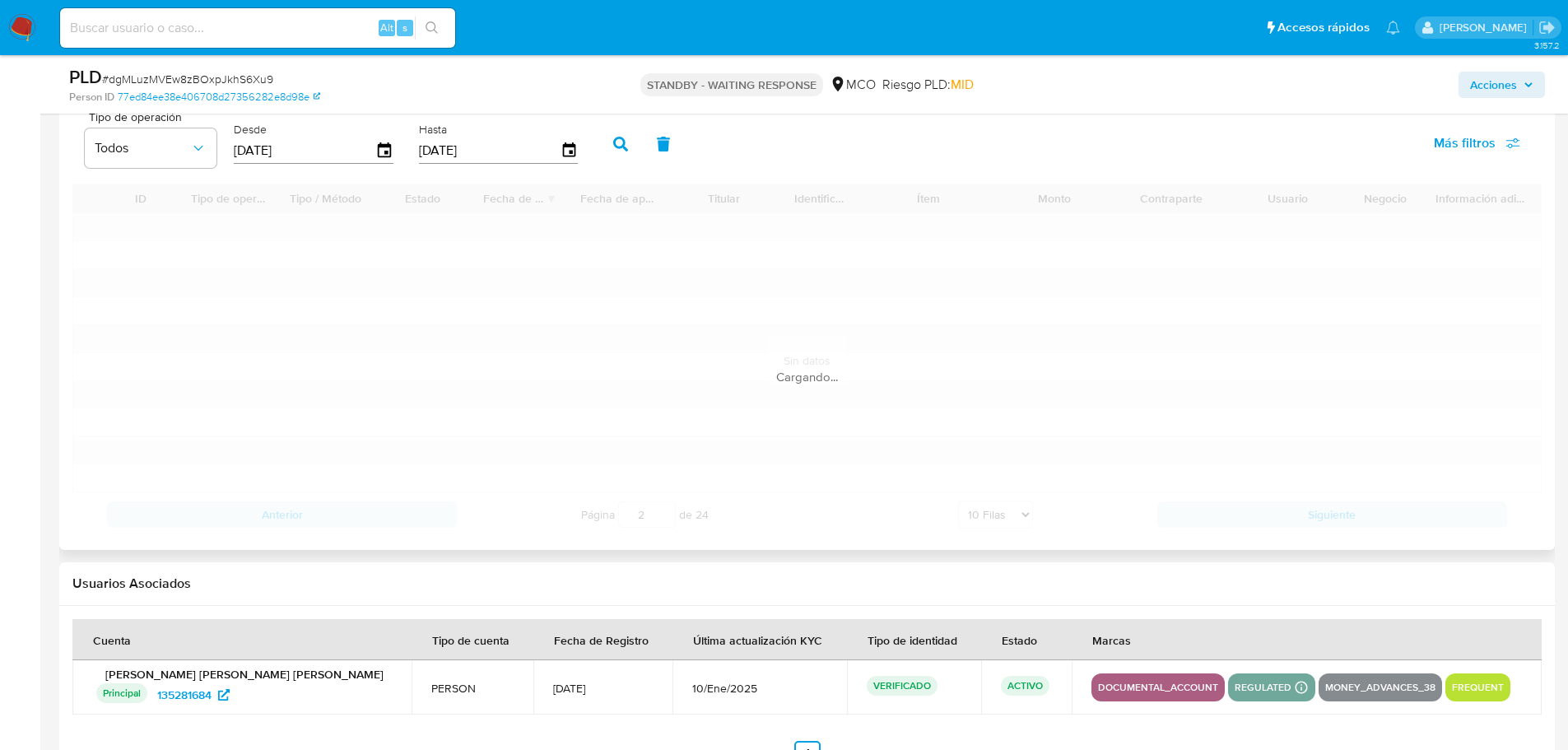
scroll to position [2075, 0]
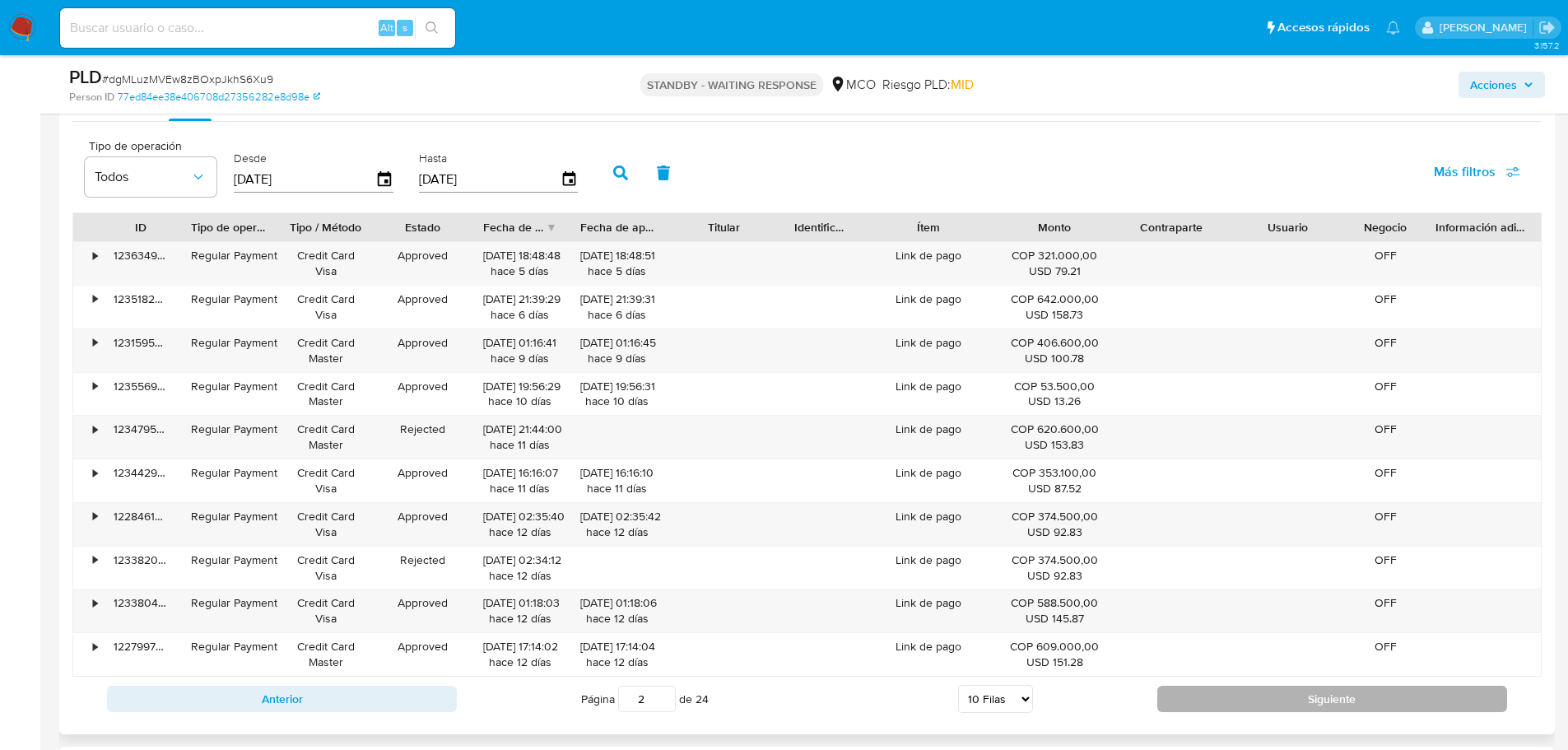
click at [1256, 700] on button "Siguiente" at bounding box center [1332, 699] width 350 height 26
click at [1350, 706] on button "Siguiente" at bounding box center [1332, 699] width 350 height 26
type input "4"
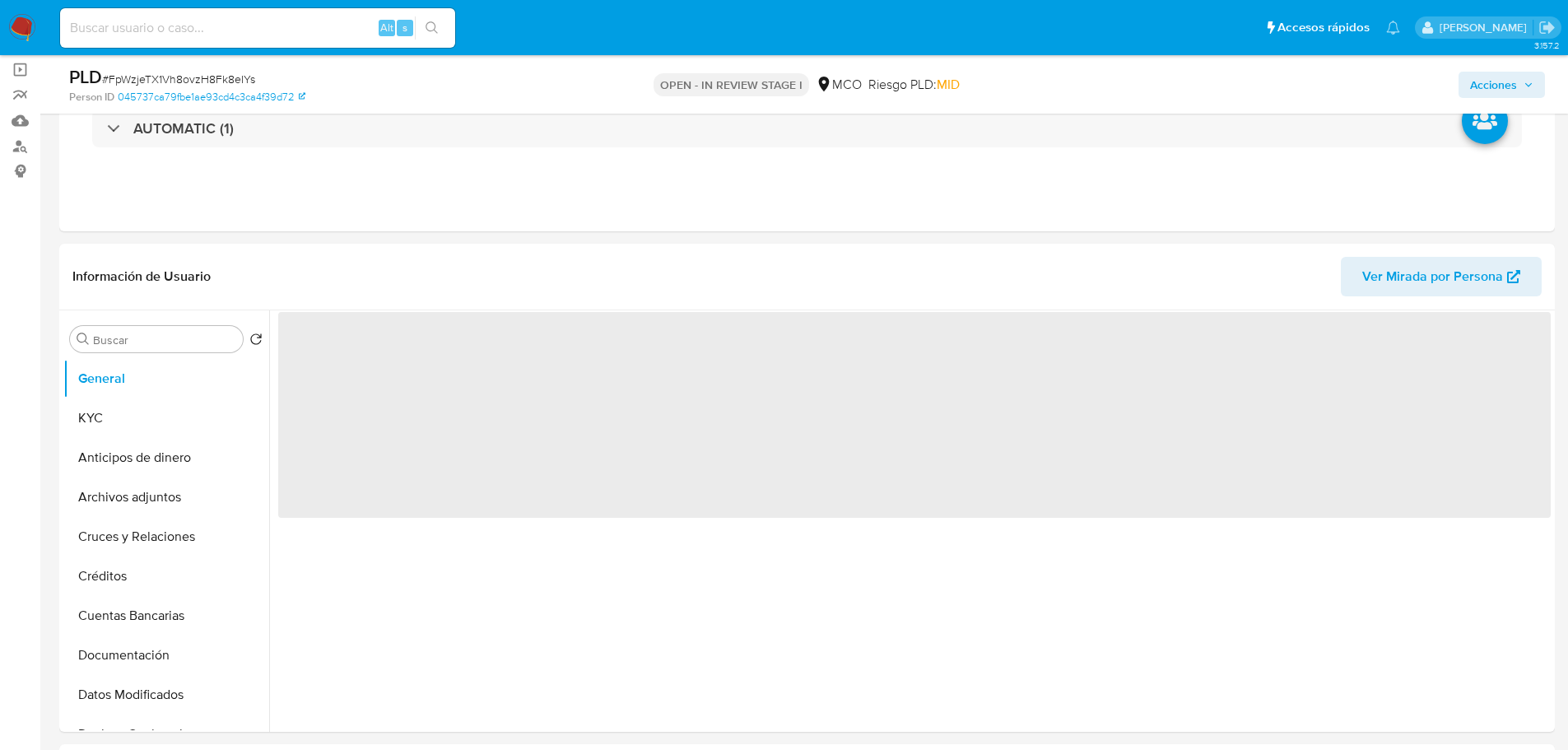
scroll to position [164, 0]
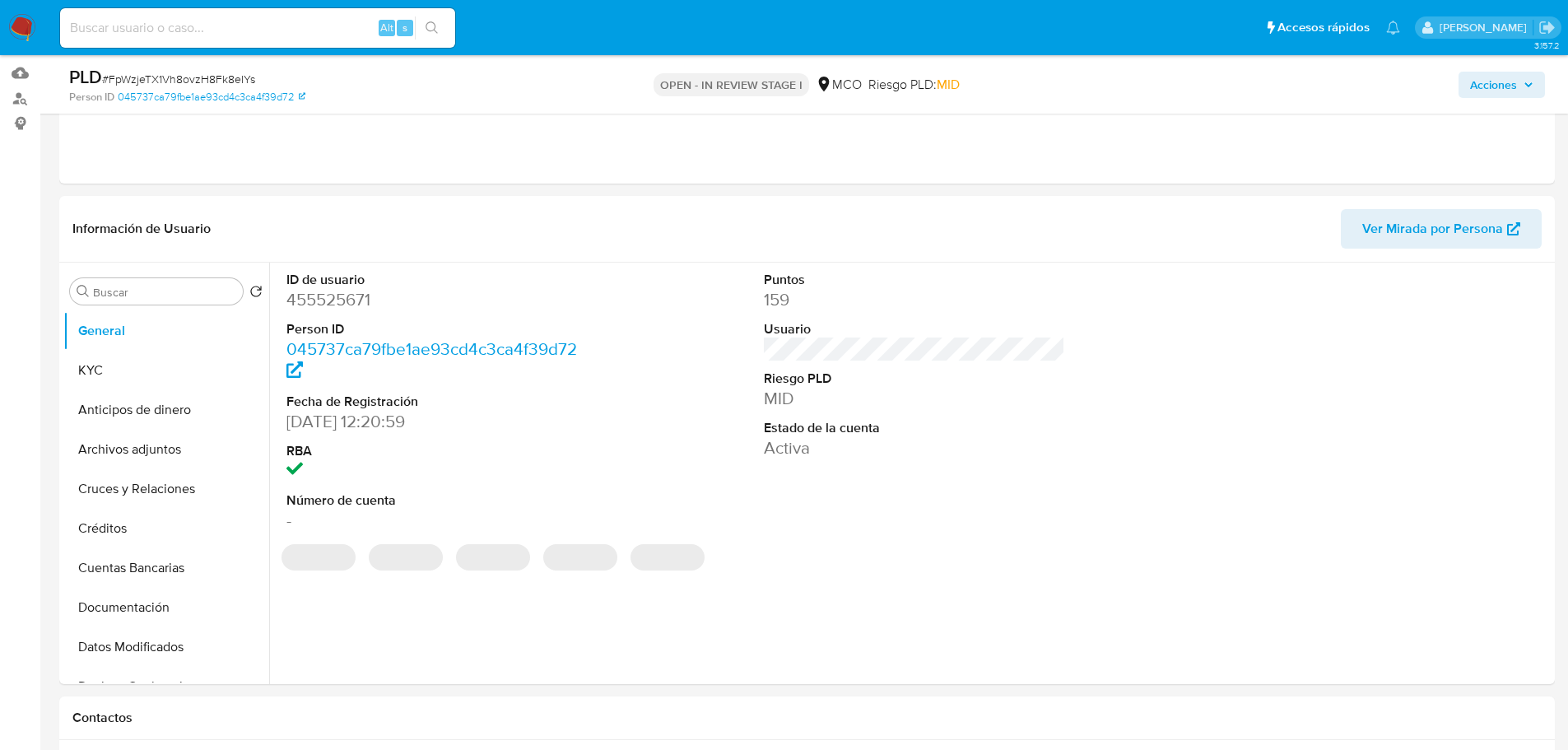
select select "10"
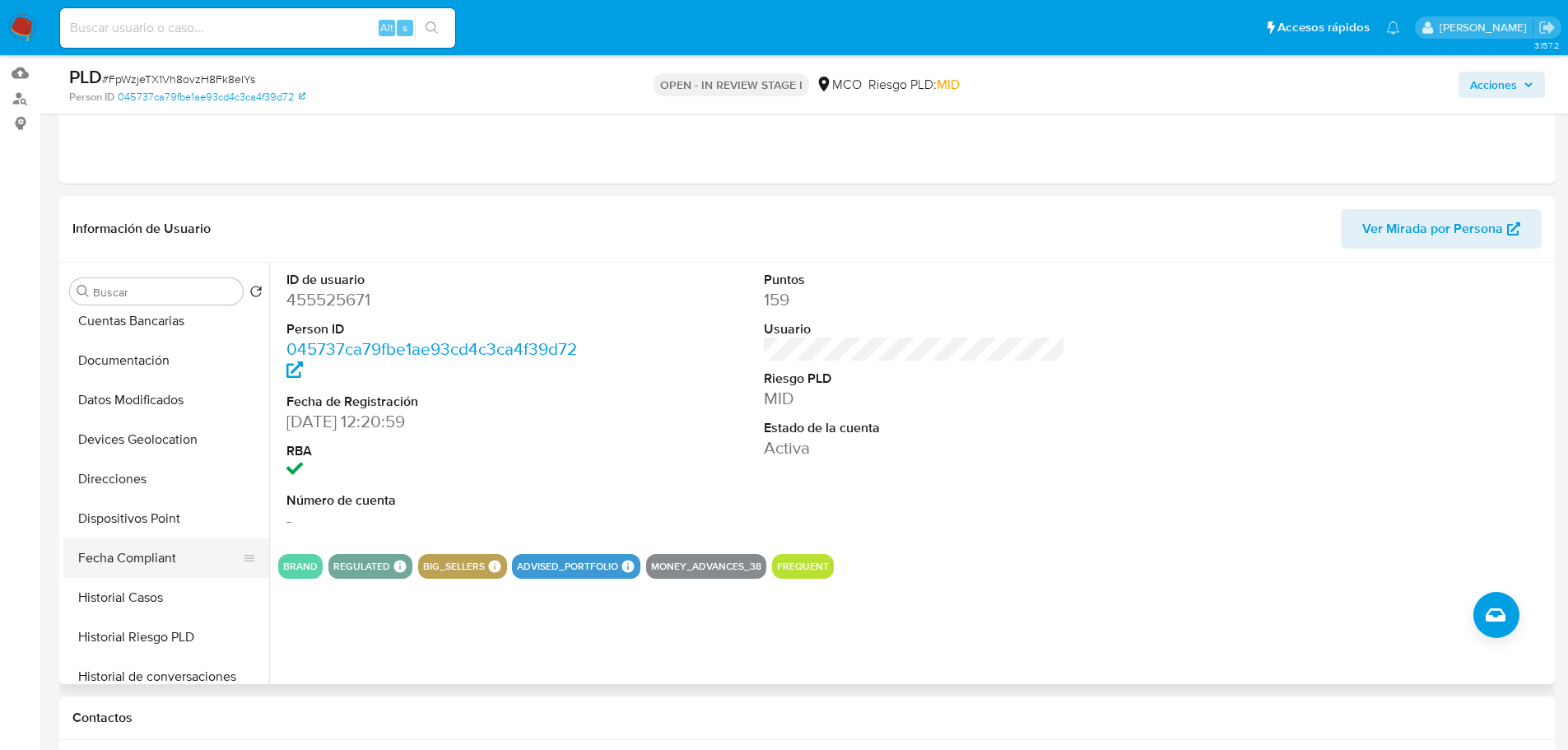
scroll to position [329, 0]
click at [154, 506] on button "Historial Casos" at bounding box center [160, 514] width 193 height 39
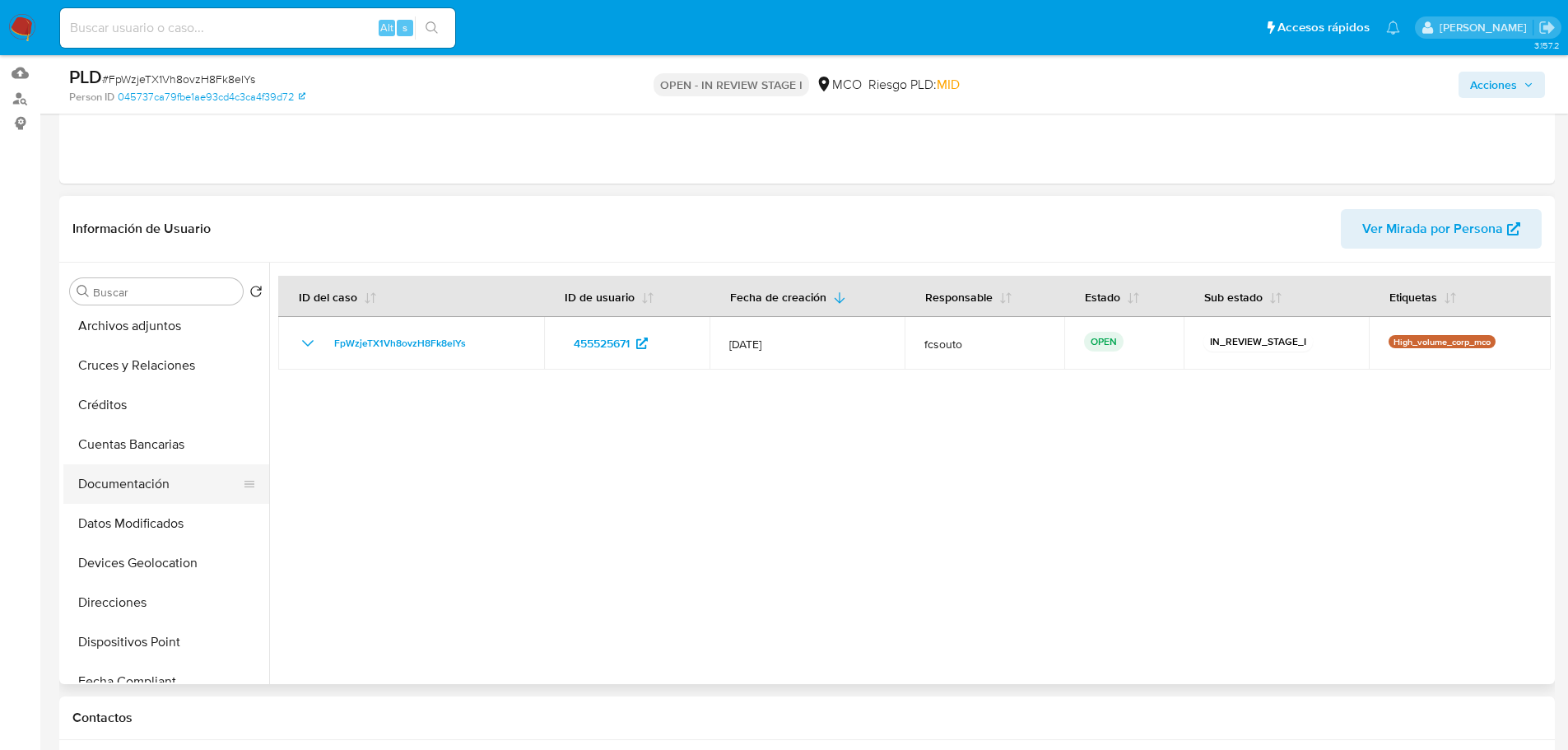
scroll to position [0, 0]
click at [125, 335] on button "General" at bounding box center [160, 330] width 193 height 39
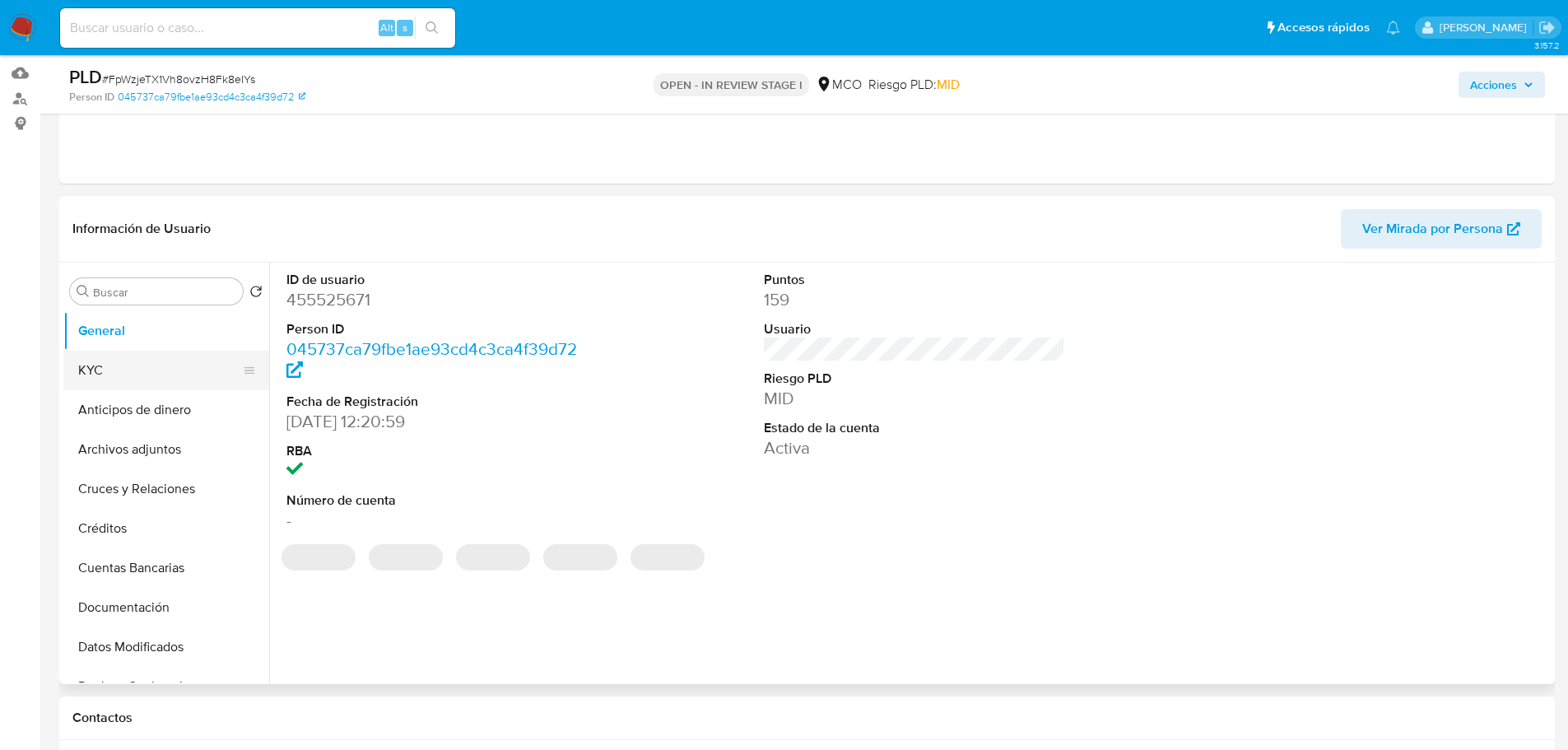
click at [134, 363] on button "KYC" at bounding box center [160, 370] width 193 height 39
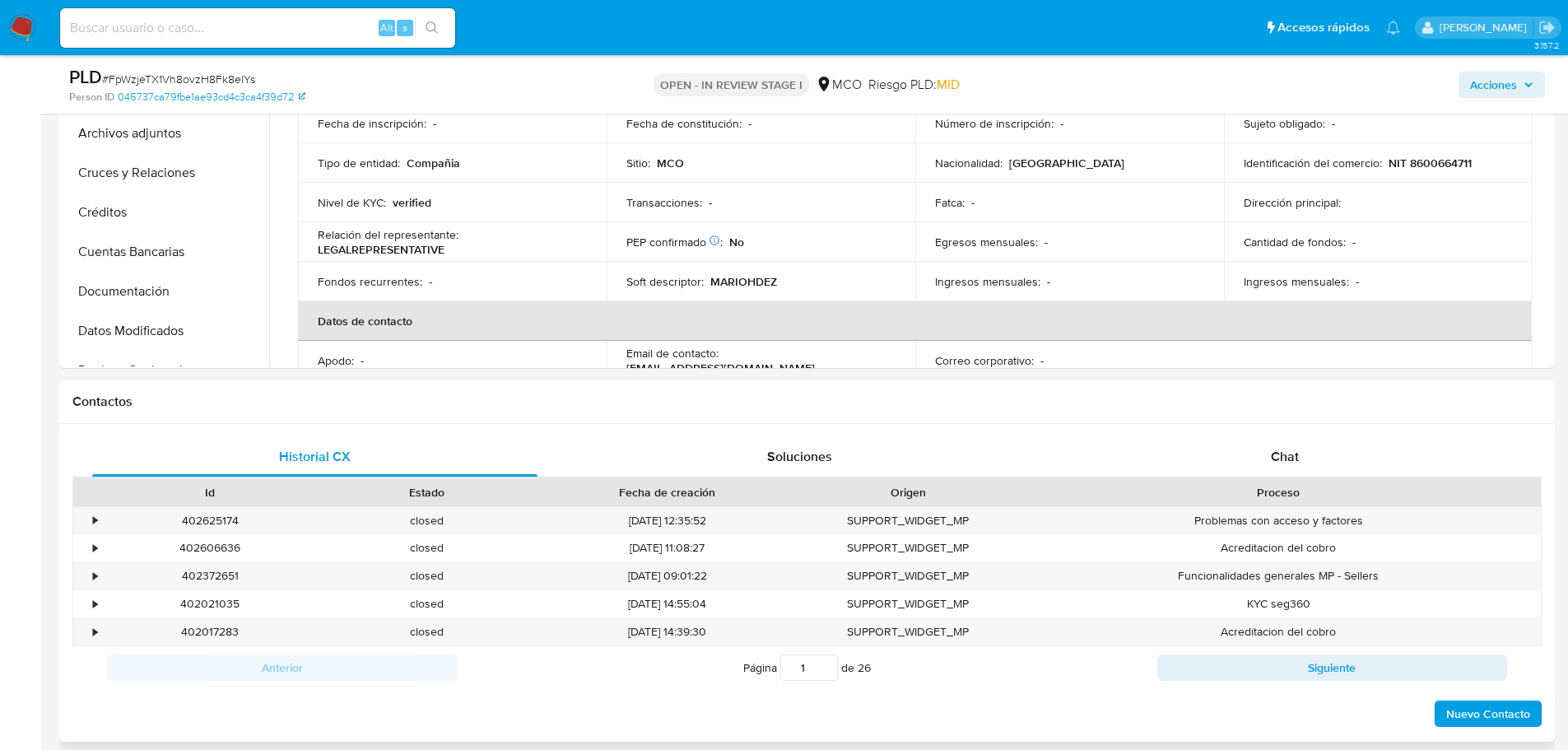
scroll to position [494, 0]
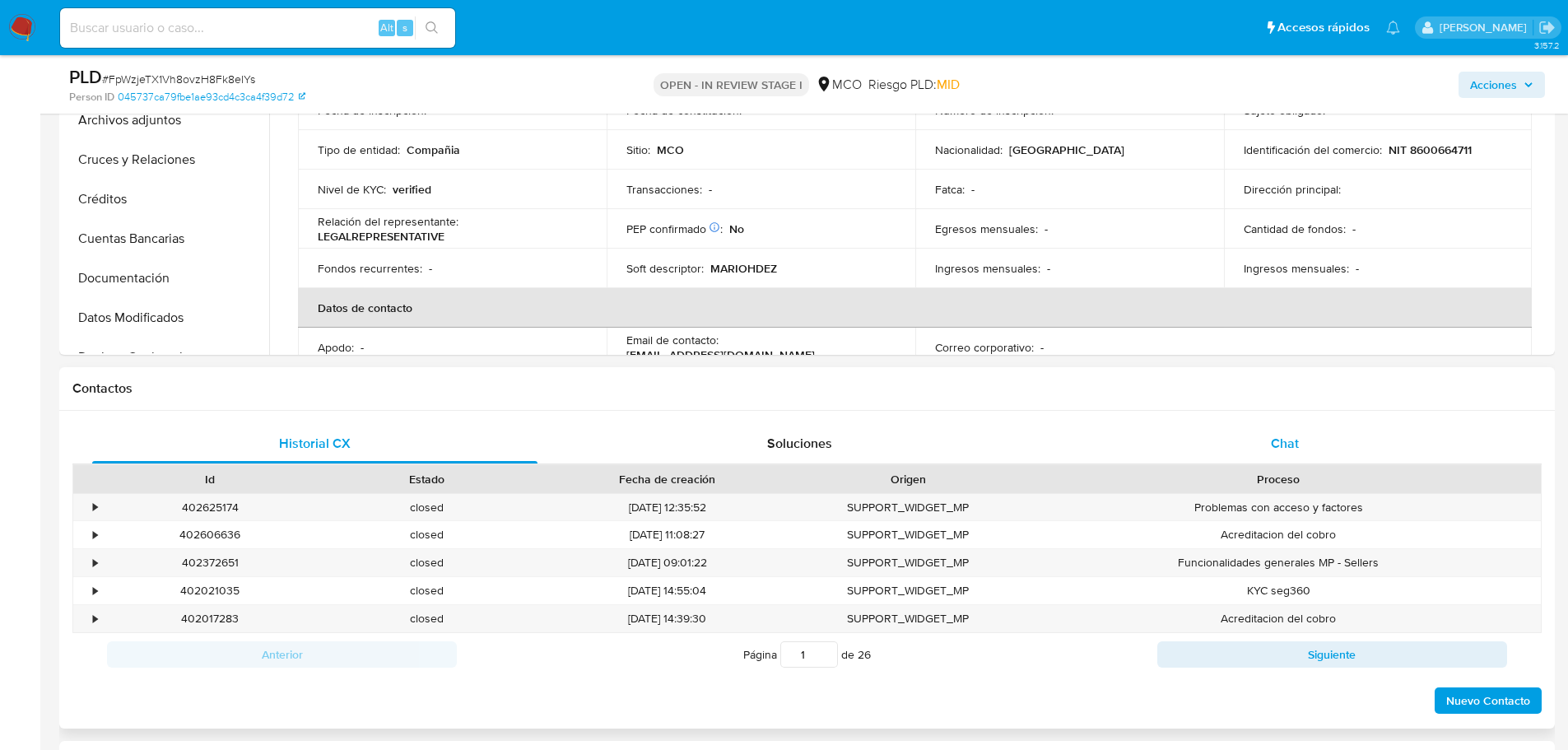
click at [1285, 442] on span "Chat" at bounding box center [1285, 443] width 28 height 19
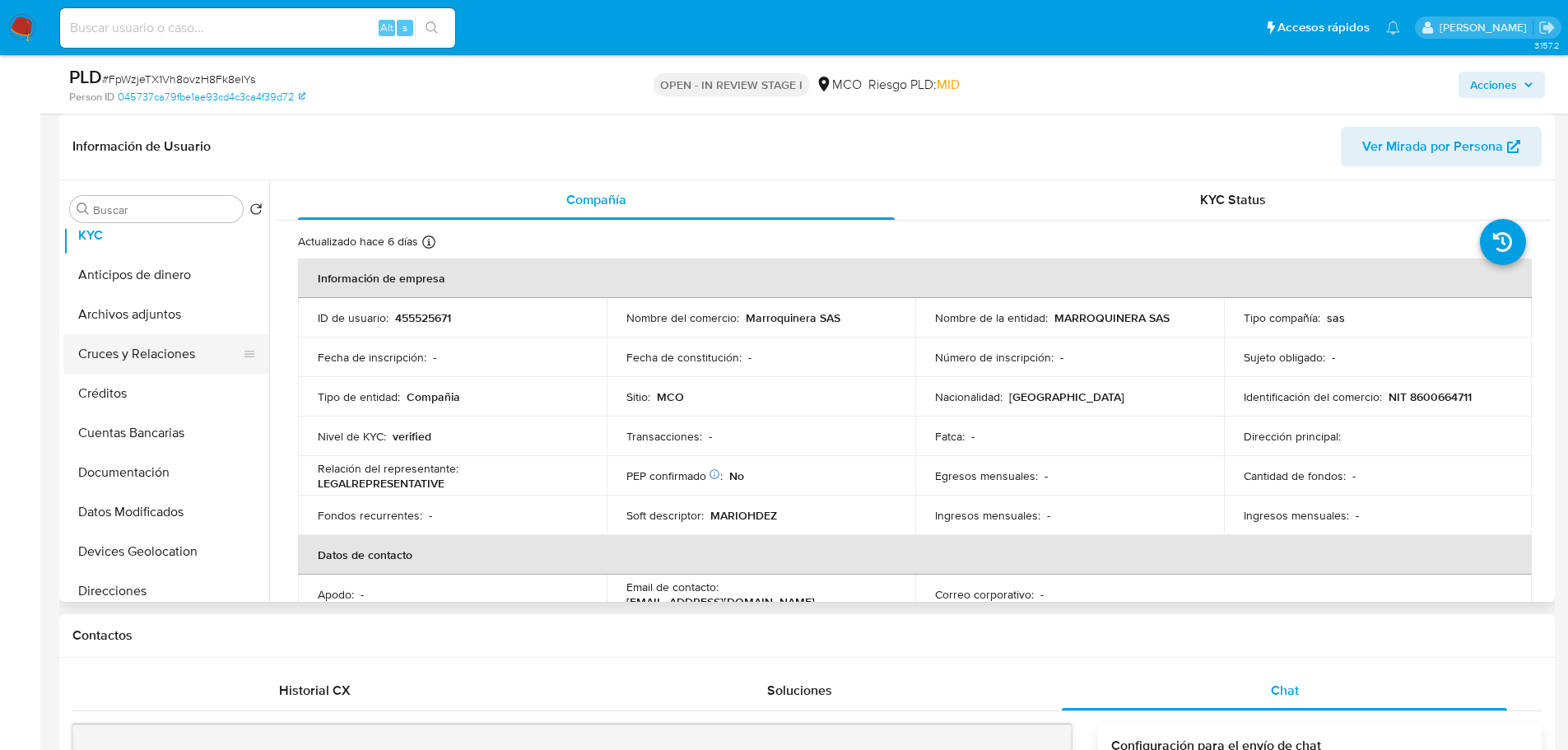
scroll to position [83, 0]
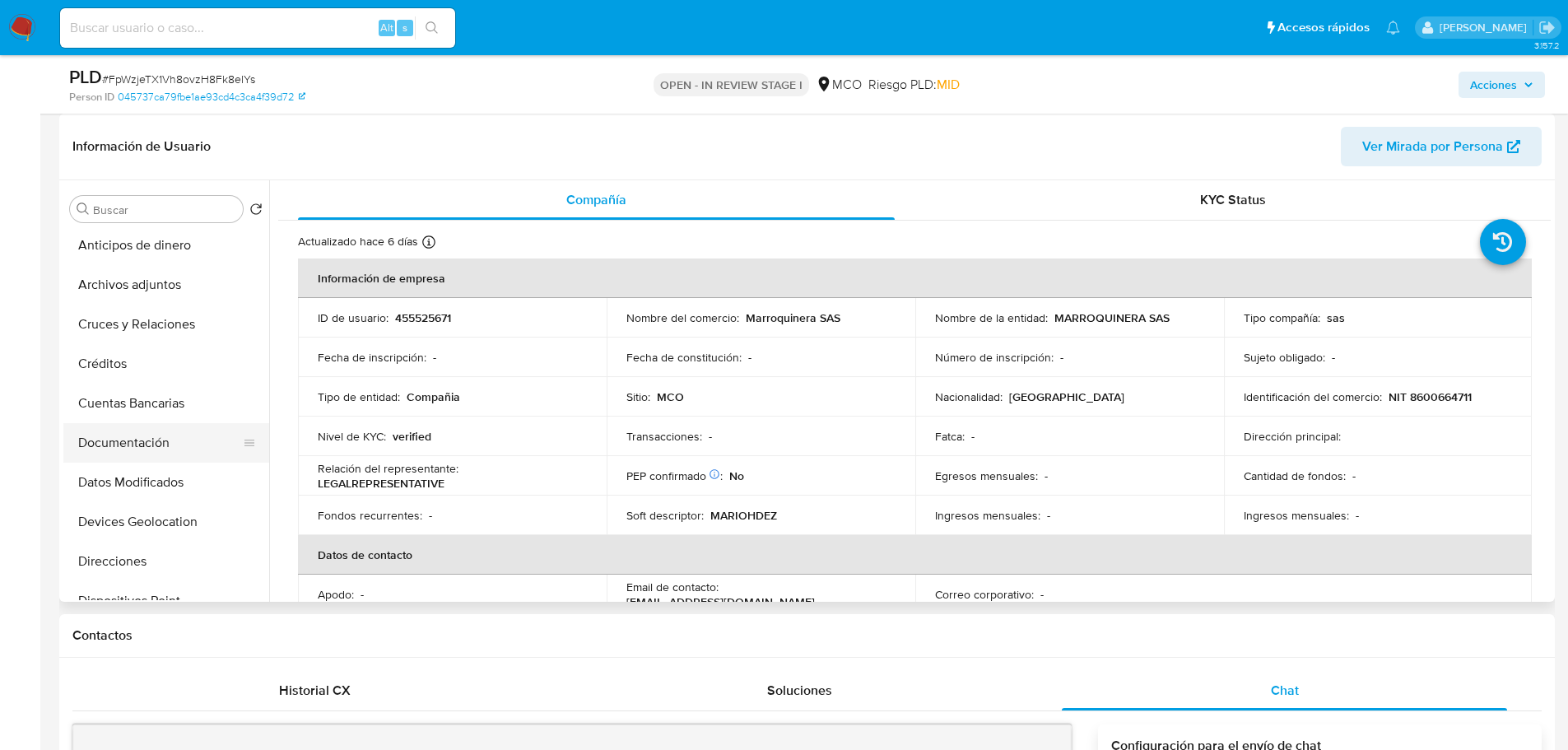
click at [151, 441] on button "Documentación" at bounding box center [160, 442] width 193 height 39
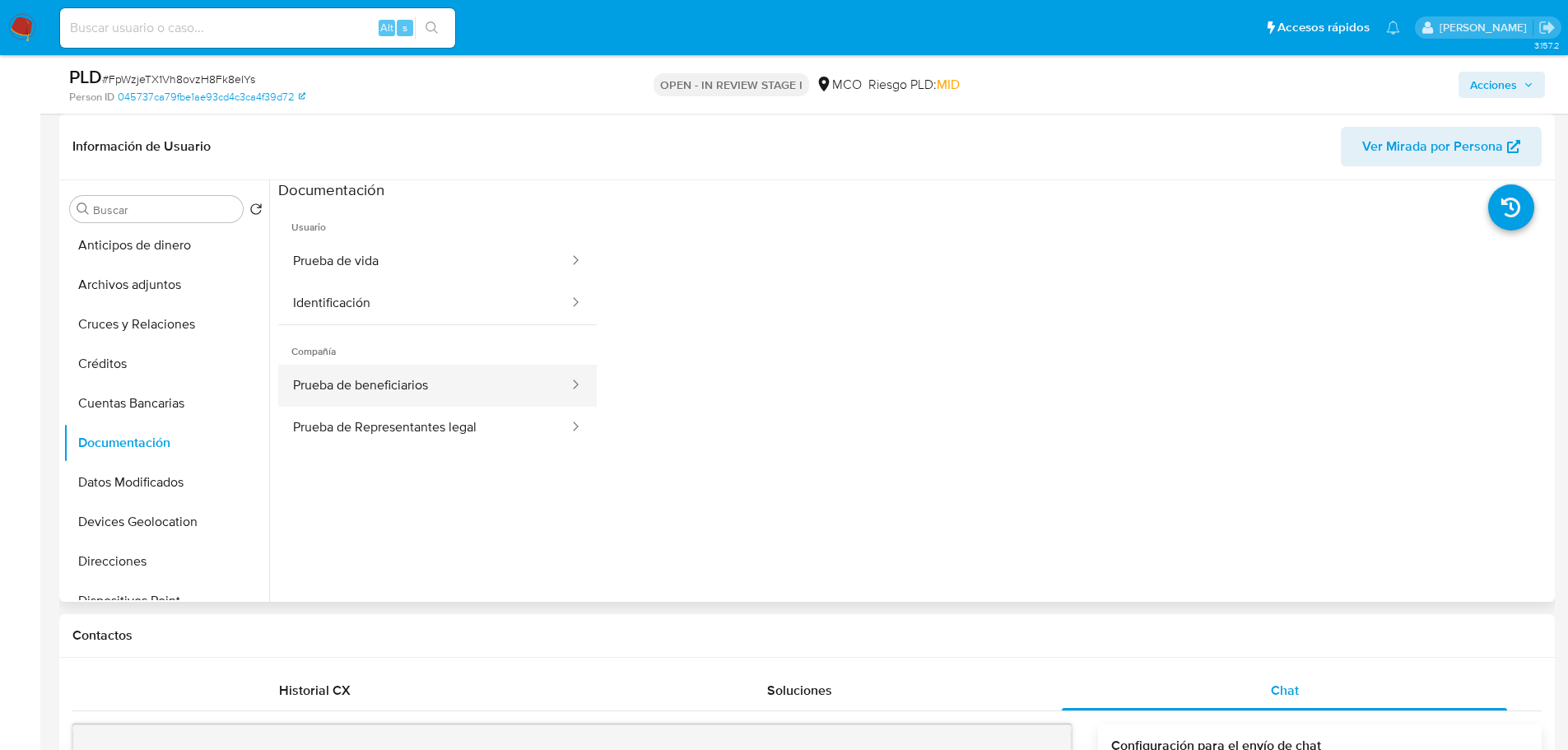
click at [400, 393] on button "Prueba de beneficiarios" at bounding box center [424, 386] width 292 height 42
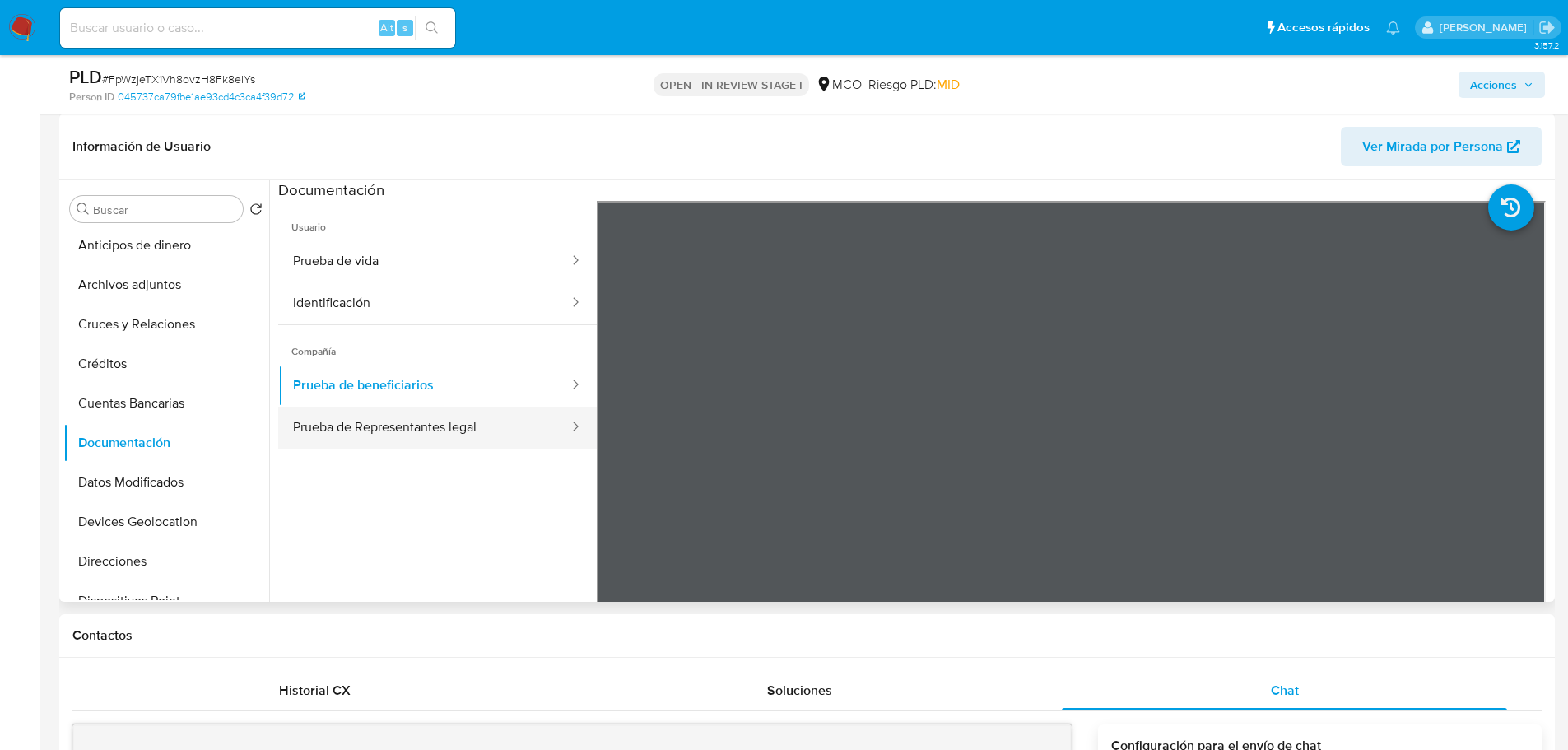
click at [528, 424] on button "Prueba de Representantes legal" at bounding box center [424, 428] width 292 height 42
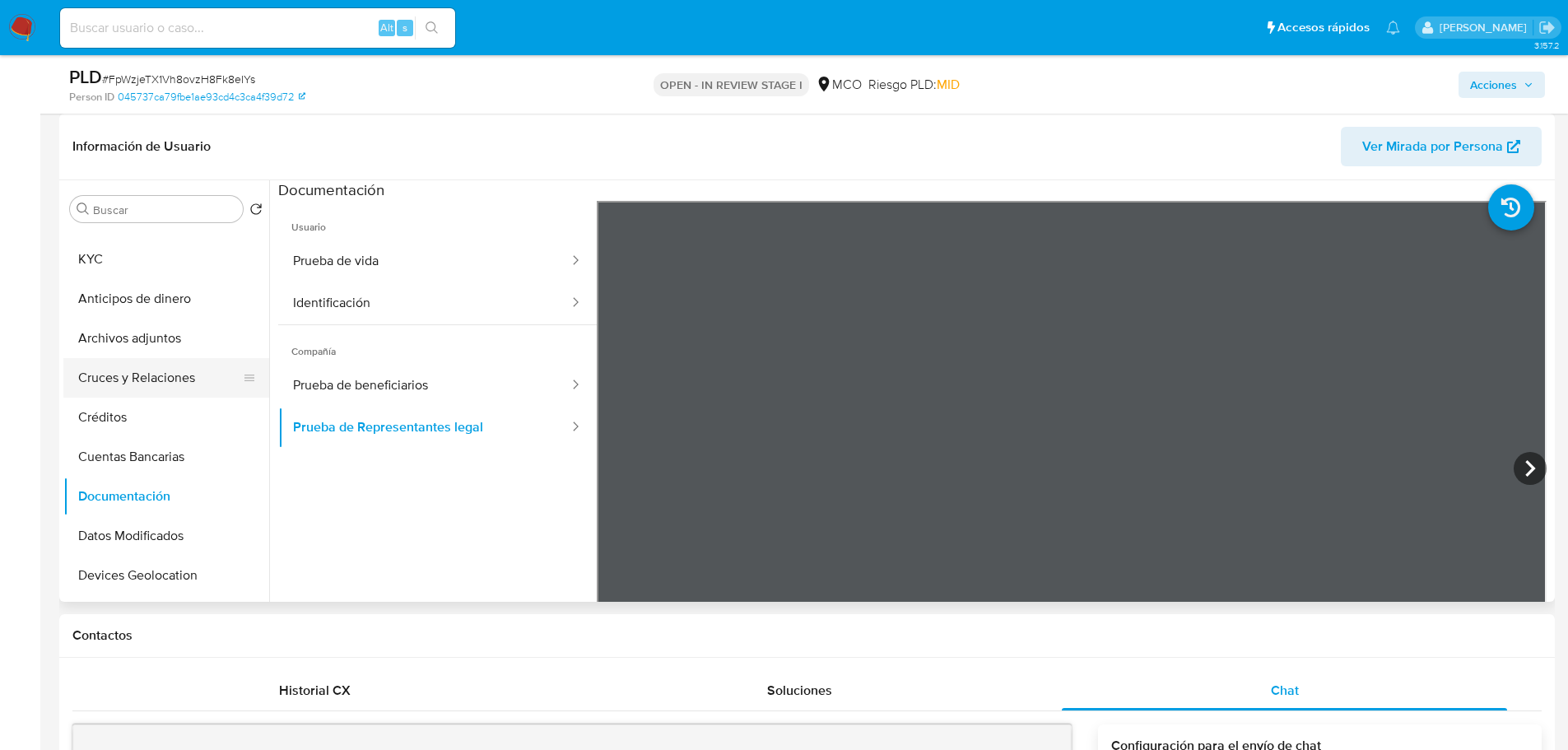
scroll to position [0, 0]
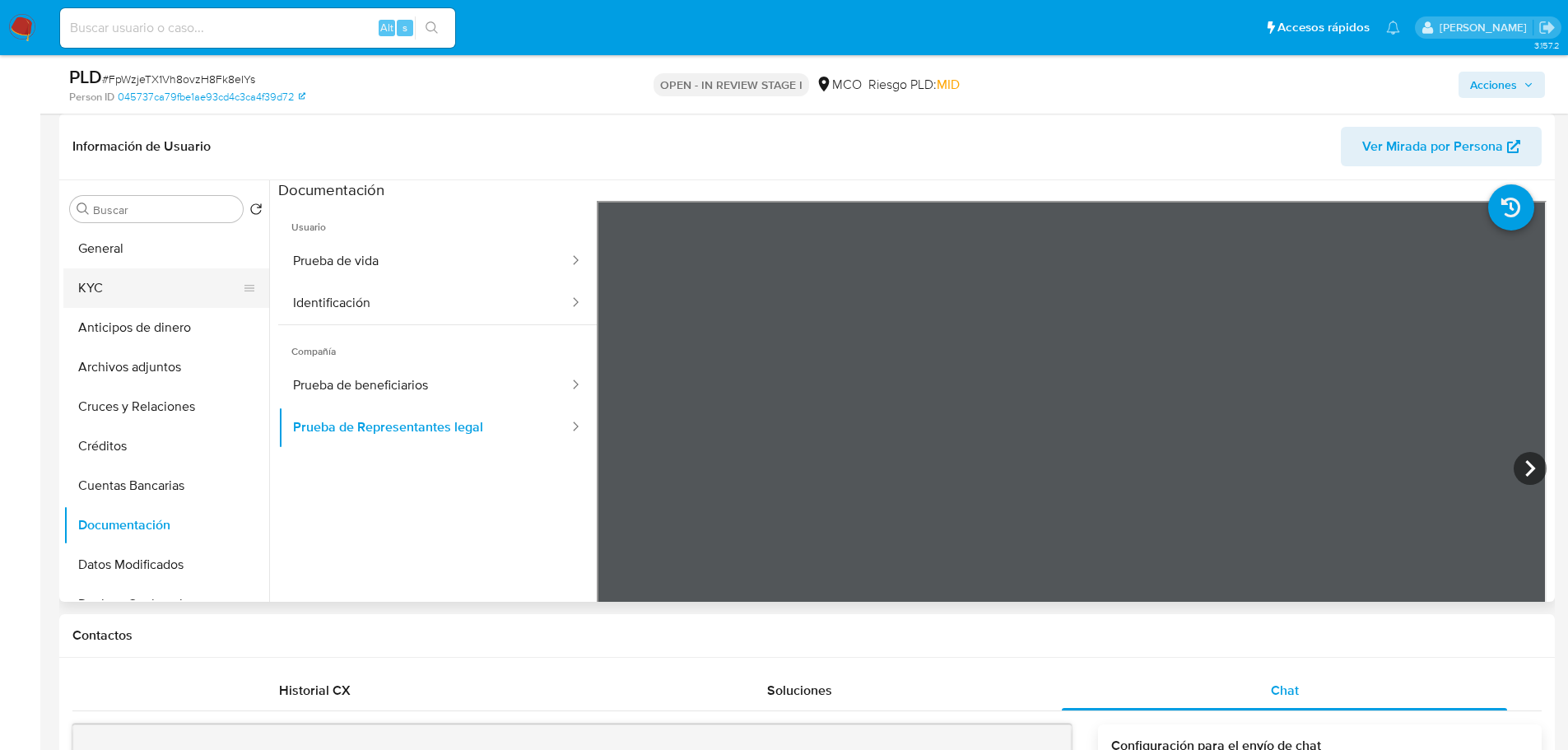
click at [116, 287] on button "KYC" at bounding box center [160, 288] width 193 height 39
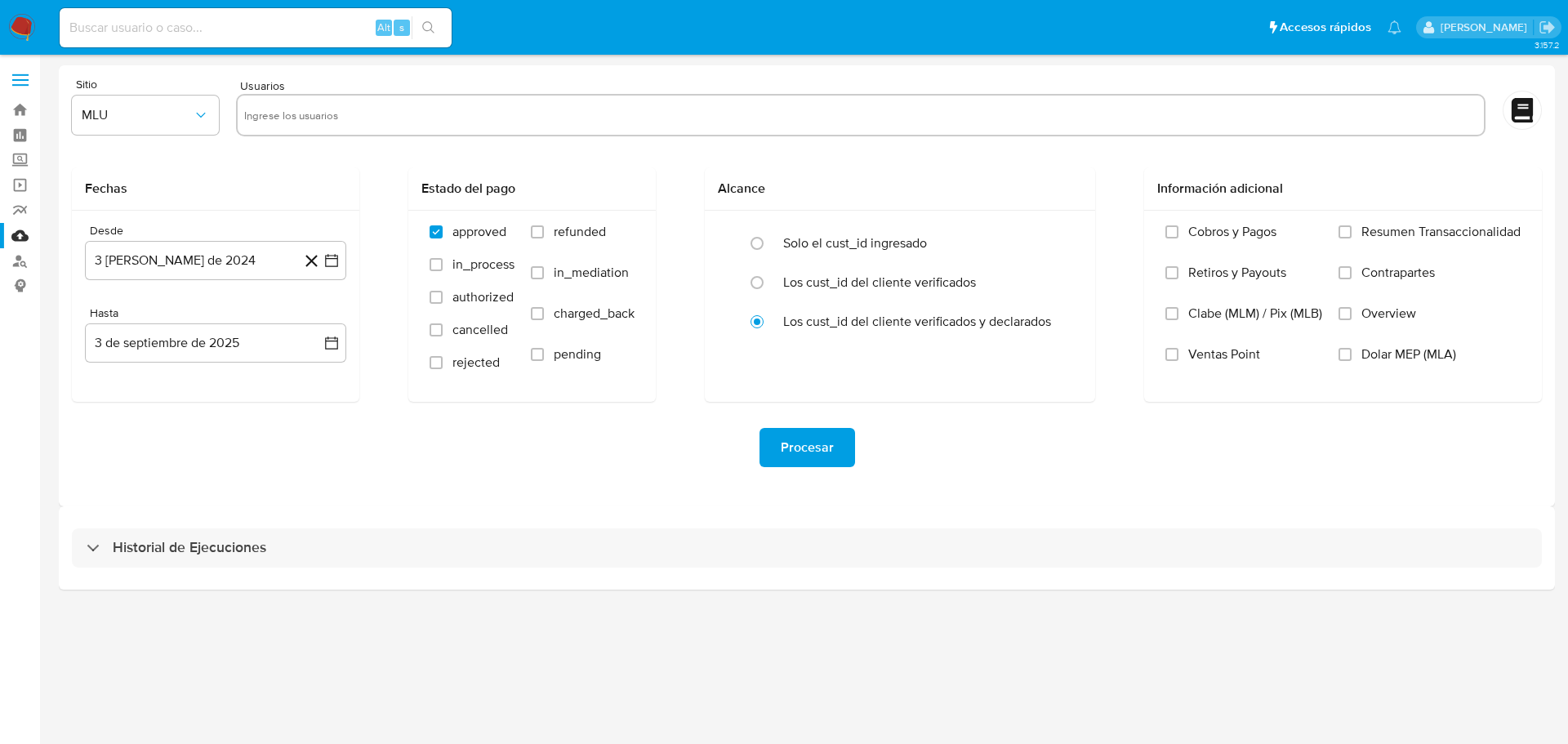
click at [317, 109] on input "text" at bounding box center [860, 115] width 1233 height 26
paste input "135281684"
type input "135281684"
click at [206, 124] on button "MLU" at bounding box center [145, 115] width 147 height 39
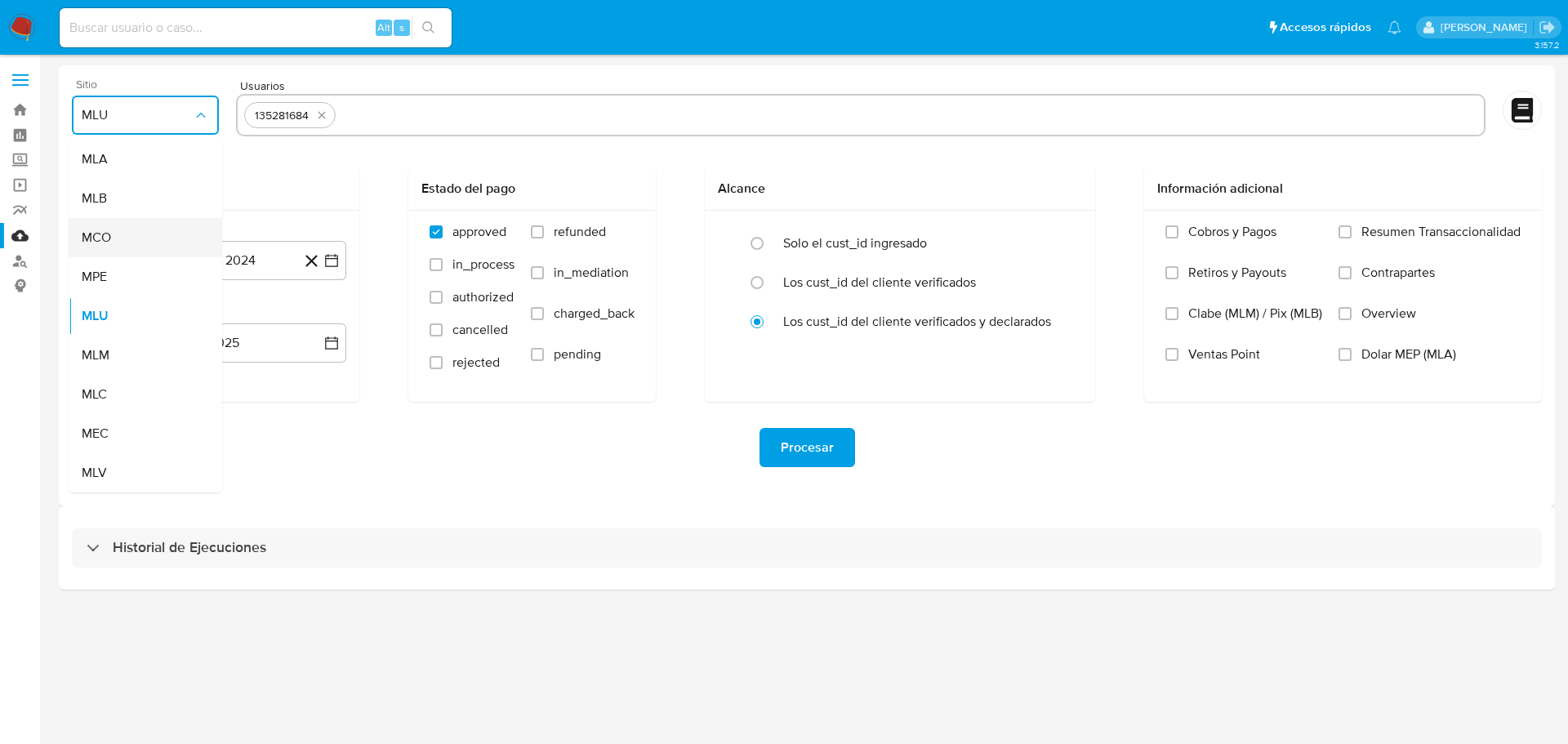
click at [160, 237] on div "MCO" at bounding box center [141, 237] width 117 height 39
click at [531, 231] on input "refunded" at bounding box center [537, 231] width 13 height 13
checkbox input "true"
click at [535, 309] on input "charged_back" at bounding box center [537, 313] width 13 height 13
checkbox input "true"
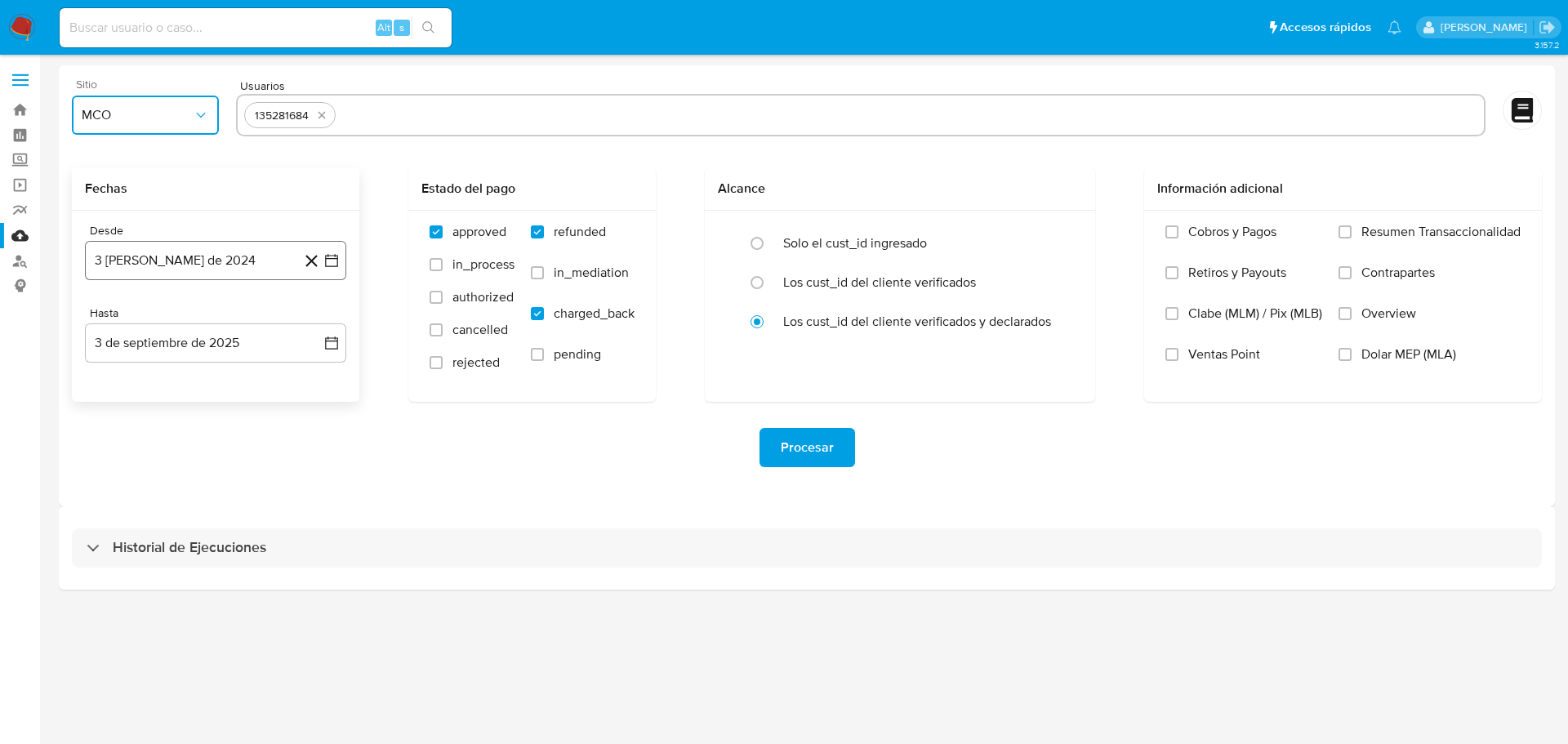
click at [337, 270] on button "3 [PERSON_NAME] de 2024" at bounding box center [216, 259] width 261 height 39
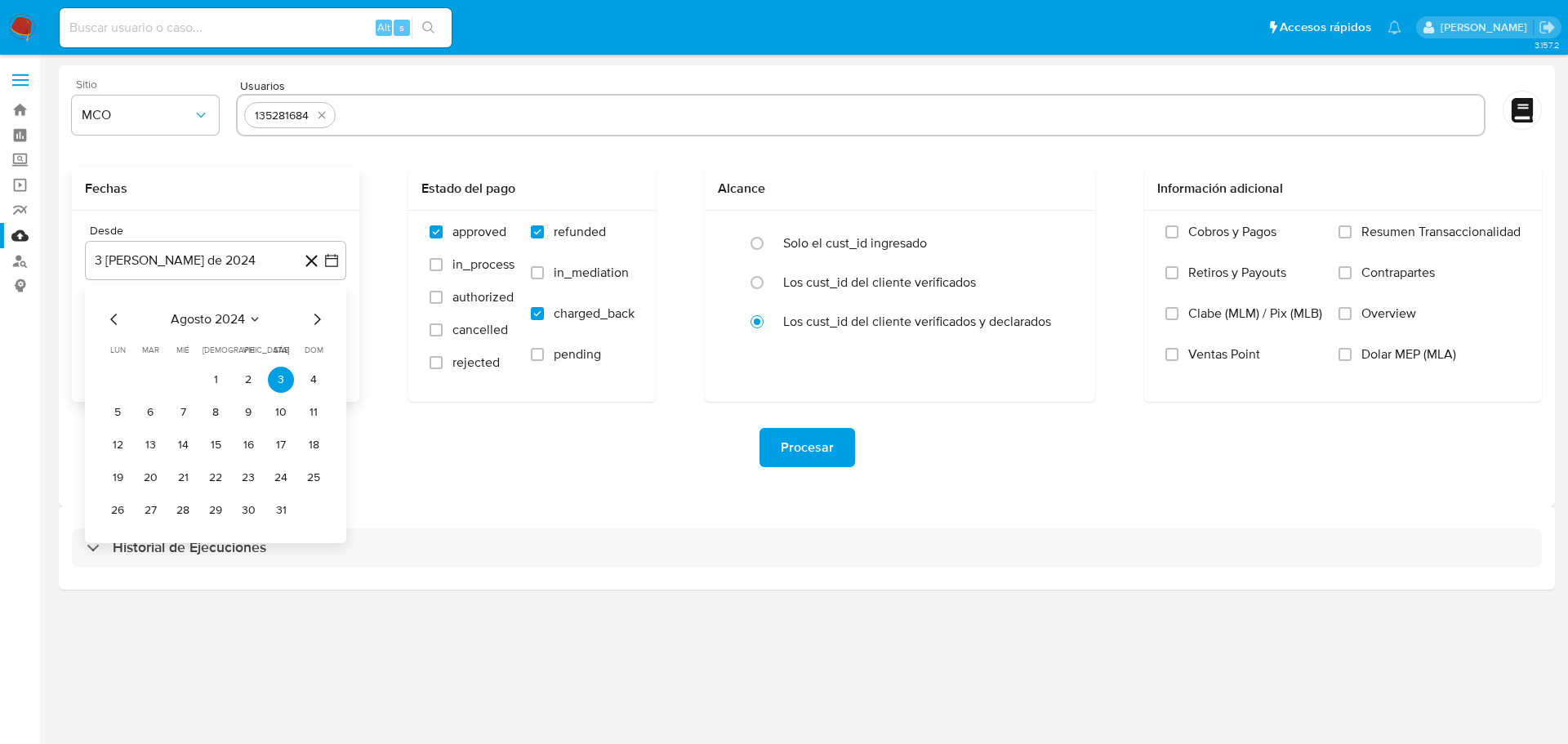
click at [328, 317] on div "agosto 2024 agosto 2024 lun lunes mar martes mié miércoles jue jueves vie viern…" at bounding box center [216, 414] width 261 height 258
drag, startPoint x: 214, startPoint y: 372, endPoint x: 216, endPoint y: 364, distance: 8.2
click at [216, 364] on table "lun lunes mar martes mié miércoles jue jueves vie viernes sáb sábado dom doming…" at bounding box center [216, 434] width 222 height 179
click at [221, 377] on button "1" at bounding box center [216, 379] width 26 height 26
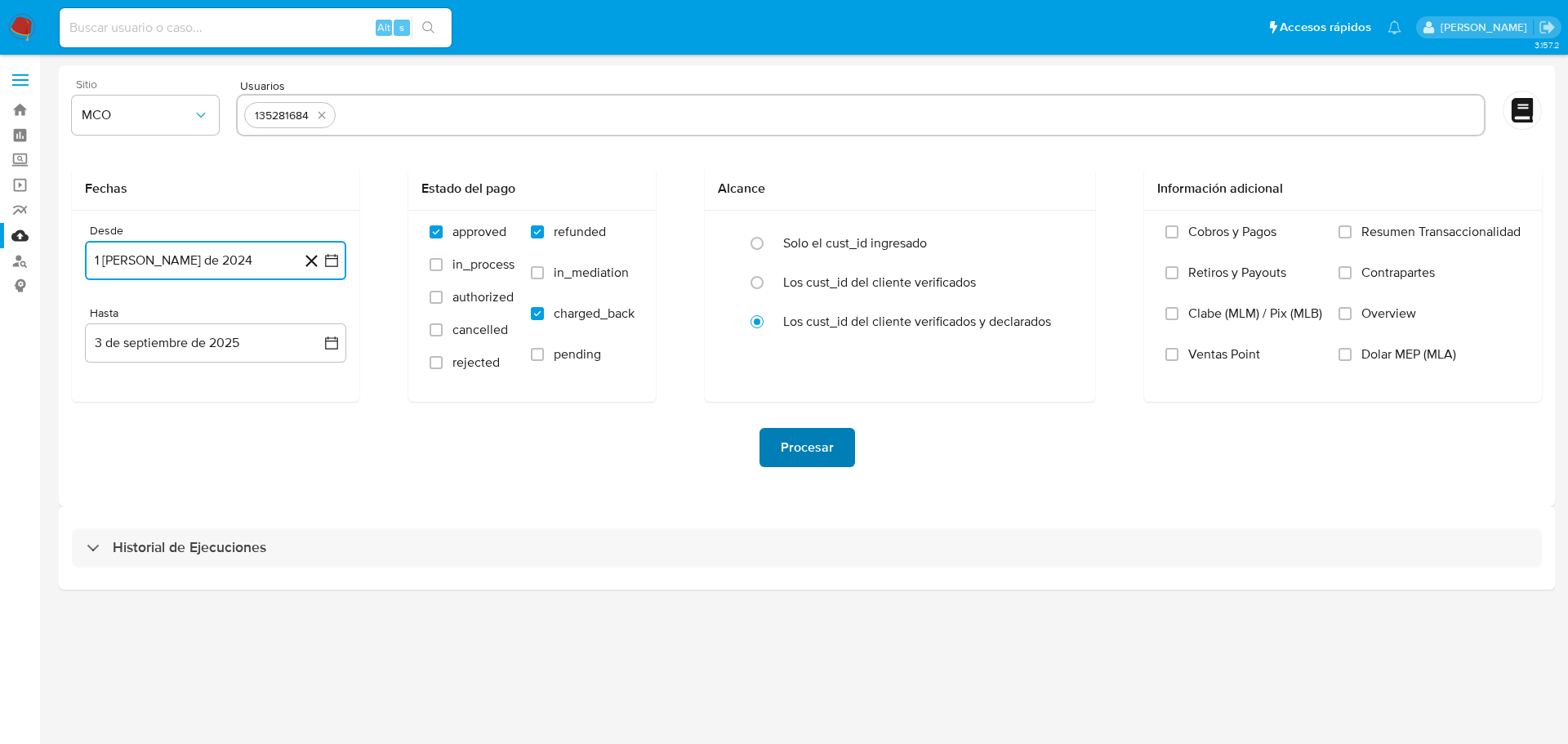
click at [798, 447] on span "Procesar" at bounding box center [808, 447] width 53 height 36
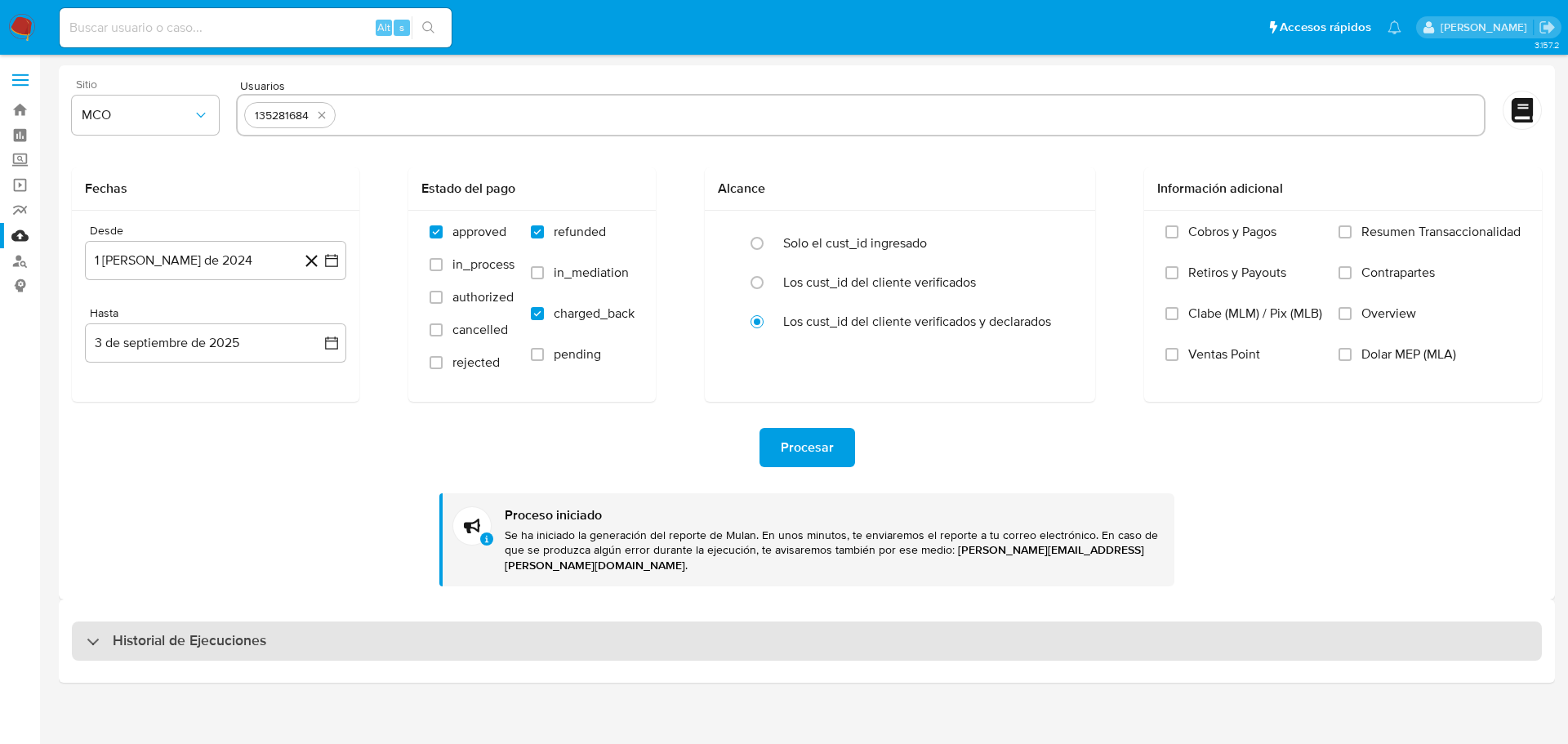
click at [439, 628] on div "Historial de Ejecuciones" at bounding box center [806, 641] width 1470 height 39
select select "10"
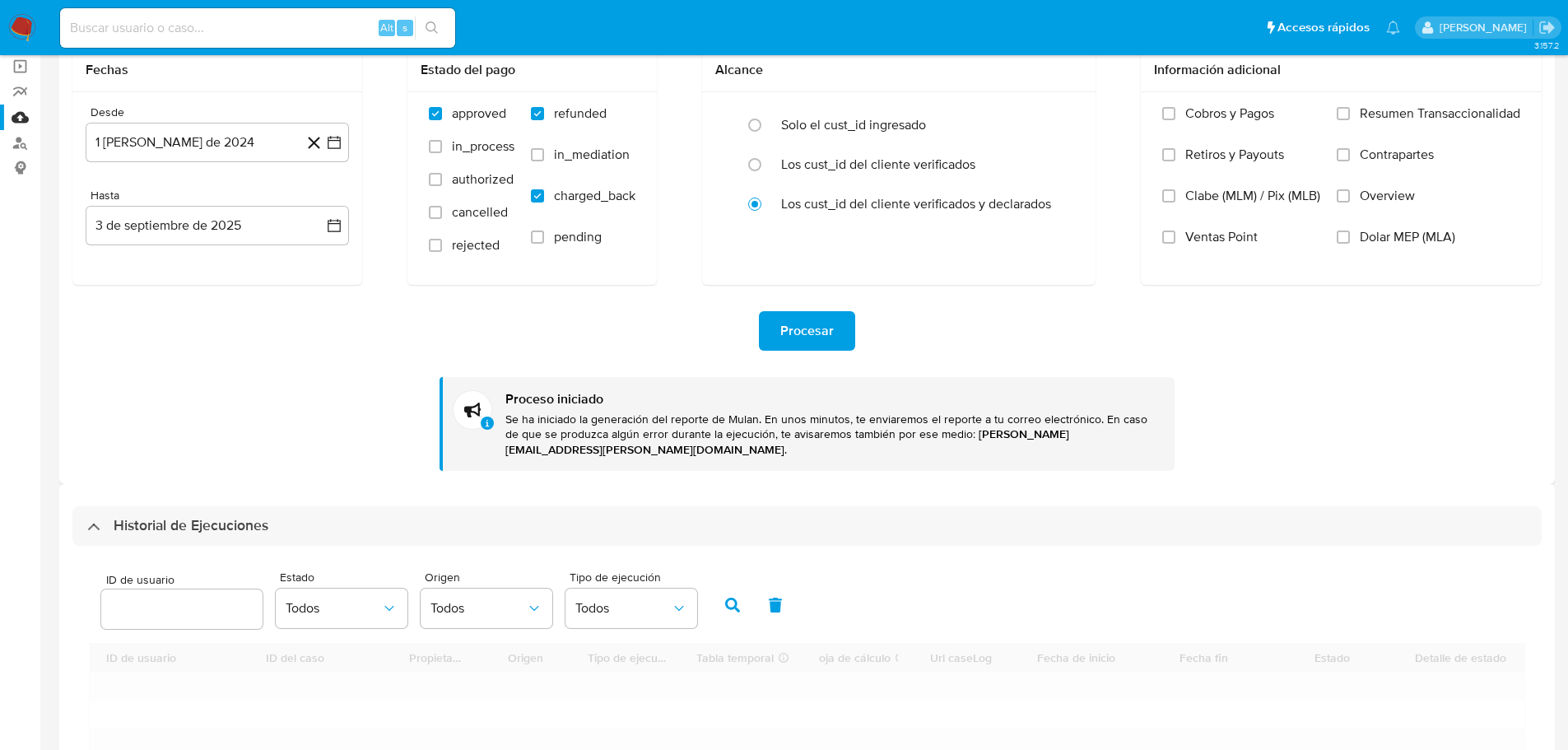
scroll to position [247, 0]
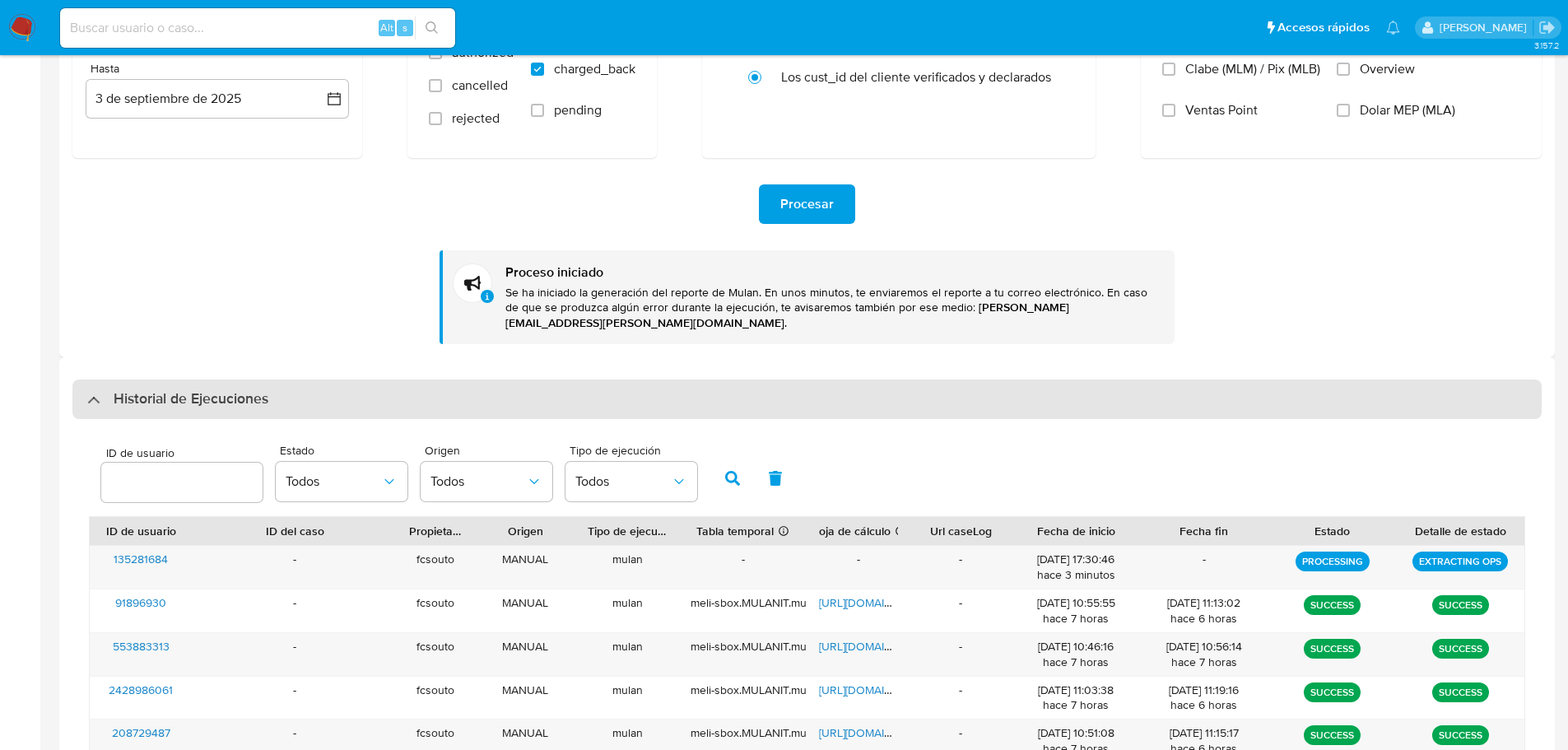
click at [341, 399] on div "Historial de Ejecuciones" at bounding box center [806, 399] width 1469 height 39
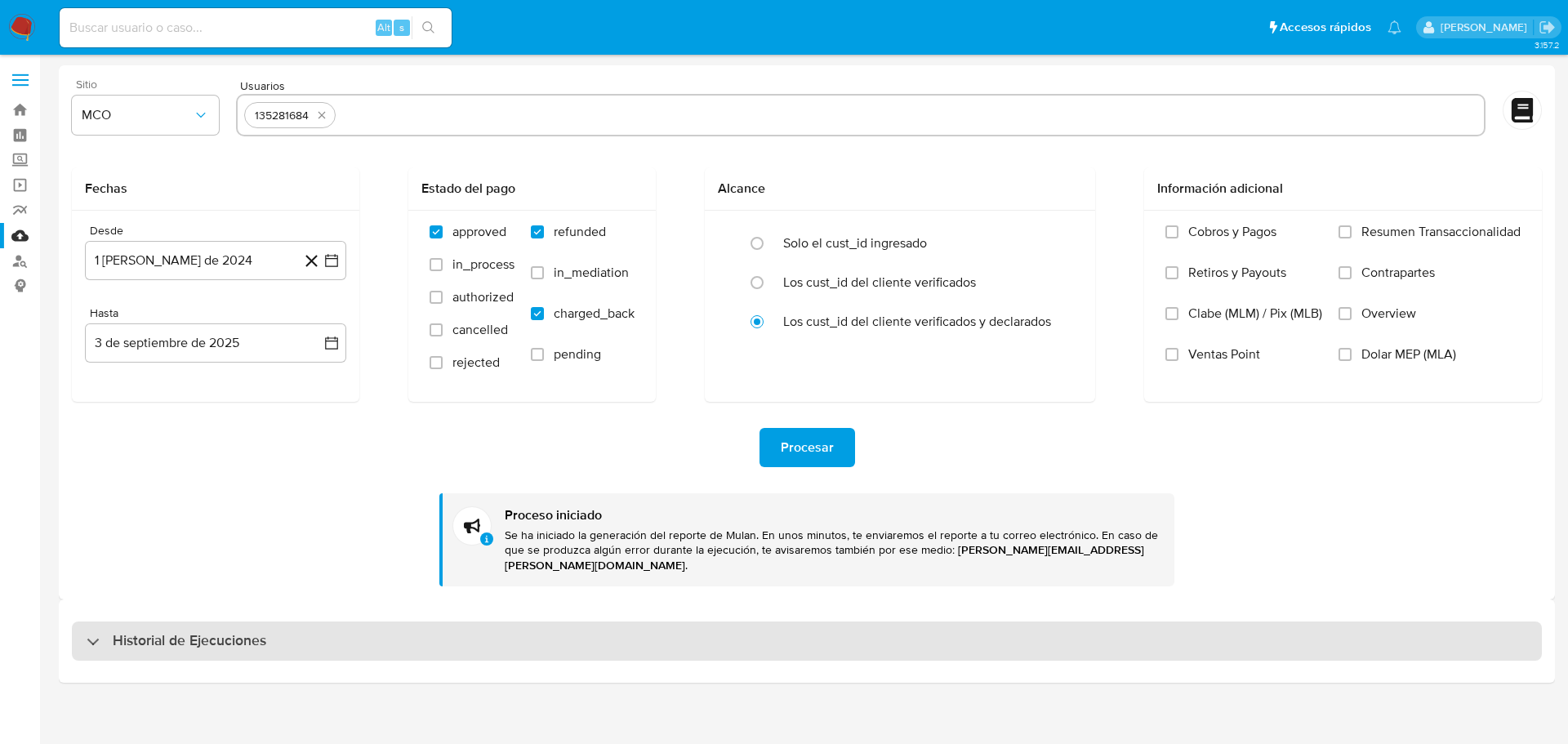
click at [397, 622] on div "Historial de Ejecuciones" at bounding box center [806, 641] width 1470 height 39
select select "10"
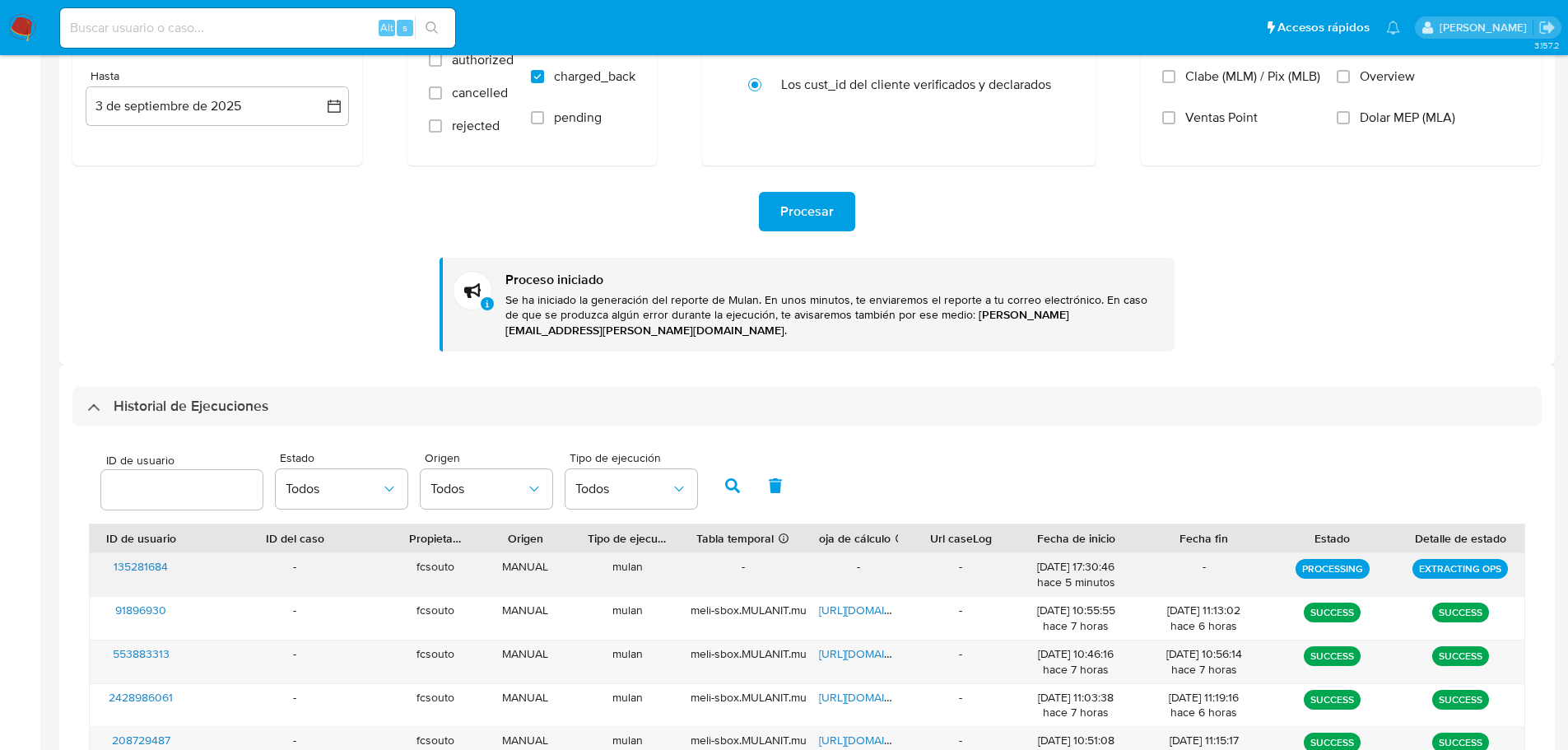
scroll to position [247, 0]
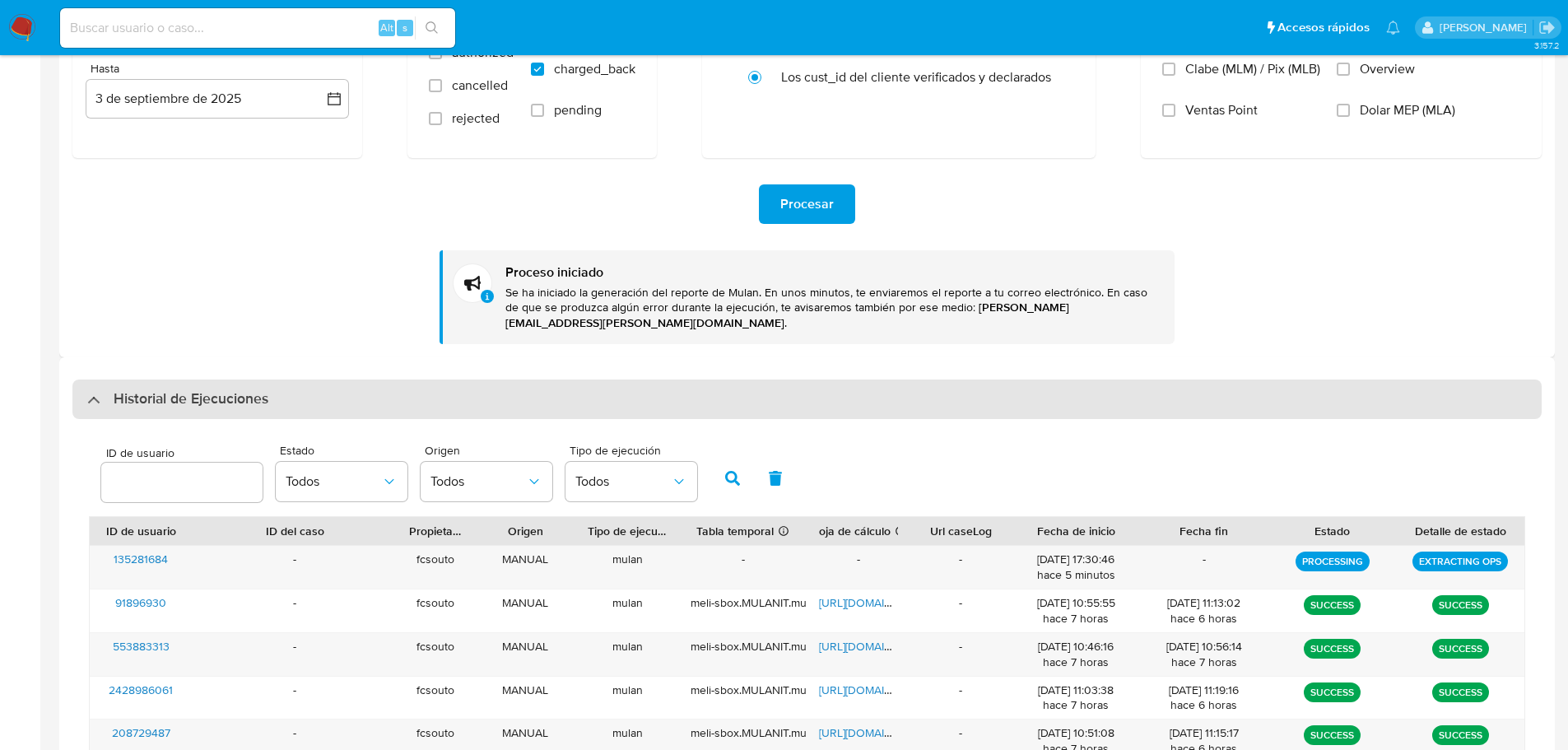
click at [321, 397] on div "Historial de Ejecuciones" at bounding box center [806, 399] width 1469 height 39
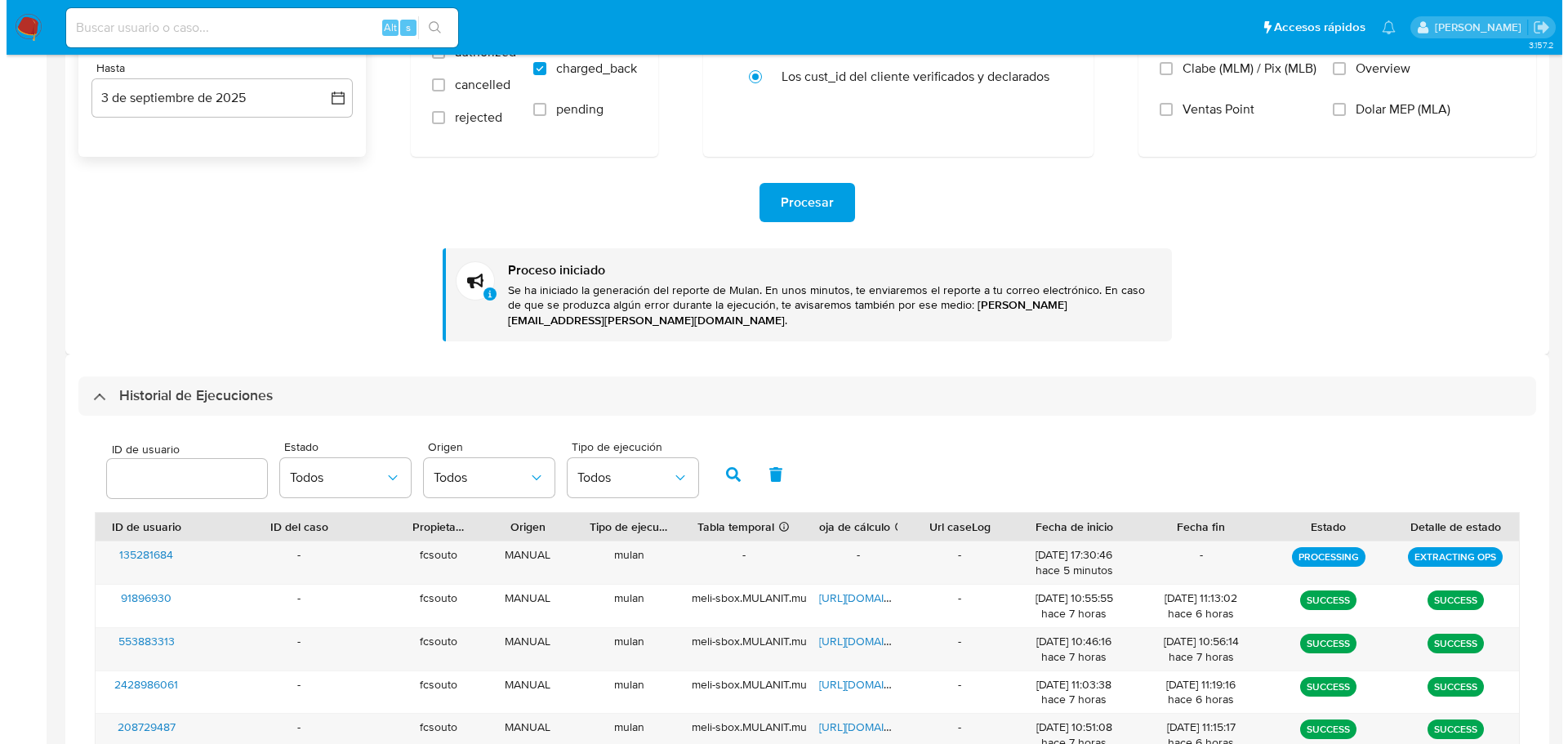
scroll to position [0, 0]
